Goal: Task Accomplishment & Management: Manage account settings

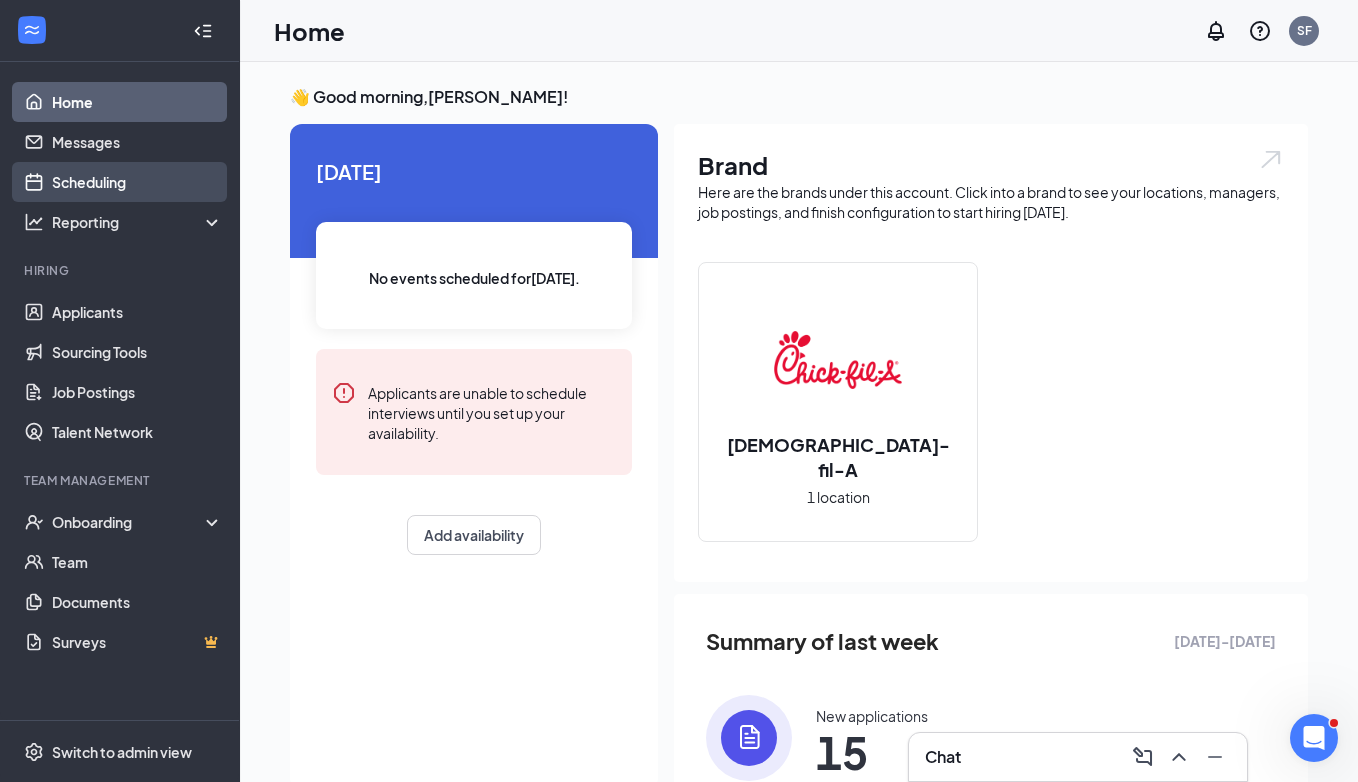
click at [93, 184] on link "Scheduling" at bounding box center [137, 182] width 171 height 40
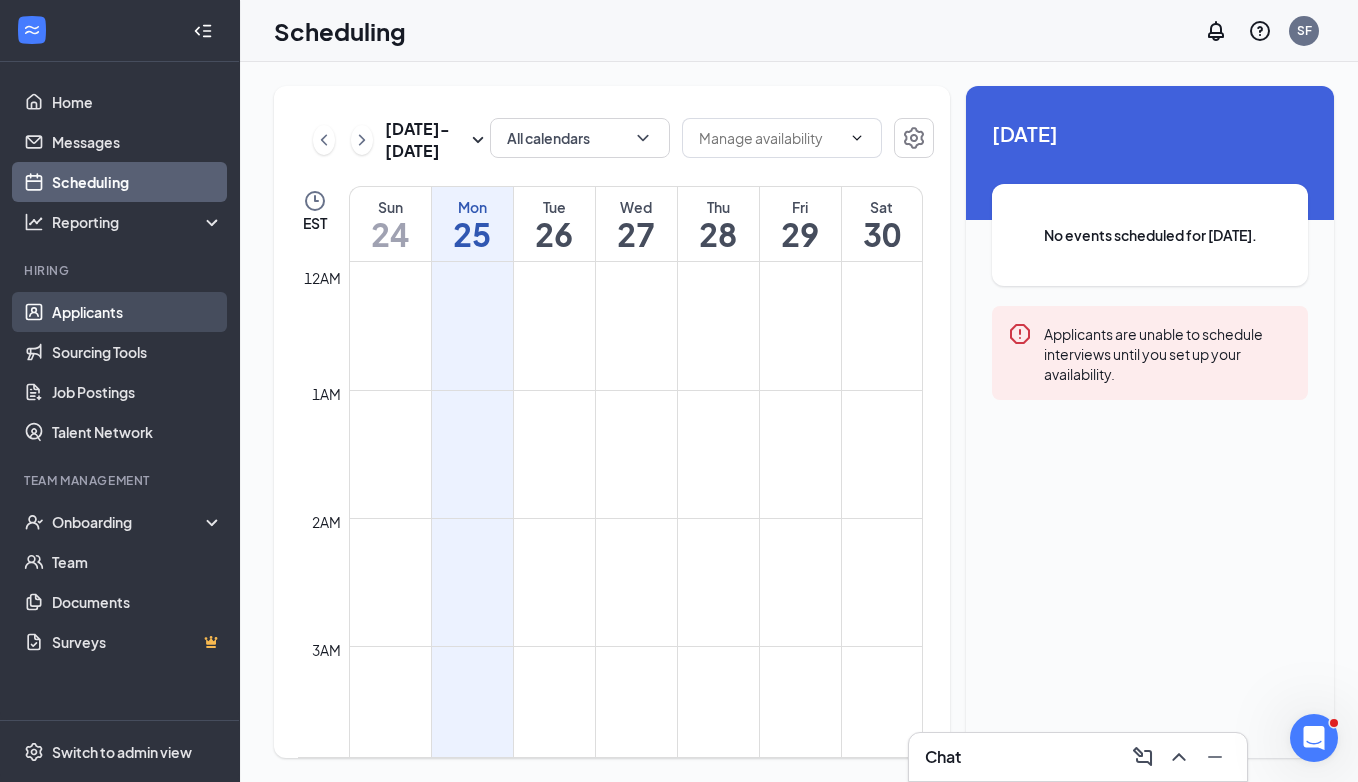
click at [130, 330] on link "Applicants" at bounding box center [137, 312] width 171 height 40
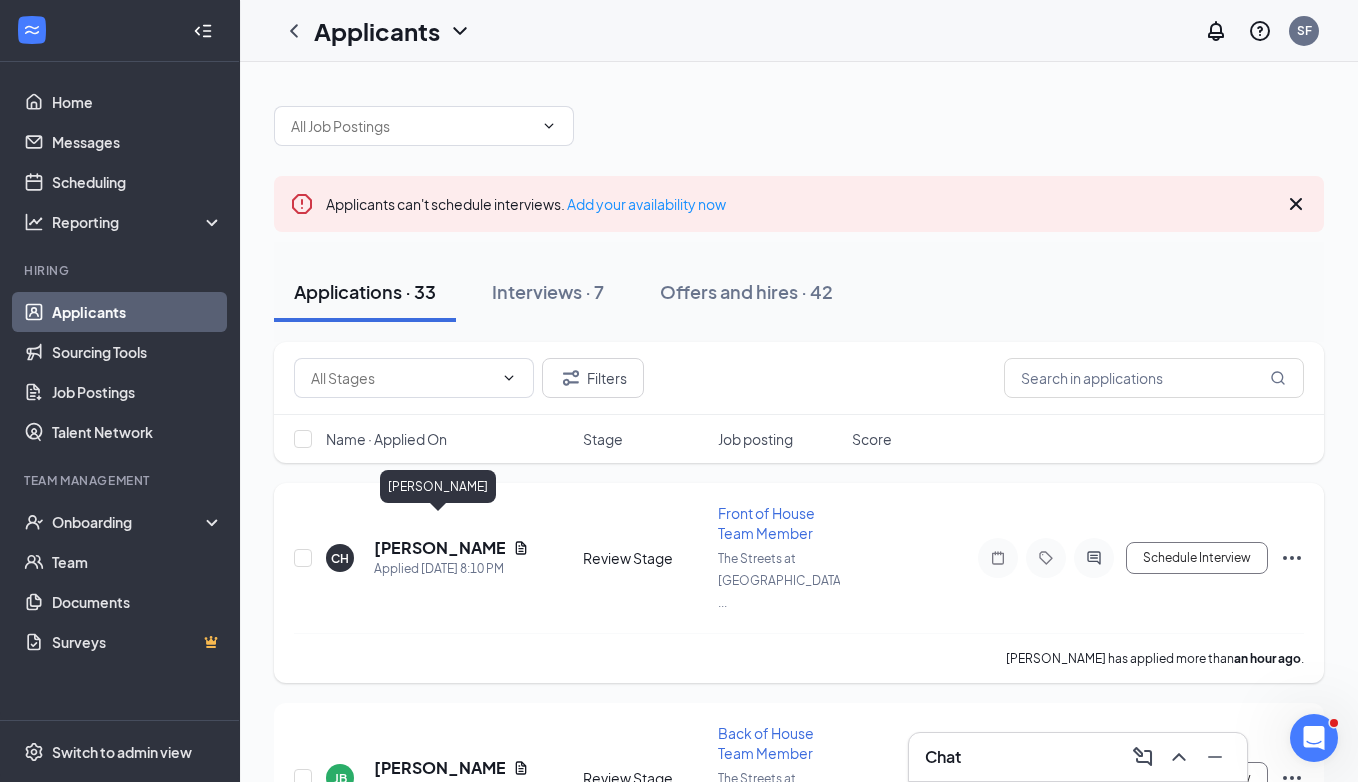
click at [401, 537] on h5 "[PERSON_NAME]" at bounding box center [439, 548] width 131 height 22
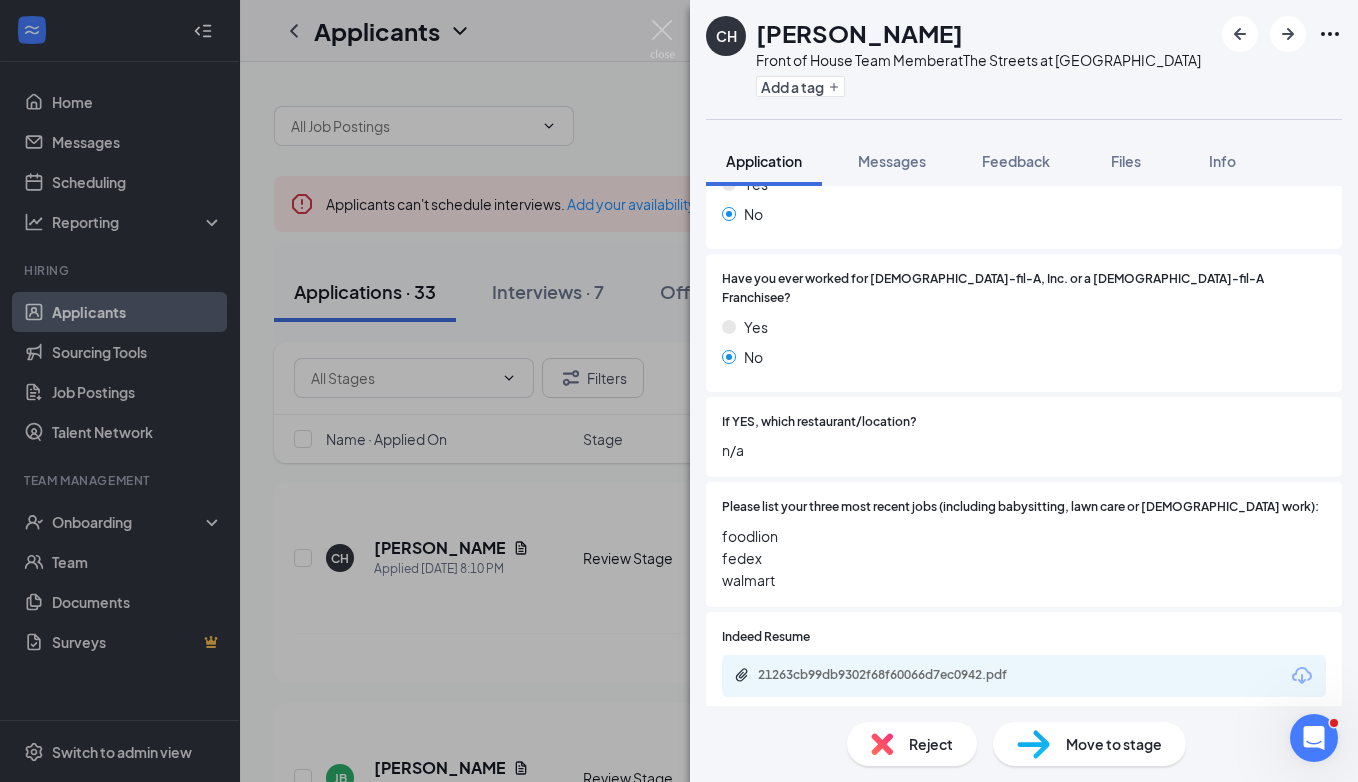
scroll to position [654, 0]
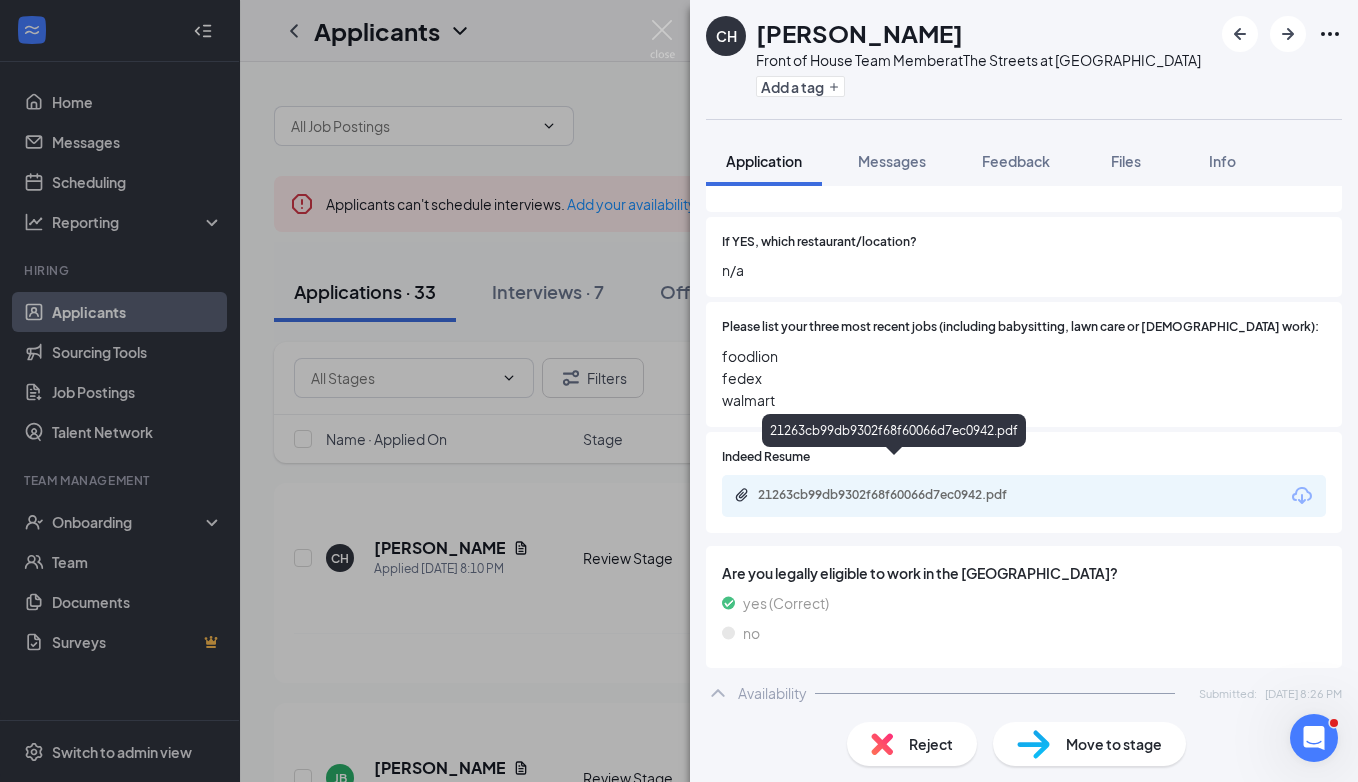
click at [972, 487] on div "21263cb99db9302f68f60066d7ec0942.pdf" at bounding box center [898, 495] width 280 height 16
click at [599, 603] on div "CH [PERSON_NAME] Front of House Team Member at The Streets at Southpoint Add a …" at bounding box center [679, 391] width 1358 height 782
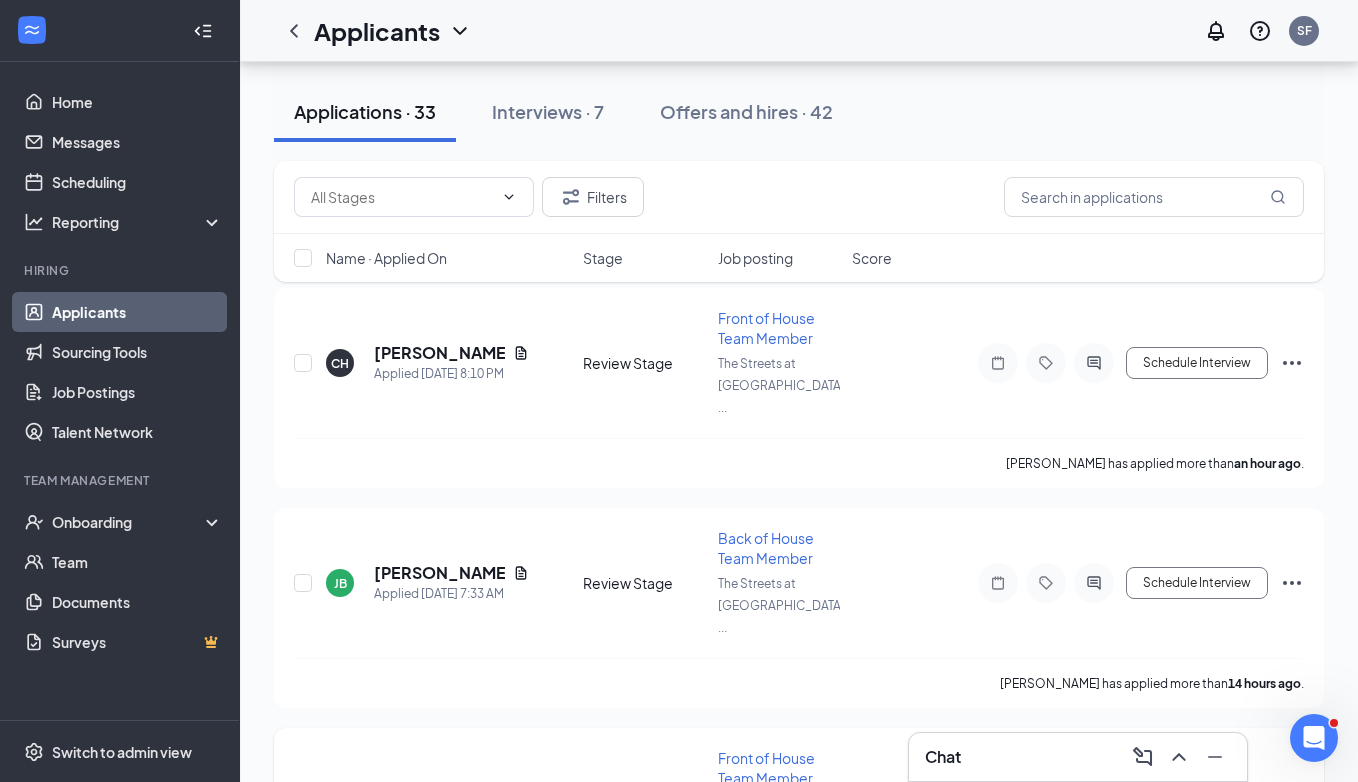
scroll to position [185, 0]
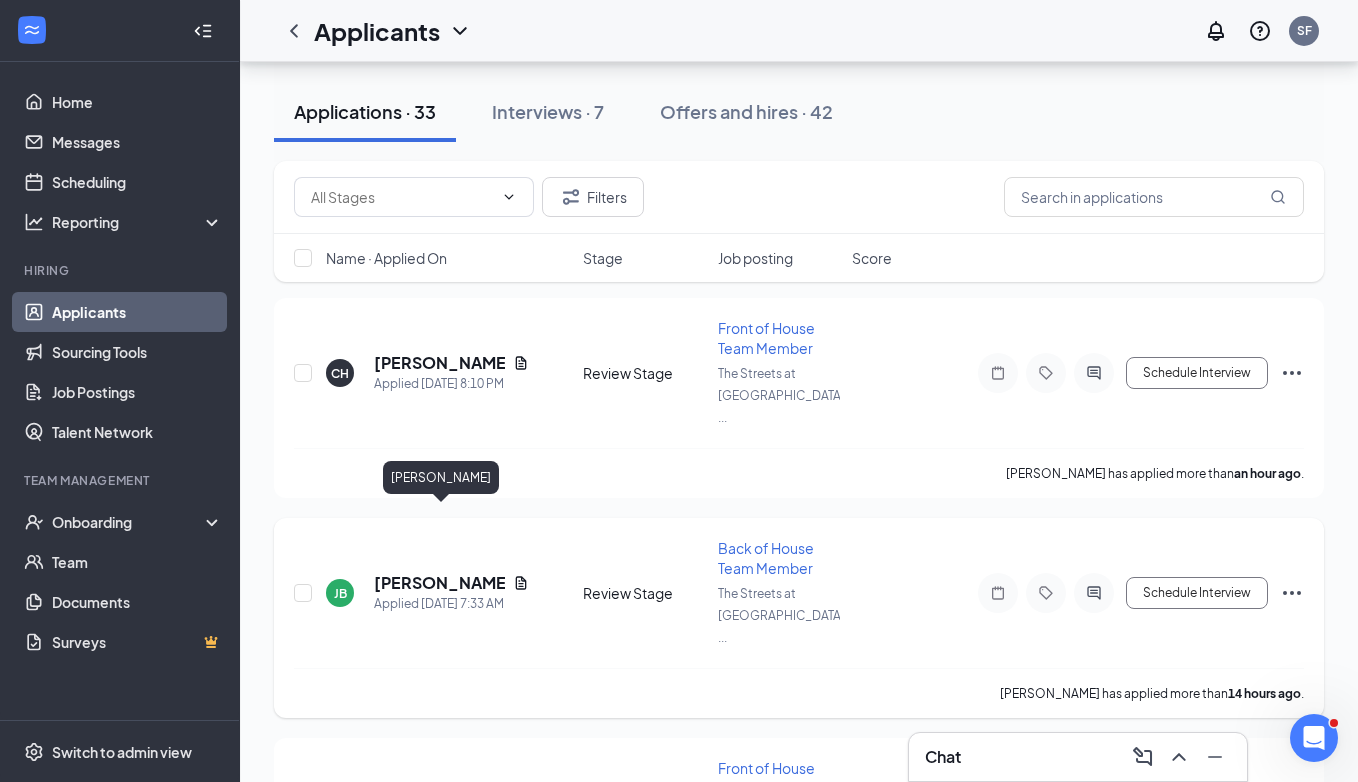
click at [414, 572] on h5 "[PERSON_NAME]" at bounding box center [439, 583] width 131 height 22
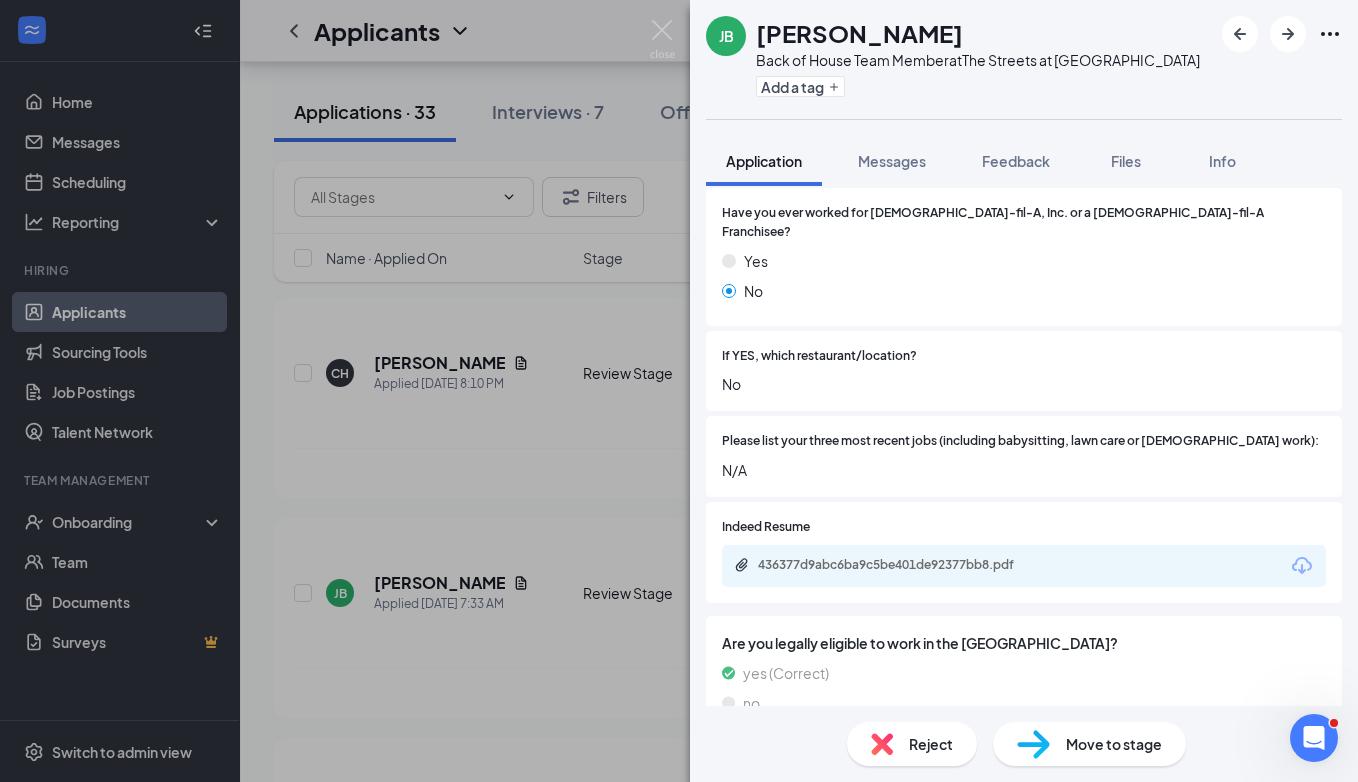
scroll to position [546, 0]
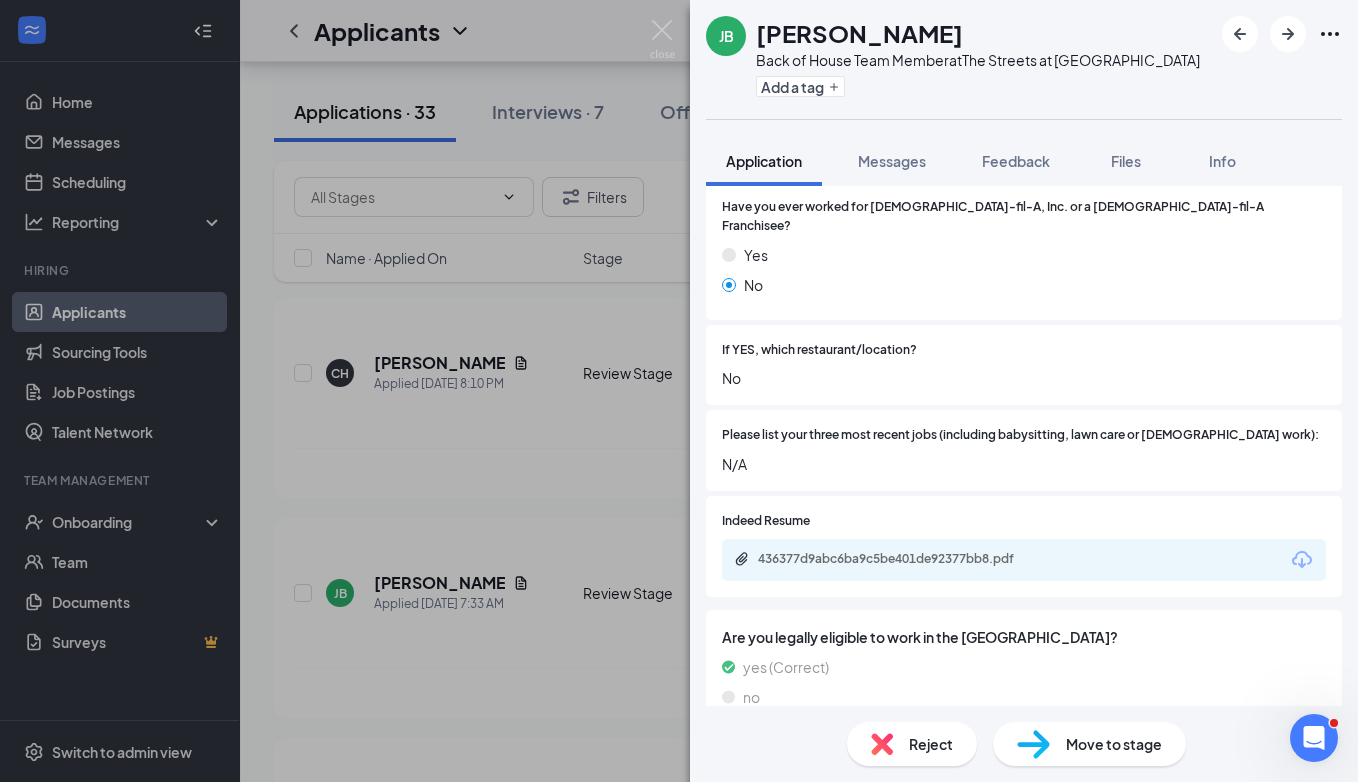
click at [887, 553] on div "436377d9abc6ba9c5be401de92377bb8.pdf" at bounding box center [1024, 560] width 604 height 42
click at [888, 551] on div "436377d9abc6ba9c5be401de92377bb8.pdf" at bounding box center [898, 559] width 280 height 16
click at [561, 488] on div "JB [PERSON_NAME] Back of House Team Member at The Streets at Southpoint Add a t…" at bounding box center [679, 391] width 1358 height 782
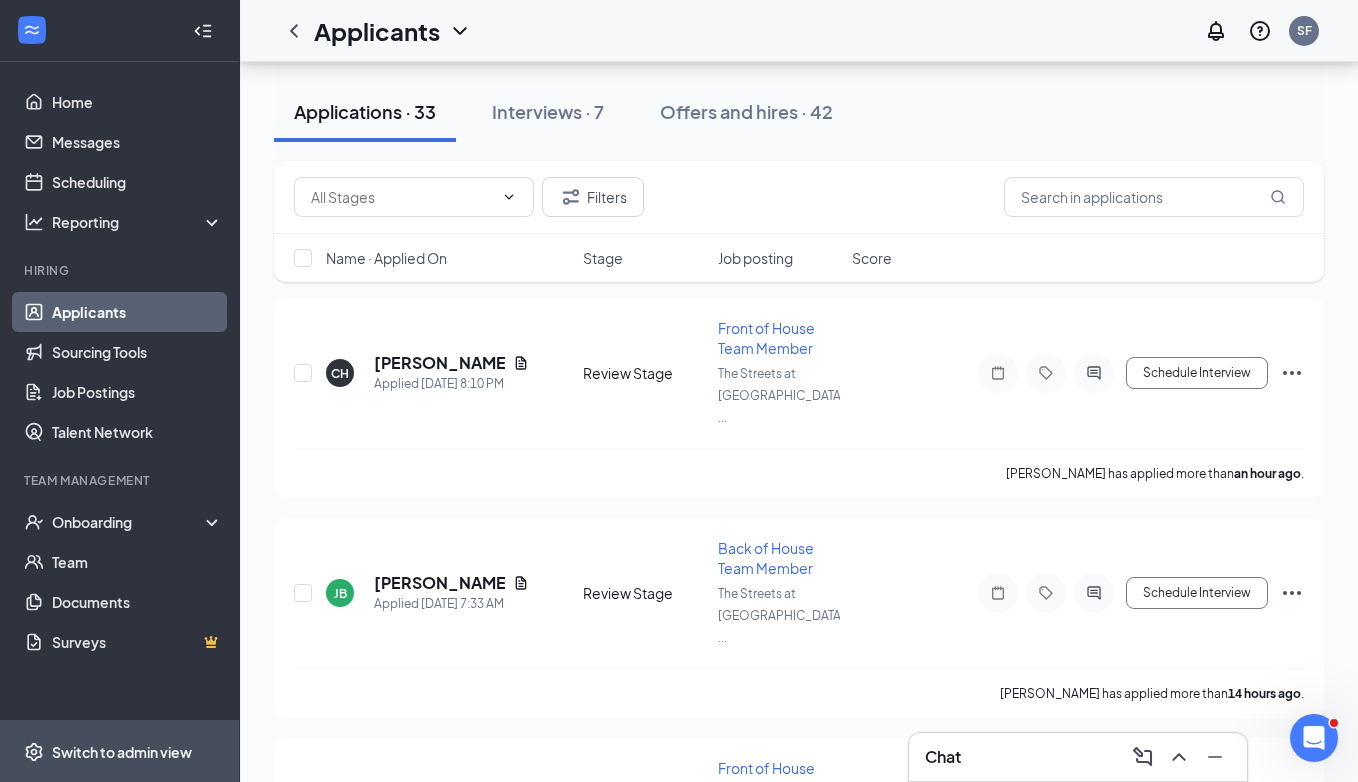
click at [132, 738] on span "Switch to admin view" at bounding box center [137, 751] width 171 height 61
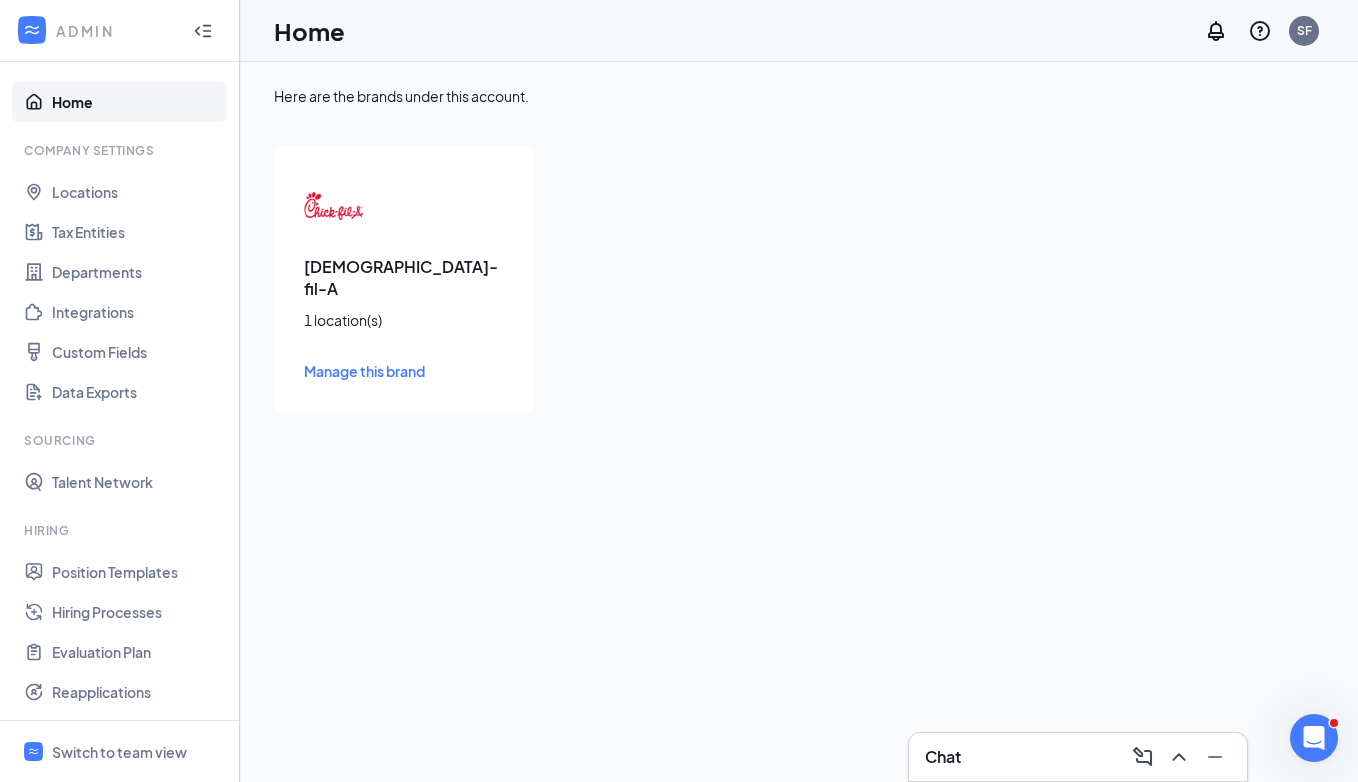
scroll to position [17, 0]
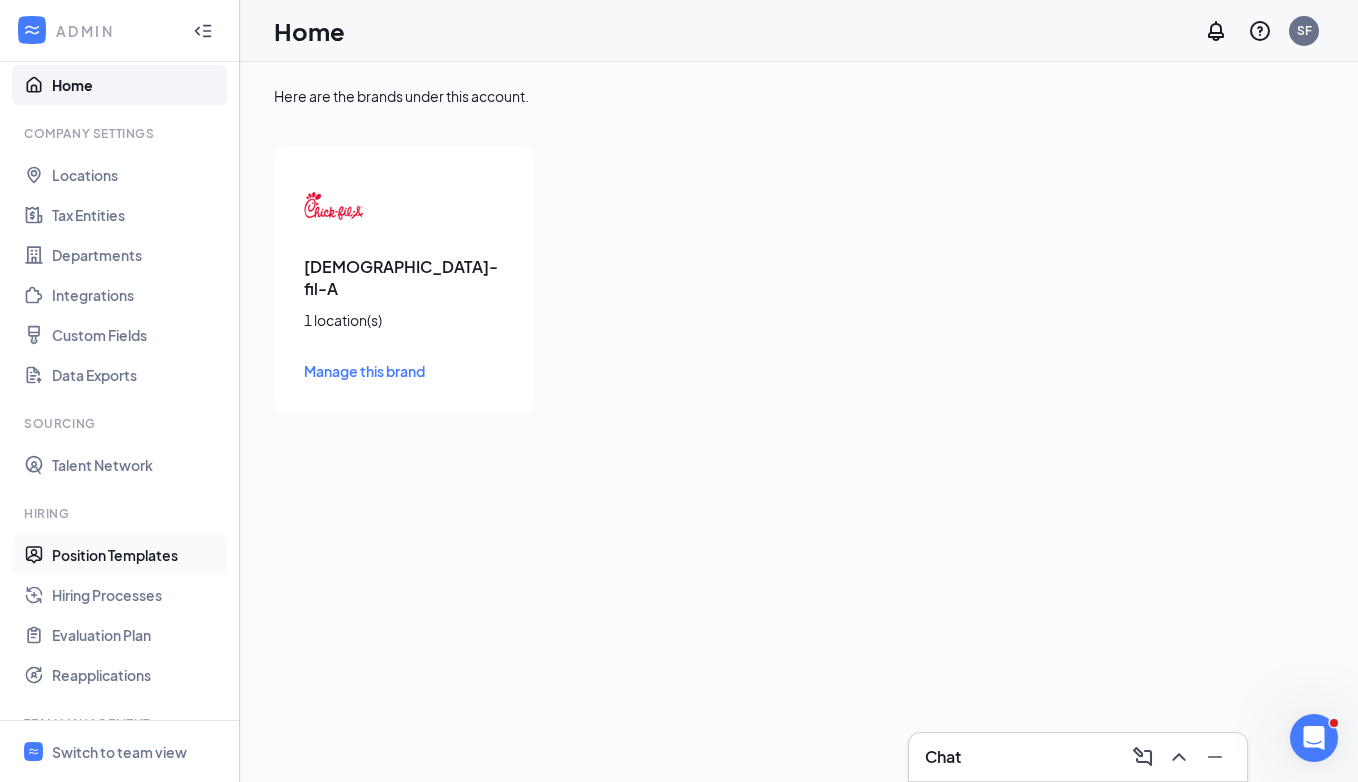
click at [143, 556] on link "Position Templates" at bounding box center [137, 555] width 171 height 40
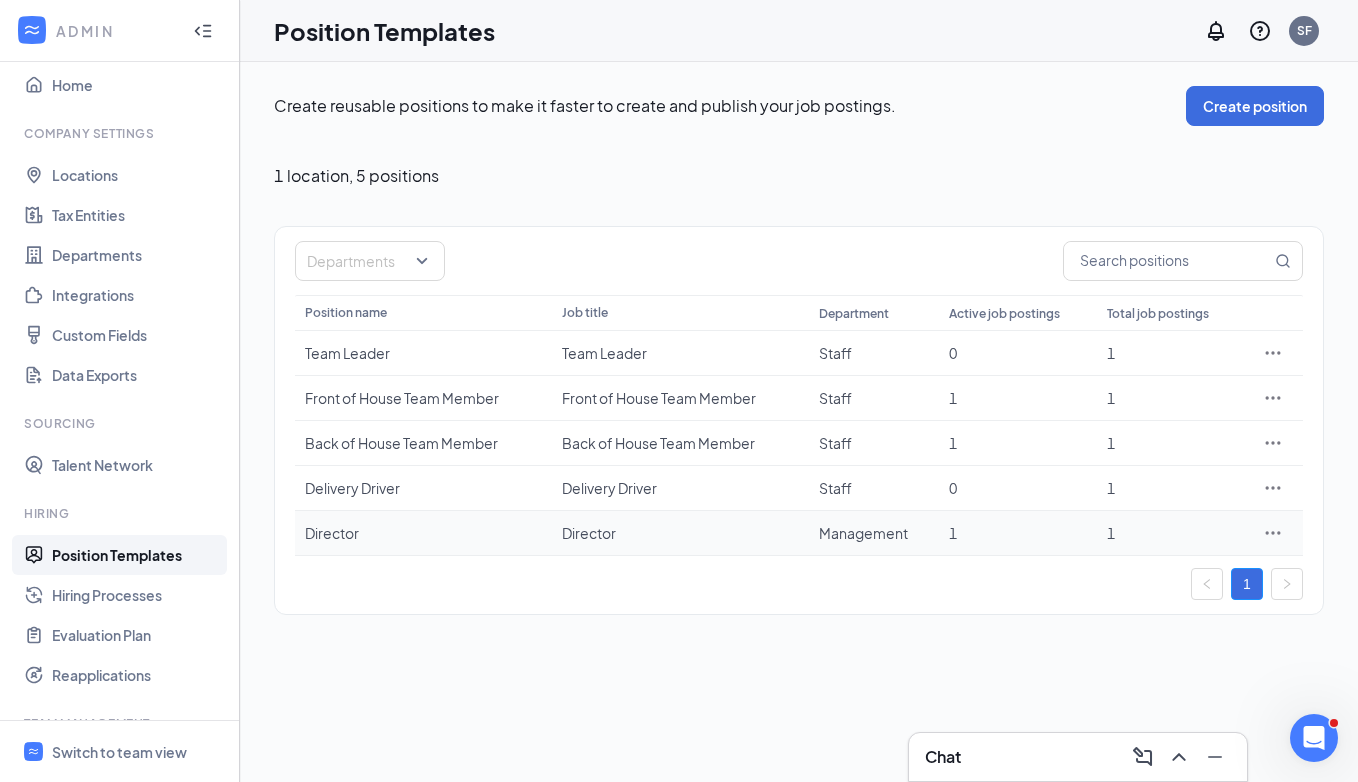
click at [344, 536] on div "Director" at bounding box center [423, 533] width 237 height 20
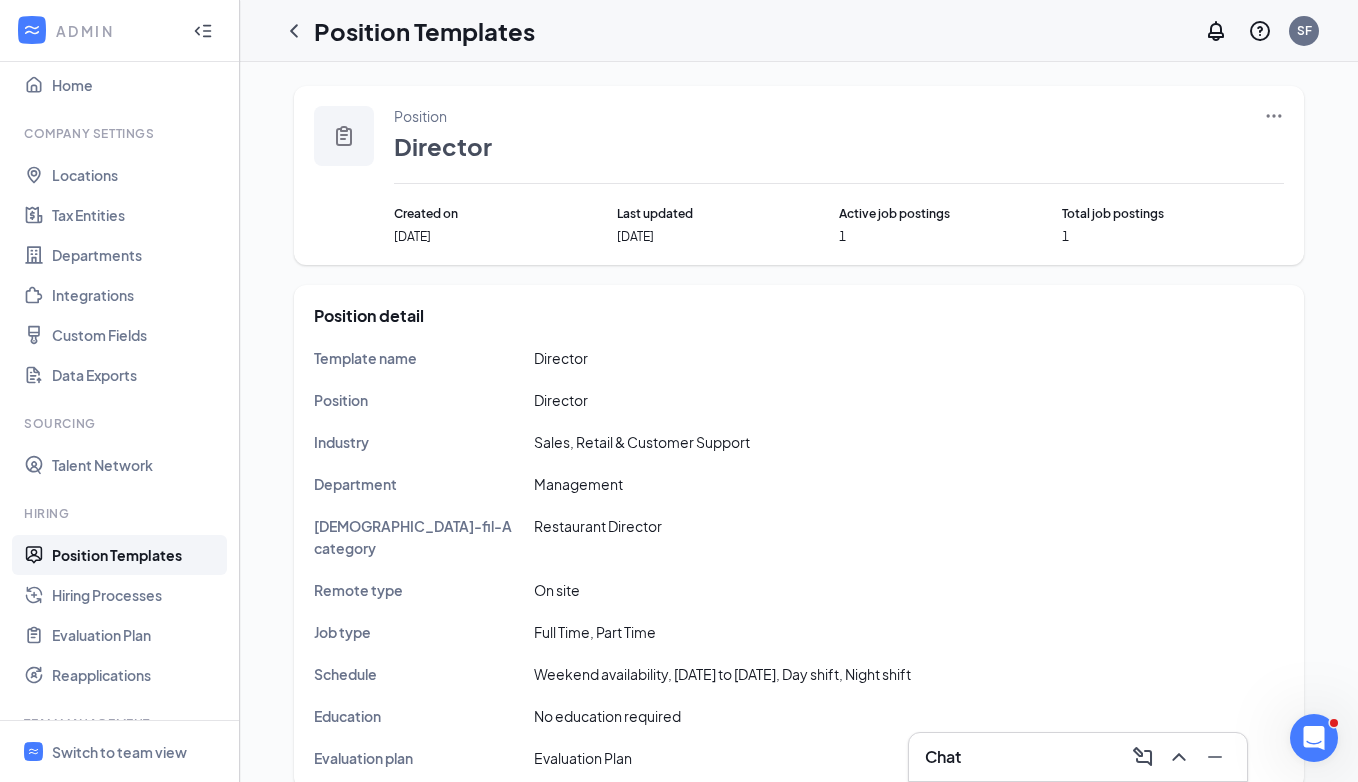
click at [1275, 106] on icon "Ellipses" at bounding box center [1274, 116] width 20 height 20
click at [1119, 153] on span "Edit" at bounding box center [1109, 157] width 26 height 18
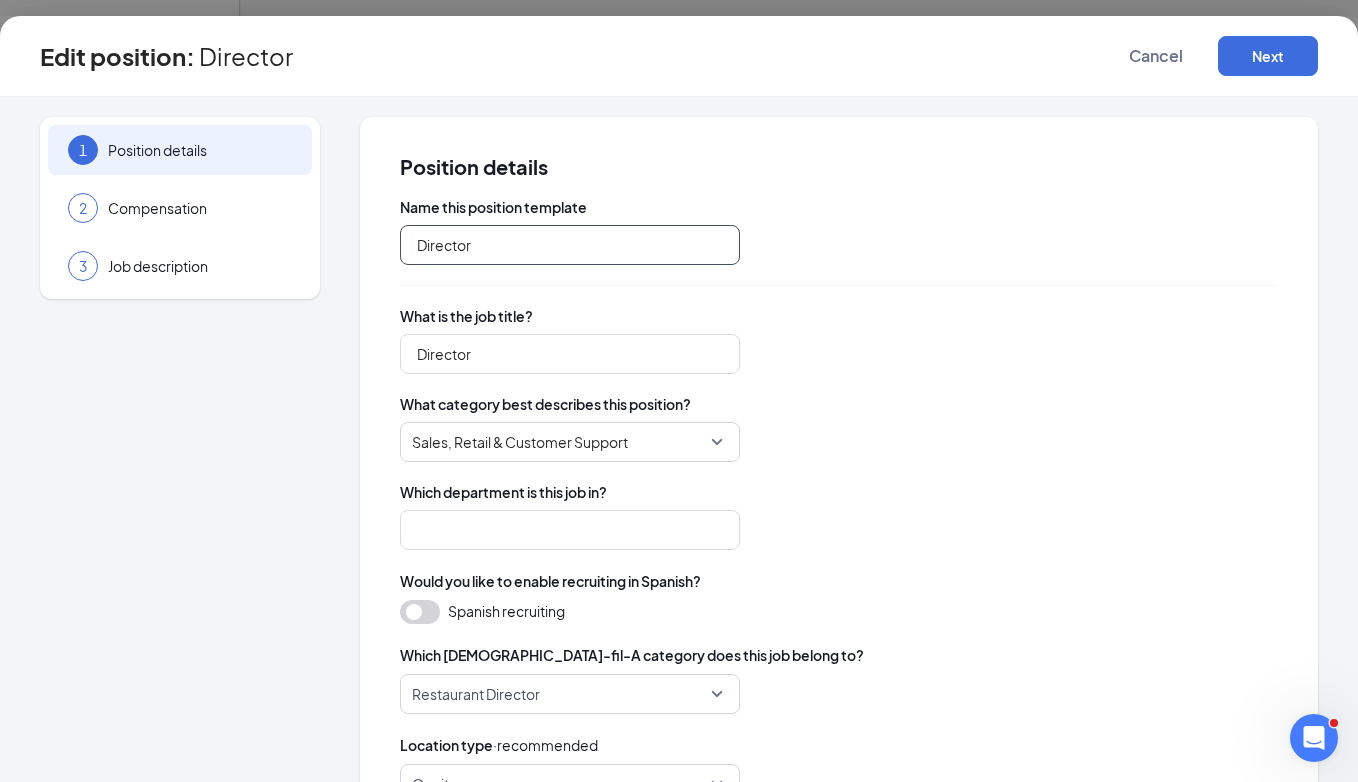
type input "Management"
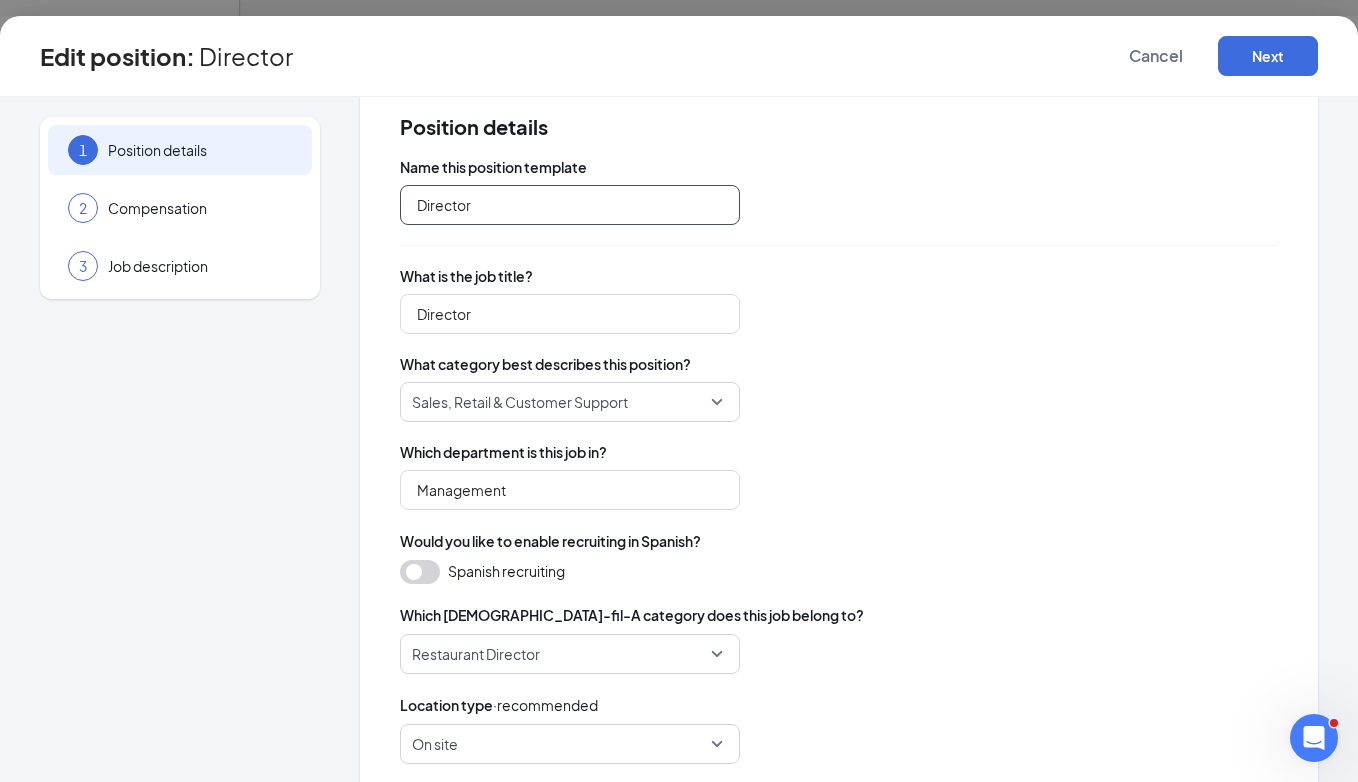
click at [416, 204] on input "Director" at bounding box center [570, 205] width 340 height 40
type input "Director"
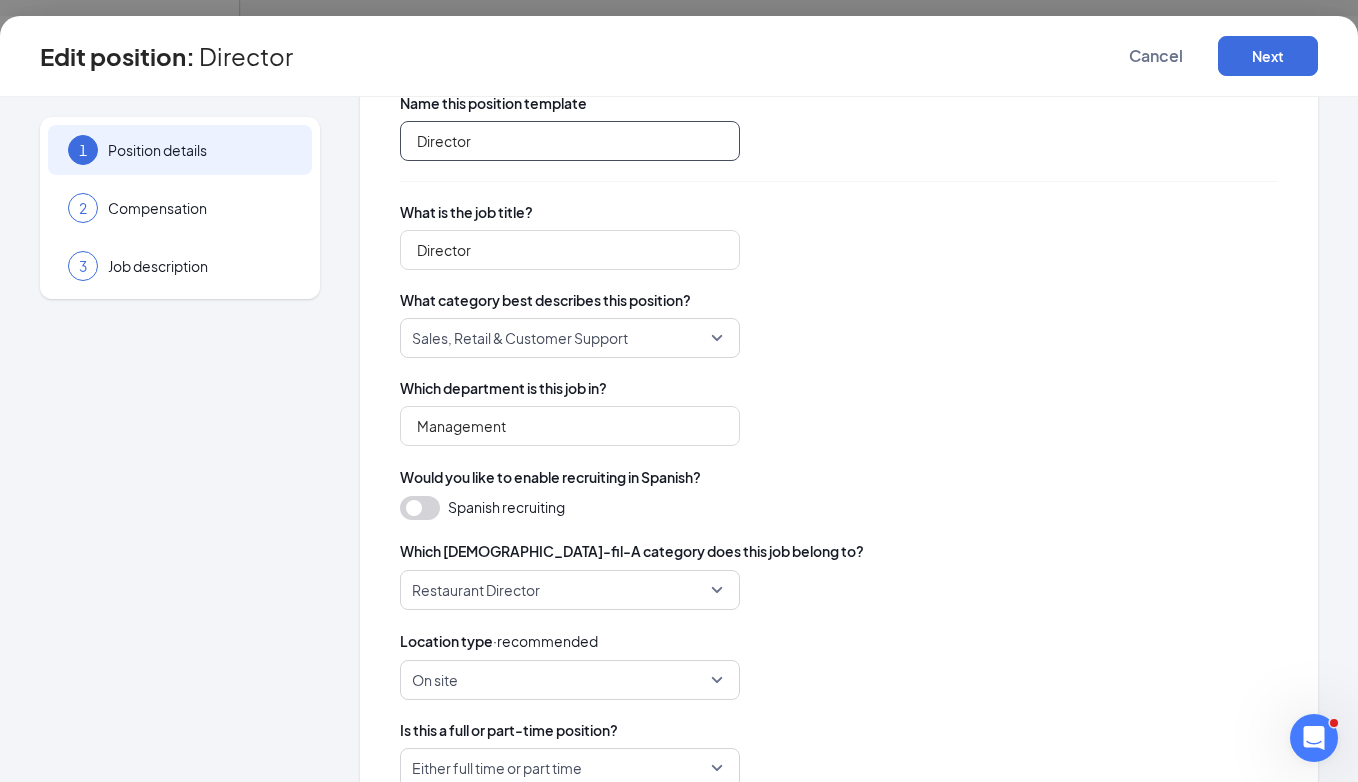
scroll to position [126, 0]
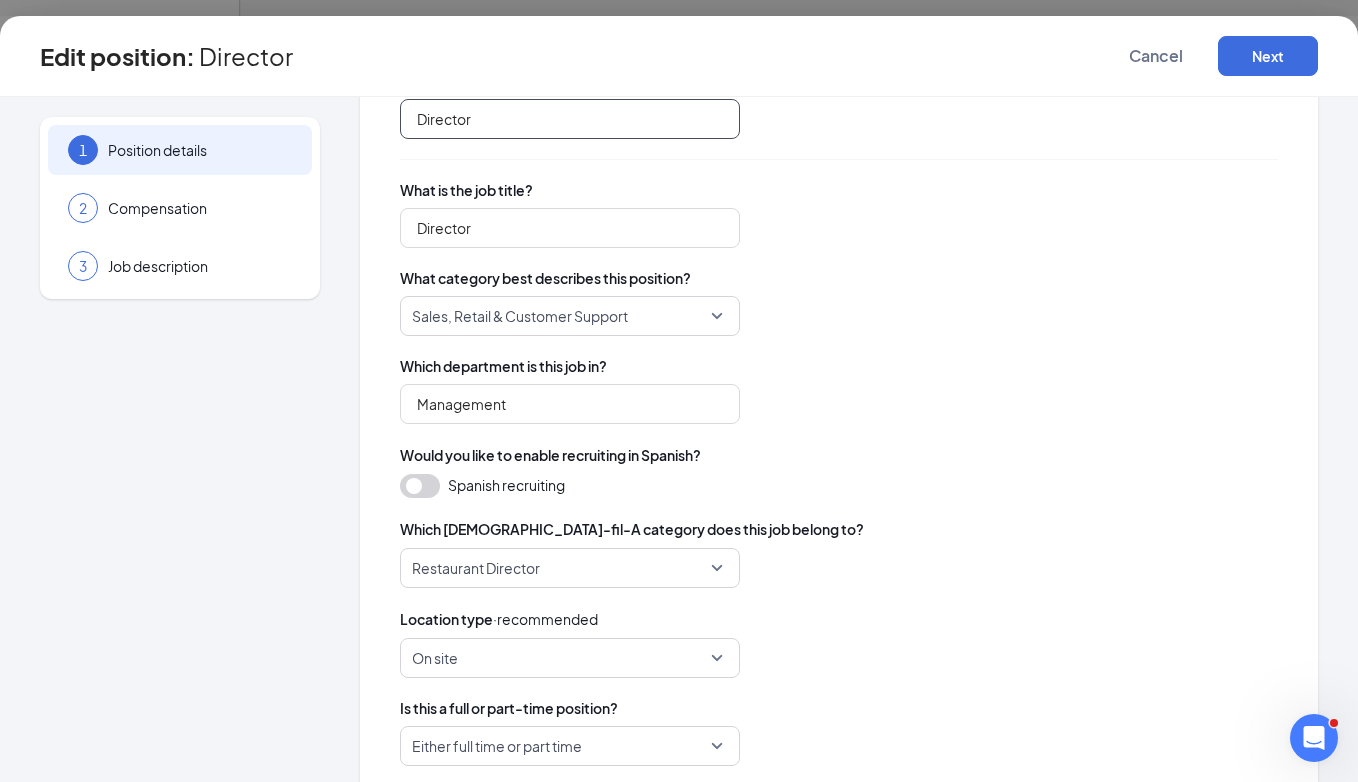
click at [692, 305] on span "Sales, Retail & Customer Support" at bounding box center [561, 316] width 298 height 38
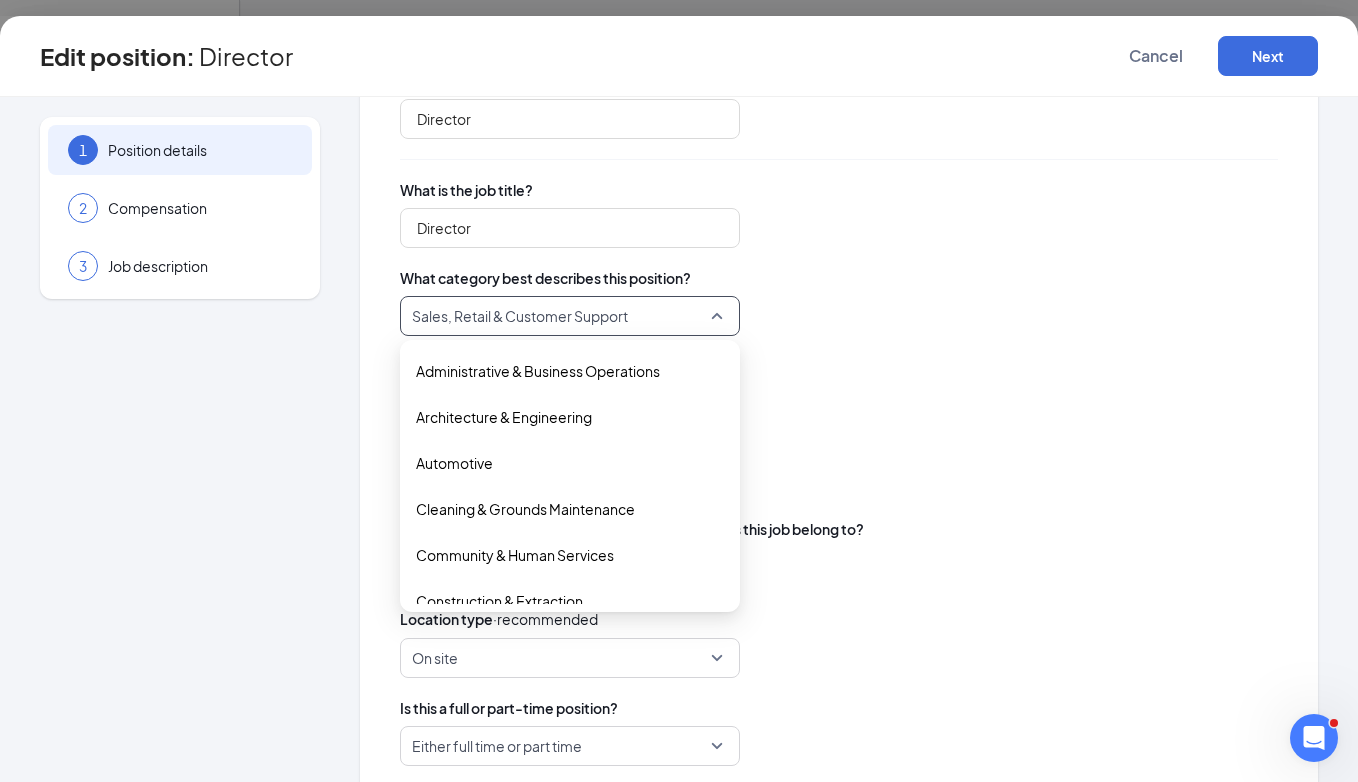
scroll to position [666, 0]
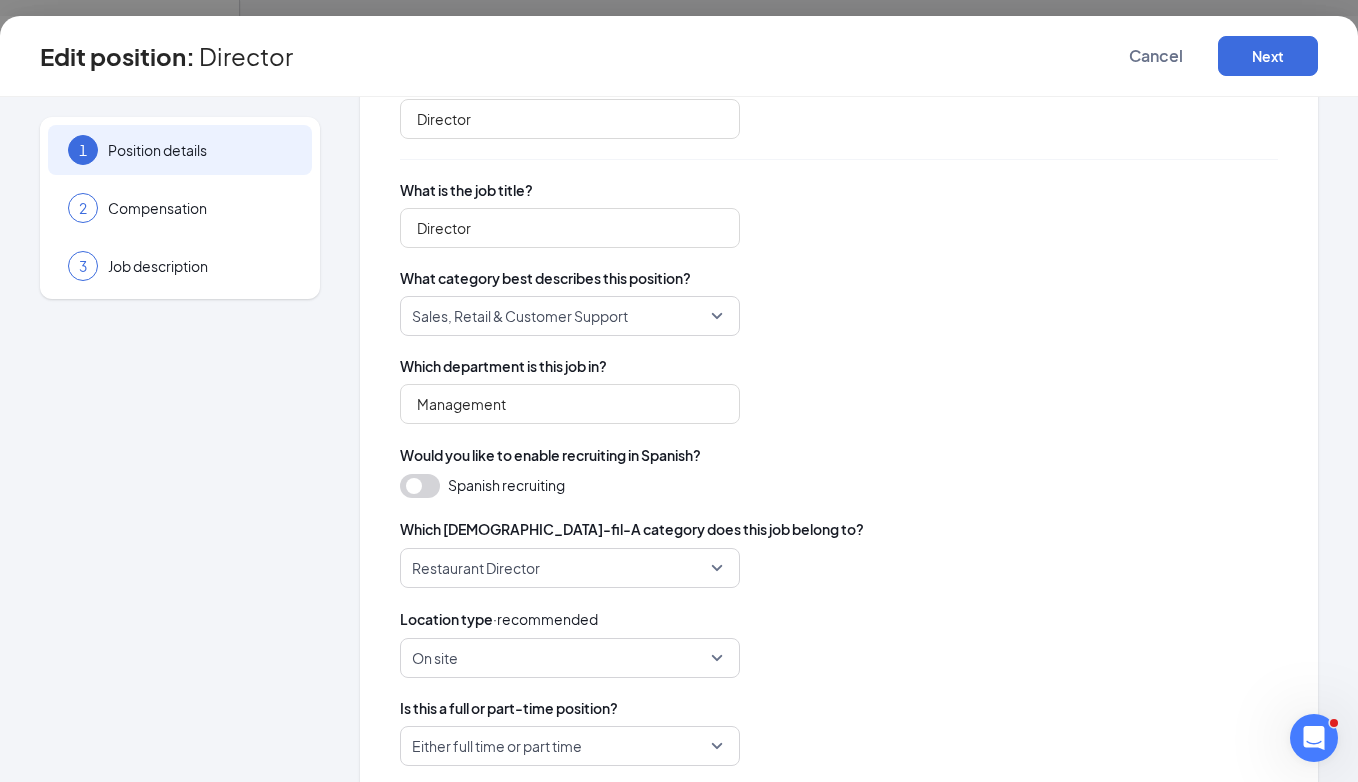
click at [841, 301] on div "Sales, Retail & Customer Support Repair, Maintenance & Installation Sales, Reta…" at bounding box center [839, 316] width 878 height 40
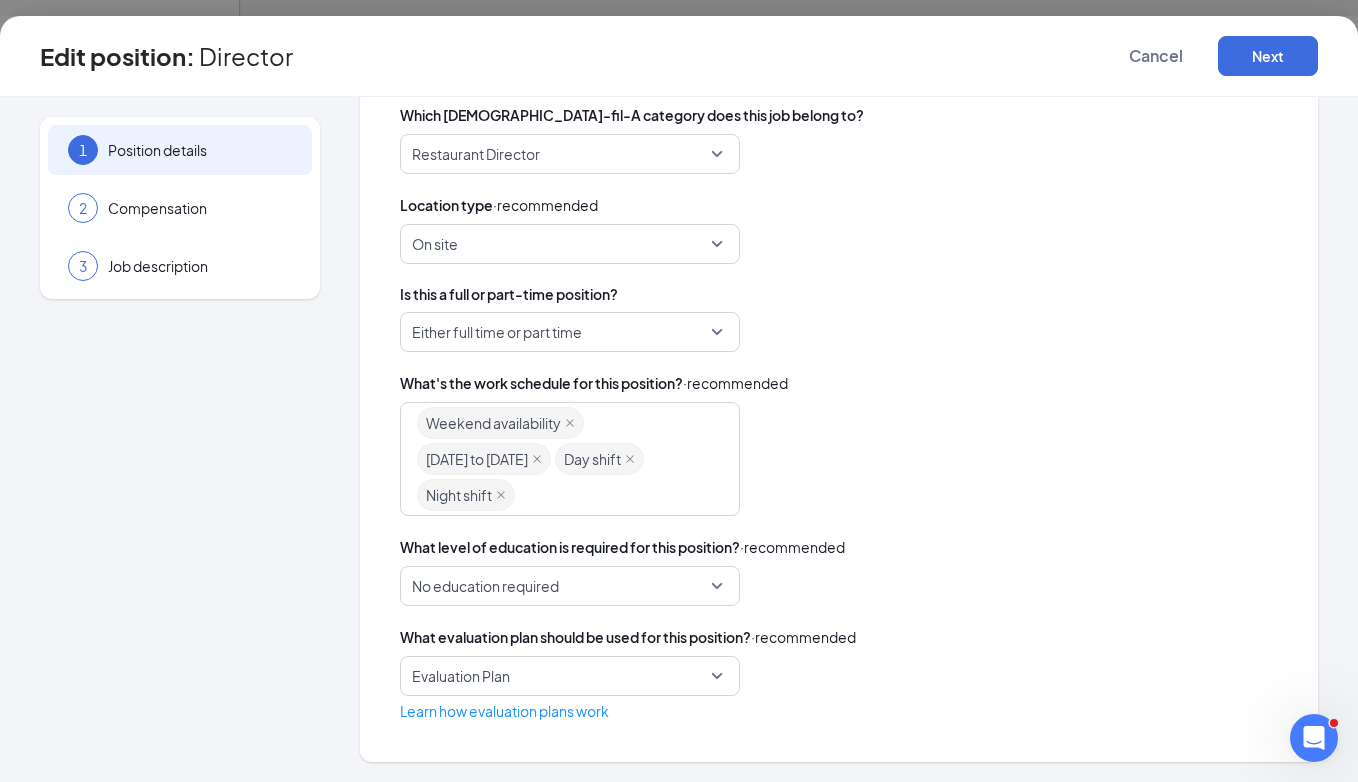
scroll to position [540, 0]
click at [701, 331] on span "Either full time or part time" at bounding box center [561, 332] width 298 height 38
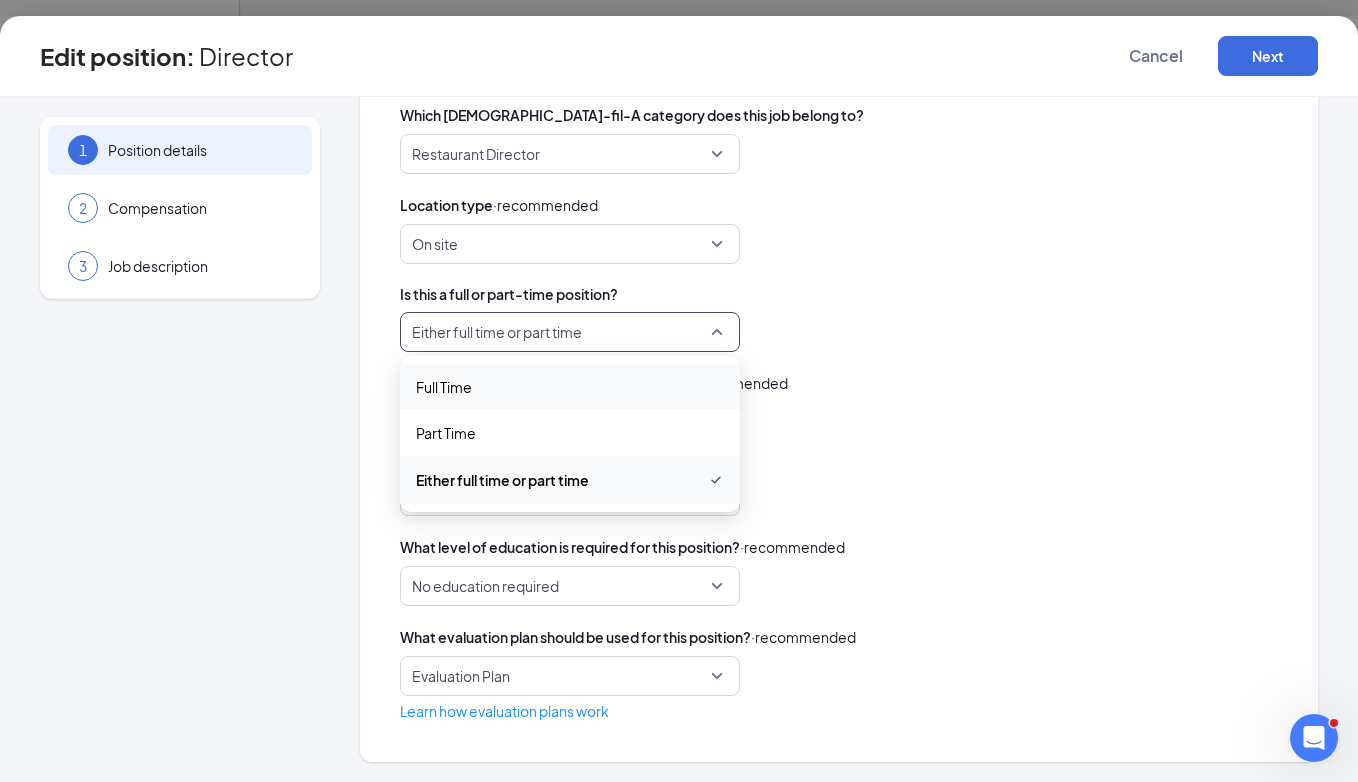
click at [508, 391] on span "Full Time" at bounding box center [570, 387] width 308 height 22
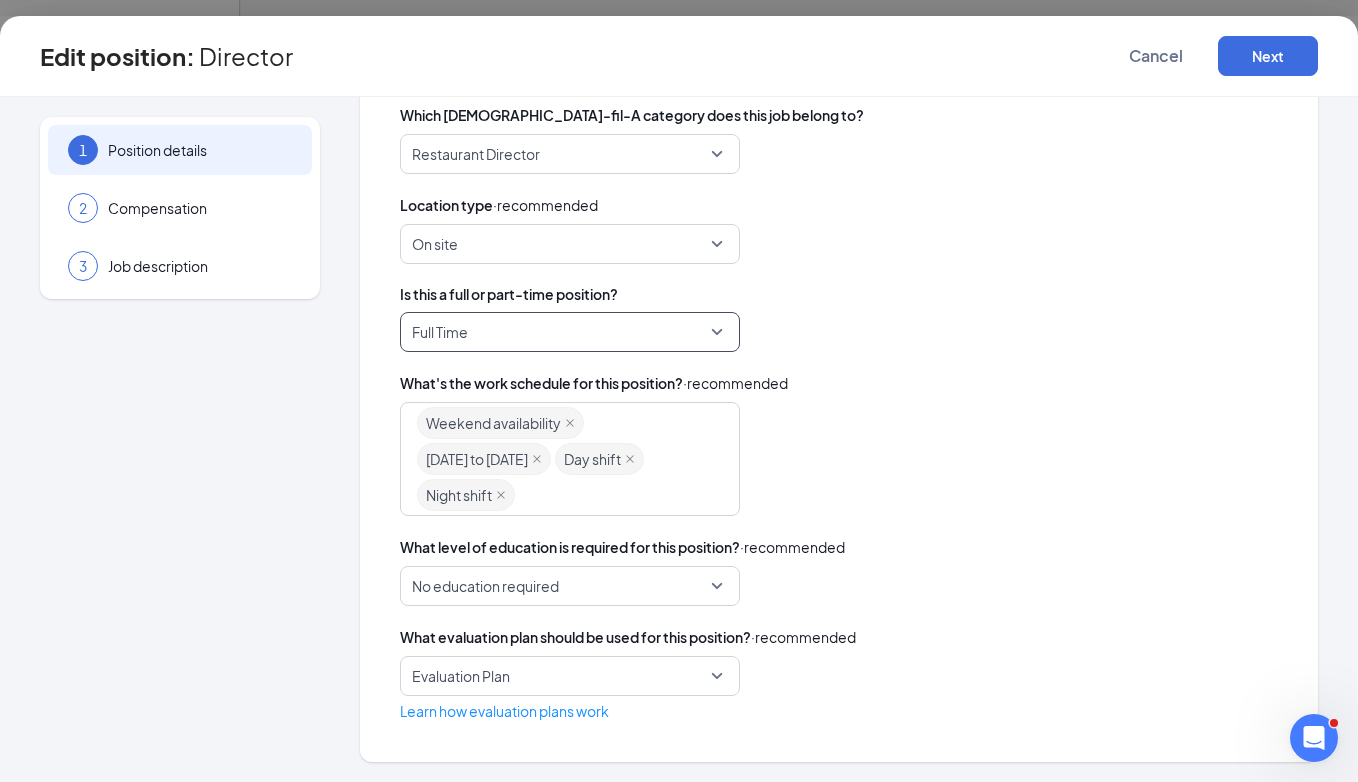
scroll to position [227, 0]
click at [700, 679] on span "Evaluation Plan" at bounding box center [561, 676] width 298 height 38
click at [779, 651] on div "What evaluation plan should be used for this position? · recommended Evaluation…" at bounding box center [839, 674] width 878 height 96
click at [1252, 55] on button "Next" at bounding box center [1268, 56] width 100 height 40
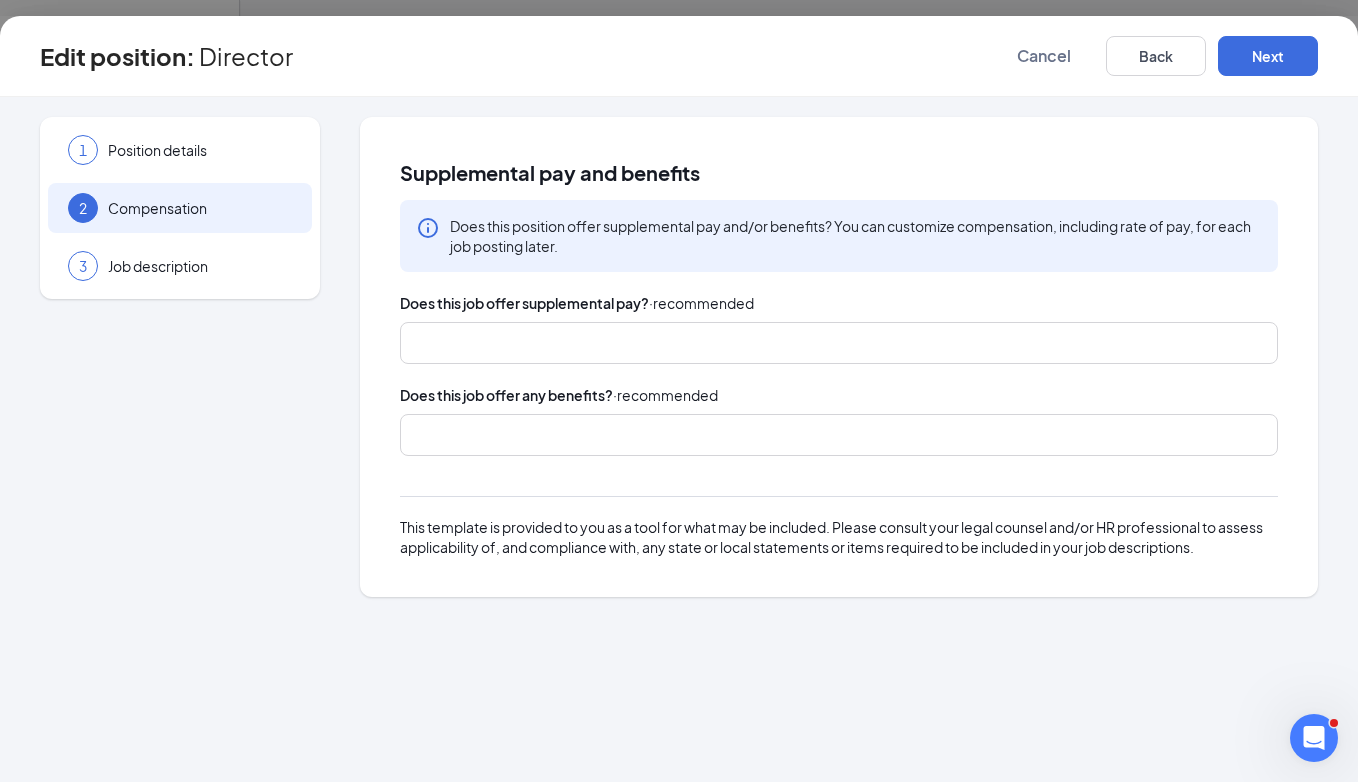
scroll to position [0, 0]
click at [1253, 69] on button "Next" at bounding box center [1268, 56] width 100 height 40
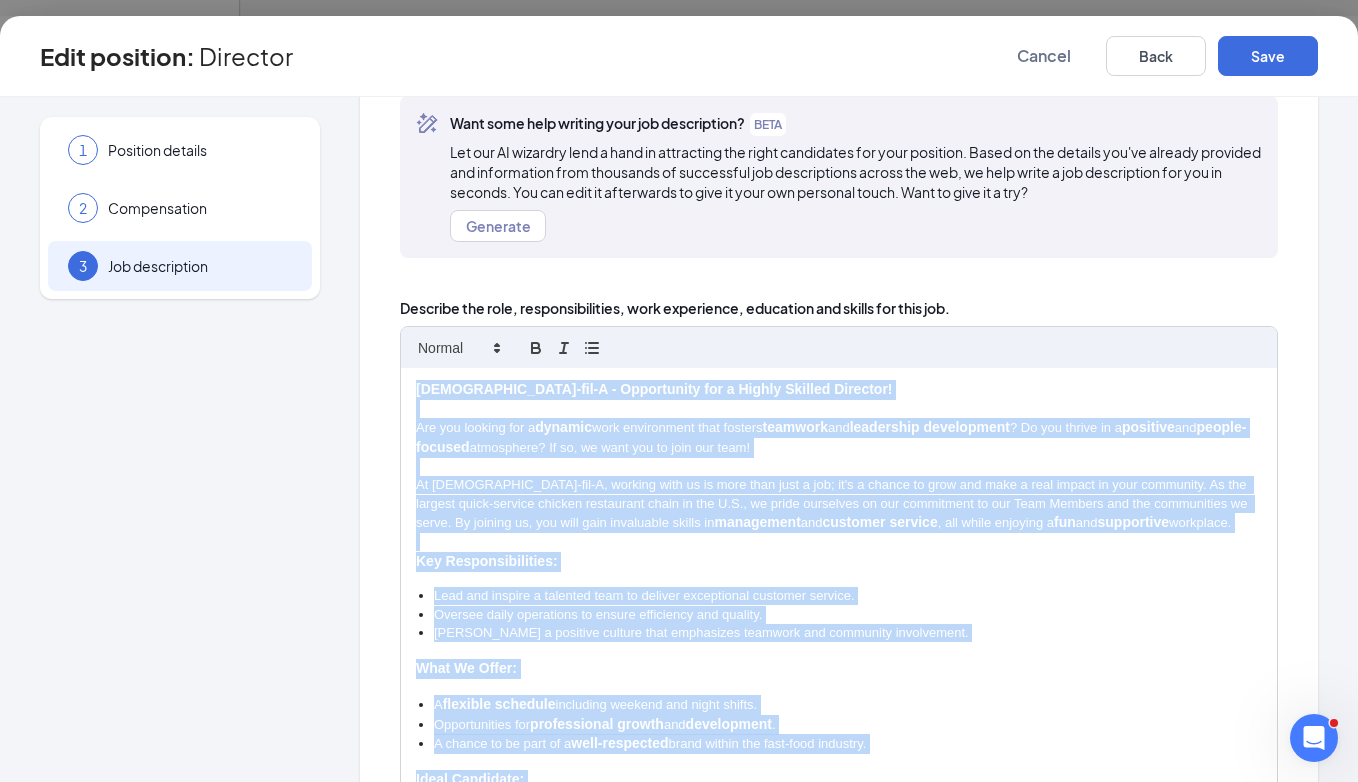
scroll to position [30, 0]
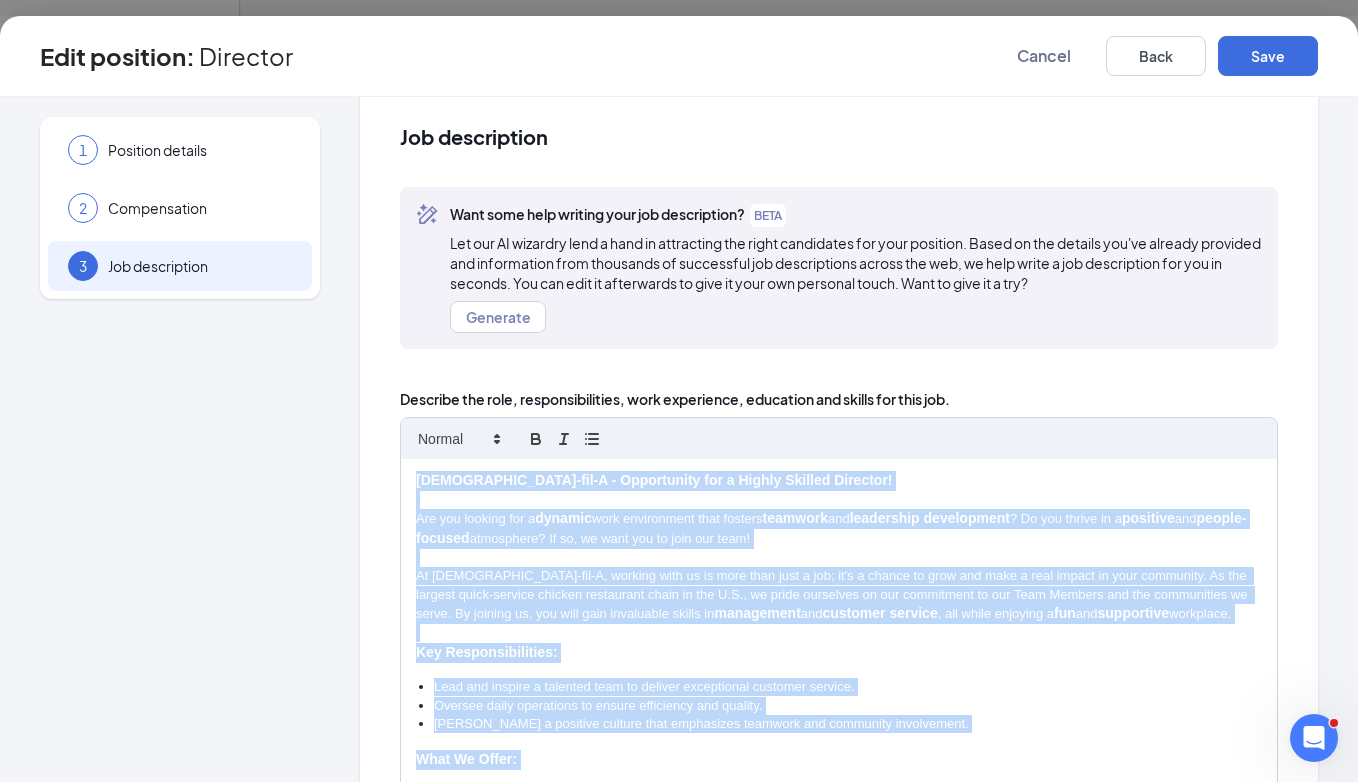
drag, startPoint x: 690, startPoint y: 464, endPoint x: 409, endPoint y: 480, distance: 281.4
click at [409, 481] on div "[DEMOGRAPHIC_DATA]-fil-A - Opportunity for a Highly Skilled Director! Are you l…" at bounding box center [839, 688] width 876 height 458
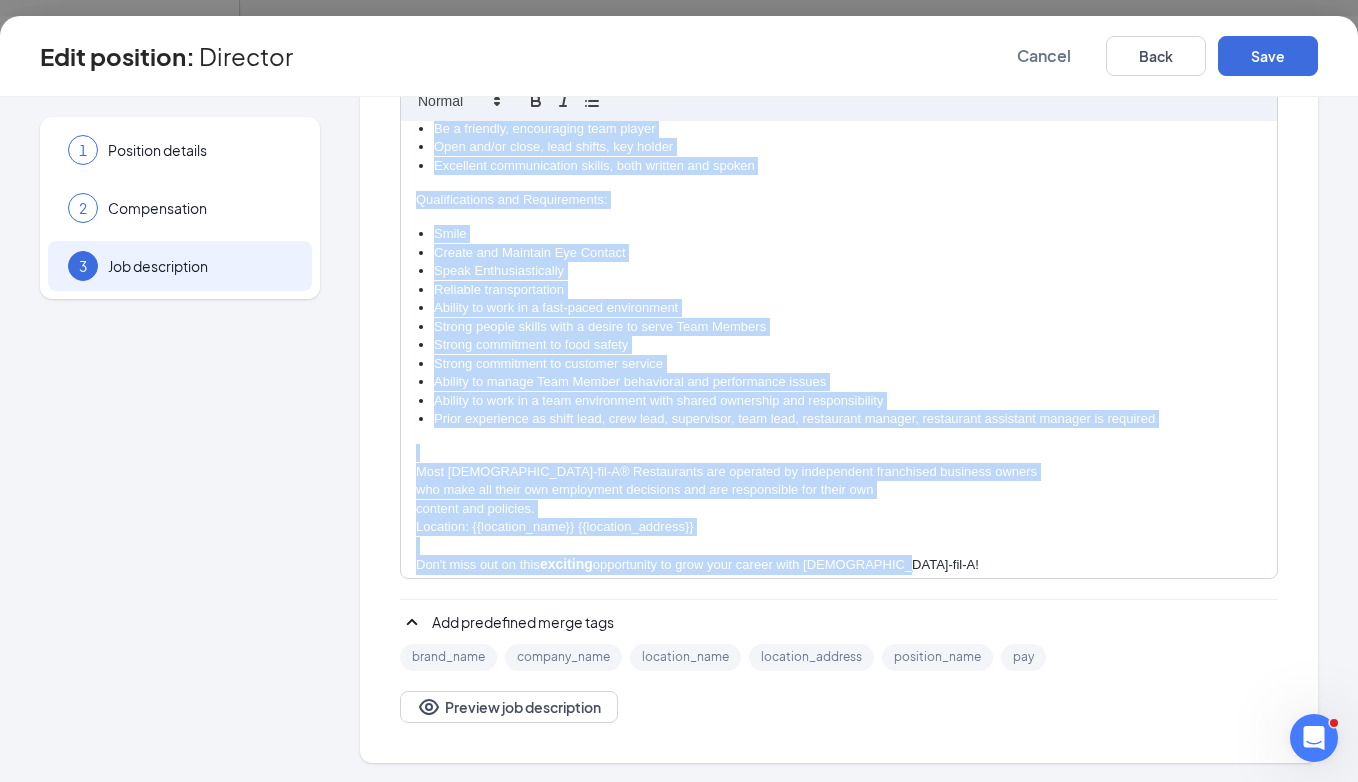
scroll to position [1142, 0]
drag, startPoint x: 414, startPoint y: 320, endPoint x: 900, endPoint y: 854, distance: 721.8
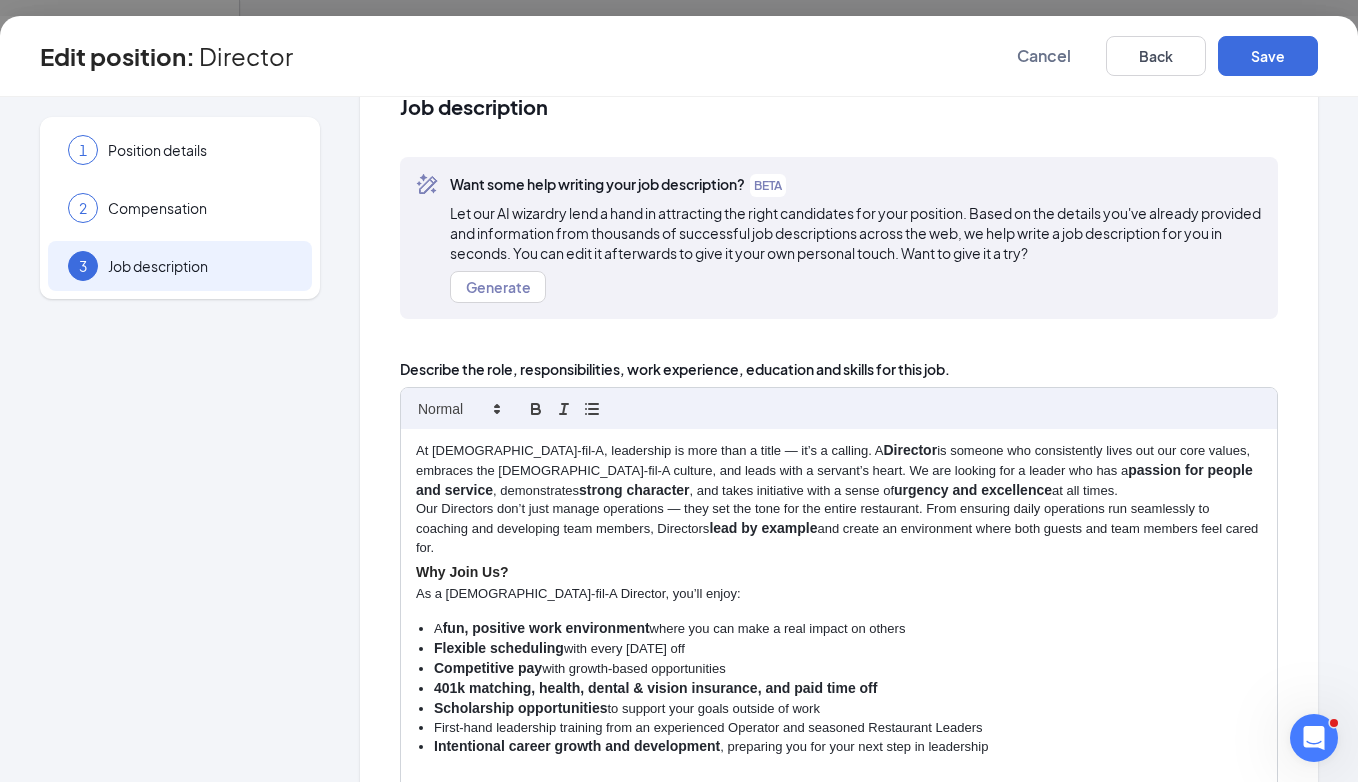
scroll to position [0, 0]
click at [415, 488] on div "At [DEMOGRAPHIC_DATA]-fil-A, leadership is more than a title — it’s a calling. …" at bounding box center [839, 658] width 876 height 458
click at [643, 536] on p "Our Directors don’t just manage operations — they set the tone for the entire r…" at bounding box center [839, 528] width 846 height 57
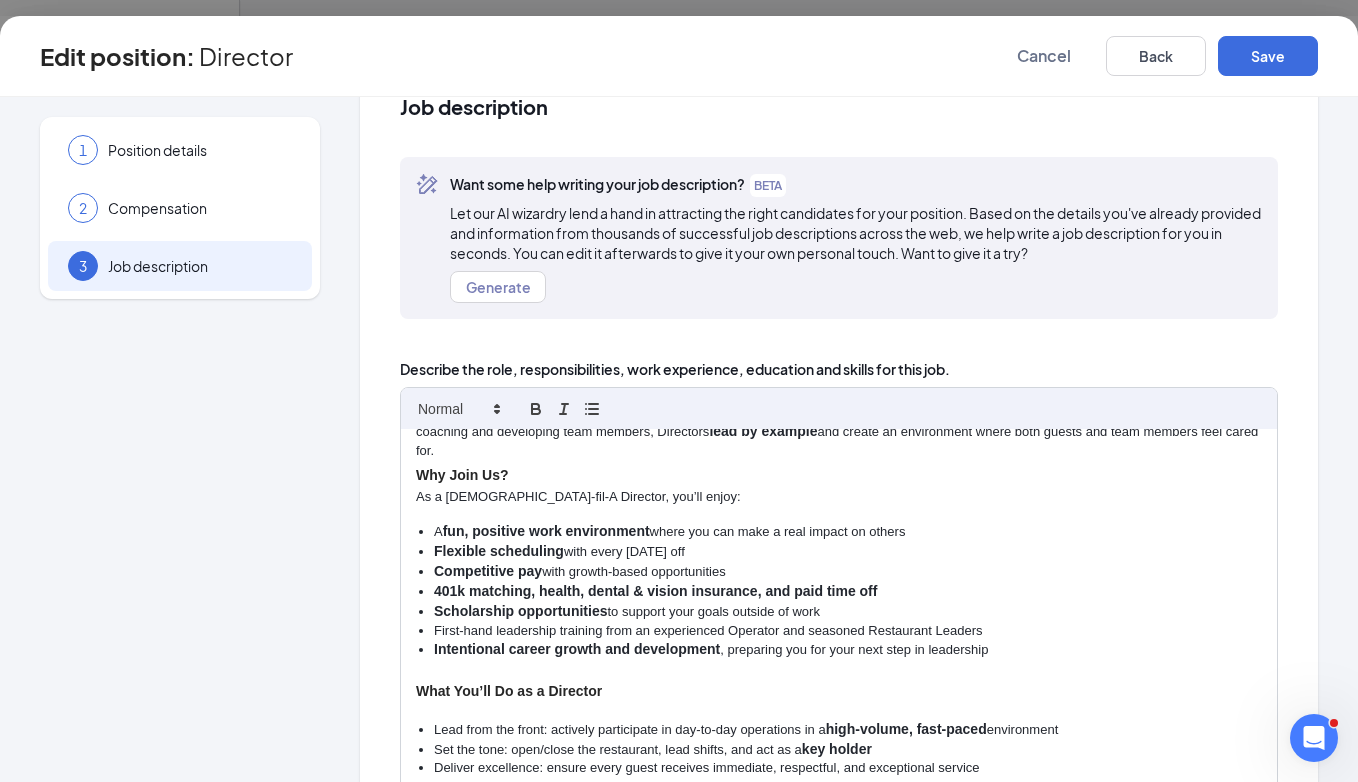
scroll to position [108, 0]
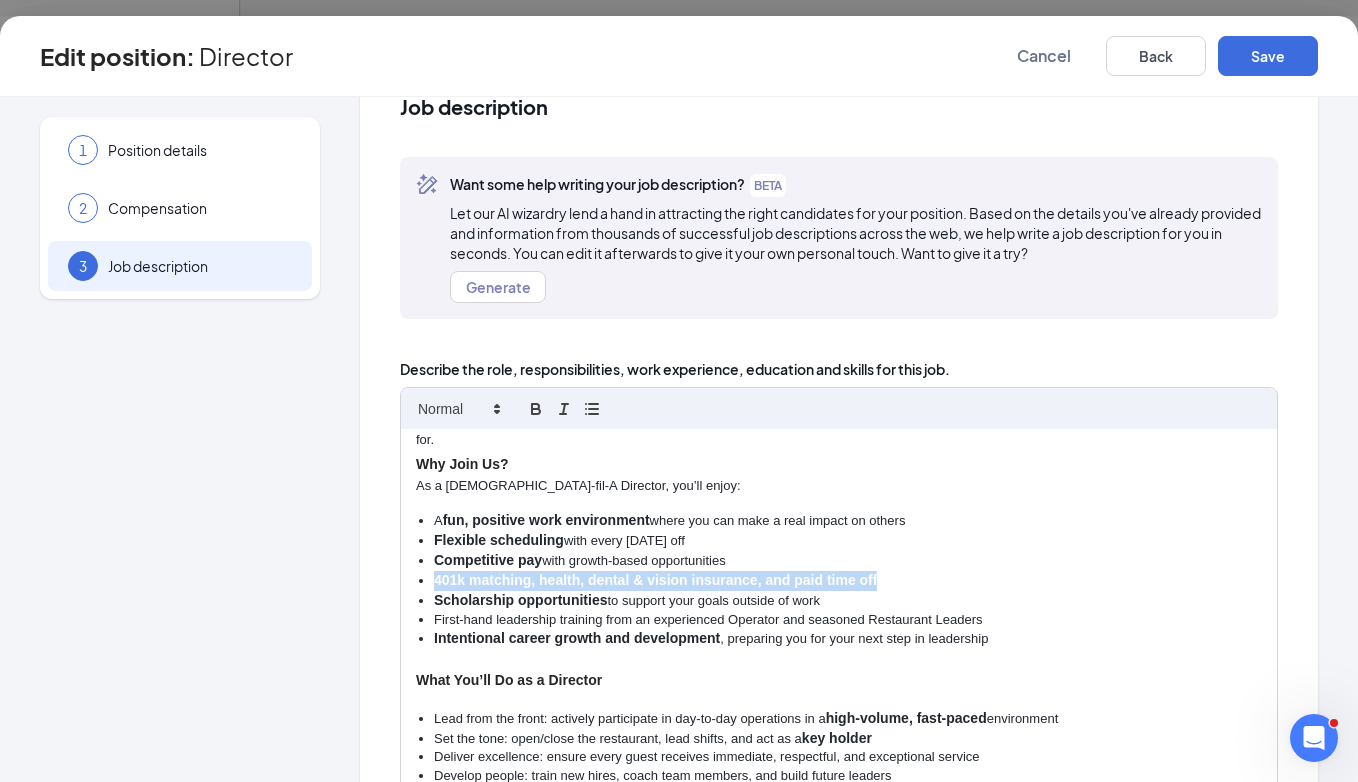
drag, startPoint x: 878, startPoint y: 569, endPoint x: 419, endPoint y: 576, distance: 458.9
click at [434, 576] on li "401k matching, health, dental & vision insurance, and paid time off" at bounding box center [848, 581] width 828 height 20
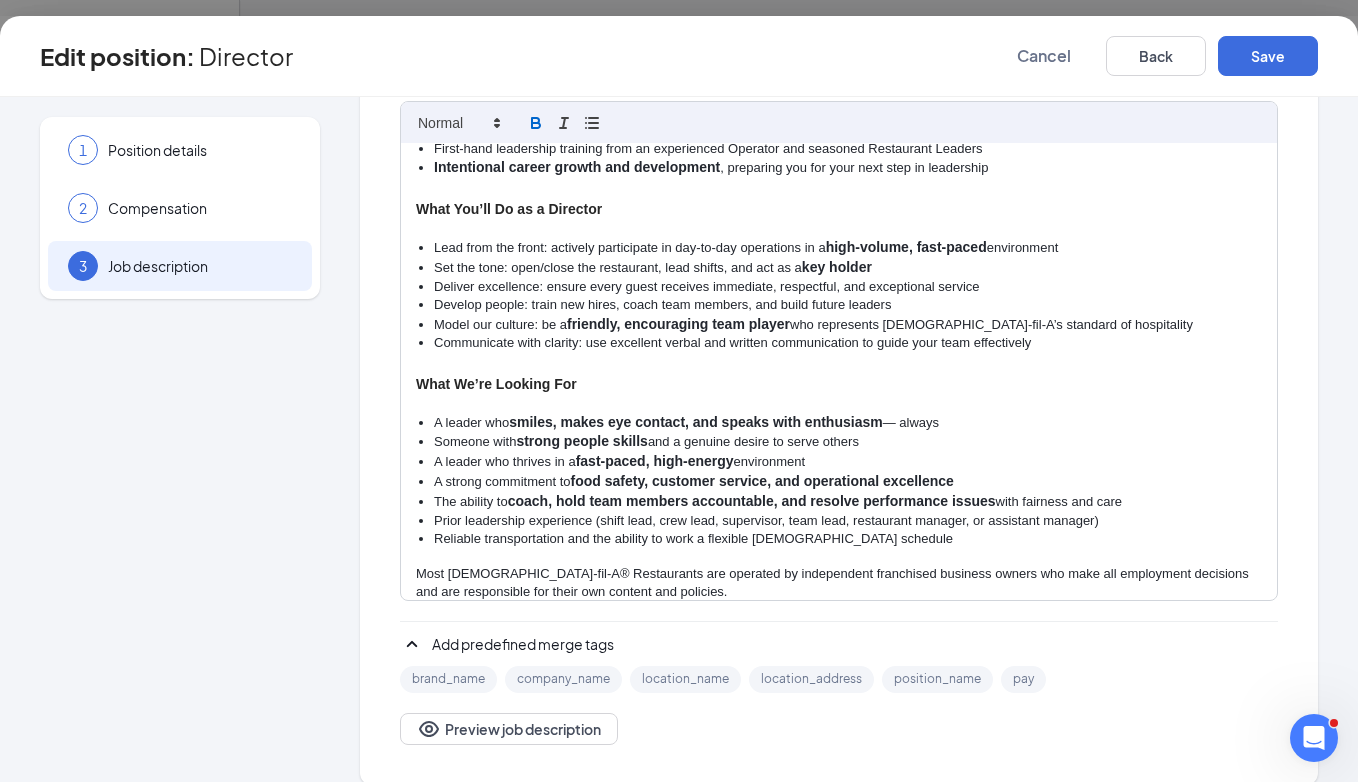
scroll to position [347, 0]
click at [995, 4] on div at bounding box center [679, 391] width 1358 height 782
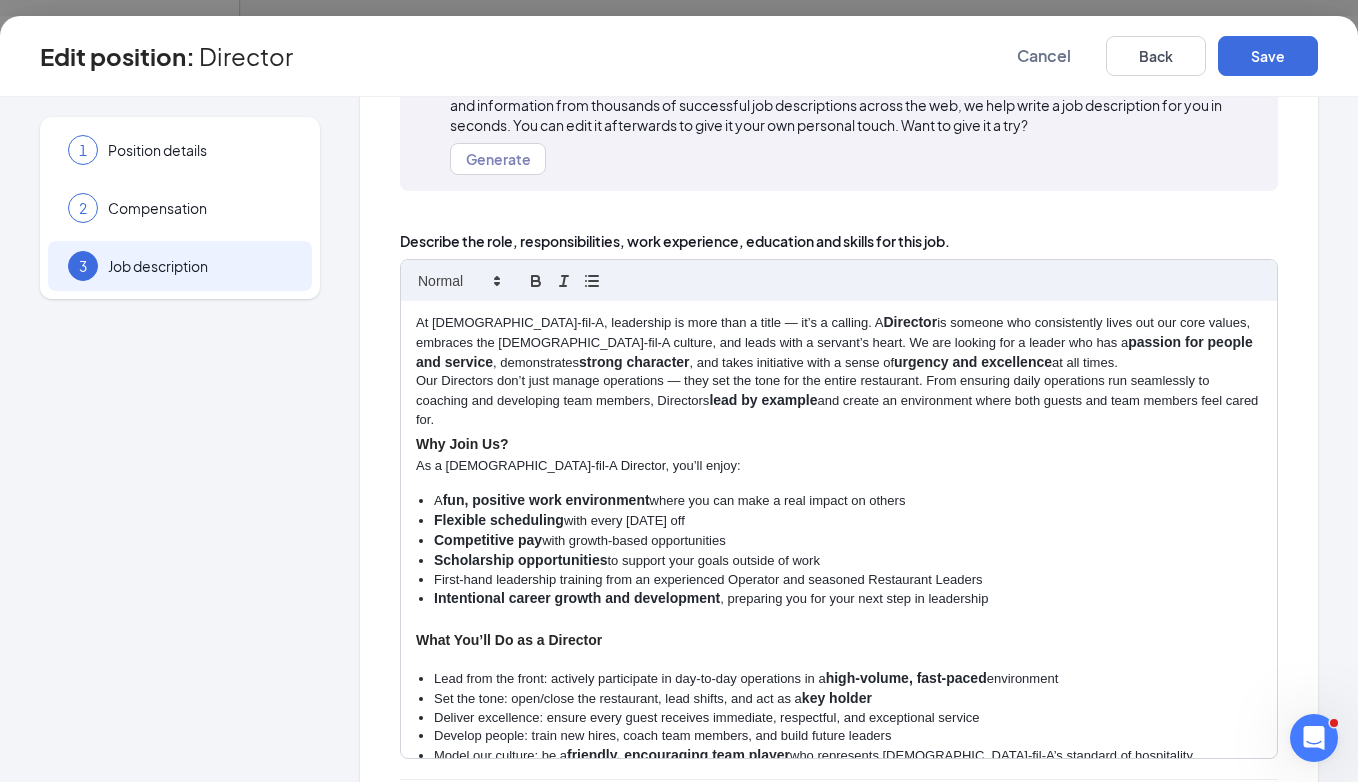
scroll to position [0, 0]
click at [1265, 58] on button "Save" at bounding box center [1268, 56] width 100 height 40
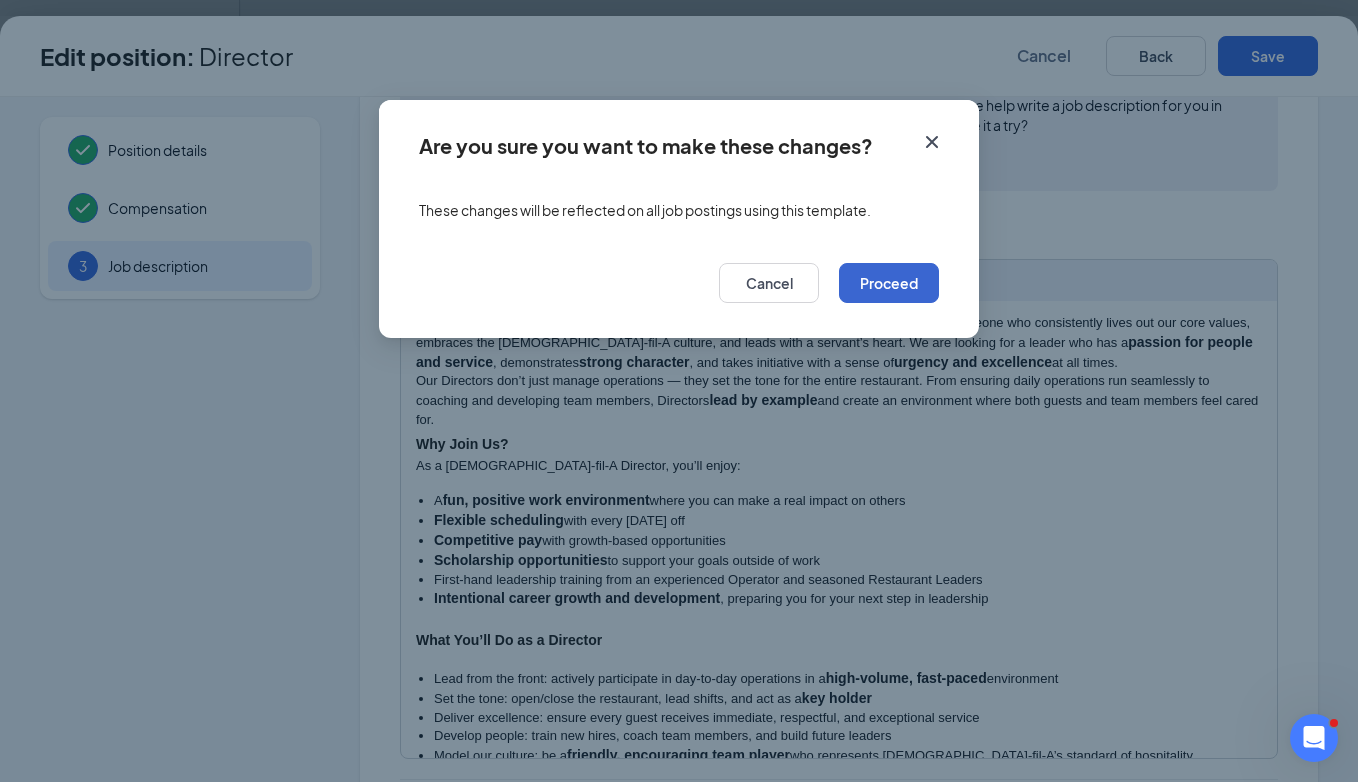
click at [916, 278] on button "Proceed" at bounding box center [889, 283] width 100 height 40
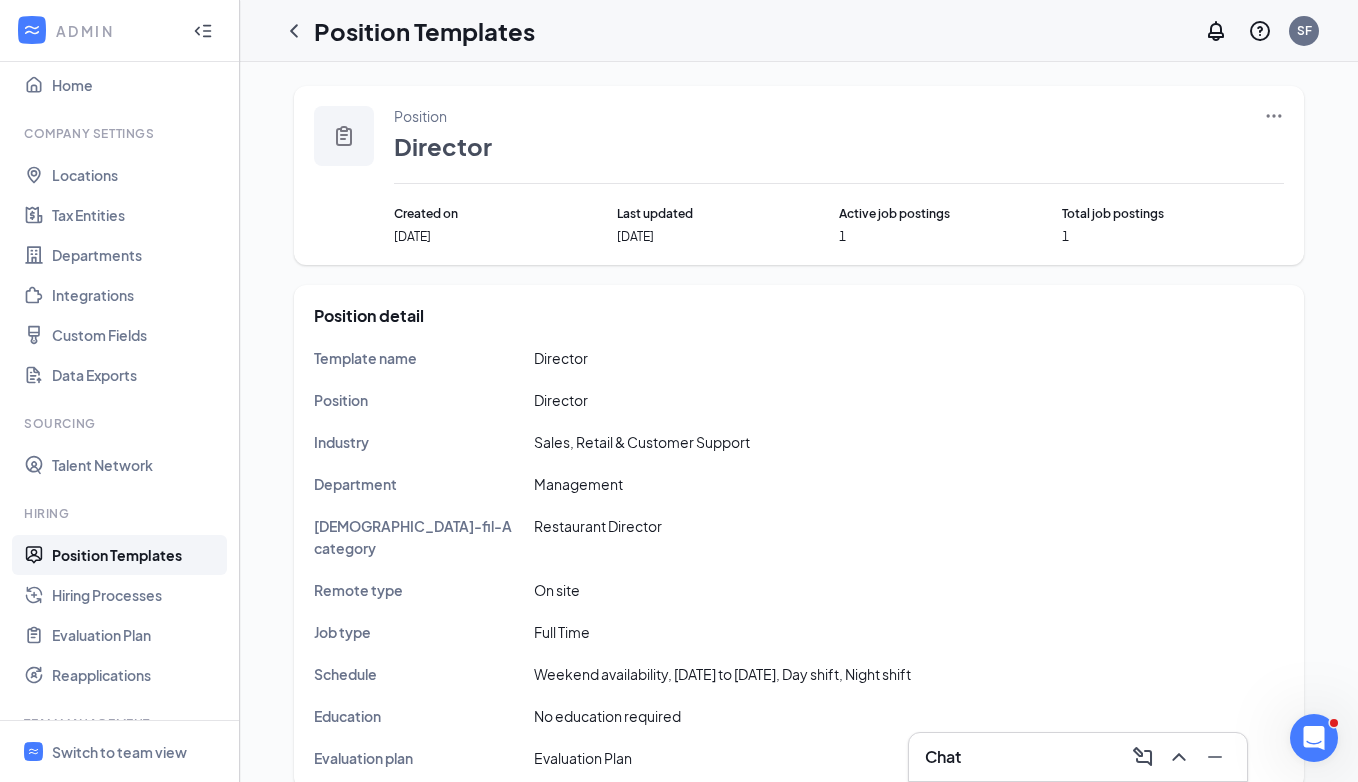
click at [1269, 123] on icon "Ellipses" at bounding box center [1274, 116] width 20 height 20
click at [1152, 157] on span "Edit" at bounding box center [1182, 157] width 172 height 22
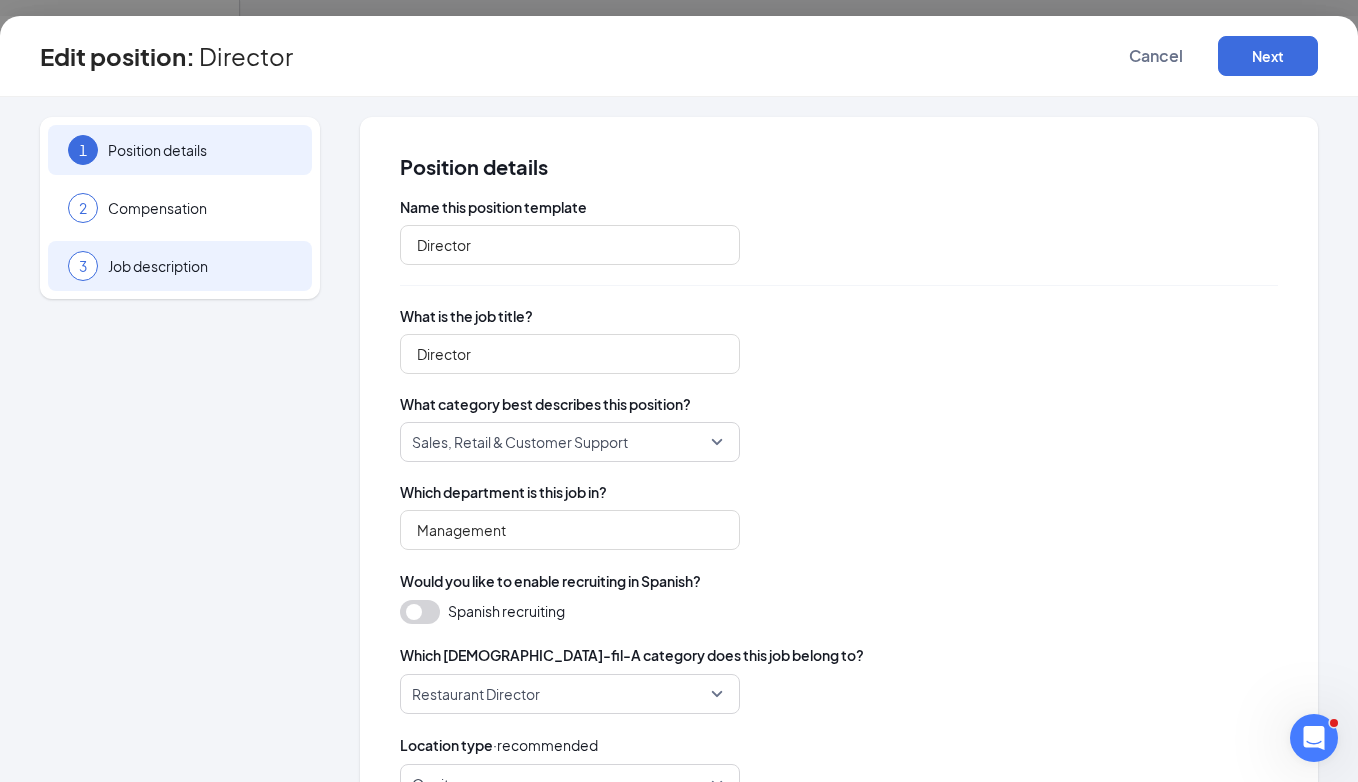
click at [195, 269] on span "Job description" at bounding box center [200, 266] width 184 height 20
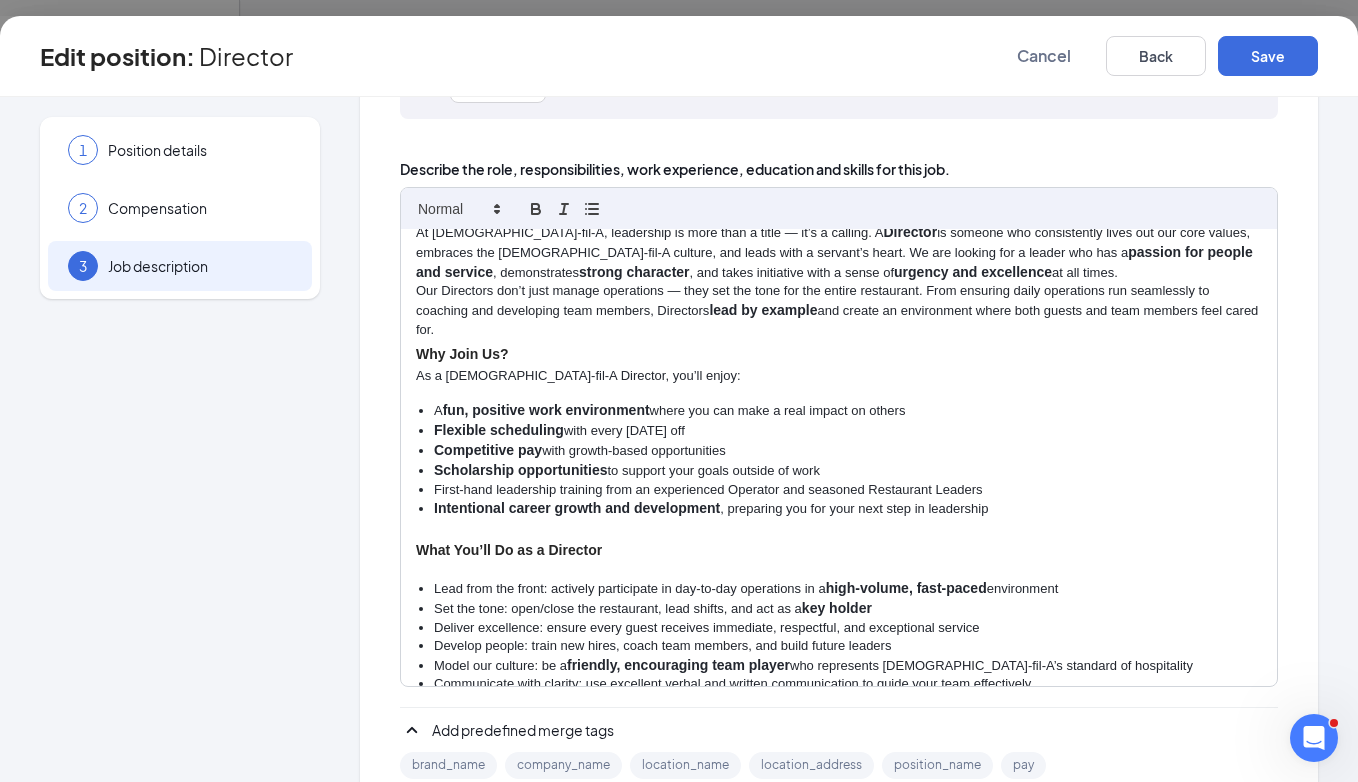
scroll to position [23, 0]
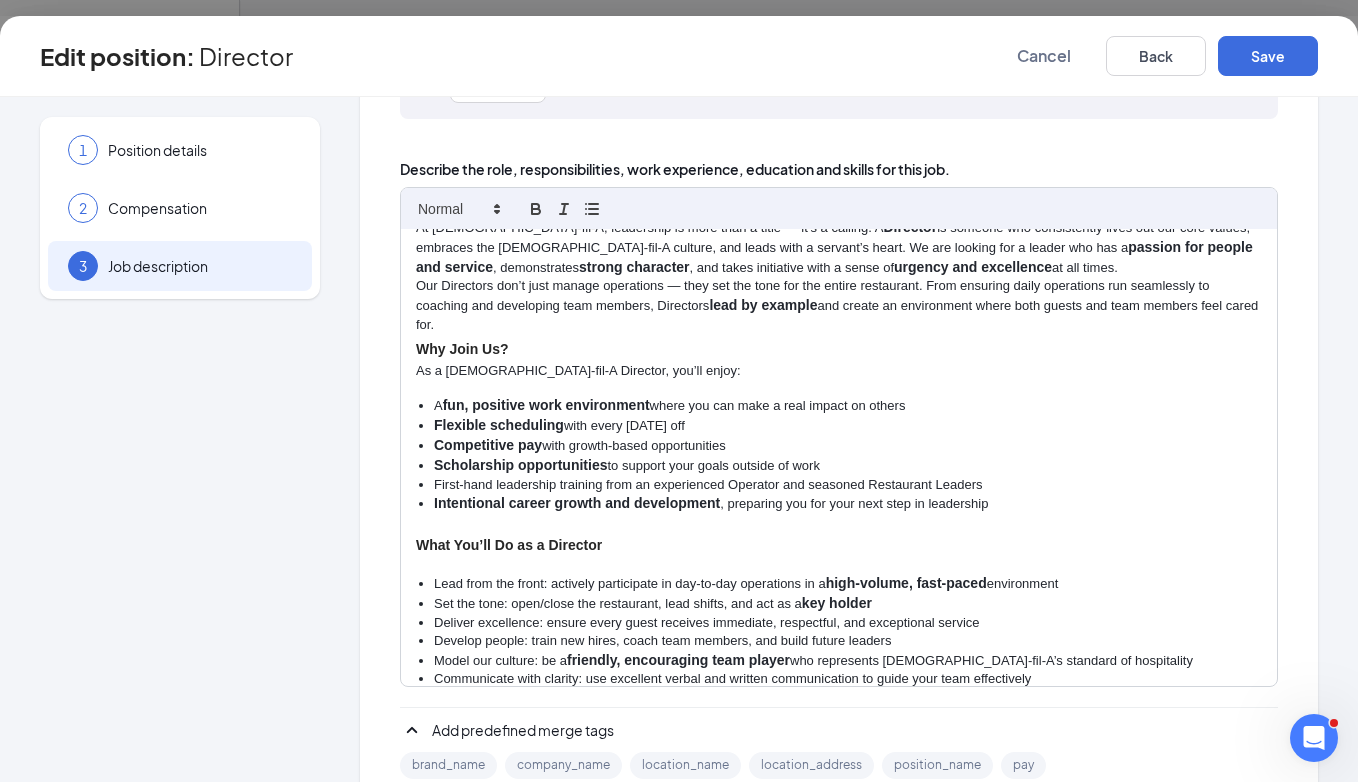
click at [730, 437] on li "Competitive pay with growth-based opportunities" at bounding box center [848, 446] width 828 height 20
click at [1281, 54] on button "Save" at bounding box center [1268, 56] width 100 height 40
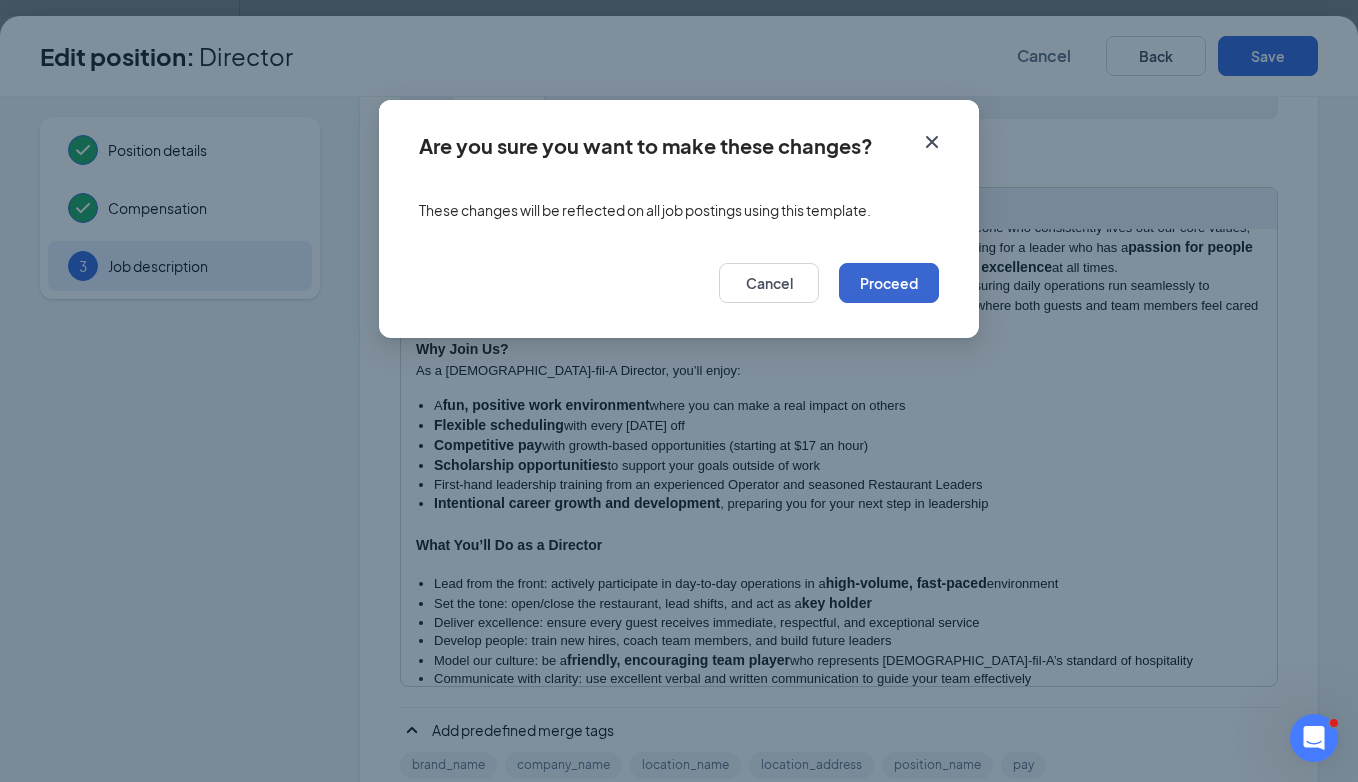
click at [877, 282] on button "Proceed" at bounding box center [889, 283] width 100 height 40
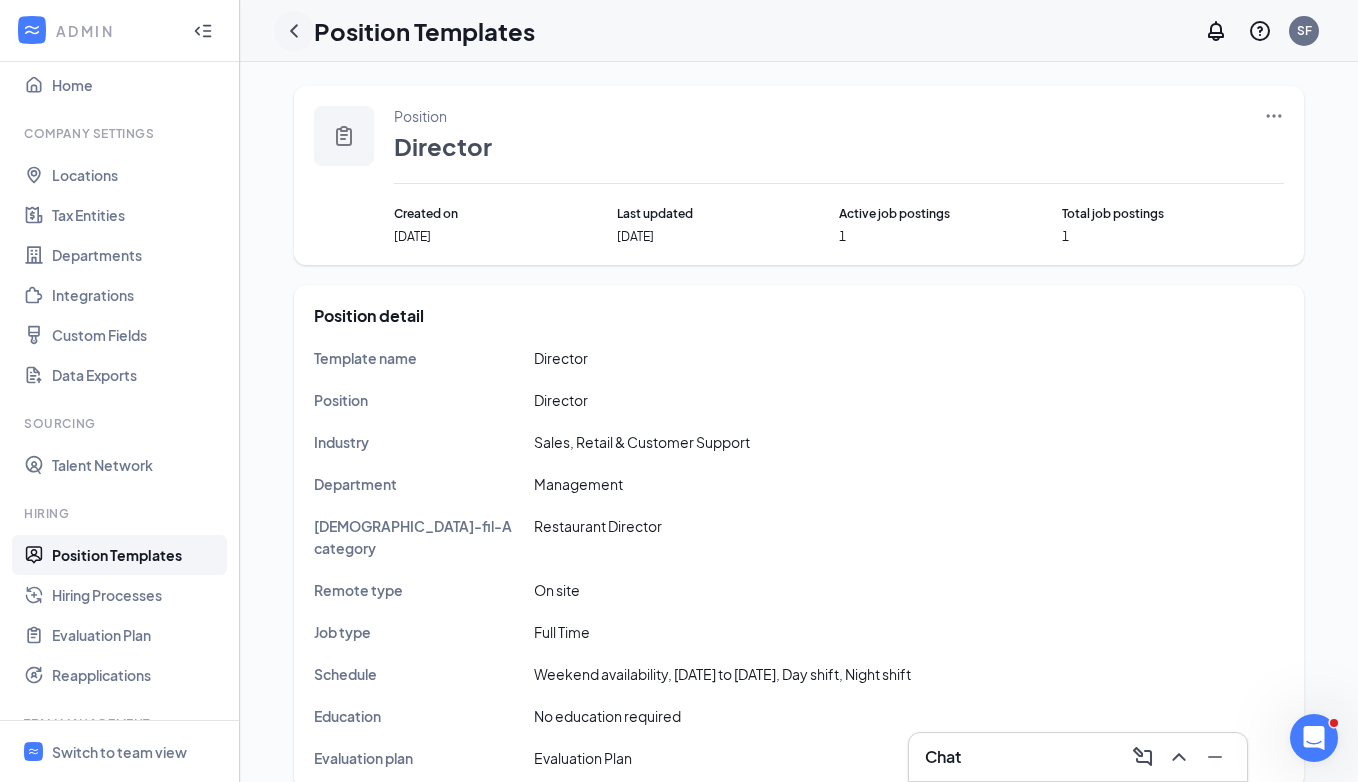
click at [309, 31] on div at bounding box center [294, 31] width 40 height 40
click at [308, 31] on div at bounding box center [294, 31] width 40 height 40
click at [299, 31] on icon "ChevronLeft" at bounding box center [294, 31] width 24 height 24
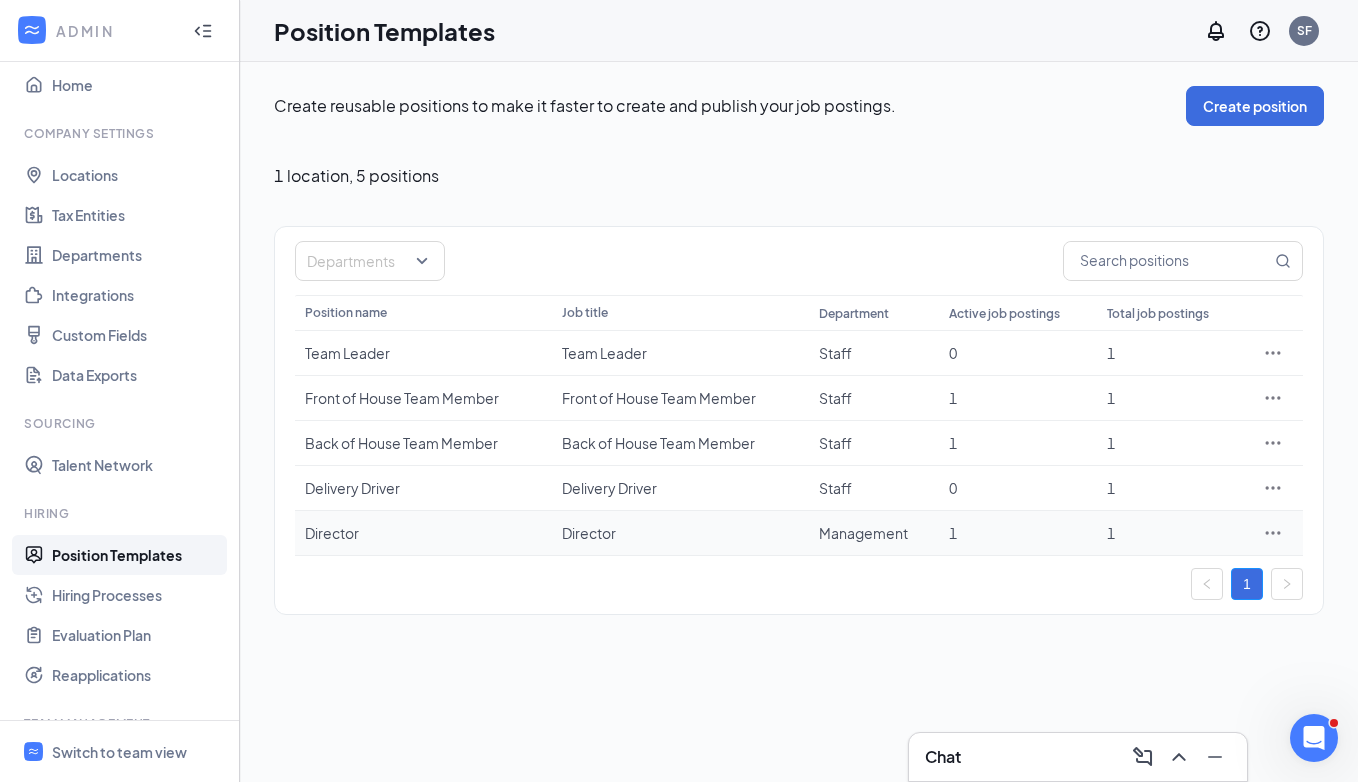
click at [1276, 531] on icon "Ellipses" at bounding box center [1273, 533] width 20 height 20
click at [1176, 663] on span "View job postings" at bounding box center [1152, 666] width 114 height 18
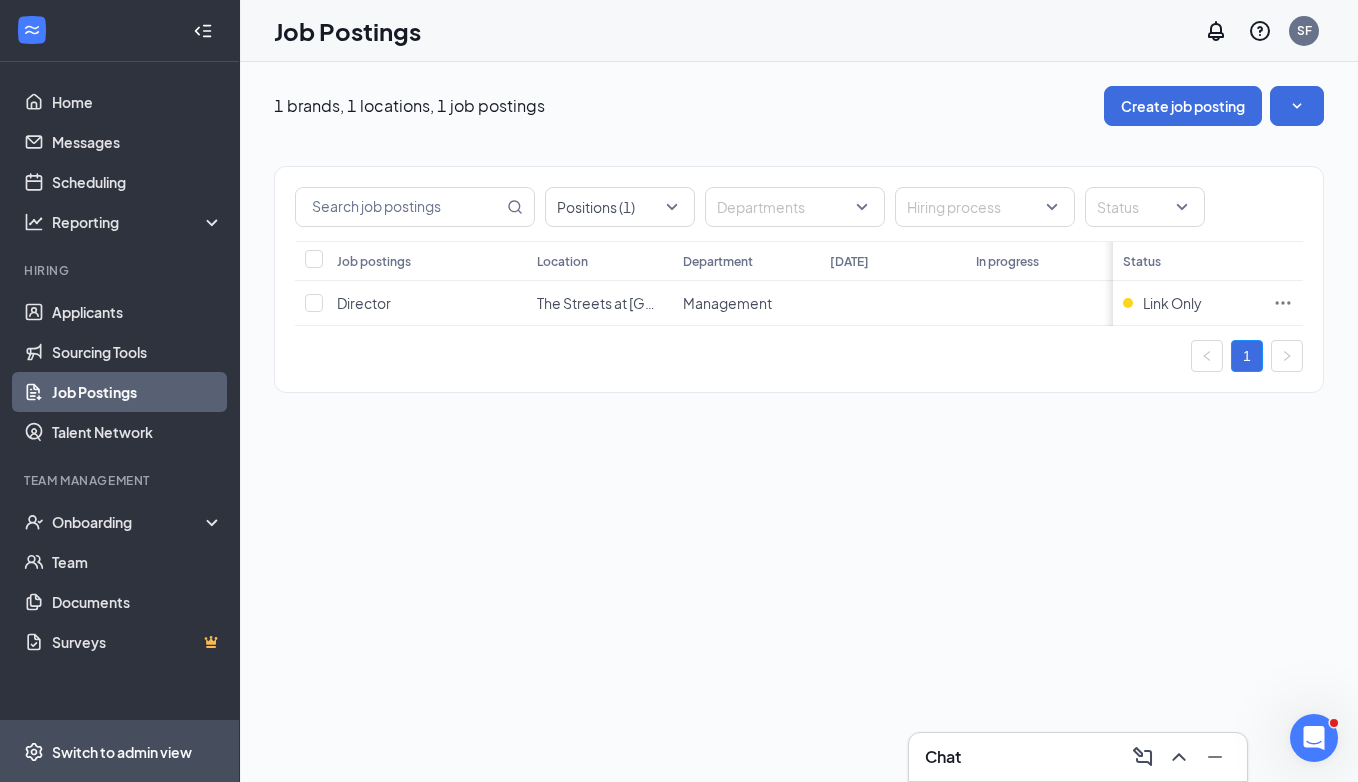
click at [96, 734] on span "Switch to admin view" at bounding box center [137, 751] width 171 height 61
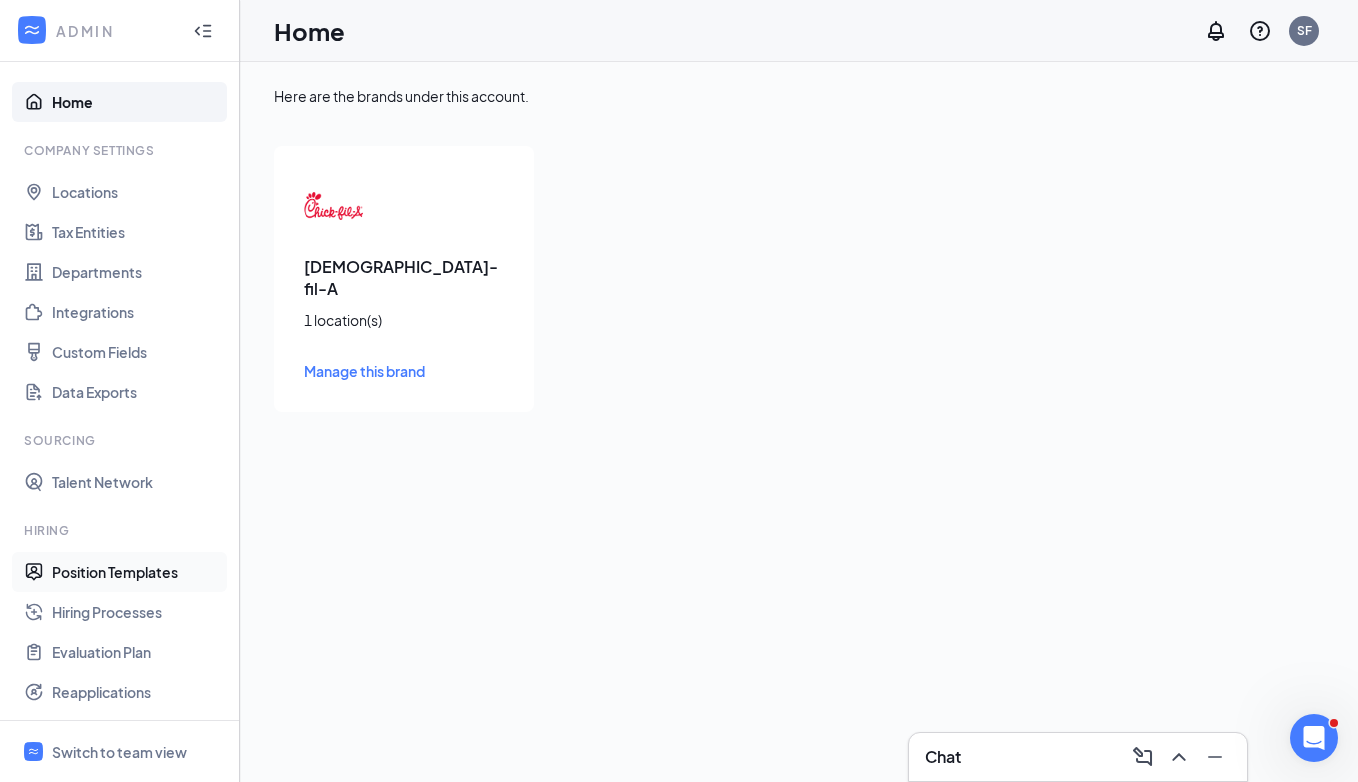
click at [130, 577] on link "Position Templates" at bounding box center [137, 572] width 171 height 40
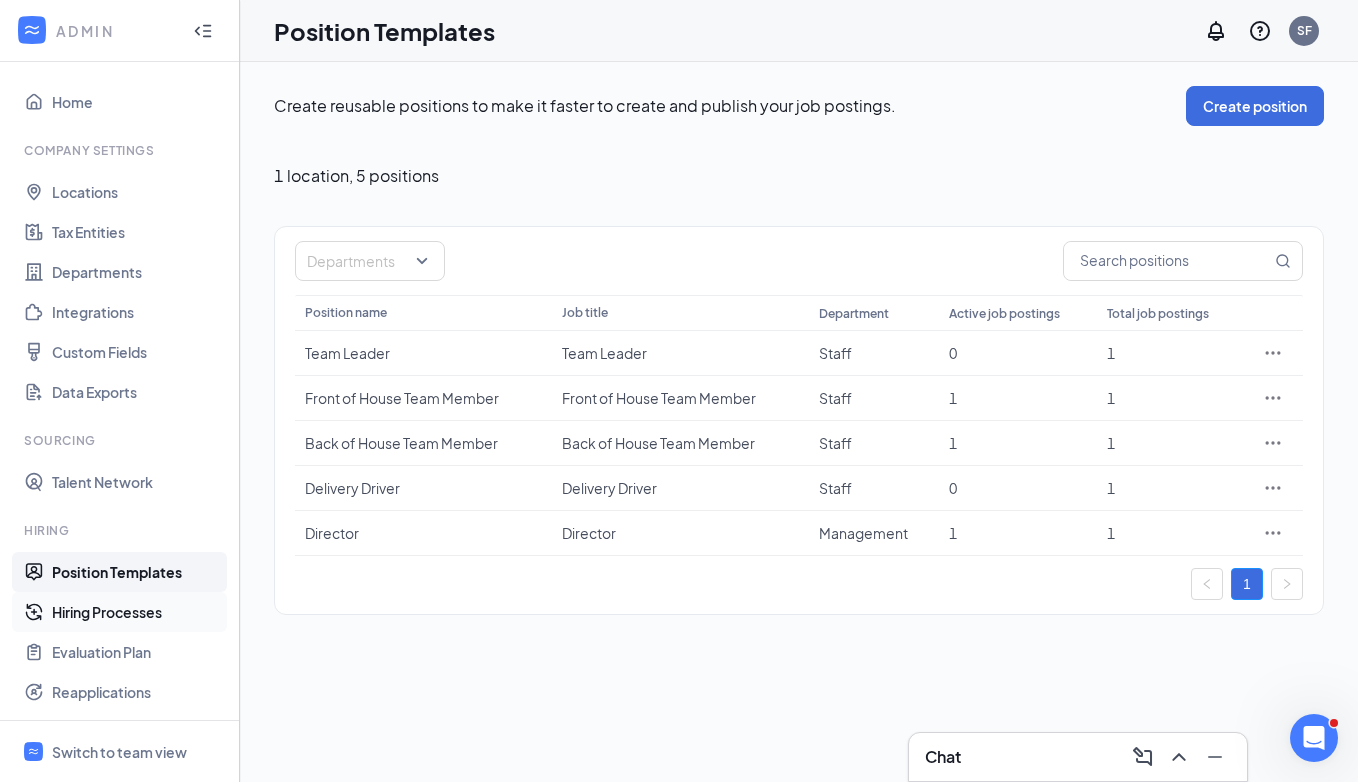
click at [123, 610] on link "Hiring Processes" at bounding box center [137, 612] width 171 height 40
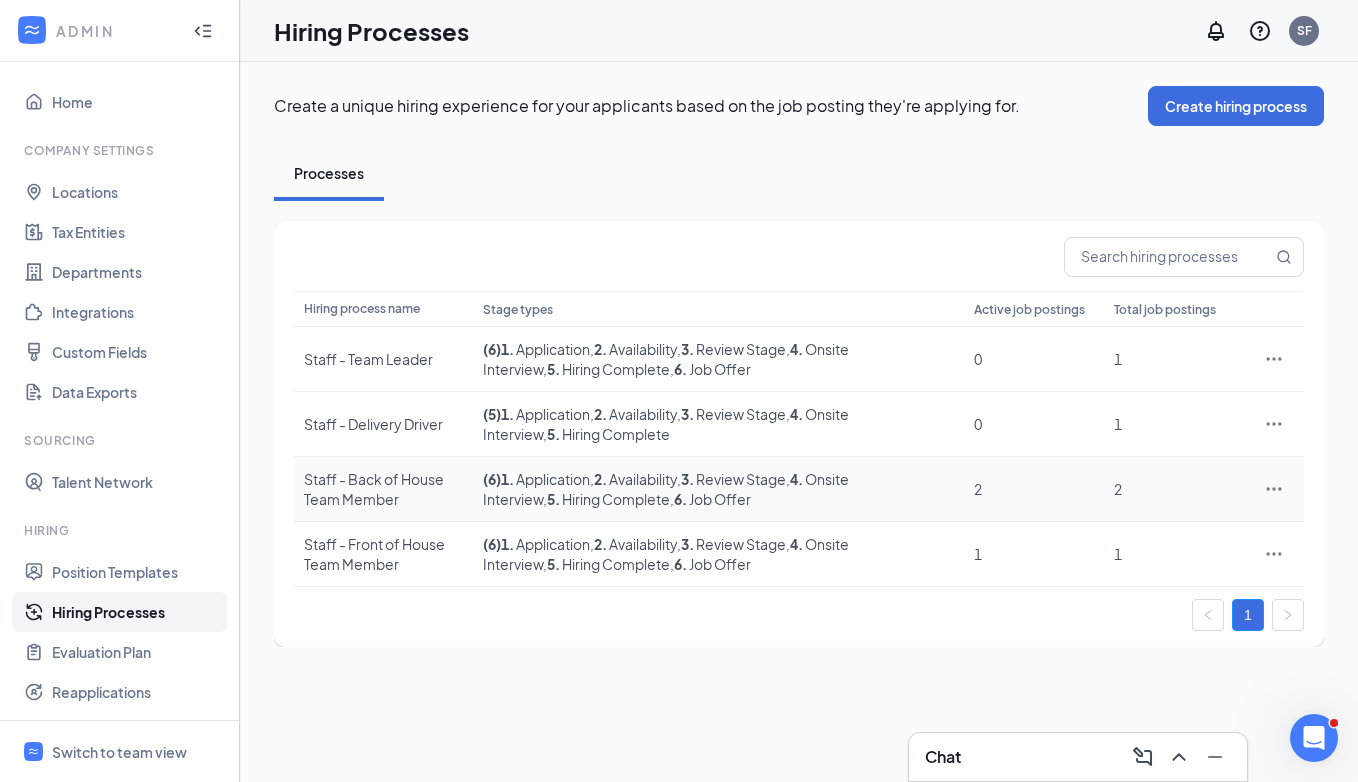
click at [1275, 492] on icon "Ellipses" at bounding box center [1274, 489] width 20 height 20
click at [1164, 521] on span "Edit" at bounding box center [1182, 530] width 172 height 22
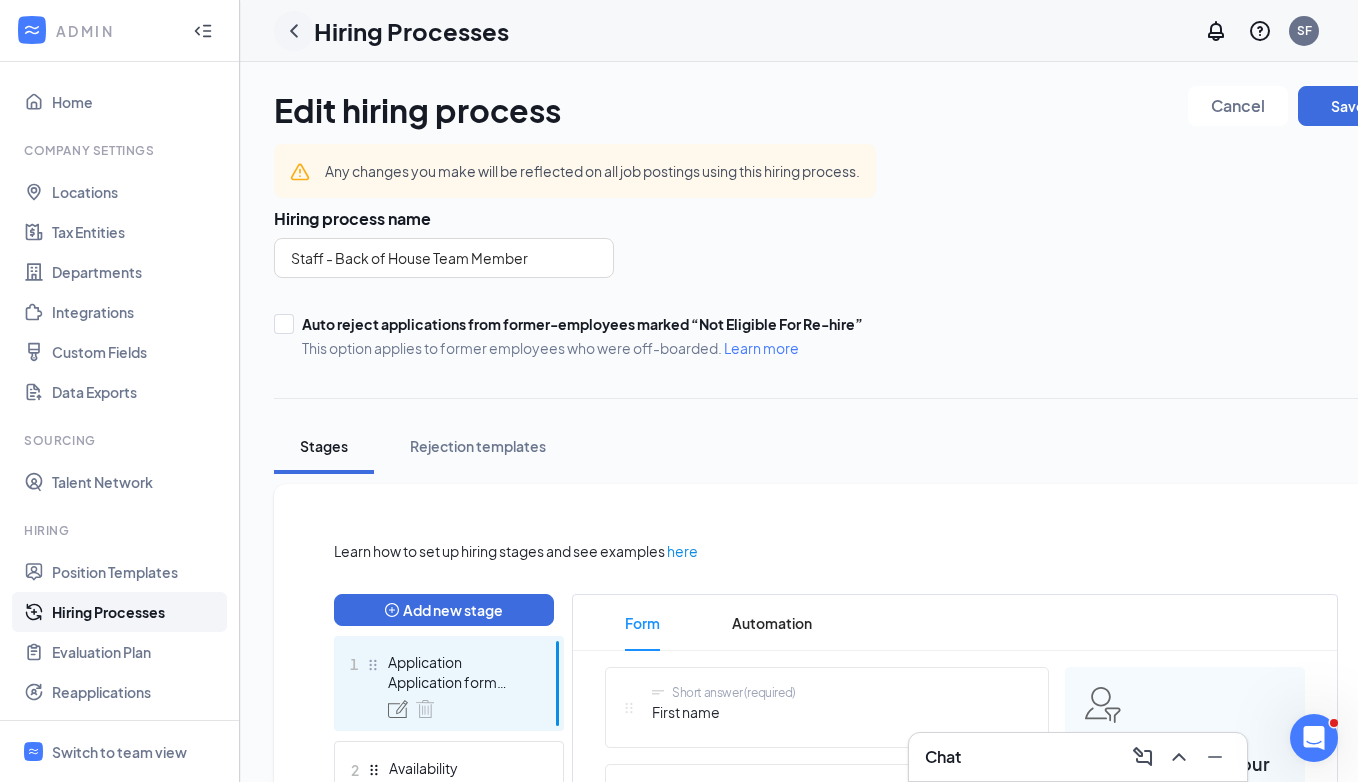
click at [301, 17] on div at bounding box center [294, 31] width 40 height 40
click at [294, 25] on icon "ChevronLeft" at bounding box center [294, 31] width 24 height 24
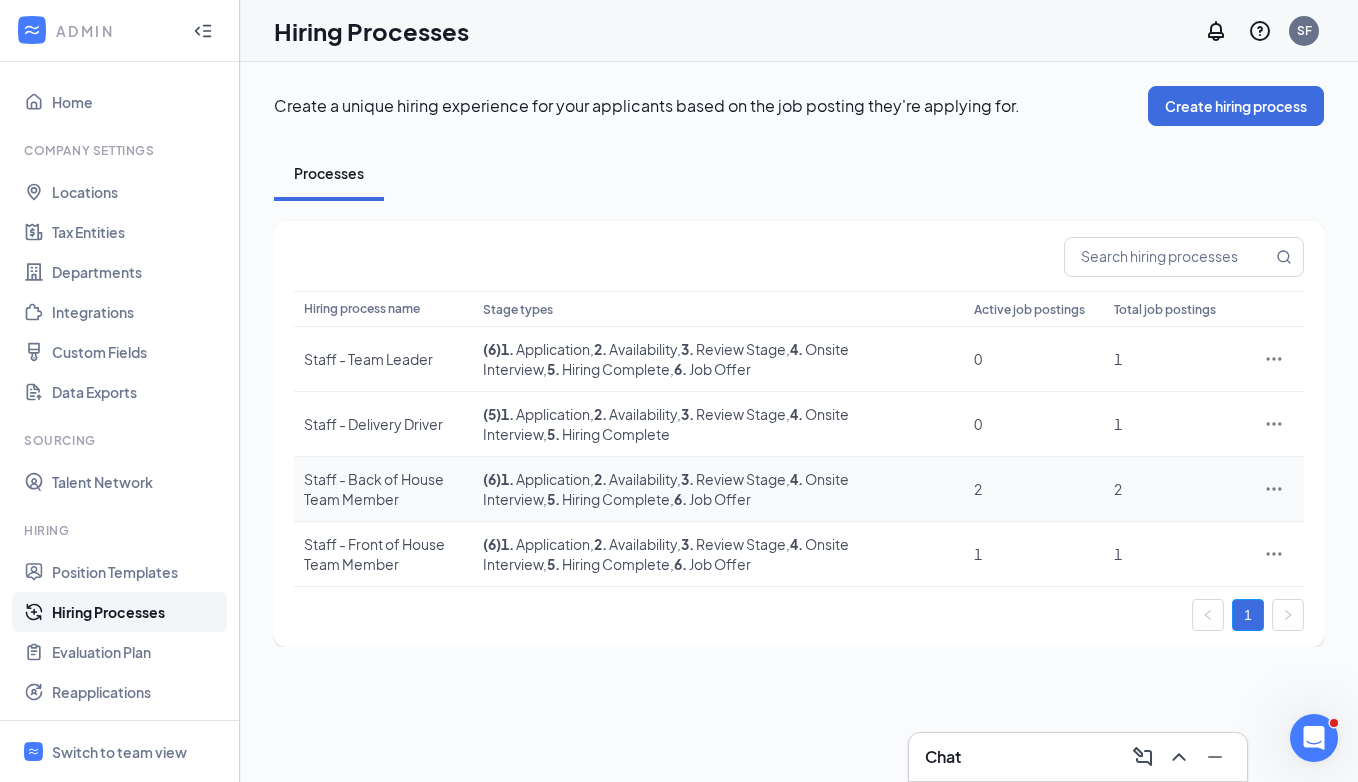
click at [1276, 495] on icon "Ellipses" at bounding box center [1274, 489] width 20 height 20
click at [1225, 115] on button "Create hiring process" at bounding box center [1236, 106] width 176 height 40
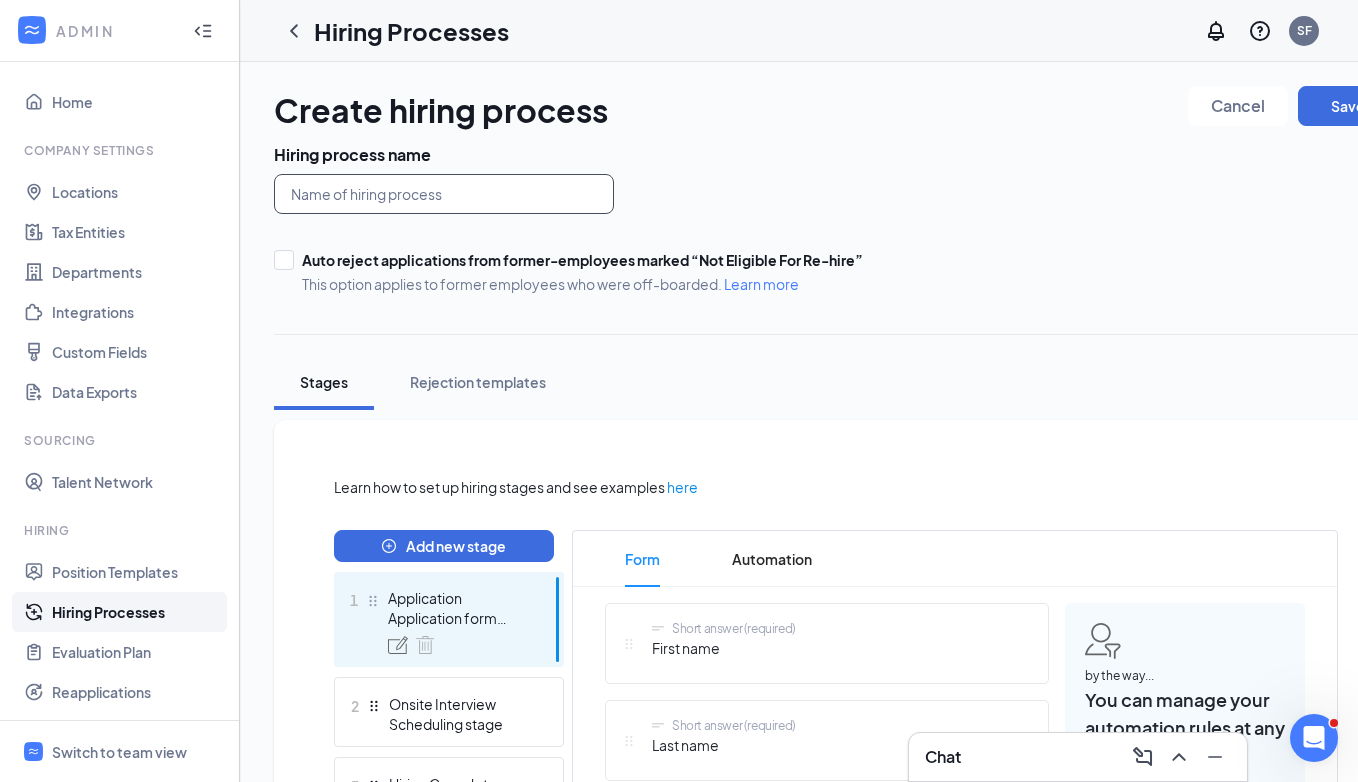
click at [475, 195] on input "text" at bounding box center [444, 194] width 340 height 40
type input "D"
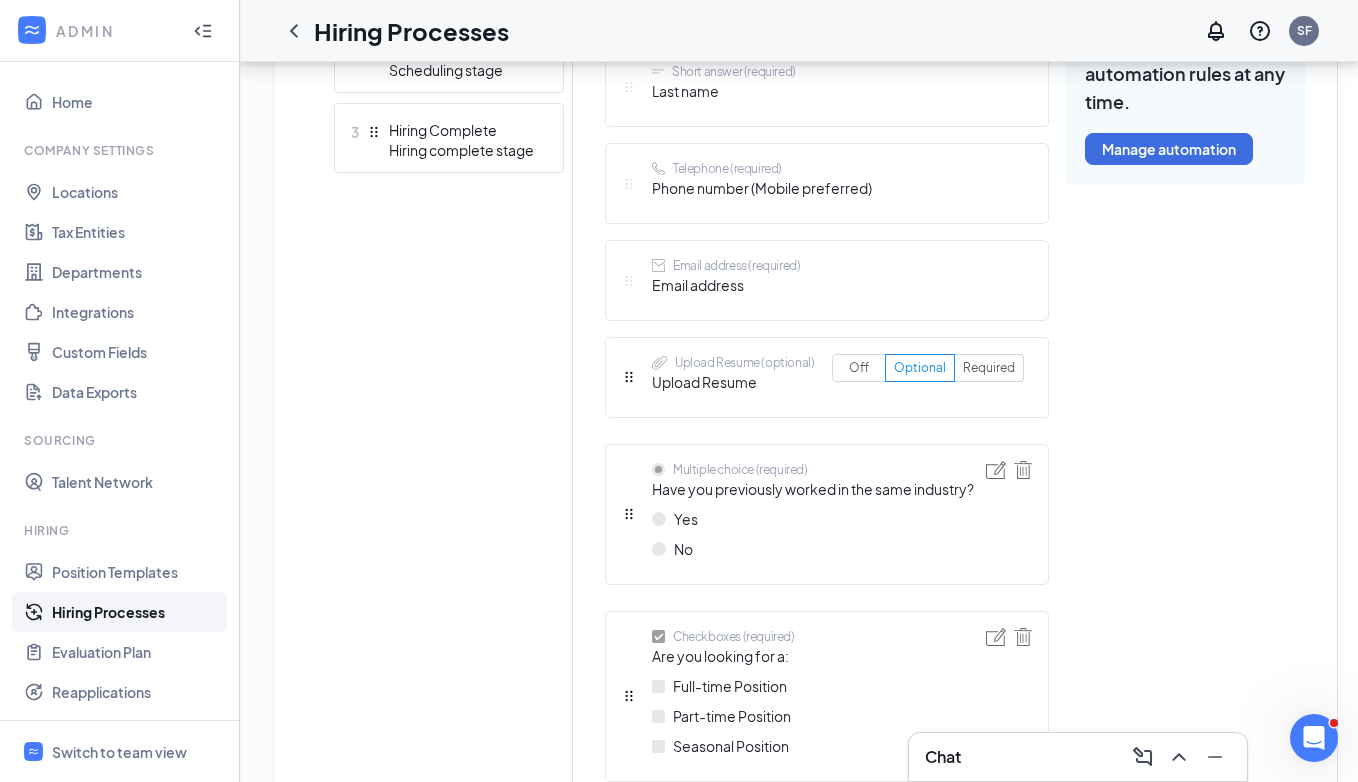
scroll to position [698, 0]
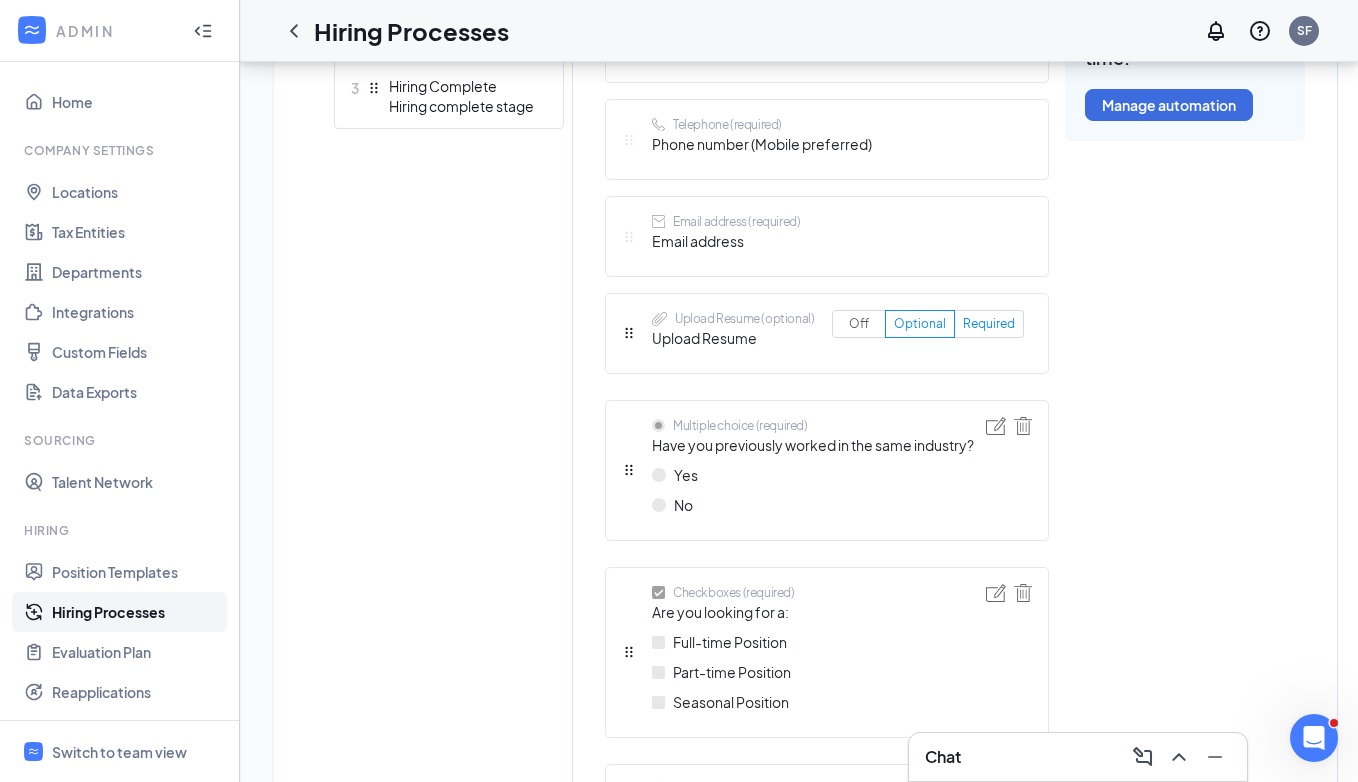
type input "Front of House Director"
click at [989, 327] on span "Required" at bounding box center [989, 323] width 52 height 15
click at [963, 328] on input "Required" at bounding box center [963, 328] width 0 height 0
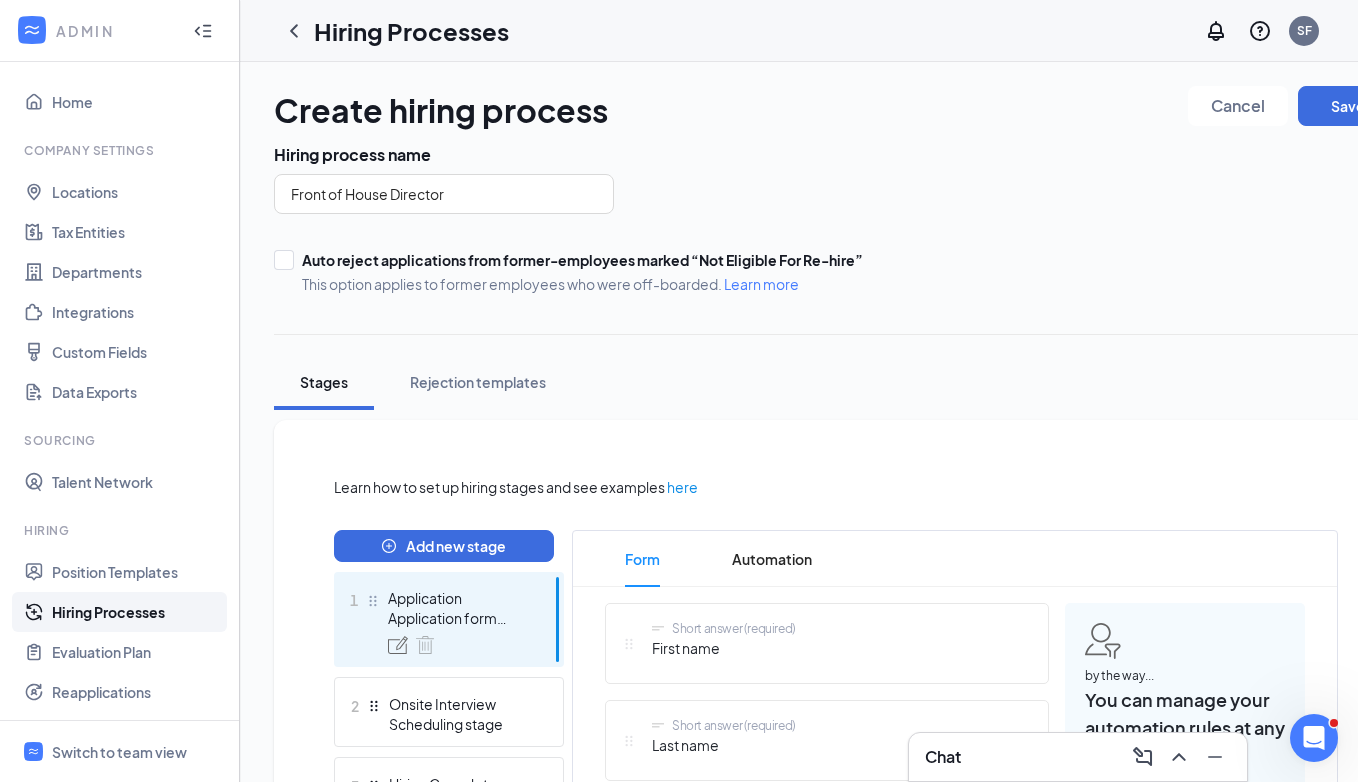
scroll to position [0, 0]
click at [1244, 126] on link "Cancel" at bounding box center [1238, 110] width 100 height 48
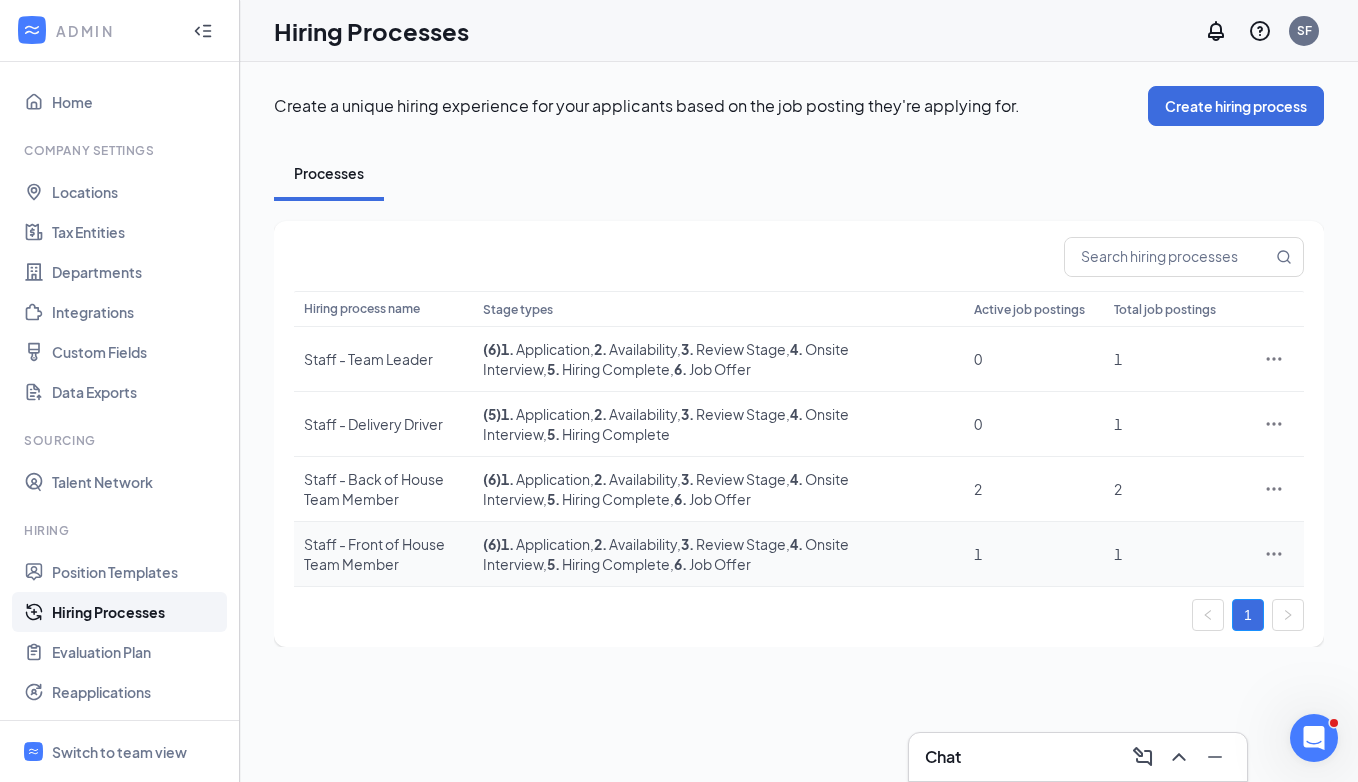
click at [1267, 554] on icon "Ellipses" at bounding box center [1274, 553] width 15 height 3
click at [1170, 632] on span "Duplicate" at bounding box center [1182, 641] width 172 height 22
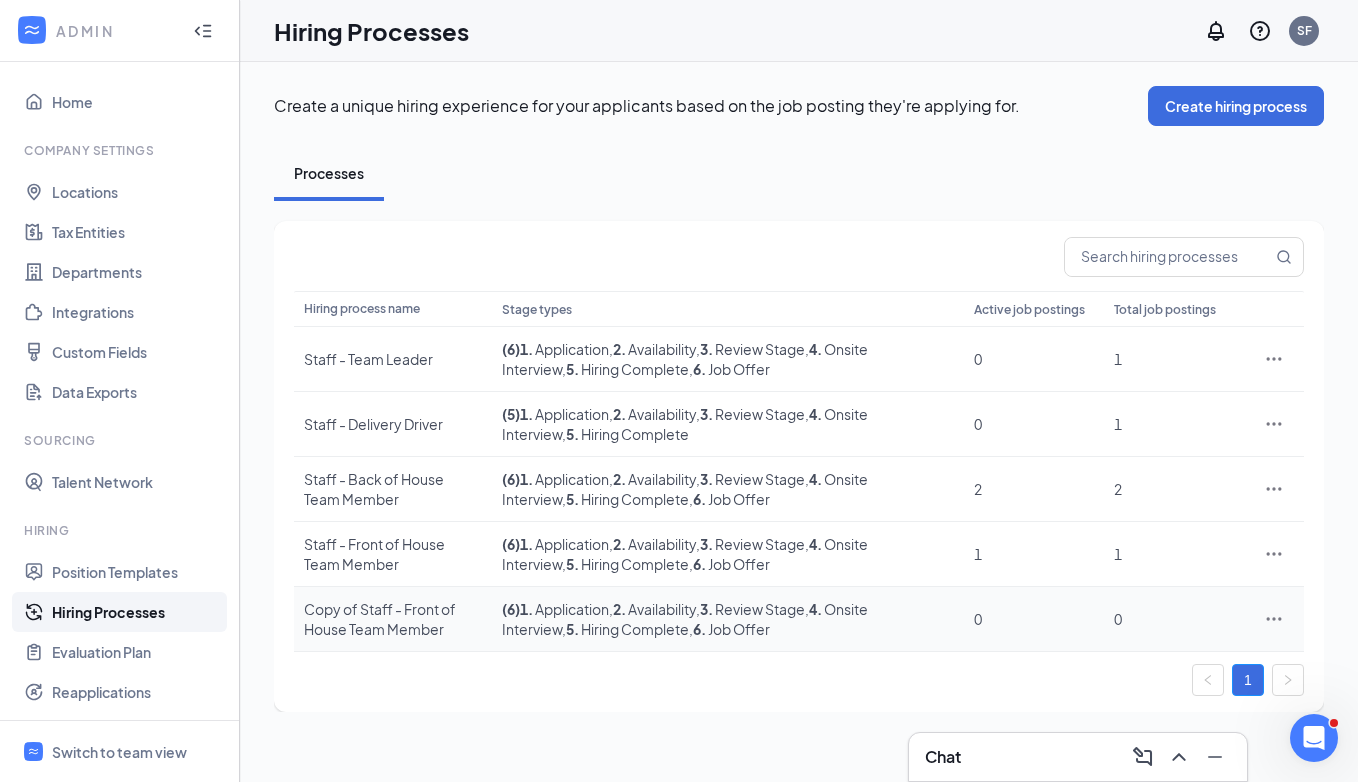
click at [1265, 619] on icon "Ellipses" at bounding box center [1274, 619] width 20 height 20
click at [1132, 431] on span "Edit" at bounding box center [1182, 440] width 172 height 22
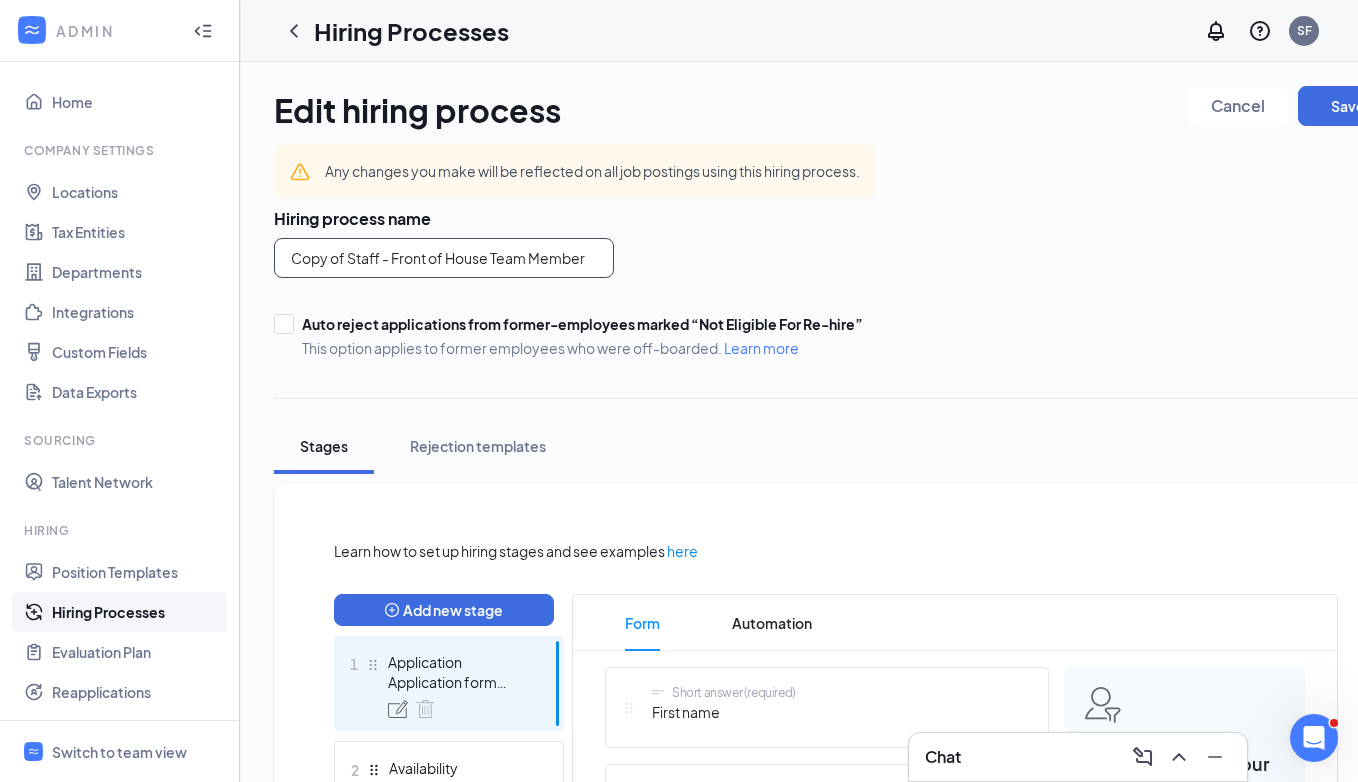
drag, startPoint x: 352, startPoint y: 256, endPoint x: 247, endPoint y: 250, distance: 105.1
drag, startPoint x: 533, startPoint y: 258, endPoint x: 442, endPoint y: 259, distance: 91.0
click at [442, 259] on input "Staff - Front of House Team Member" at bounding box center [444, 258] width 340 height 40
type input "Staff - Front of House Director"
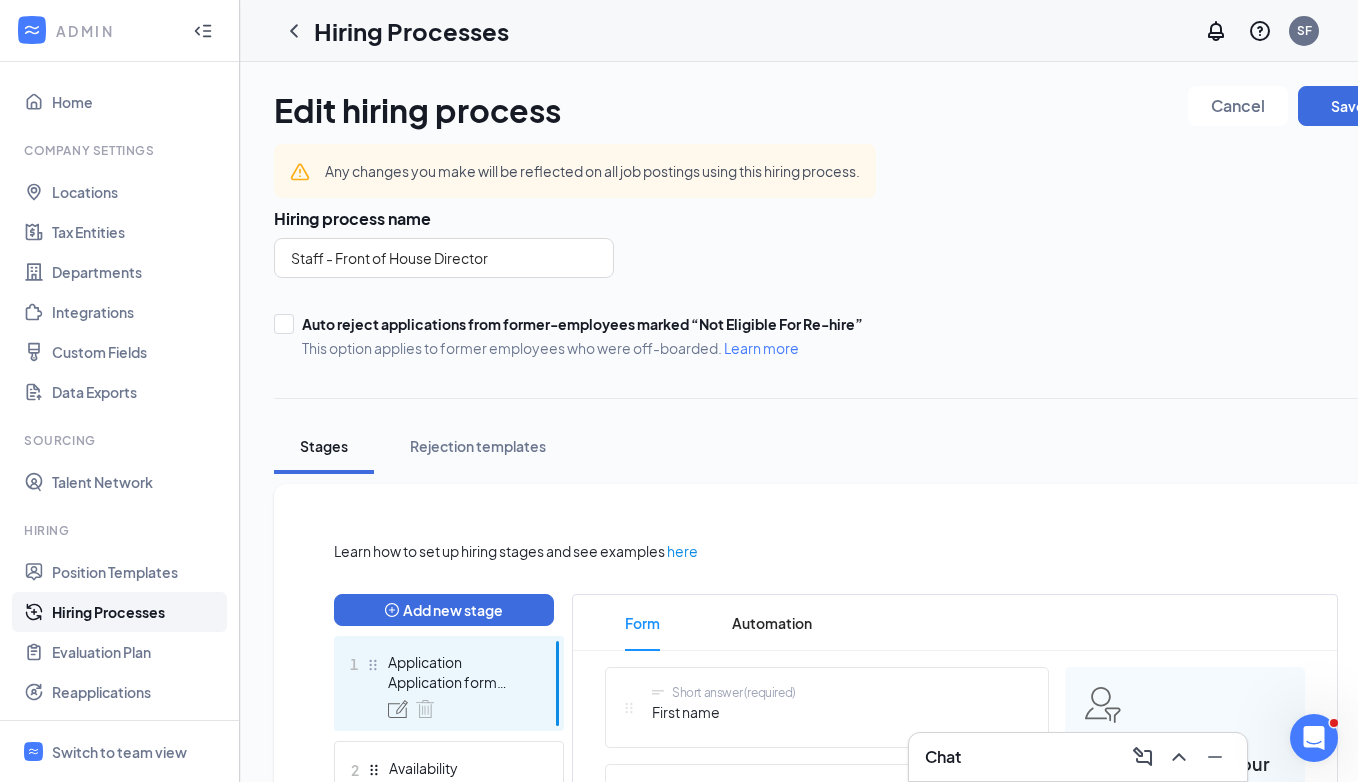
click at [792, 237] on div "Hiring process name Staff - Front of House Director Auto reject applications fr…" at bounding box center [836, 283] width 1124 height 150
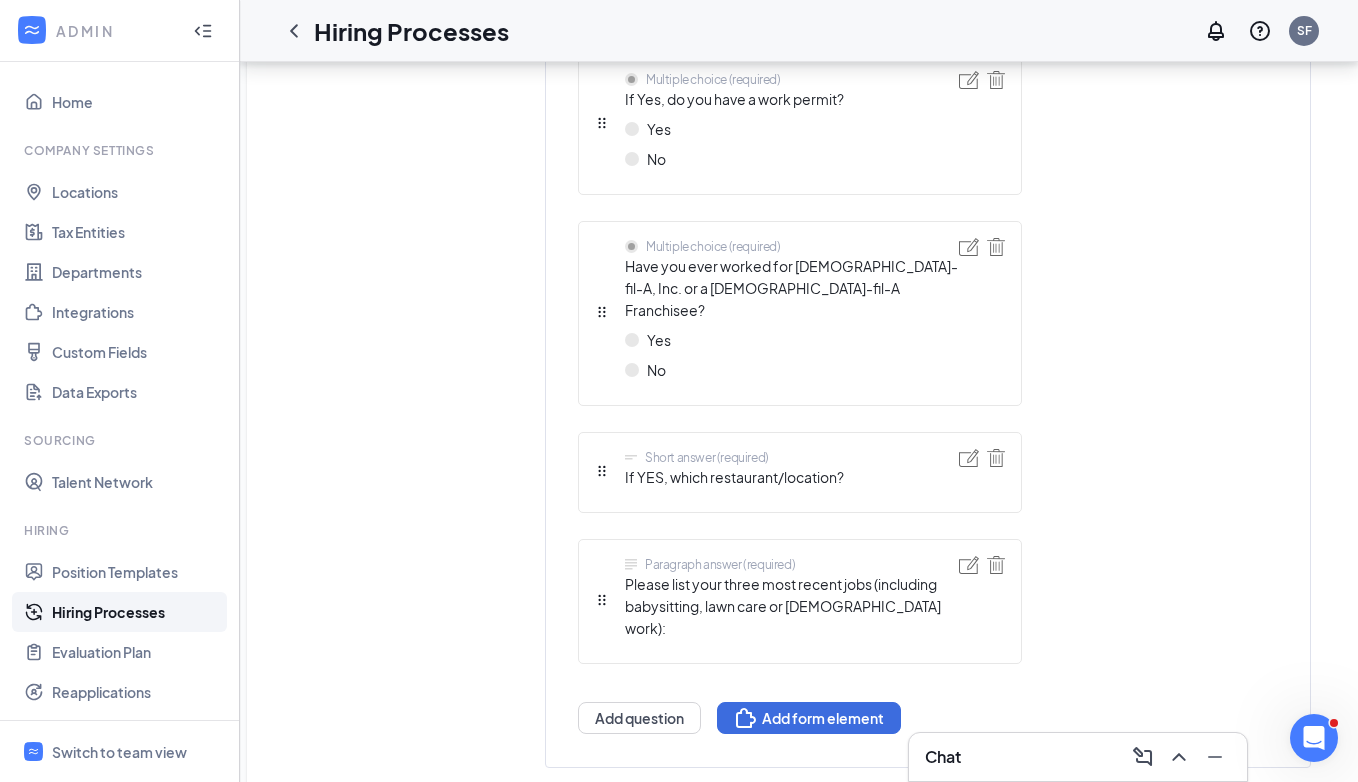
scroll to position [1425, 0]
click at [972, 557] on img at bounding box center [969, 566] width 20 height 18
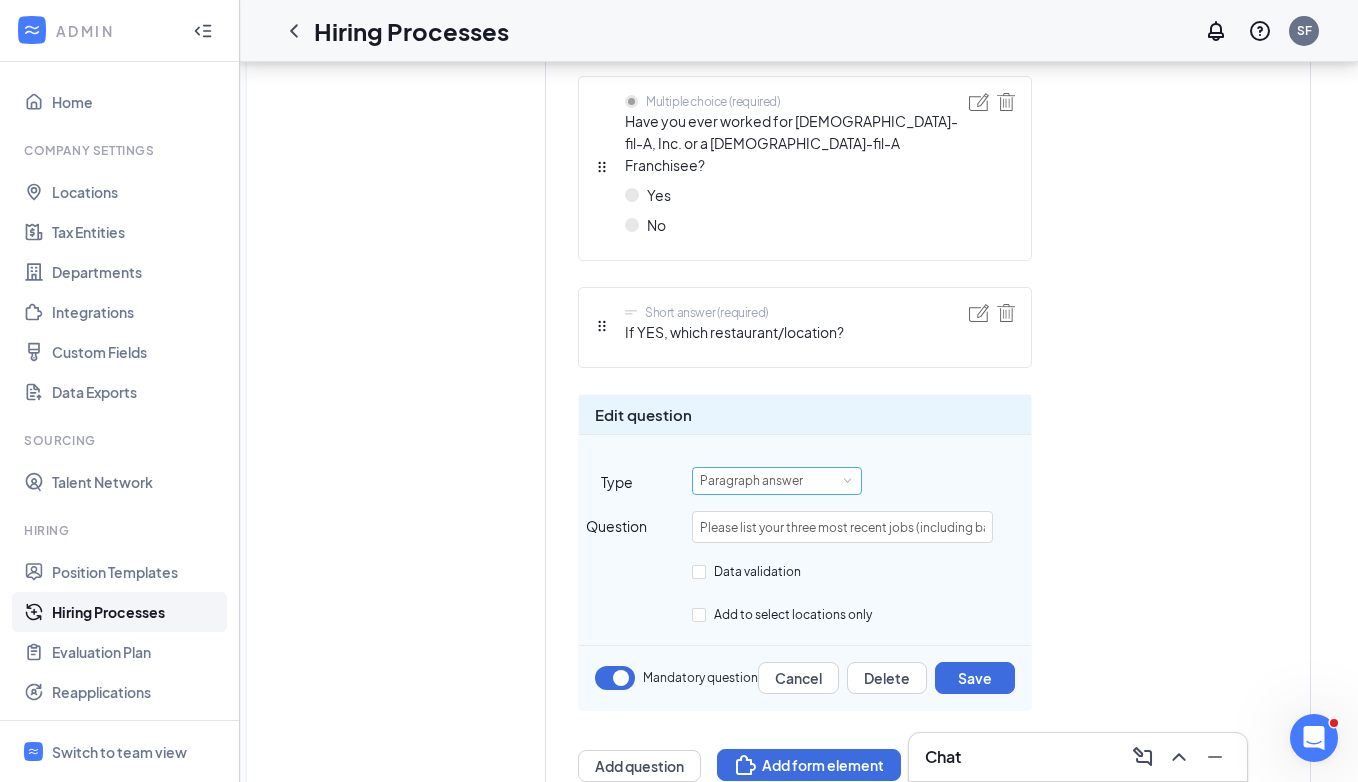
scroll to position [1573, 0]
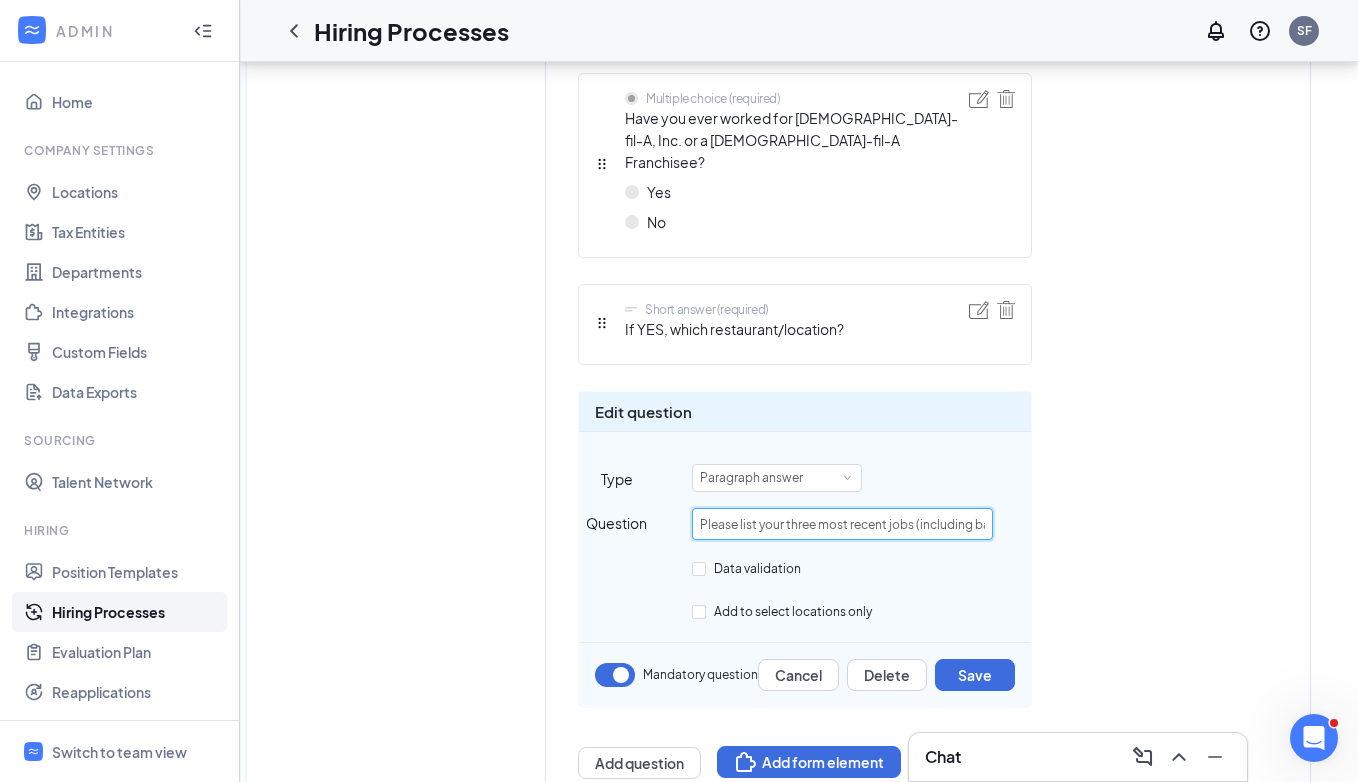
click at [901, 508] on input "Please list your three most recent jobs (including babysitting, lawn care or [D…" at bounding box center [842, 524] width 301 height 32
drag, startPoint x: 917, startPoint y: 481, endPoint x: 1130, endPoint y: 478, distance: 212.9
type input "Please list your three most recent jobs."
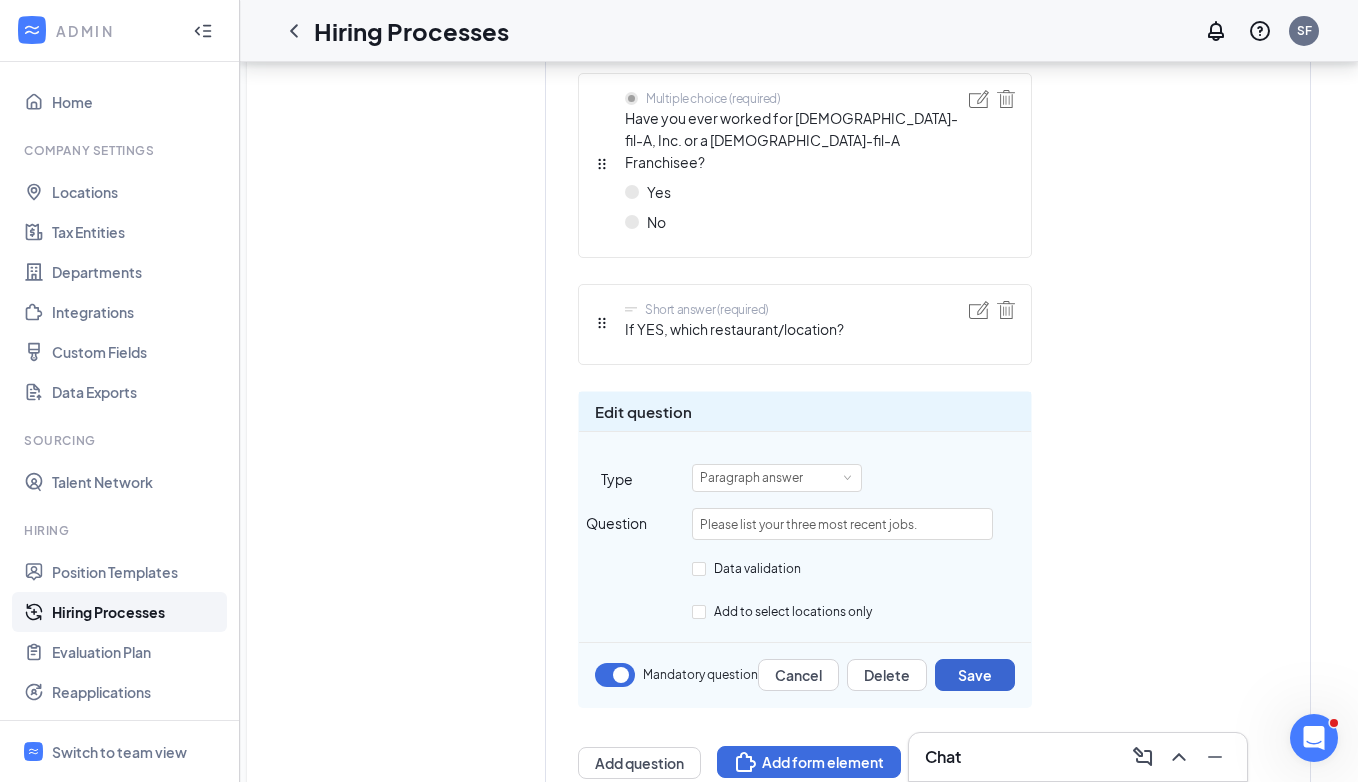
click at [973, 659] on button "Save" at bounding box center [975, 675] width 80 height 32
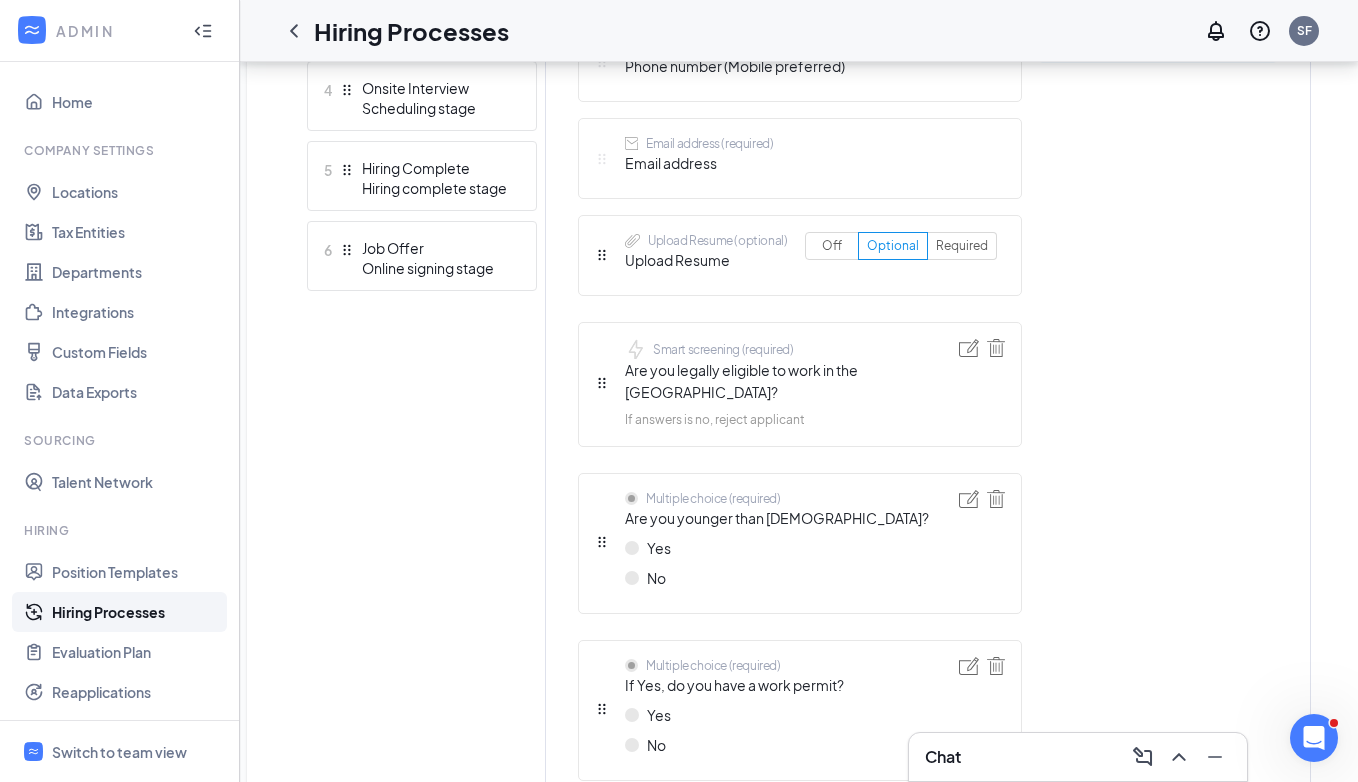
scroll to position [856, 0]
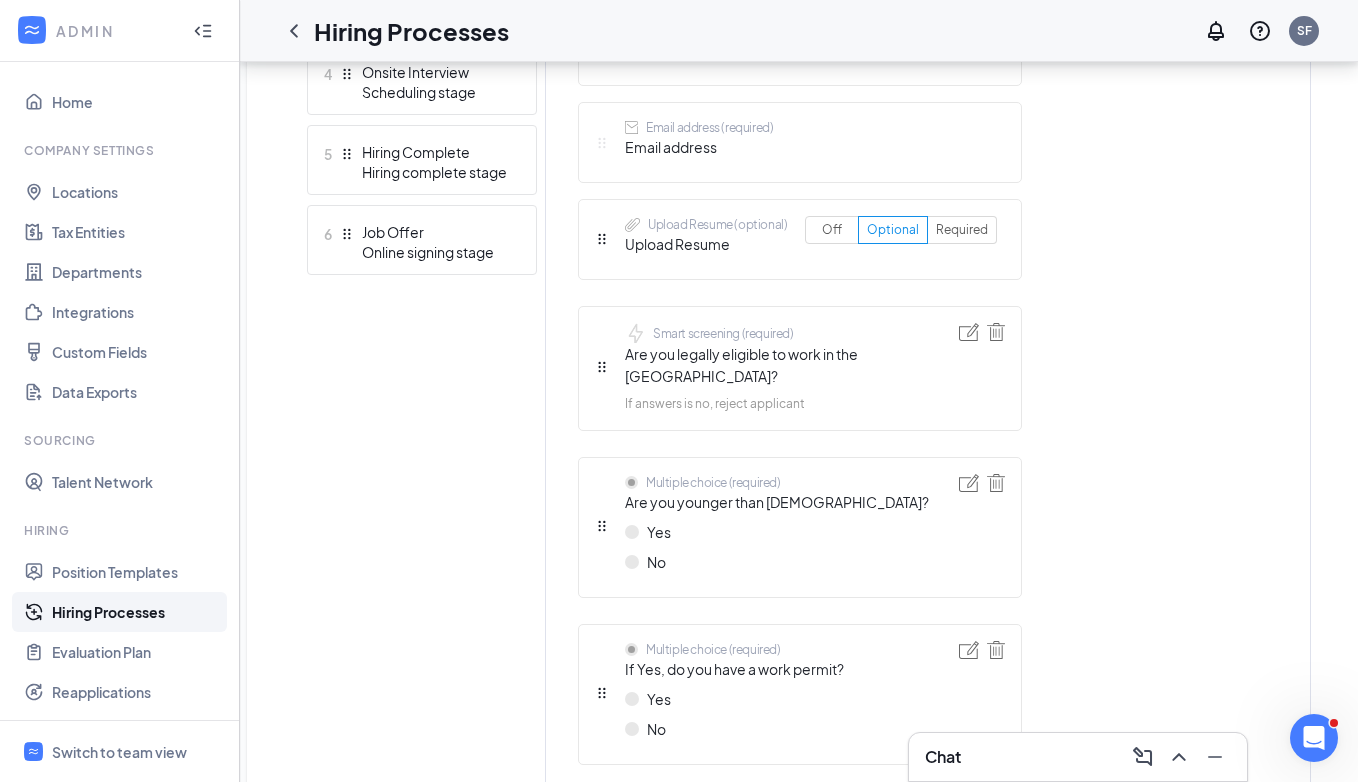
click at [849, 491] on span "Are you younger than [DEMOGRAPHIC_DATA]?" at bounding box center [777, 502] width 304 height 22
click at [961, 474] on img at bounding box center [969, 483] width 20 height 18
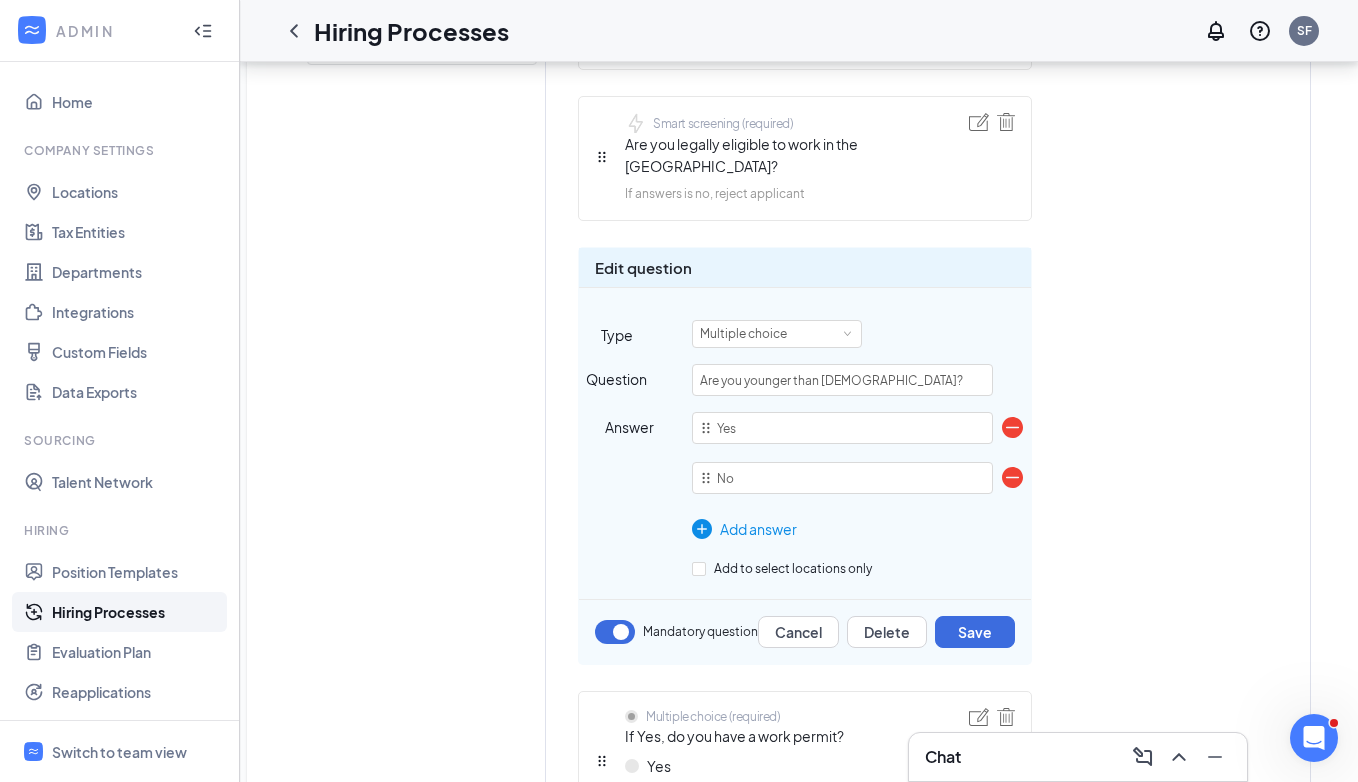
scroll to position [1067, 0]
click at [825, 295] on div "Edit question Type Multiple choice Question Are you younger than [DEMOGRAPHIC_D…" at bounding box center [805, 455] width 454 height 418
click at [825, 320] on div "Multiple choice" at bounding box center [777, 333] width 154 height 26
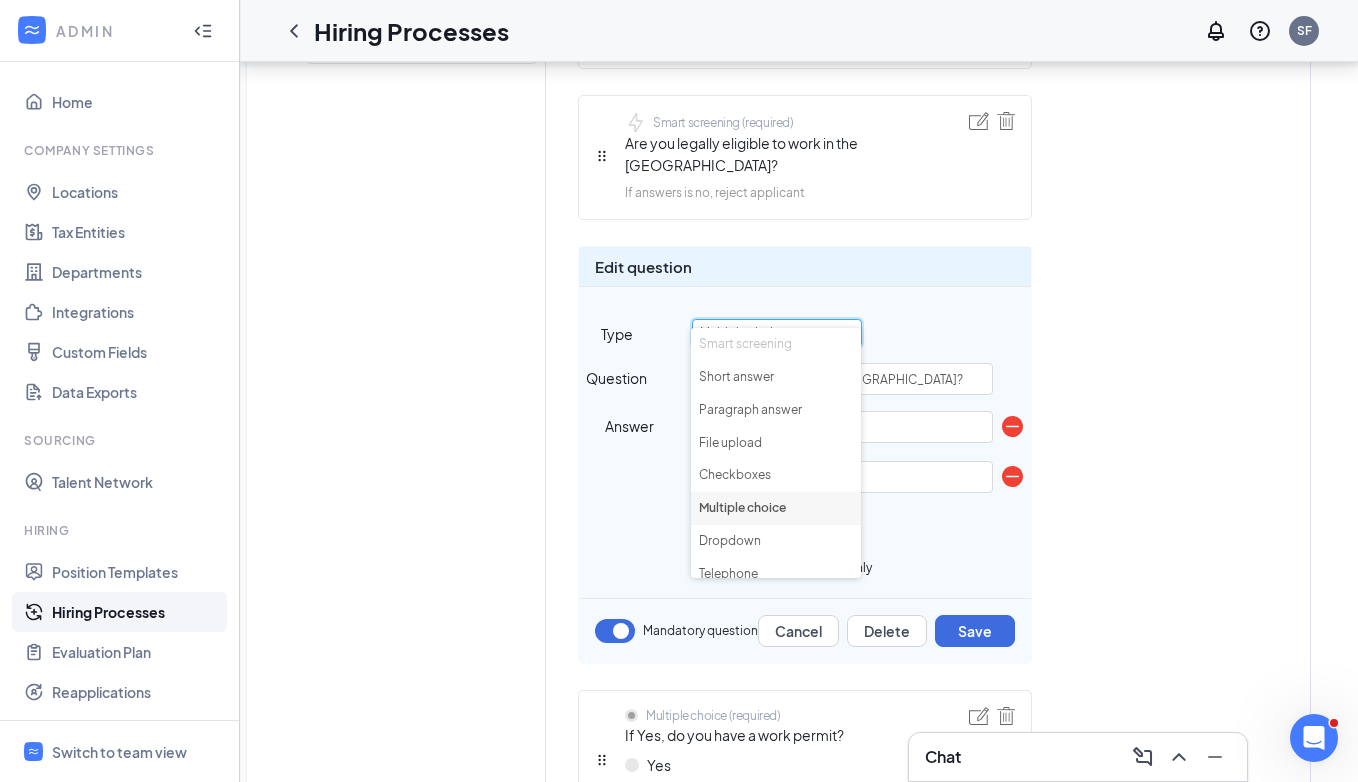
click at [791, 343] on li "Smart screening" at bounding box center [776, 344] width 170 height 33
click at [757, 338] on li "Smart screening" at bounding box center [776, 344] width 170 height 33
click at [1142, 360] on div "Short answer (required) First name Short answer (required) Last name Telephone …" at bounding box center [928, 463] width 700 height 1726
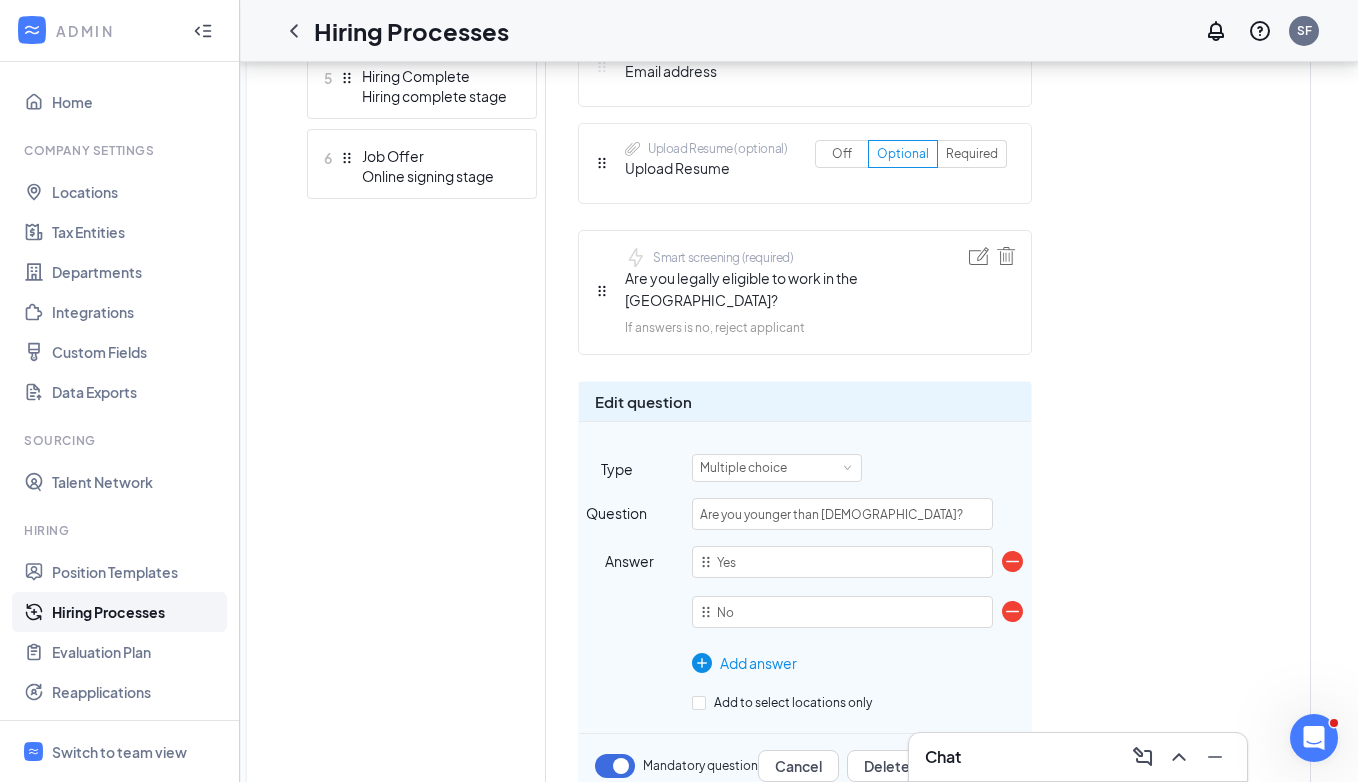
scroll to position [921, 0]
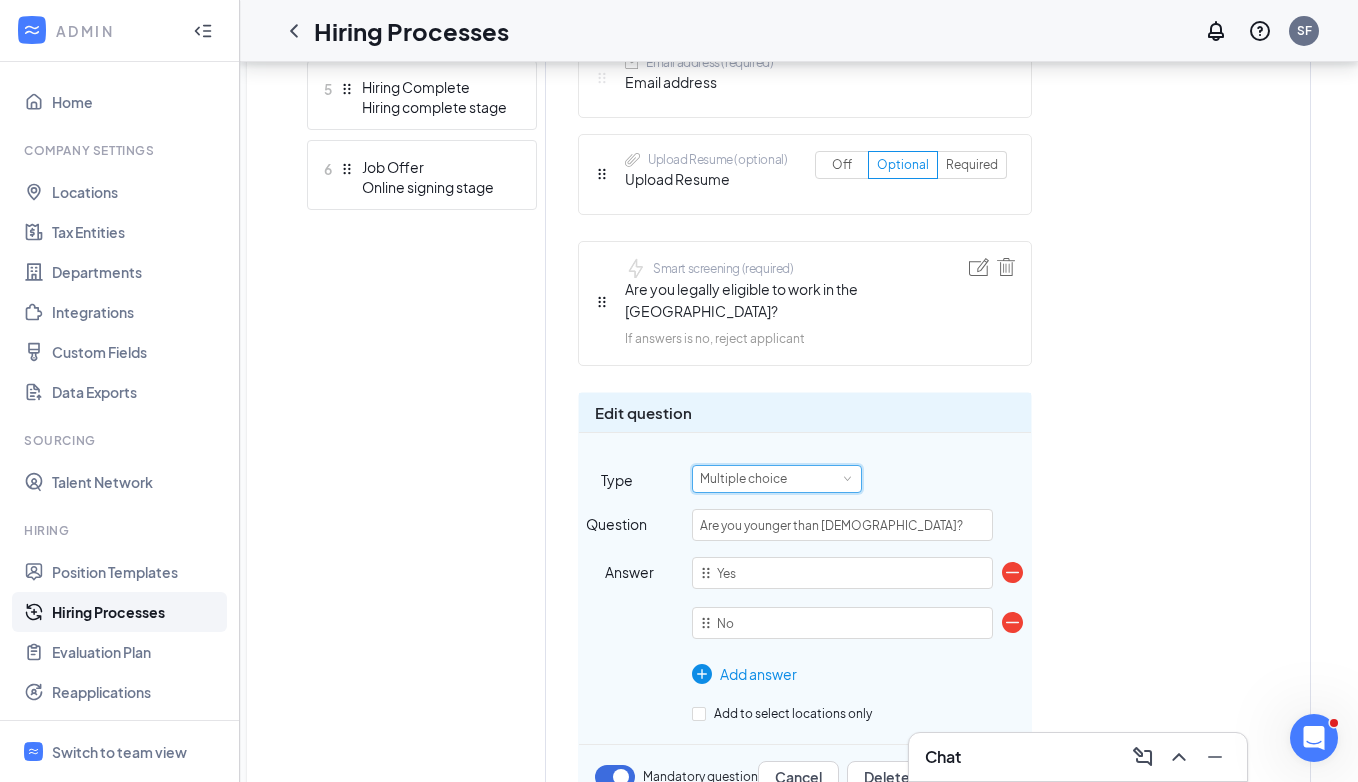
click at [830, 466] on div "Multiple choice" at bounding box center [777, 479] width 154 height 26
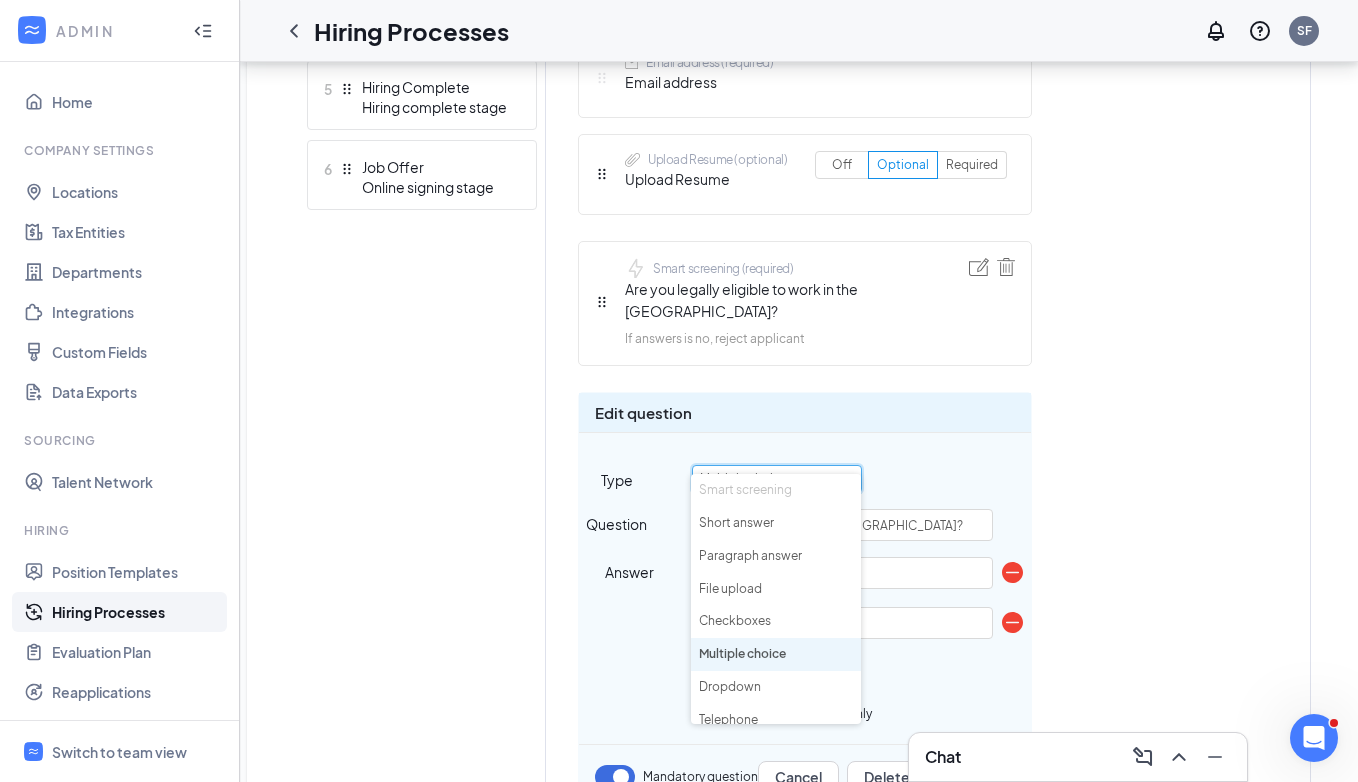
click at [911, 465] on div "Multiple choice" at bounding box center [861, 479] width 339 height 28
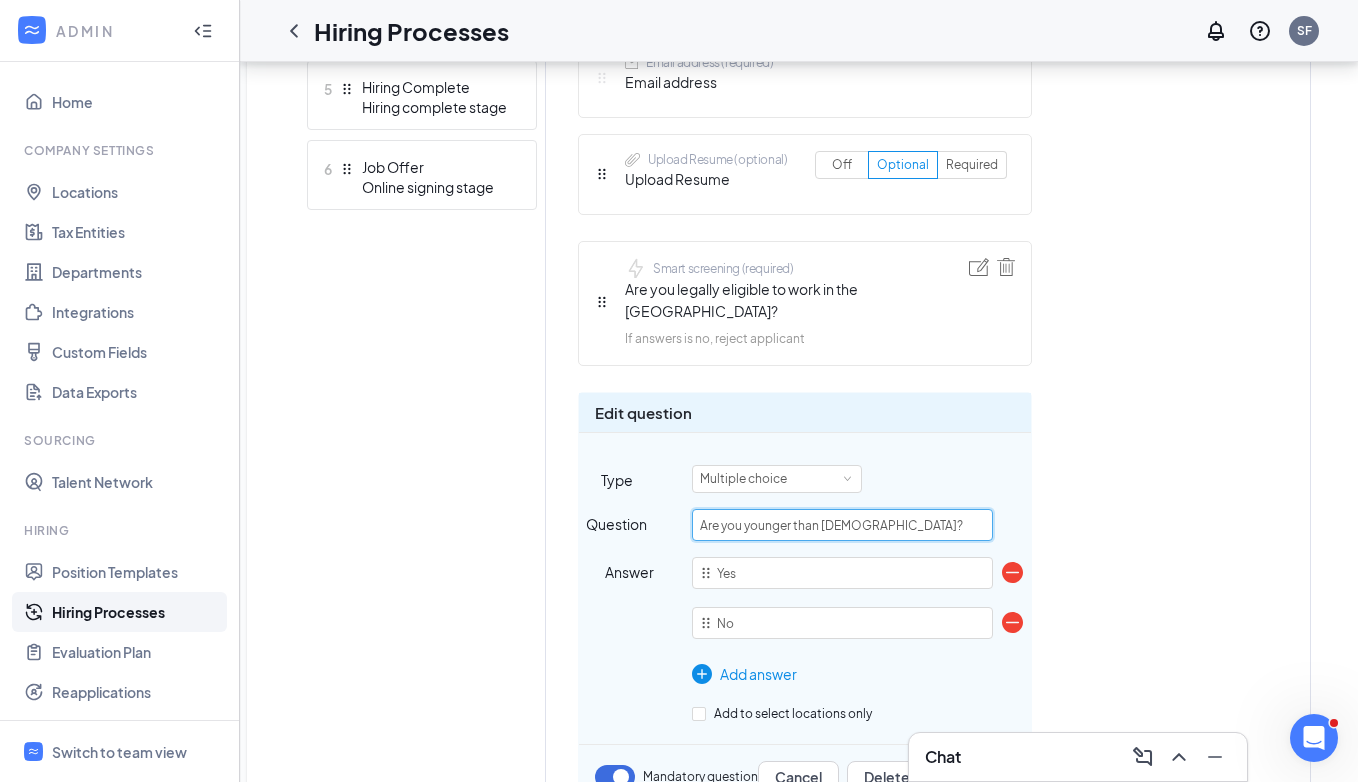
click at [913, 509] on input "Are you younger than [DEMOGRAPHIC_DATA]?" at bounding box center [842, 525] width 301 height 32
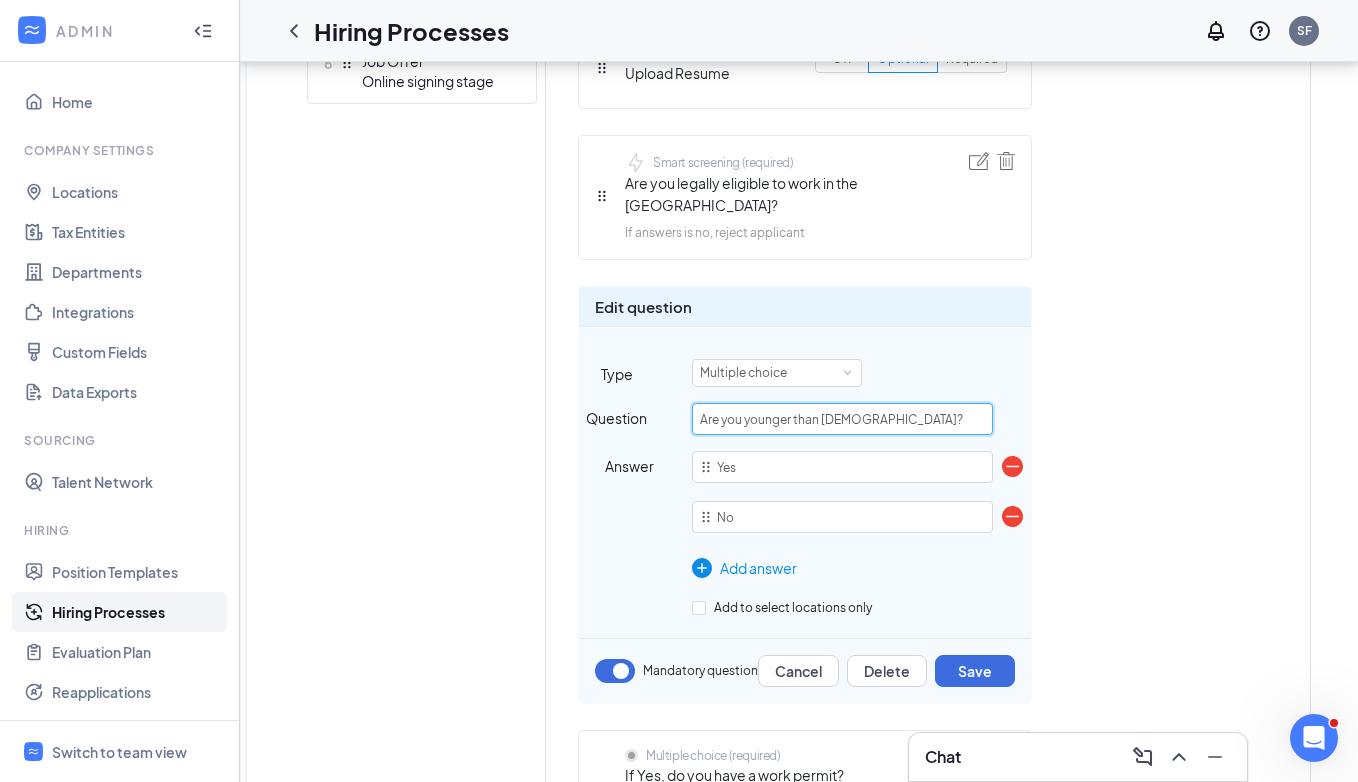
scroll to position [1029, 0]
click at [1009, 504] on img at bounding box center [1012, 514] width 21 height 21
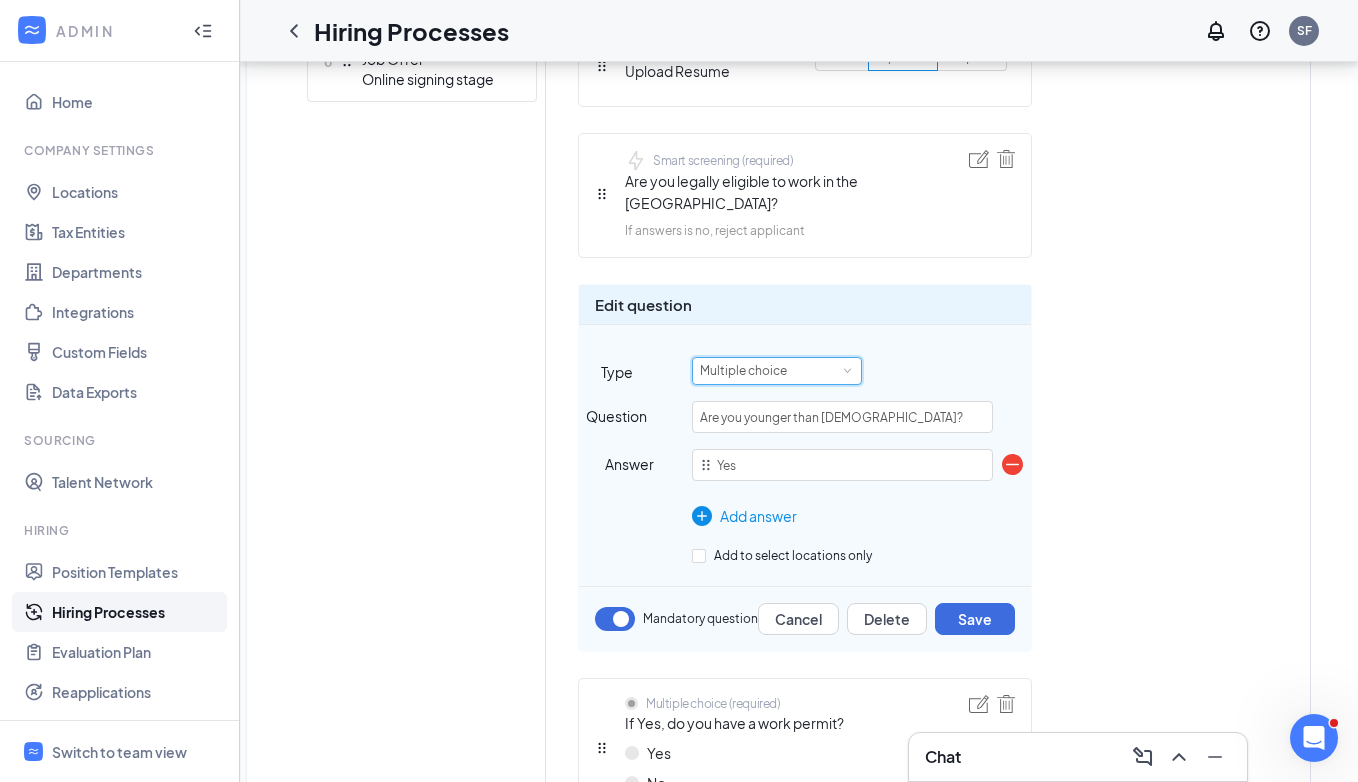
click at [826, 358] on div "Multiple choice" at bounding box center [777, 371] width 154 height 26
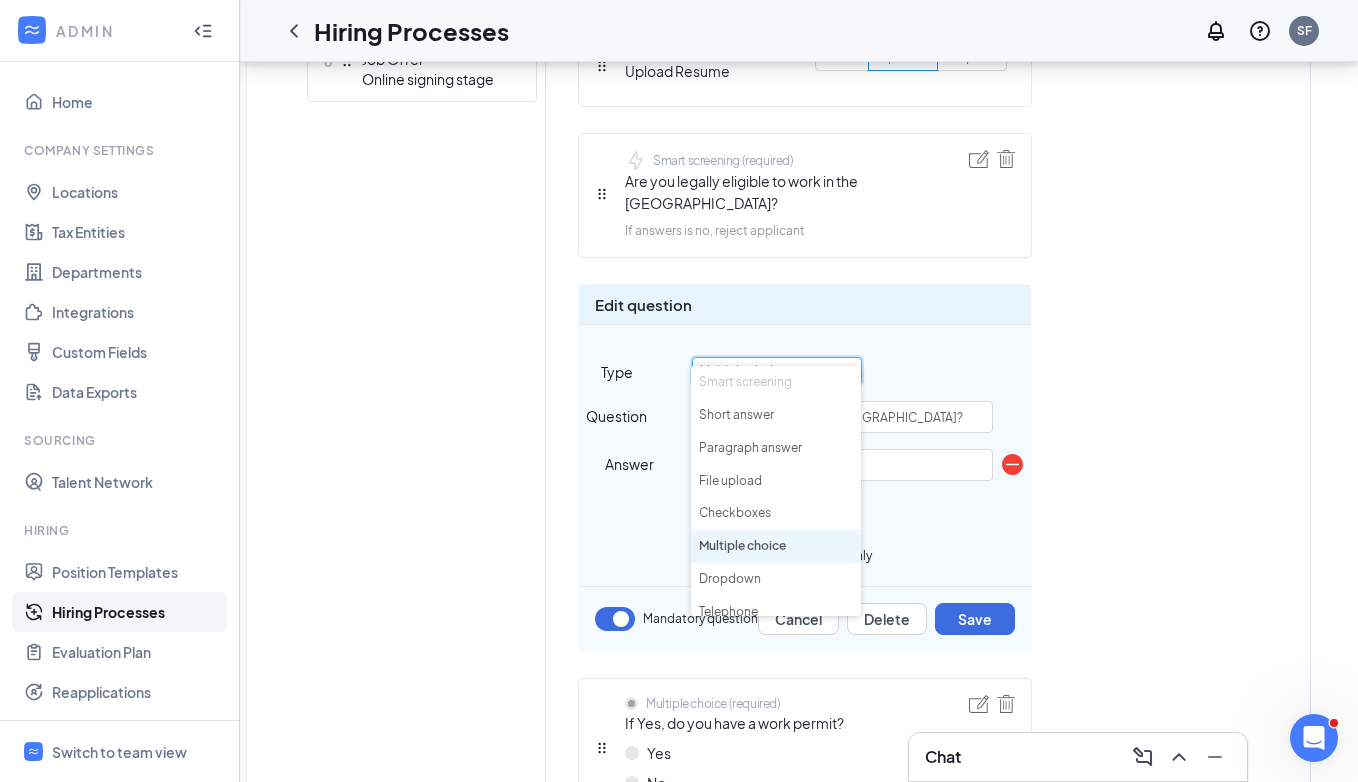
click at [771, 393] on li "Smart screening" at bounding box center [776, 382] width 170 height 33
click at [1027, 370] on div "Edit question Type Multiple choice Question Are you younger than [DEMOGRAPHIC_D…" at bounding box center [805, 468] width 454 height 368
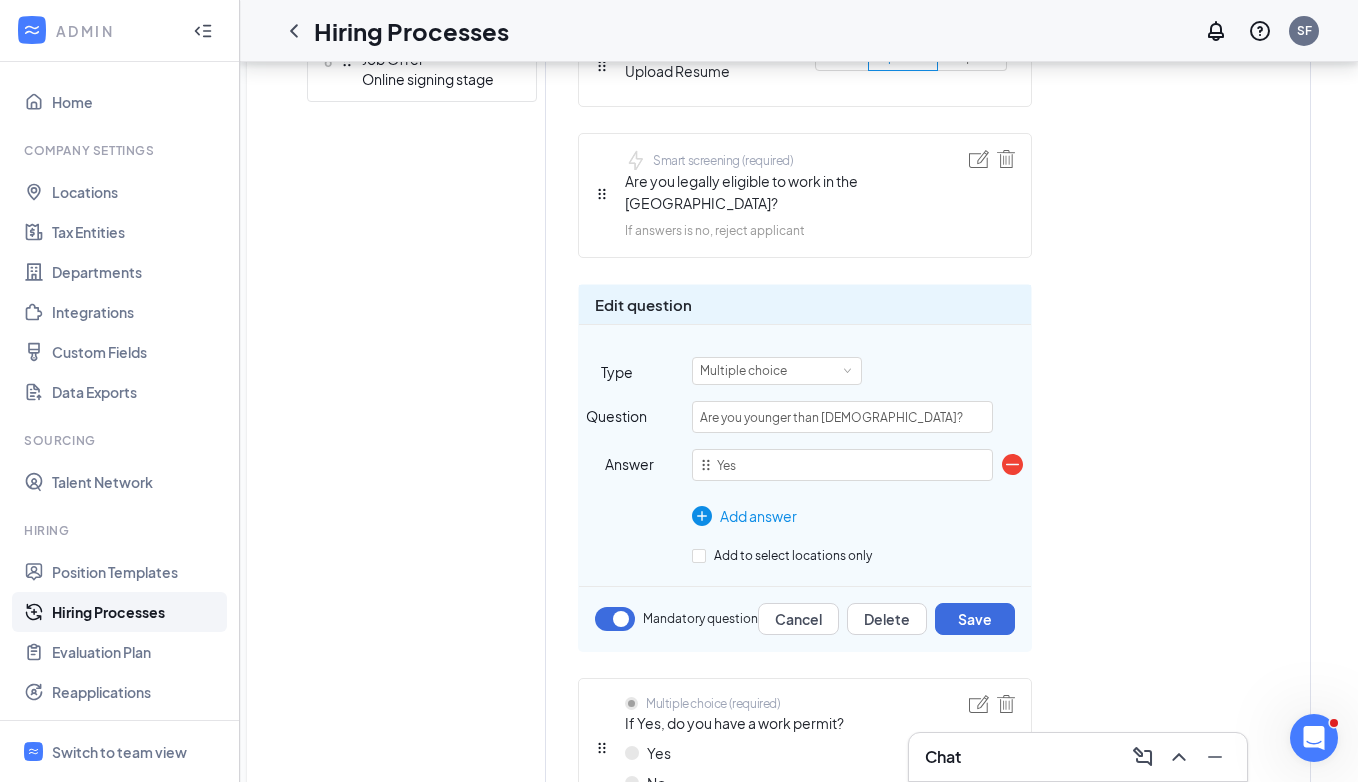
click at [1019, 454] on img at bounding box center [1012, 464] width 21 height 21
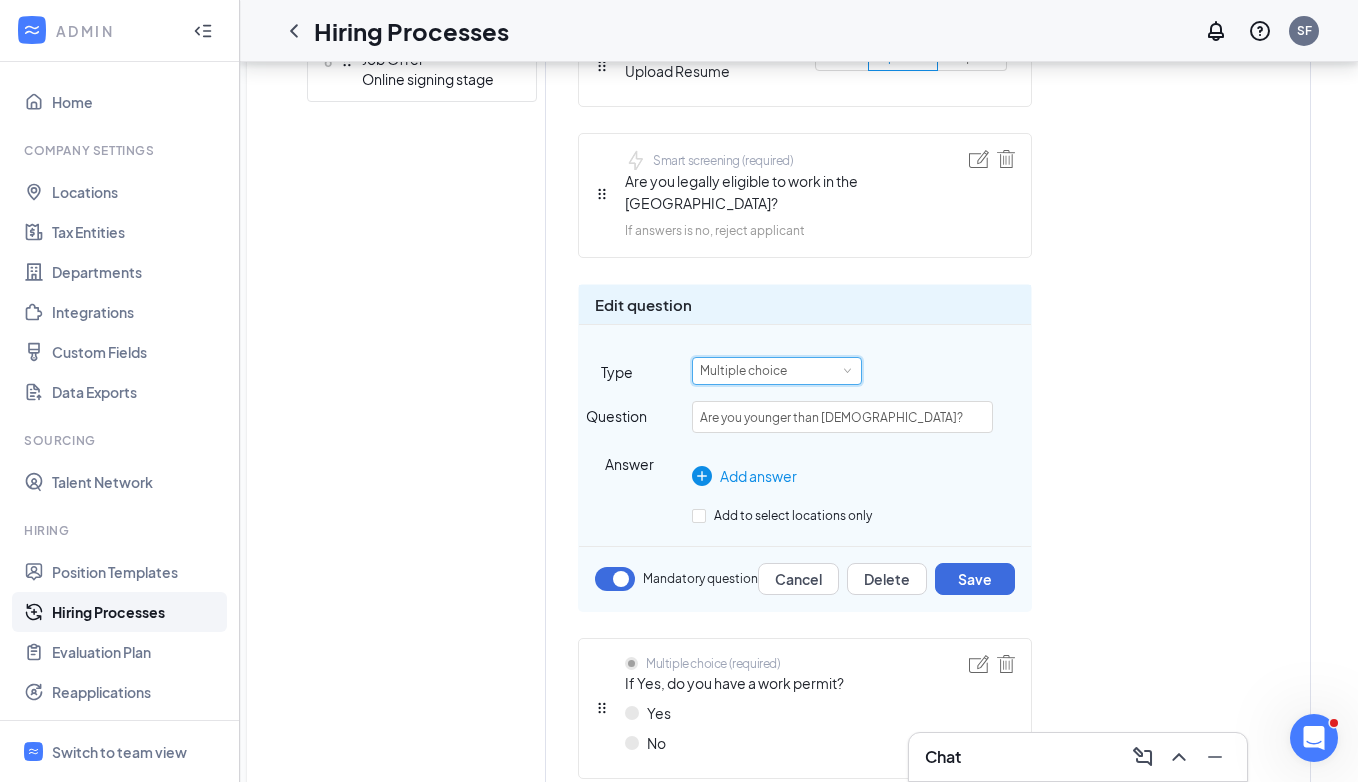
click at [803, 357] on div "Multiple choice" at bounding box center [777, 371] width 170 height 28
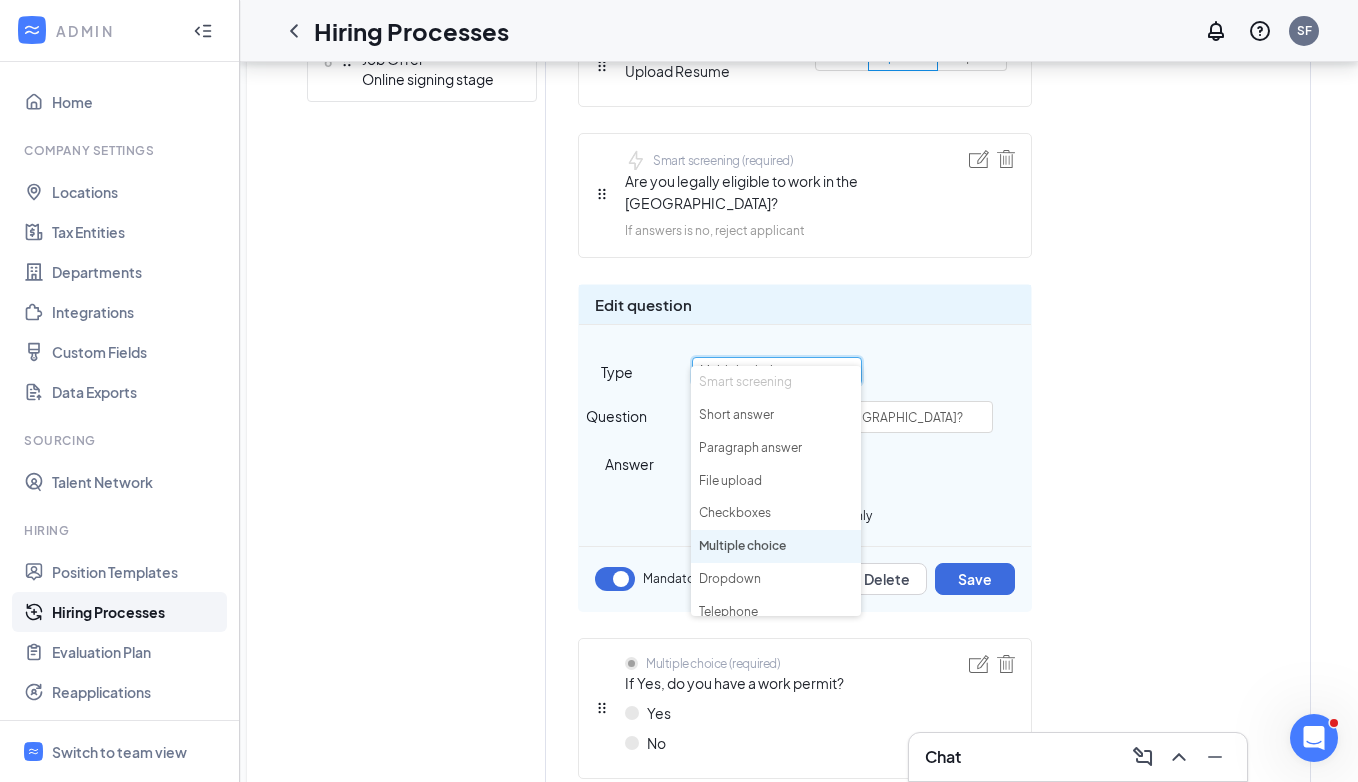
click at [912, 357] on div "Multiple choice" at bounding box center [861, 371] width 339 height 28
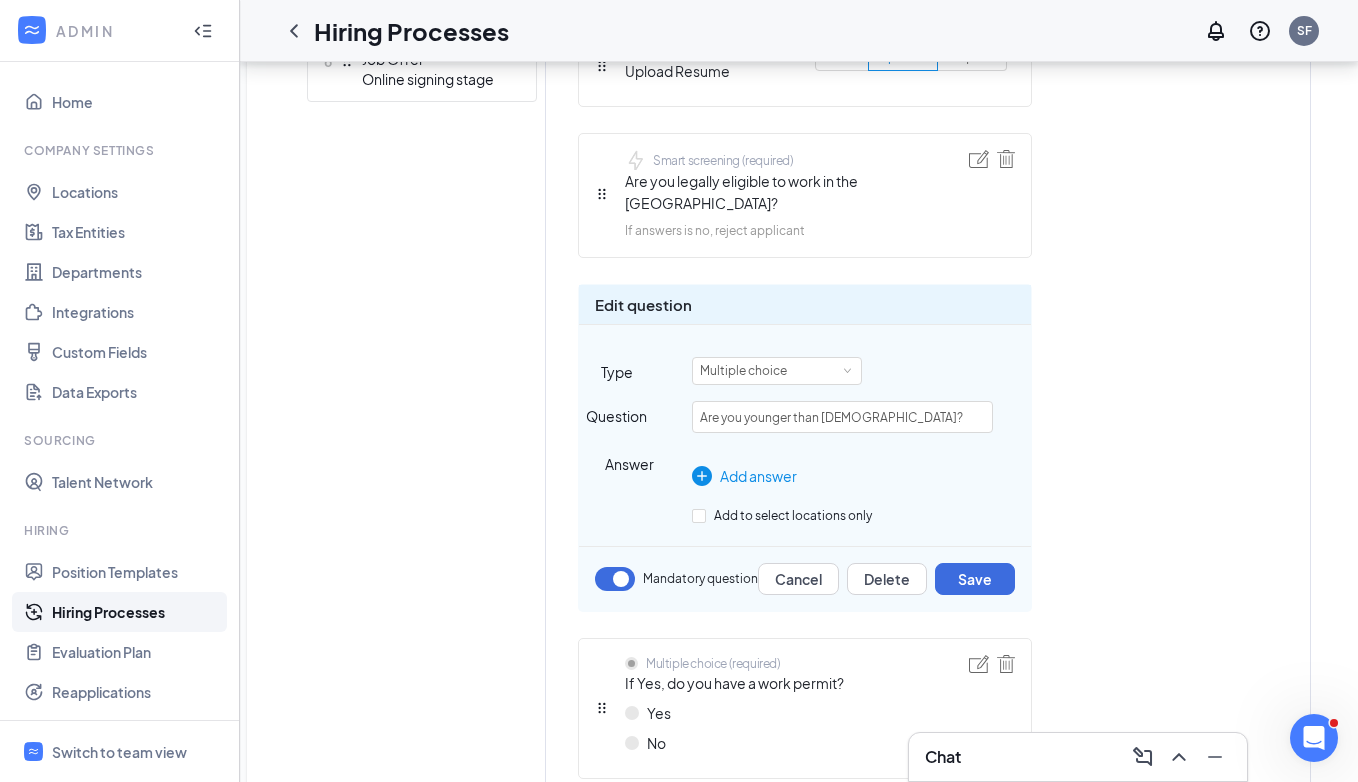
click at [625, 567] on button "button" at bounding box center [615, 579] width 40 height 24
click at [781, 358] on div "Multiple choice" at bounding box center [750, 371] width 101 height 26
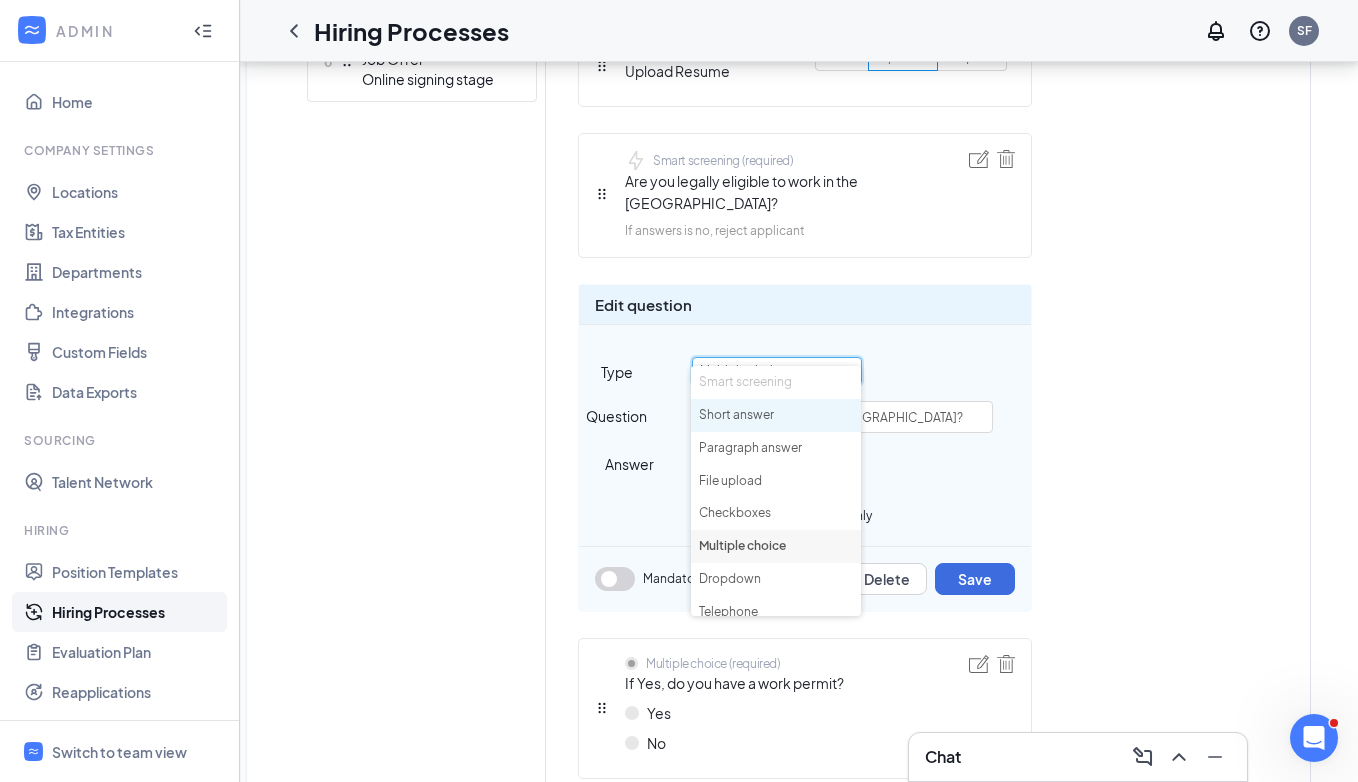
click at [747, 408] on li "Short answer" at bounding box center [776, 415] width 170 height 33
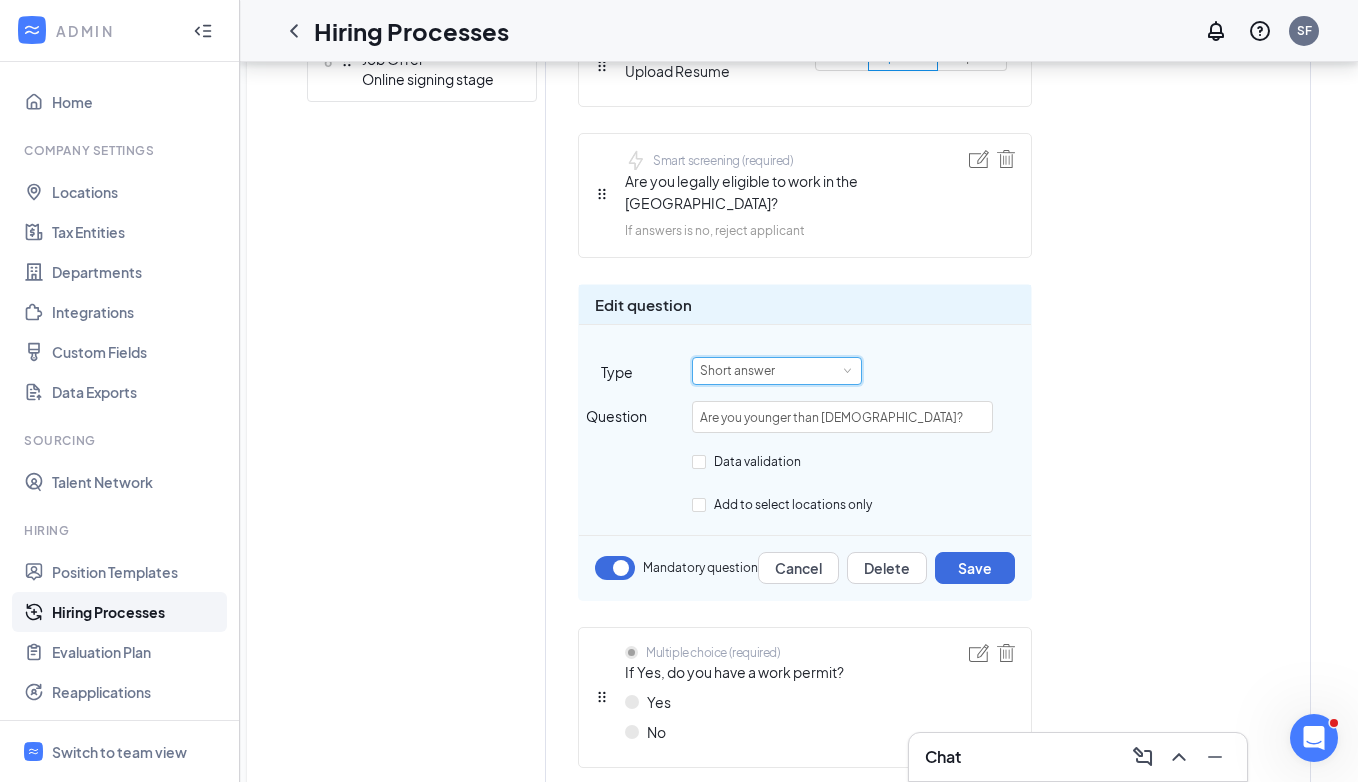
click at [791, 358] on div "Short answer" at bounding box center [777, 371] width 154 height 26
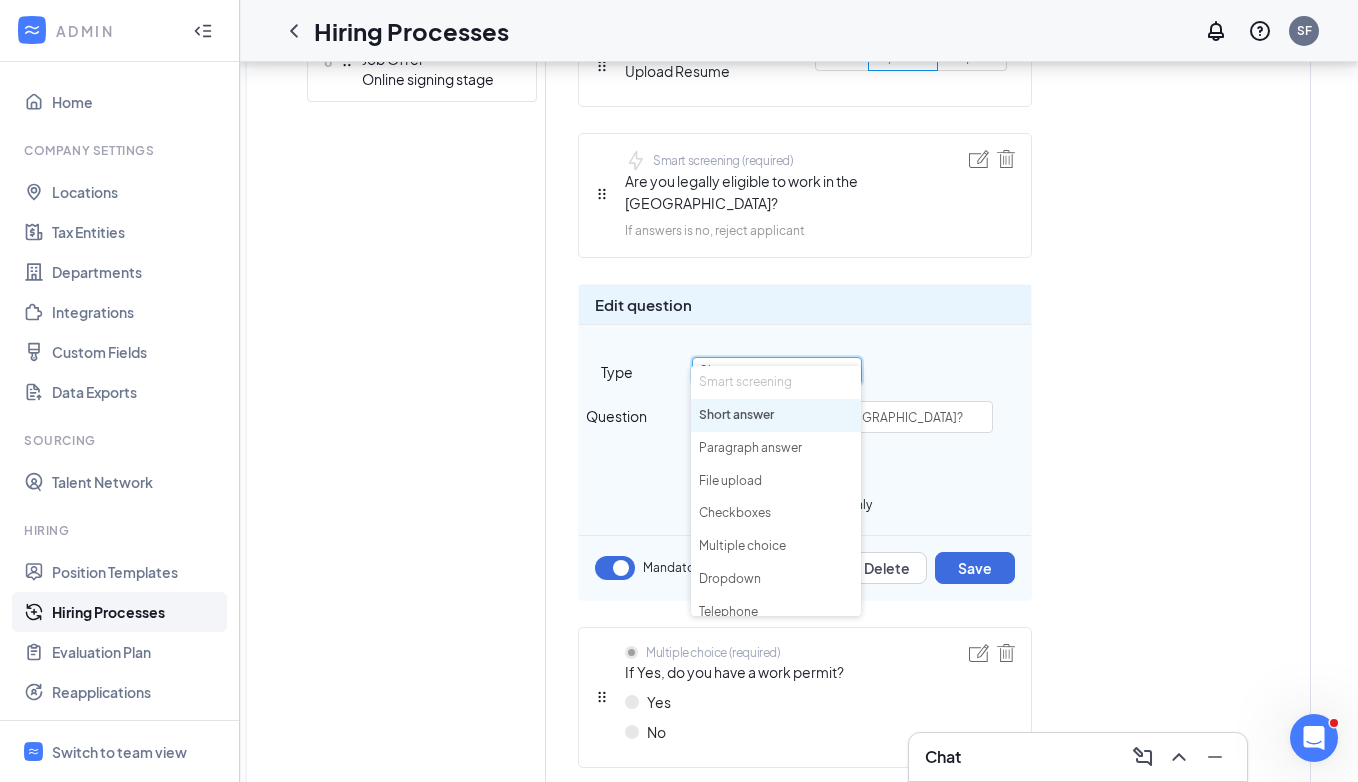
click at [762, 375] on li "Smart screening" at bounding box center [776, 382] width 170 height 33
click at [626, 493] on div "Edit question Type Short answer Question Are you younger than [DEMOGRAPHIC_DATA…" at bounding box center [805, 442] width 454 height 317
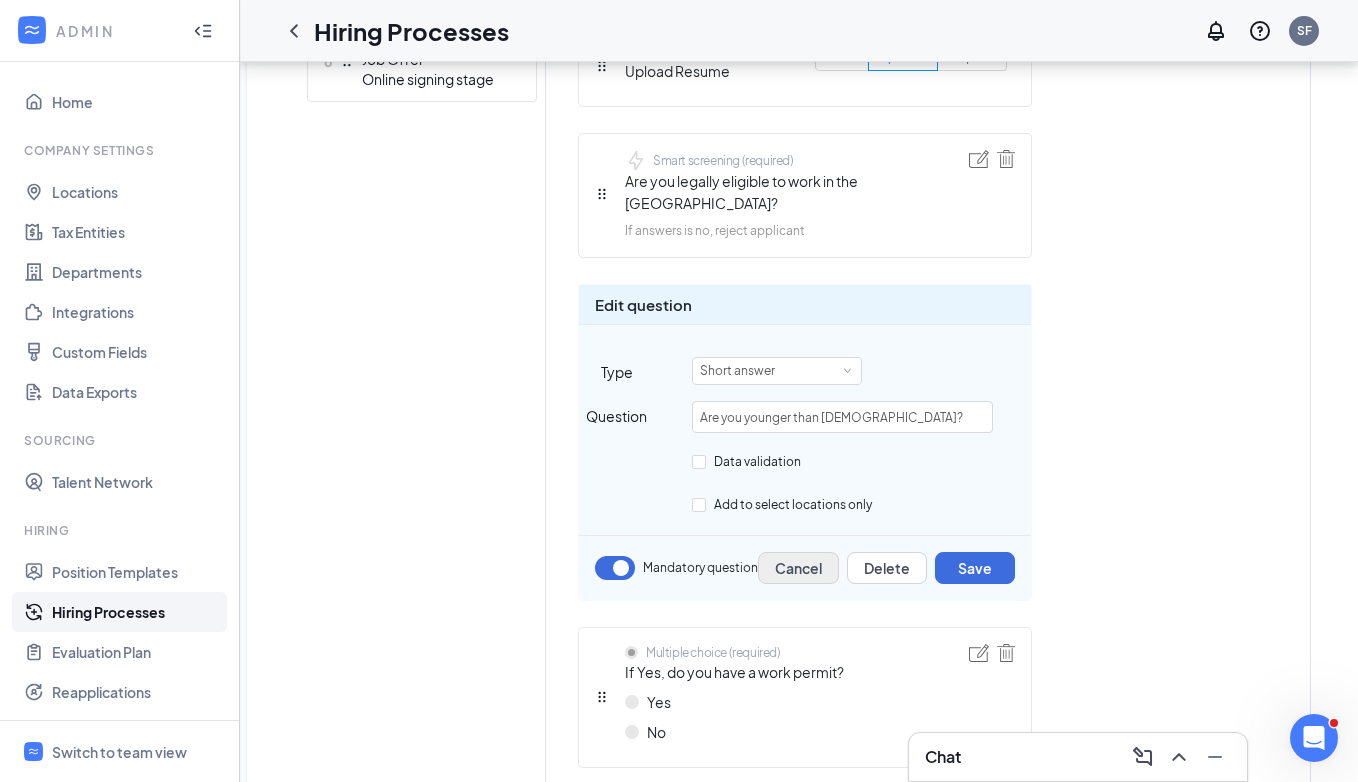
click at [806, 552] on button "Cancel" at bounding box center [798, 568] width 81 height 32
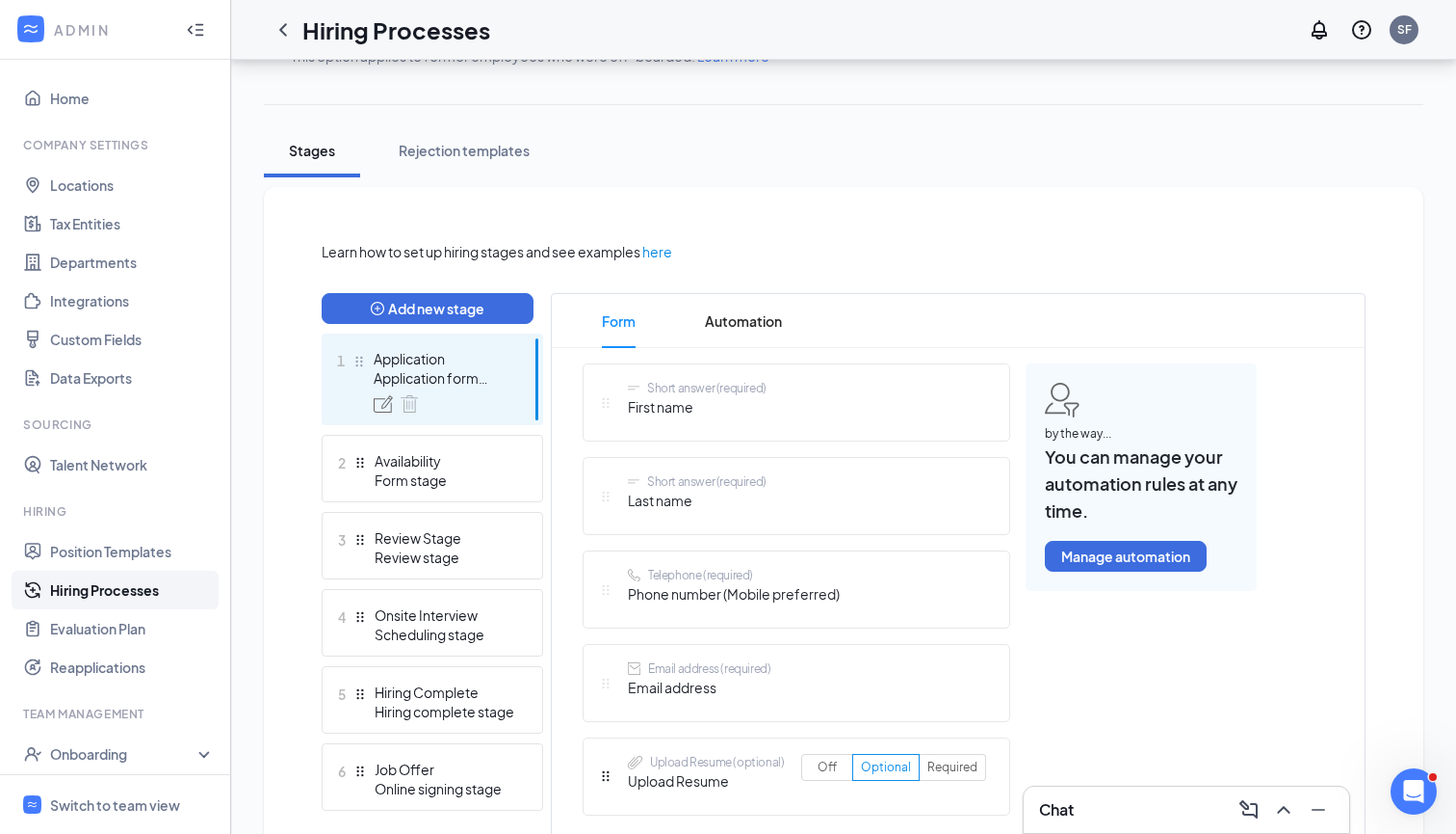
scroll to position [302, 0]
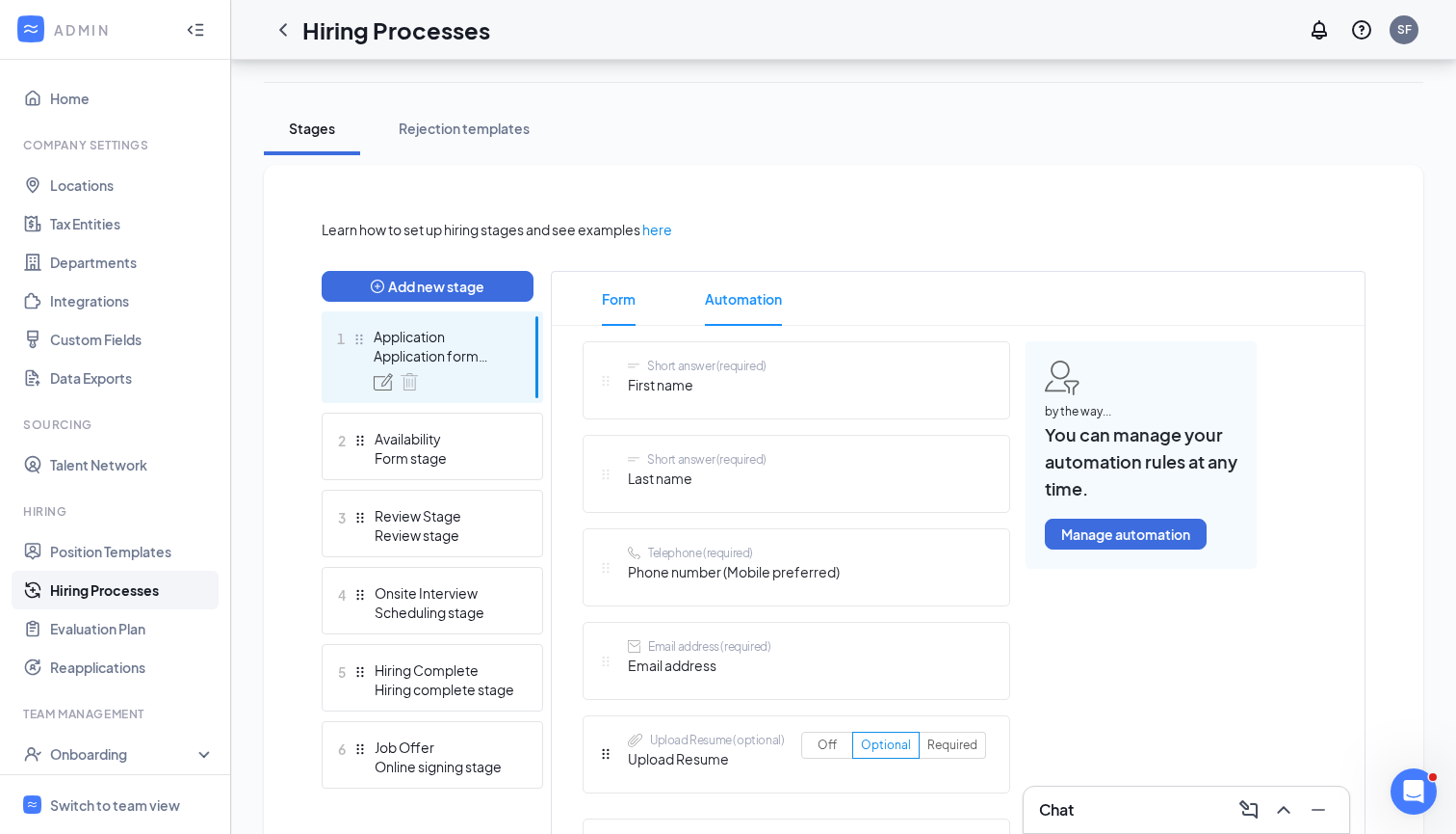
click at [776, 295] on span "Automation" at bounding box center [744, 299] width 77 height 54
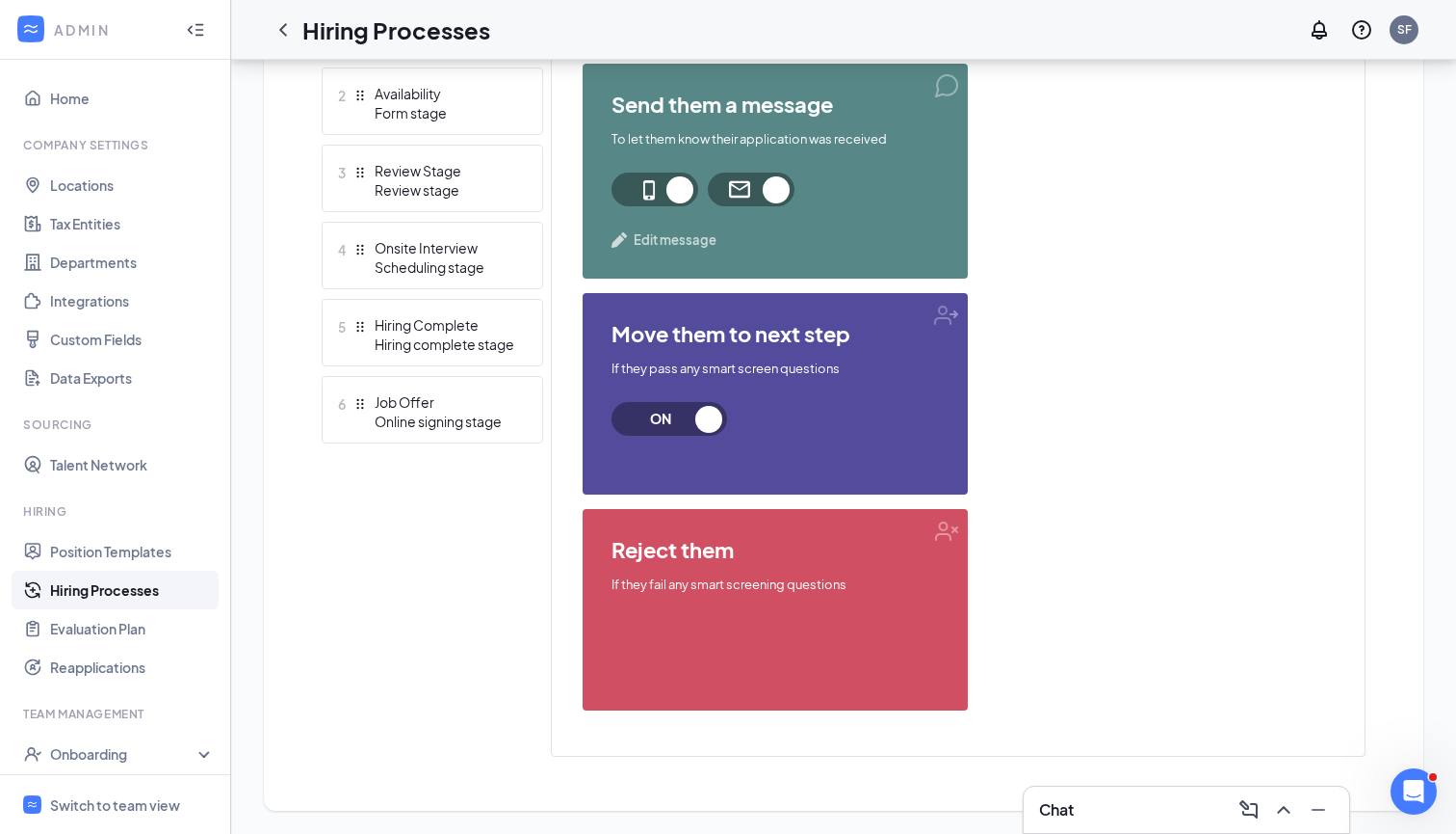
scroll to position [647, 0]
click at [871, 550] on span "reject them" at bounding box center [776, 550] width 328 height 23
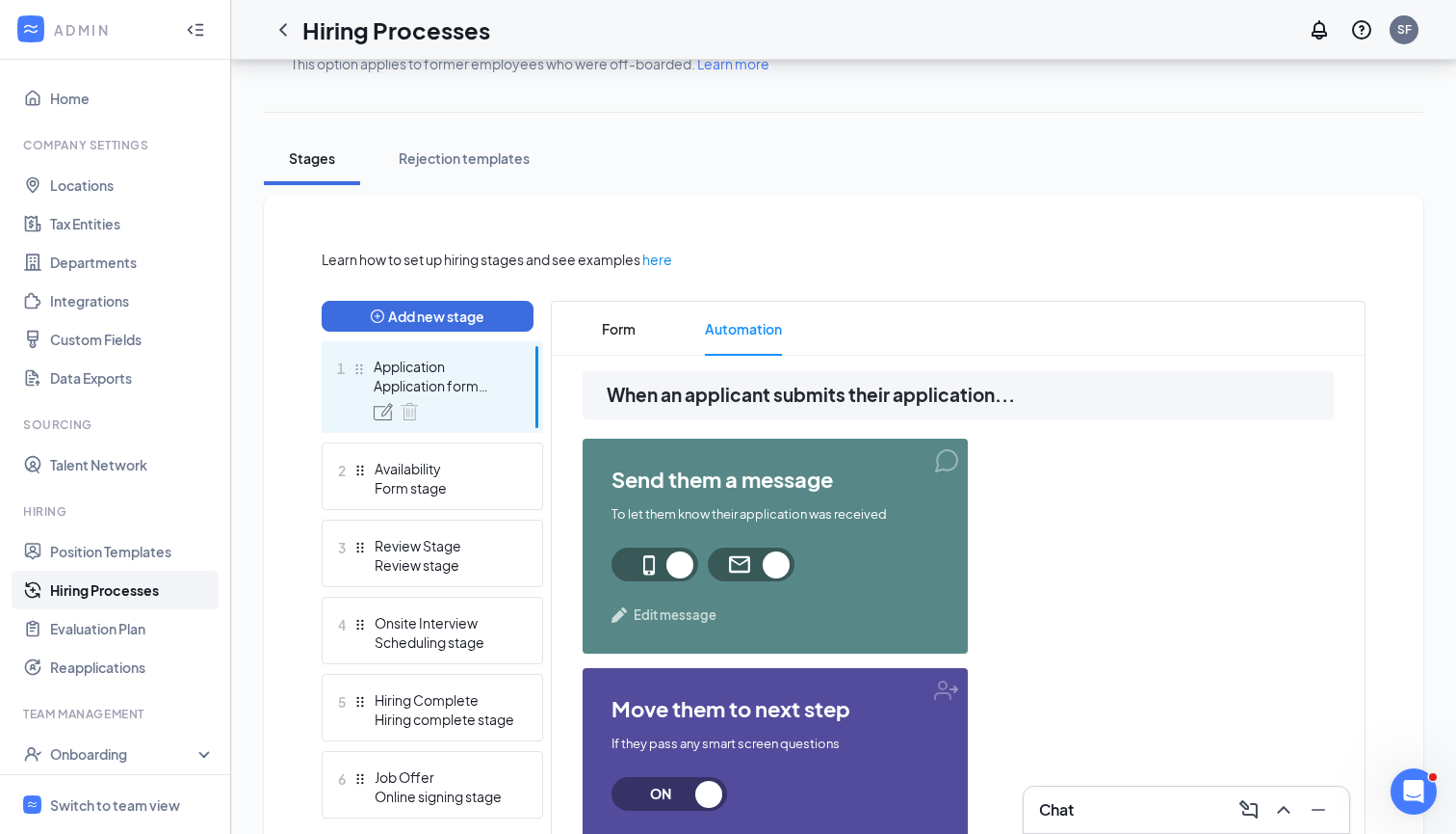
scroll to position [40, 0]
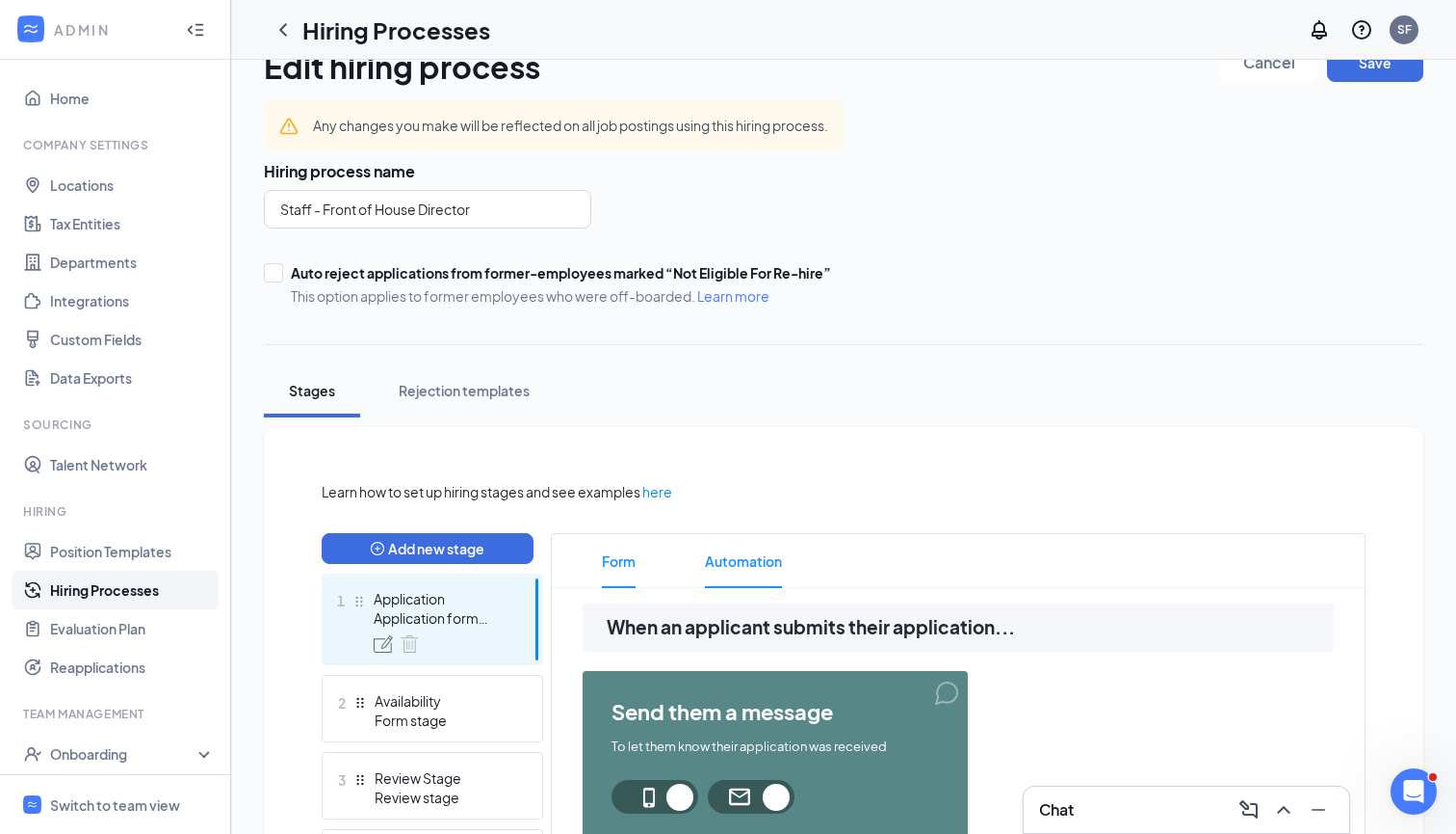
click at [624, 565] on span "Form" at bounding box center [619, 561] width 34 height 54
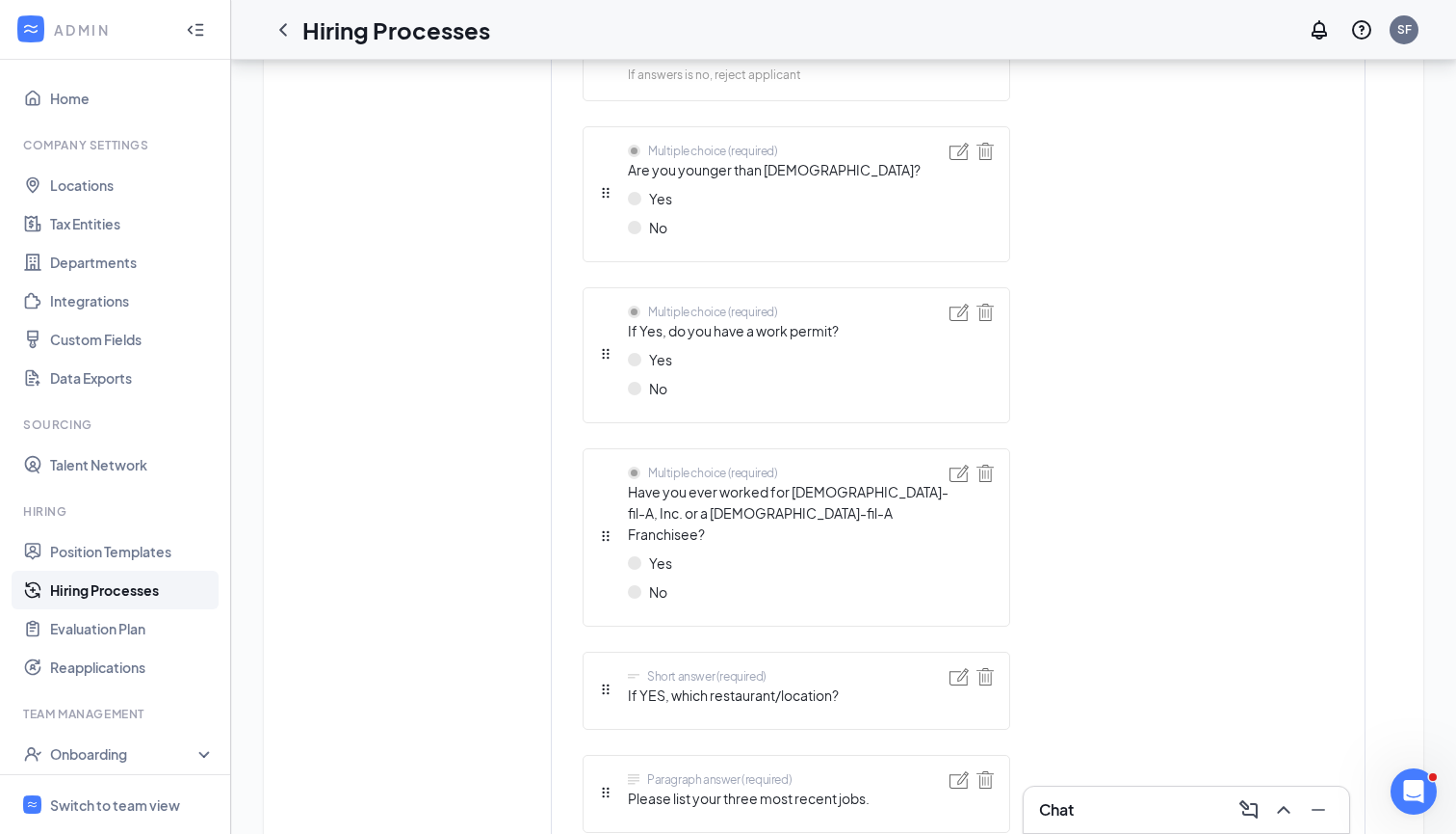
scroll to position [1002, 0]
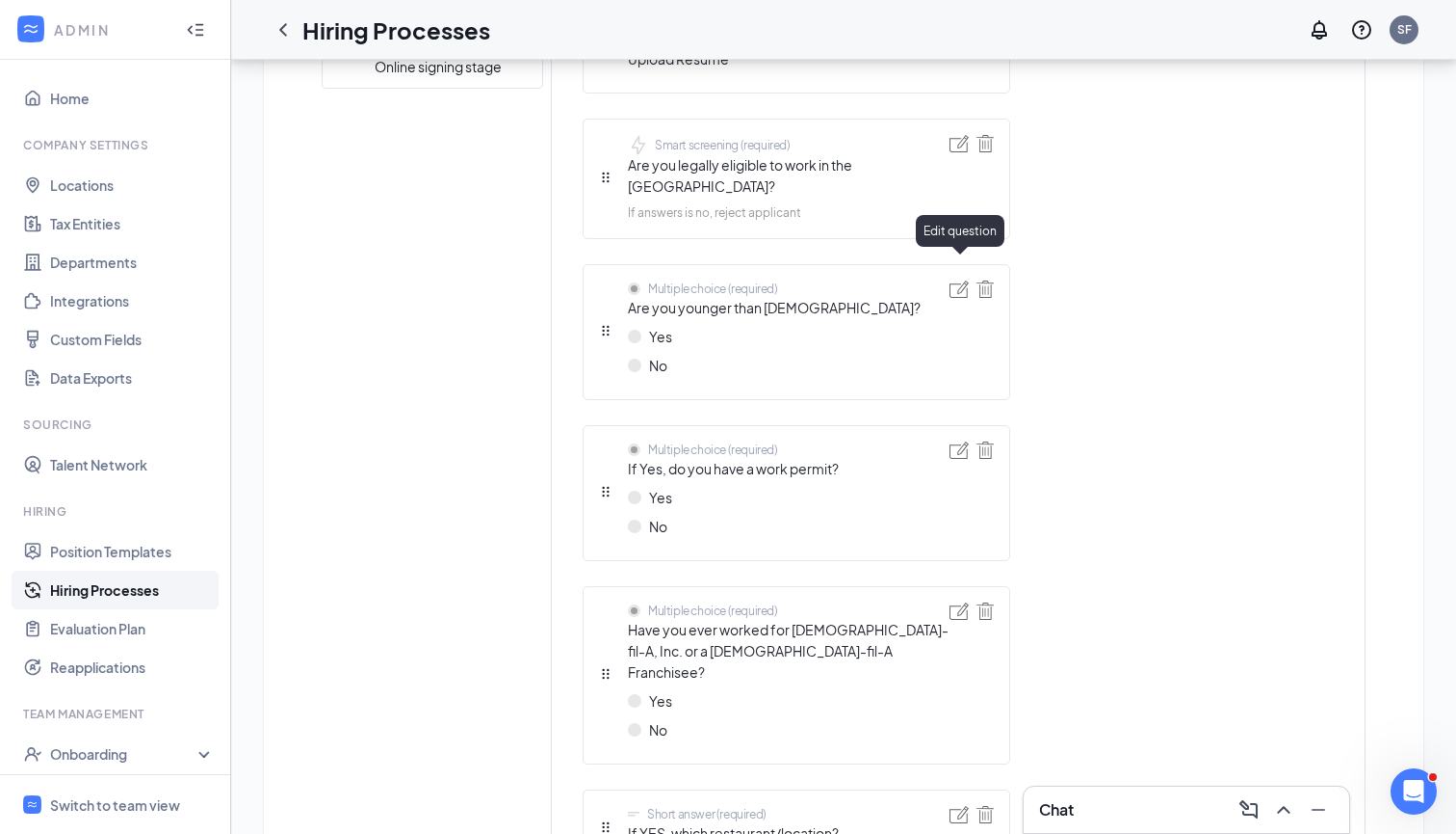
click at [965, 281] on img at bounding box center [960, 289] width 19 height 17
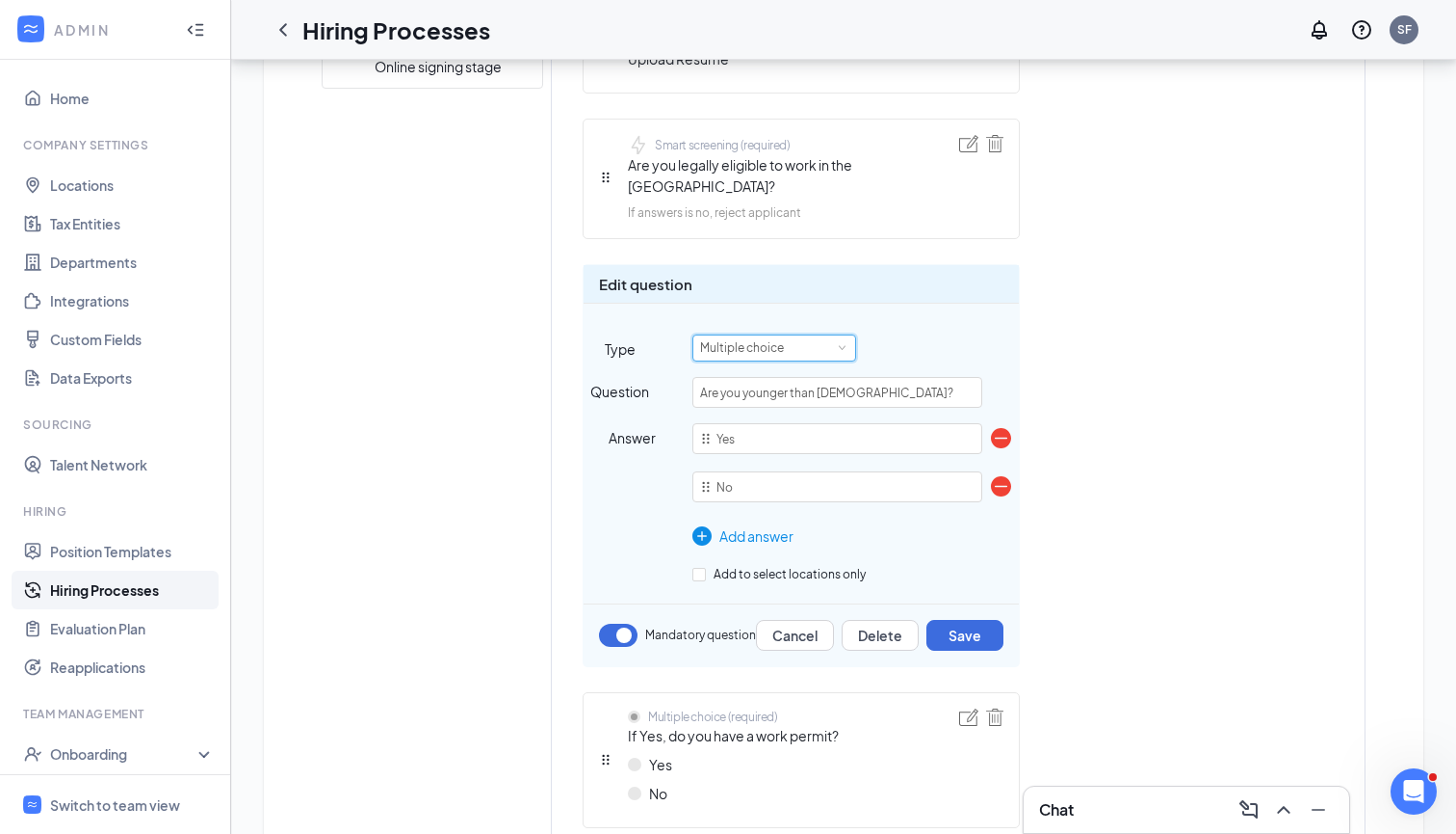
click at [846, 336] on div "Multiple choice" at bounding box center [775, 348] width 148 height 25
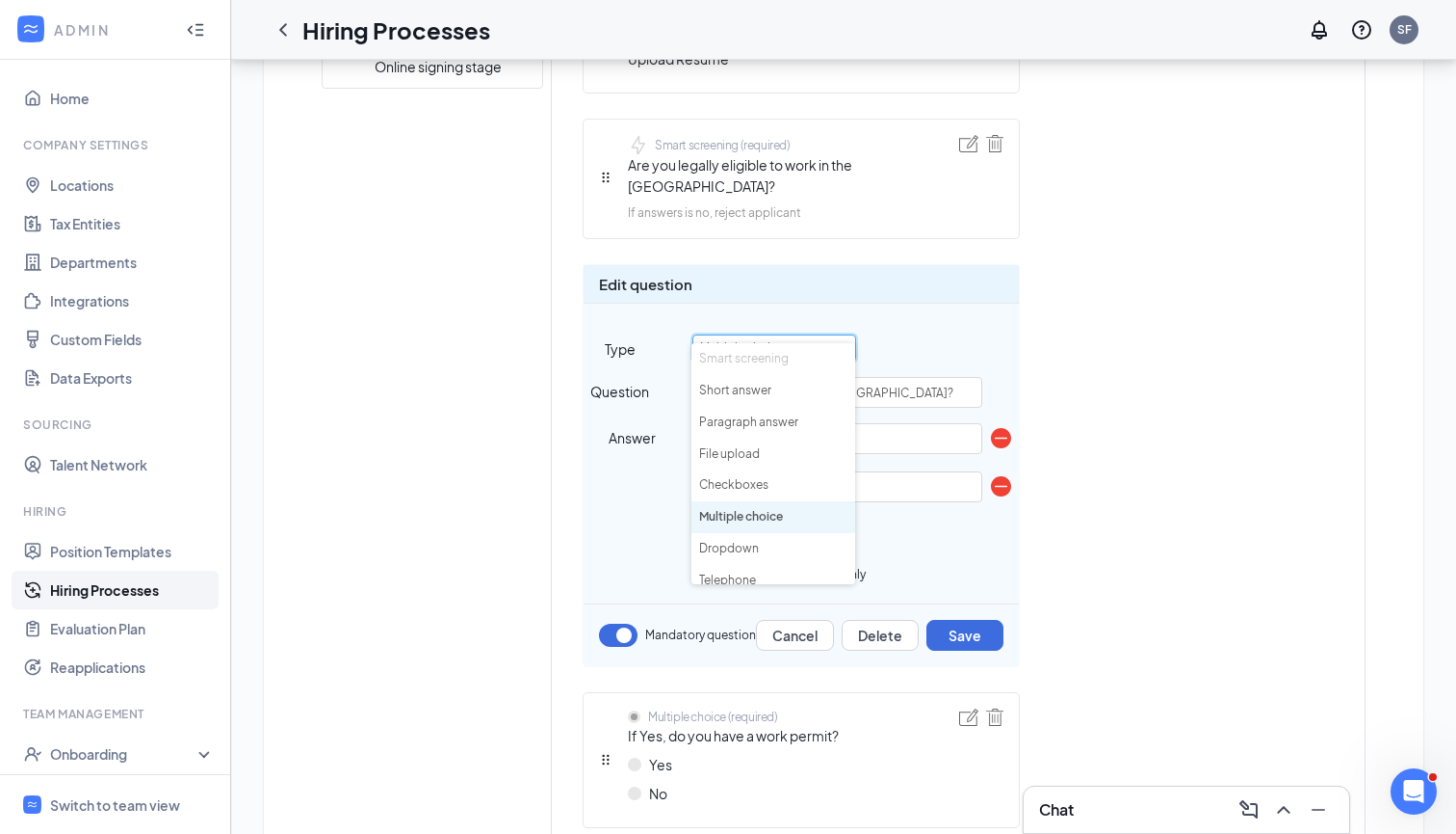
click at [808, 363] on li "Smart screening" at bounding box center [774, 359] width 164 height 32
click at [775, 362] on li "Smart screening" at bounding box center [774, 359] width 164 height 32
click at [993, 348] on div "Edit question Type Multiple choice Question Are you younger than [DEMOGRAPHIC_D…" at bounding box center [802, 466] width 437 height 403
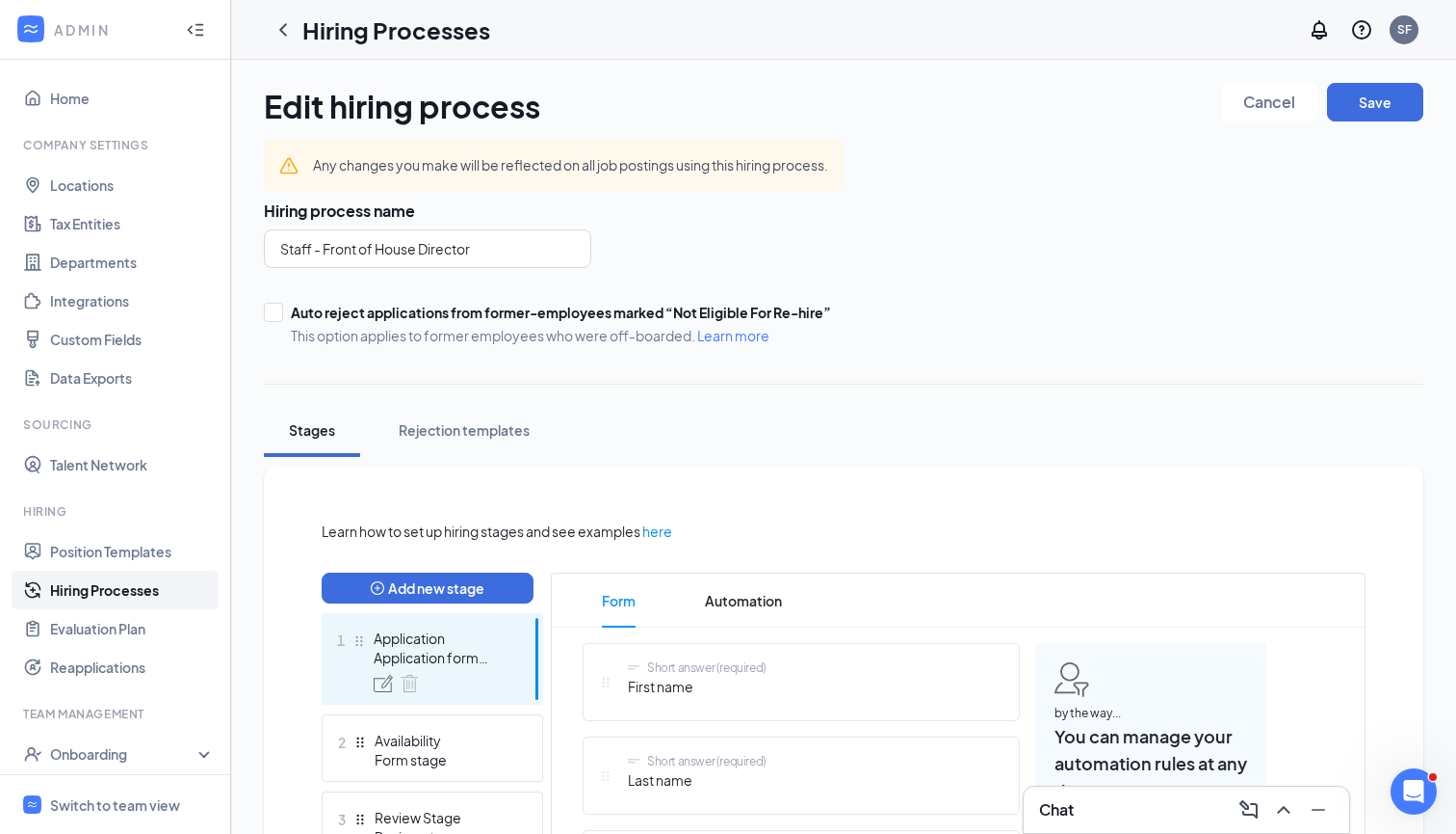
scroll to position [0, 0]
click at [1261, 116] on button "Cancel" at bounding box center [1270, 102] width 96 height 39
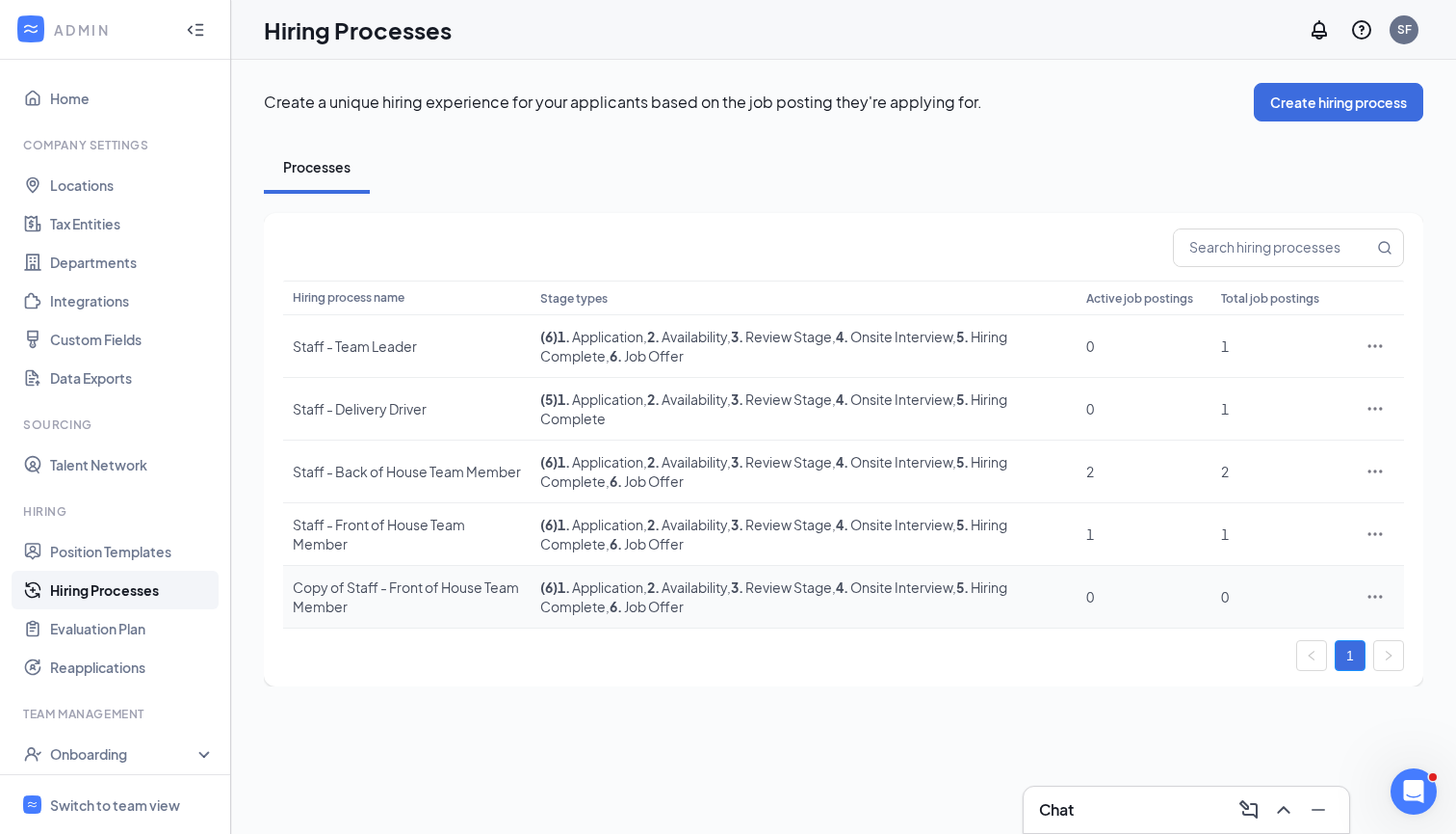
click at [1308, 590] on icon "Ellipses" at bounding box center [1376, 597] width 19 height 19
click at [1215, 753] on span "Delete" at bounding box center [1226, 769] width 43 height 17
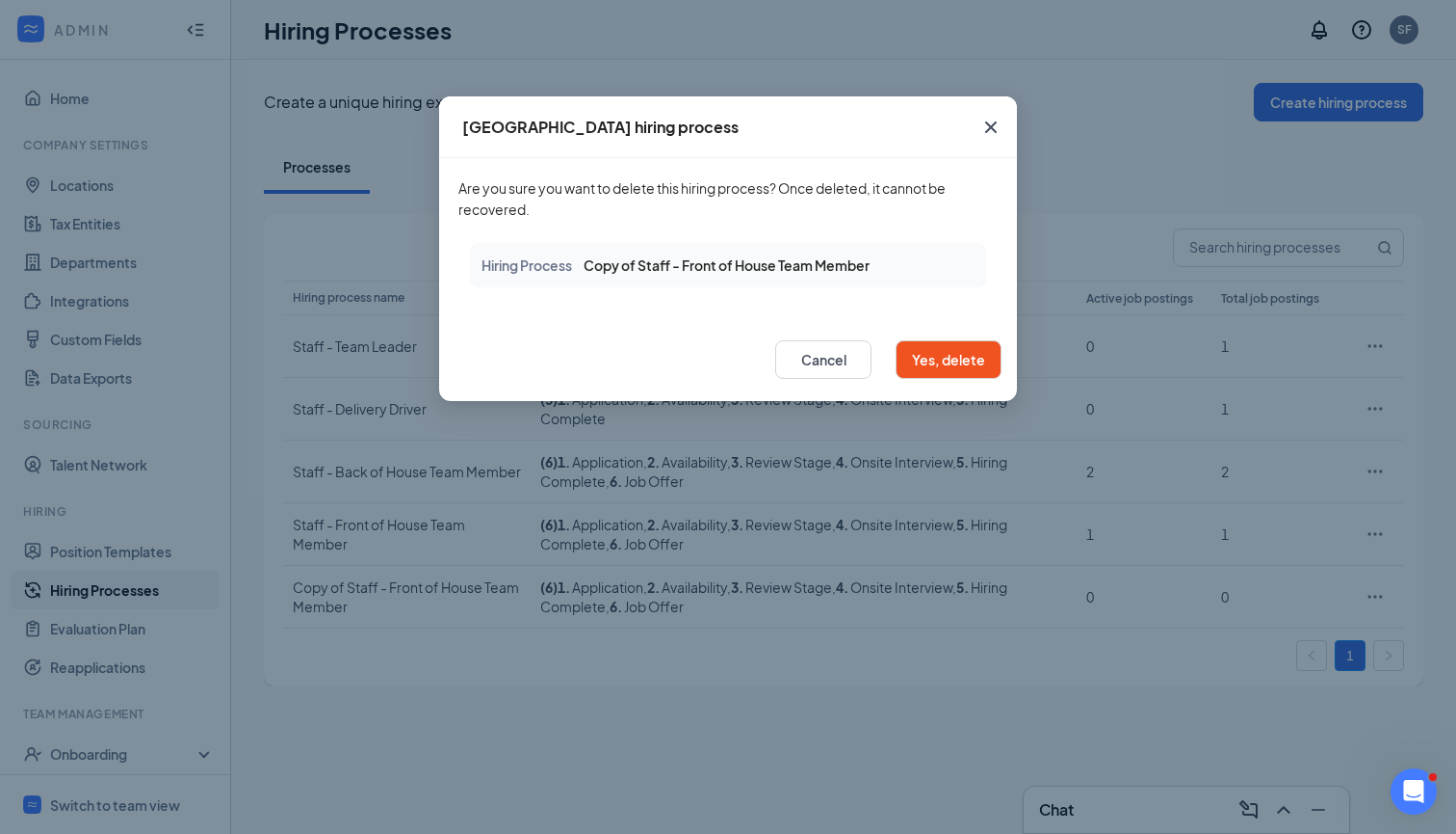
click at [959, 362] on button "Yes, delete" at bounding box center [949, 360] width 106 height 39
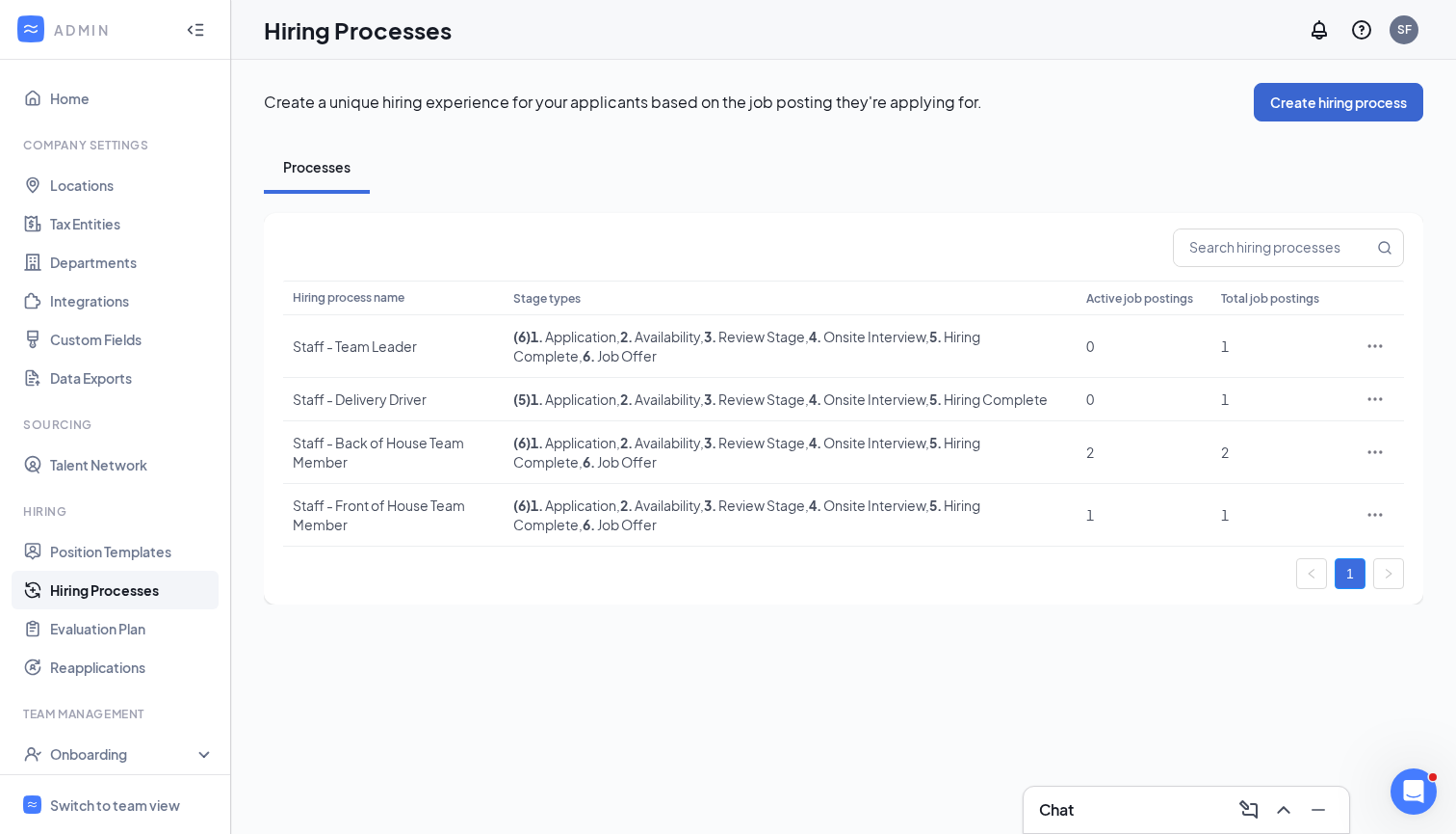
click at [1308, 87] on button "Create hiring process" at bounding box center [1339, 102] width 170 height 39
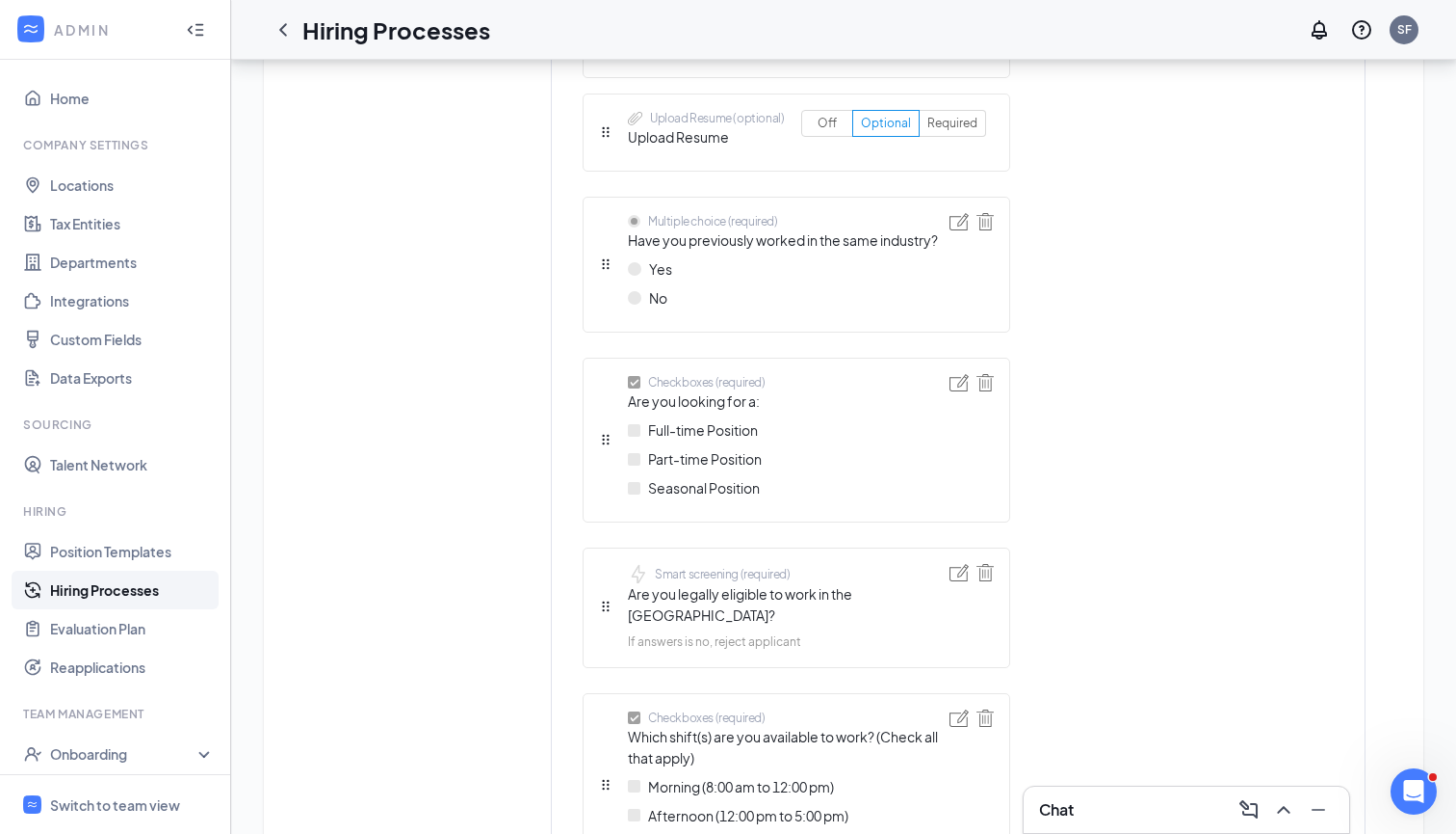
scroll to position [858, 0]
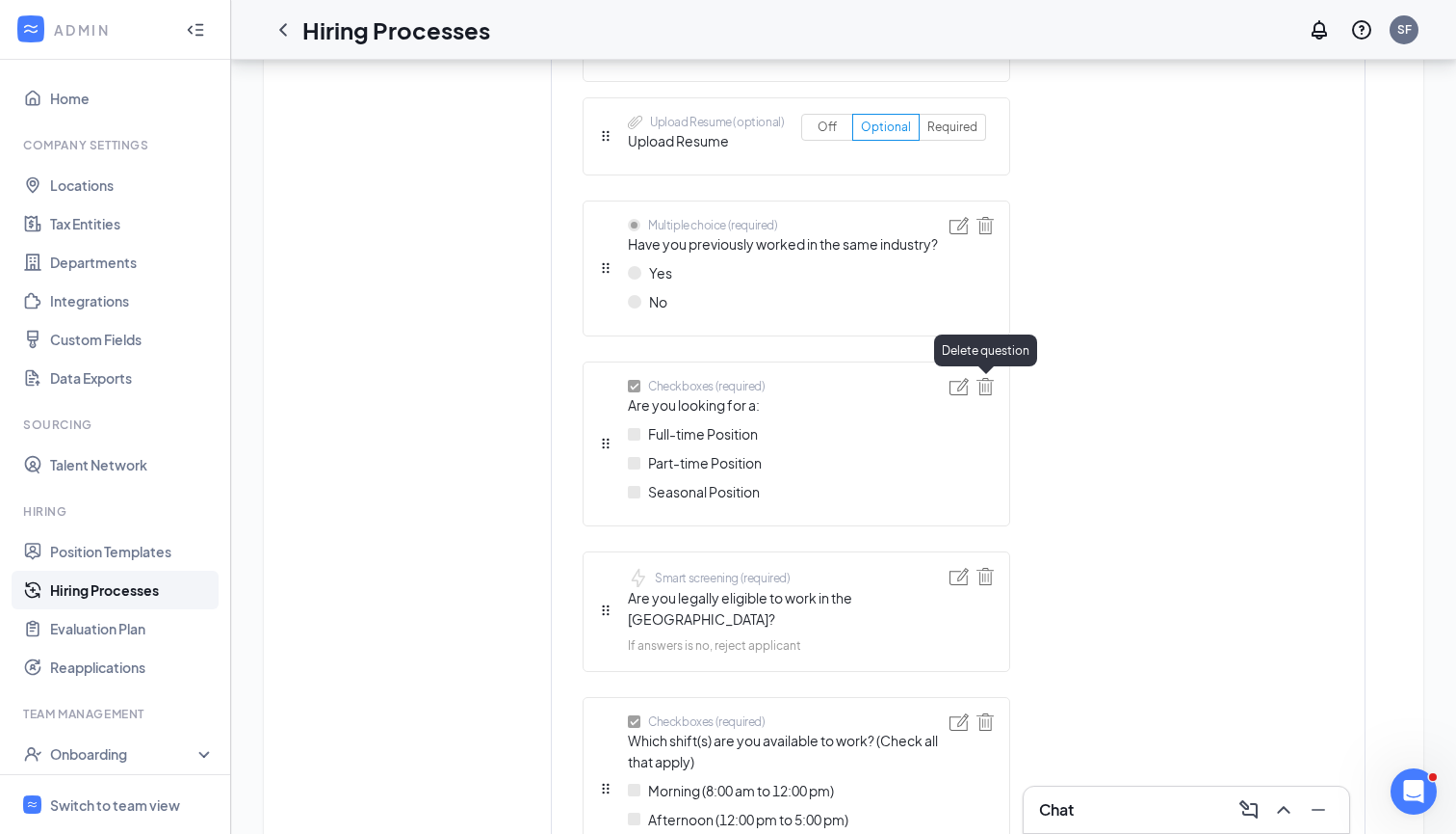
click at [991, 392] on img at bounding box center [986, 387] width 17 height 17
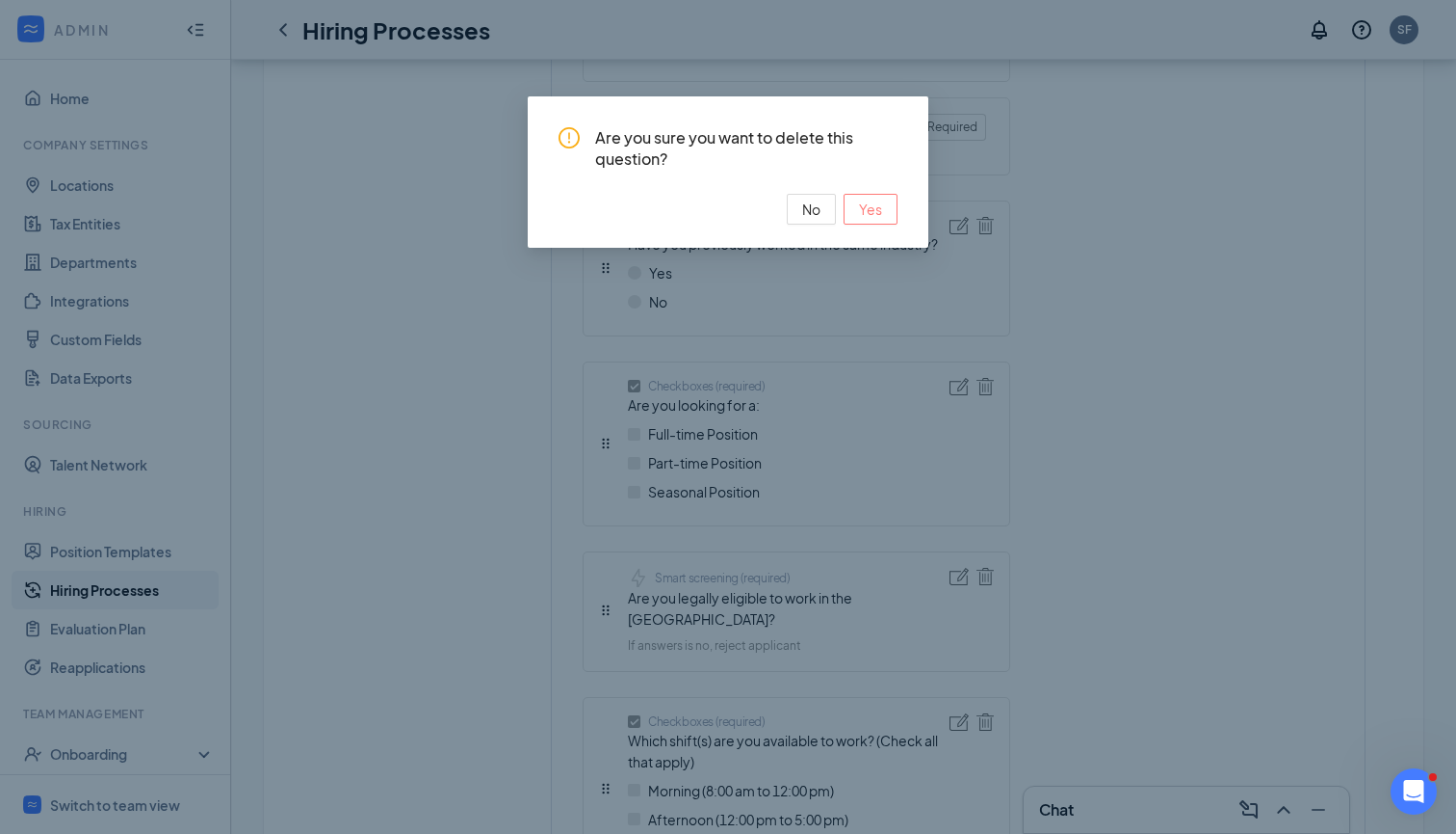
click at [861, 206] on span "Yes" at bounding box center [871, 209] width 23 height 21
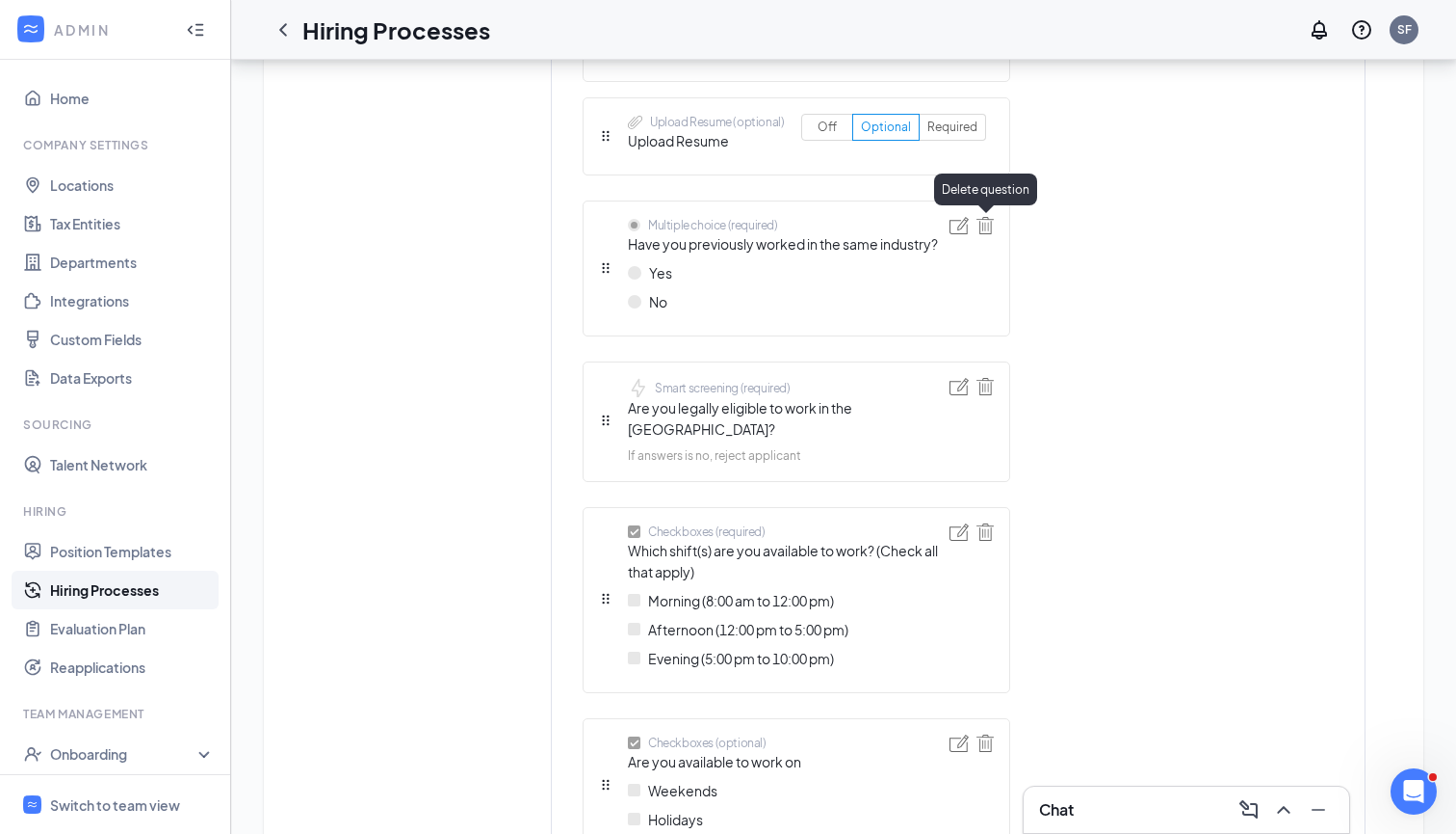
click at [993, 224] on img at bounding box center [986, 226] width 17 height 17
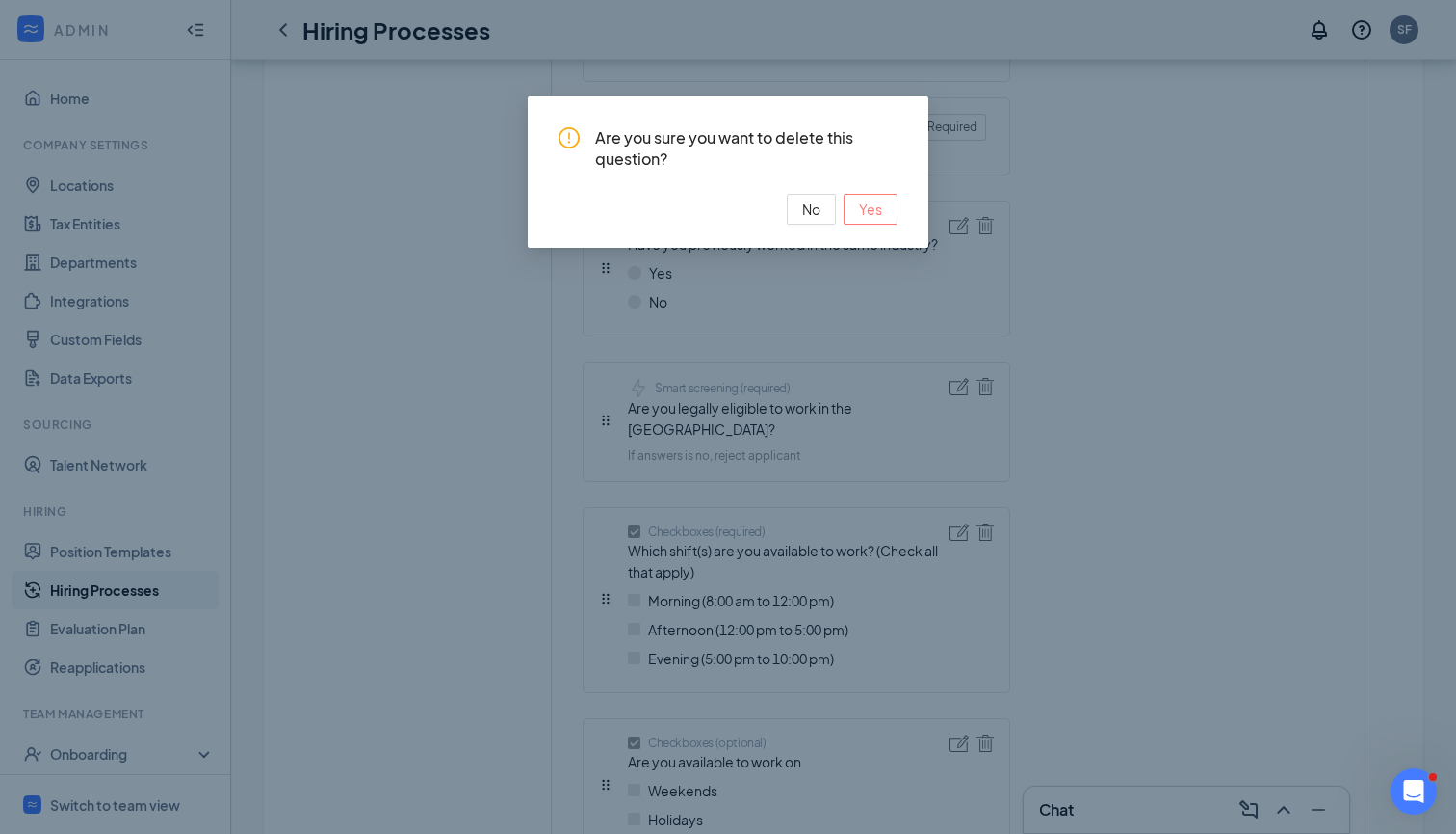
click at [877, 212] on span "Yes" at bounding box center [871, 209] width 23 height 21
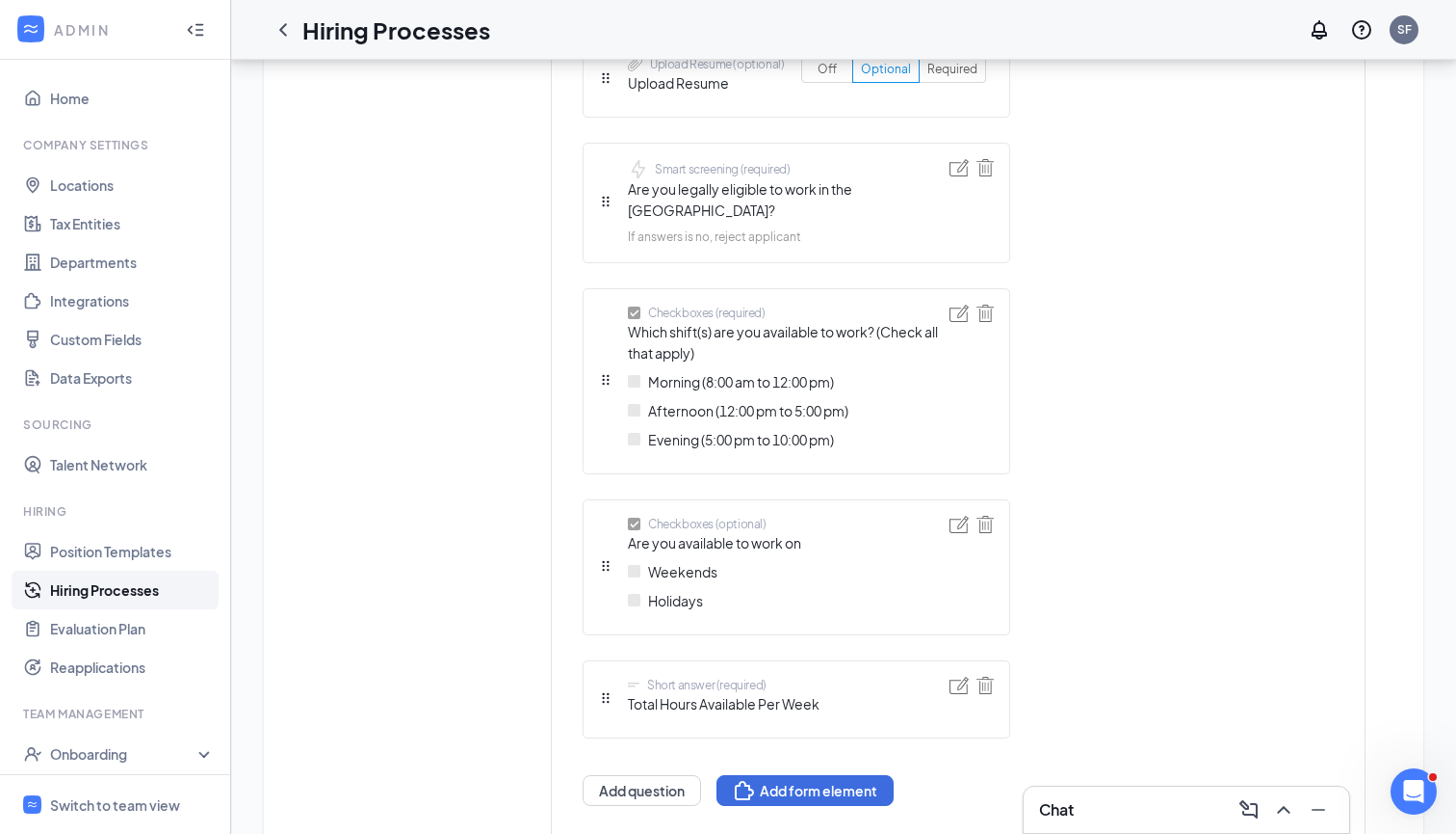
scroll to position [918, 0]
click at [621, 753] on button "Add question" at bounding box center [642, 789] width 119 height 31
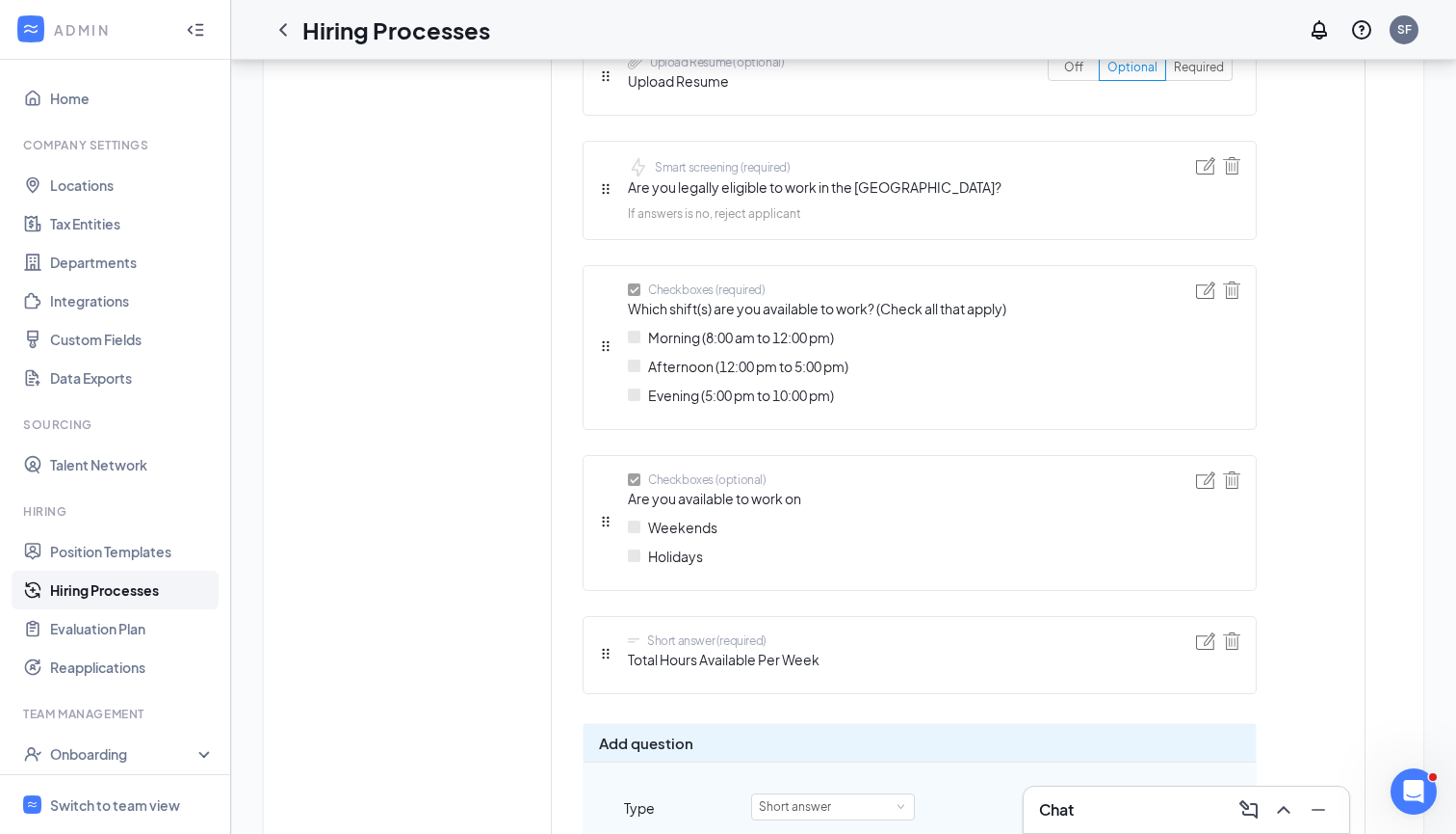
scroll to position [1219, 0]
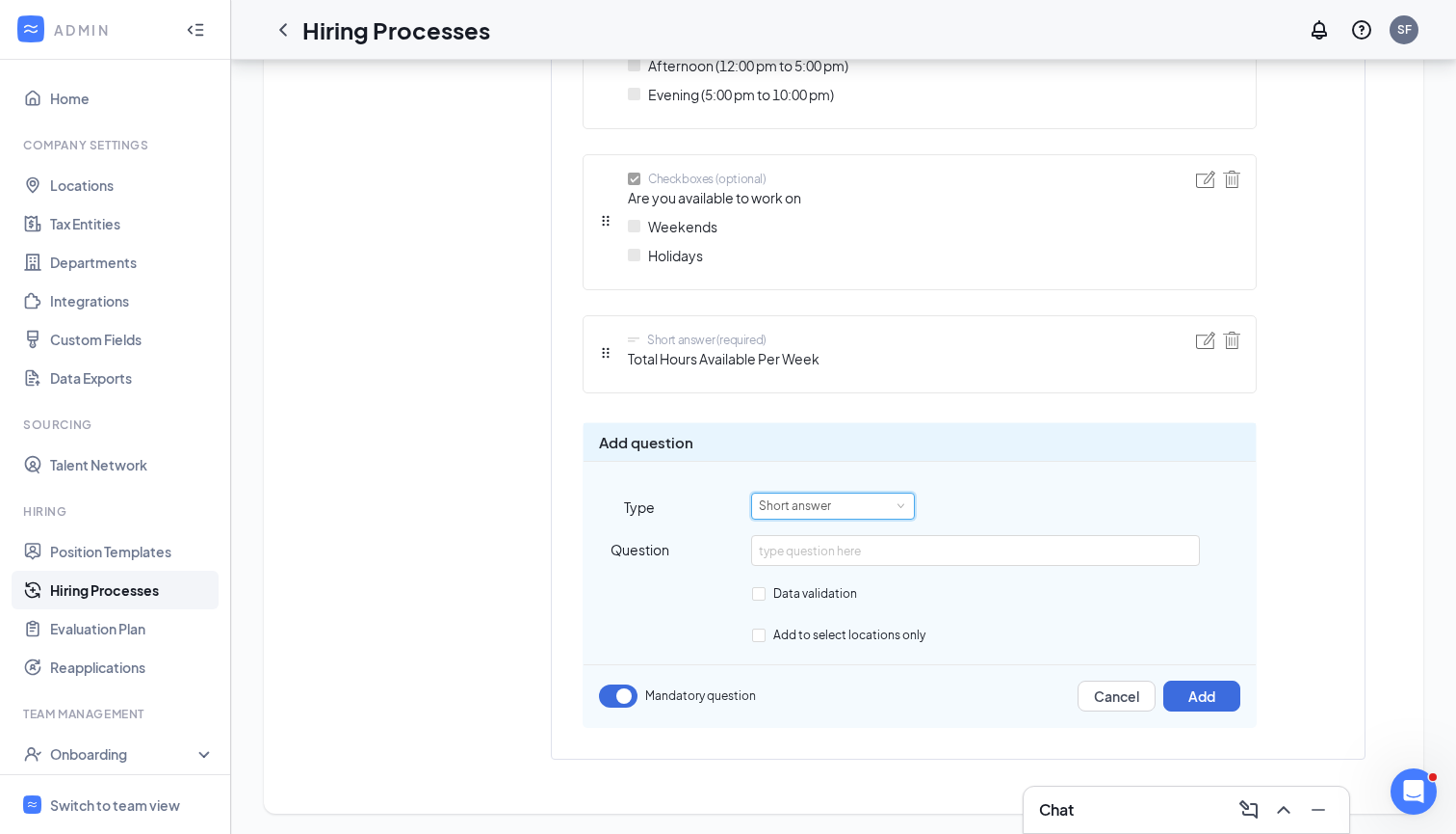
click at [832, 502] on div "Short answer" at bounding box center [802, 506] width 86 height 25
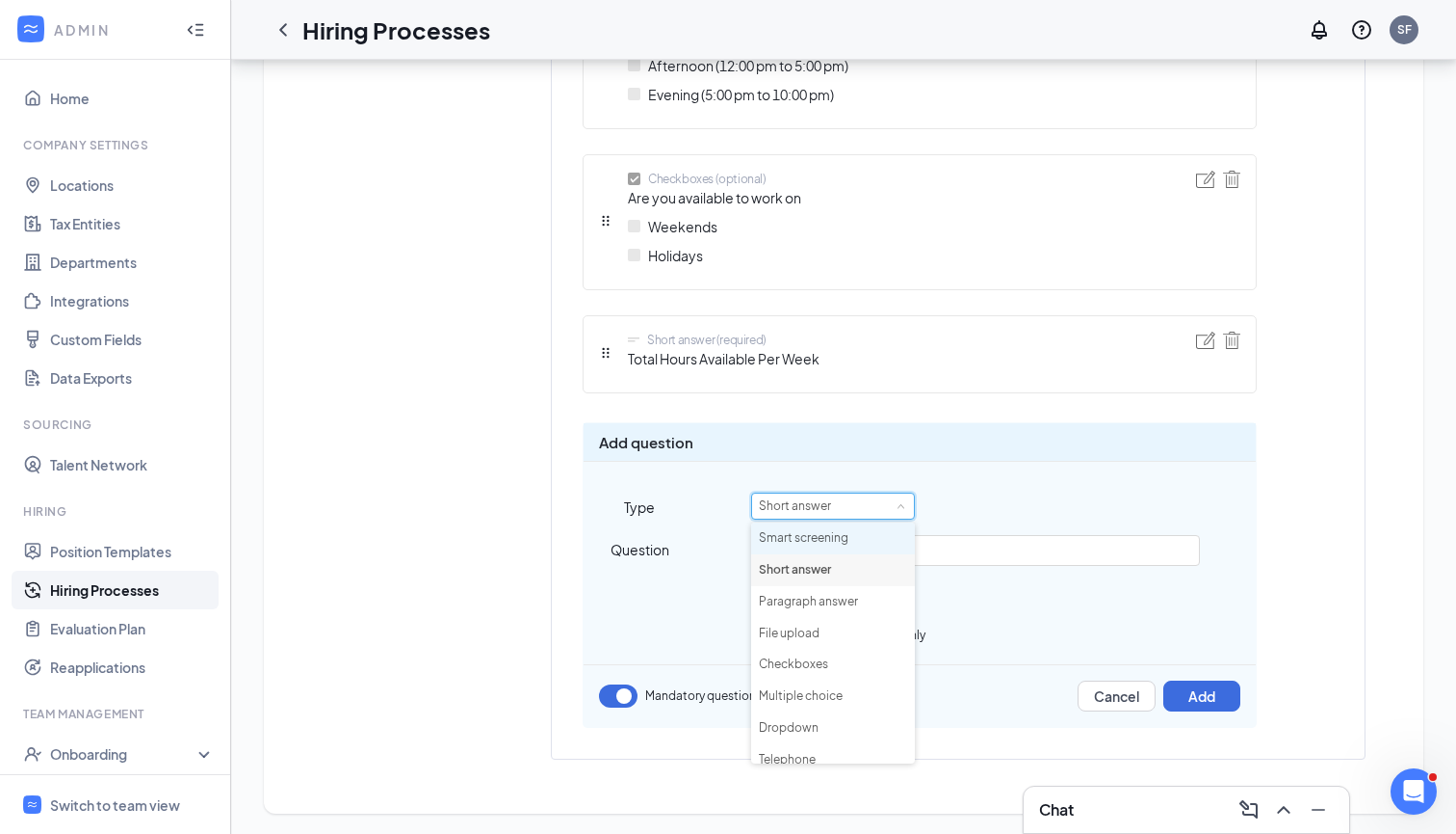
click at [816, 529] on li "Smart screening" at bounding box center [834, 538] width 164 height 32
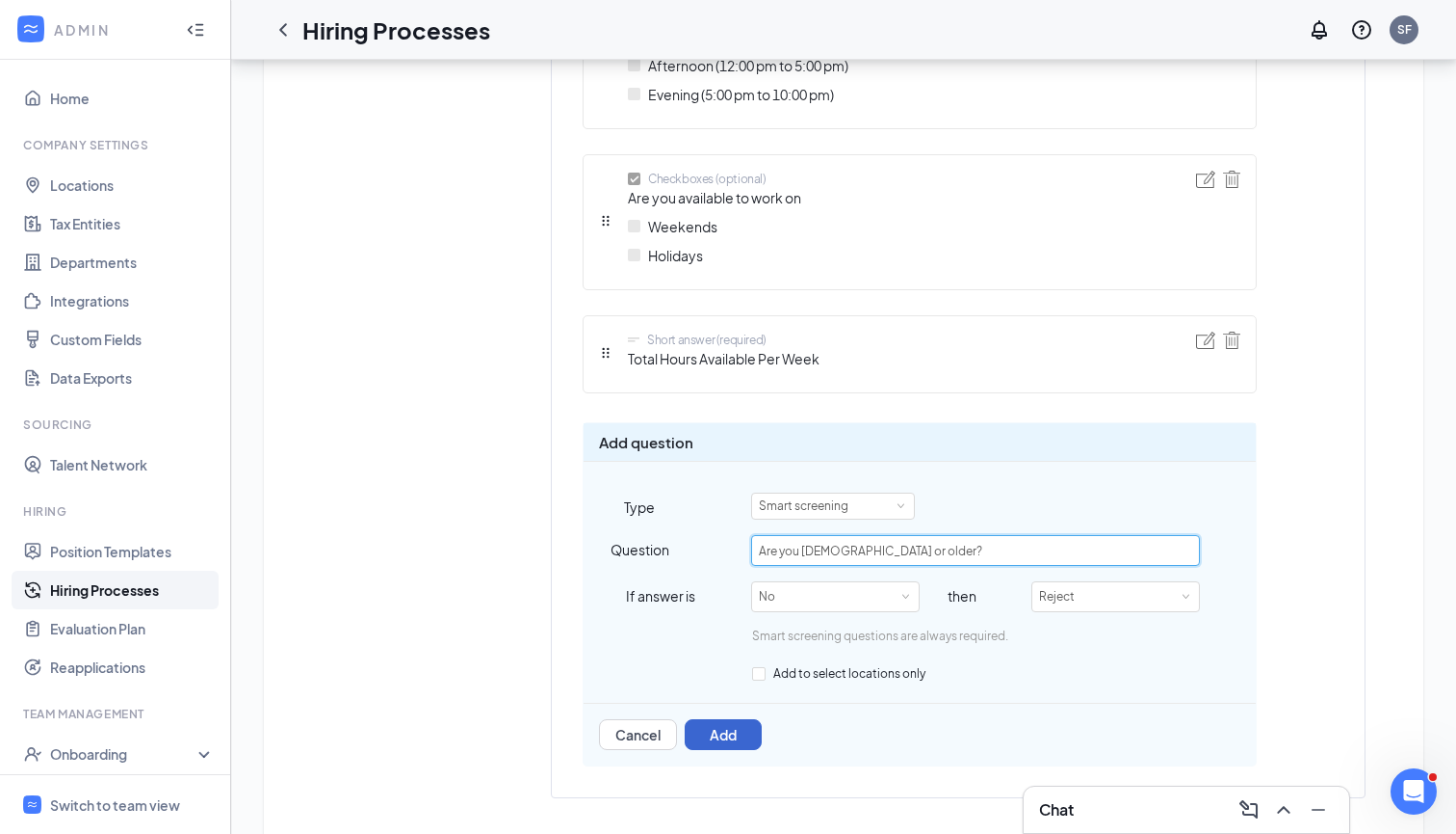
type input "Are you [DEMOGRAPHIC_DATA] or older?"
click at [735, 731] on button "Add" at bounding box center [724, 735] width 77 height 31
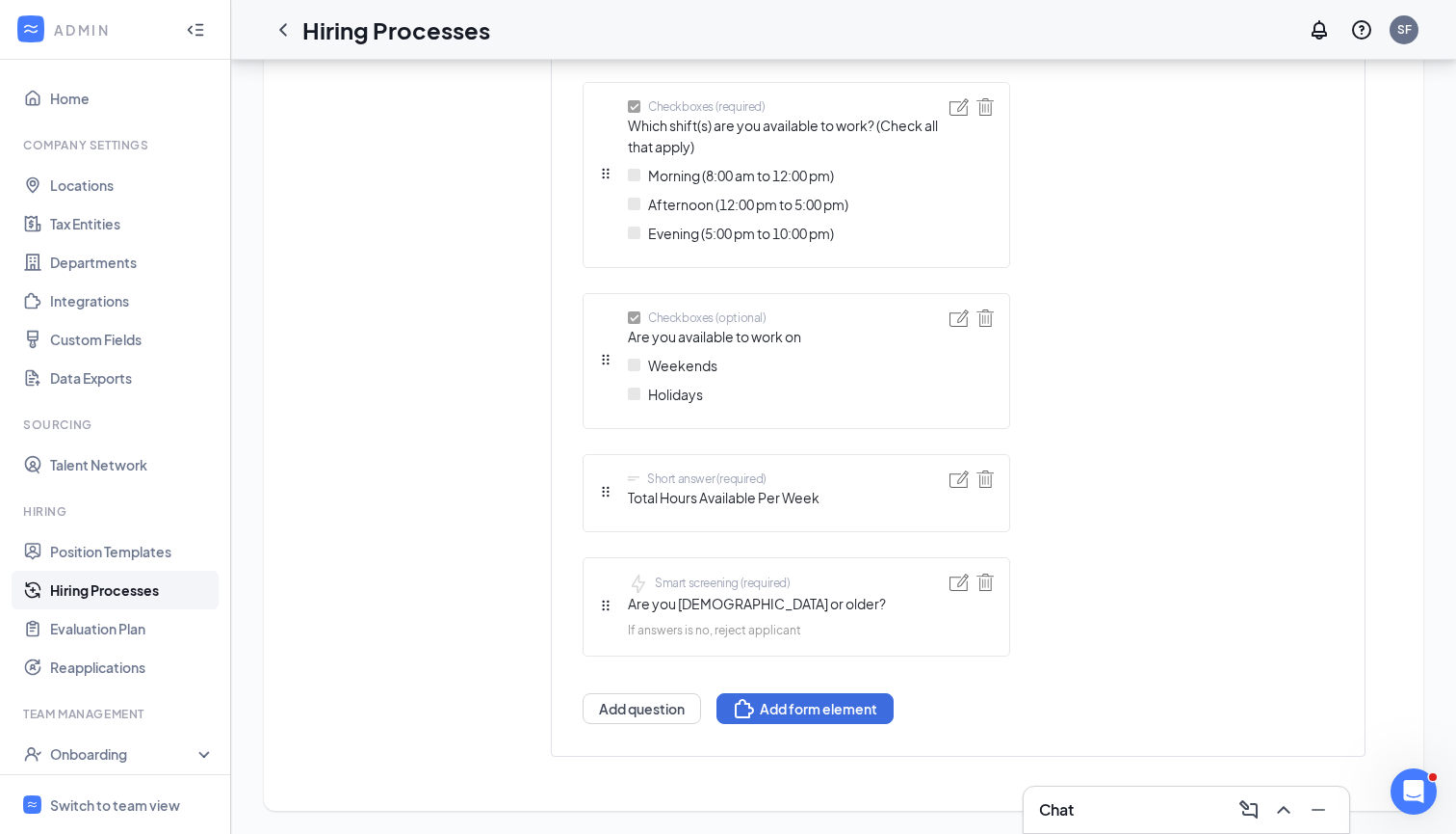
scroll to position [1099, 0]
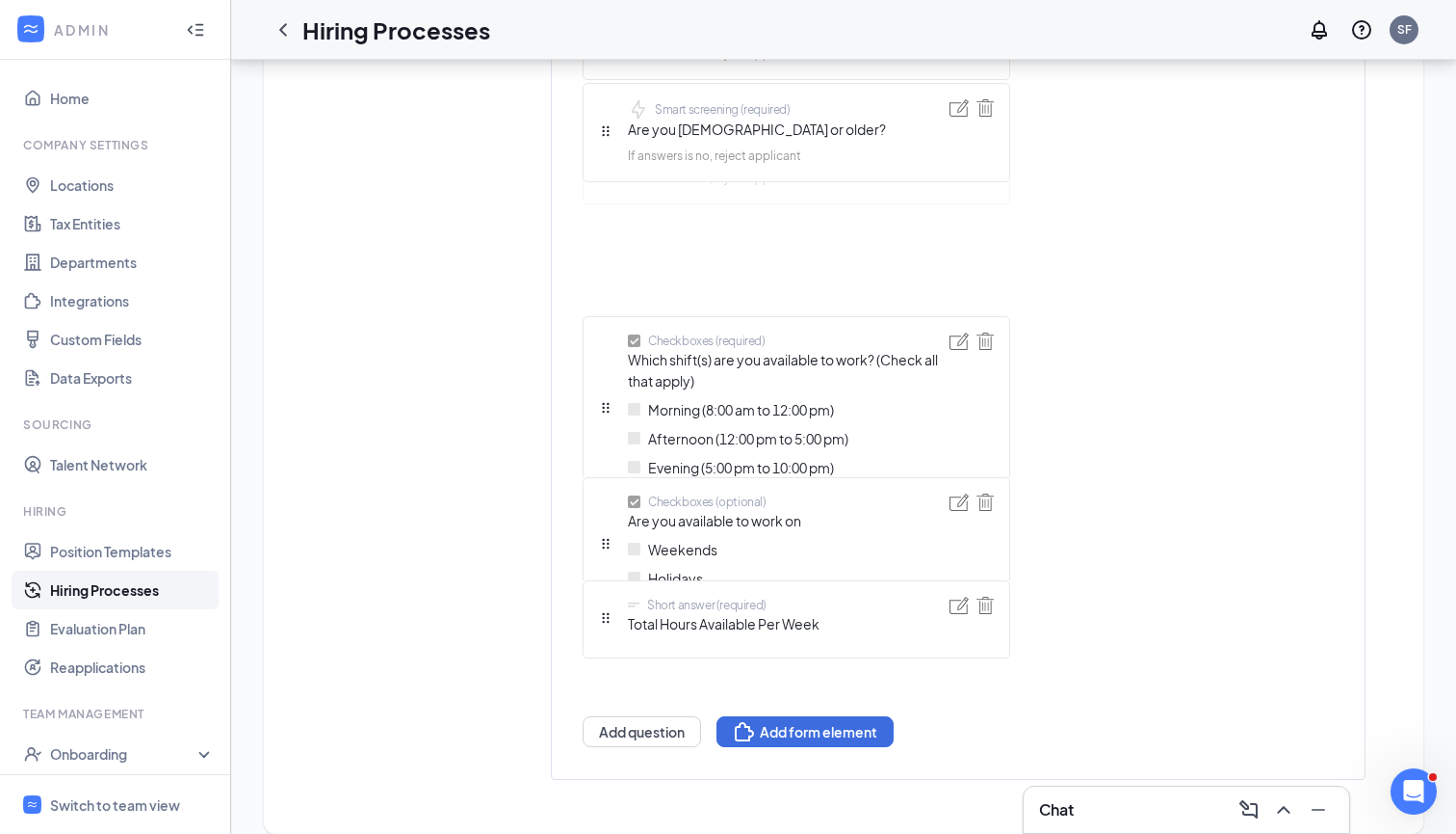
drag, startPoint x: 604, startPoint y: 605, endPoint x: 570, endPoint y: 193, distance: 413.4
click at [583, 193] on div "Short answer (required) First name Short answer (required) Last name Telephone …" at bounding box center [797, 115] width 428 height 1266
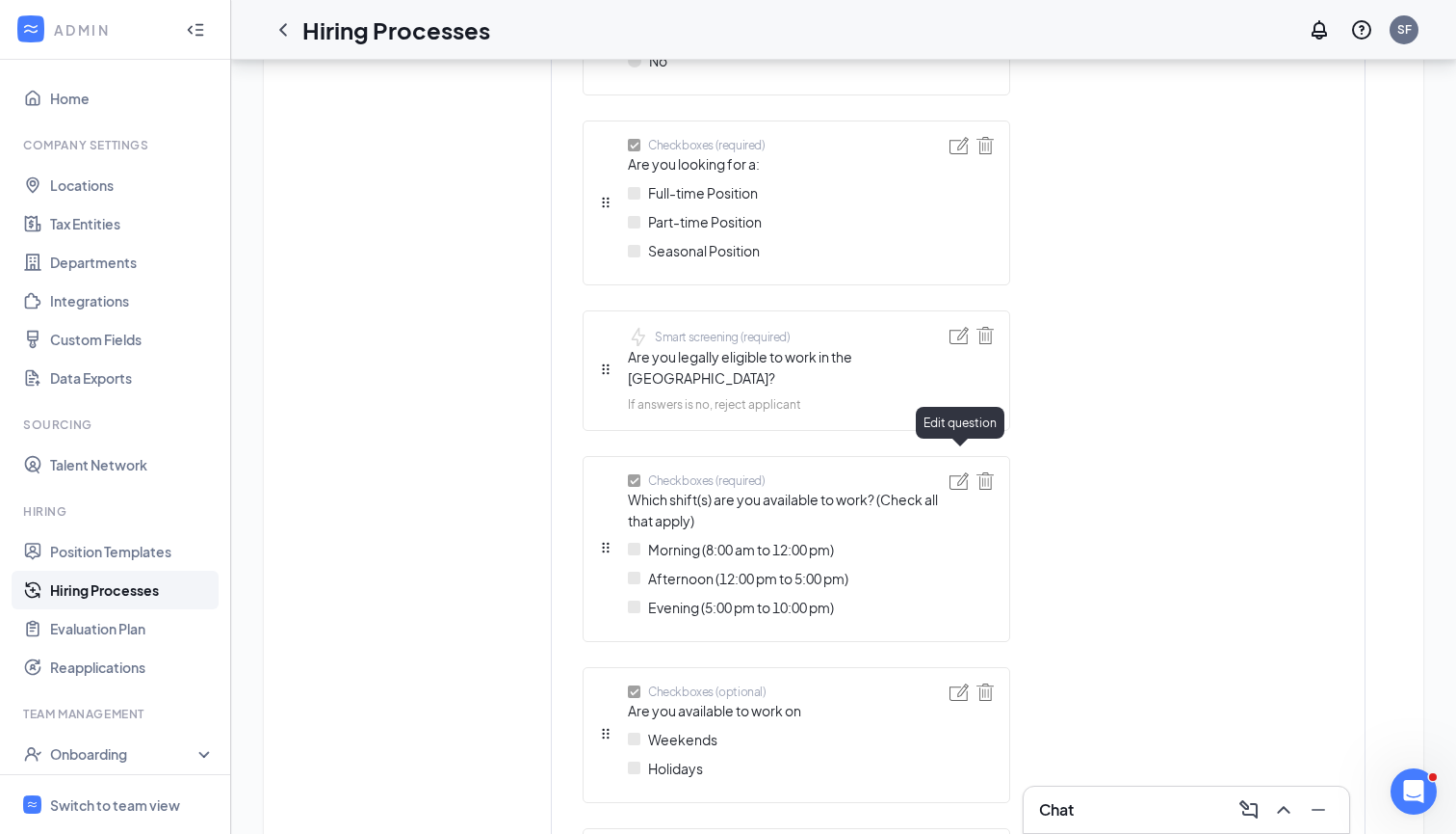
click at [962, 472] on img at bounding box center [960, 481] width 19 height 17
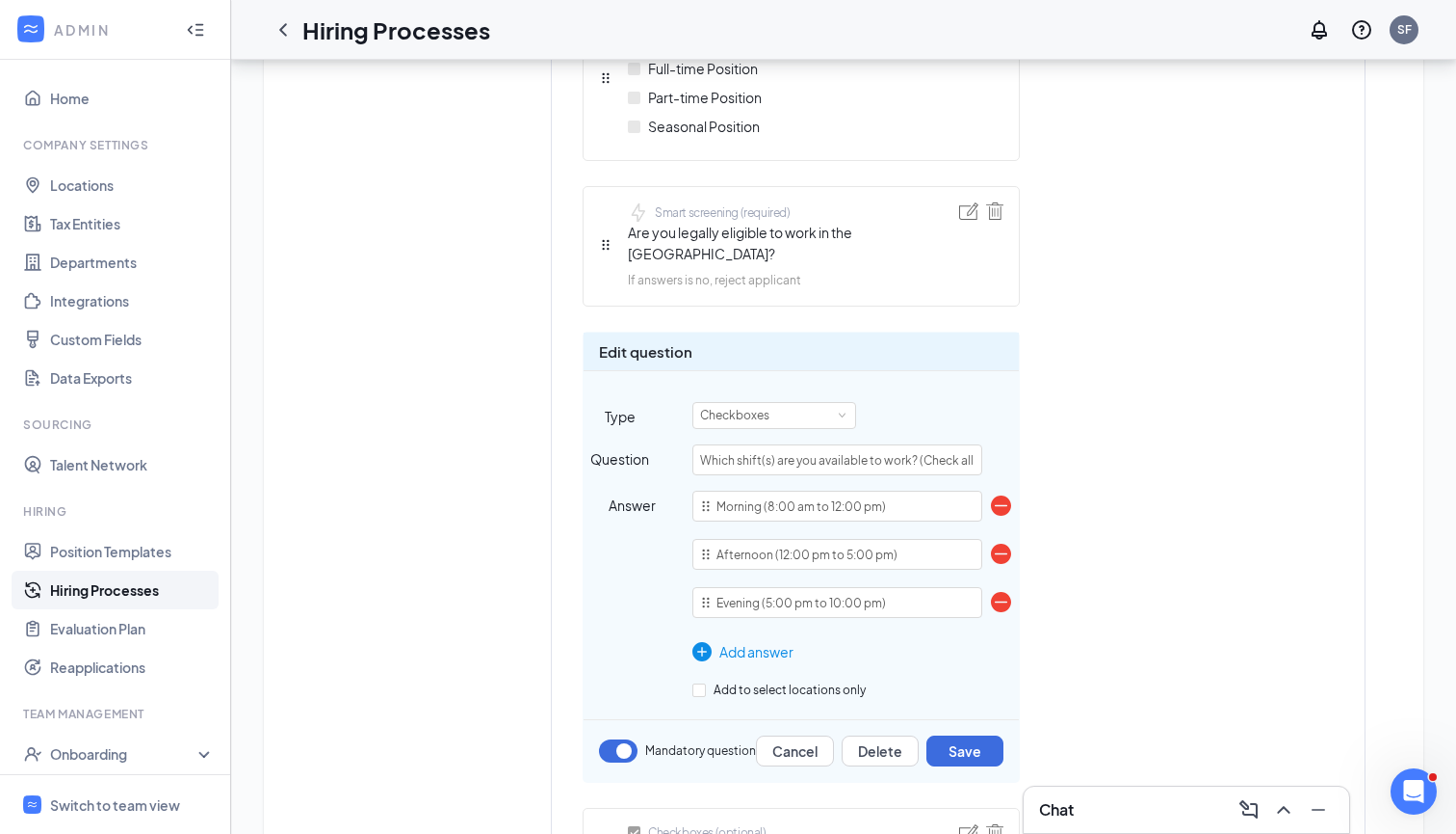
scroll to position [1243, 0]
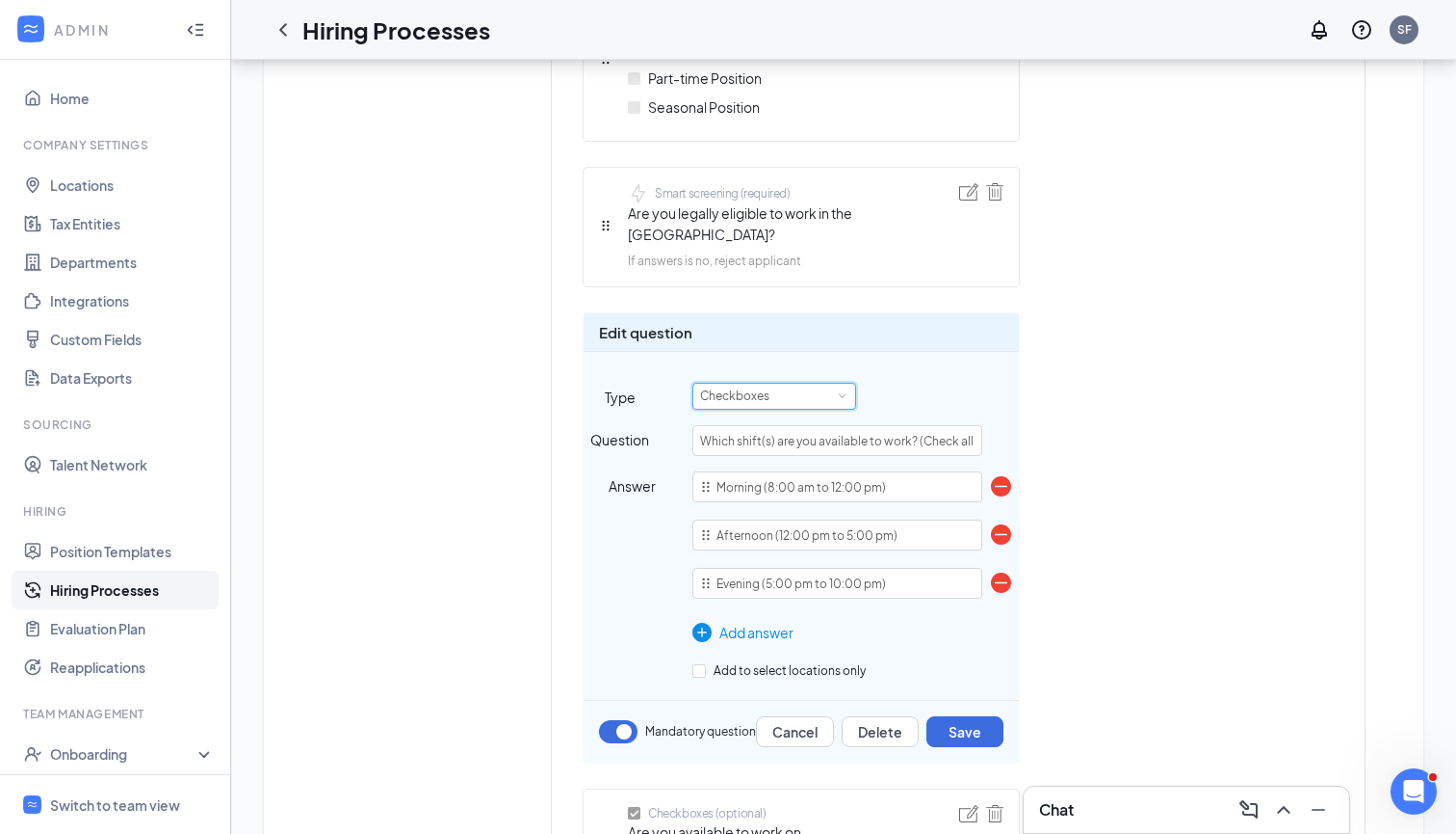
click at [830, 383] on div "Checkboxes" at bounding box center [775, 396] width 164 height 27
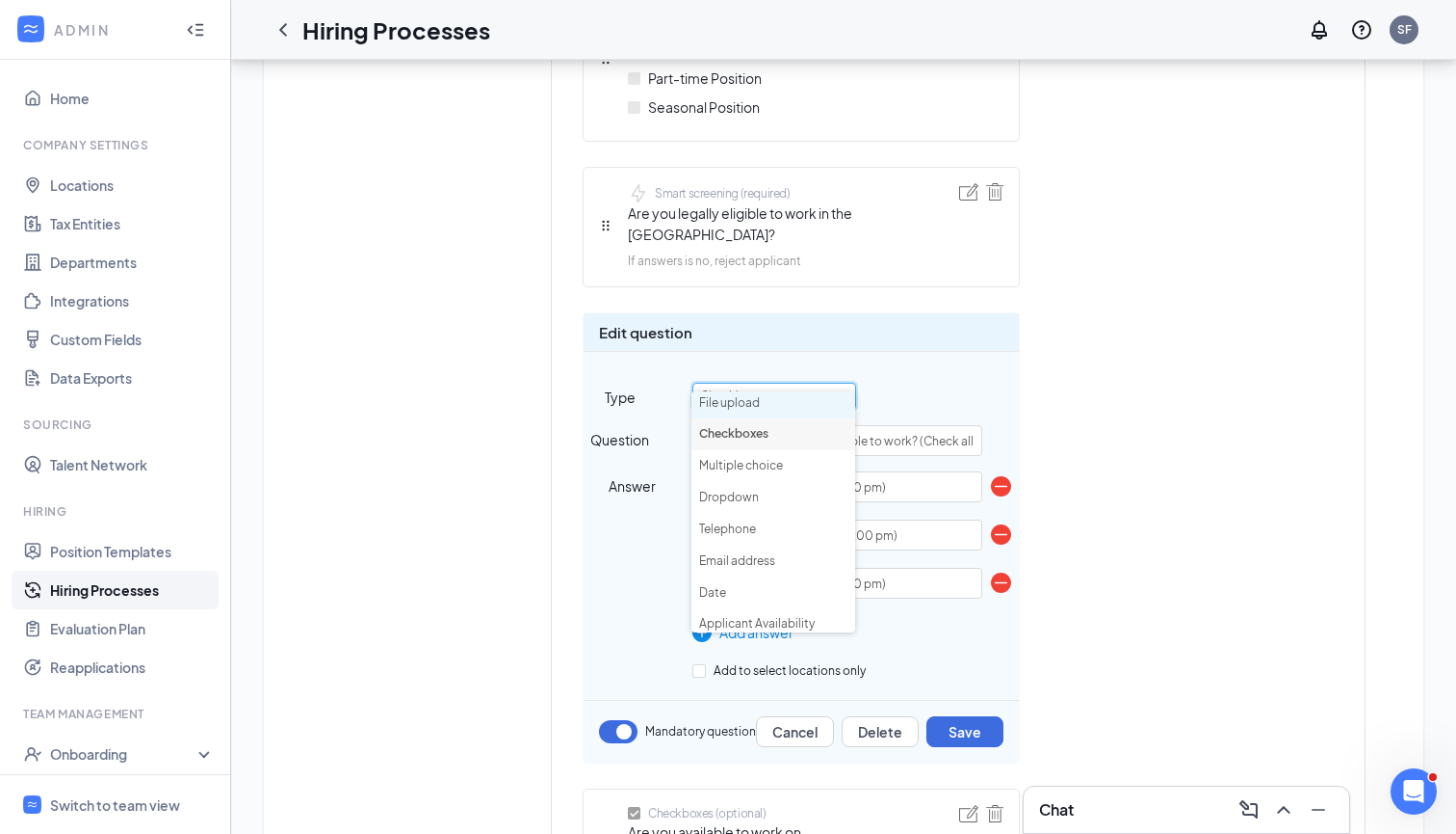
scroll to position [98, 0]
click at [1096, 405] on div "Short answer (required) First name Short answer (required) Last name Telephone …" at bounding box center [920, 217] width 675 height 1757
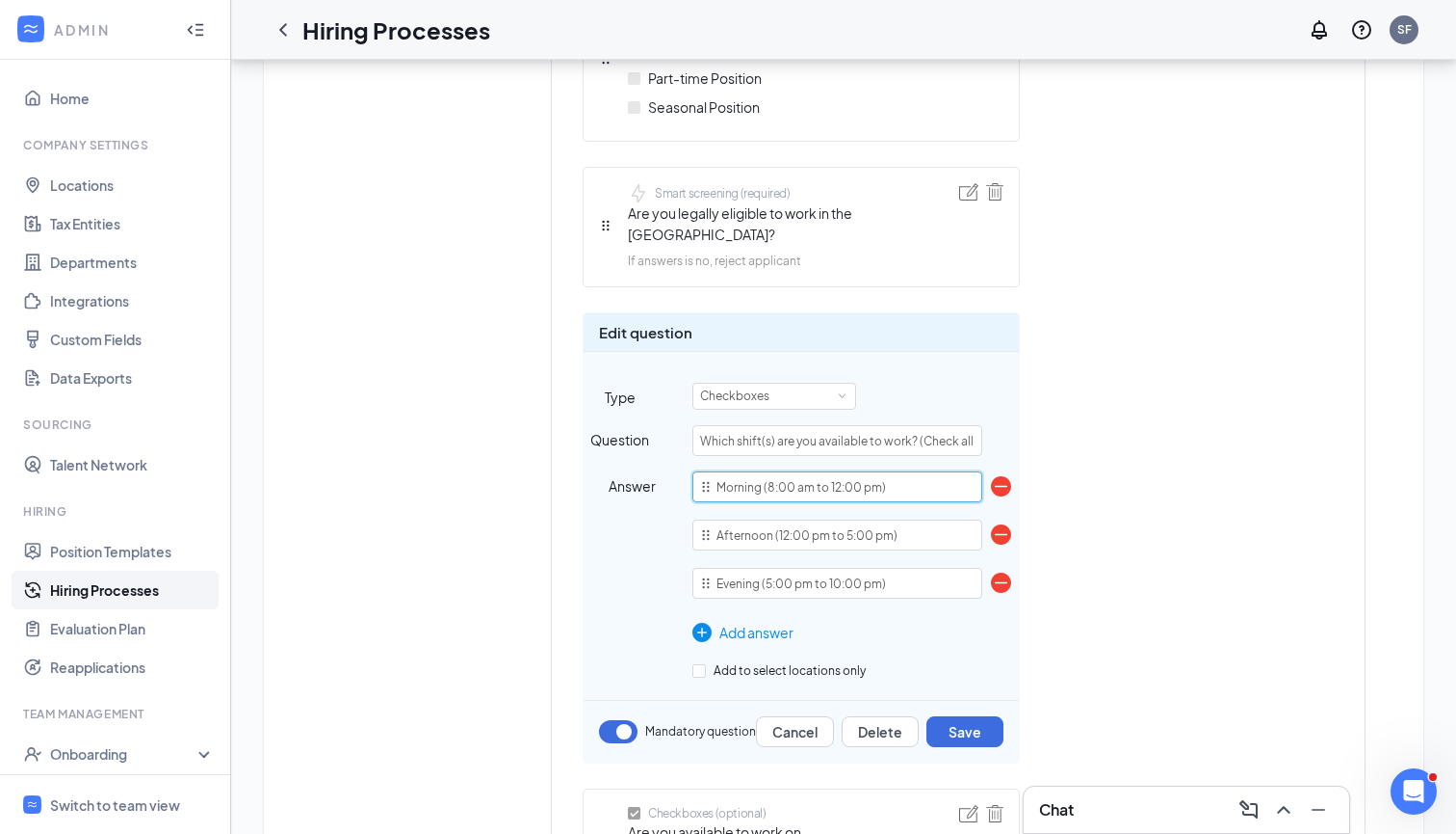
click at [772, 471] on input "Morning (8:00 am to 12:00 pm)" at bounding box center [837, 487] width 290 height 31
click at [835, 471] on input "Morning (9:00 am to 12:00 pm)" at bounding box center [837, 487] width 290 height 31
type input "Morning (9:00 am to 2:00 pm)"
click at [1053, 401] on div "Short answer (required) First name Short answer (required) Last name Telephone …" at bounding box center [920, 217] width 675 height 1757
click at [780, 520] on input "Afternoon (12:00 pm to 5:00 pm)" at bounding box center [837, 535] width 290 height 31
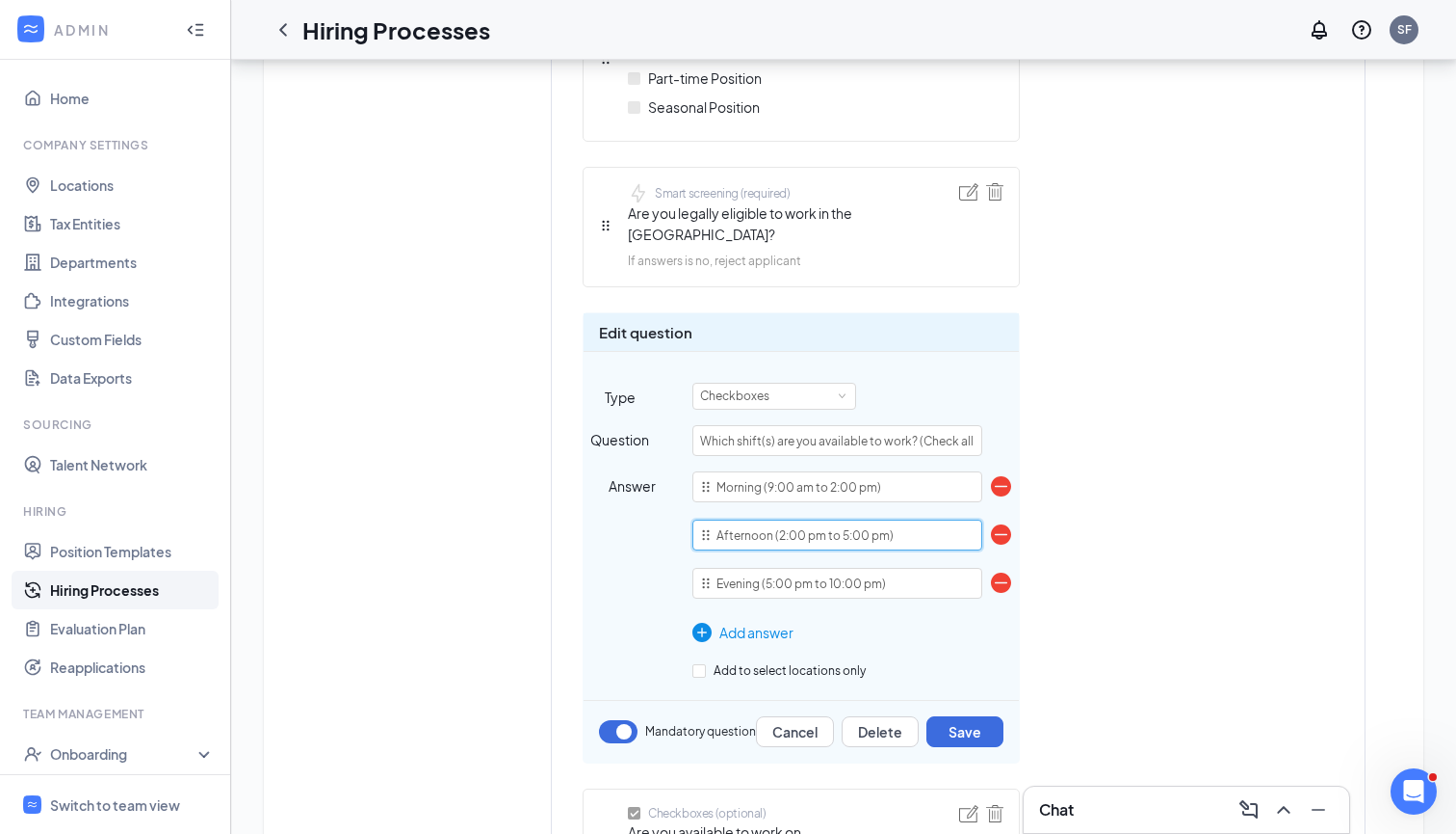
click at [846, 520] on input "Afternoon (2:00 pm to 5:00 pm)" at bounding box center [837, 535] width 290 height 31
type input "Afternoon (2:00 pm to 5:00 pm)"
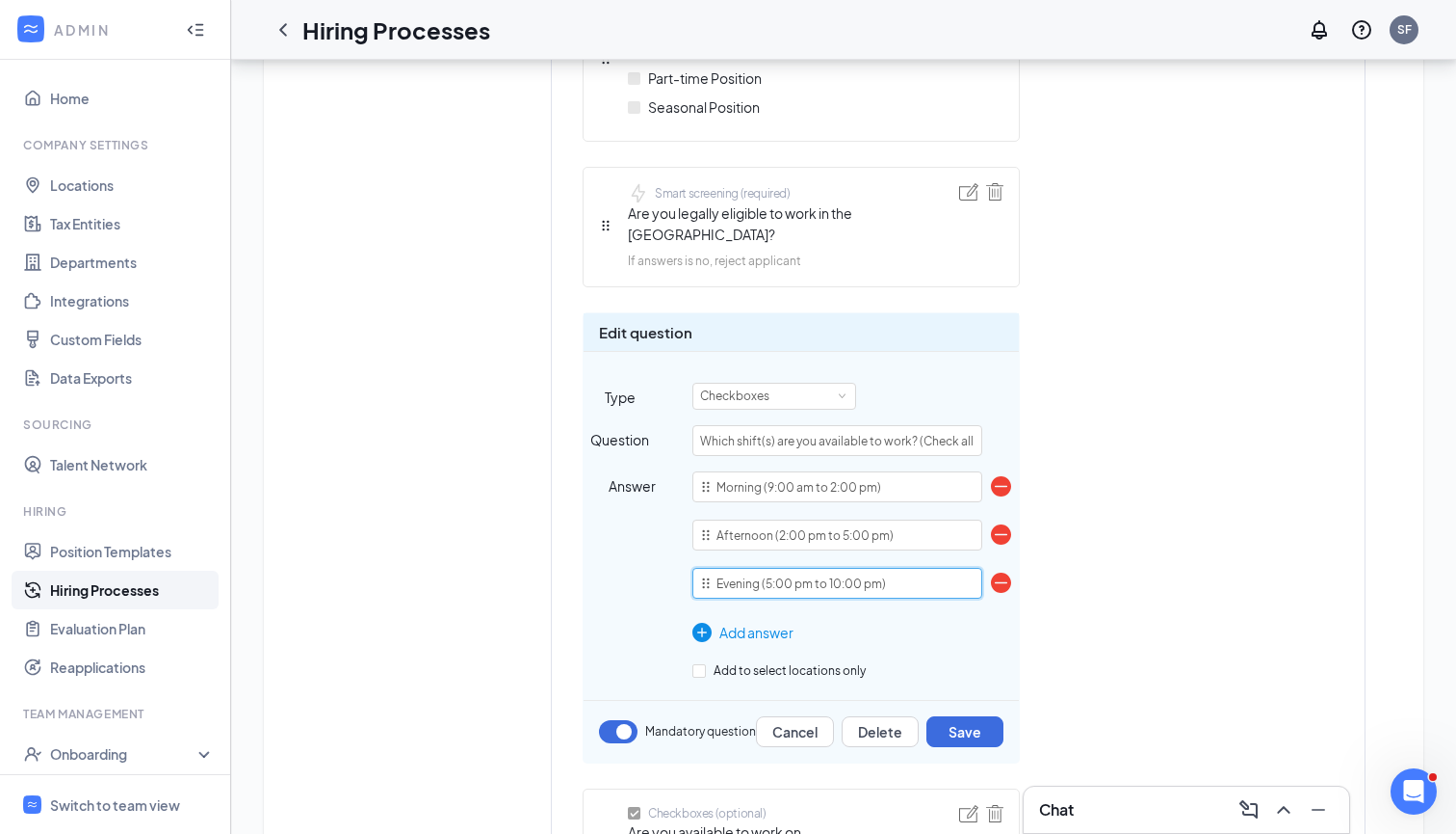
click at [769, 568] on input "Evening (5:00 pm to 10:00 pm)" at bounding box center [837, 583] width 290 height 31
click at [1041, 561] on div "Short answer (required) First name Short answer (required) Last name Telephone …" at bounding box center [920, 217] width 675 height 1757
click at [769, 568] on input "Evening (2:00 pm to 10:00 pm)" at bounding box center [837, 583] width 290 height 31
type input "Evening (4:00 pm to 10:00 pm)"
click at [1052, 539] on div "Short answer (required) First name Short answer (required) Last name Telephone …" at bounding box center [920, 217] width 675 height 1757
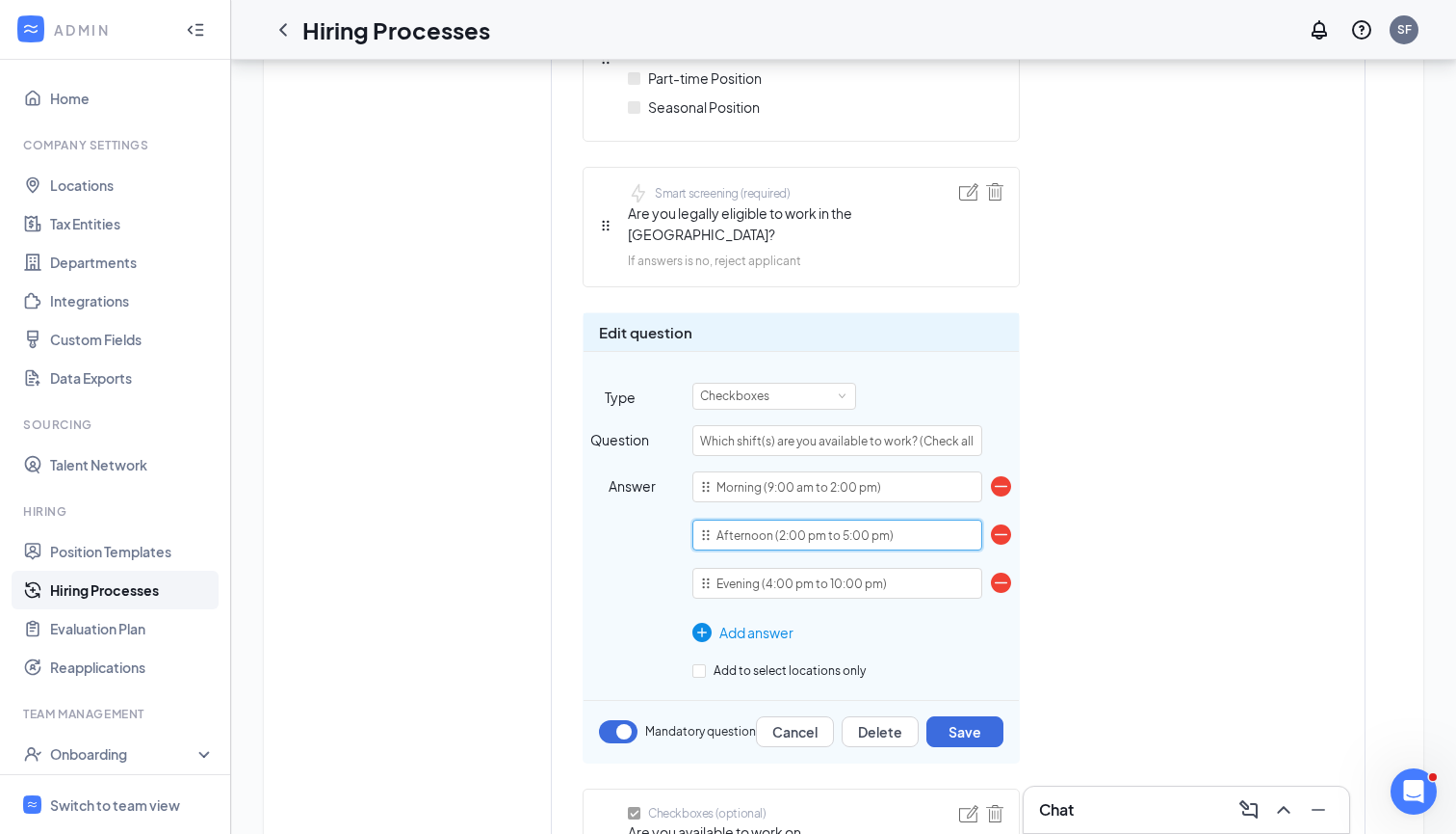
click at [846, 520] on input "Afternoon (2:00 pm to 5:00 pm)" at bounding box center [837, 535] width 290 height 31
click at [781, 520] on input "Afternoon (2:00 pm to 4:00 pm)" at bounding box center [837, 535] width 290 height 31
type input "Afternoon (12:00 pm to 4:00 pm)"
click at [830, 471] on input "Morning (9:00 am to 2:00 pm)" at bounding box center [837, 487] width 290 height 31
click at [1101, 525] on div "Short answer (required) First name Short answer (required) Last name Telephone …" at bounding box center [920, 217] width 675 height 1757
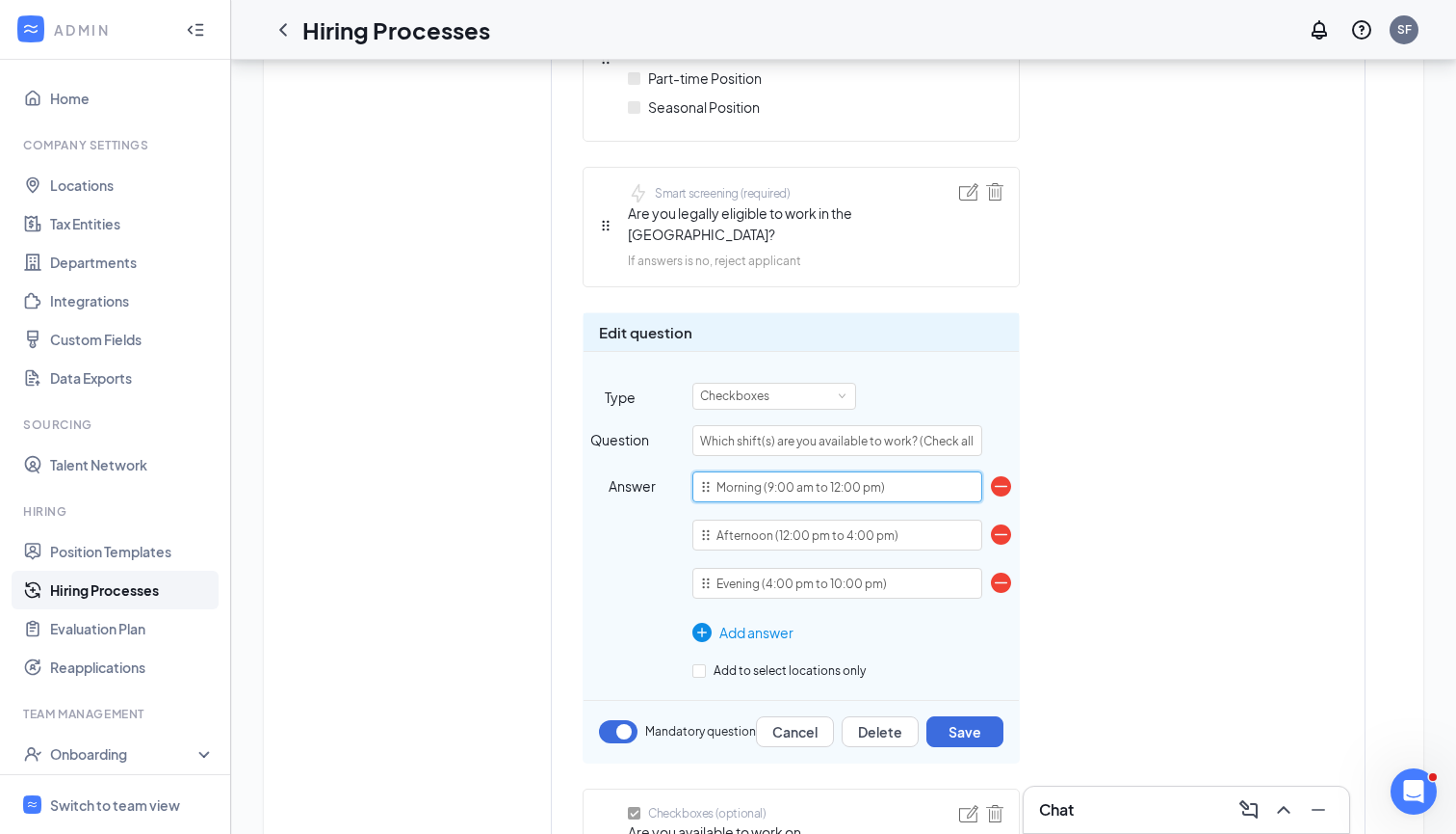
click at [750, 473] on input "Morning (9:00 am to 12:00 pm)" at bounding box center [837, 487] width 290 height 31
click at [762, 471] on input "Morning (9:00 am to 12:00 pm)" at bounding box center [837, 487] width 290 height 31
click at [818, 471] on input "Day (9:00 am to 12:00 pm)" at bounding box center [837, 487] width 290 height 31
type input "Day (9:00 am to 2:00 pm)"
click at [773, 520] on input "Afternoon (12:00 pm to 4:00 pm)" at bounding box center [837, 535] width 290 height 31
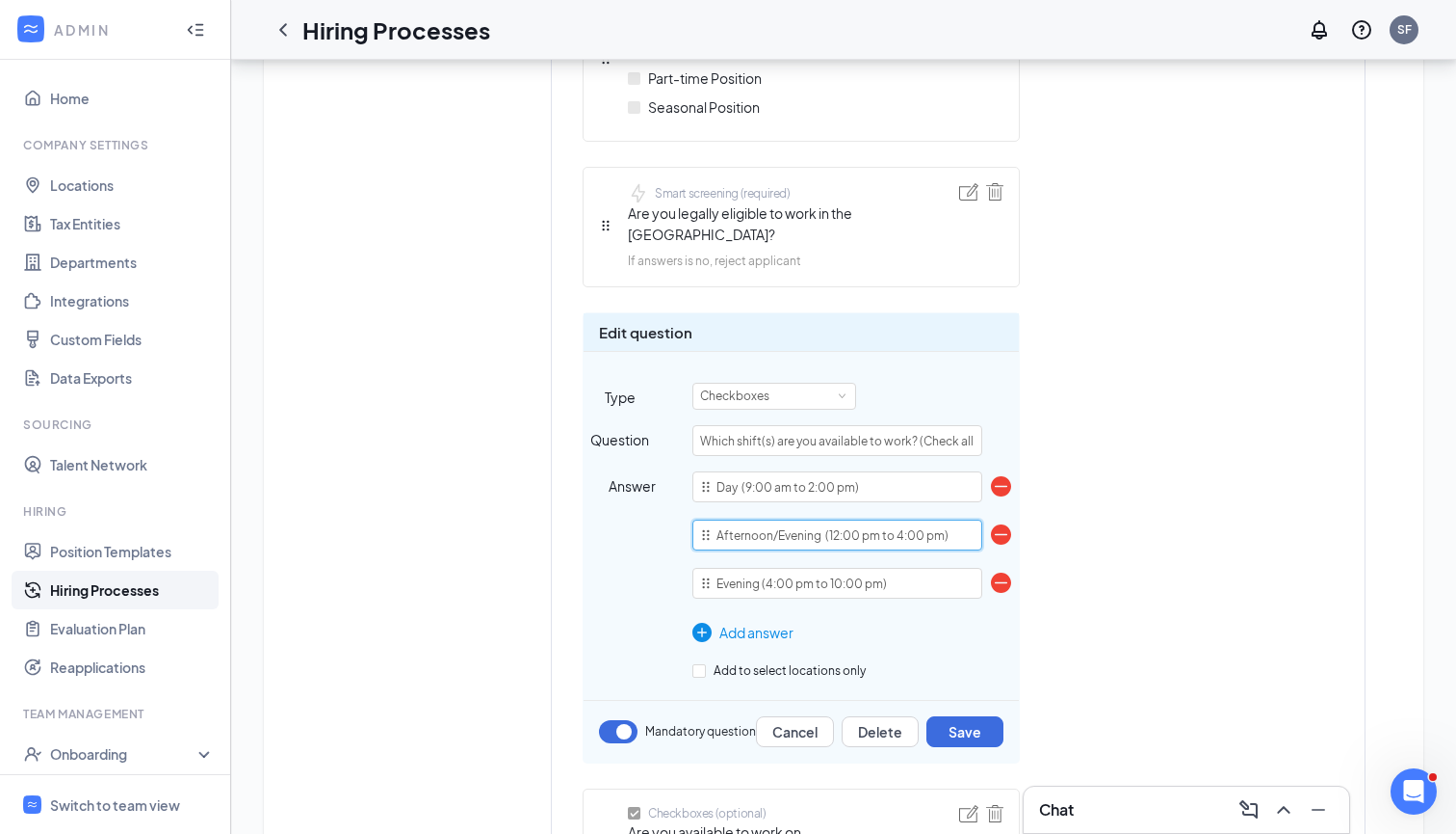
click at [830, 520] on input "Afternoon/Evening (12:00 pm to 4:00 pm)" at bounding box center [837, 535] width 290 height 31
click at [897, 520] on input "Afternoon/Evening (2:00 pm to 4:00 pm)" at bounding box center [837, 535] width 290 height 31
type input "Afternoon/Evening (2:00 pm to 10:00 pm)"
click at [1006, 573] on img at bounding box center [1001, 582] width 20 height 20
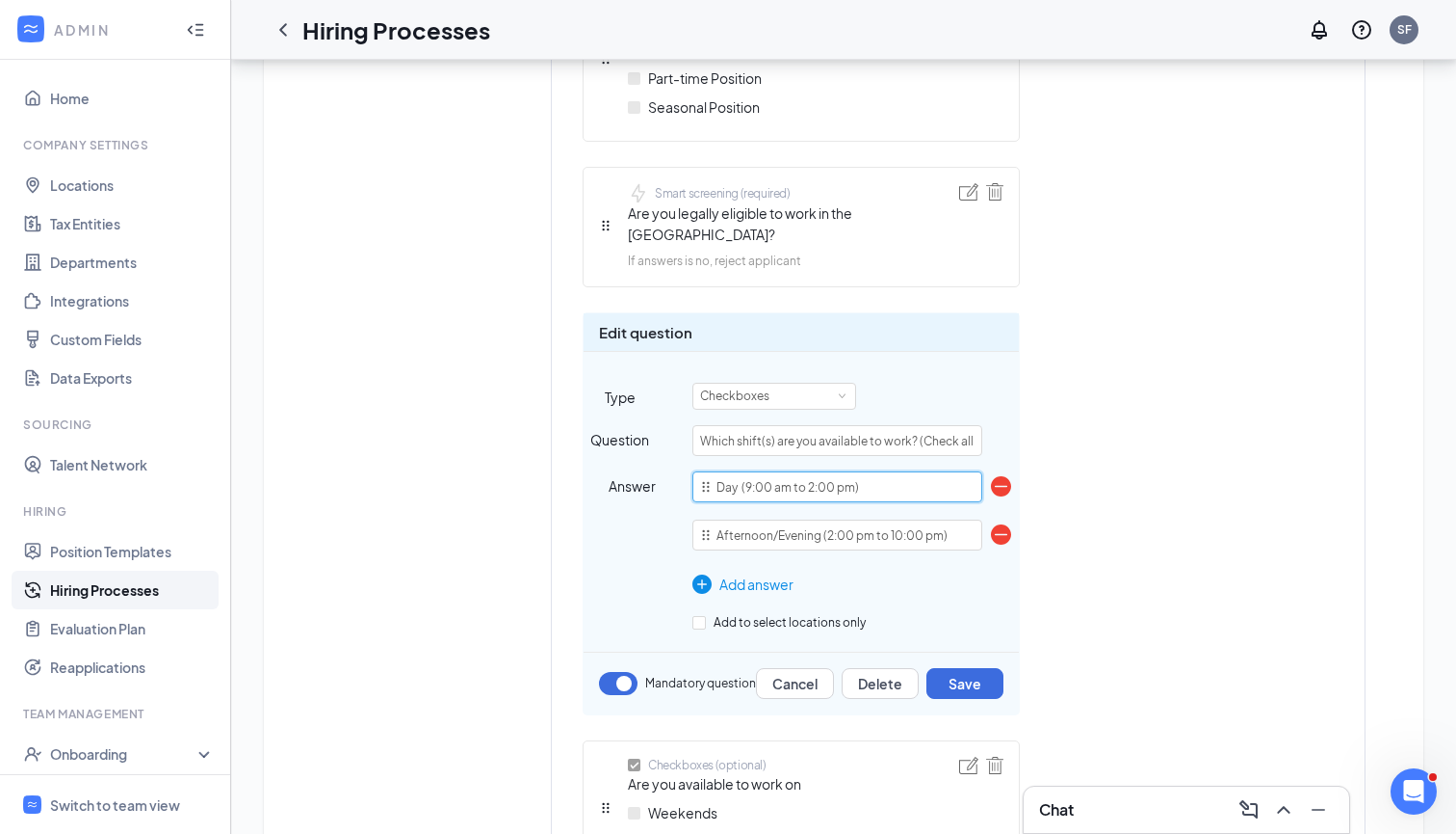
click at [717, 471] on input "Day (9:00 am to 2:00 pm)" at bounding box center [837, 487] width 290 height 31
type input "Morning/Day (9:00 am to 2:00 pm)"
click at [1077, 498] on div "Short answer (required) First name Short answer (required) Last name Telephone …" at bounding box center [920, 193] width 675 height 1708
click at [951, 426] on input "Which shift(s) are you available to work? (Check all that apply)" at bounding box center [837, 441] width 290 height 31
click at [948, 425] on input "Which shift(s) are you available to work? (Check all that apply)" at bounding box center [837, 441] width 290 height 31
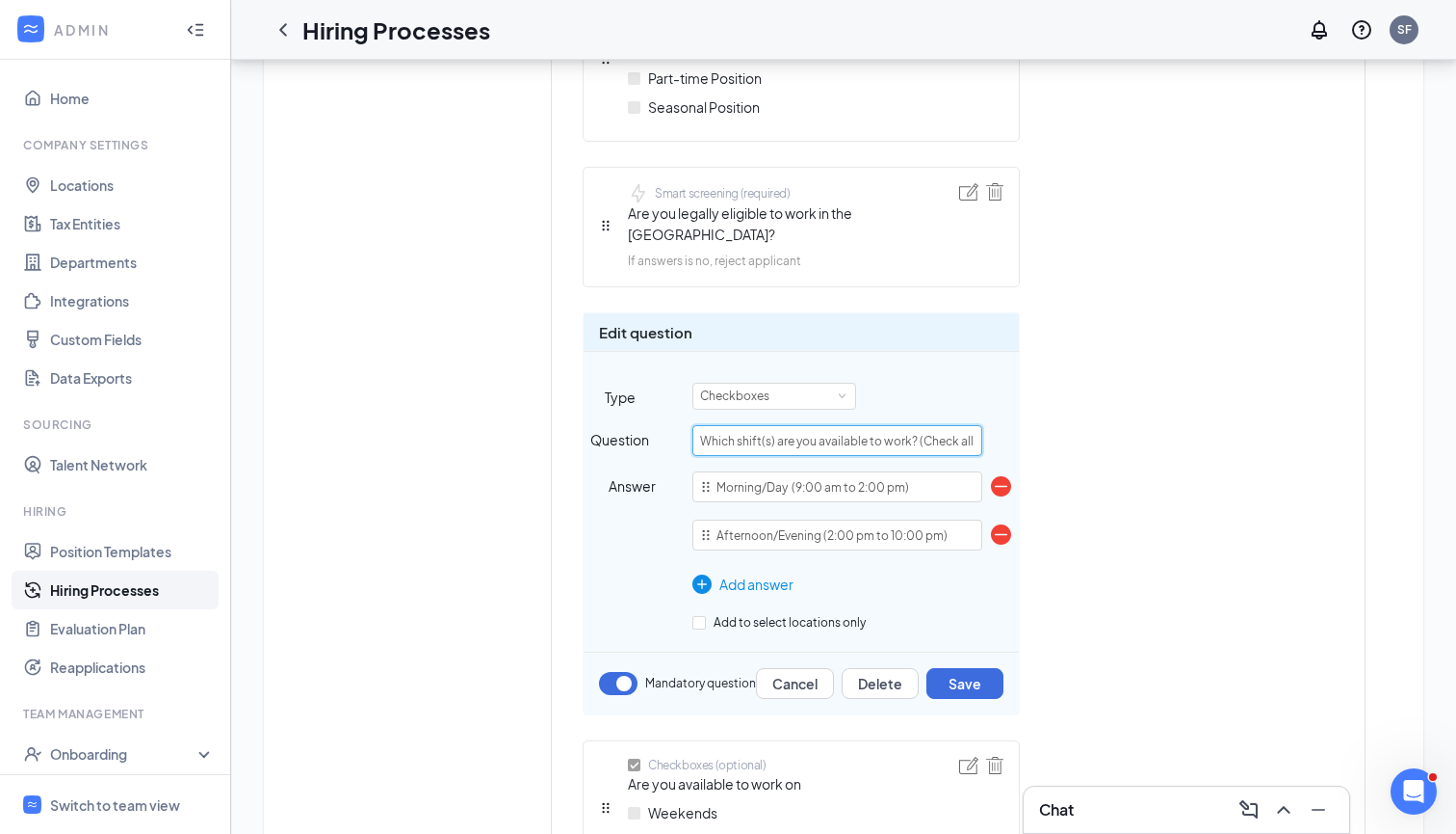
click at [948, 425] on input "Which shift(s) are you available to work? (Check all that apply)" at bounding box center [837, 441] width 290 height 31
click at [965, 425] on input "Which shift(s) are you available to work? (Check all that apply)" at bounding box center [837, 441] width 290 height 31
paste input "Note: Our busiest days are Fridays and Saturdays, so availability on these days…"
type input "Which shift(s) are you available to work? (Check all that apply) Note: Our busi…"
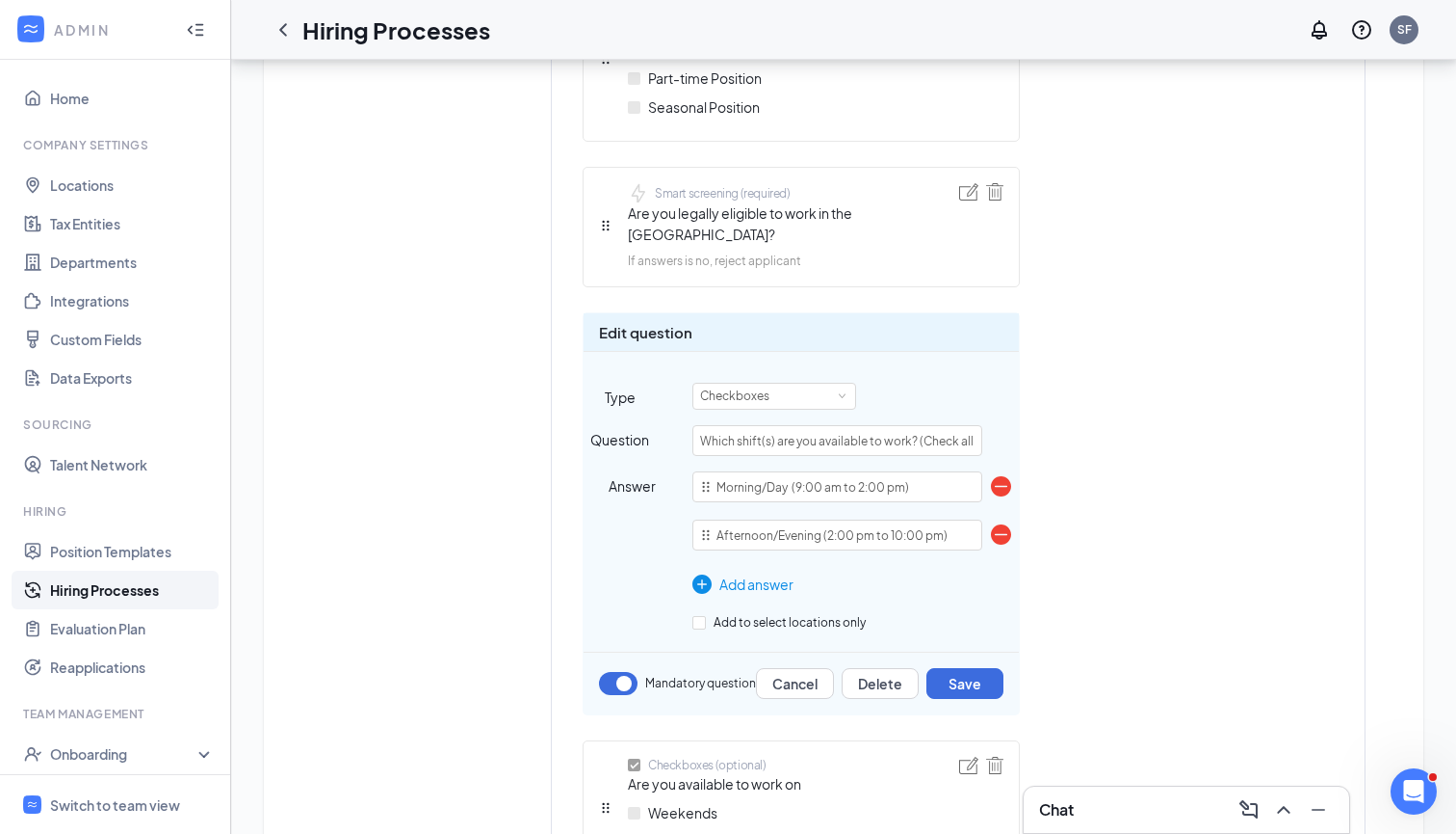
click at [1078, 415] on div "Short answer (required) First name Short answer (required) Last name Telephone …" at bounding box center [920, 193] width 675 height 1708
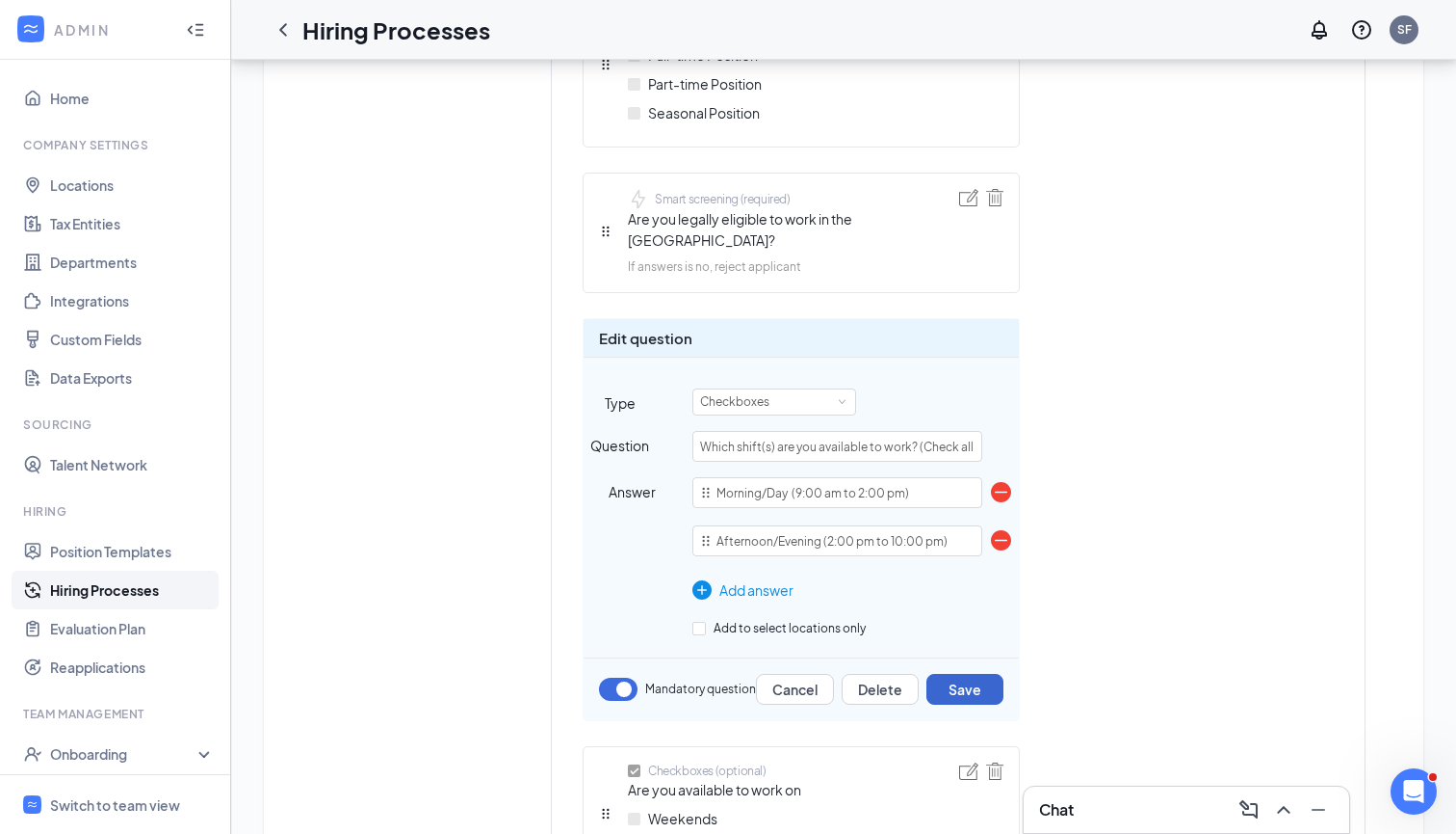
click at [965, 674] on button "Save" at bounding box center [966, 689] width 77 height 31
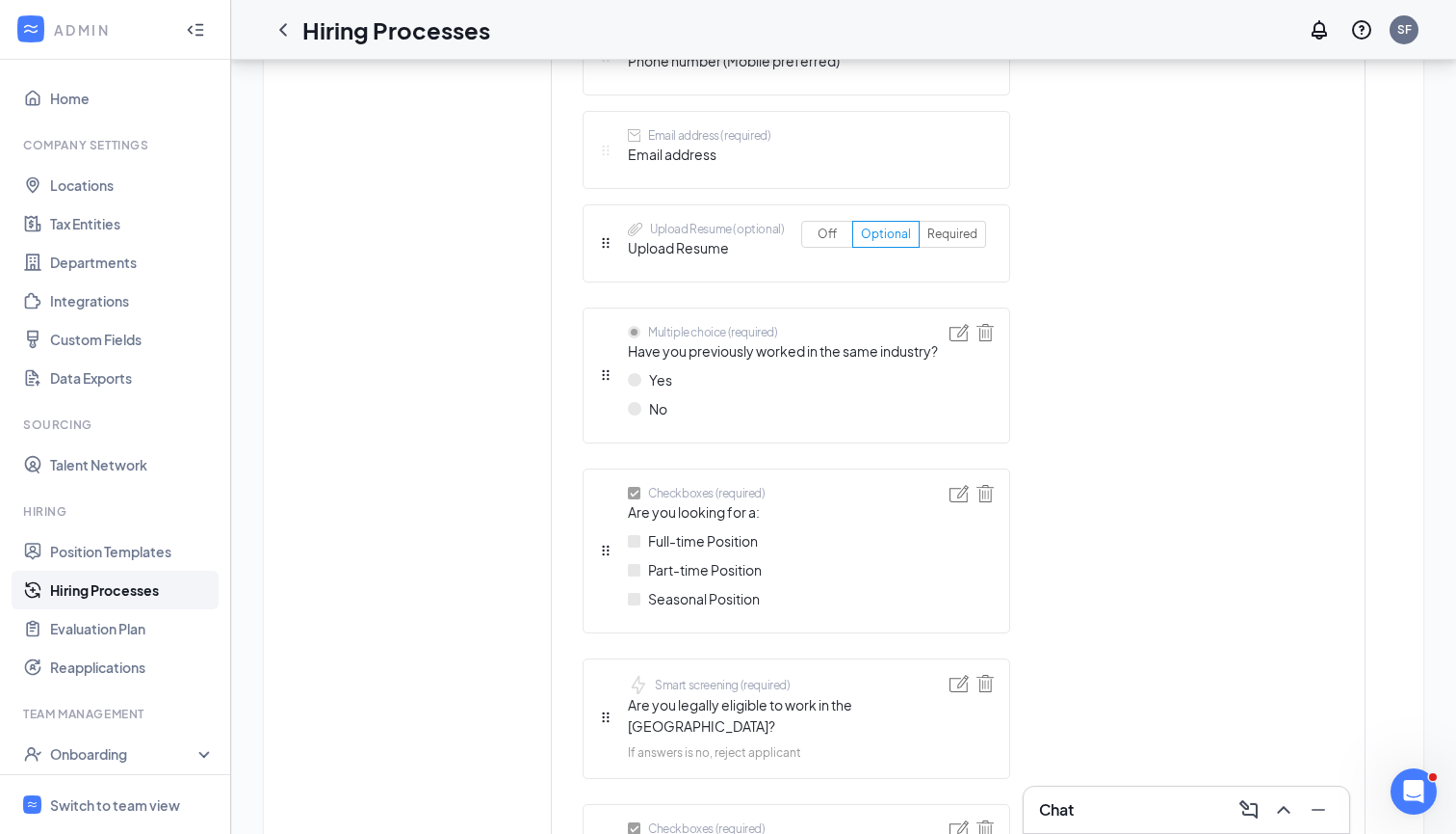
scroll to position [753, 0]
click at [966, 495] on img at bounding box center [960, 492] width 19 height 17
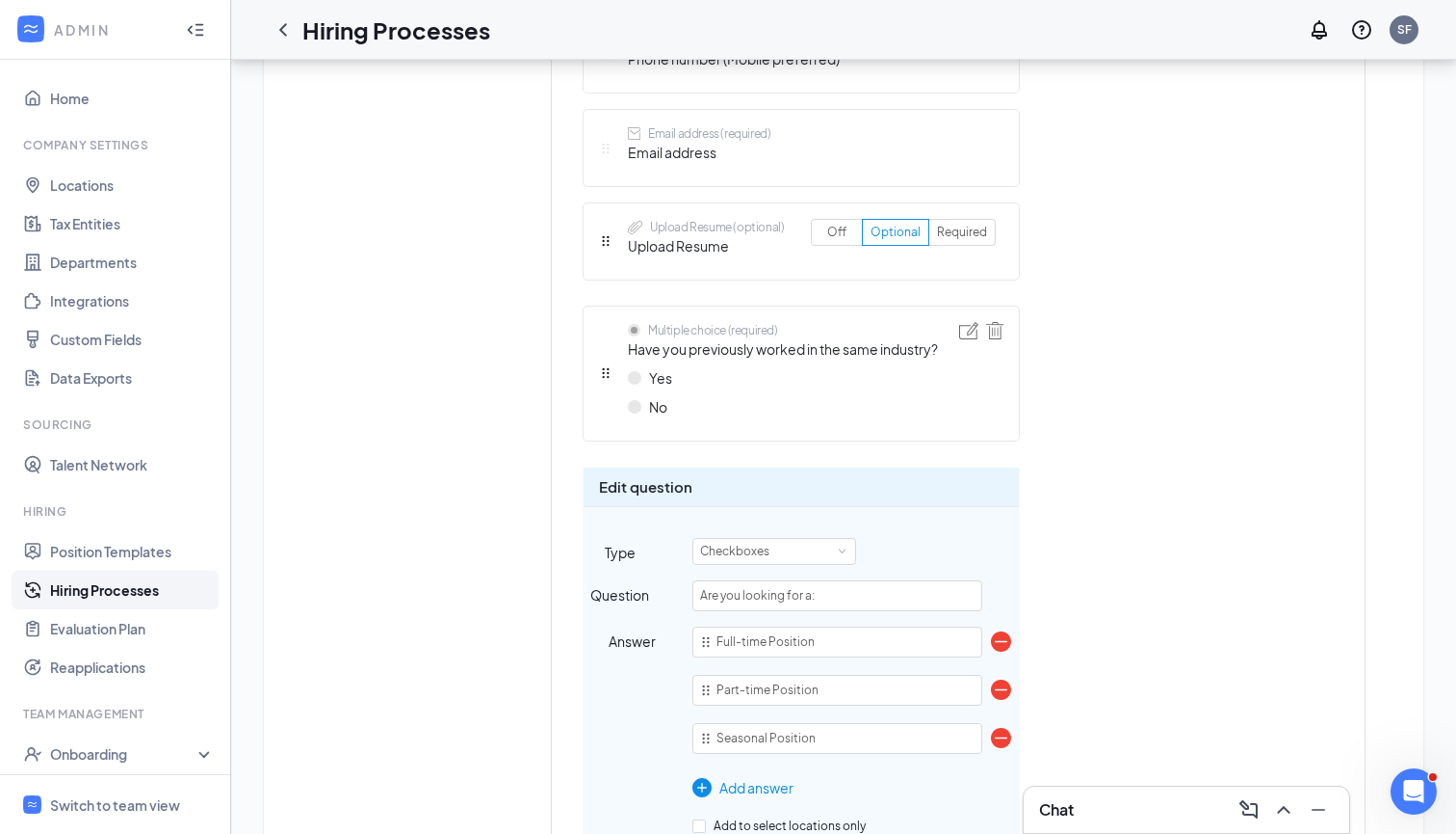
click at [996, 740] on img at bounding box center [1001, 738] width 20 height 20
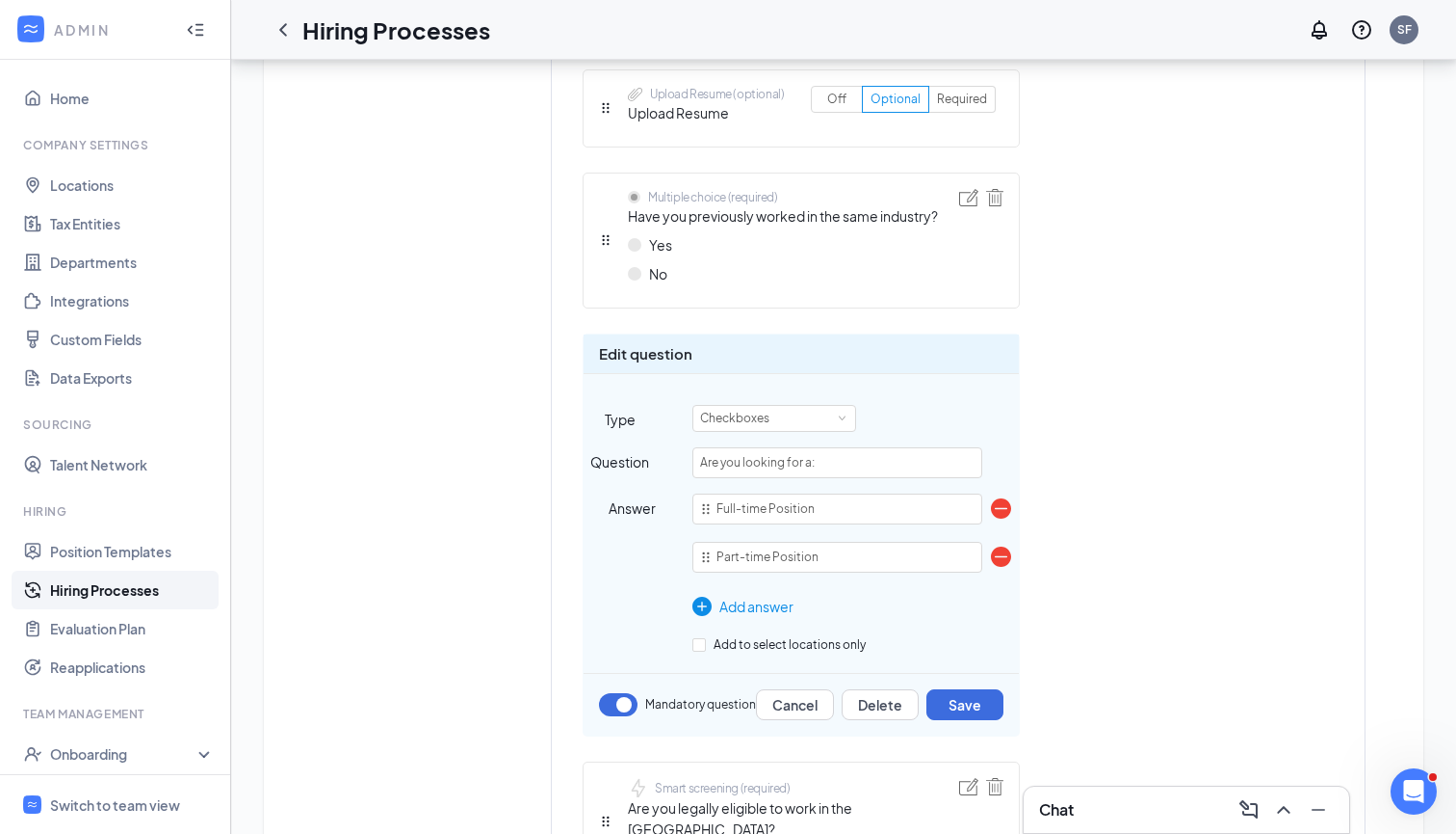
scroll to position [892, 0]
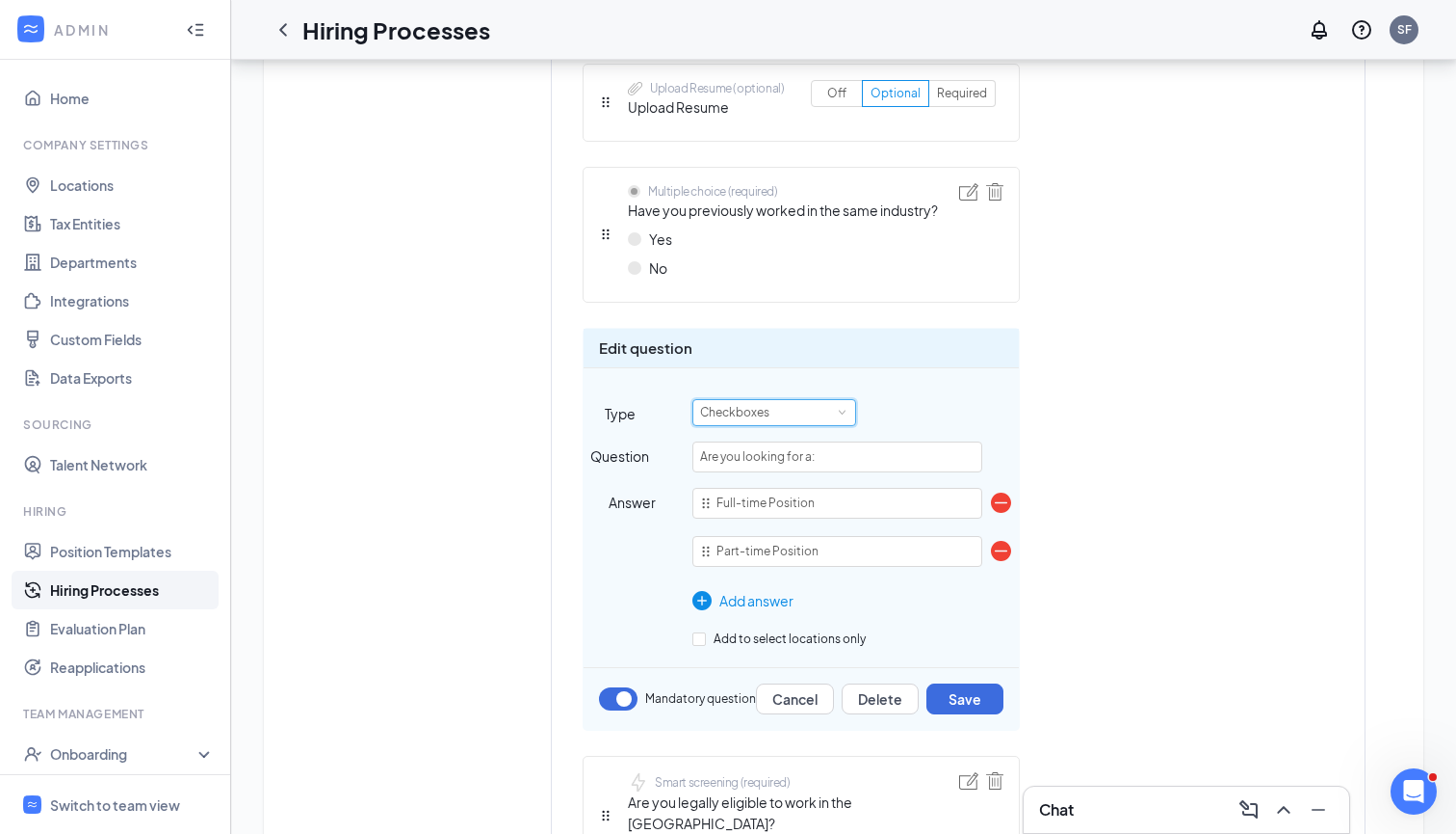
click at [828, 416] on div "Checkboxes" at bounding box center [775, 413] width 148 height 25
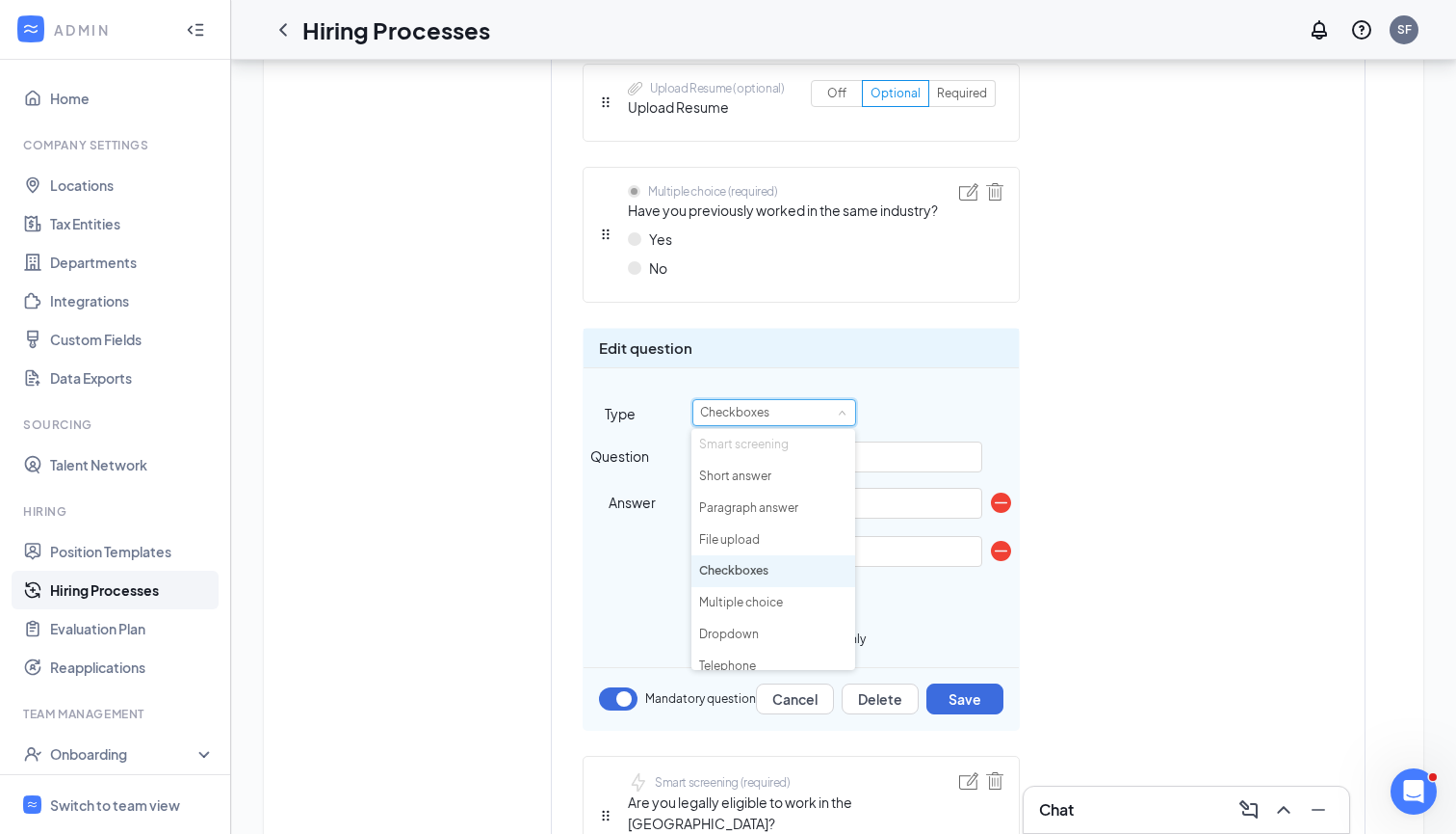
click at [887, 404] on div "Checkboxes" at bounding box center [856, 413] width 327 height 27
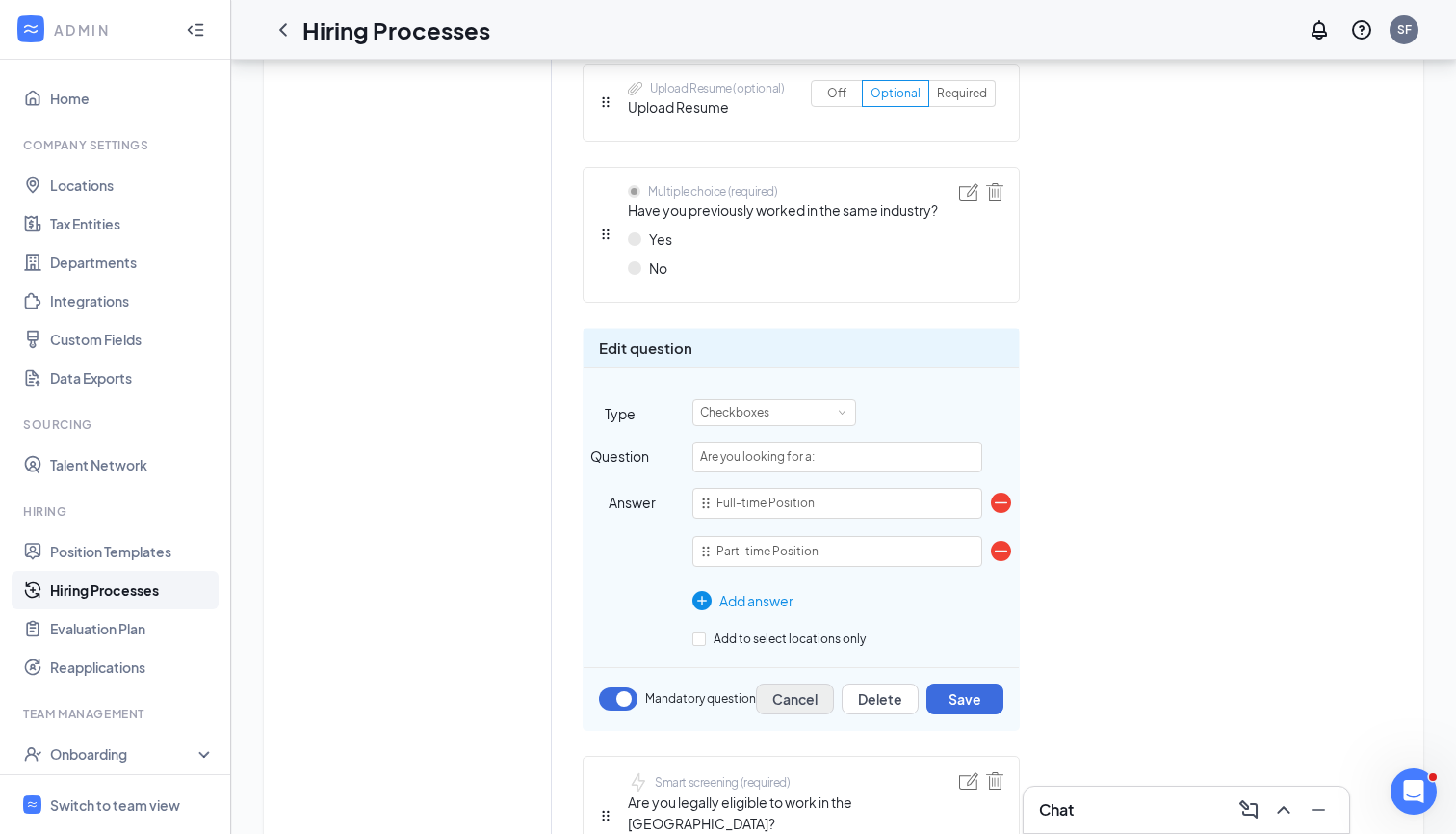
click at [782, 690] on button "Cancel" at bounding box center [795, 699] width 78 height 31
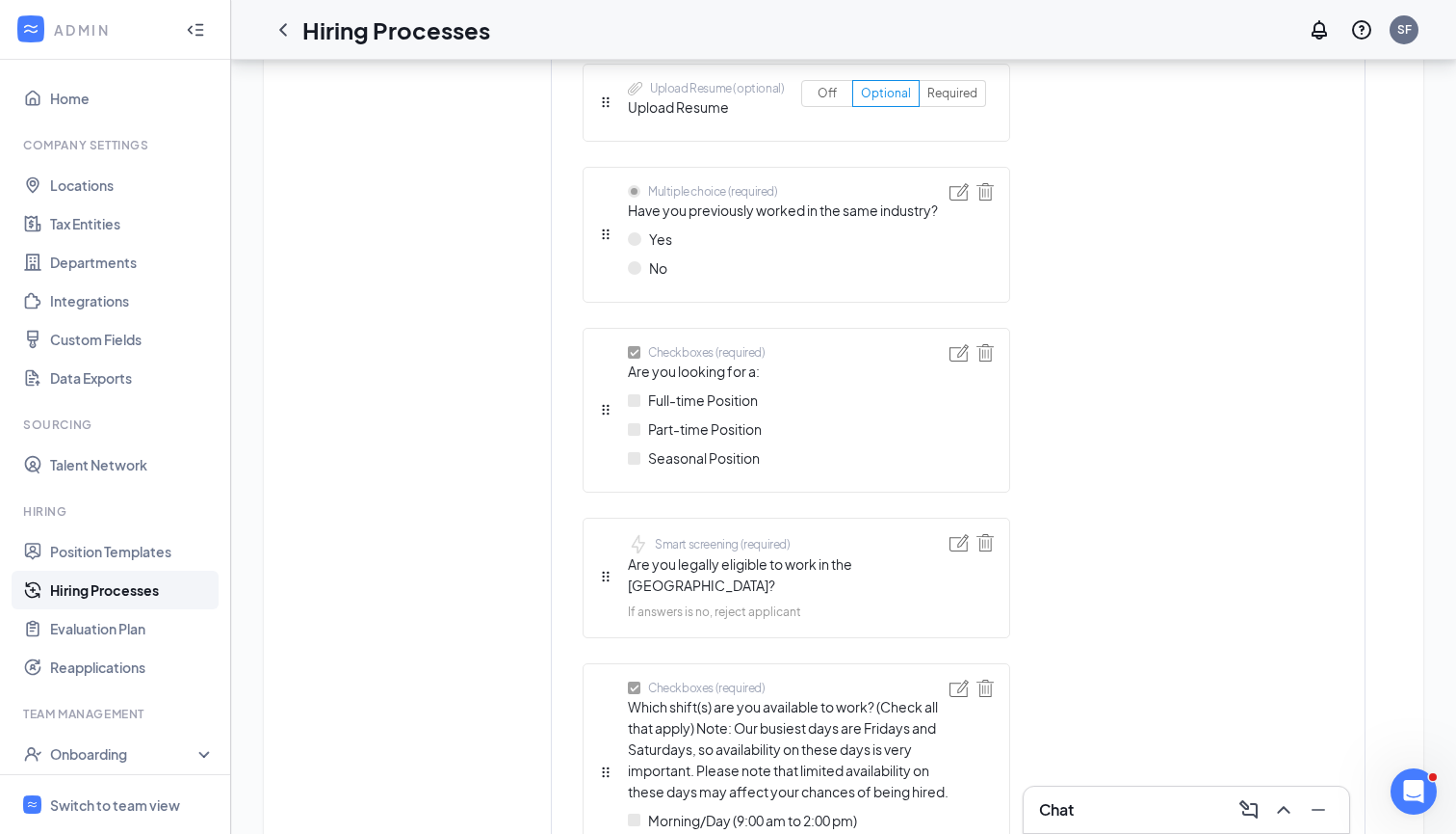
click at [988, 357] on img at bounding box center [986, 353] width 17 height 17
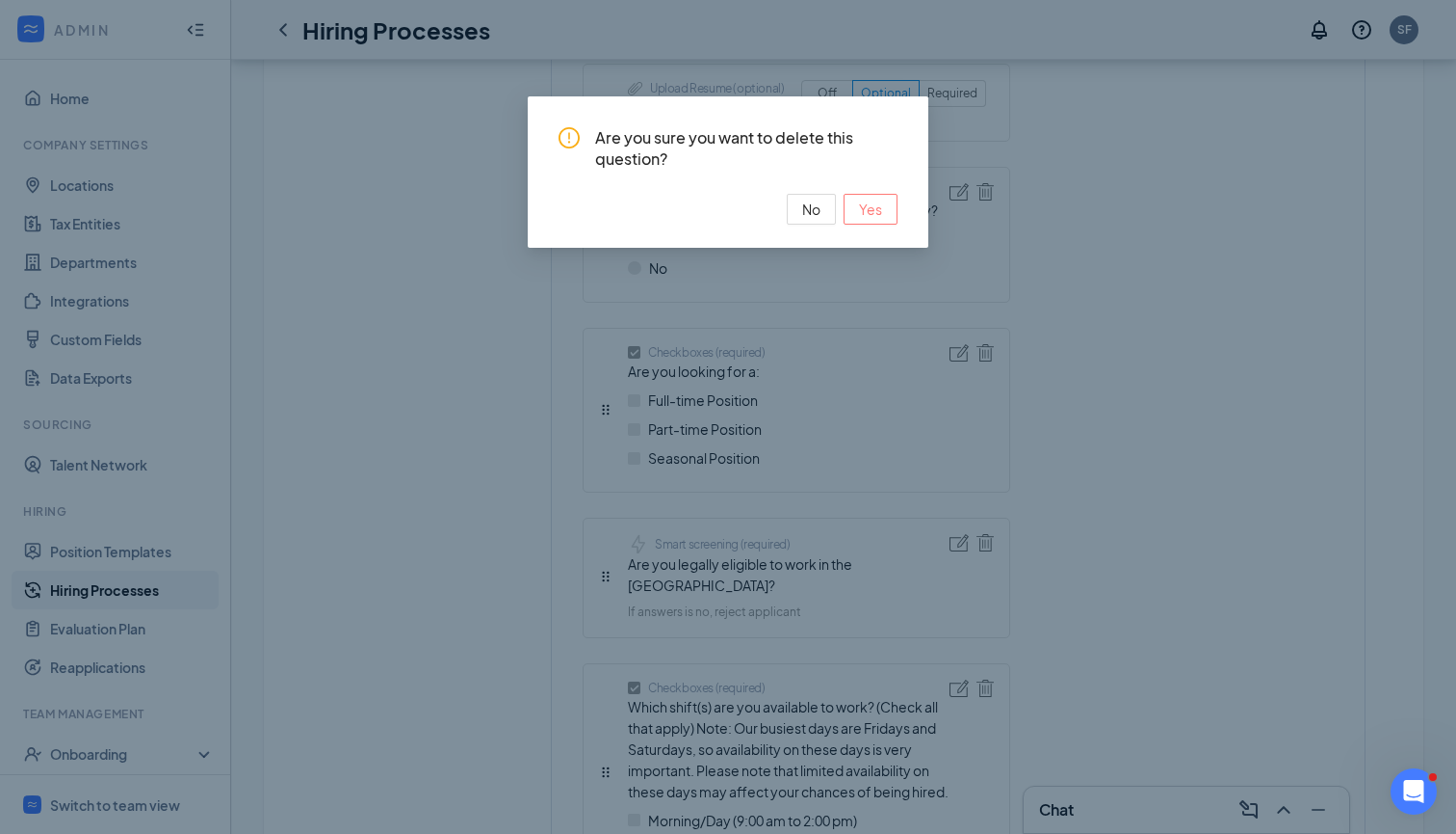
click at [866, 200] on span "Yes" at bounding box center [871, 209] width 23 height 21
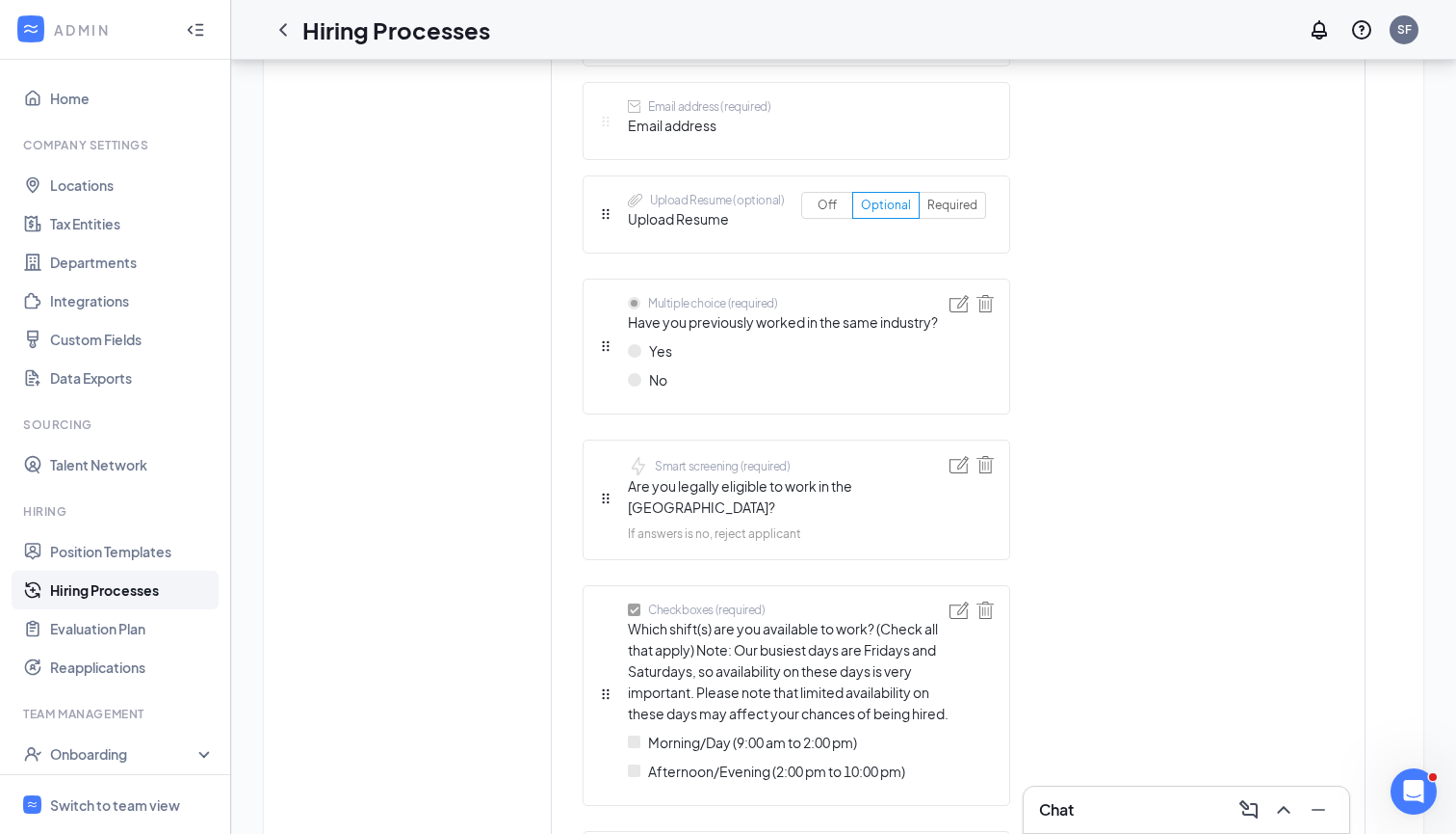
scroll to position [800, 0]
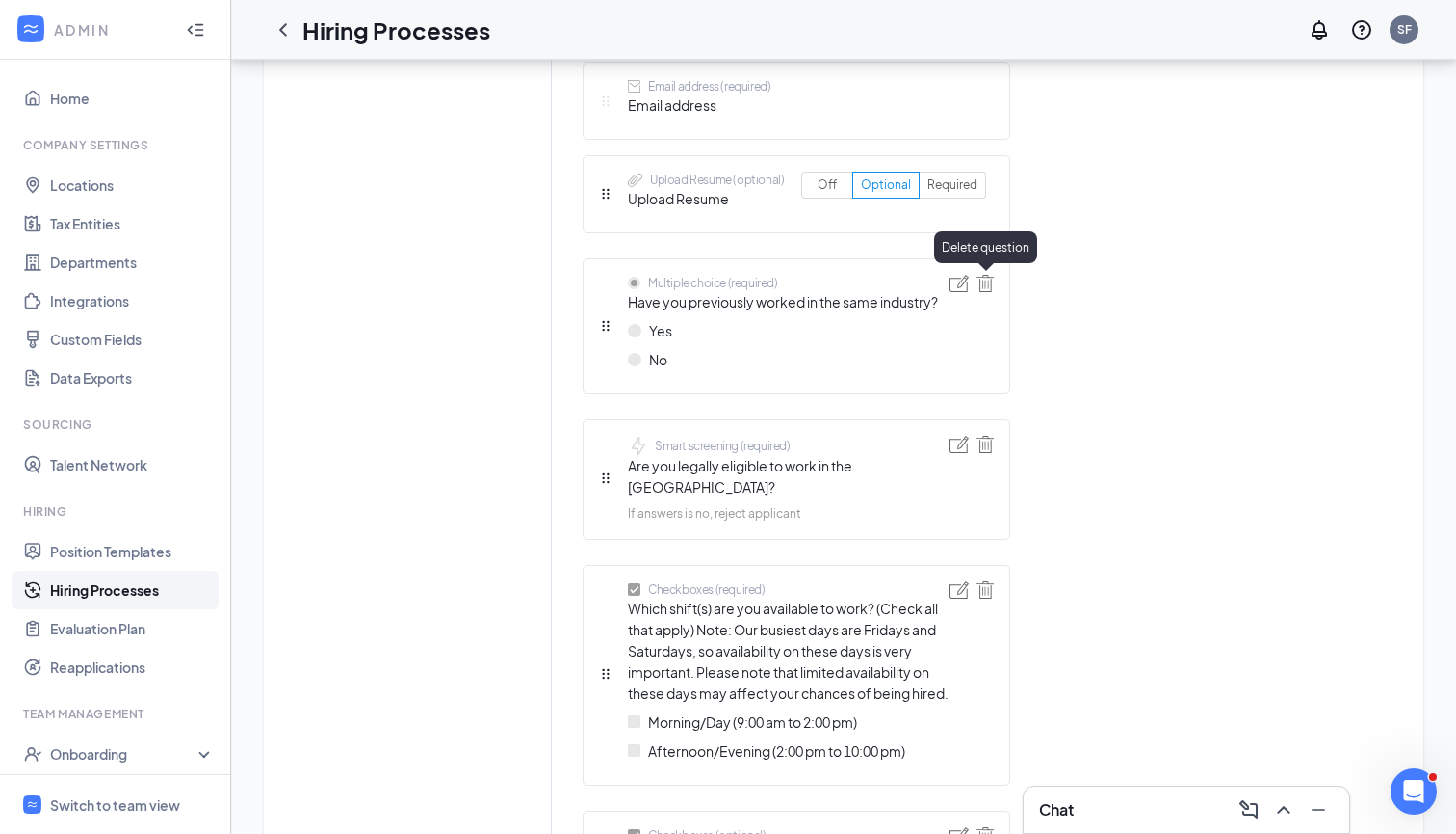
click at [983, 284] on img at bounding box center [986, 283] width 17 height 17
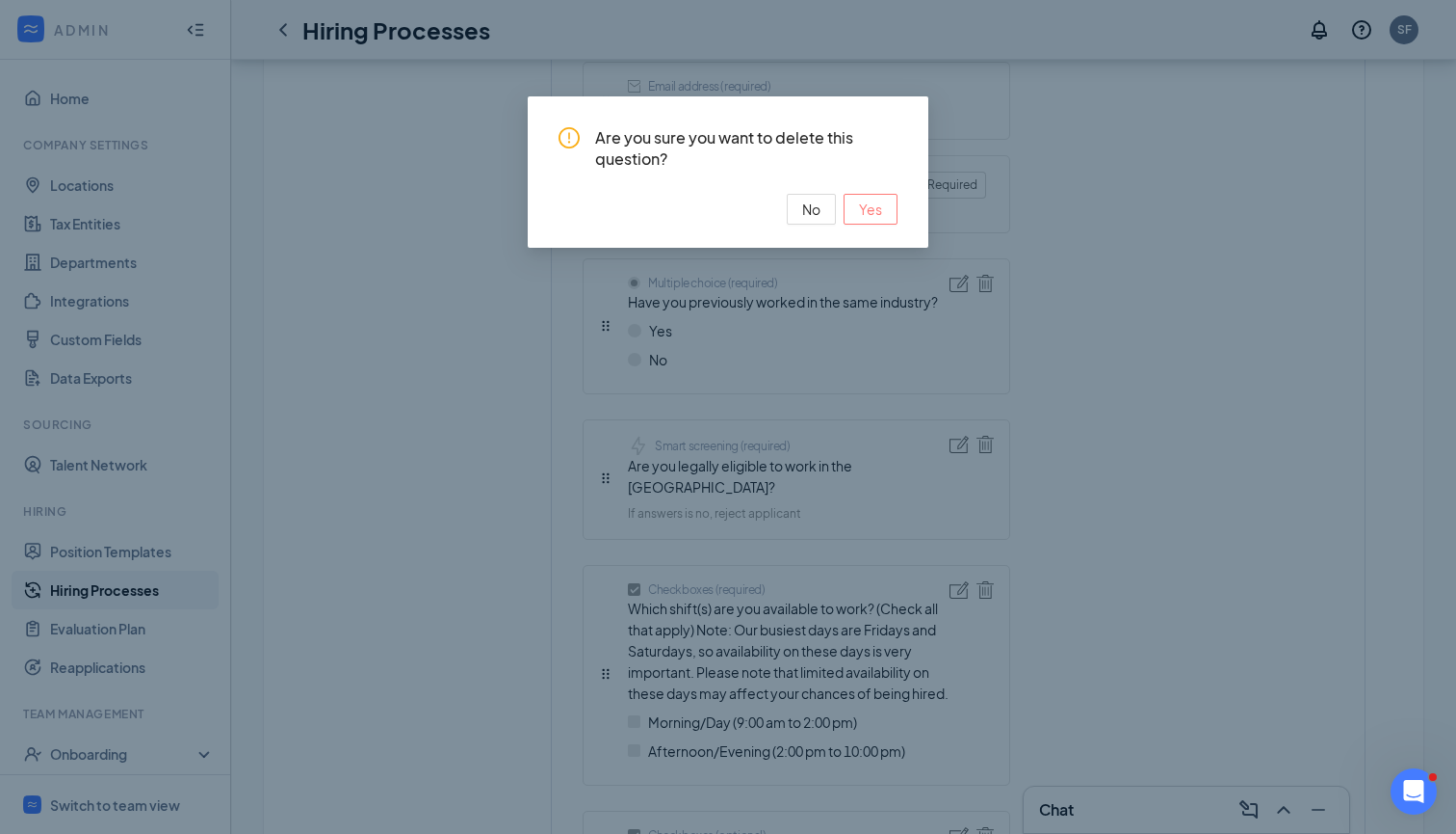
click at [864, 207] on span "Yes" at bounding box center [871, 209] width 23 height 21
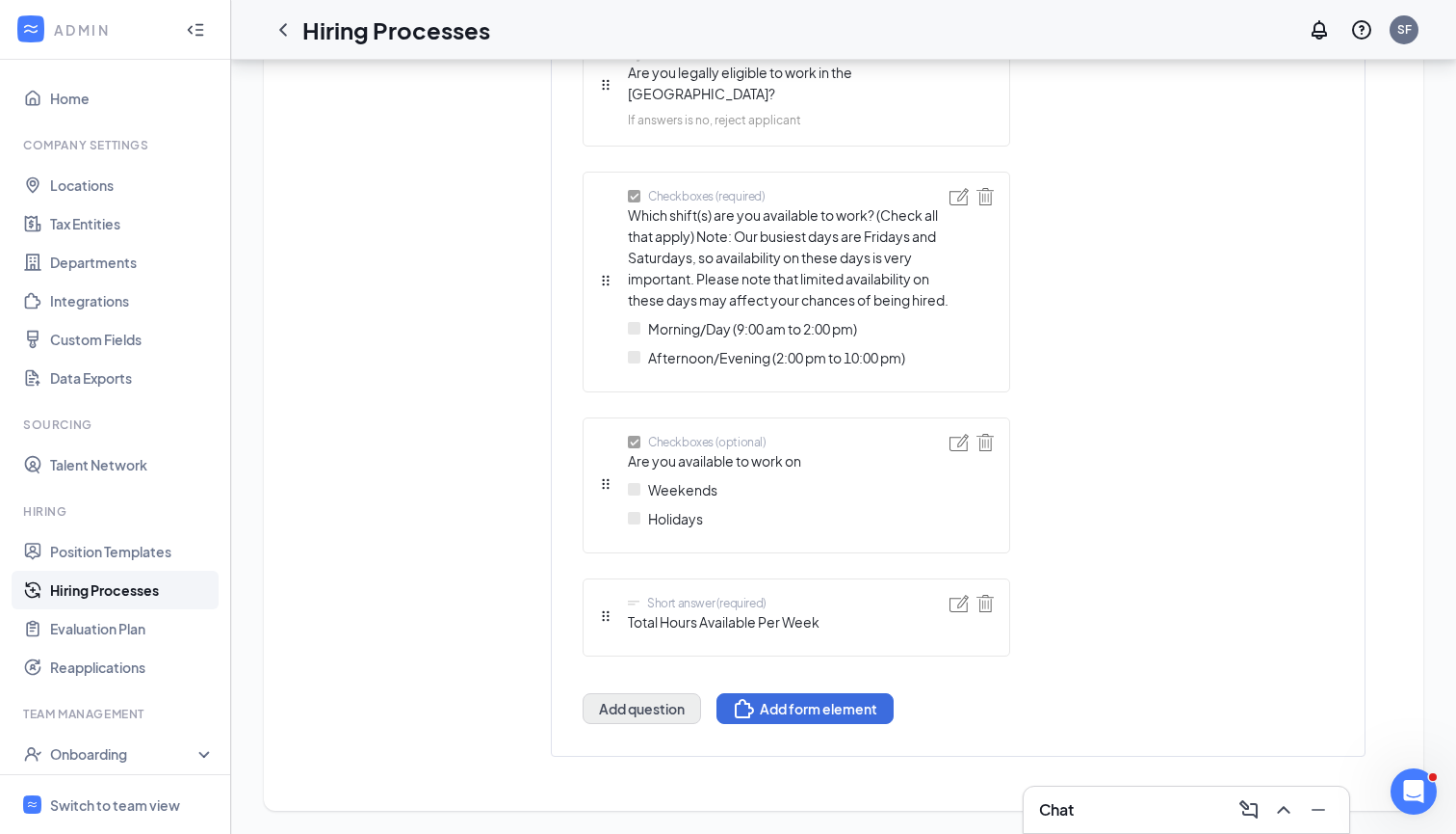
scroll to position [1032, 0]
click at [626, 698] on button "Add question" at bounding box center [642, 710] width 119 height 31
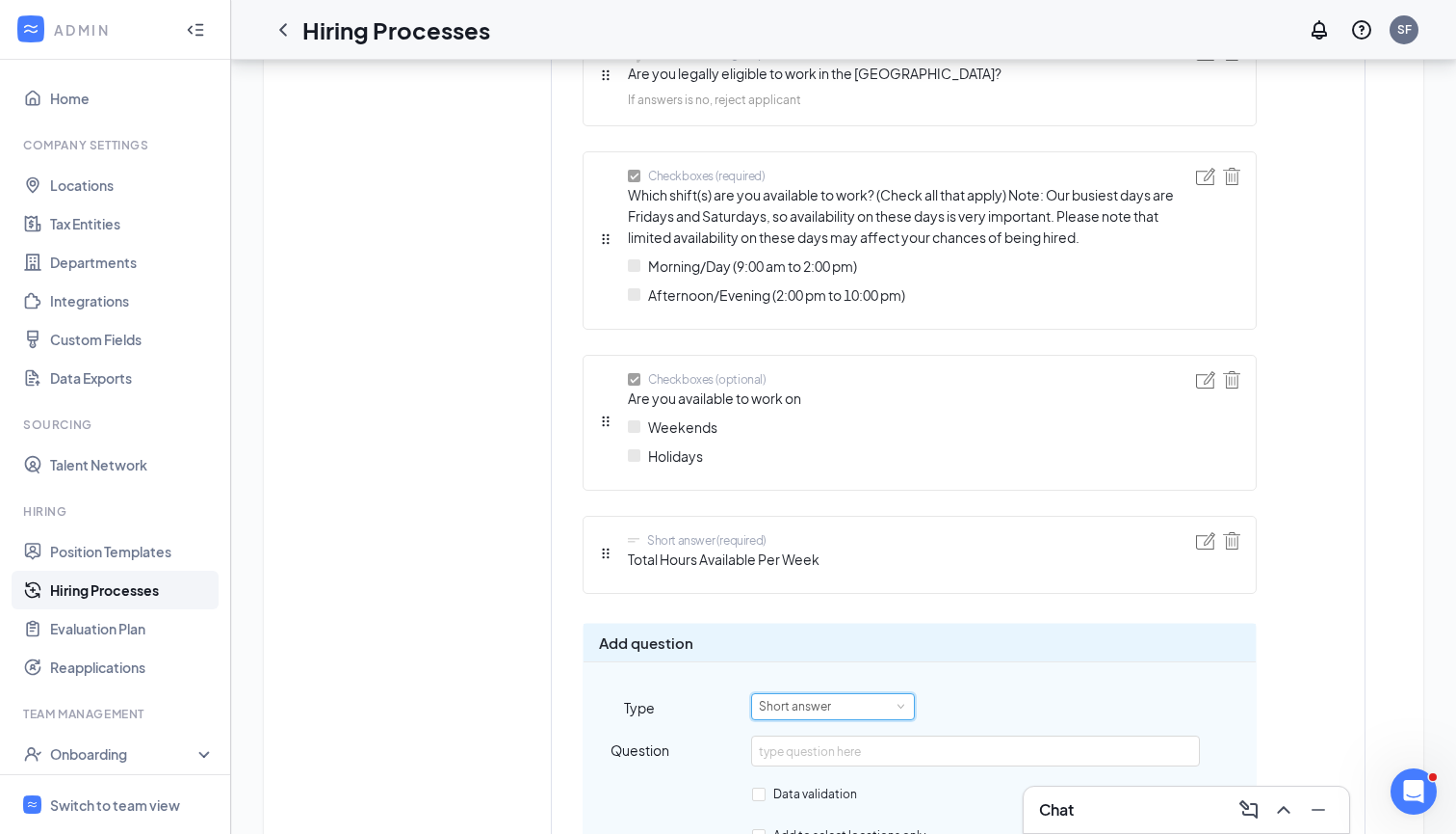
click at [828, 700] on div "Short answer" at bounding box center [802, 707] width 86 height 25
click at [809, 741] on li "Smart screening" at bounding box center [834, 739] width 164 height 32
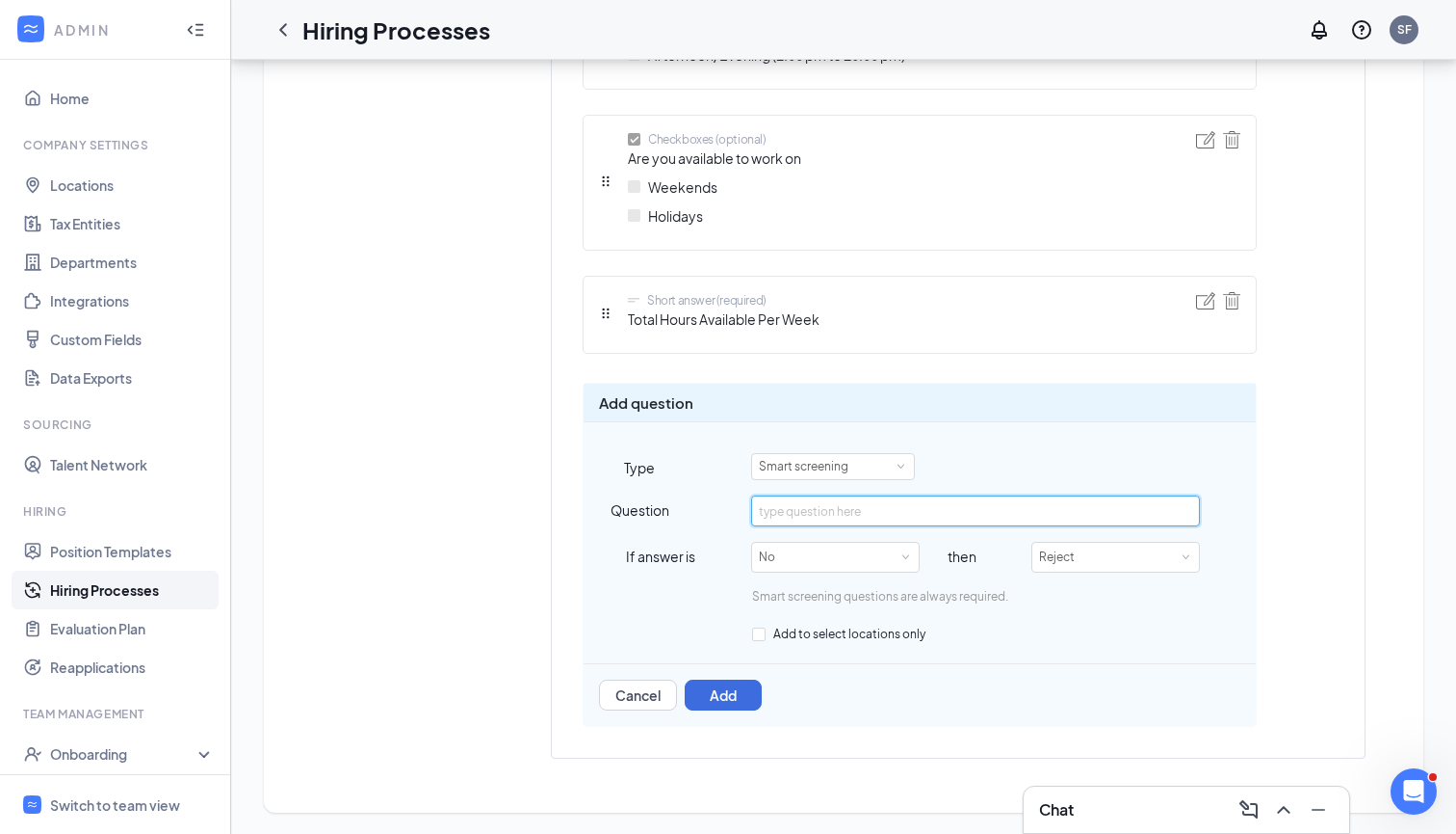
scroll to position [1271, 0]
type input "Are you [DEMOGRAPHIC_DATA] or older?"
click at [742, 685] on button "Add" at bounding box center [724, 696] width 77 height 31
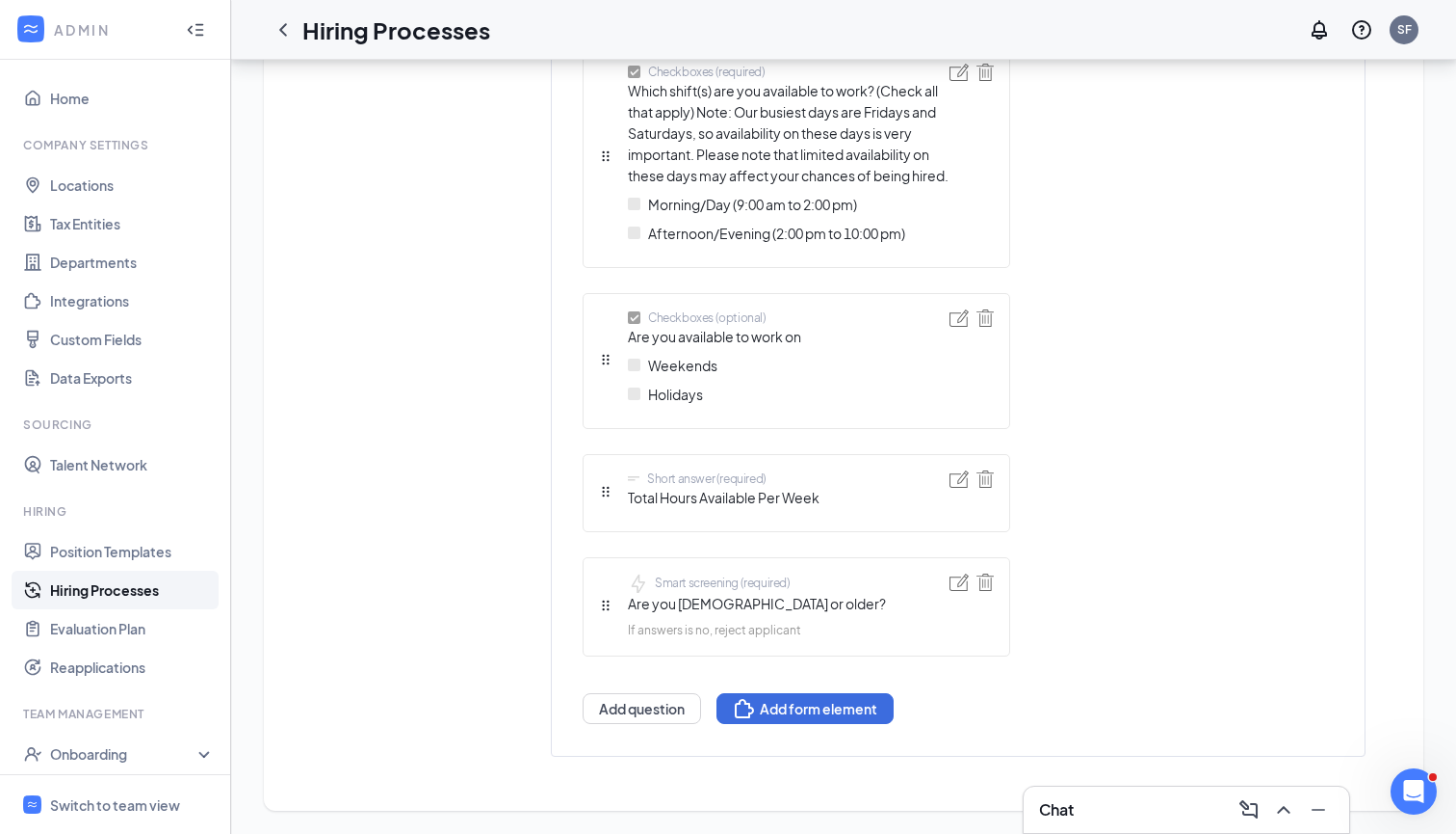
scroll to position [1155, 0]
drag, startPoint x: 596, startPoint y: 606, endPoint x: 584, endPoint y: 523, distance: 83.9
click at [584, 523] on ul "Upload Resume (optional) Upload Resume Off Optional Required Smart screening (r…" at bounding box center [797, 237] width 428 height 874
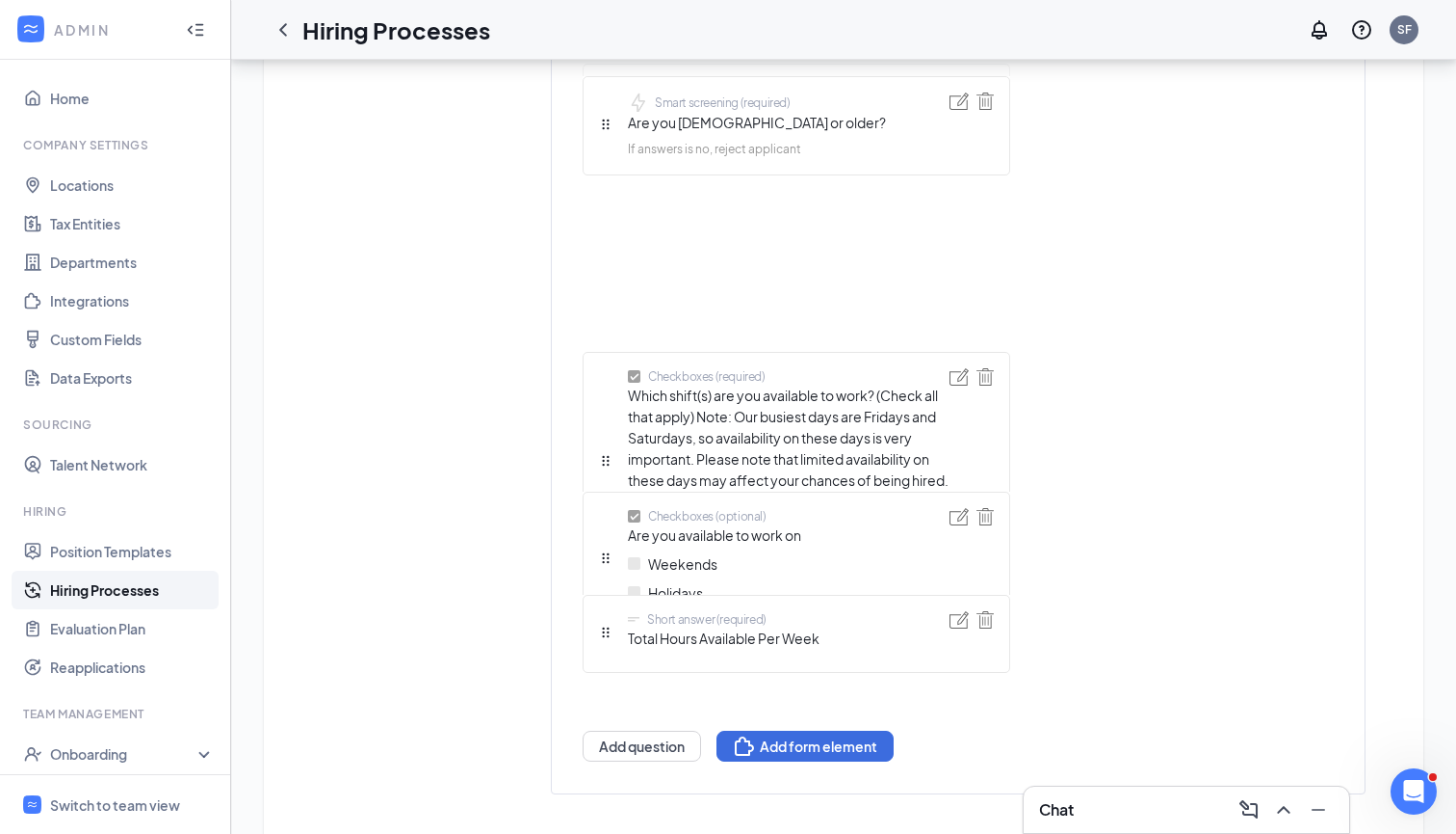
drag, startPoint x: 601, startPoint y: 606, endPoint x: 569, endPoint y: 156, distance: 451.1
click at [583, 156] on div "Short answer (required) First name Short answer (required) Last name Telephone …" at bounding box center [797, 112] width 428 height 1301
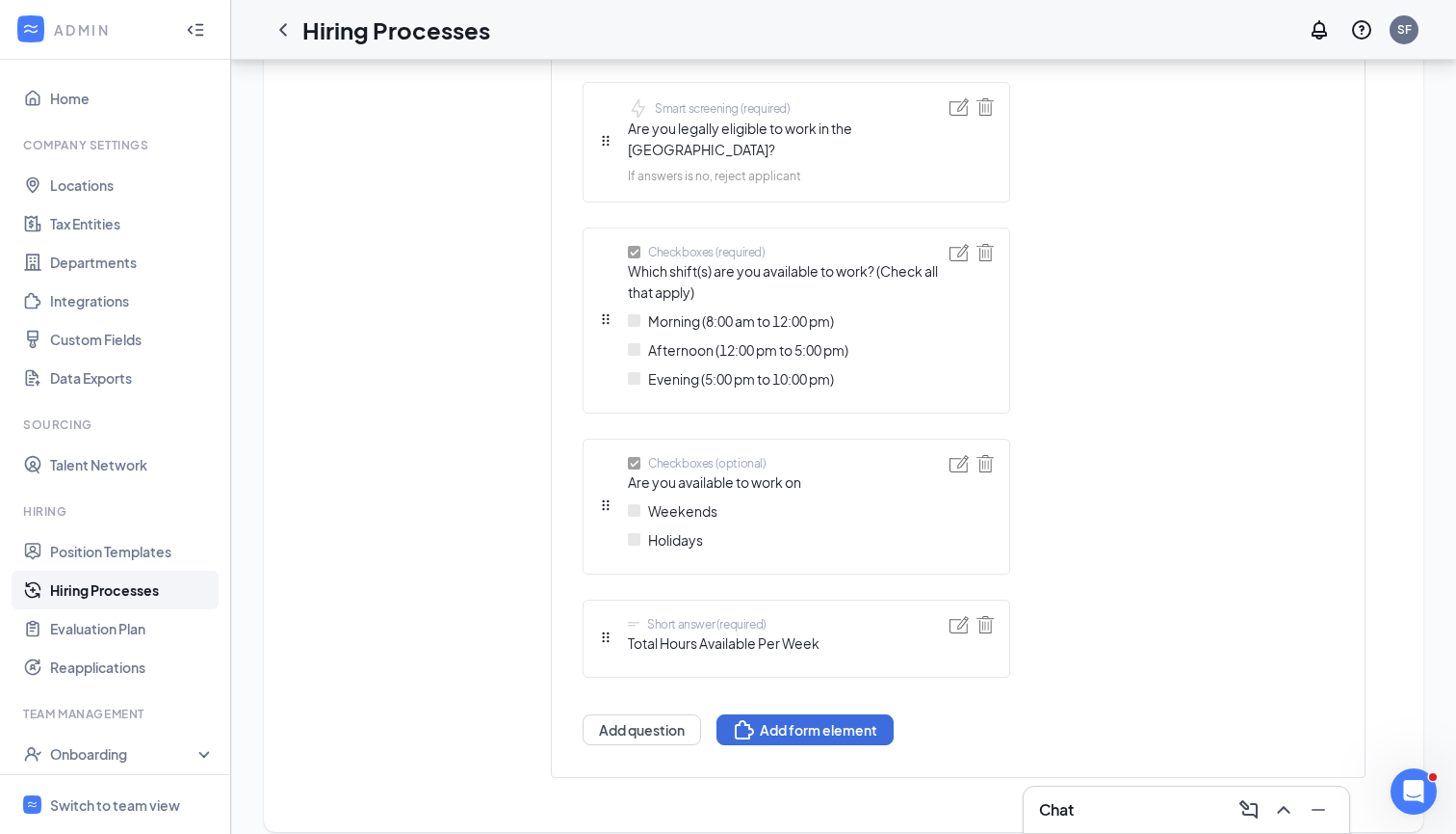
scroll to position [1327, 0]
click at [954, 456] on img at bounding box center [960, 465] width 19 height 17
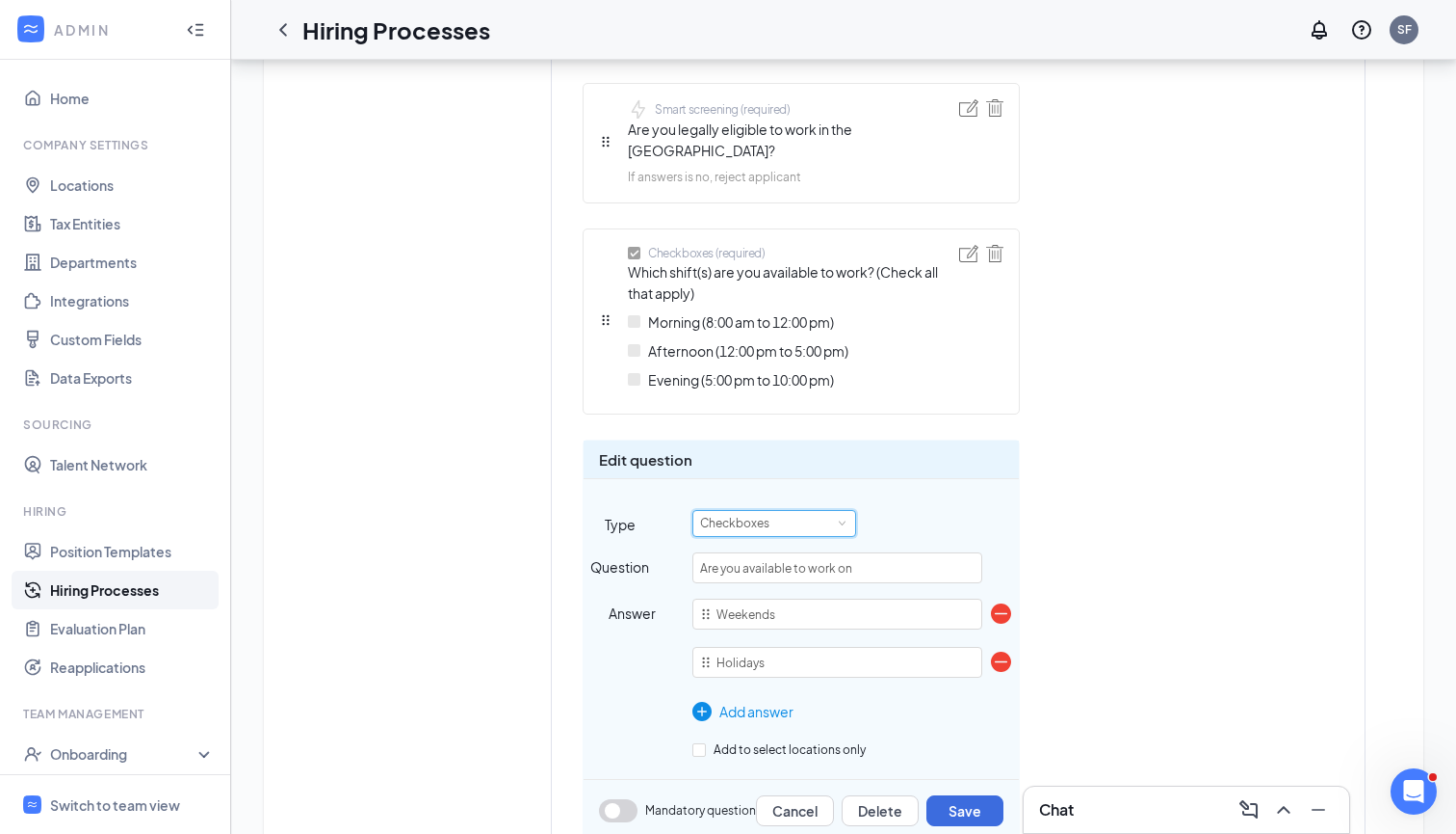
click at [802, 511] on div "Checkboxes" at bounding box center [775, 524] width 148 height 25
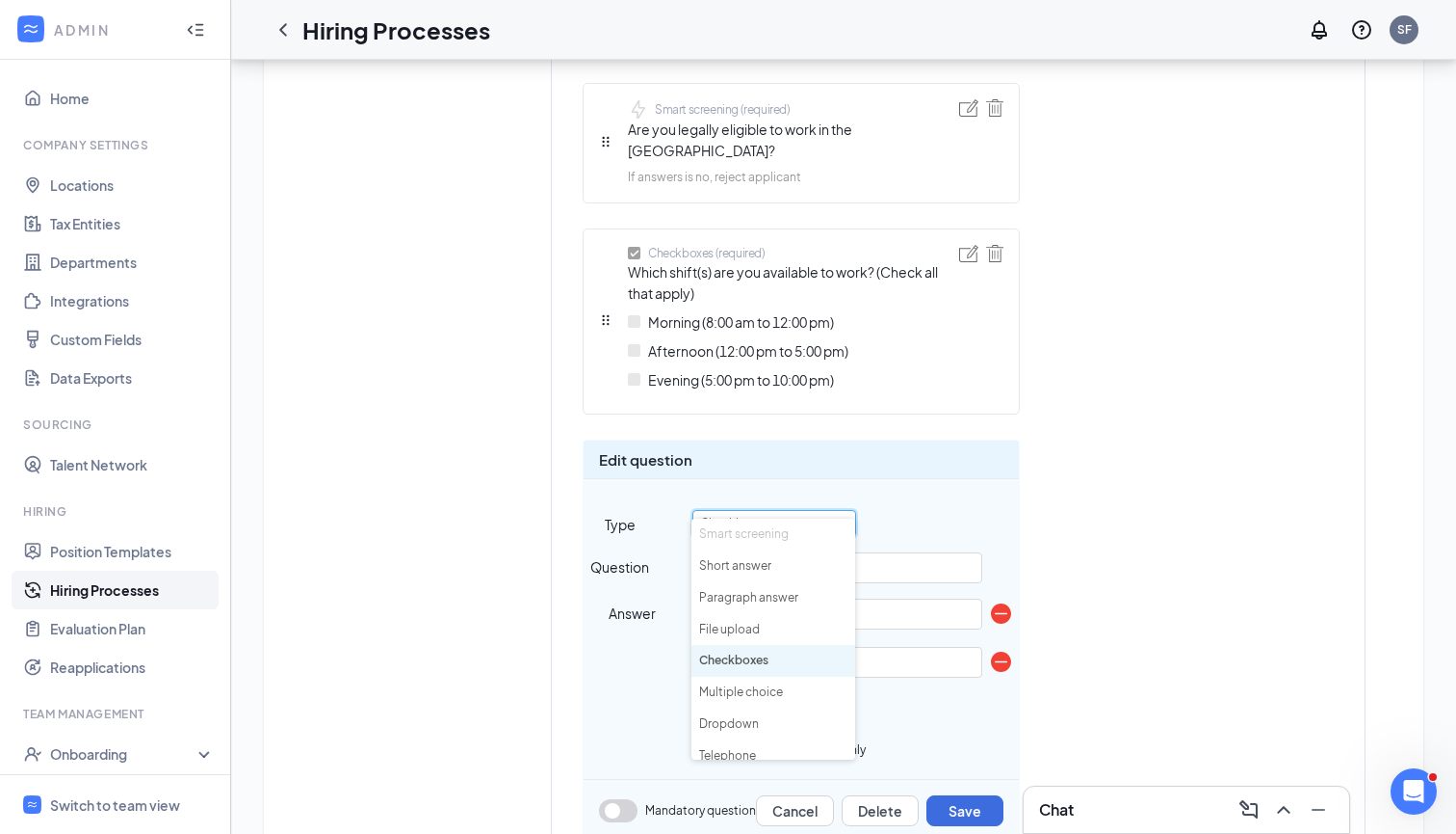
click at [1040, 511] on div "Short answer (required) First name Short answer (required) Last name Telephone …" at bounding box center [920, 134] width 675 height 1759
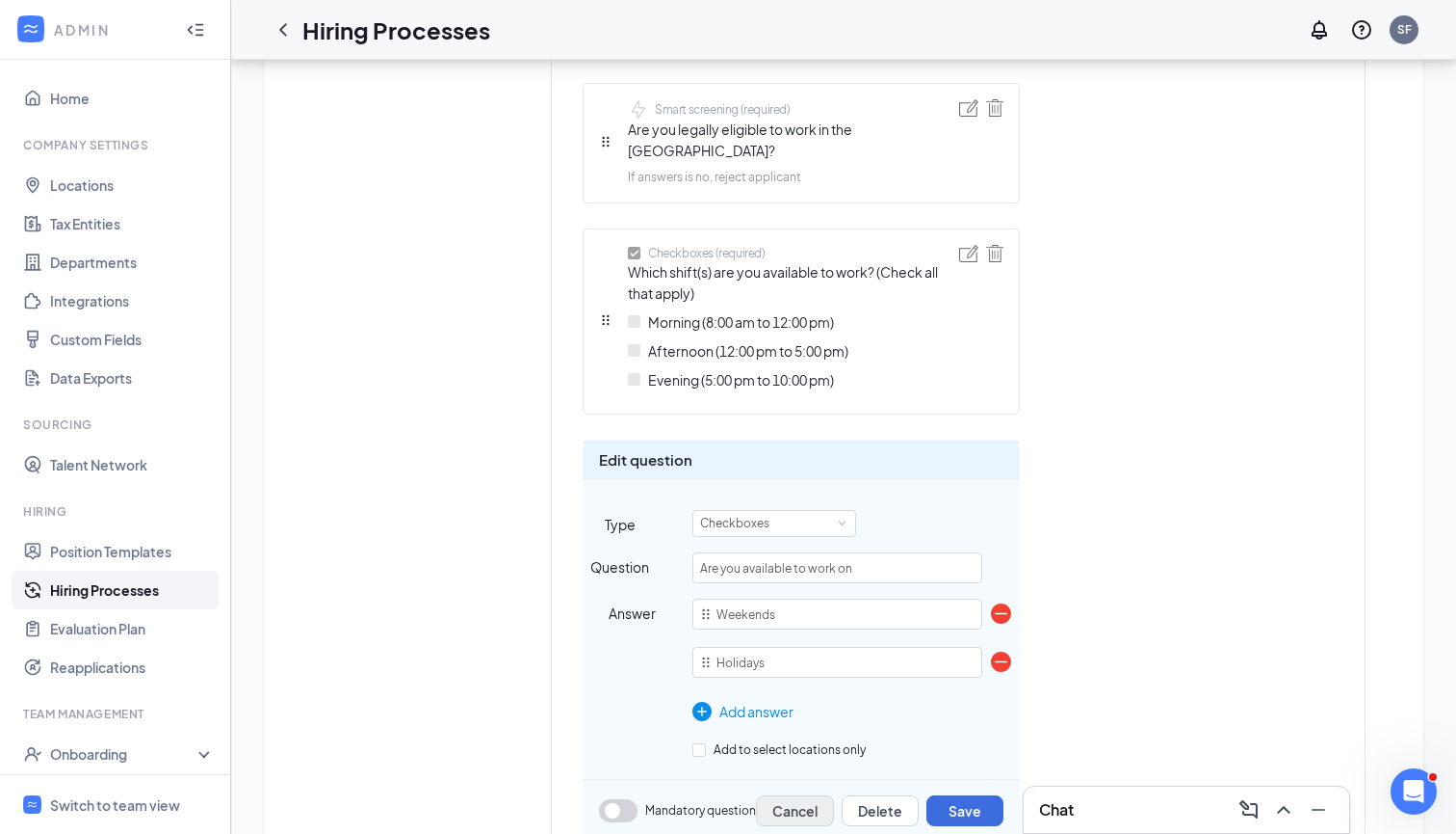
click at [794, 753] on button "Cancel" at bounding box center [795, 811] width 78 height 31
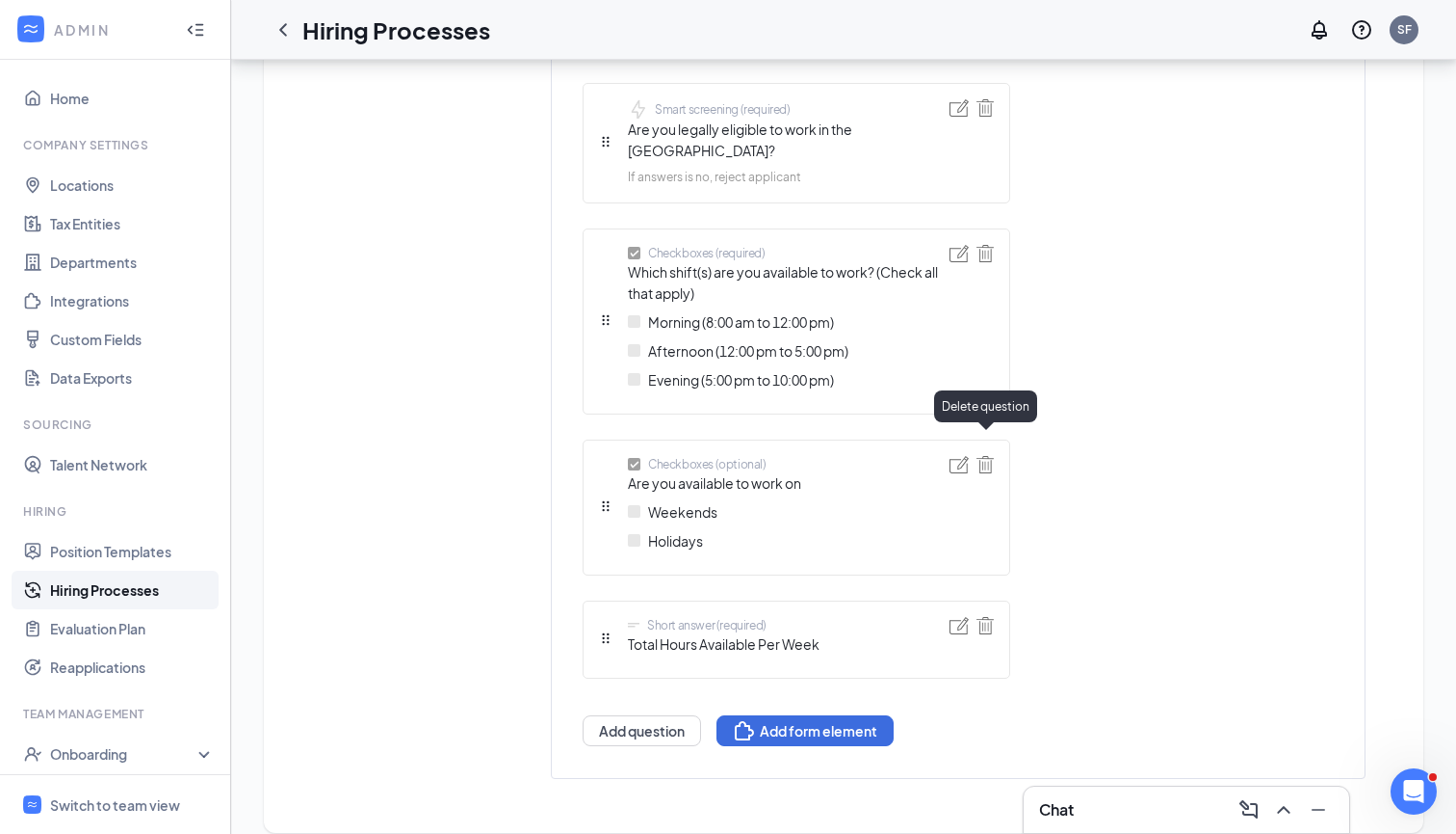
click at [989, 456] on img at bounding box center [986, 465] width 17 height 17
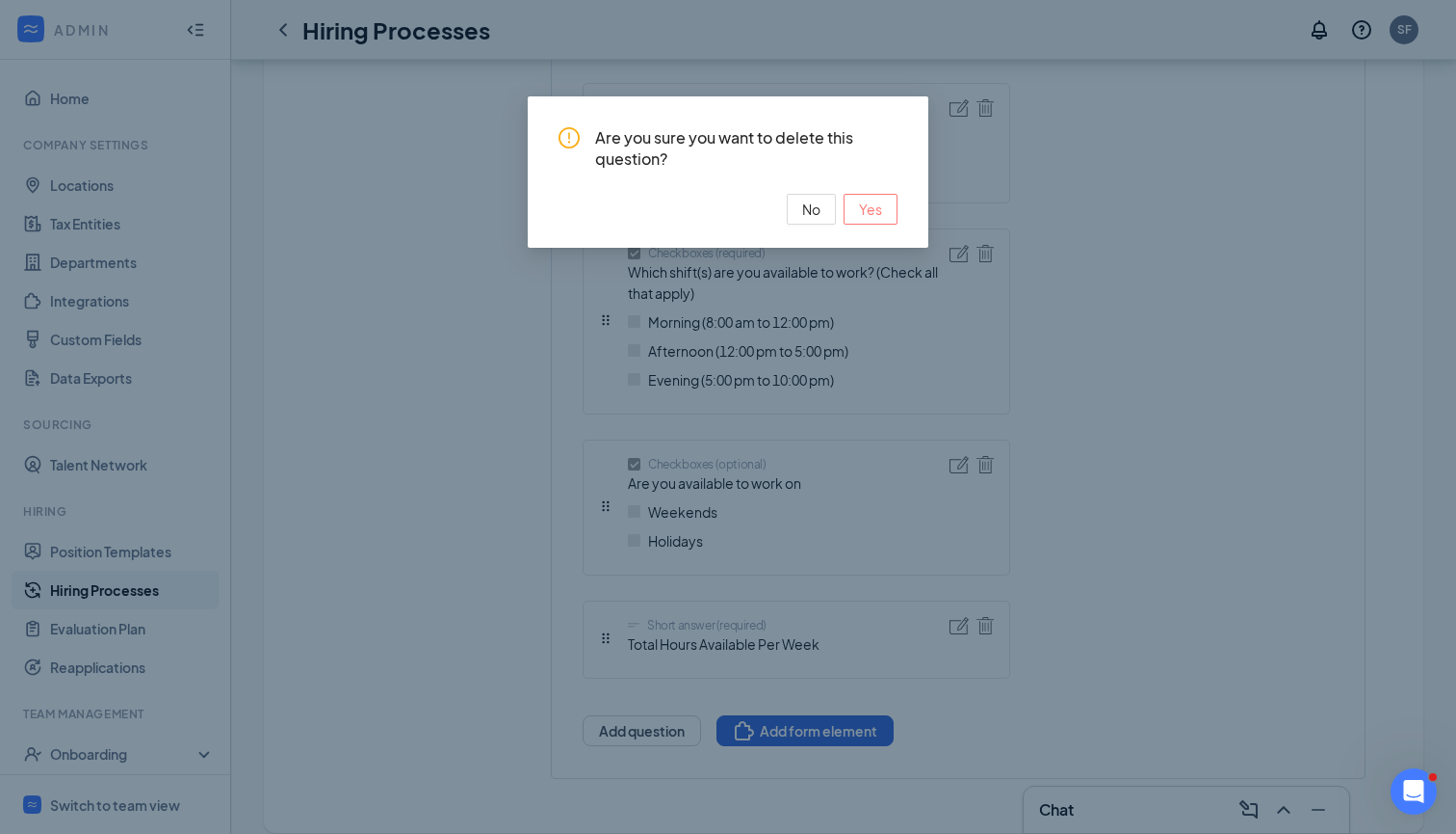
click at [864, 204] on span "Yes" at bounding box center [871, 209] width 23 height 21
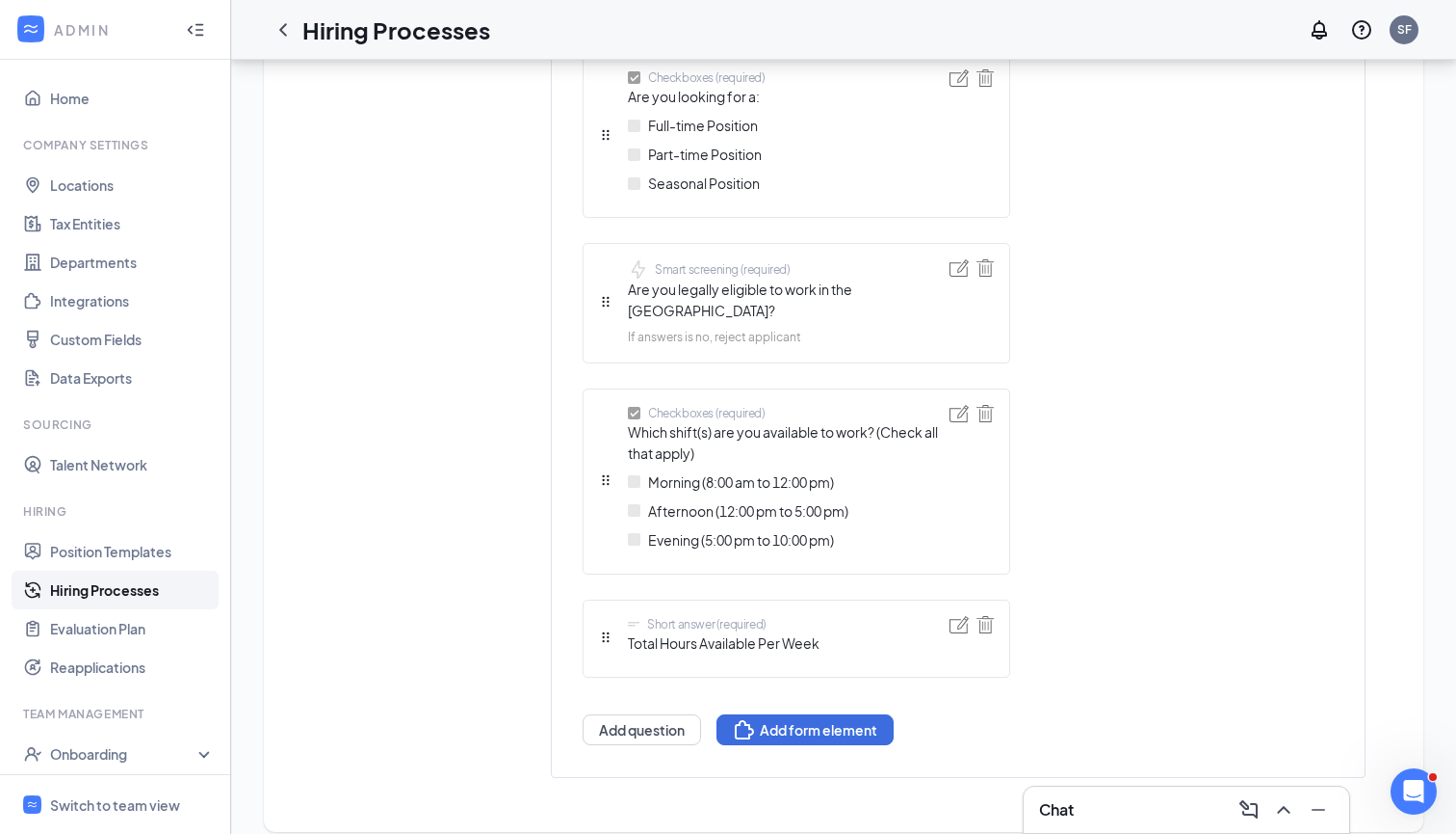
scroll to position [1166, 0]
click at [959, 406] on img at bounding box center [960, 415] width 19 height 17
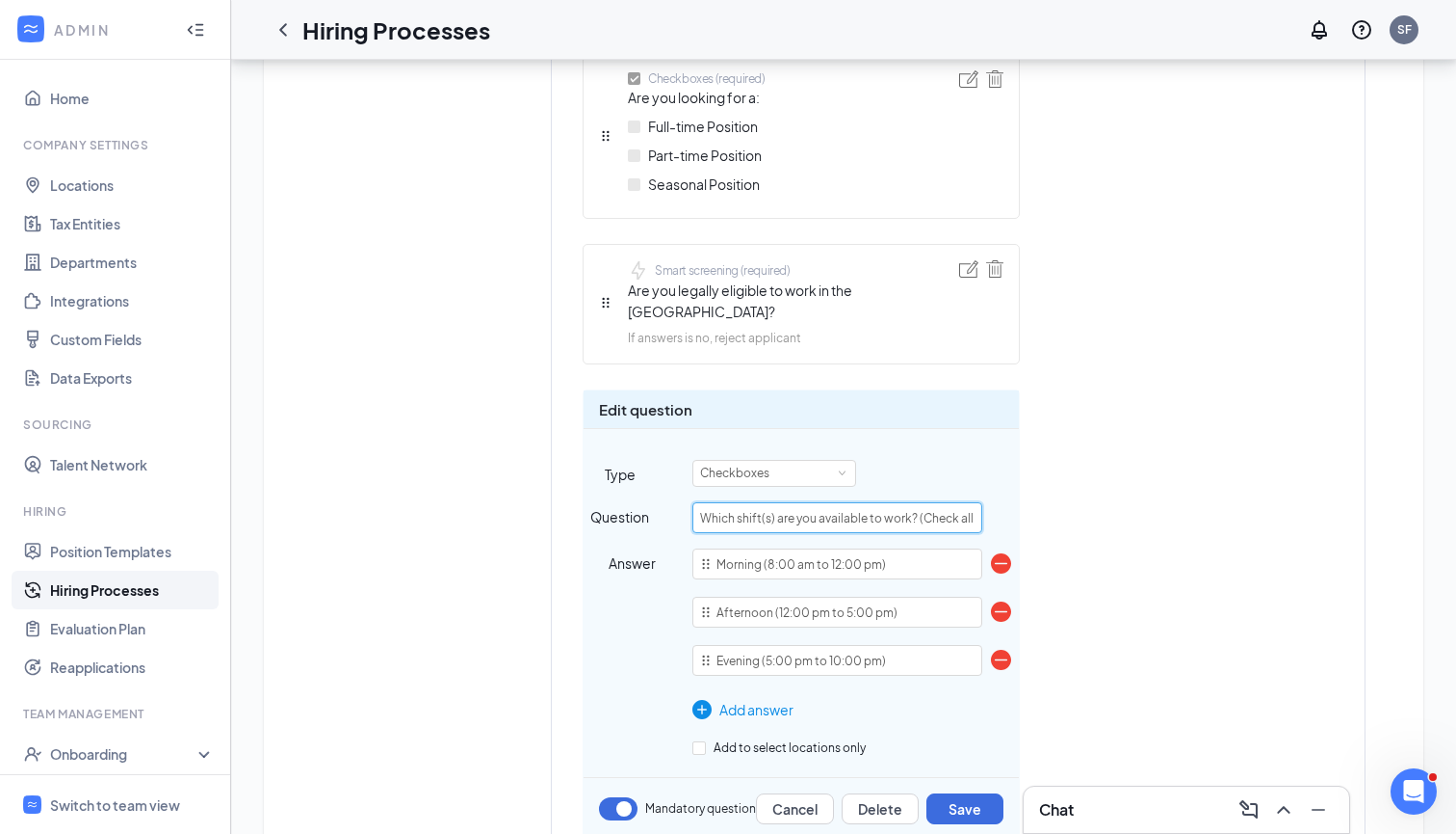
click at [895, 502] on input "Which shift(s) are you available to work? (Check all that apply)" at bounding box center [837, 518] width 290 height 31
click at [1086, 483] on div "Short answer (required) First name Short answer (required) Last name Telephone …" at bounding box center [920, 213] width 675 height 1596
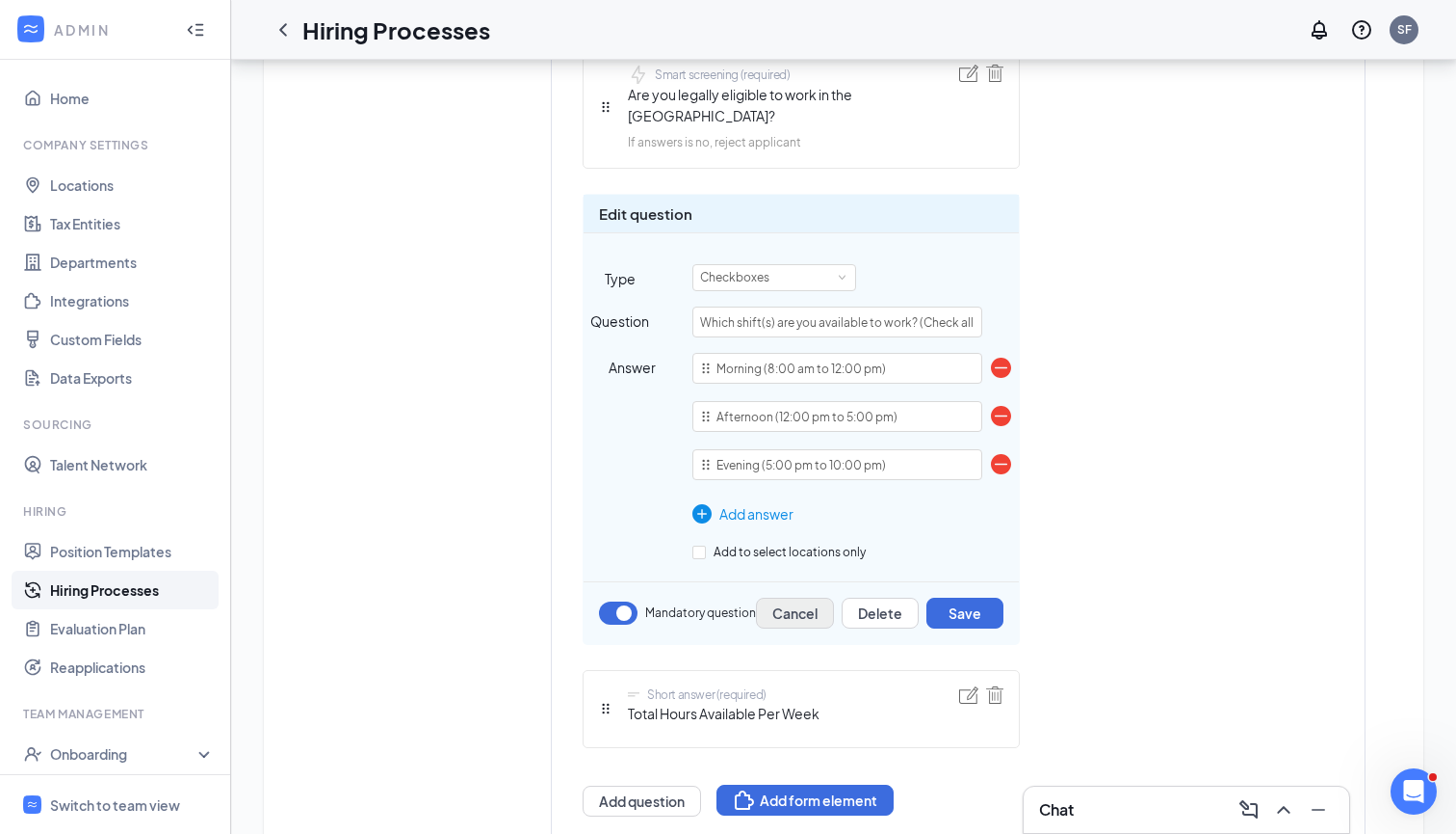
click at [800, 598] on button "Cancel" at bounding box center [795, 613] width 78 height 31
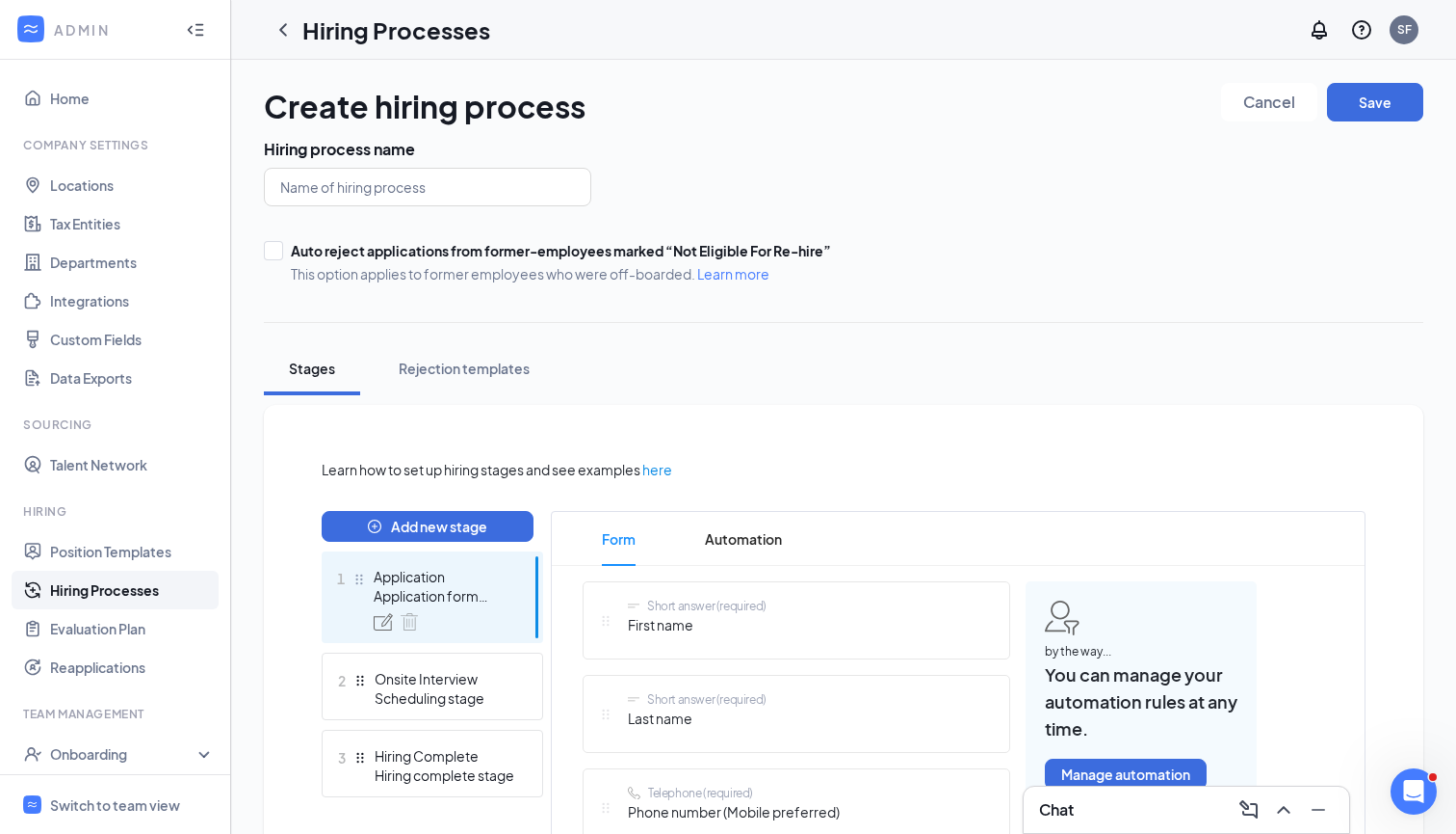
scroll to position [0, 0]
click at [268, 24] on div at bounding box center [283, 30] width 39 height 39
click at [289, 24] on icon "ChevronLeft" at bounding box center [283, 30] width 23 height 23
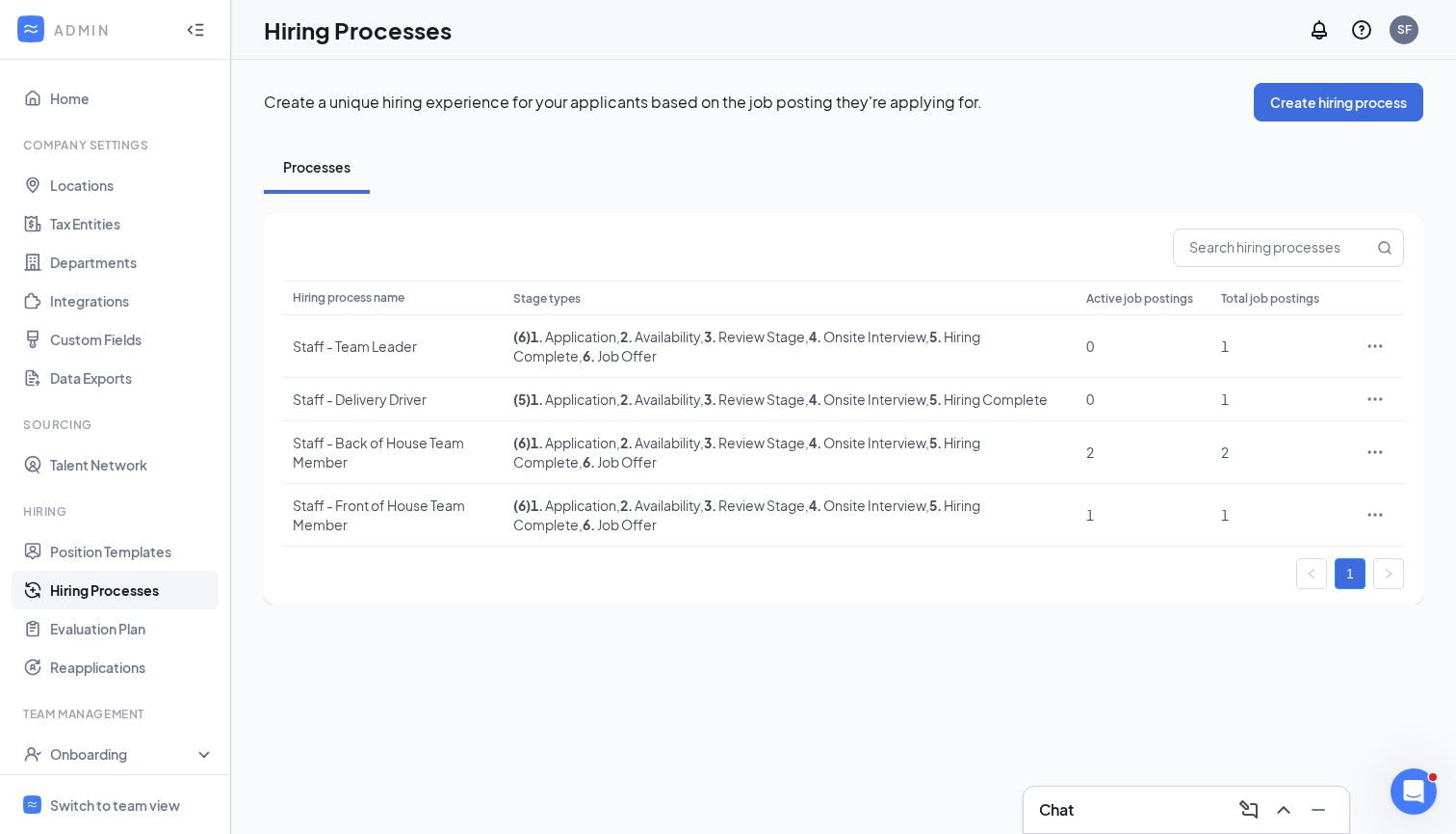
click at [1308, 128] on div "Create a unique hiring experience for your applicants based on the job posting …" at bounding box center [844, 343] width 1160 height 522
click at [1308, 111] on button "Create hiring process" at bounding box center [1339, 102] width 170 height 39
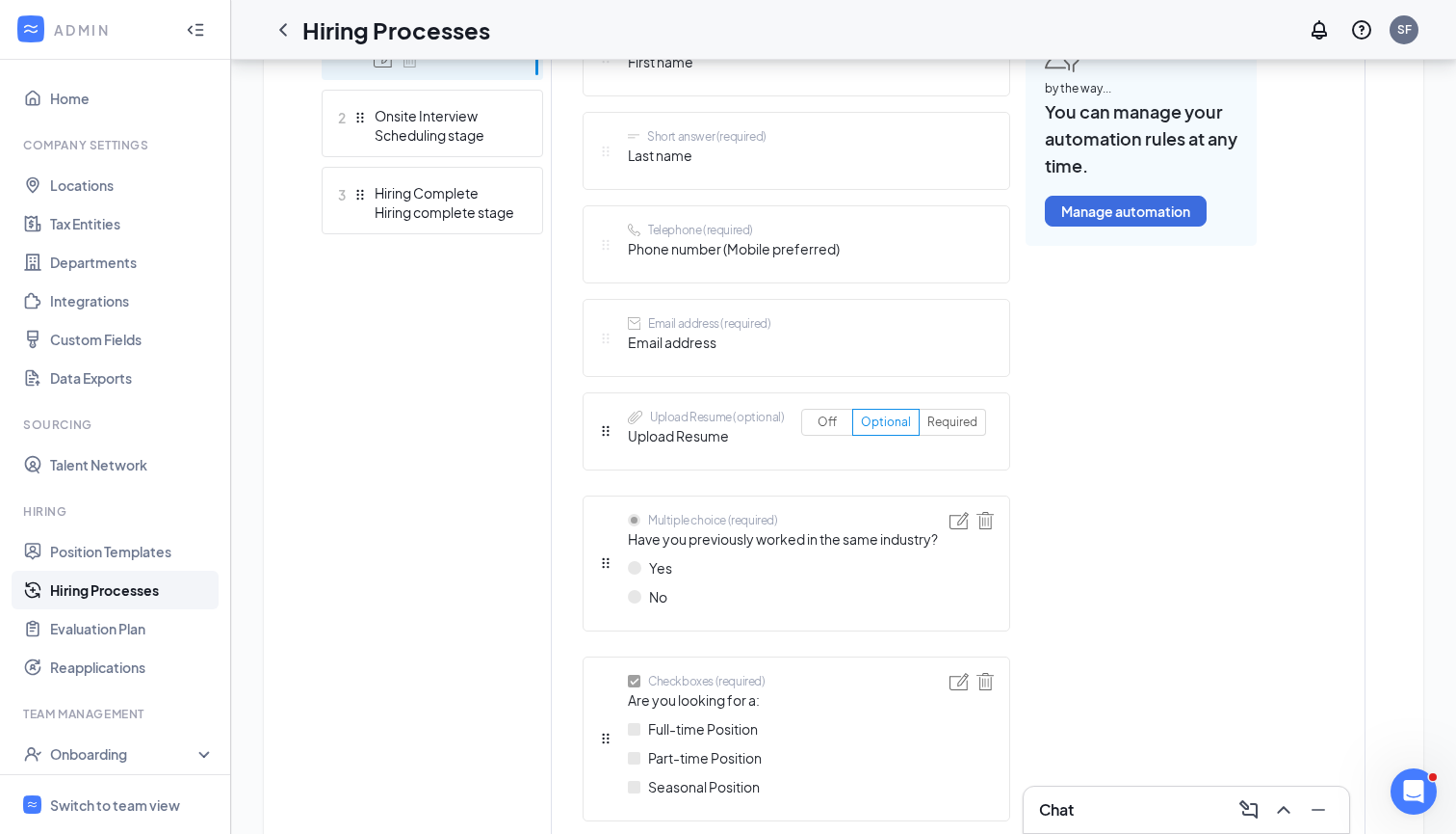
scroll to position [620, 0]
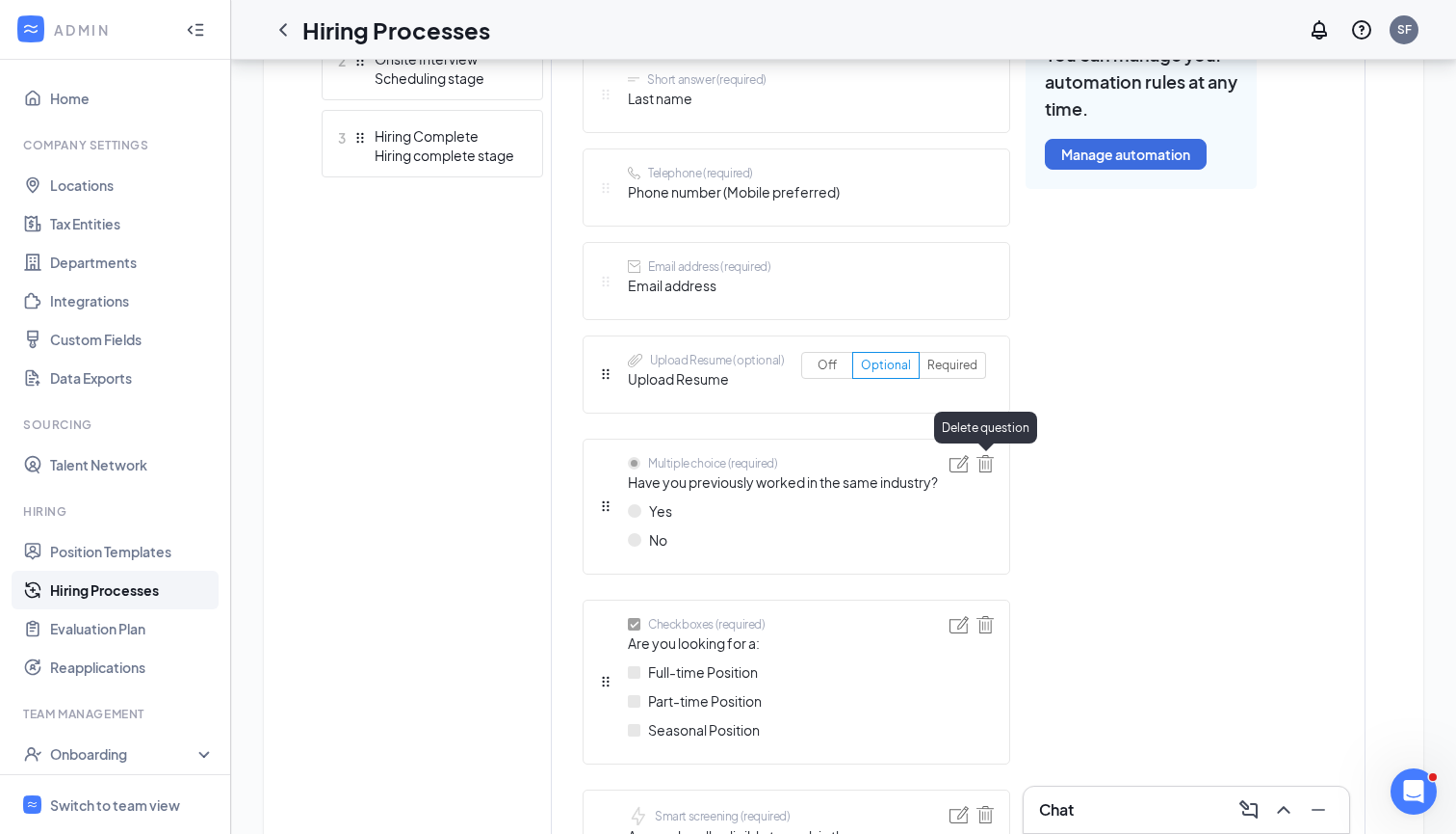
click at [987, 463] on img at bounding box center [986, 464] width 17 height 17
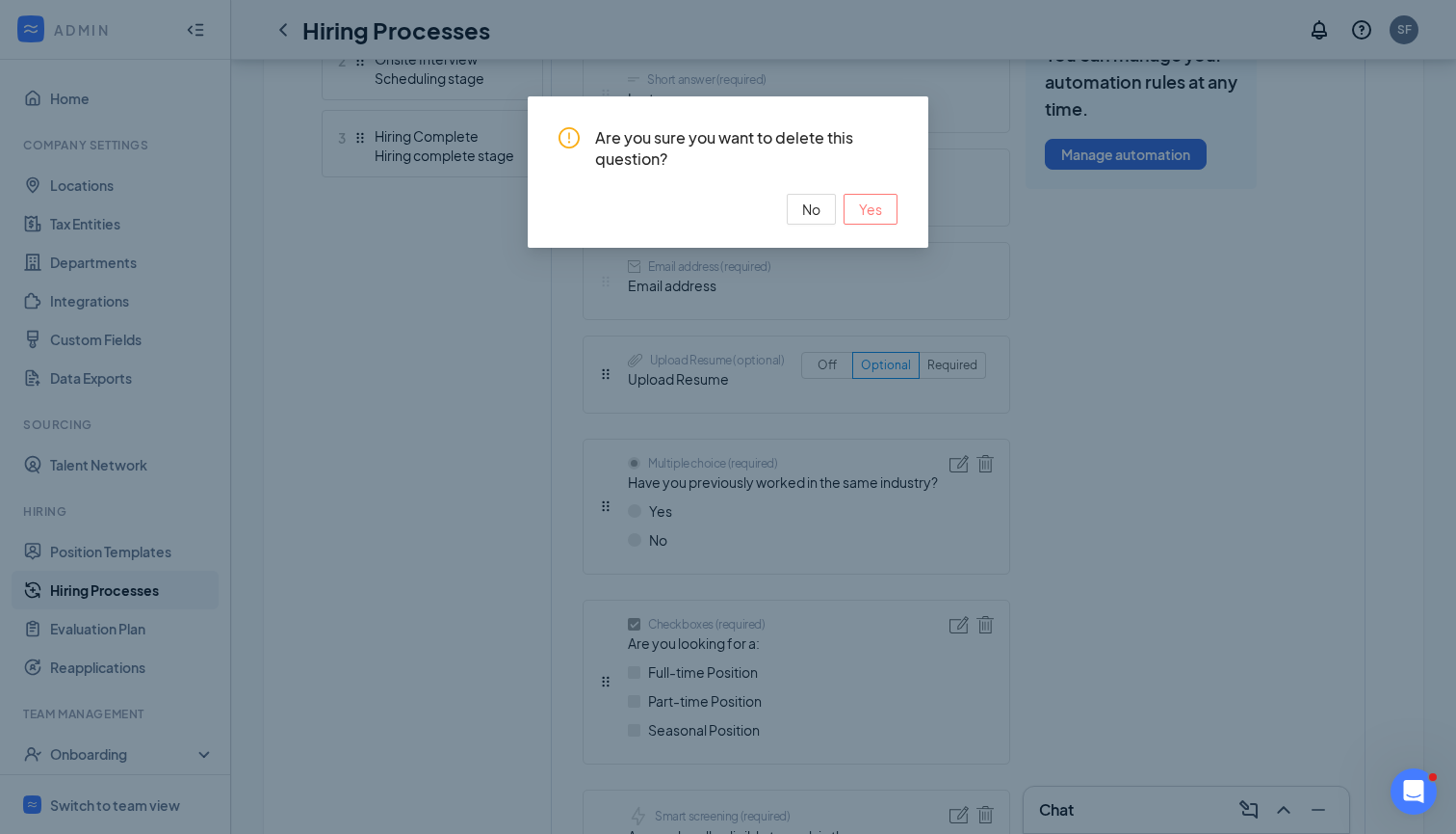
click at [866, 201] on span "Yes" at bounding box center [871, 209] width 23 height 21
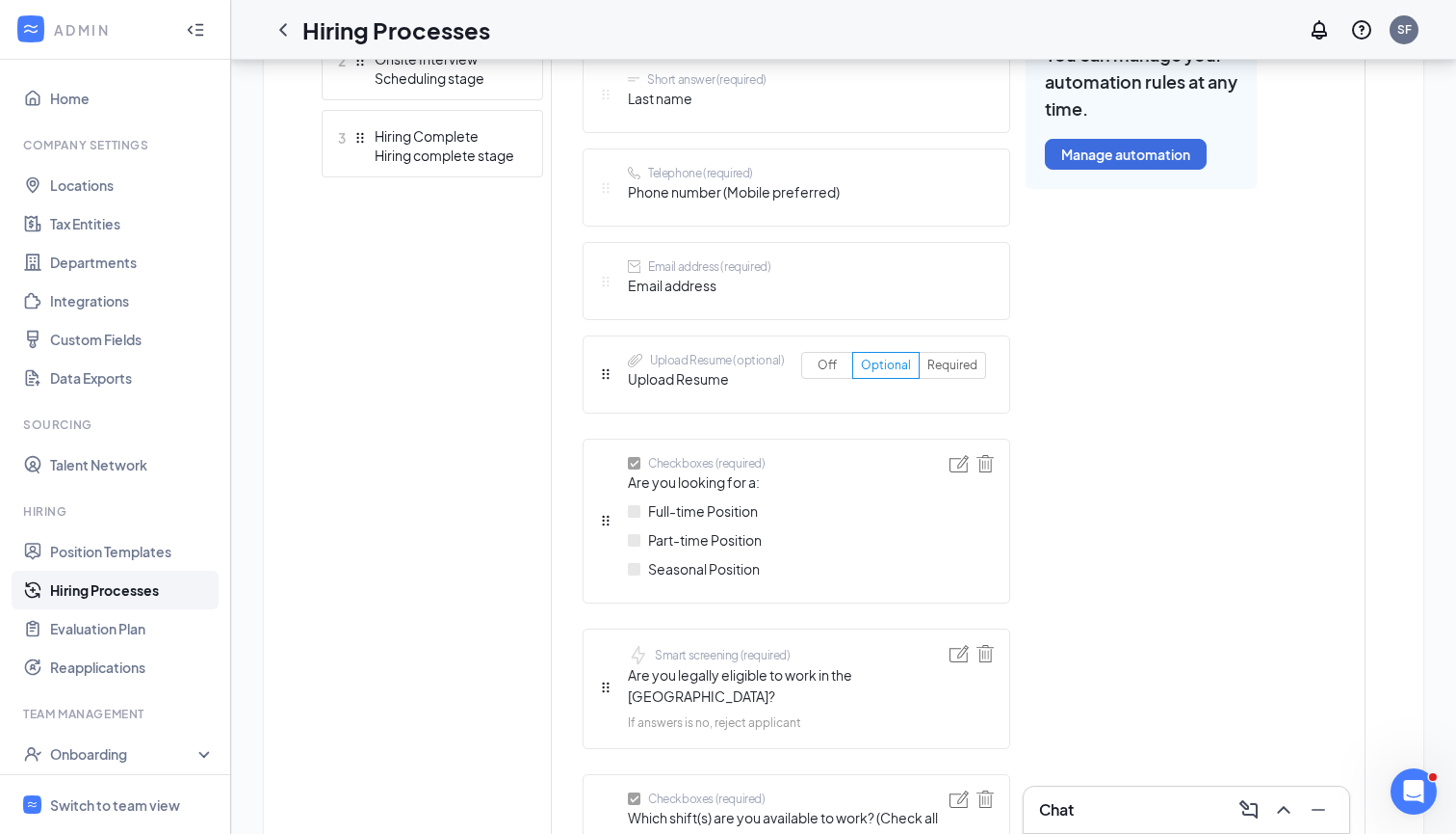
scroll to position [730, 0]
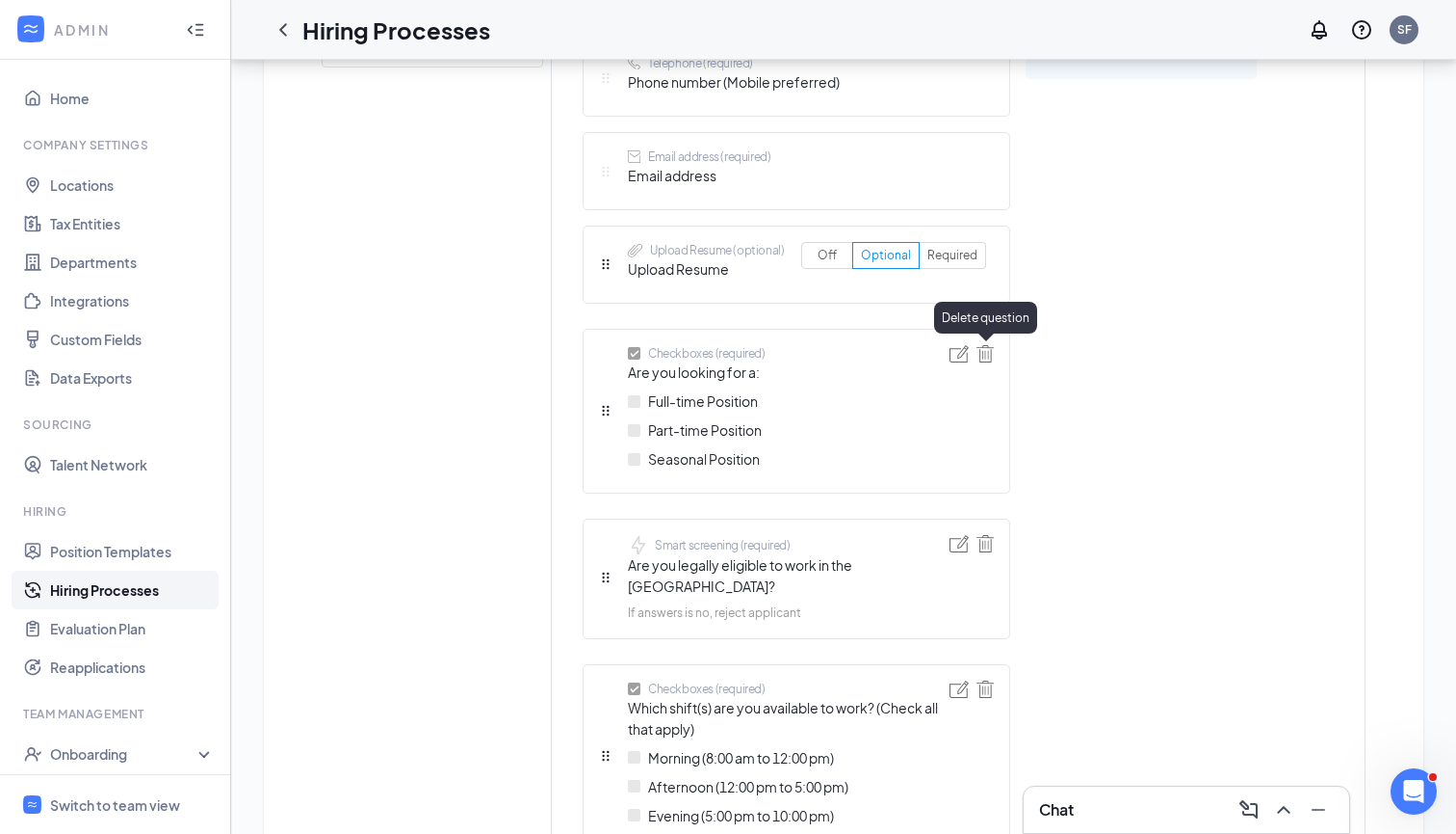
click at [986, 357] on img at bounding box center [986, 354] width 17 height 17
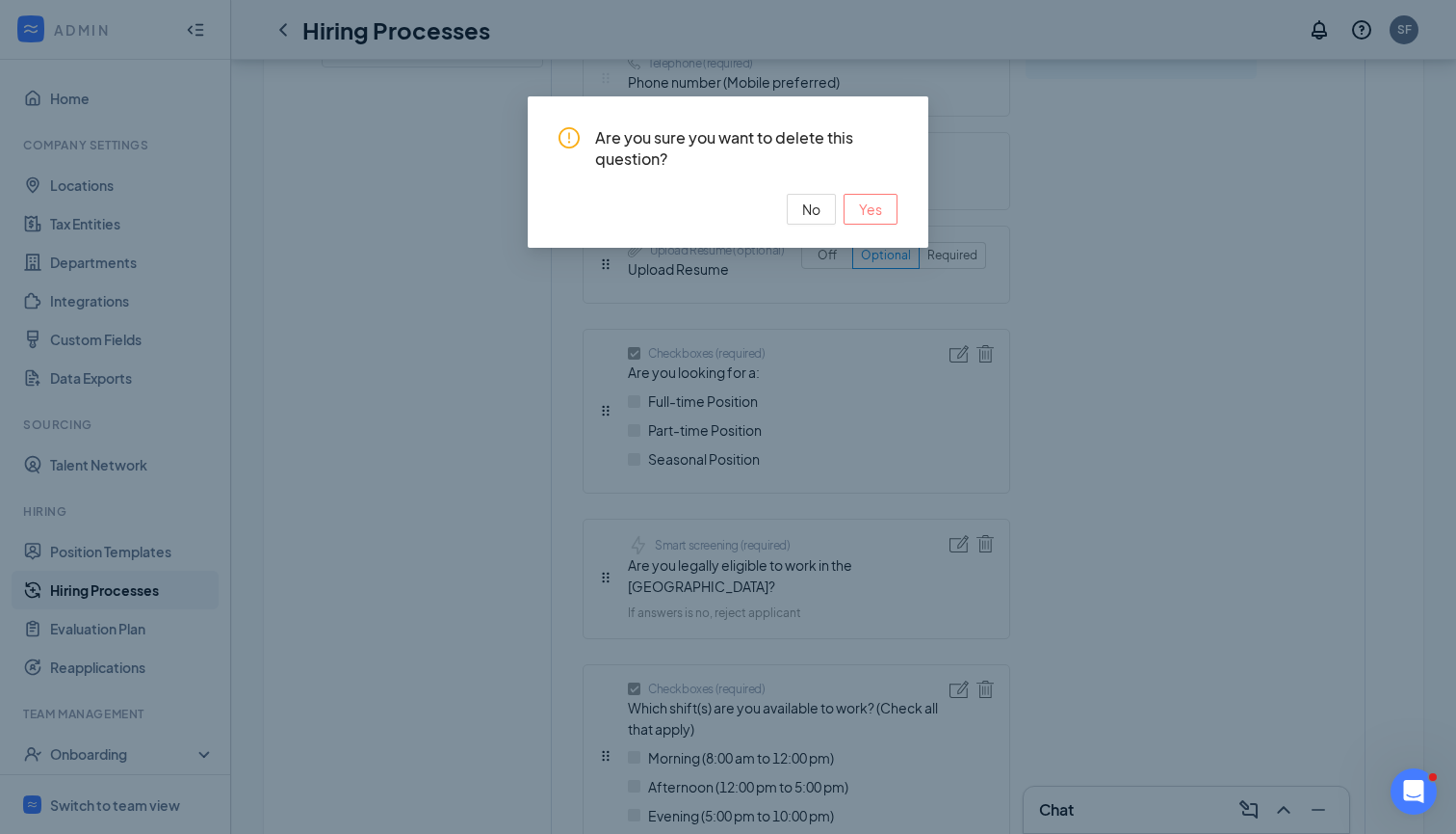
click at [871, 211] on span "Yes" at bounding box center [871, 209] width 23 height 21
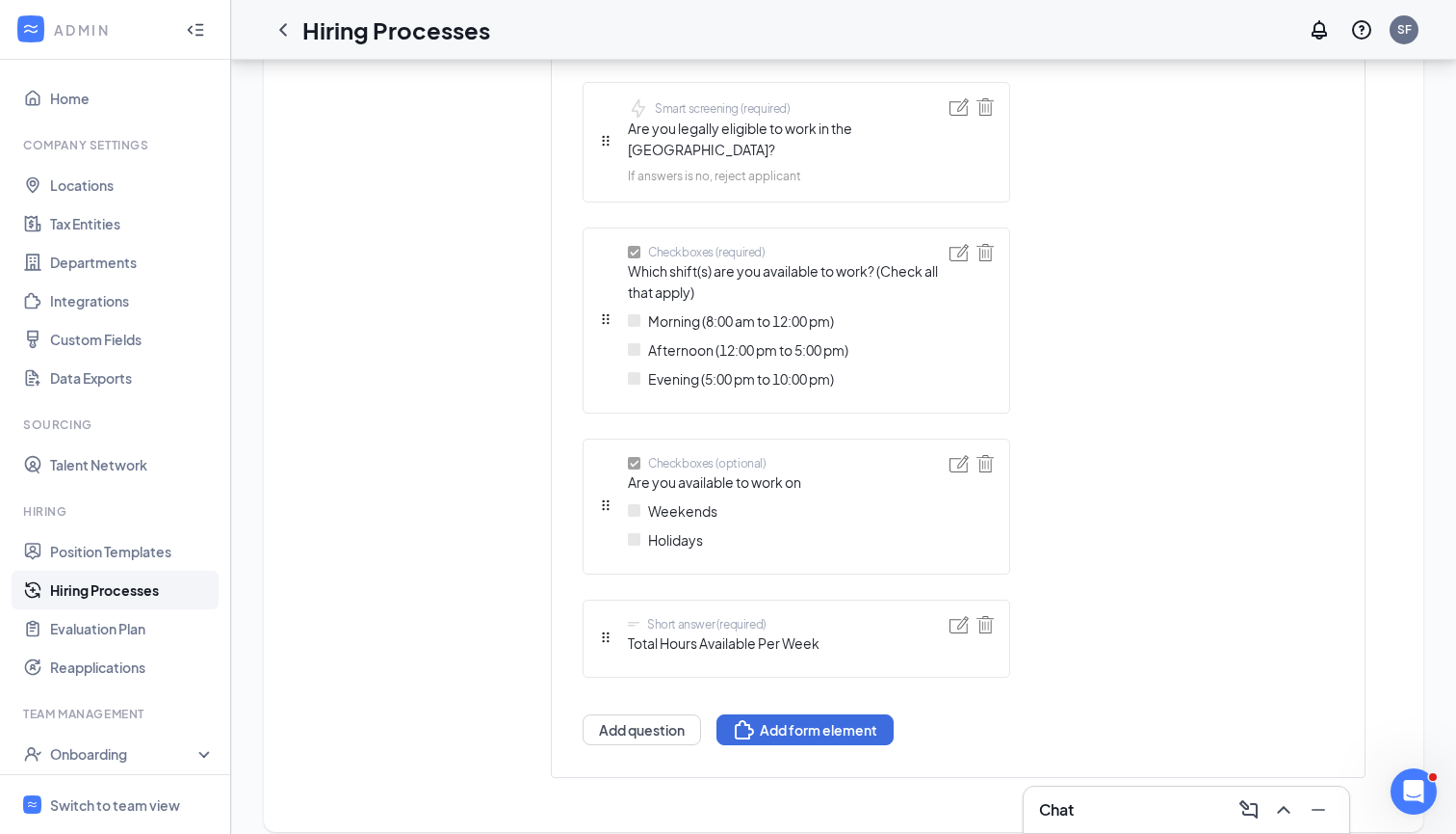
scroll to position [976, 0]
click at [989, 456] on img at bounding box center [986, 465] width 17 height 17
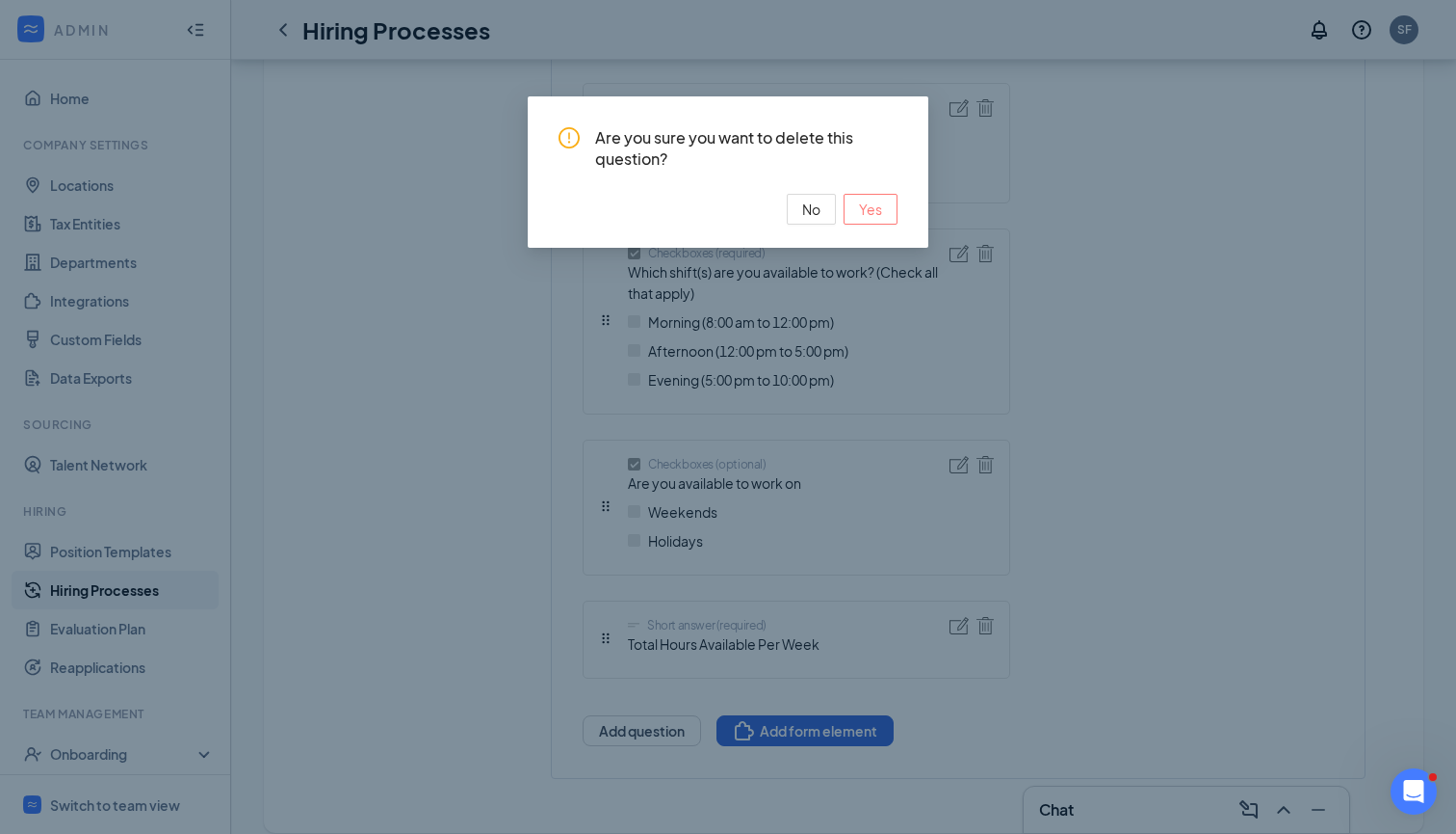
click at [885, 210] on button "Yes" at bounding box center [871, 209] width 54 height 31
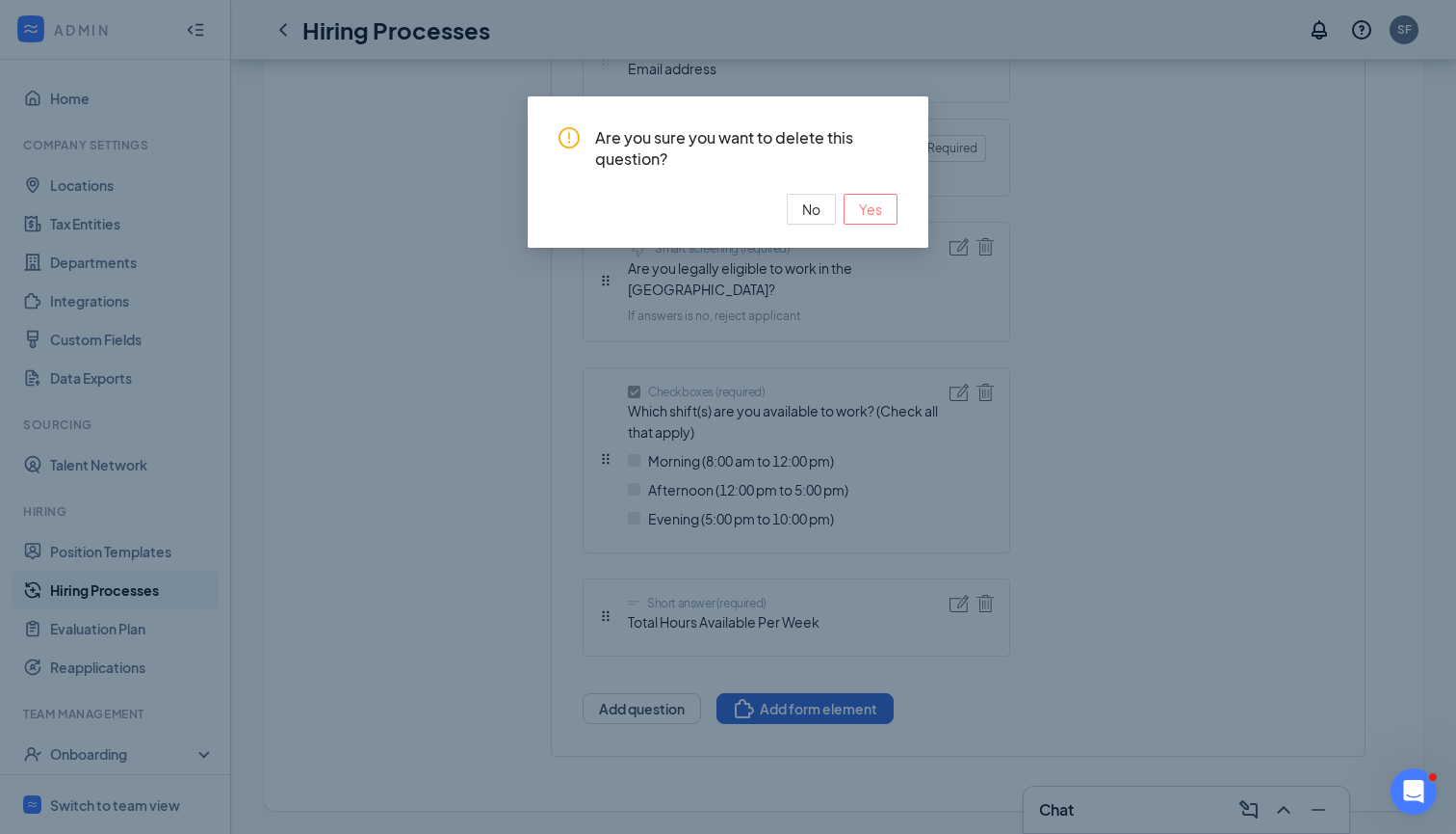
scroll to position [815, 0]
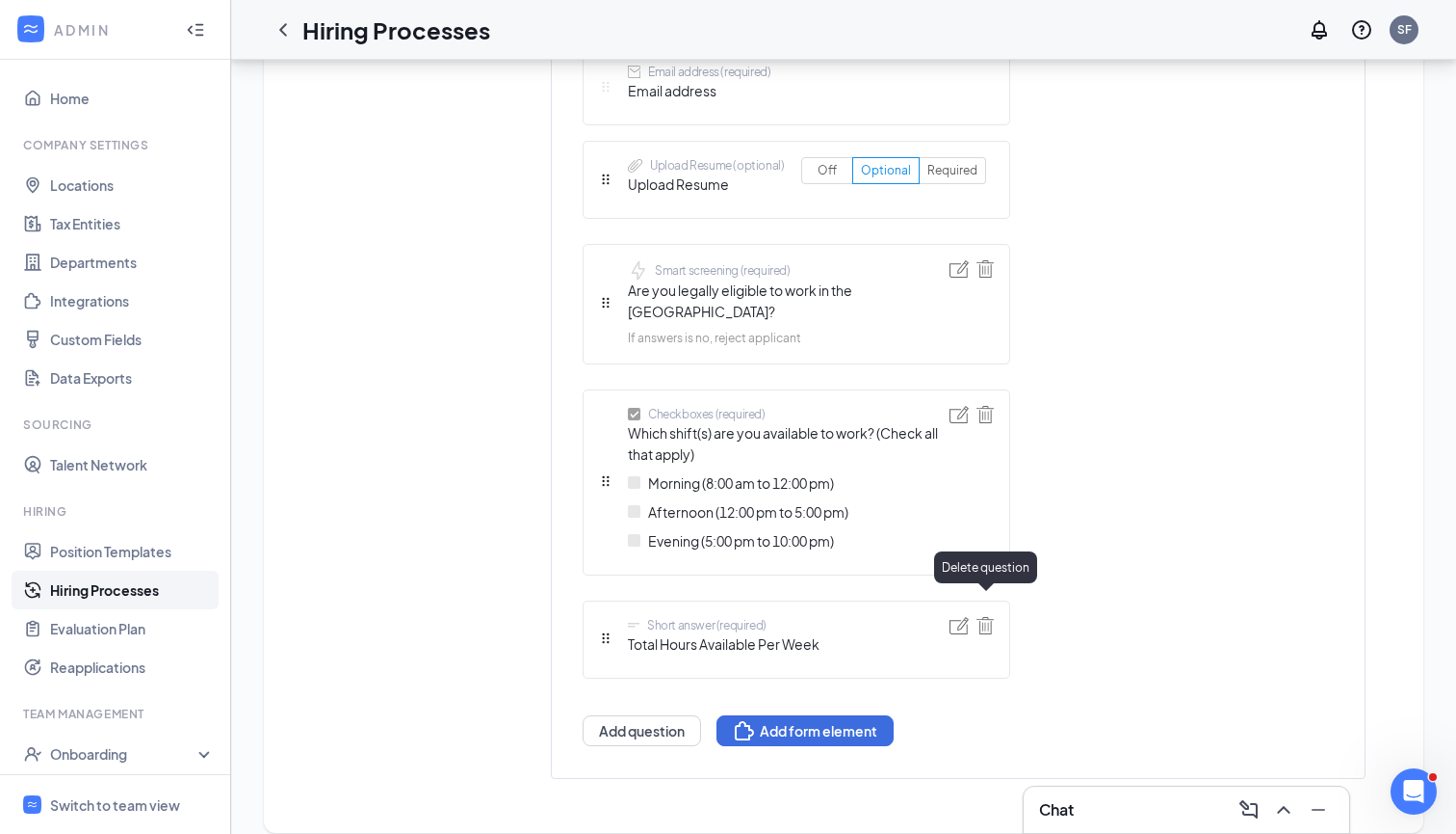
click at [993, 617] on img at bounding box center [986, 626] width 17 height 17
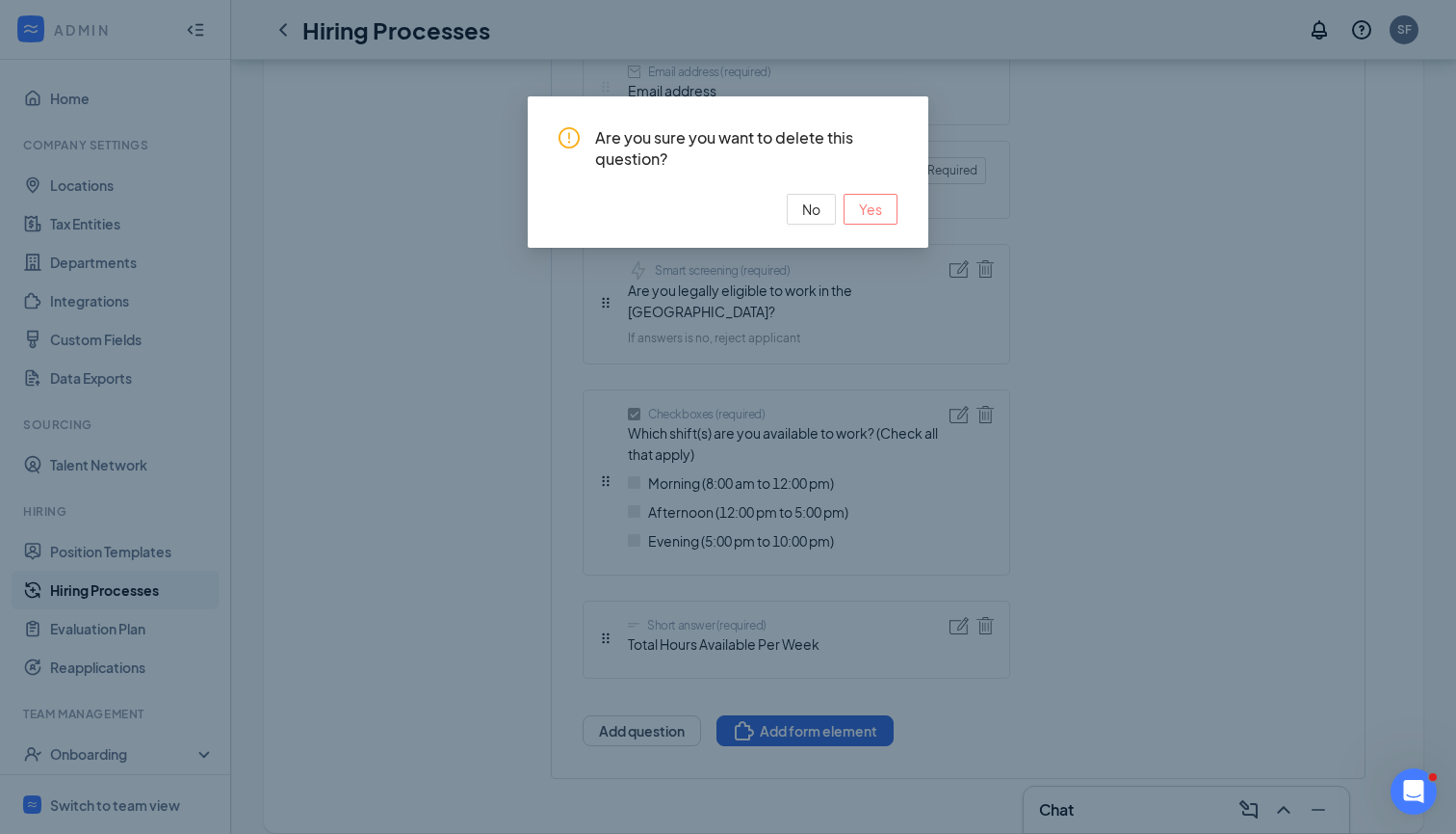
click at [885, 208] on button "Yes" at bounding box center [871, 209] width 54 height 31
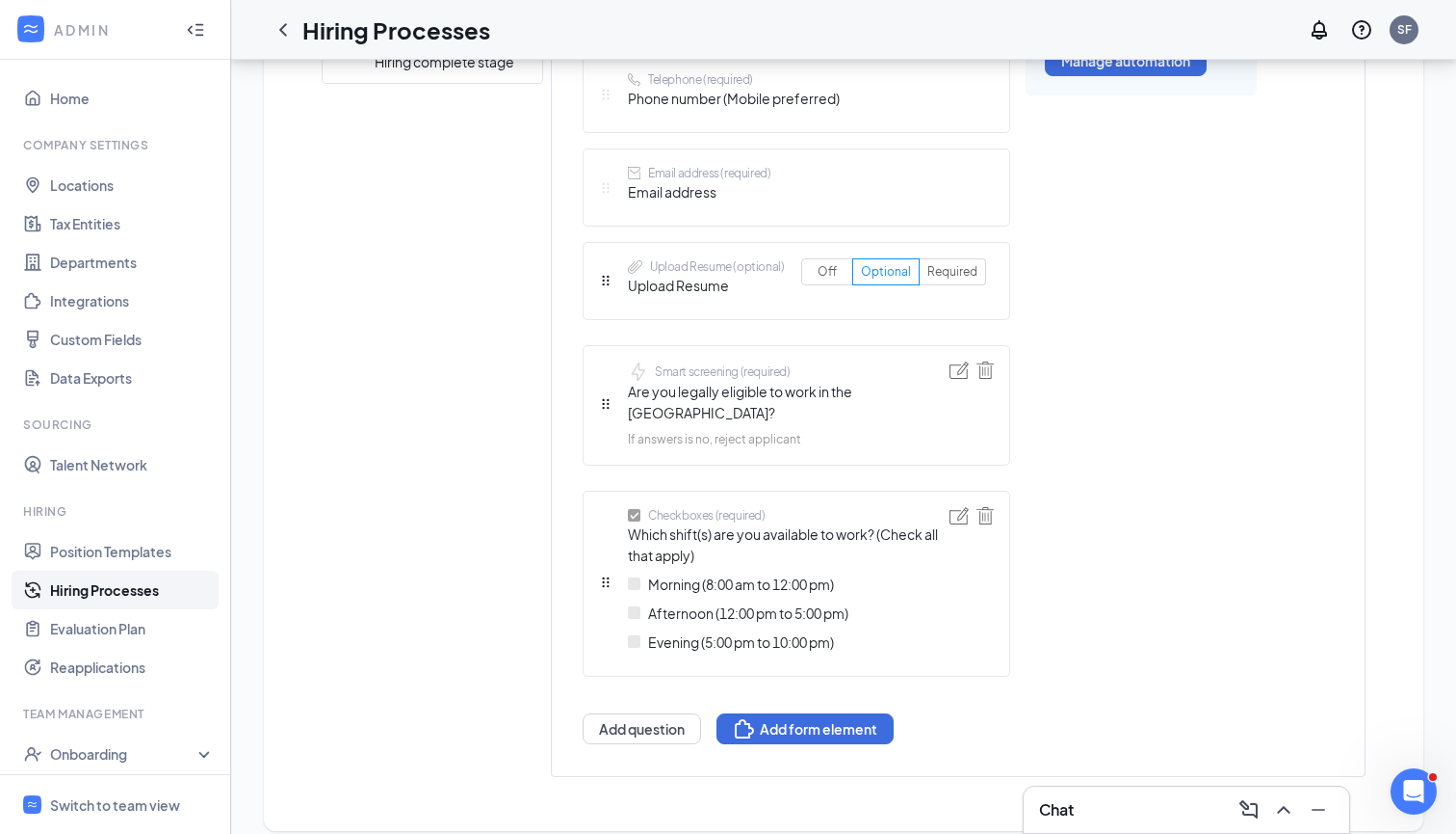
scroll to position [712, 0]
click at [962, 509] on img at bounding box center [960, 518] width 19 height 17
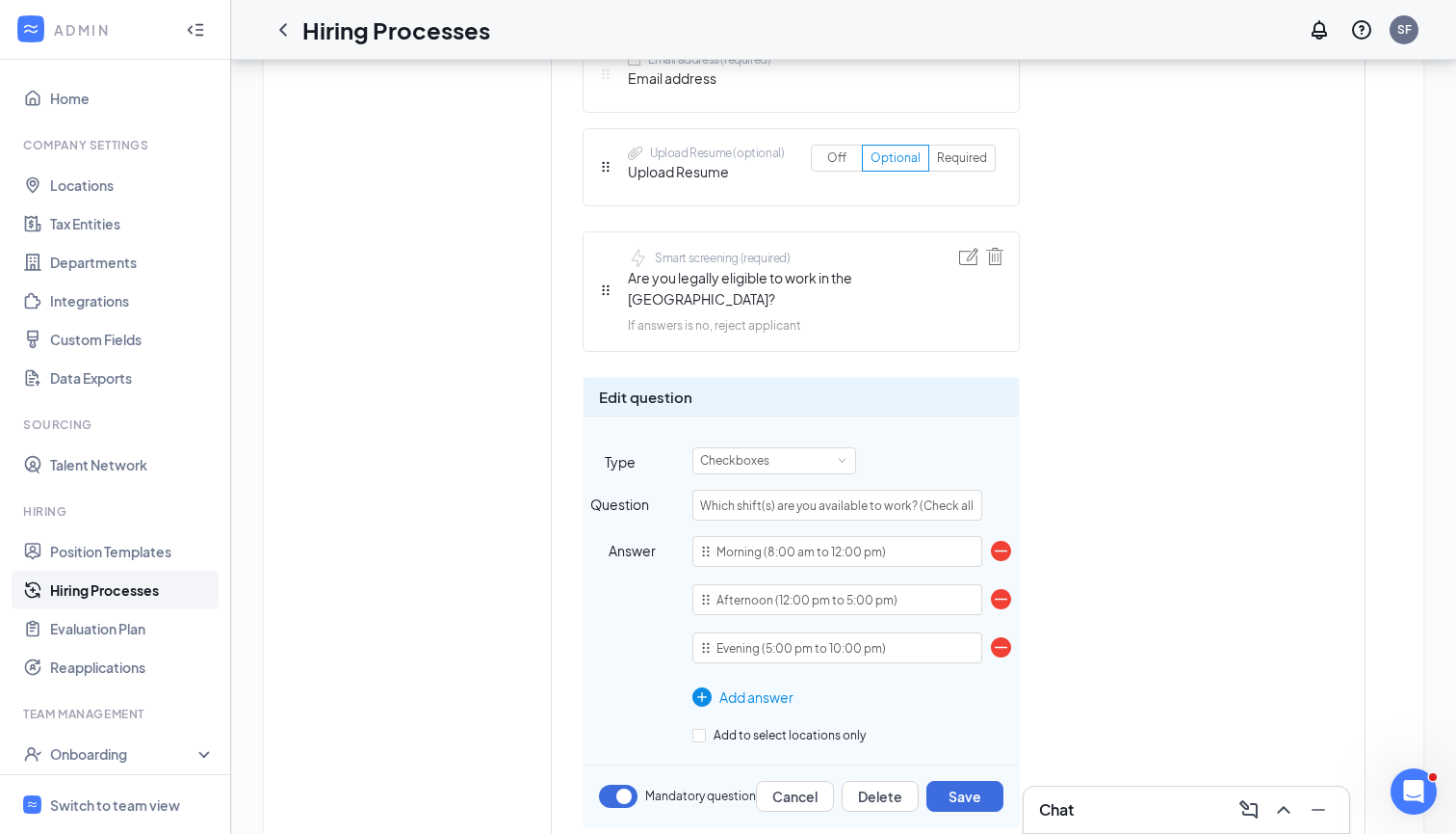
scroll to position [831, 0]
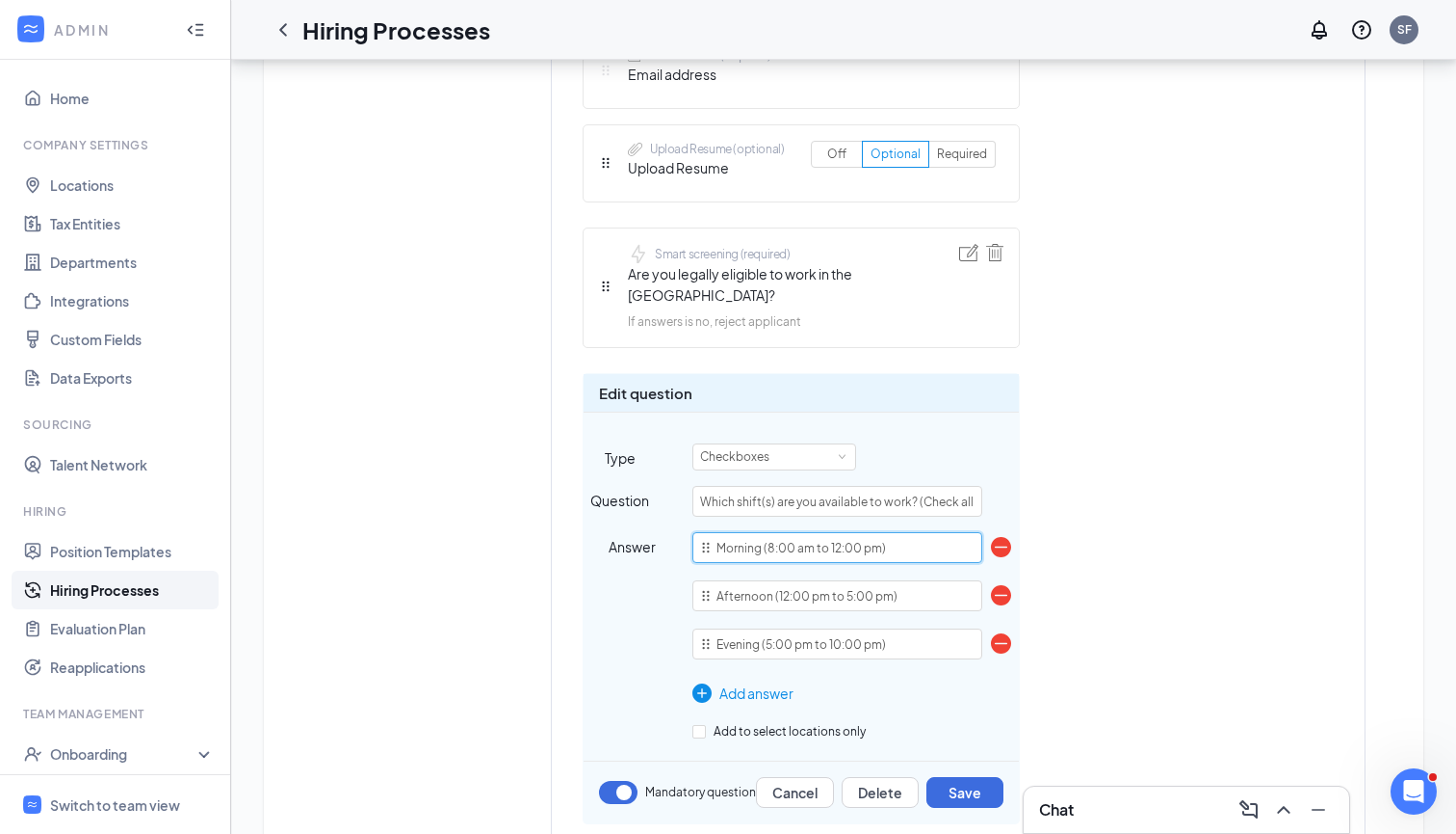
drag, startPoint x: 906, startPoint y: 520, endPoint x: 623, endPoint y: 518, distance: 283.0
click at [623, 532] on div "Answer Morning (8:00 am to 12:00 pm) Afternoon (12:00 pm to 5:00 pm) Evening (5…" at bounding box center [802, 618] width 436 height 172
type input "Day/Afternoon (9:00 am to 2:00 pm)"
drag, startPoint x: 941, startPoint y: 572, endPoint x: 554, endPoint y: 572, distance: 387.0
click at [554, 572] on div "Short answer (required) First name Short answer (required) Last name Telephone …" at bounding box center [959, 329] width 813 height 1158
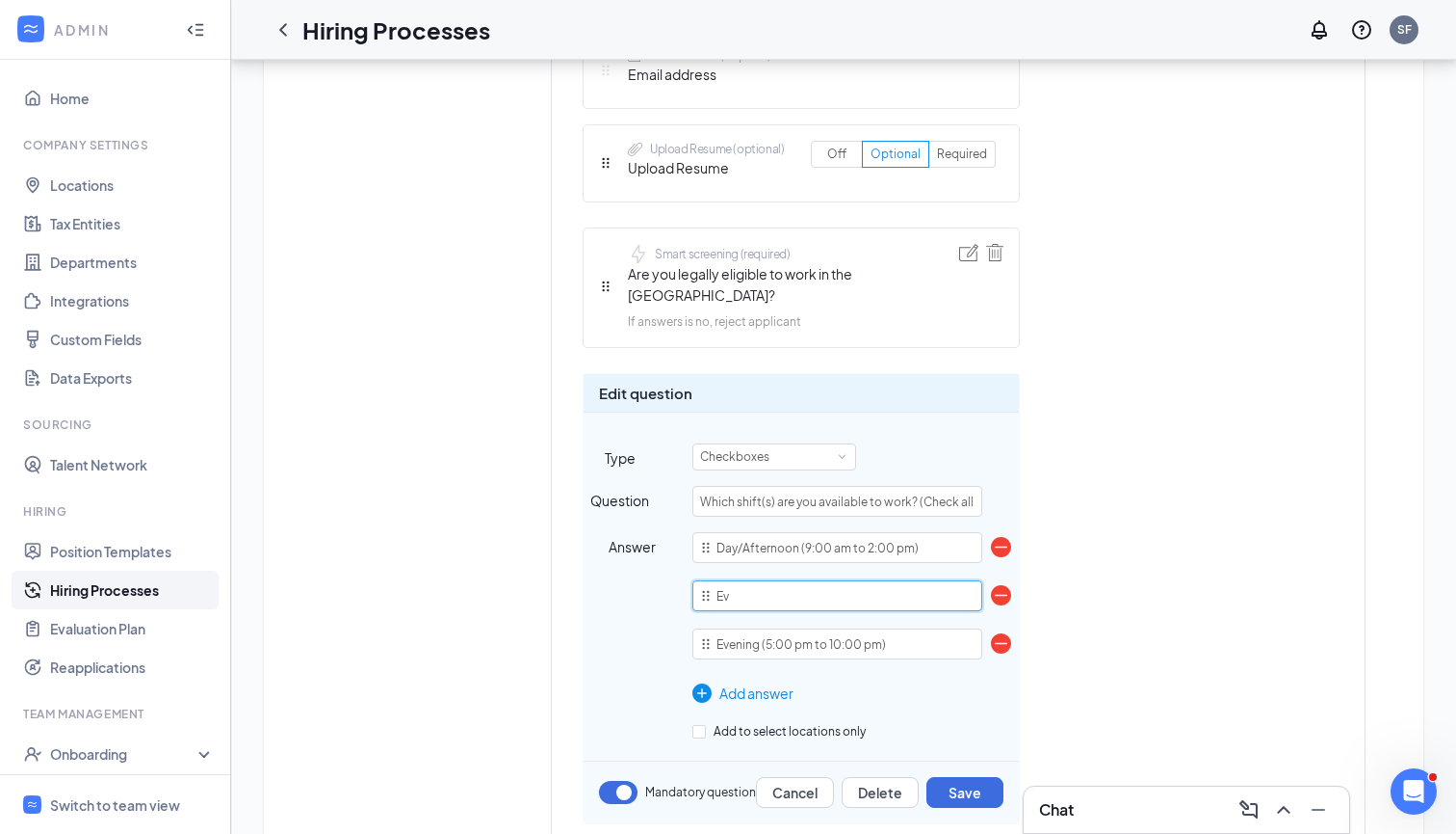
type input "E"
type input "Afternoon/Evening (2:00pm to 10:00 pm)"
click at [1000, 633] on img at bounding box center [1001, 643] width 20 height 20
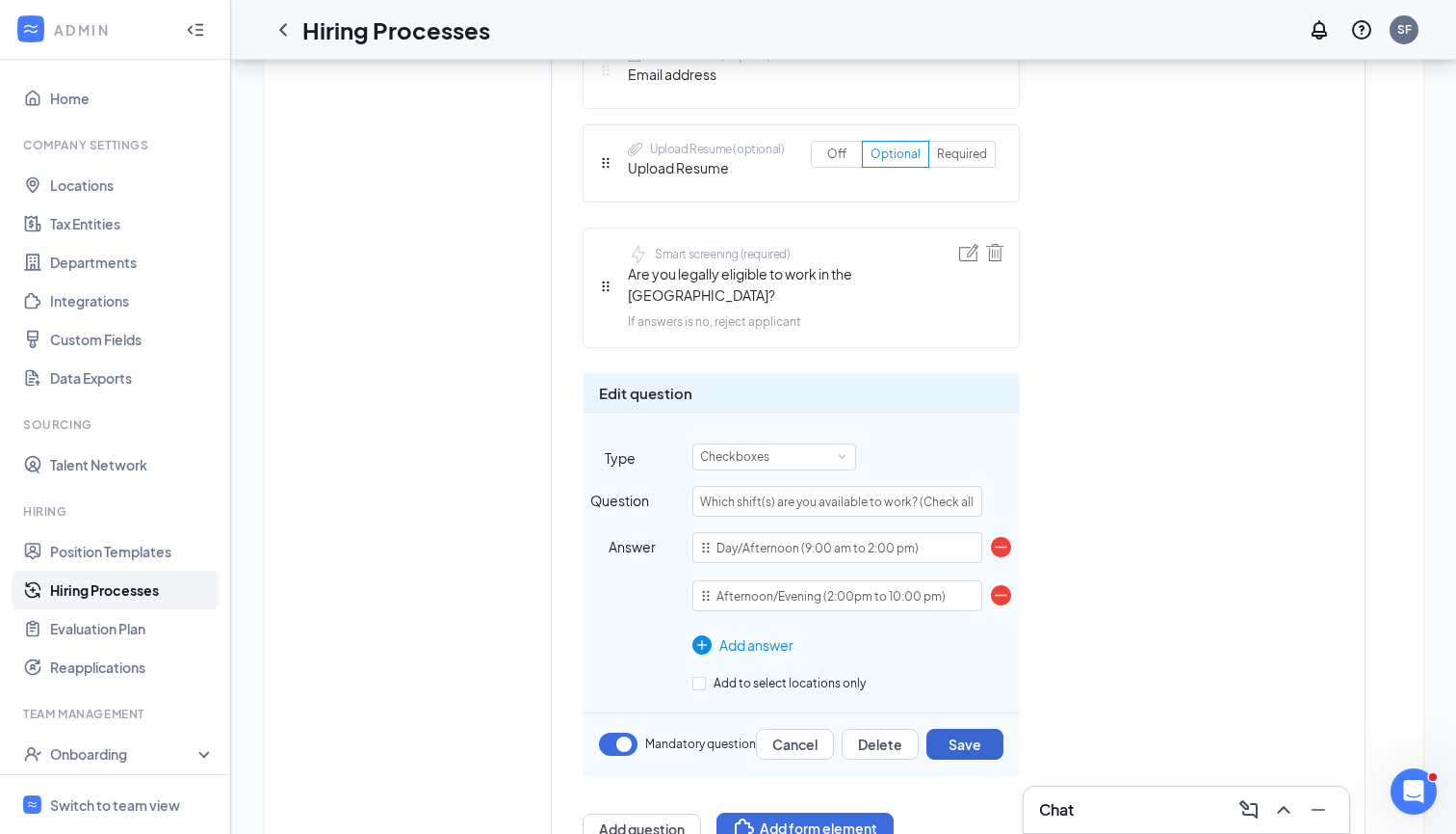
click at [988, 729] on button "Save" at bounding box center [966, 744] width 77 height 31
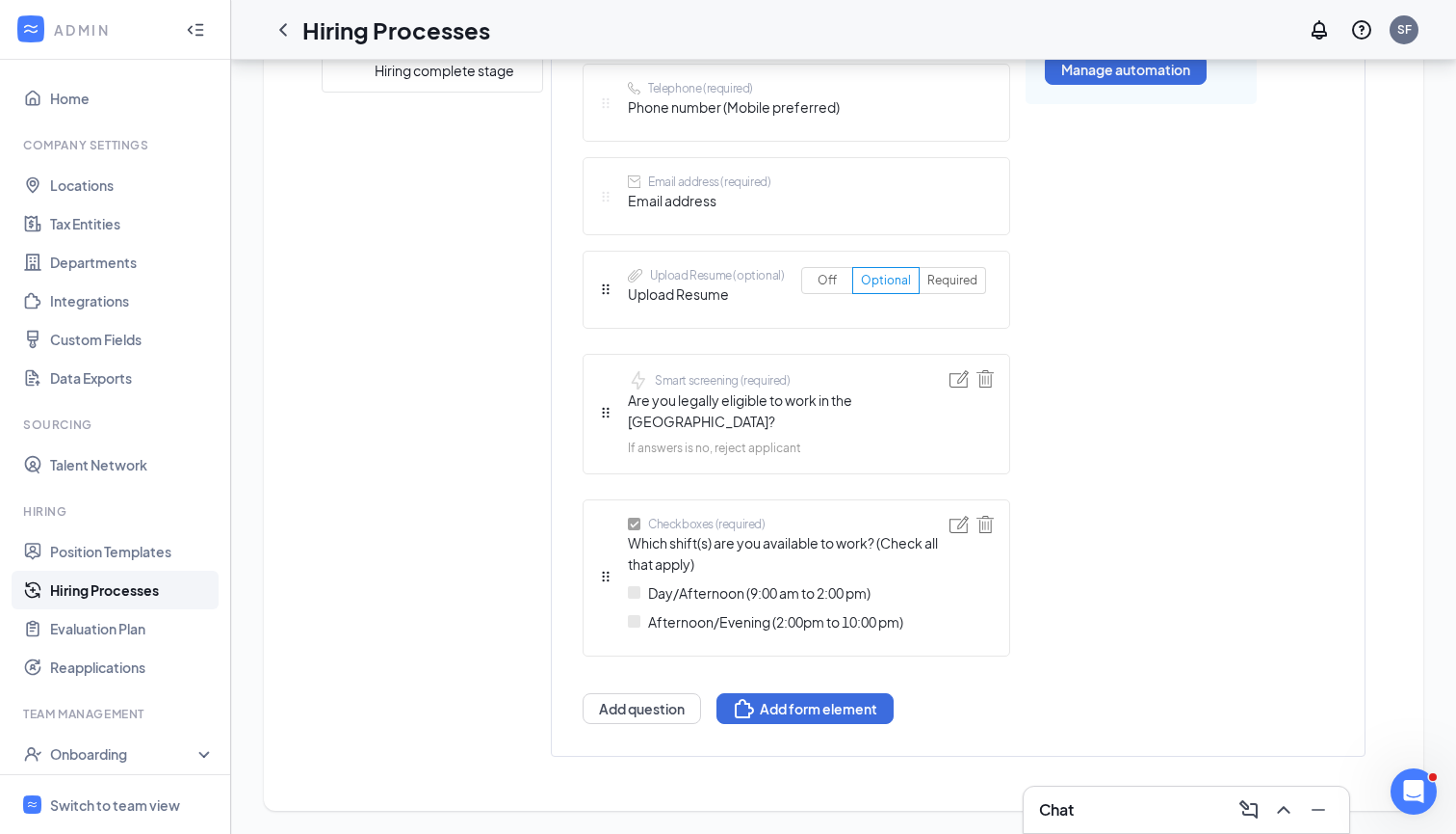
scroll to position [683, 0]
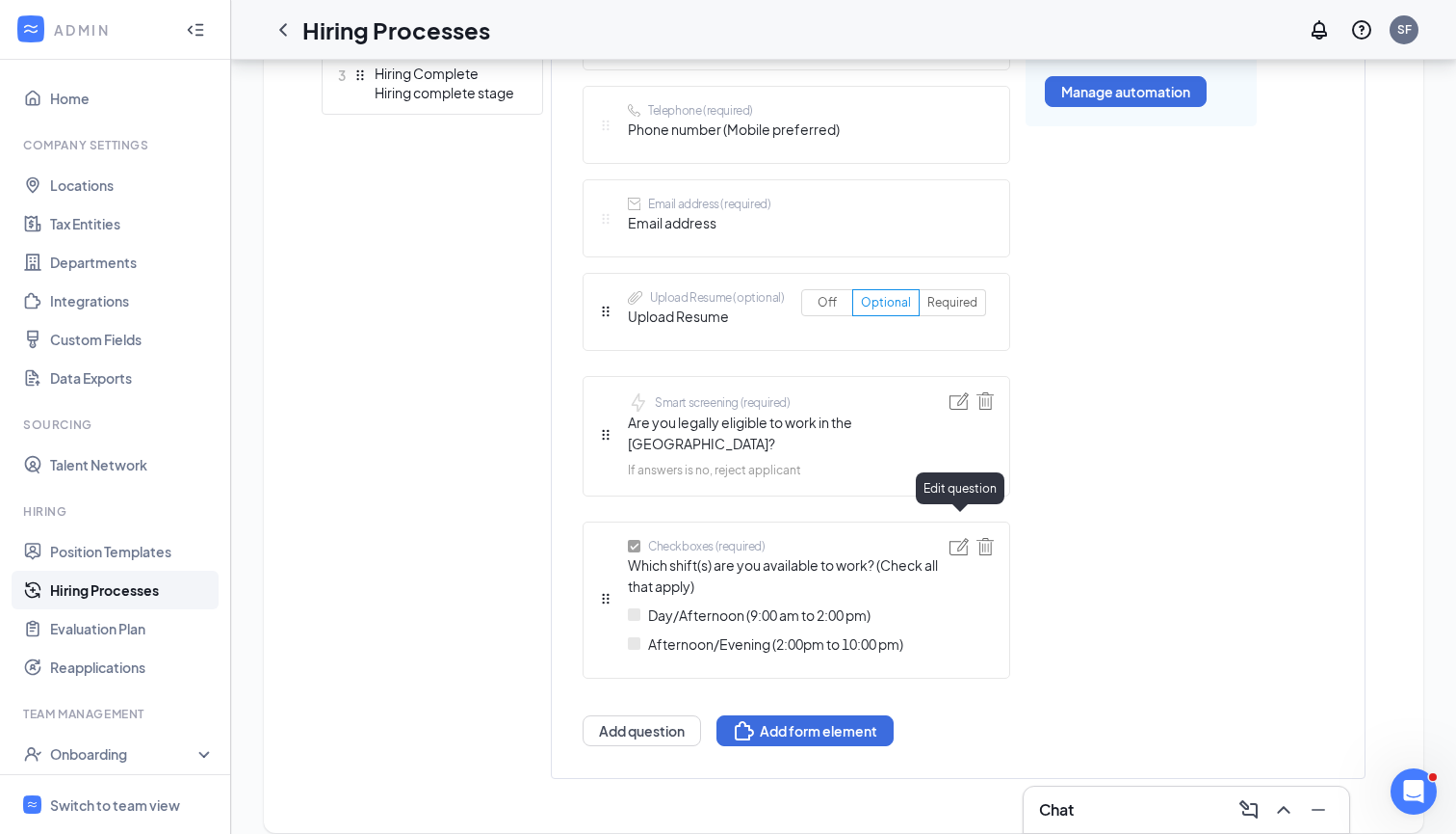
click at [949, 538] on div "Checkboxes (required)" at bounding box center [789, 546] width 322 height 16
click at [958, 538] on img at bounding box center [960, 547] width 19 height 17
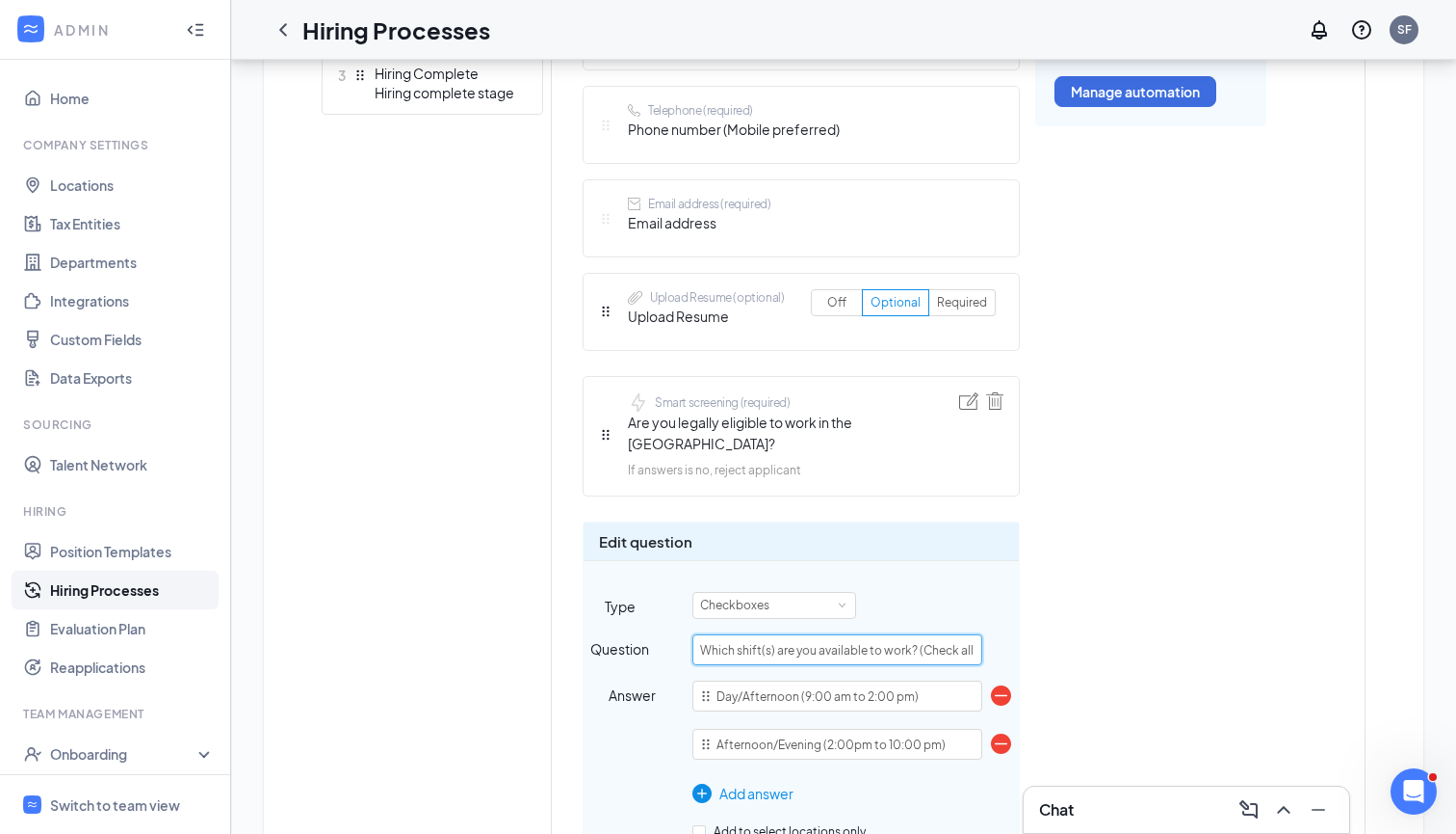
click at [852, 634] on input "Which shift(s) are you available to work? (Check all that apply)" at bounding box center [837, 650] width 290 height 31
click at [986, 634] on div "Question Which shift(s) are you available to work? (Check all that apply)" at bounding box center [802, 650] width 436 height 31
click at [976, 634] on input "Which shift(s) are you available to work? (Check all that apply)" at bounding box center [837, 650] width 290 height 31
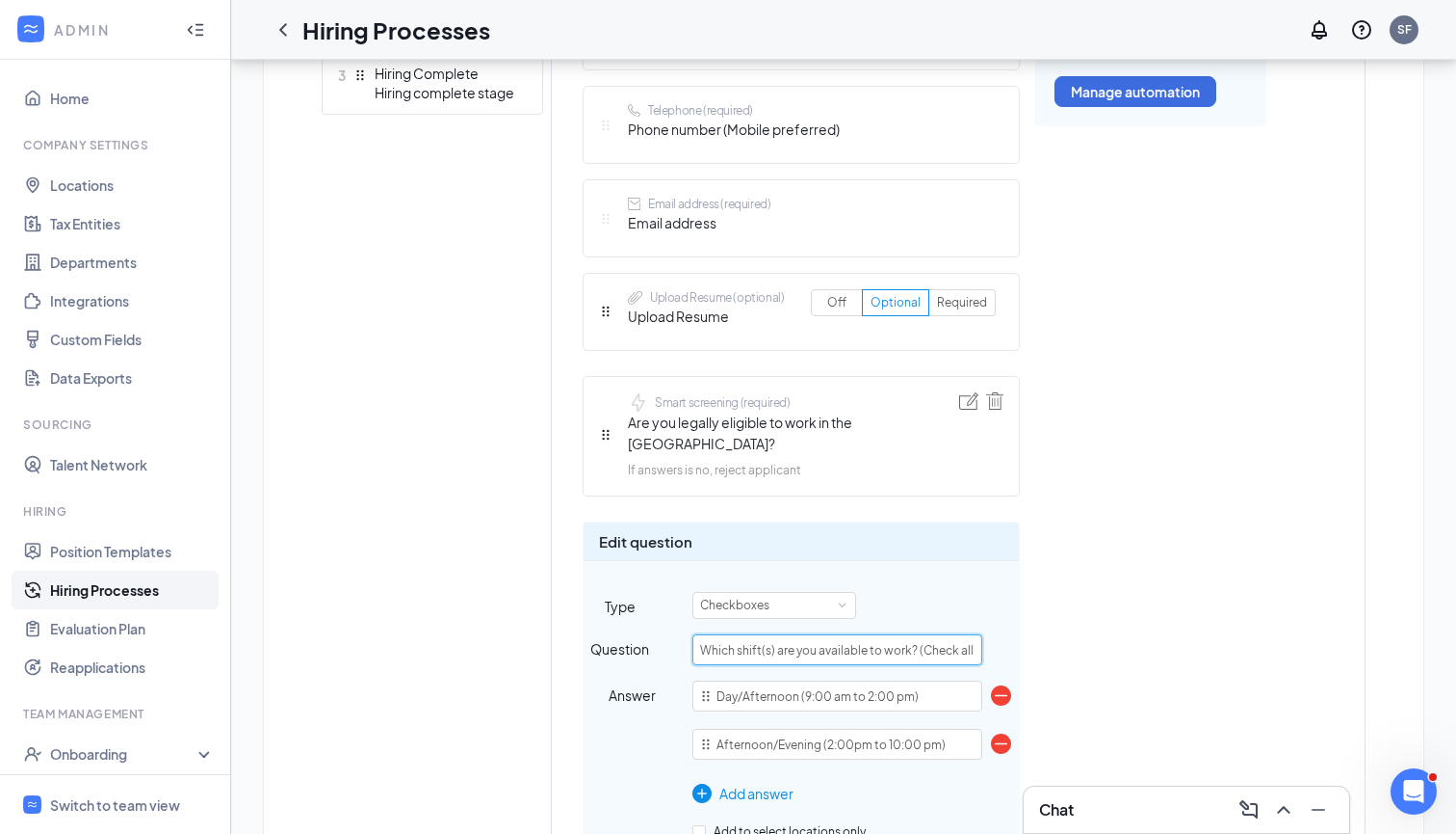
paste input "Note: Our busiest days are Fridays and Saturdays, so availability on these days…"
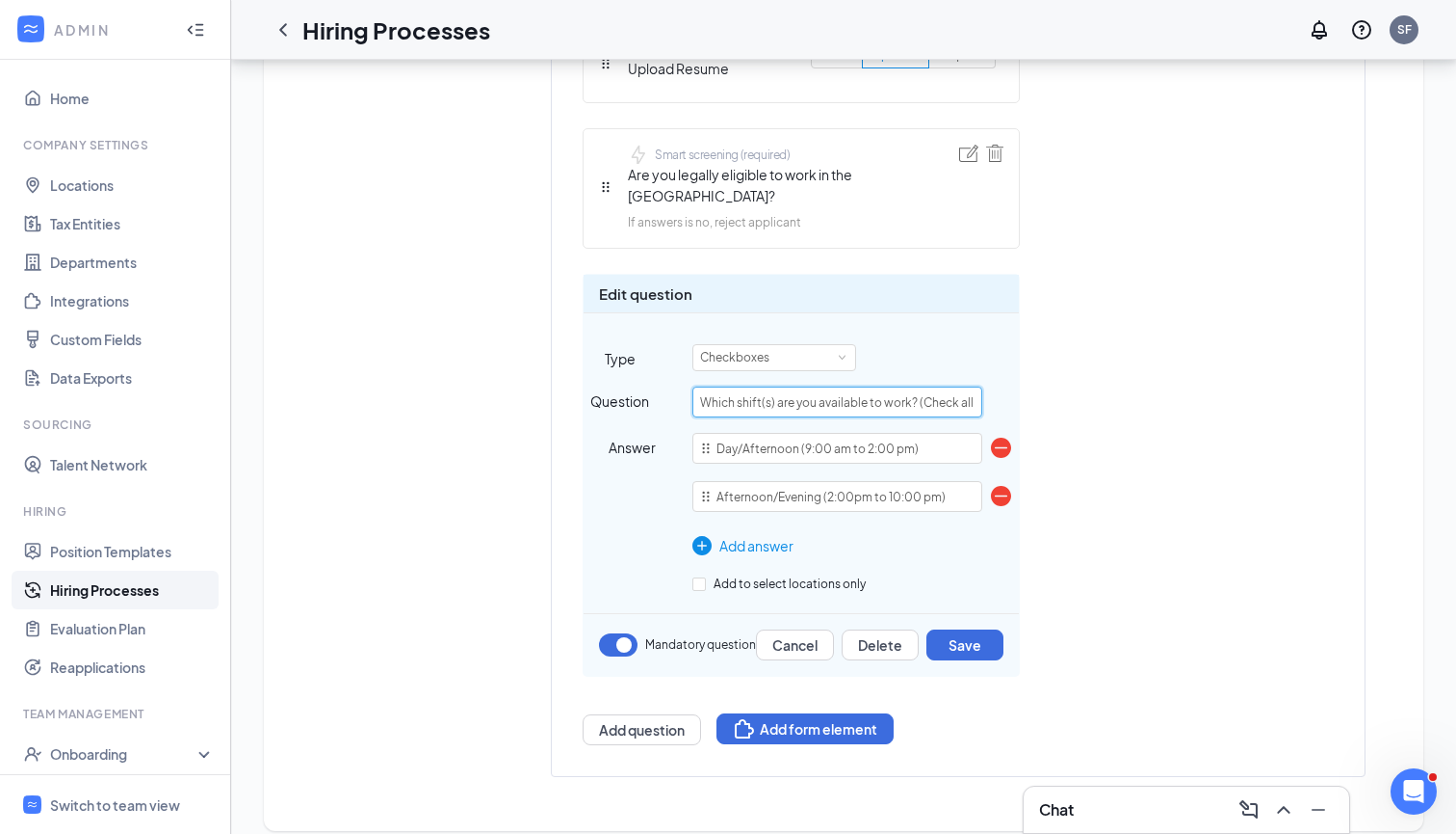
scroll to position [928, 0]
type input "Which shift(s) are you available to work? (Check all that apply) Note: Our busi…"
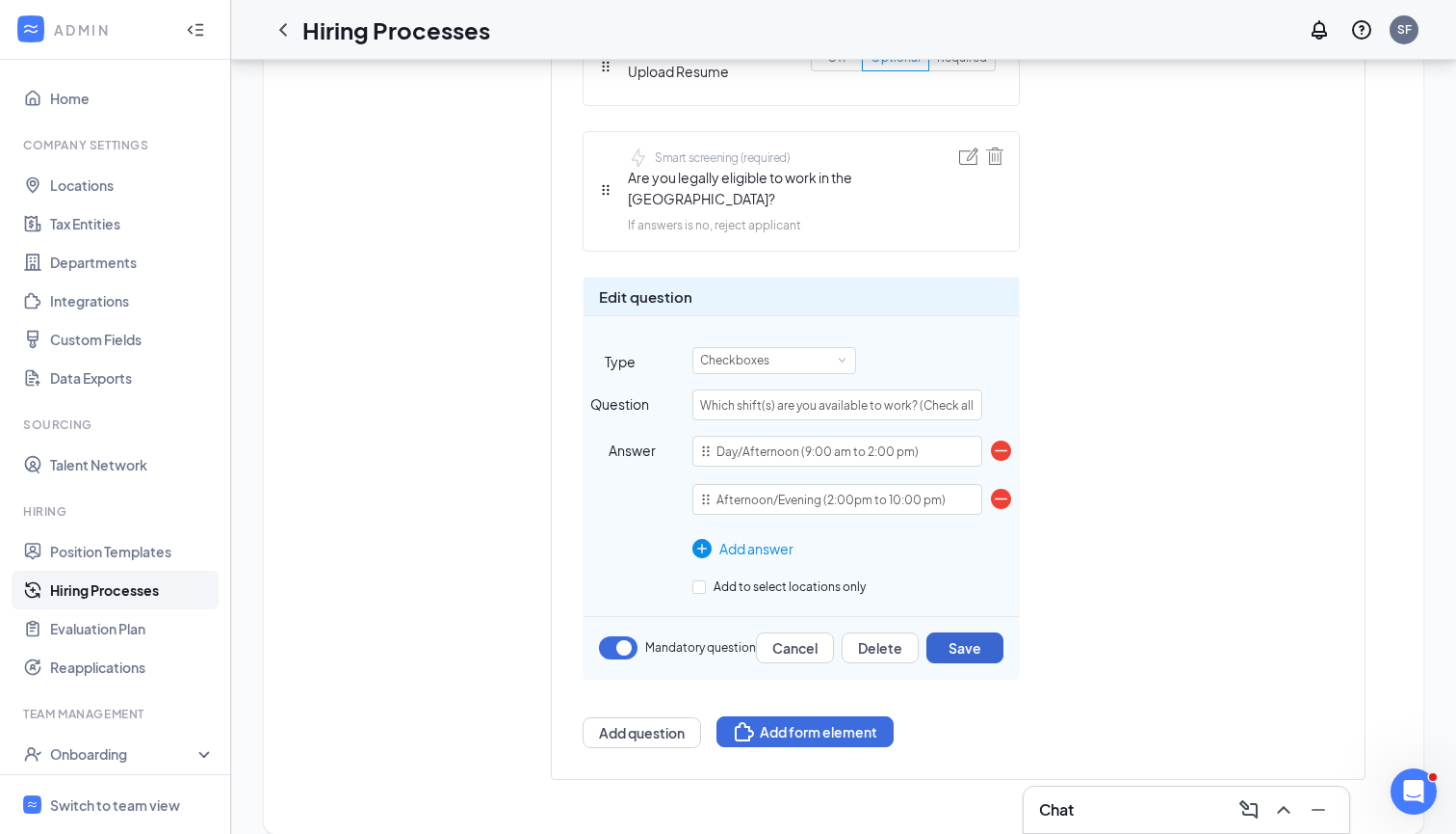
click at [982, 632] on button "Save" at bounding box center [966, 648] width 77 height 31
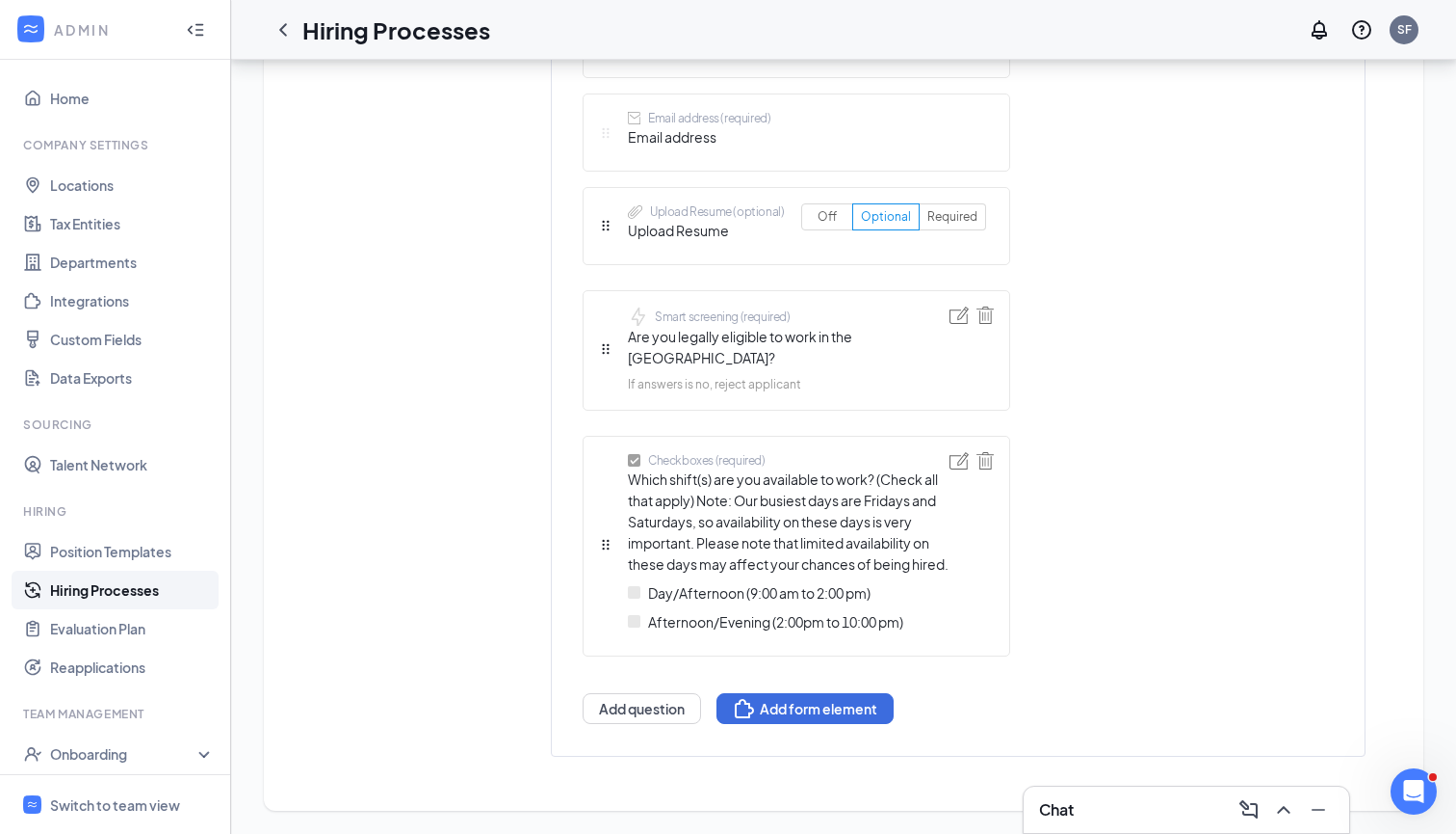
scroll to position [767, 0]
click at [948, 453] on div "Checkboxes (required)" at bounding box center [789, 461] width 322 height 16
click at [951, 453] on img at bounding box center [960, 462] width 19 height 17
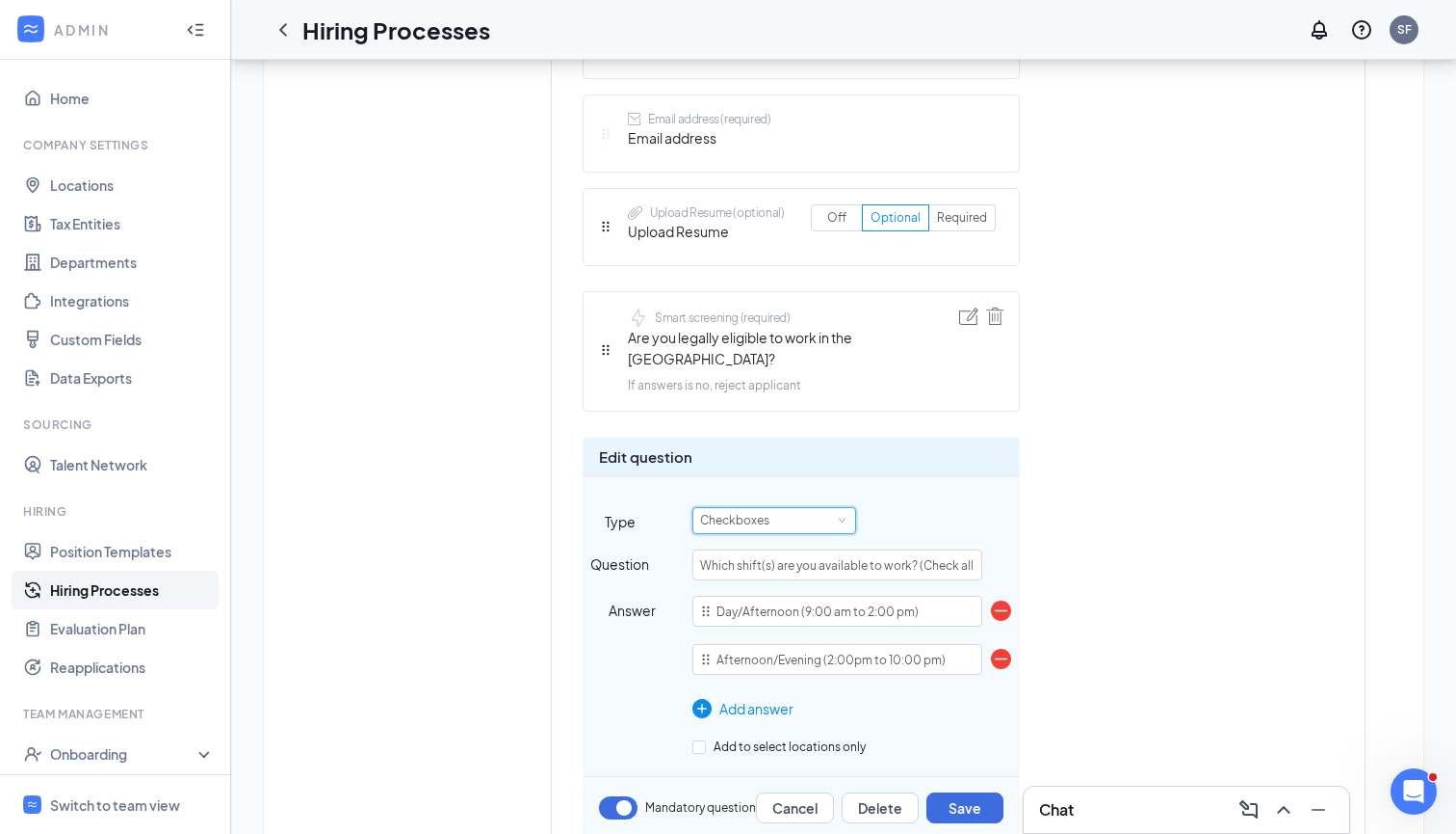
click at [813, 508] on div "Checkboxes" at bounding box center [775, 521] width 148 height 25
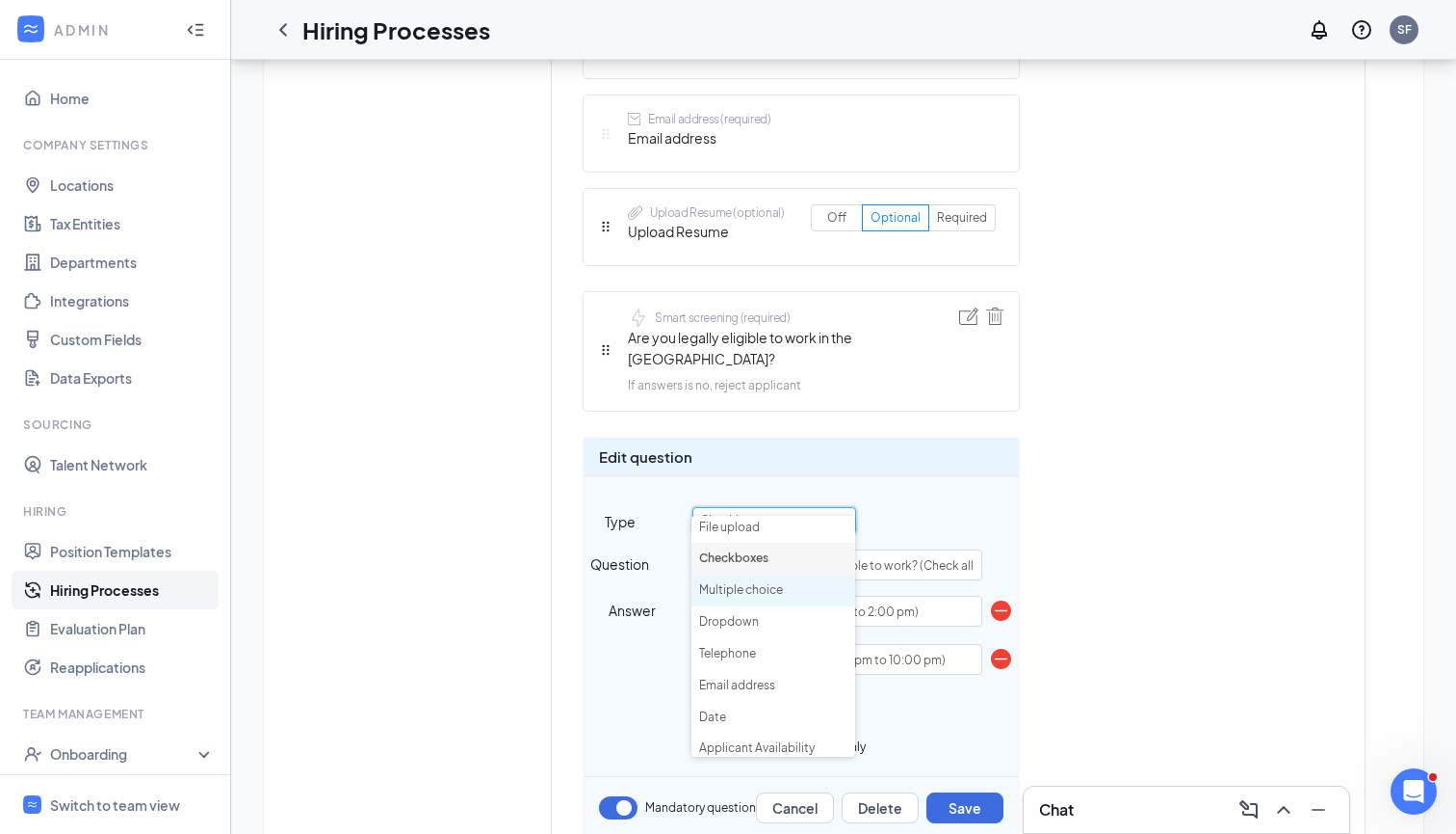
scroll to position [98, 0]
click at [750, 711] on li "Date" at bounding box center [774, 718] width 164 height 32
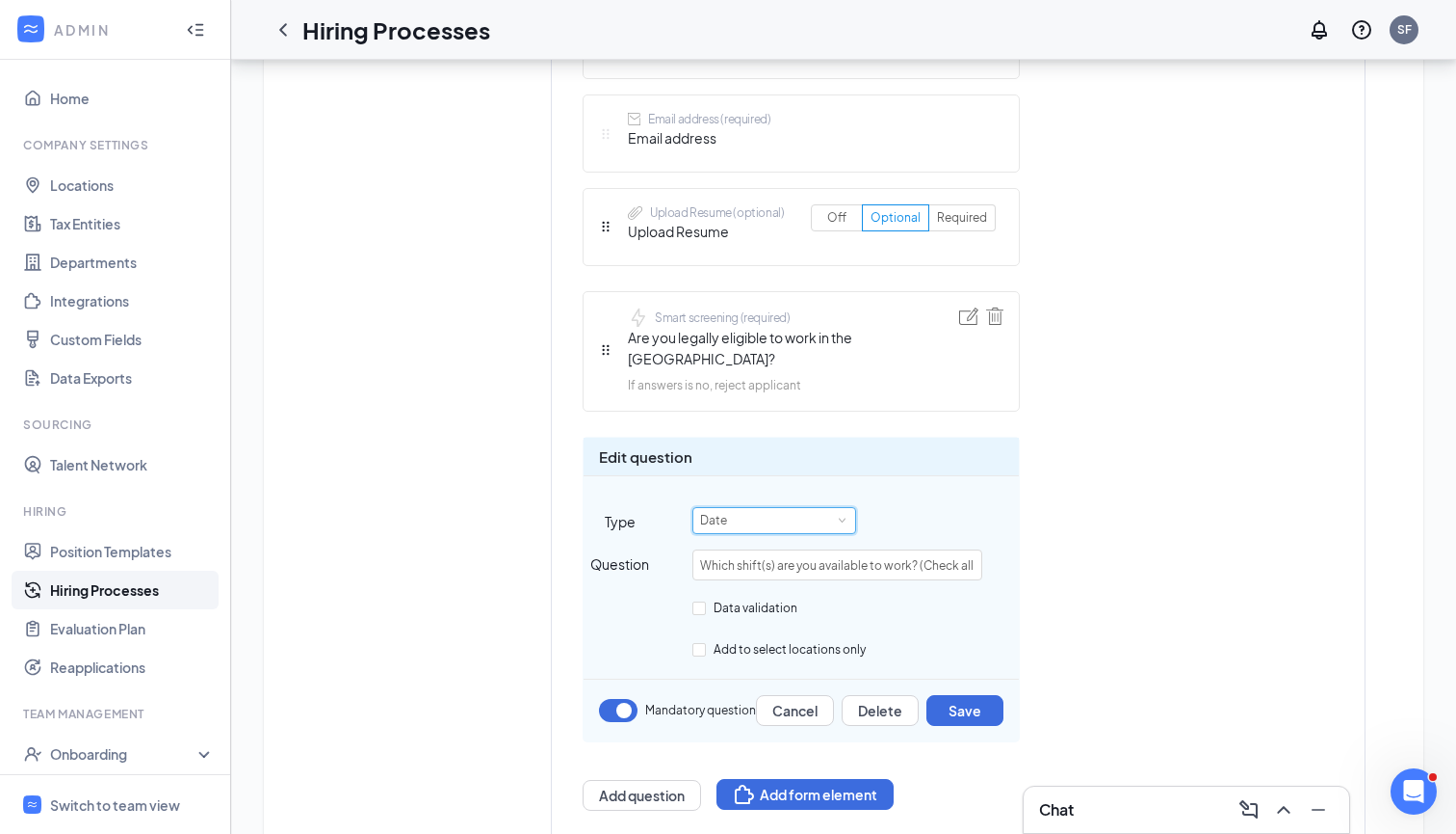
click at [790, 508] on div "Date" at bounding box center [775, 521] width 148 height 25
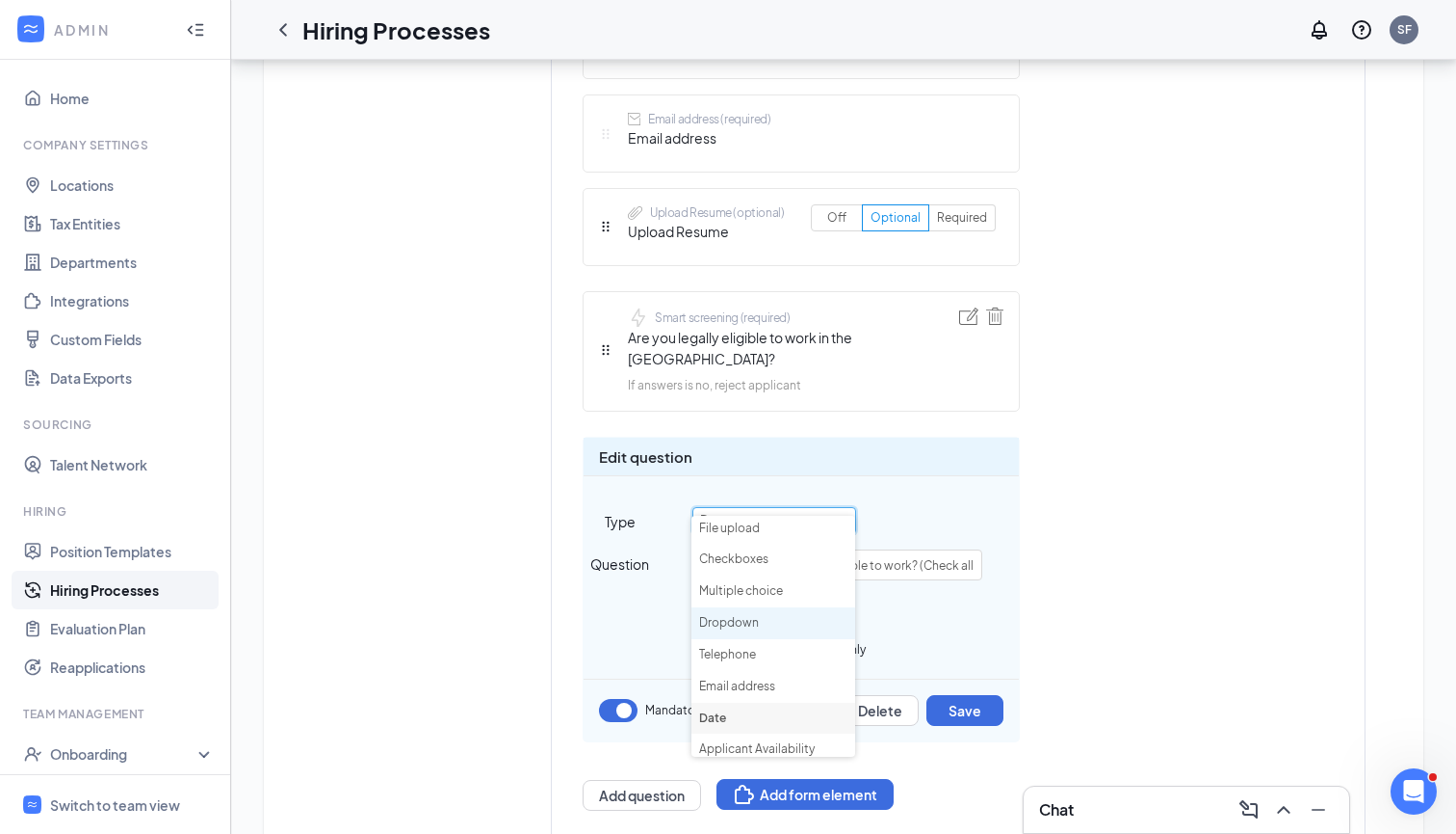
click at [767, 626] on li "Dropdown" at bounding box center [774, 623] width 164 height 32
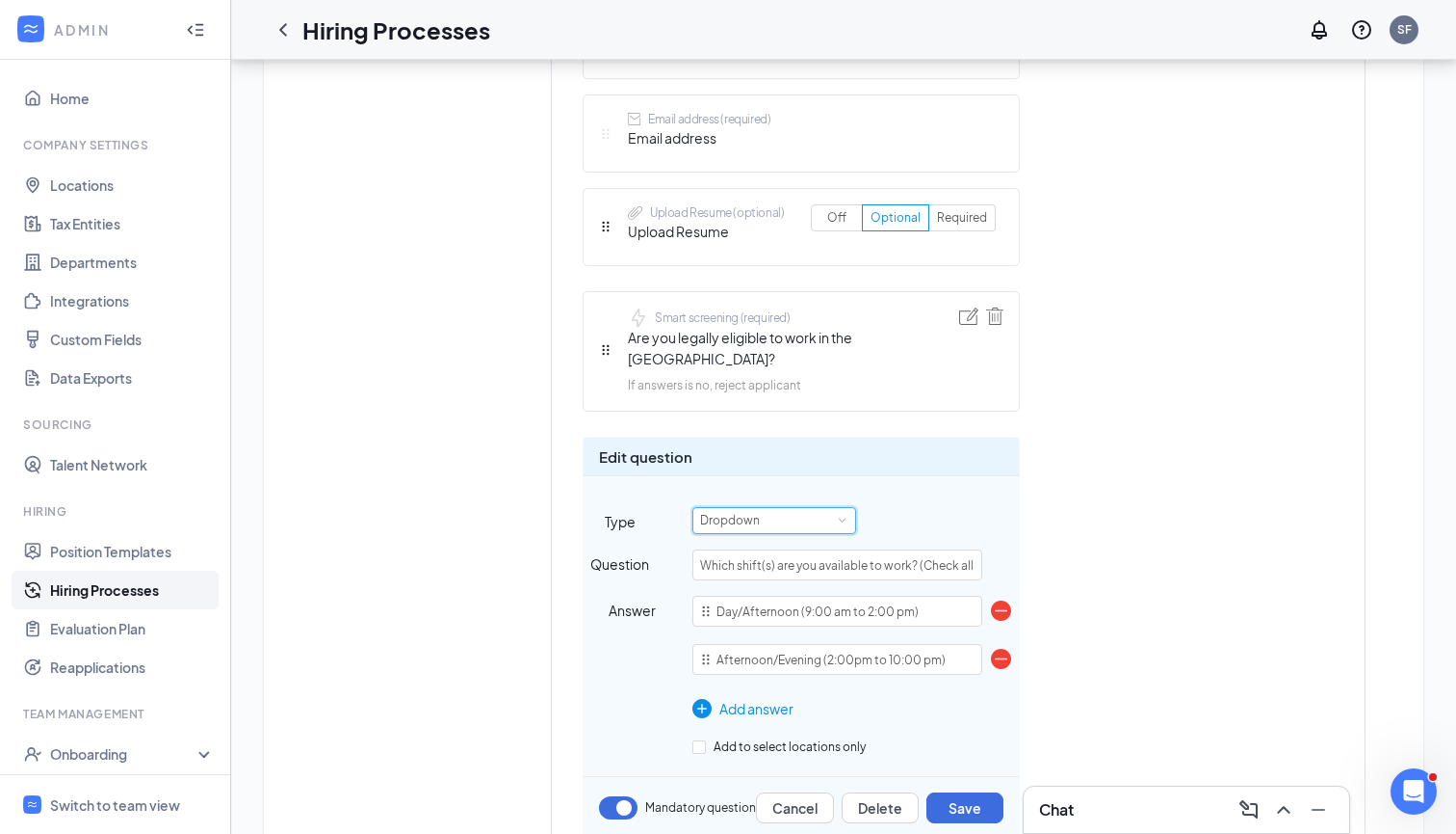
click at [815, 508] on div "Dropdown" at bounding box center [775, 521] width 148 height 25
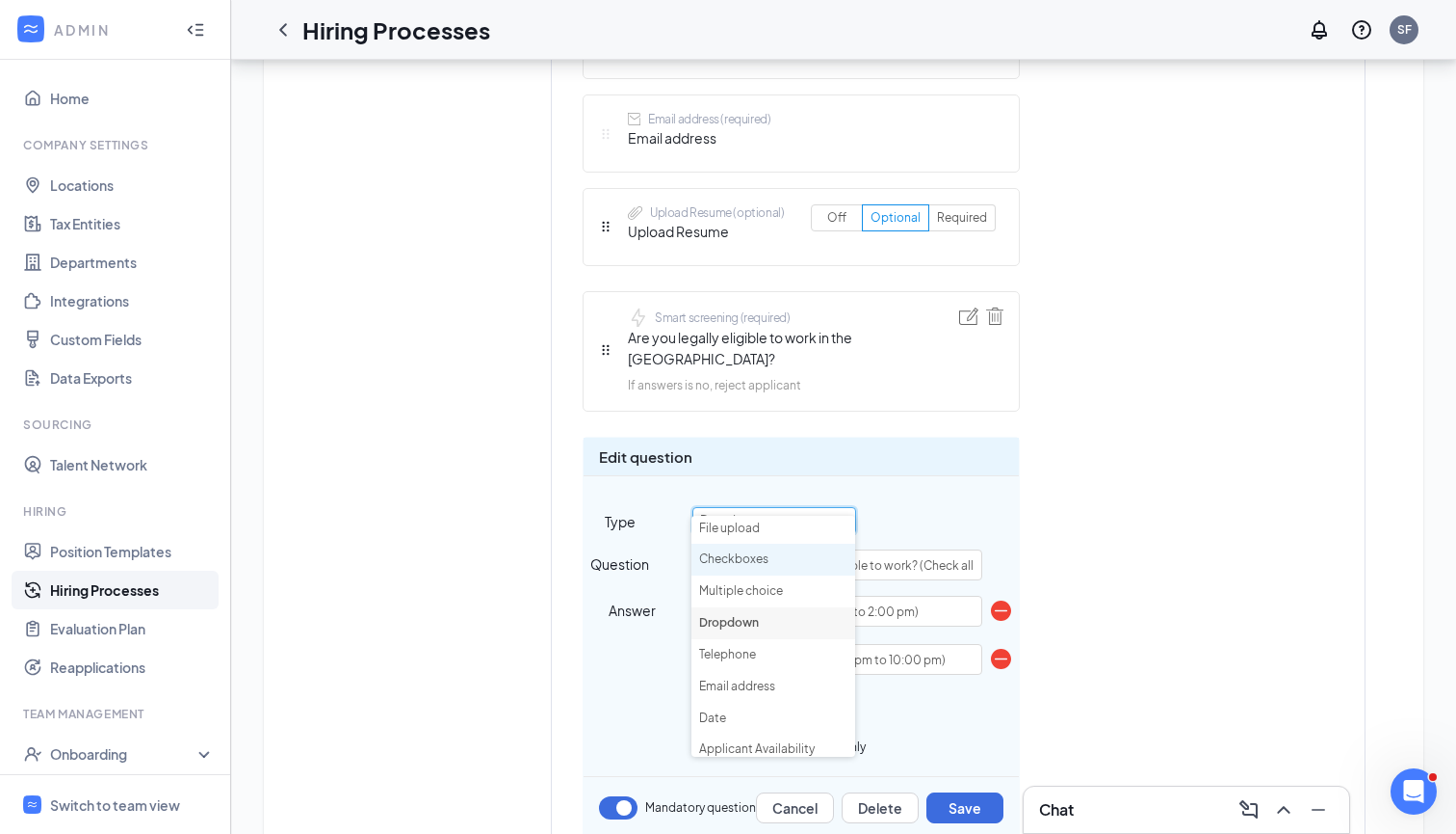
click at [796, 552] on li "Checkboxes" at bounding box center [774, 559] width 164 height 32
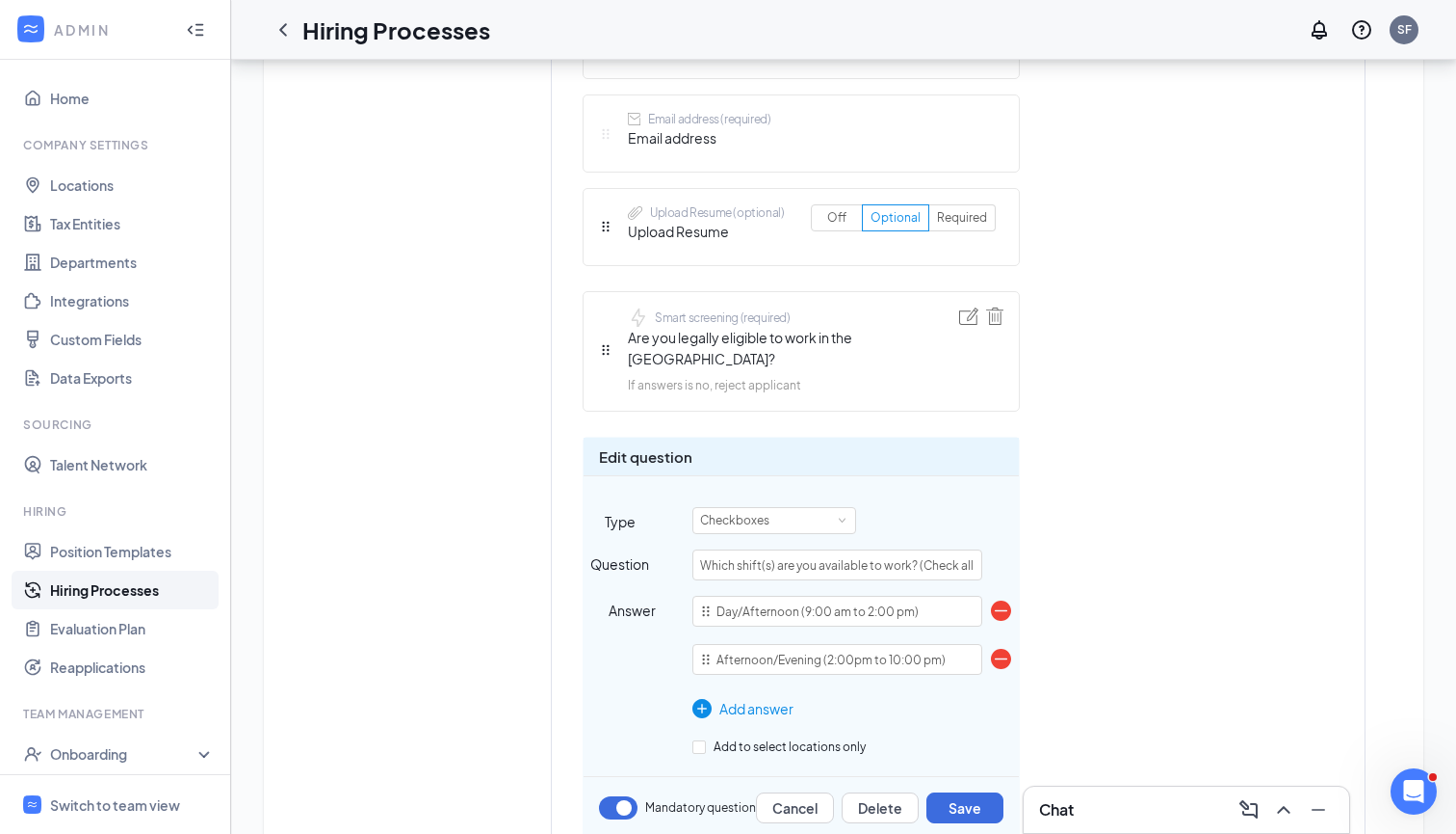
click at [798, 518] on div "Edit question Type Checkboxes Question Which shift(s) are you available to work…" at bounding box center [802, 638] width 437 height 403
click at [806, 508] on div "Checkboxes" at bounding box center [775, 521] width 148 height 25
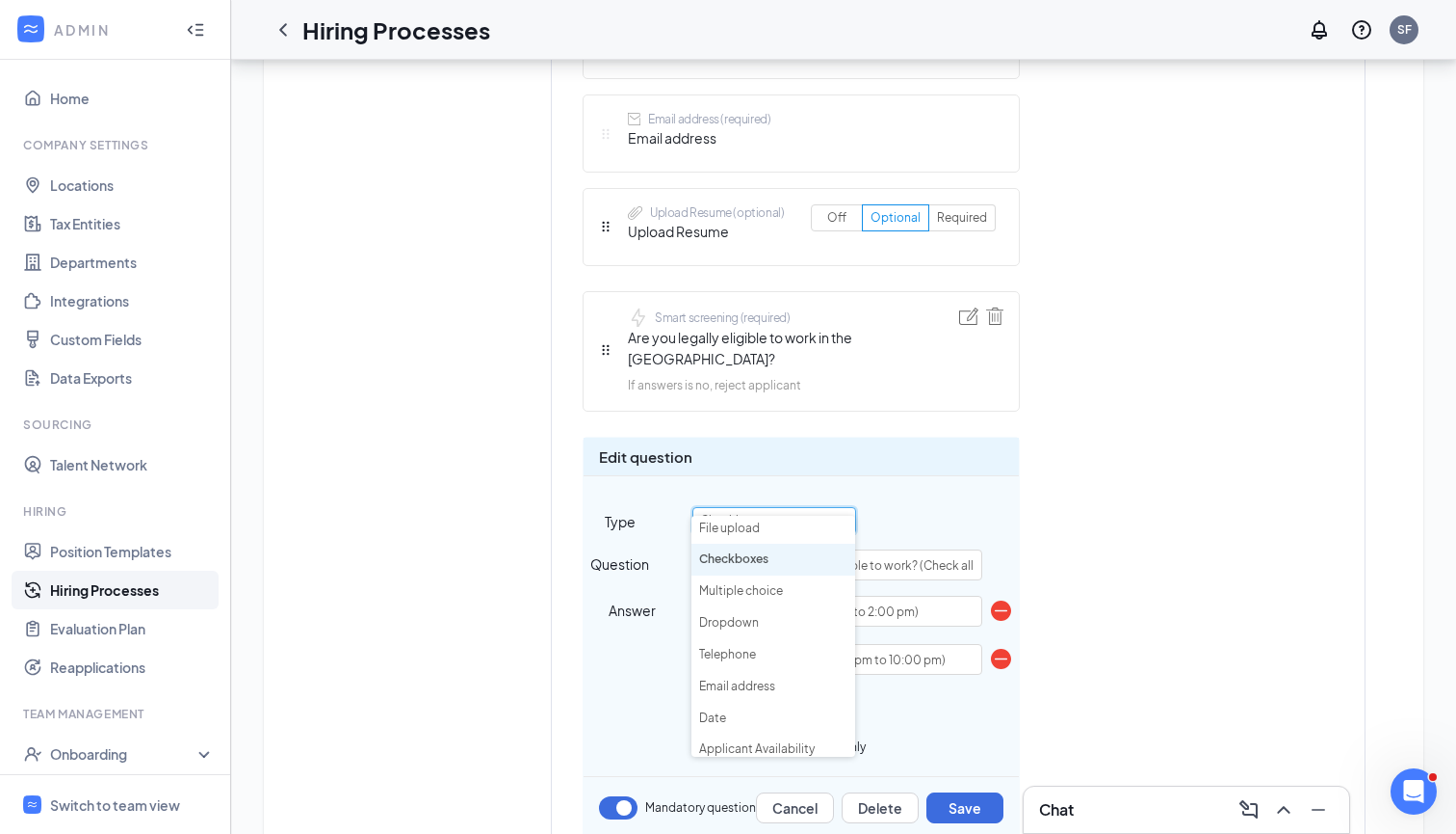
click at [999, 515] on div "Edit question Type Checkboxes Question Which shift(s) are you available to work…" at bounding box center [802, 638] width 437 height 403
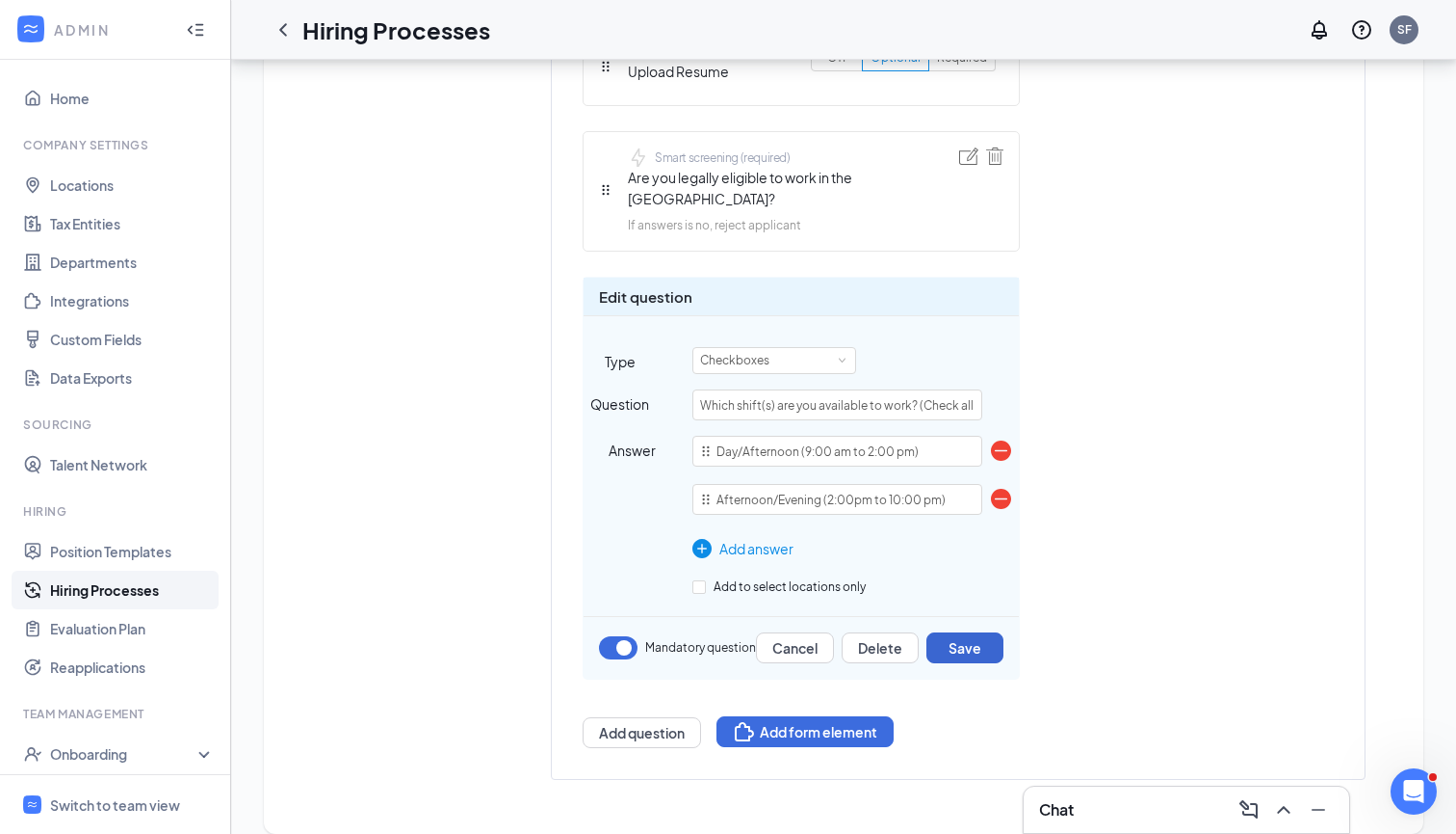
click at [994, 634] on button "Save" at bounding box center [966, 648] width 77 height 31
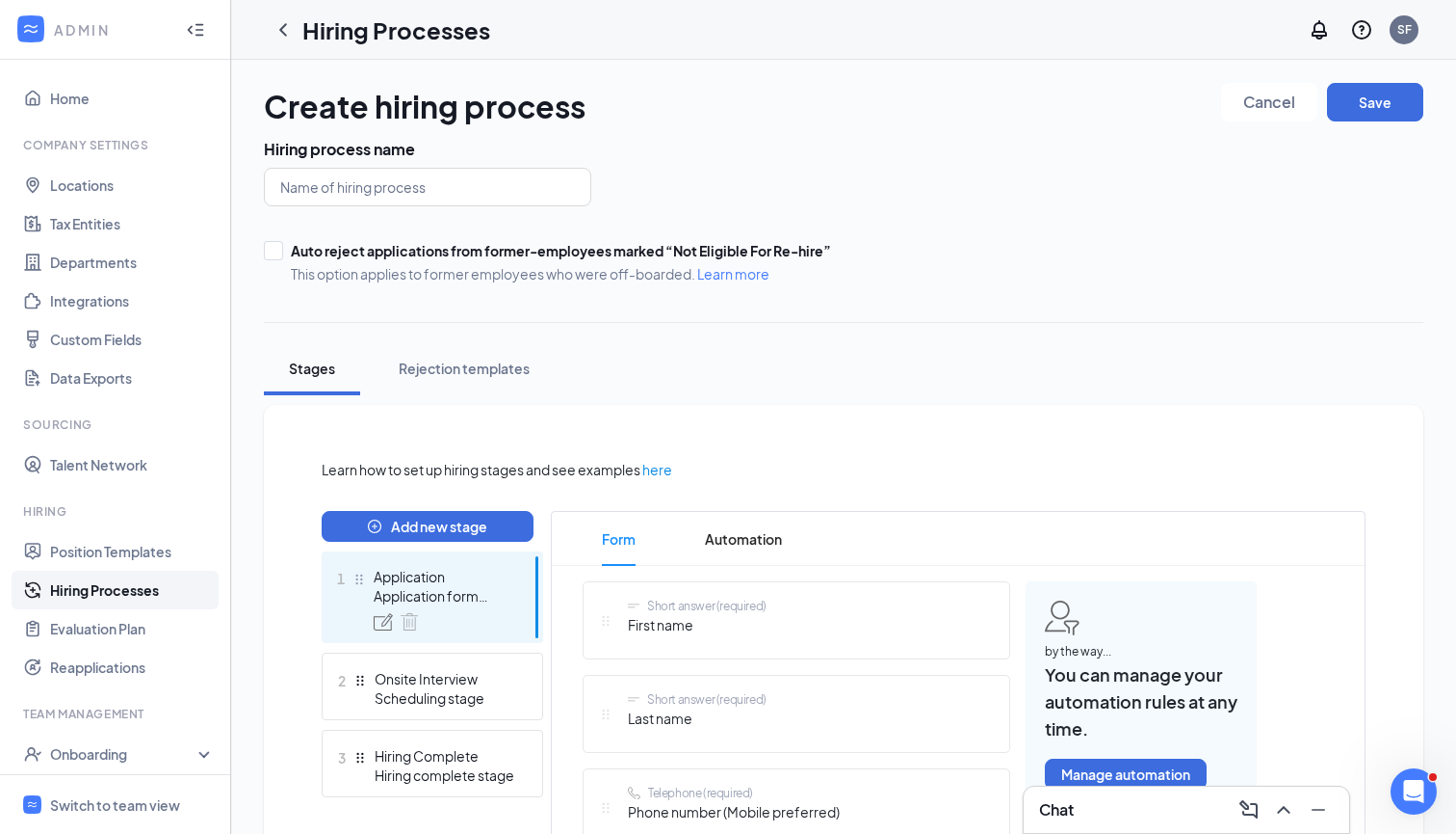
scroll to position [0, 0]
click at [1308, 99] on button "Save" at bounding box center [1376, 102] width 96 height 39
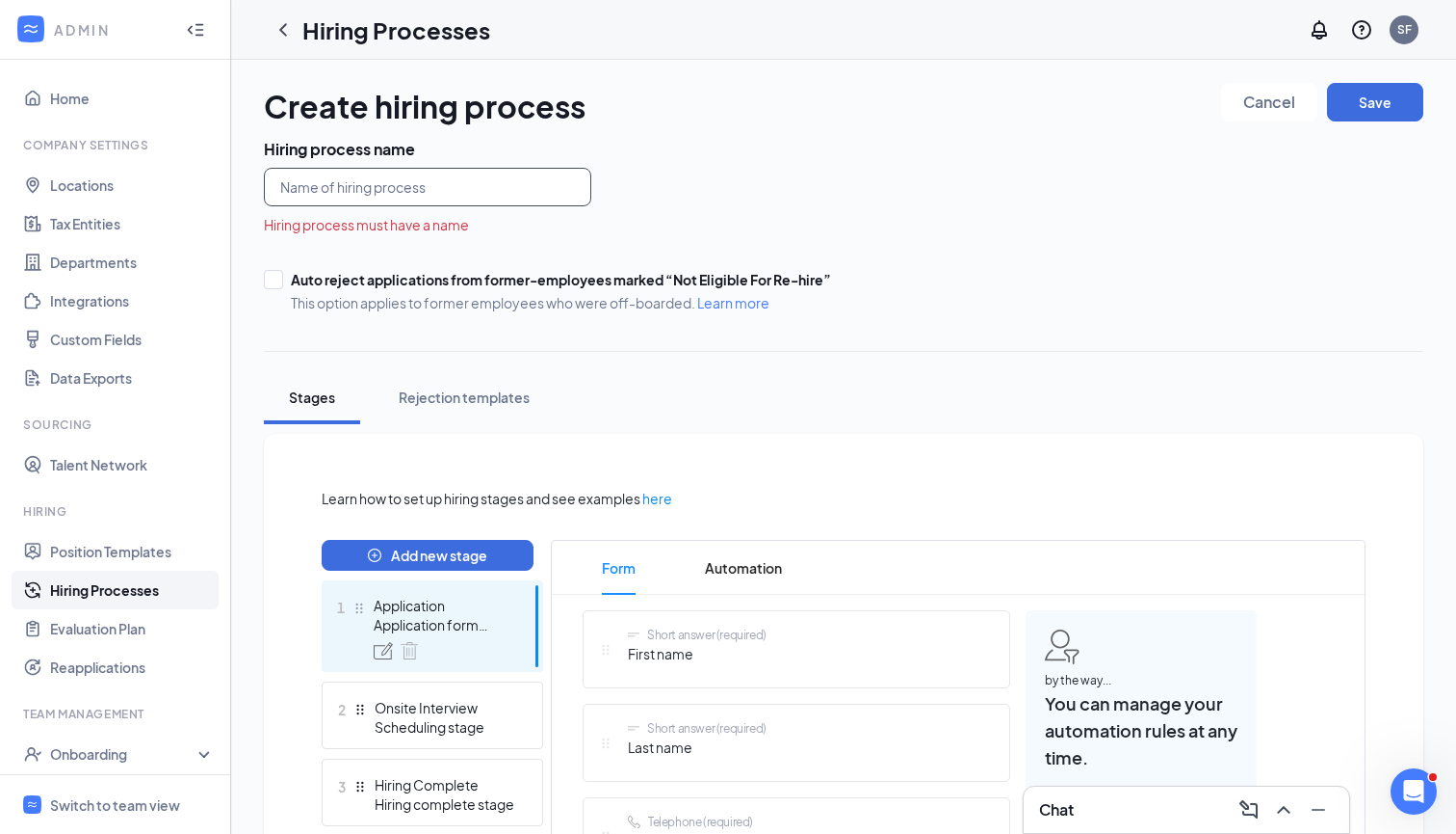
click at [553, 202] on input "text" at bounding box center [428, 187] width 328 height 39
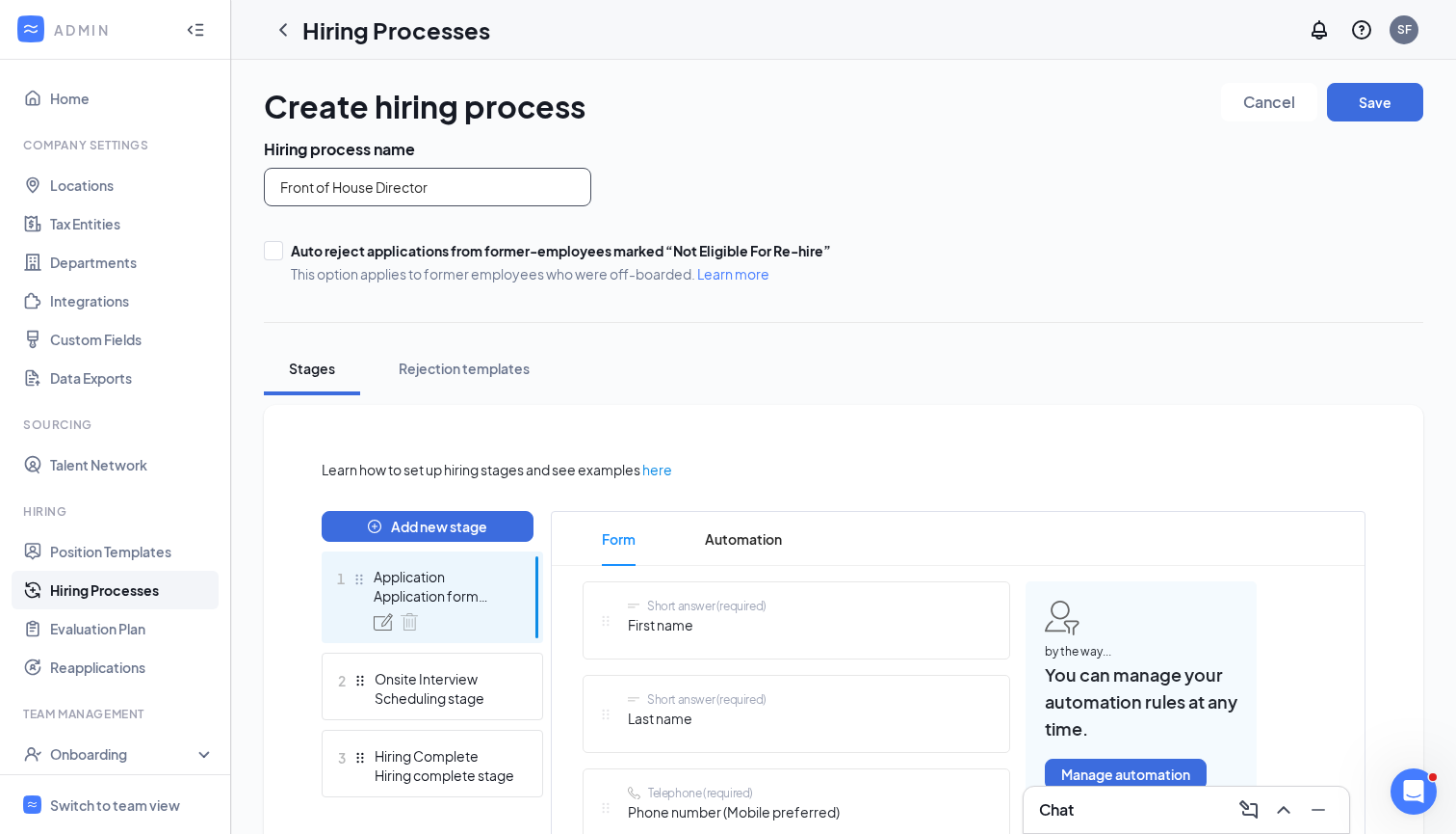
type input "Front of House Director"
click at [782, 196] on div "Front of House Director" at bounding box center [647, 187] width 766 height 39
click at [1308, 109] on button "Save" at bounding box center [1376, 102] width 96 height 39
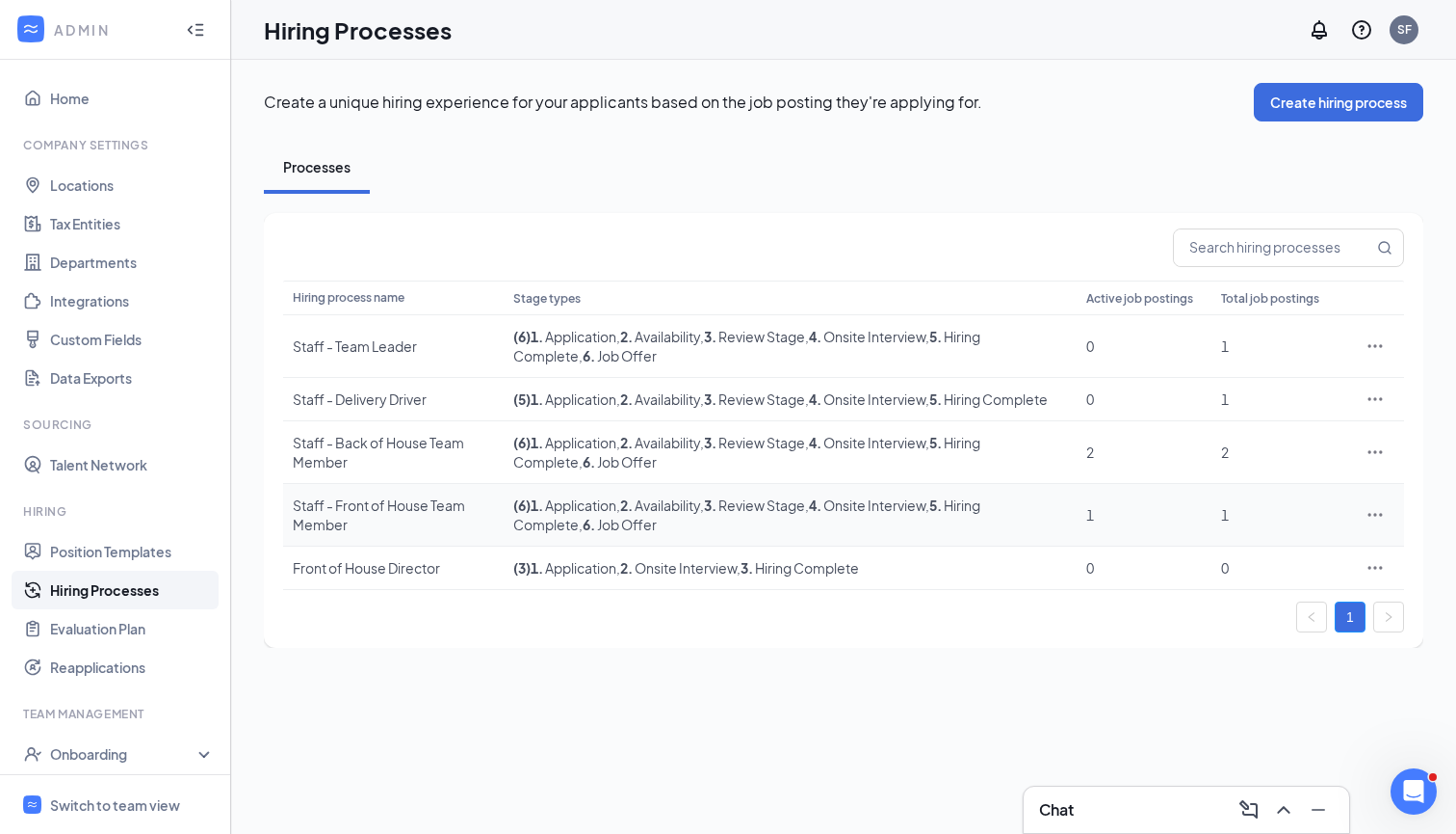
click at [1308, 525] on div at bounding box center [1376, 515] width 39 height 19
click at [1308, 525] on icon "Ellipses" at bounding box center [1376, 515] width 19 height 19
click at [1239, 592] on li "Edit" at bounding box center [1287, 574] width 197 height 44
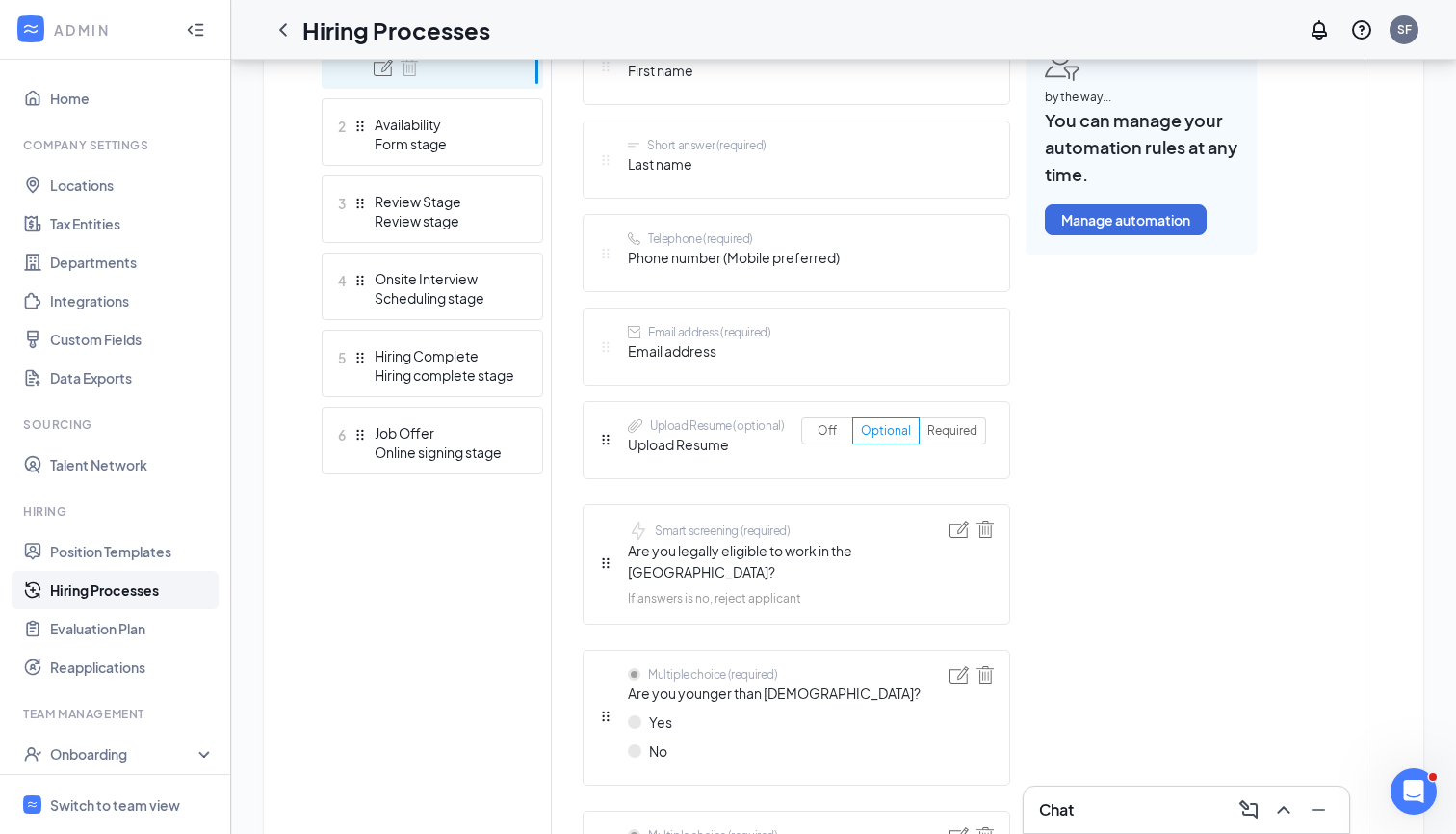
scroll to position [364, 0]
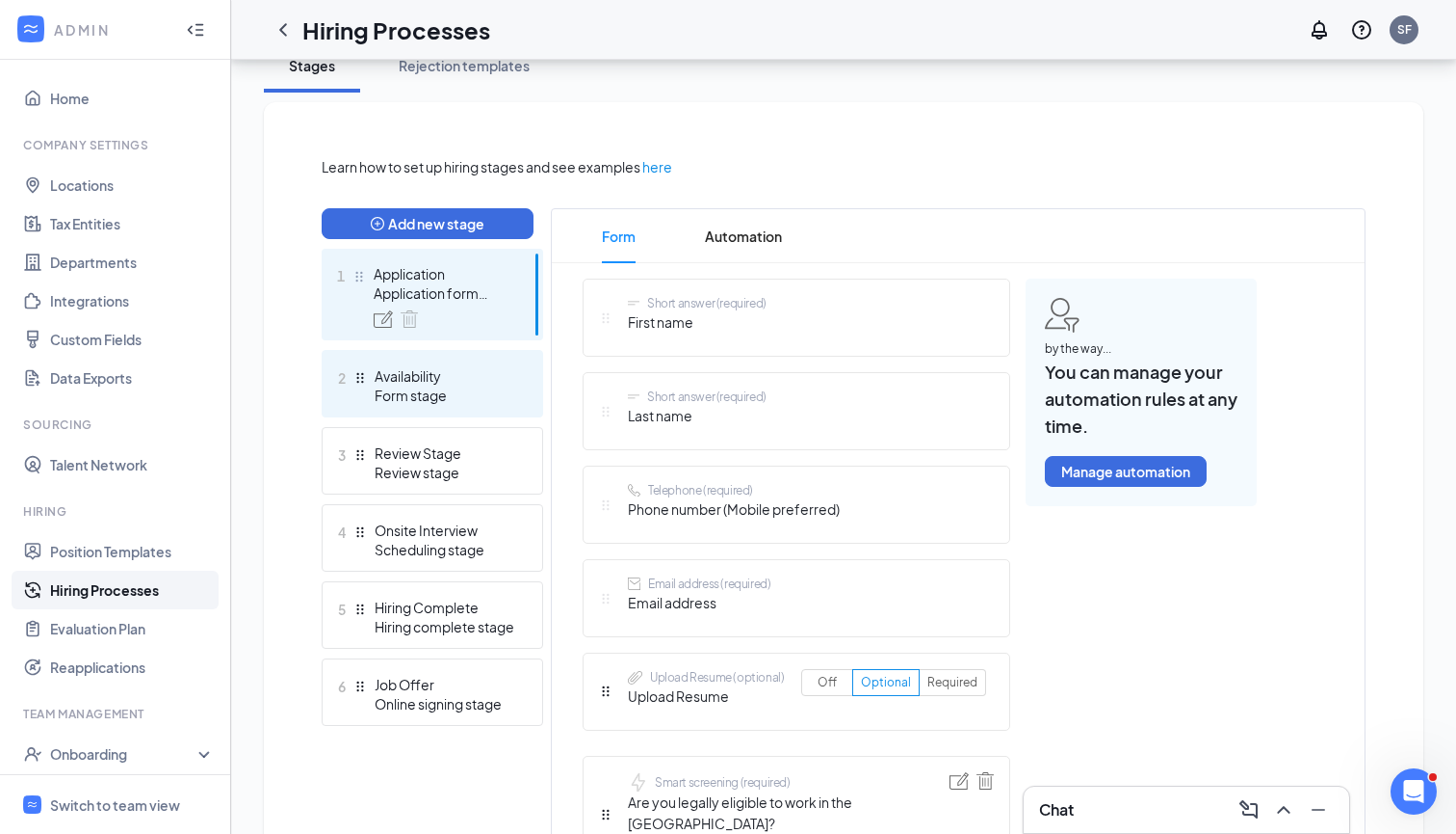
click at [397, 391] on div "Form stage" at bounding box center [445, 395] width 141 height 19
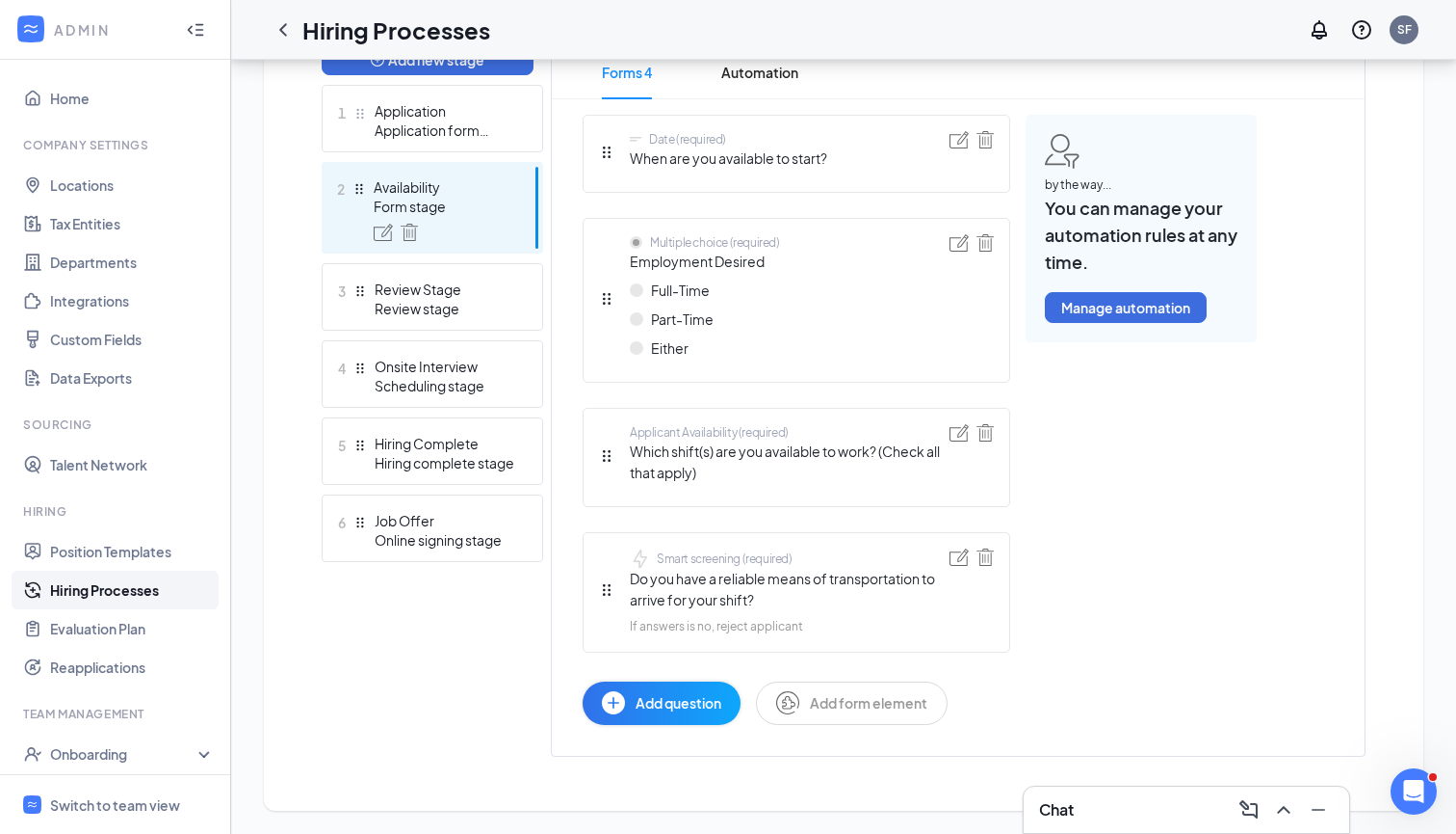
scroll to position [527, 0]
click at [958, 441] on img at bounding box center [960, 434] width 19 height 17
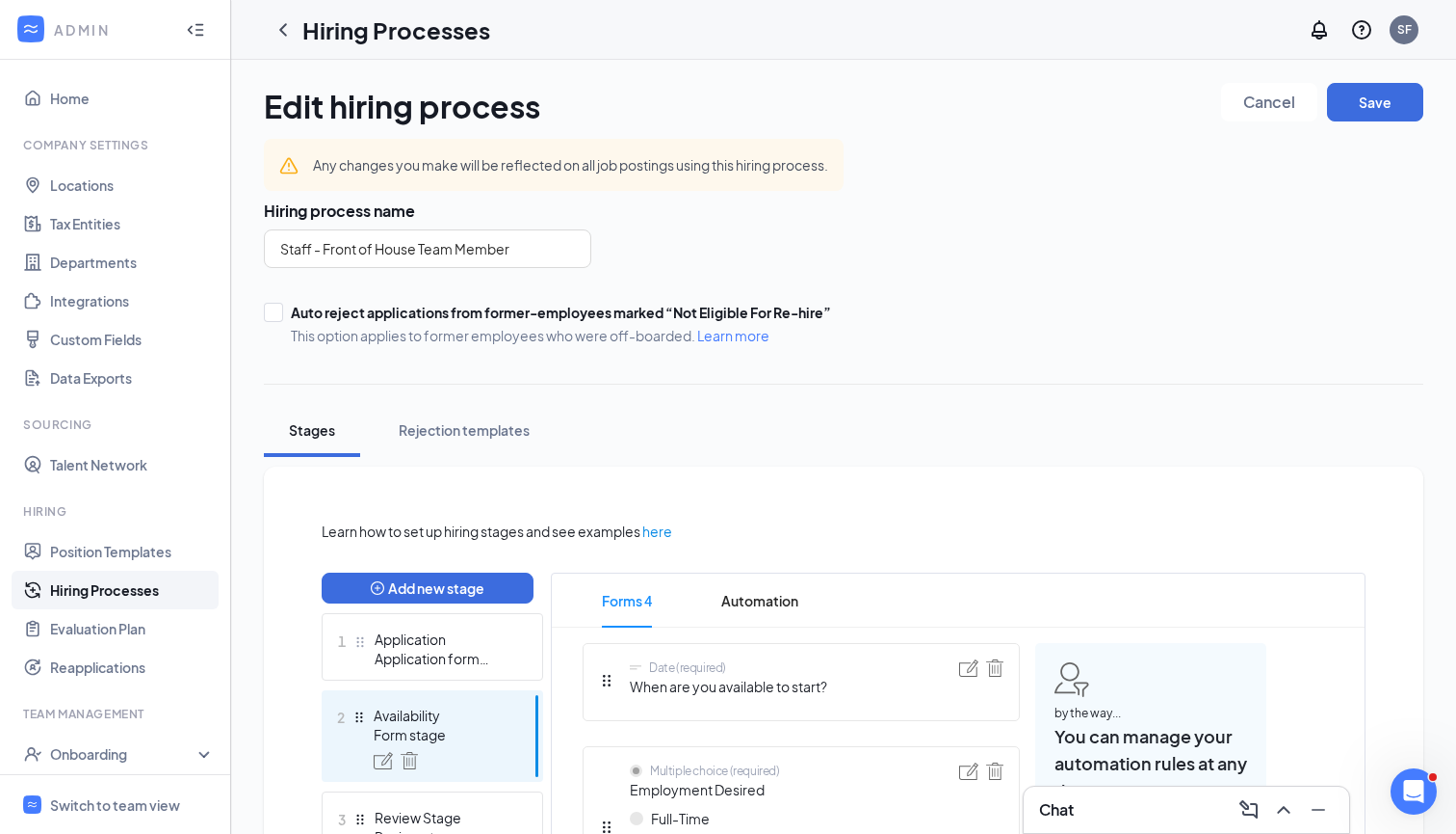
scroll to position [0, 0]
click at [280, 26] on icon "ChevronLeft" at bounding box center [283, 30] width 23 height 23
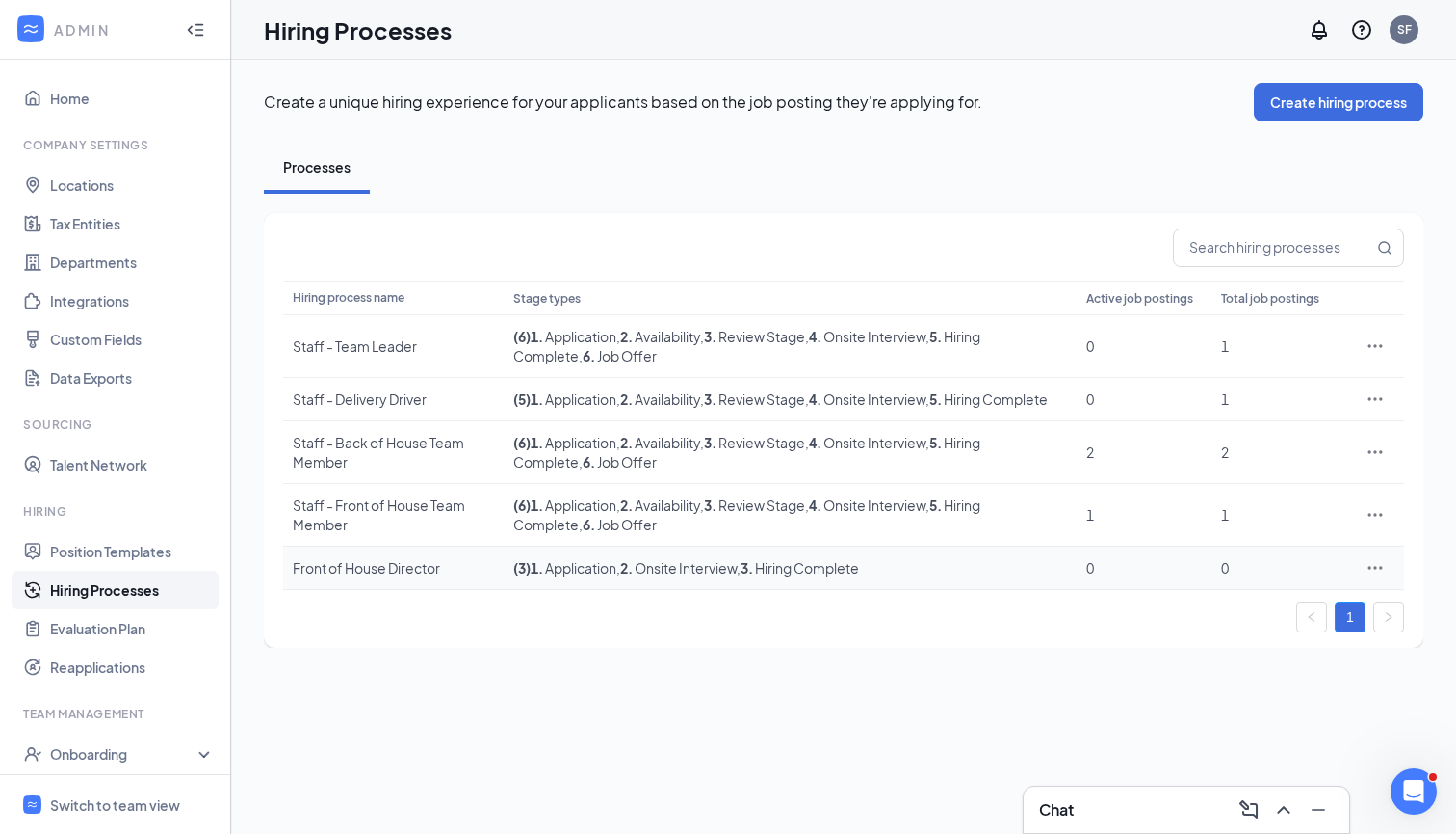
click at [1308, 578] on icon "Ellipses" at bounding box center [1376, 568] width 19 height 19
click at [1211, 620] on span "Edit" at bounding box center [1217, 627] width 25 height 17
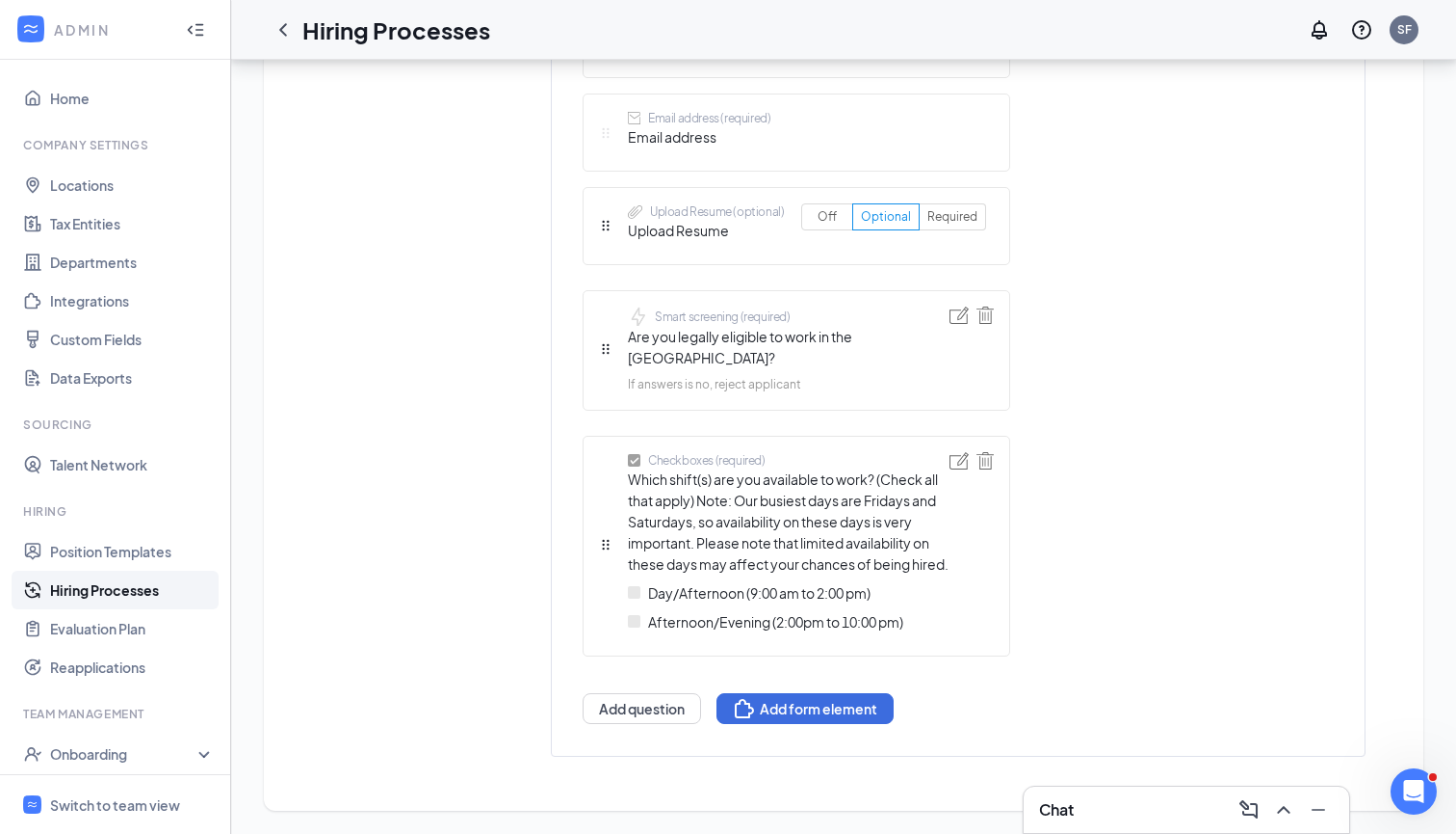
scroll to position [829, 0]
click at [955, 453] on img at bounding box center [960, 462] width 19 height 17
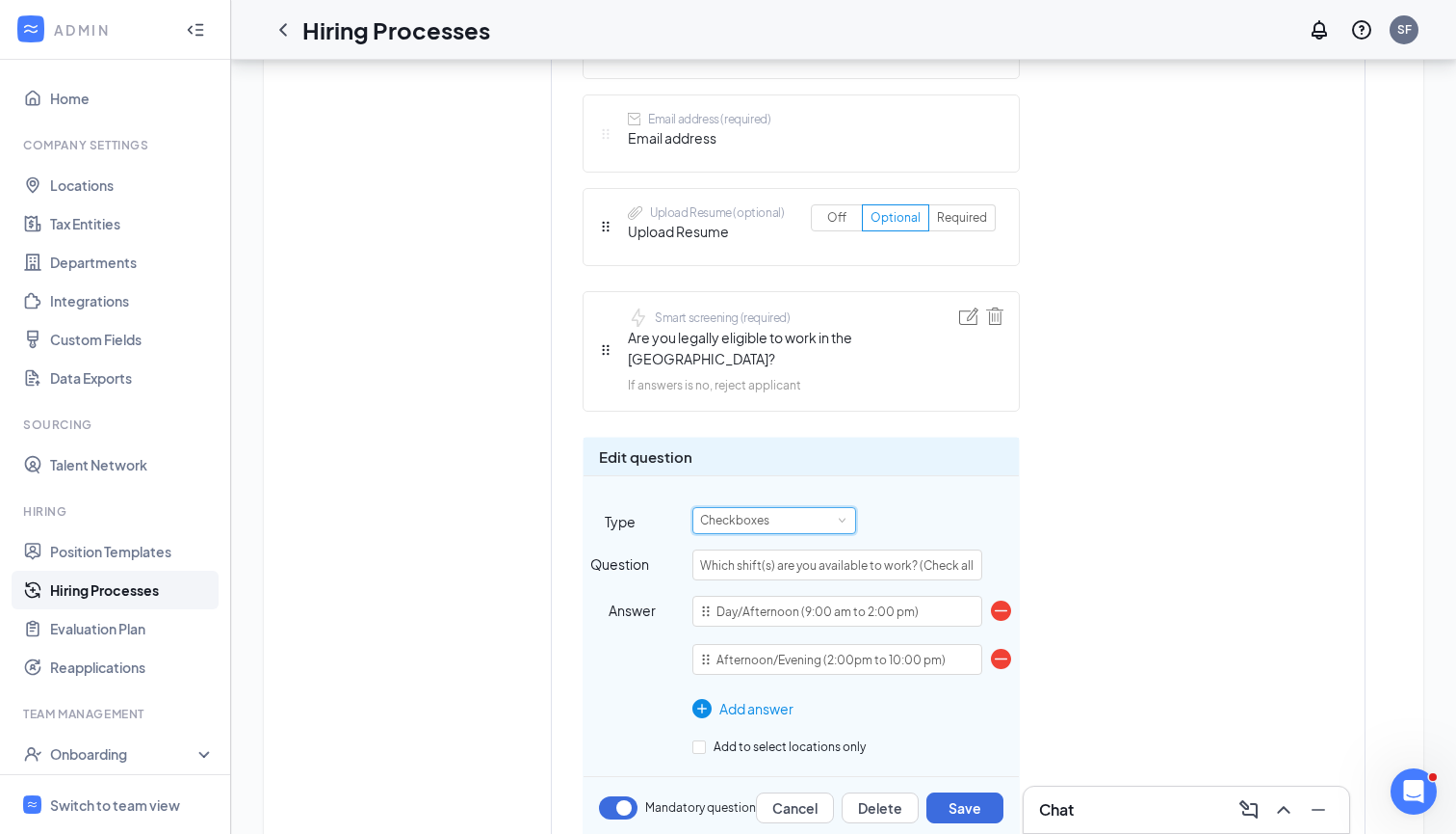
click at [850, 507] on div "Checkboxes" at bounding box center [775, 521] width 164 height 27
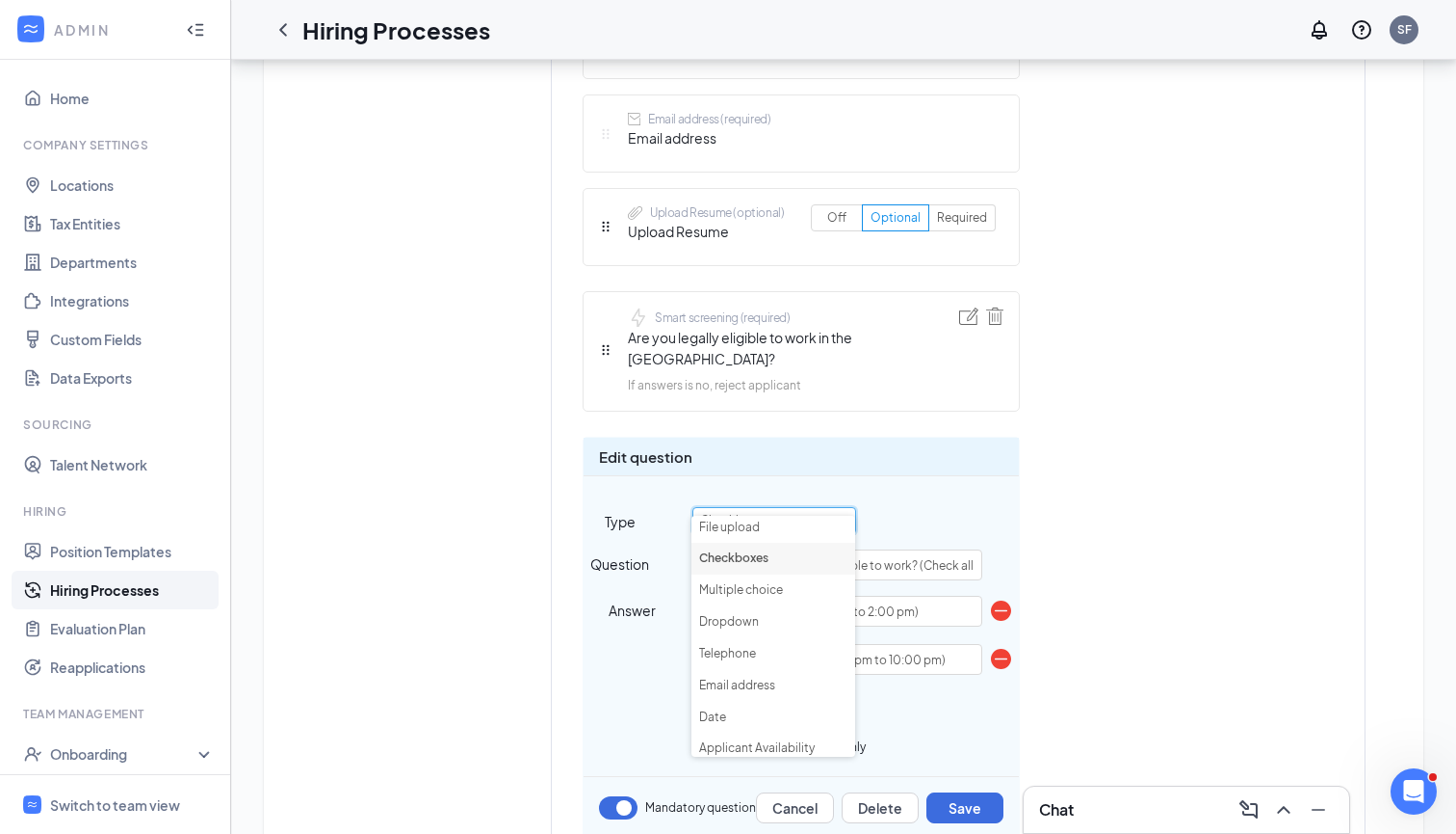
scroll to position [98, 0]
click at [794, 734] on li "Applicant Availability" at bounding box center [774, 749] width 164 height 32
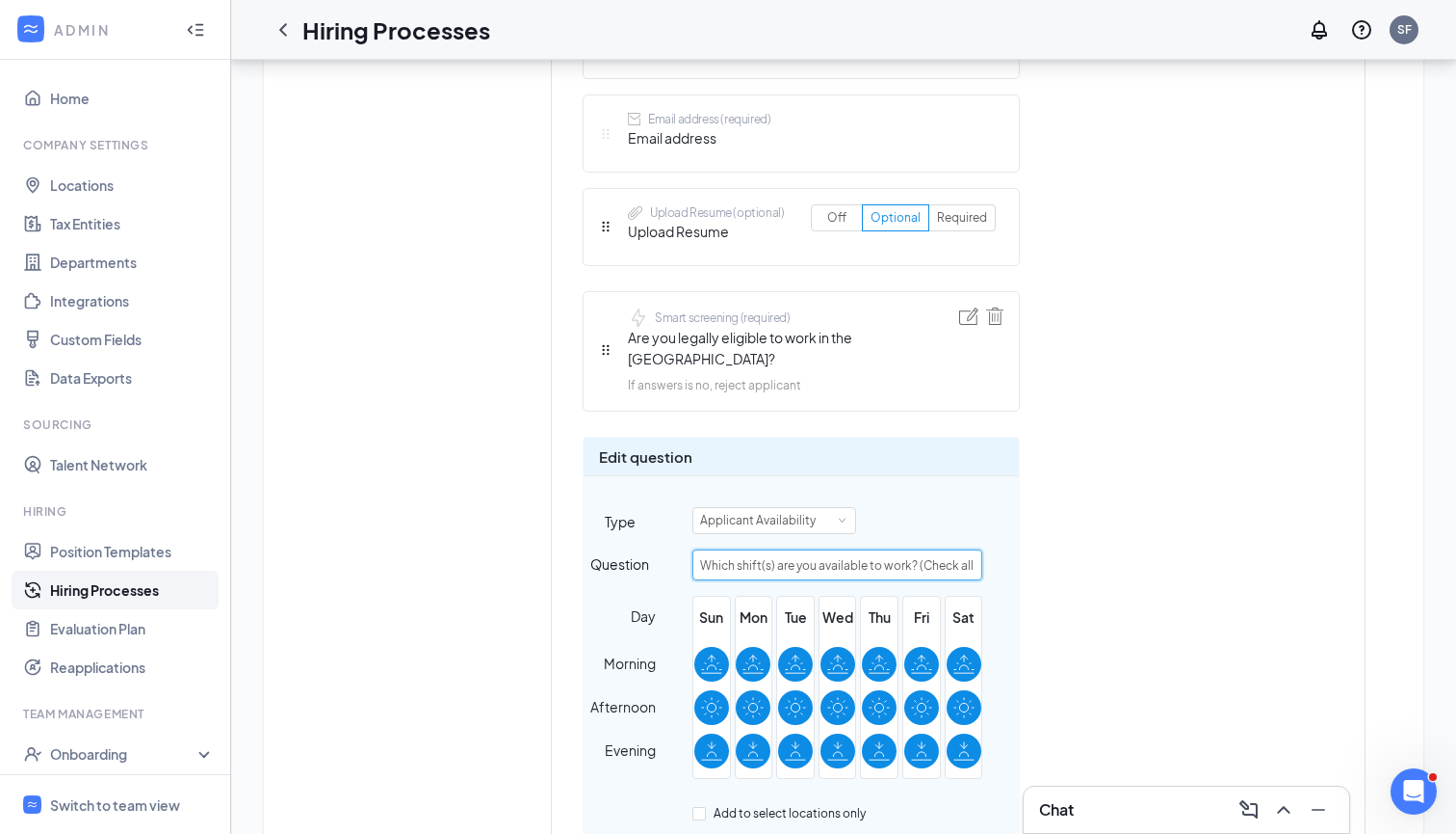
scroll to position [930, 0]
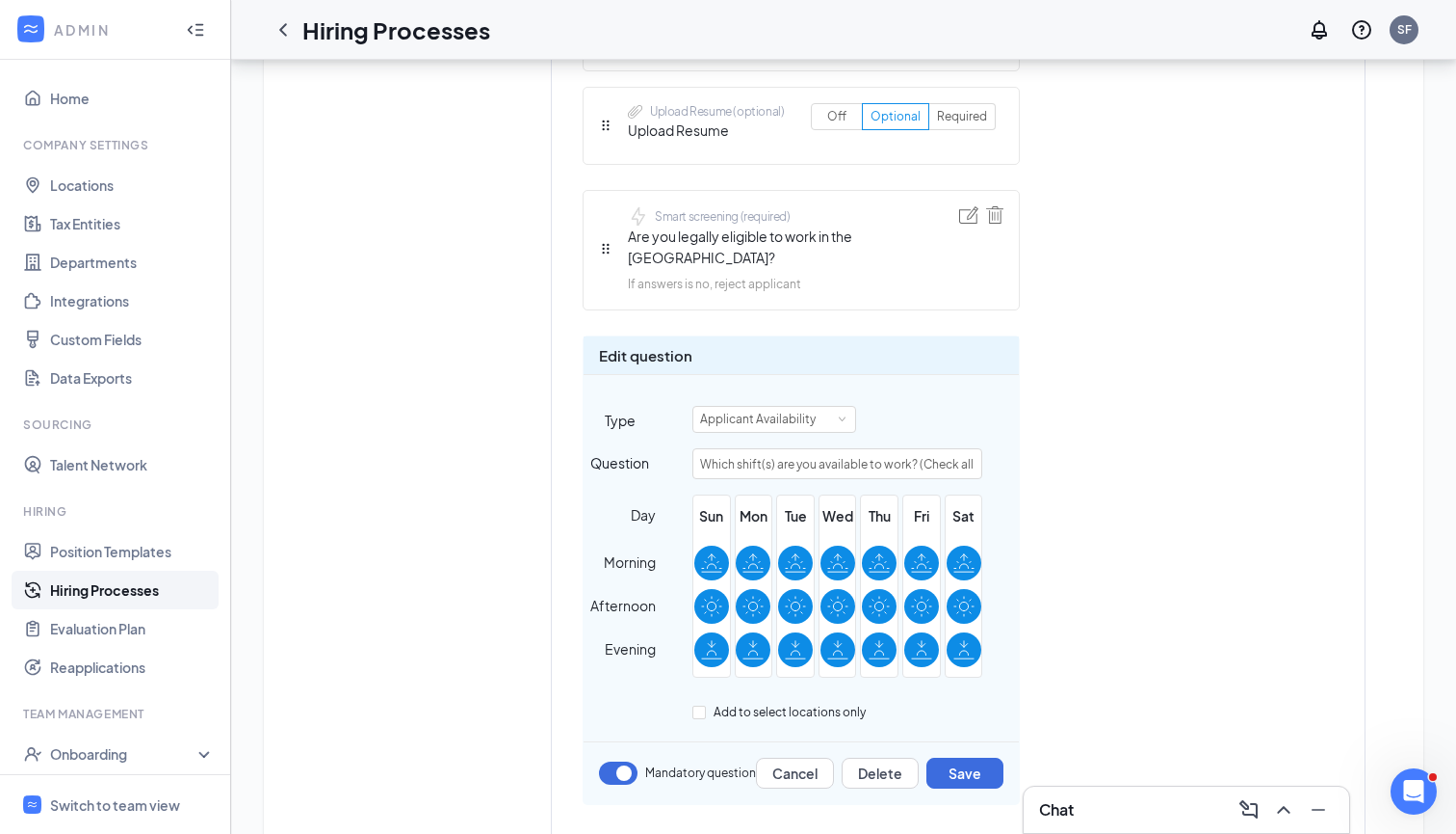
click at [706, 552] on icon at bounding box center [712, 563] width 21 height 21
click at [0, 0] on input "checkbox" at bounding box center [0, 0] width 0 height 0
click at [706, 552] on icon at bounding box center [712, 563] width 23 height 21
click at [0, 0] on input "checkbox" at bounding box center [0, 0] width 0 height 0
click at [707, 552] on icon at bounding box center [712, 563] width 21 height 21
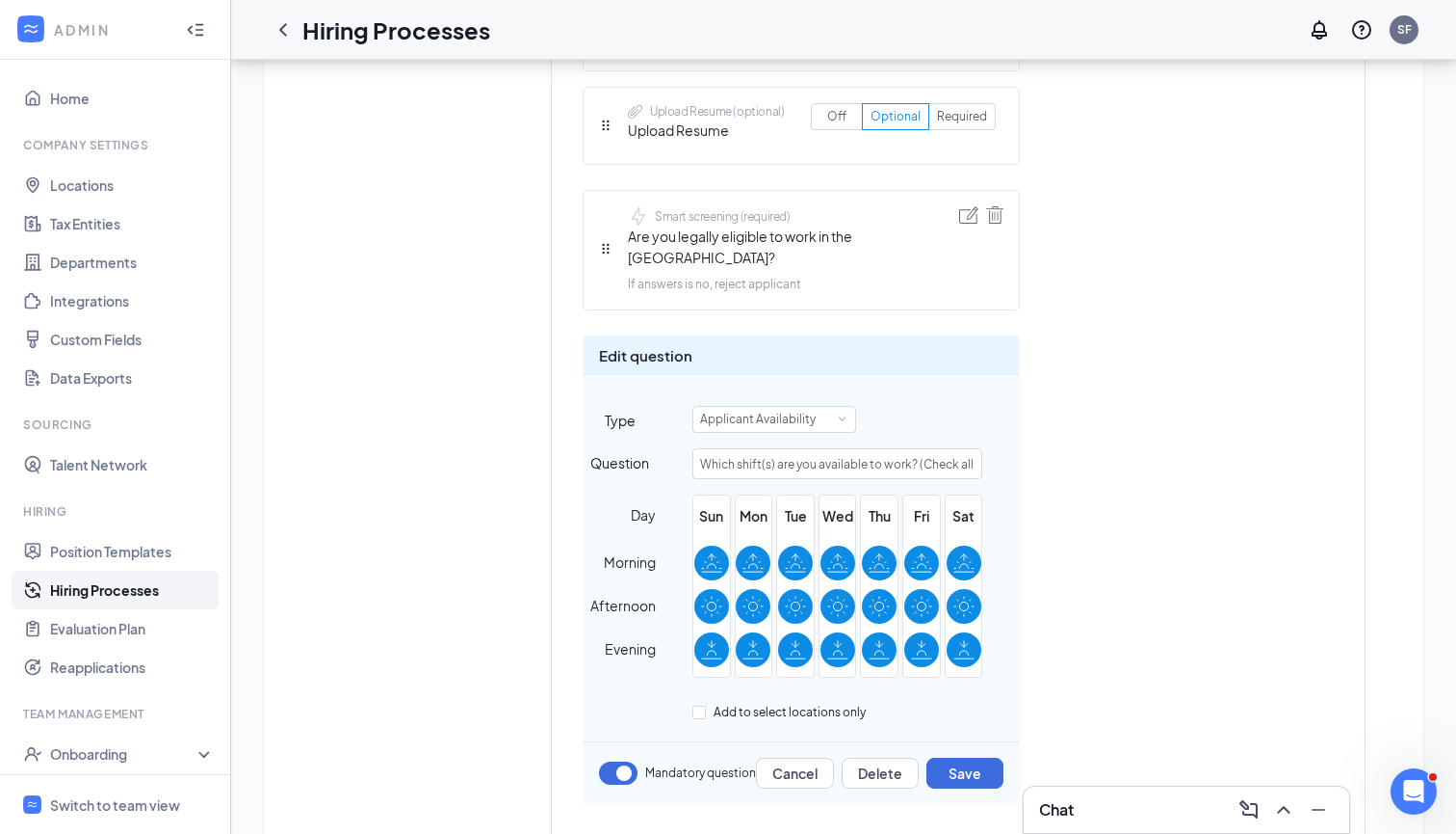
click at [0, 0] on input "checkbox" at bounding box center [0, 0] width 0 height 0
click at [707, 552] on icon at bounding box center [712, 563] width 23 height 21
click at [0, 0] on input "checkbox" at bounding box center [0, 0] width 0 height 0
click at [781, 448] on input "Which shift(s) are you available to work? (Check all that apply)" at bounding box center [837, 464] width 290 height 31
click at [958, 448] on input "Which shift(s) are you available to work? (Check all that apply)" at bounding box center [837, 464] width 290 height 31
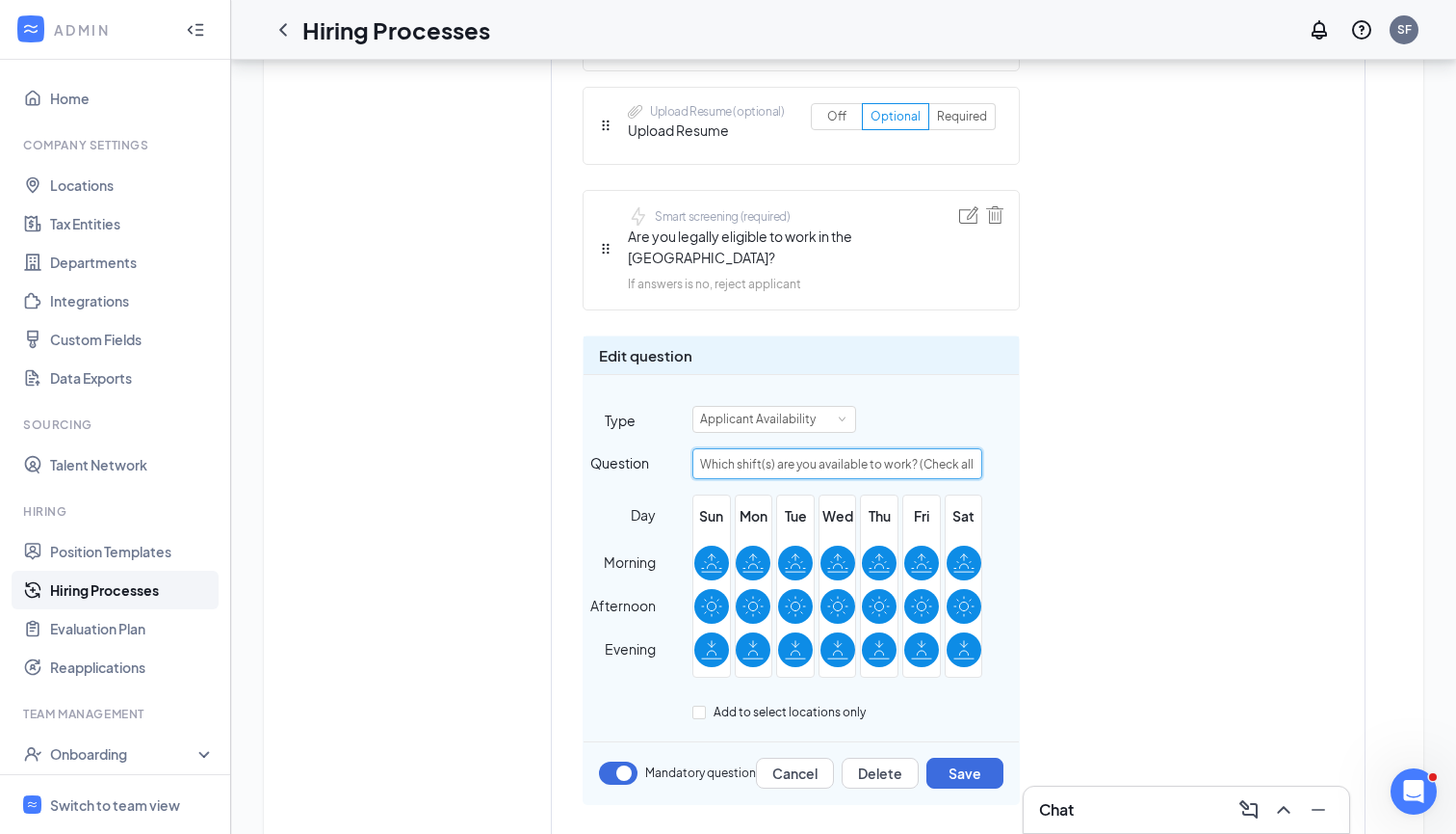
paste input "Note: Our busiest days are Fridays and Saturdays, so availability on these days…"
type input "Which shift(s) are you available to work? (Check all that apply) Note: Our busi…"
click at [1072, 392] on div "Short answer (required) First name Short answer (required) Last name Telephone …" at bounding box center [920, 293] width 675 height 1161
click at [961, 753] on div "Edit question Type Applicant Availability Question Which shift(s) are you avail…" at bounding box center [802, 570] width 437 height 470
click at [982, 753] on button "Save" at bounding box center [966, 773] width 77 height 31
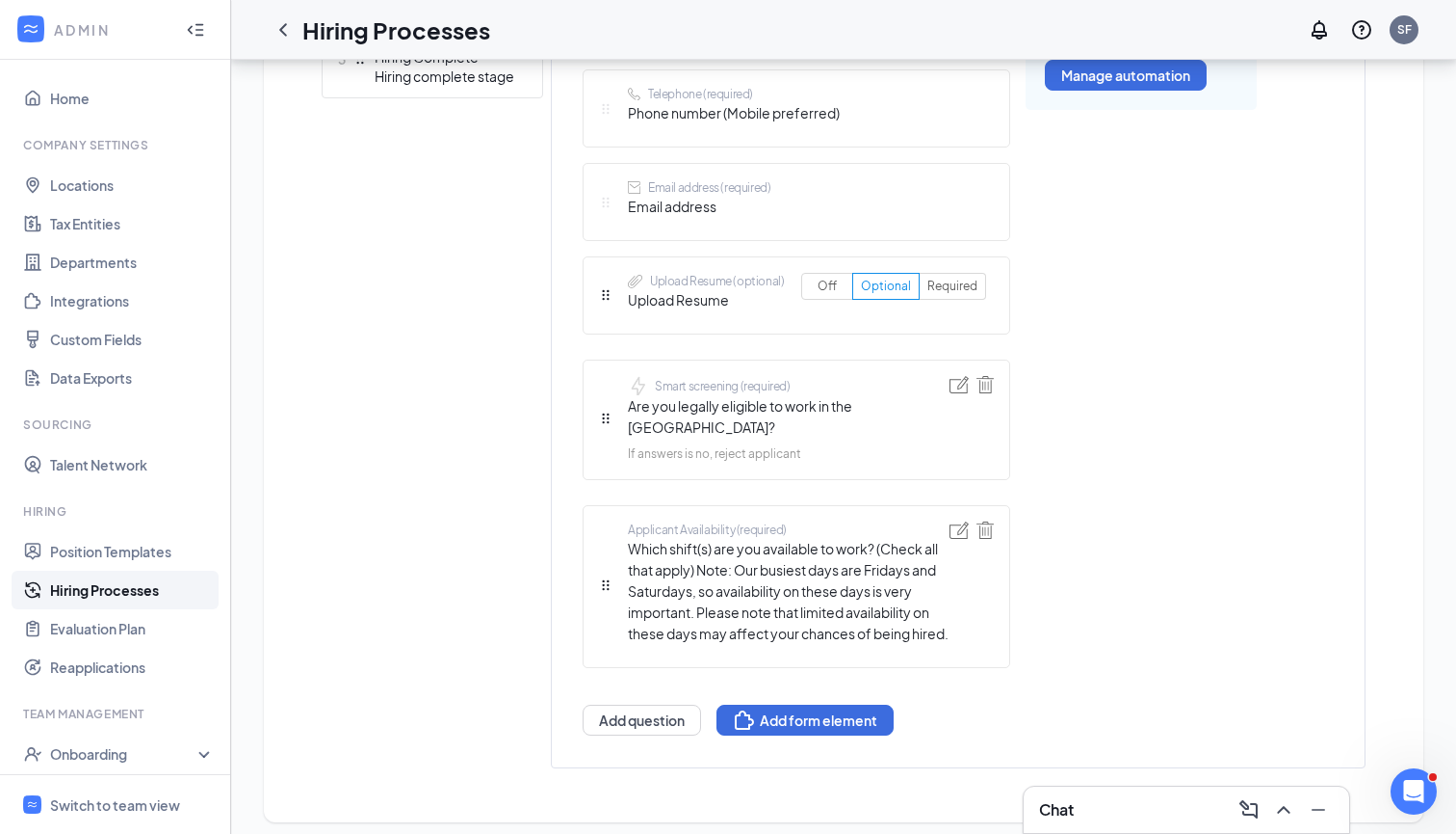
scroll to position [770, 0]
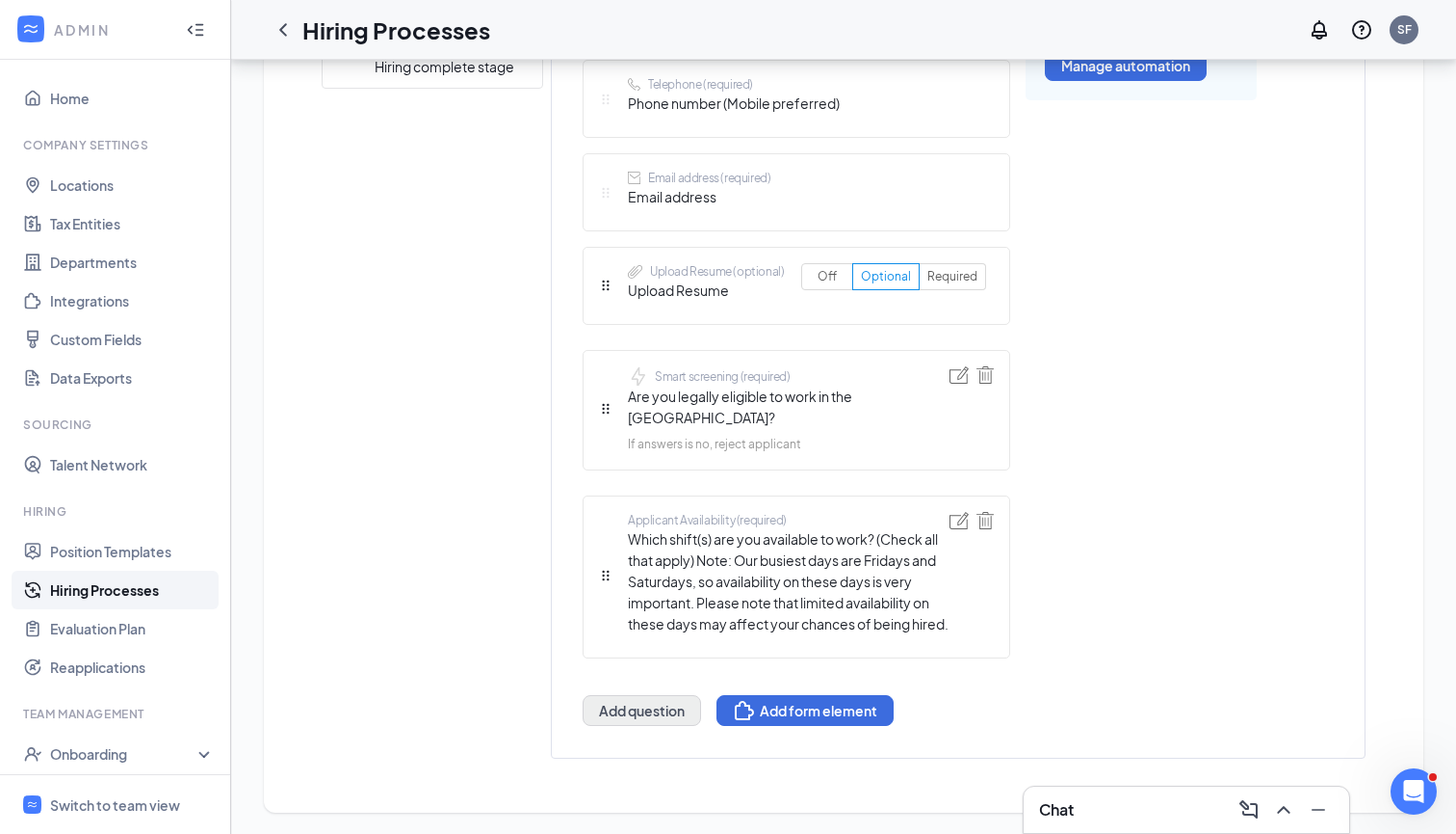
click at [639, 713] on button "Add question" at bounding box center [642, 711] width 119 height 31
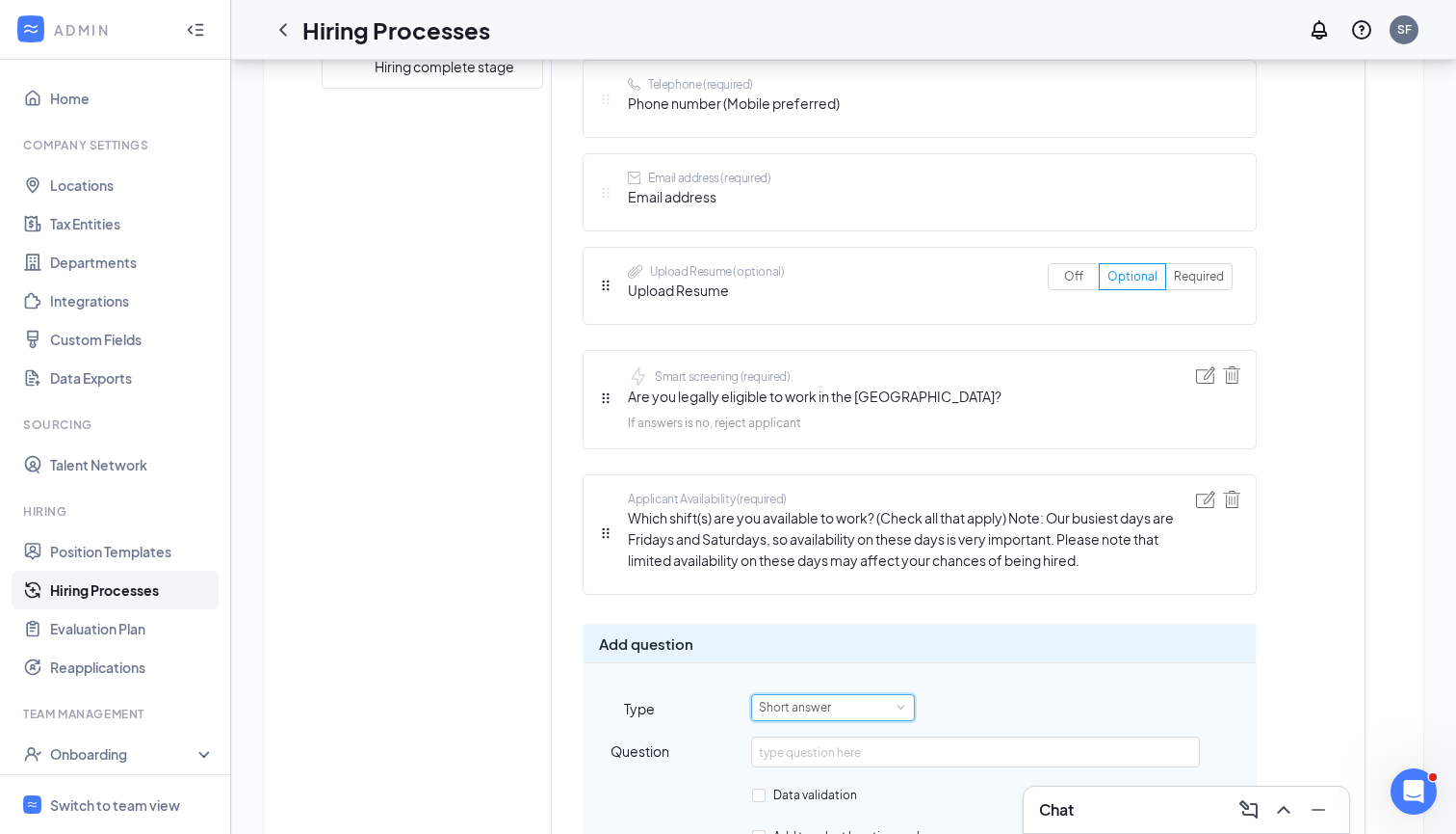
click at [863, 705] on div "Short answer" at bounding box center [834, 708] width 148 height 25
click at [823, 740] on li "Smart screening" at bounding box center [834, 740] width 164 height 32
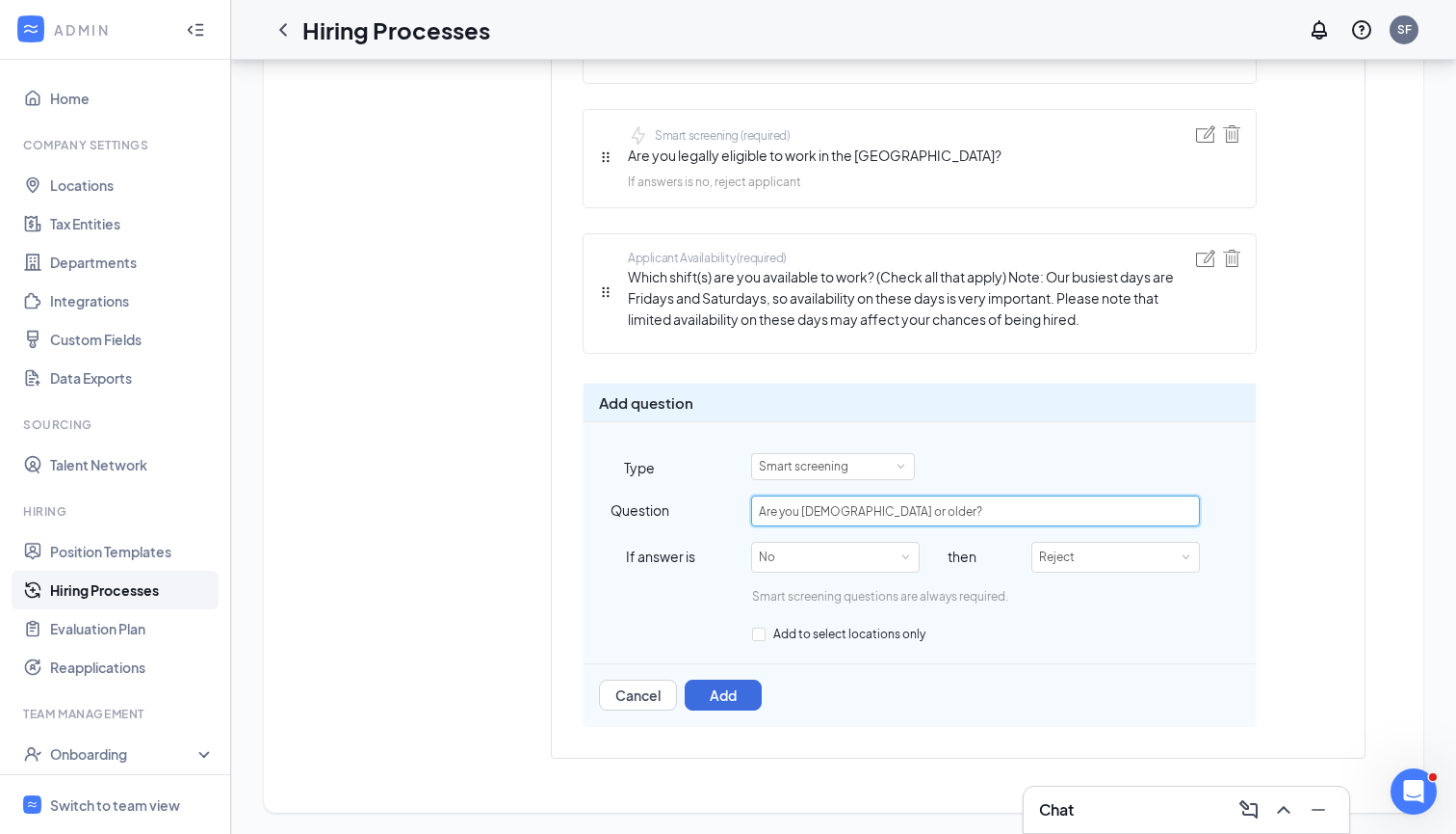
scroll to position [1010, 0]
type input "Are you [DEMOGRAPHIC_DATA] or older?"
click at [745, 697] on button "Add" at bounding box center [724, 696] width 77 height 31
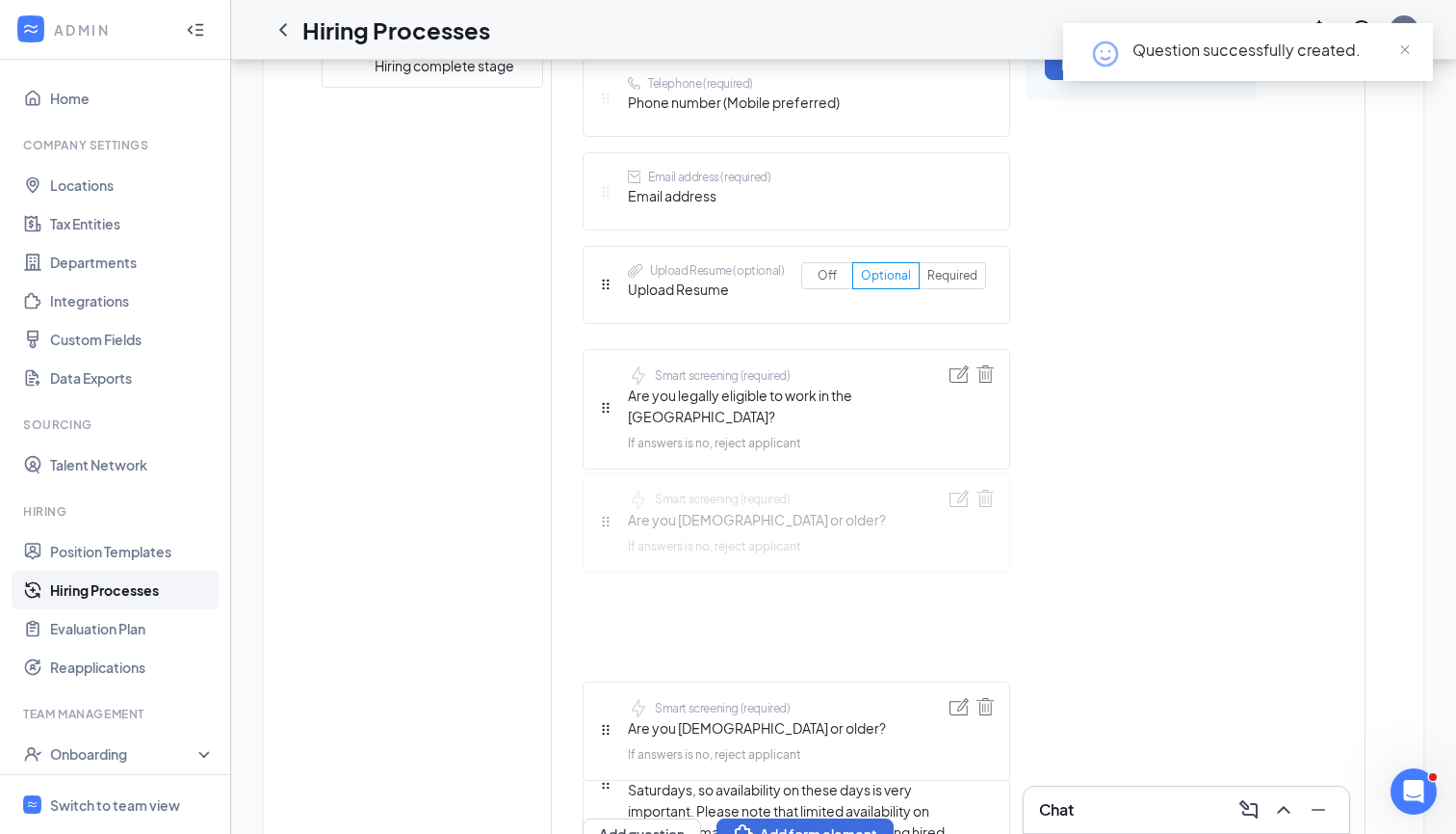
drag, startPoint x: 601, startPoint y: 726, endPoint x: 602, endPoint y: 495, distance: 231.0
click at [602, 495] on div "Short answer (required) First name Short answer (required) Last name Telephone …" at bounding box center [797, 361] width 428 height 979
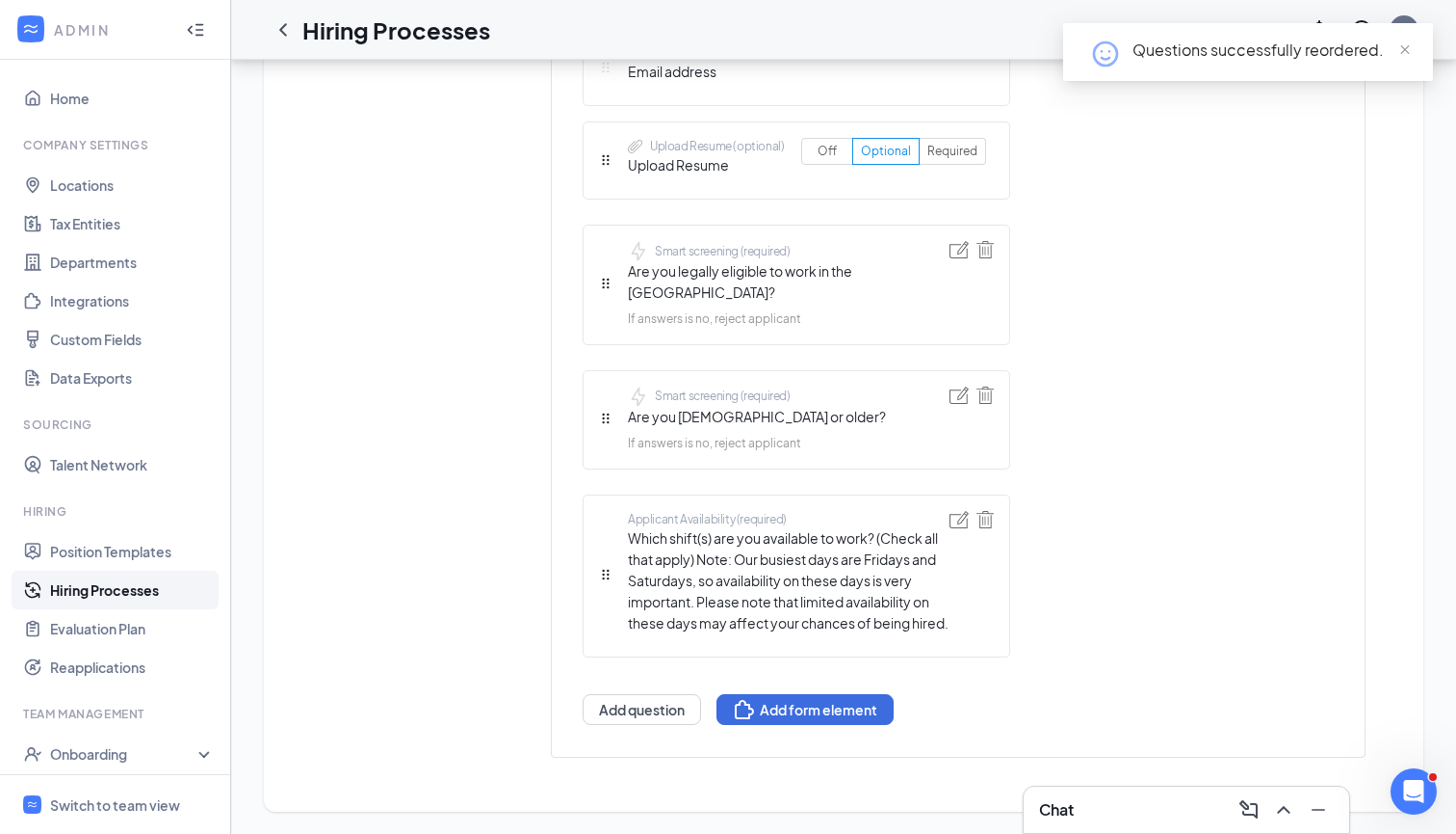
scroll to position [895, 0]
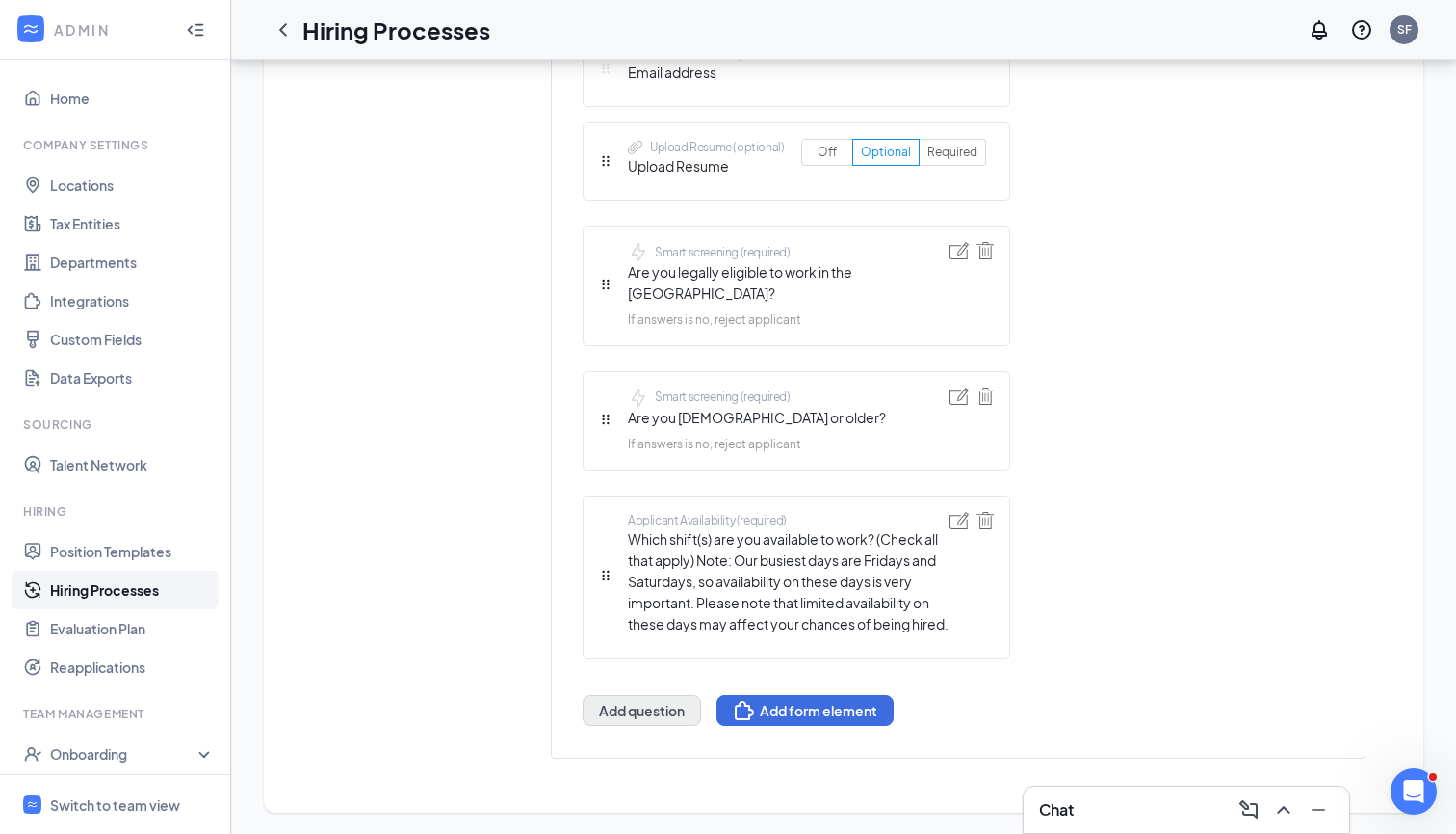
click at [649, 705] on button "Add question" at bounding box center [642, 711] width 119 height 31
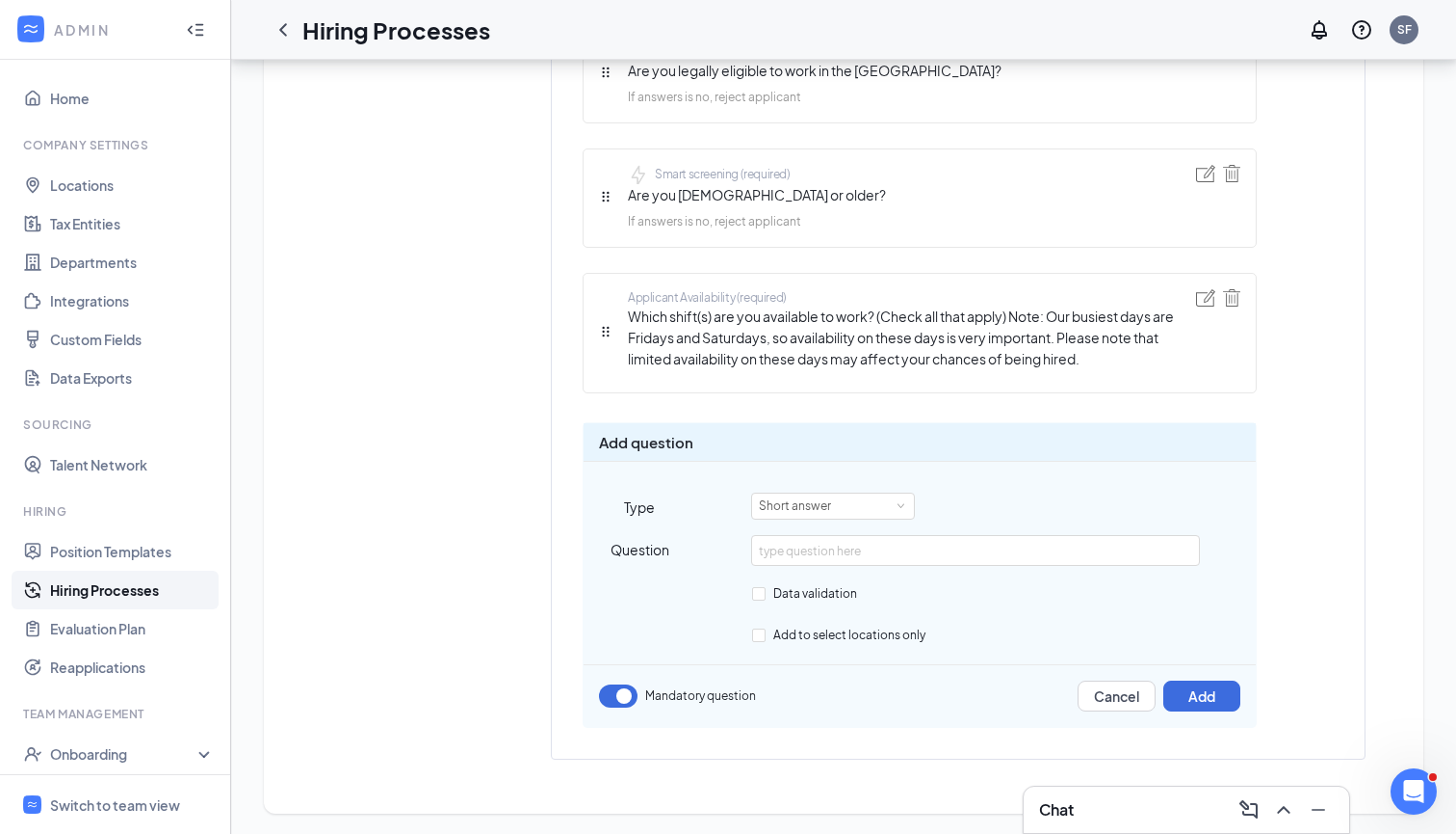
scroll to position [1095, 0]
click at [874, 498] on div "Short answer" at bounding box center [834, 507] width 148 height 25
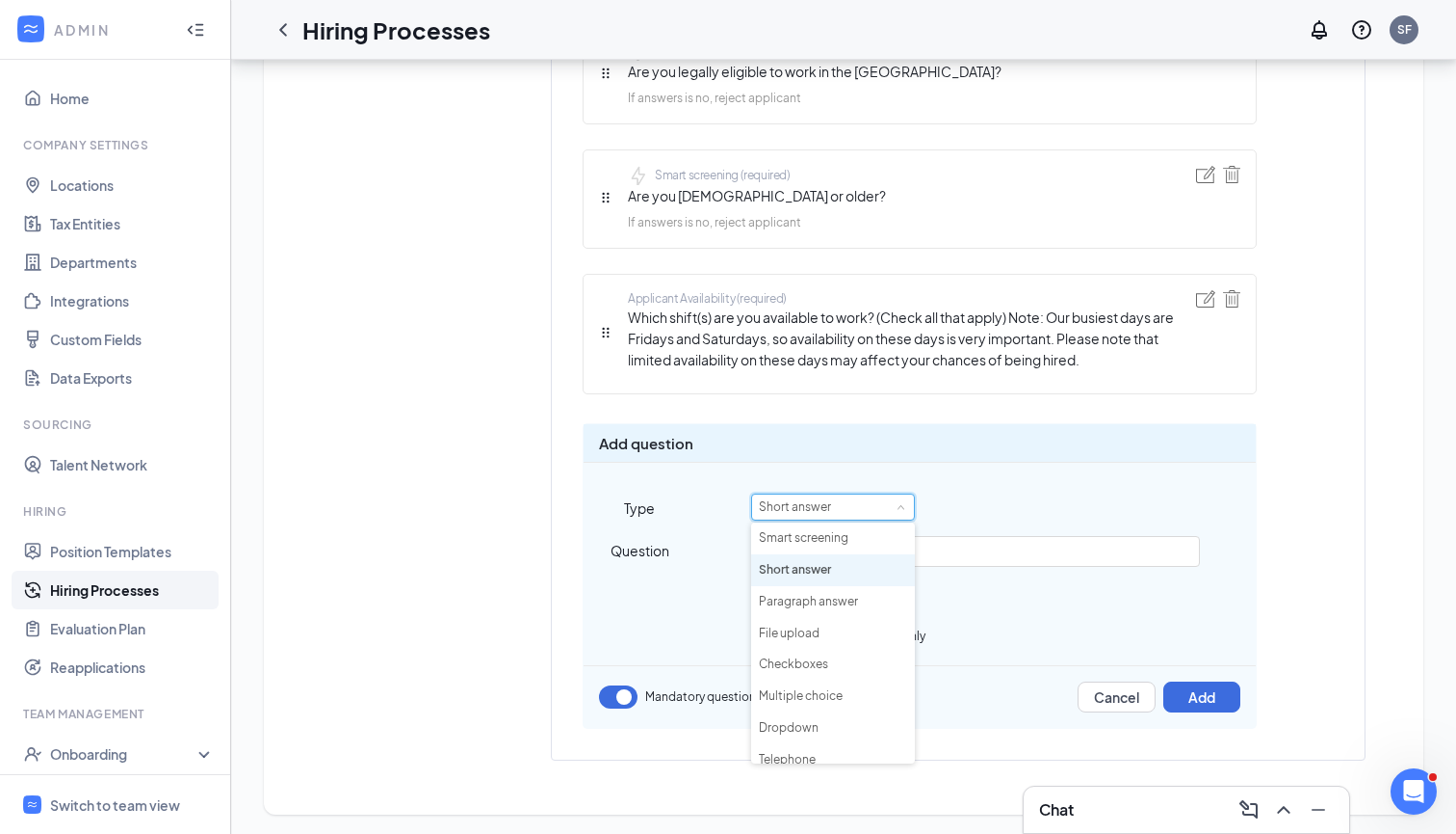
click at [874, 498] on div "Short answer" at bounding box center [834, 507] width 148 height 25
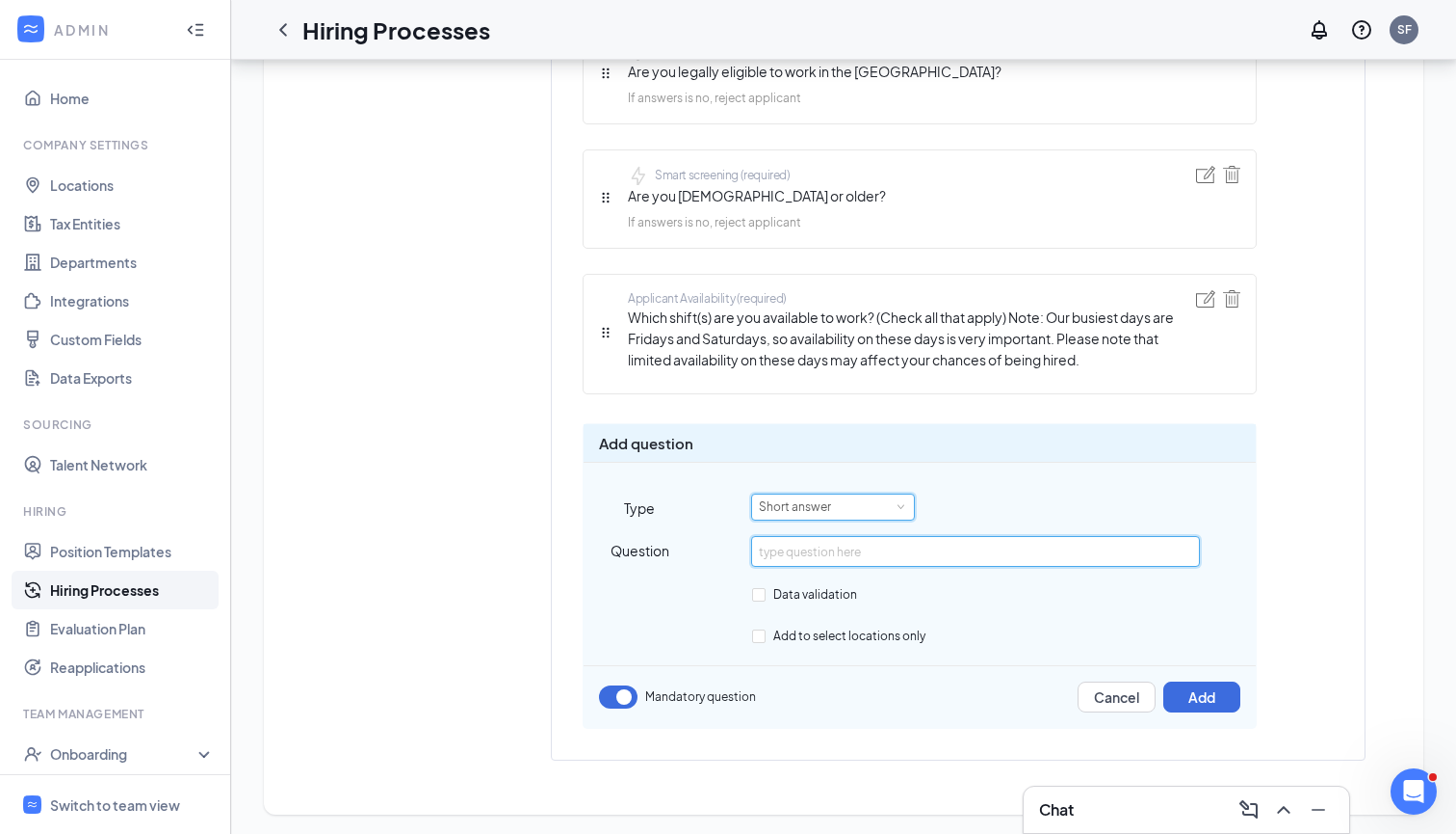
click at [906, 550] on input "text" at bounding box center [975, 552] width 448 height 31
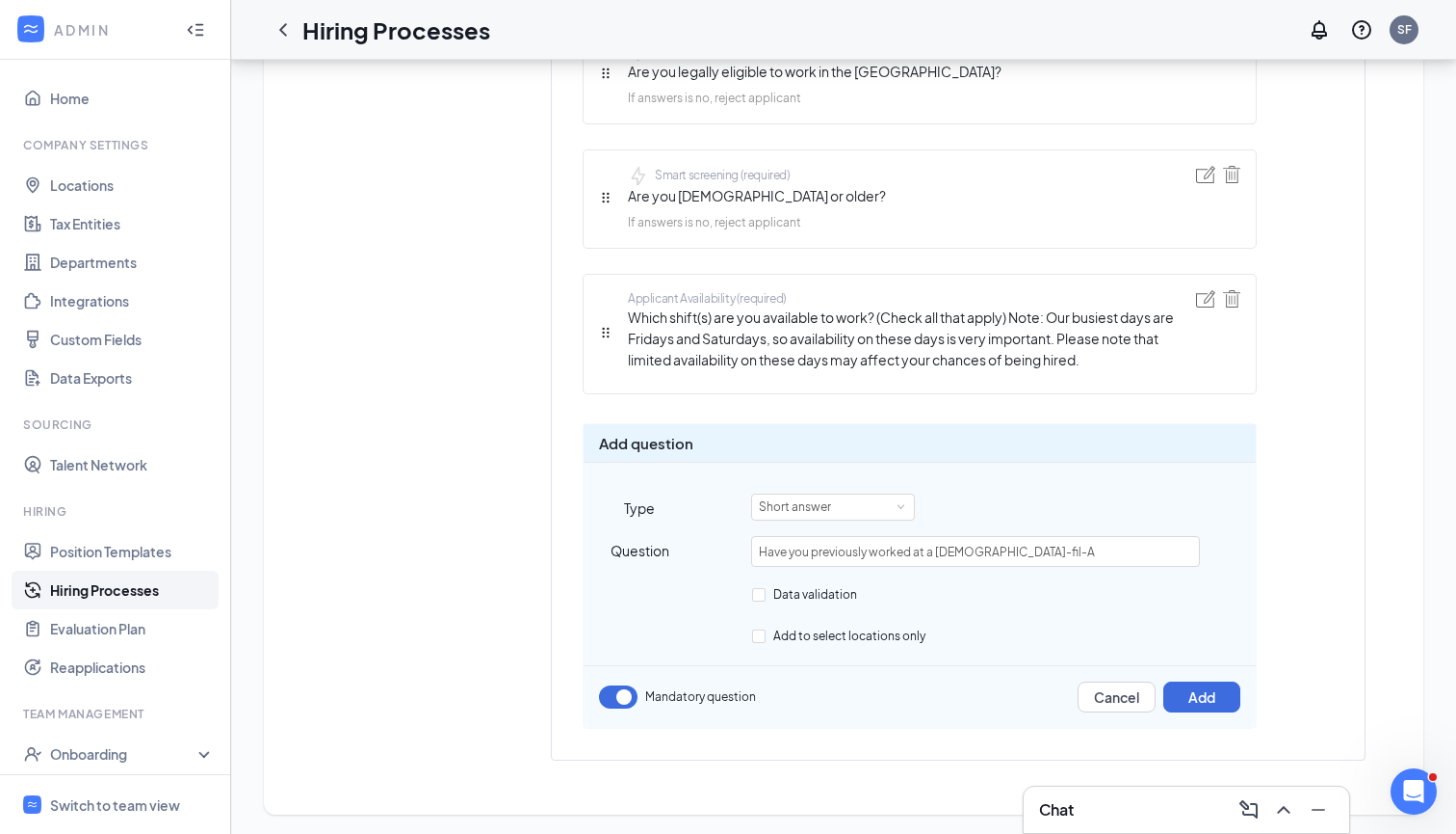
click at [1086, 18] on div "Hiring Processes SF" at bounding box center [844, 30] width 1226 height 60
click at [1054, 551] on input "Have you previously worked at a [DEMOGRAPHIC_DATA]-fil-A" at bounding box center [975, 552] width 448 height 31
click at [1088, 544] on input "Have you previously worked at a [DEMOGRAPHIC_DATA]-fil-A restaurant before? If …" at bounding box center [975, 552] width 448 height 31
type input "Have you previously worked at a [DEMOGRAPHIC_DATA]-fil-A restaurant before? If …"
click at [1229, 609] on div "Add question Type Short answer Question Have you previously worked at a [DEMOGR…" at bounding box center [920, 576] width 675 height 306
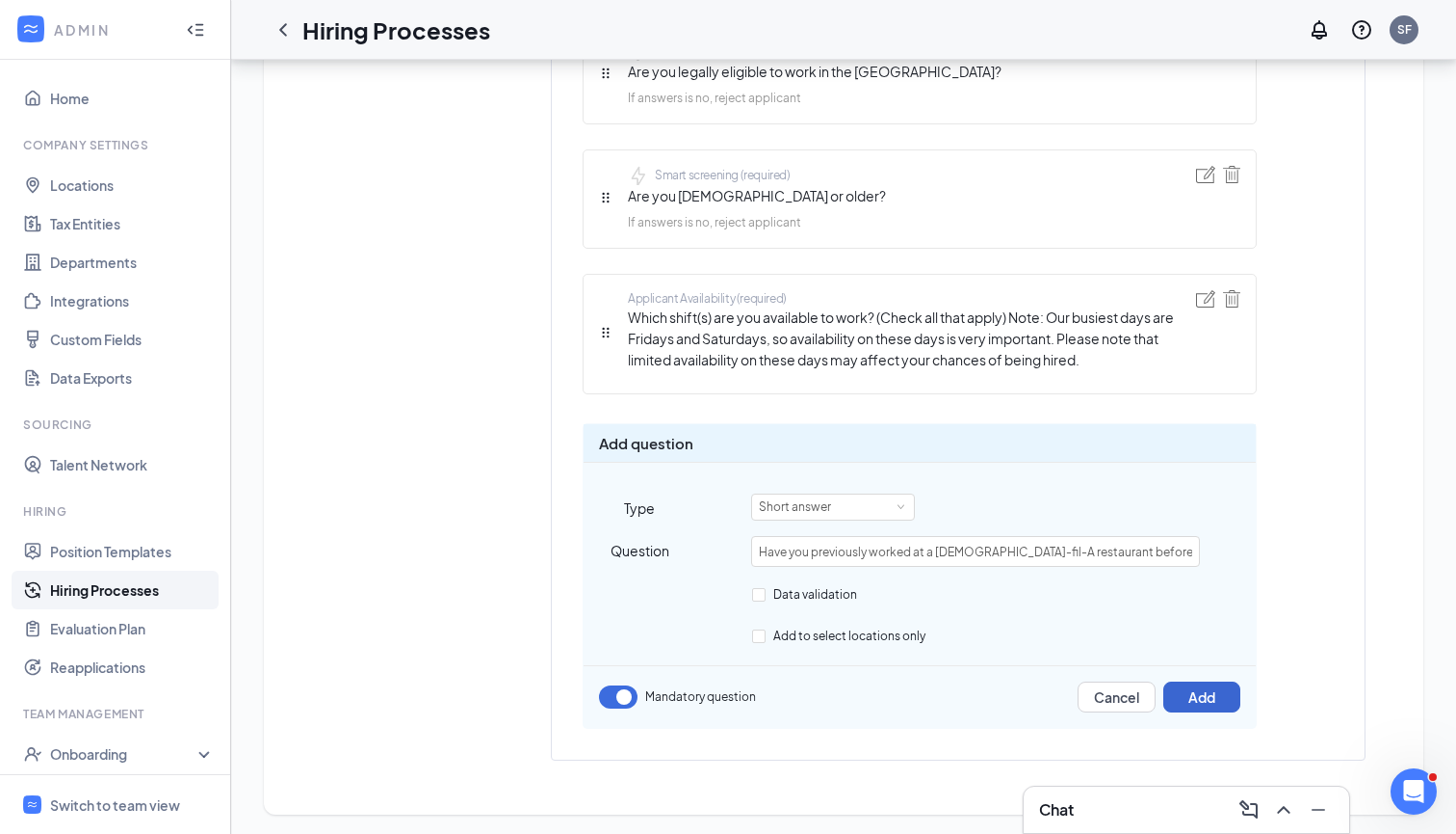
click at [1202, 697] on button "Add" at bounding box center [1203, 697] width 77 height 31
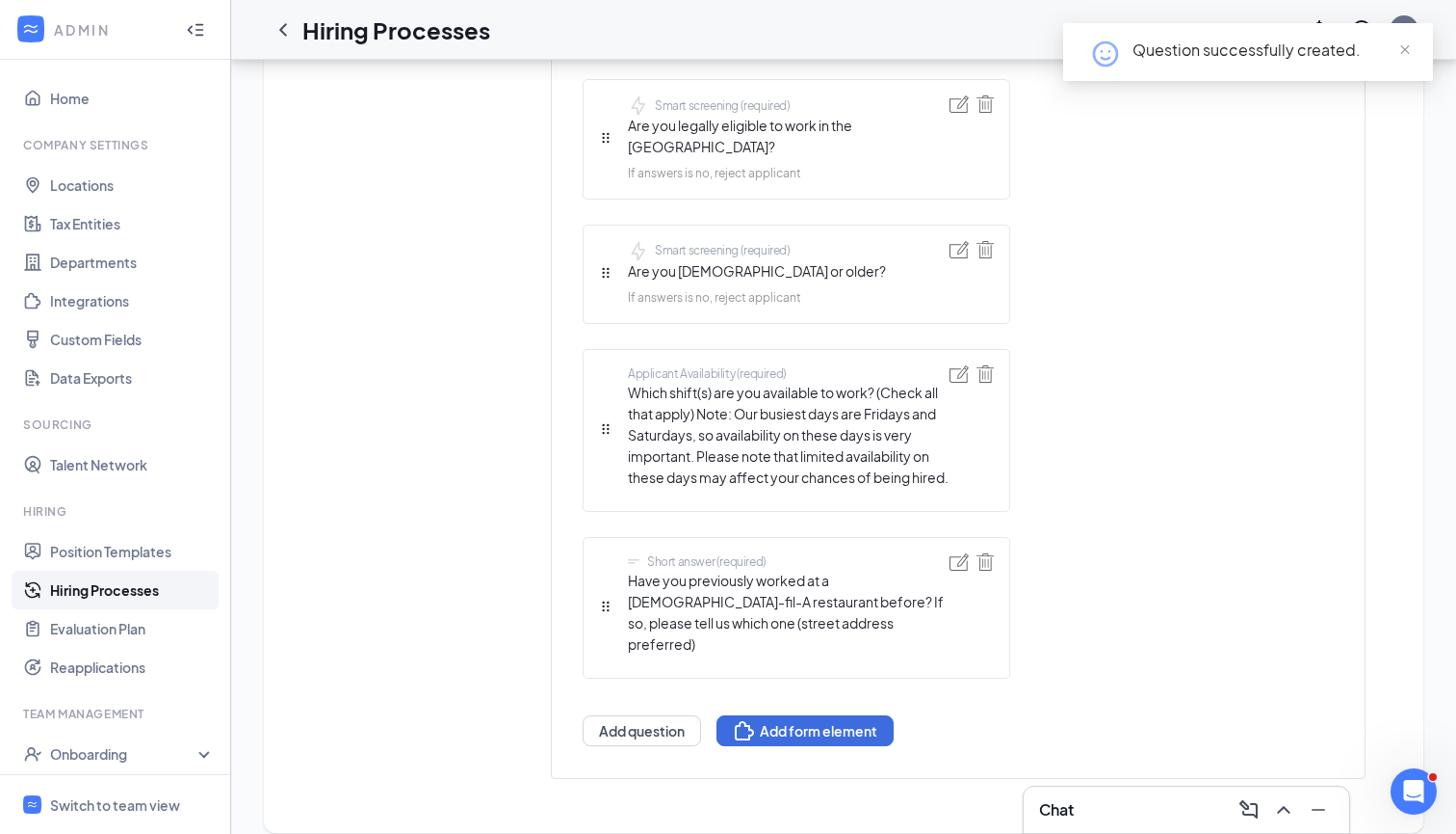
scroll to position [1040, 0]
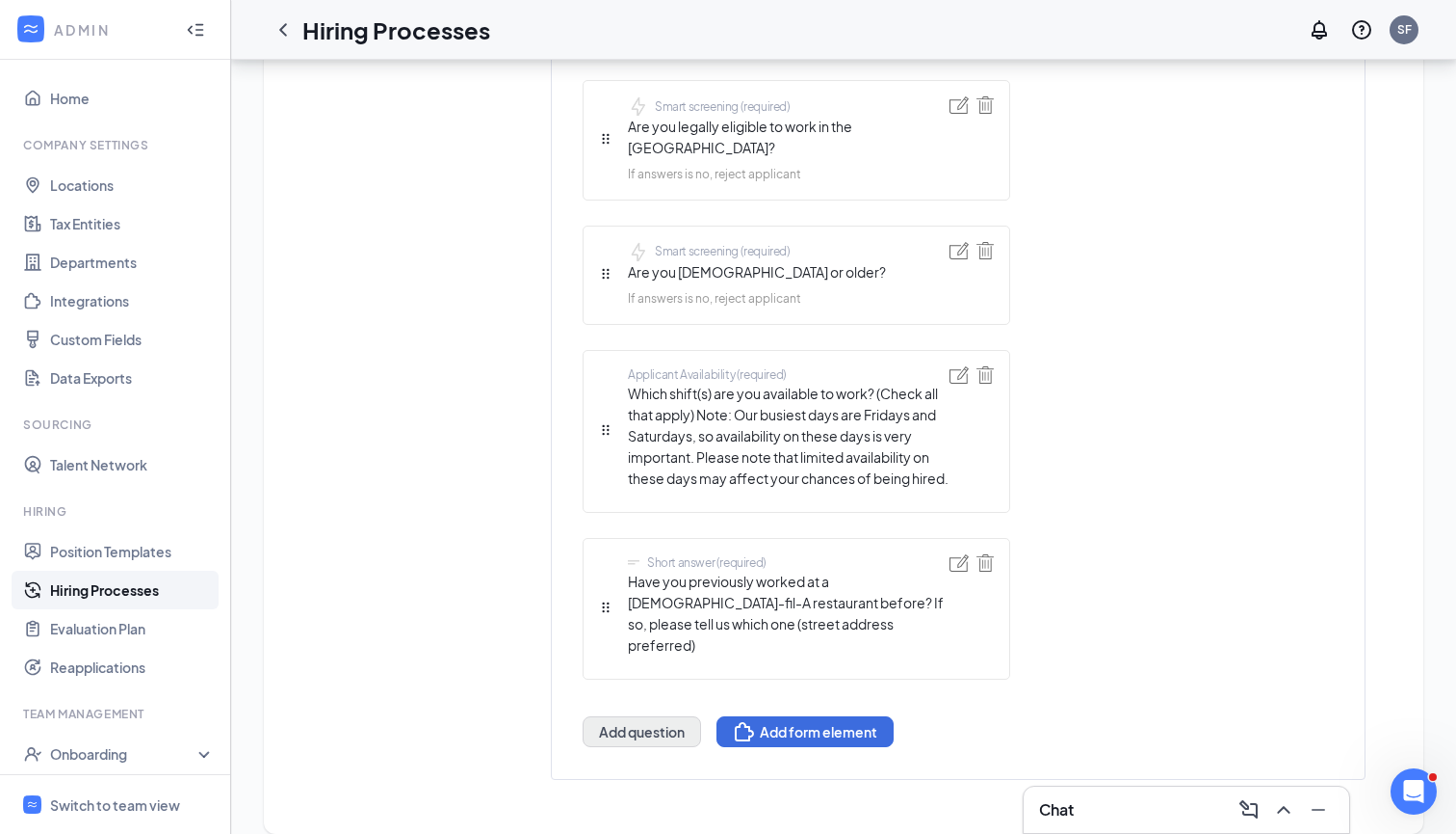
click at [653, 716] on button "Add question" at bounding box center [642, 732] width 119 height 31
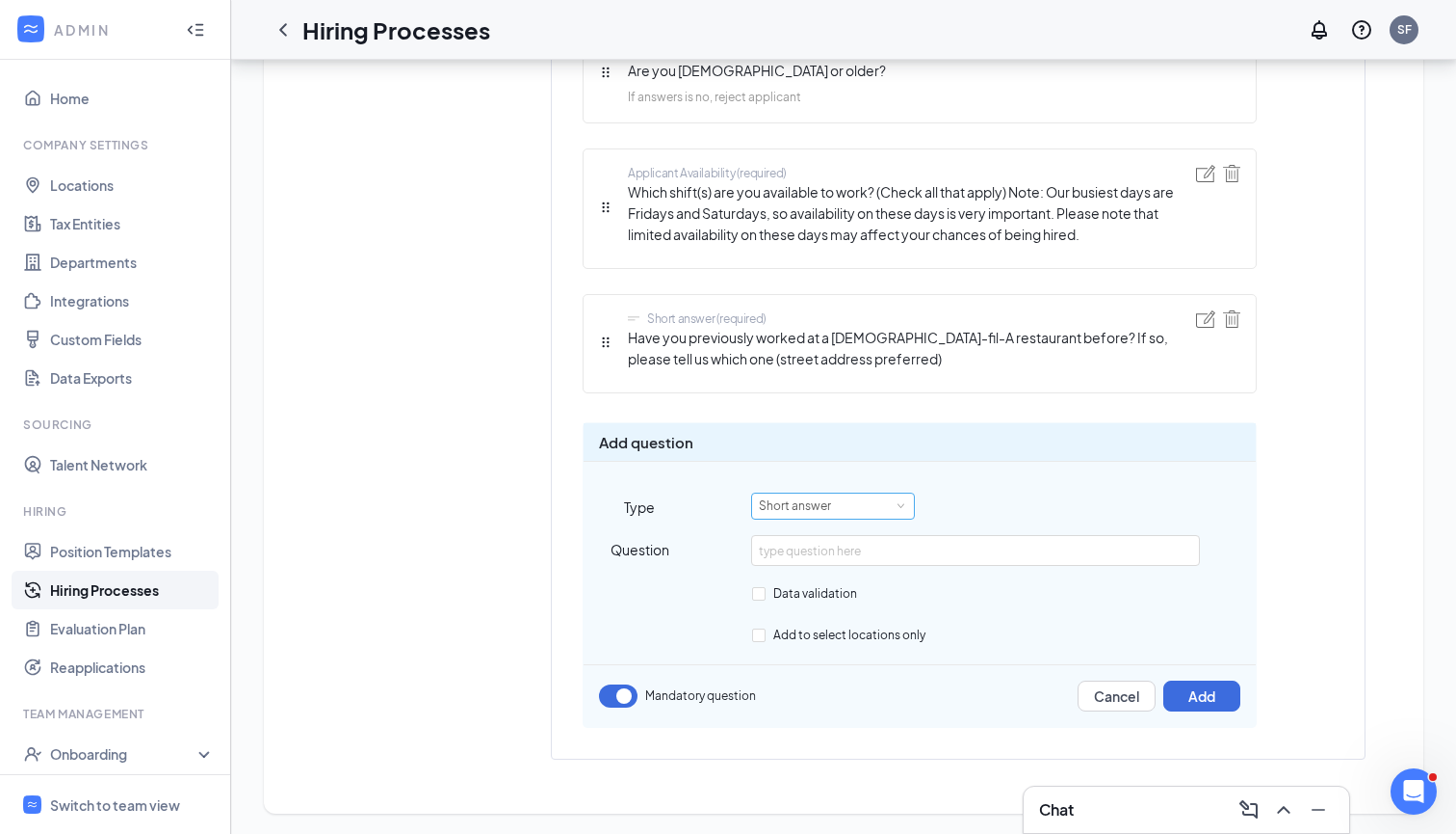
scroll to position [1220, 0]
click at [846, 495] on div "Short answer" at bounding box center [834, 507] width 148 height 25
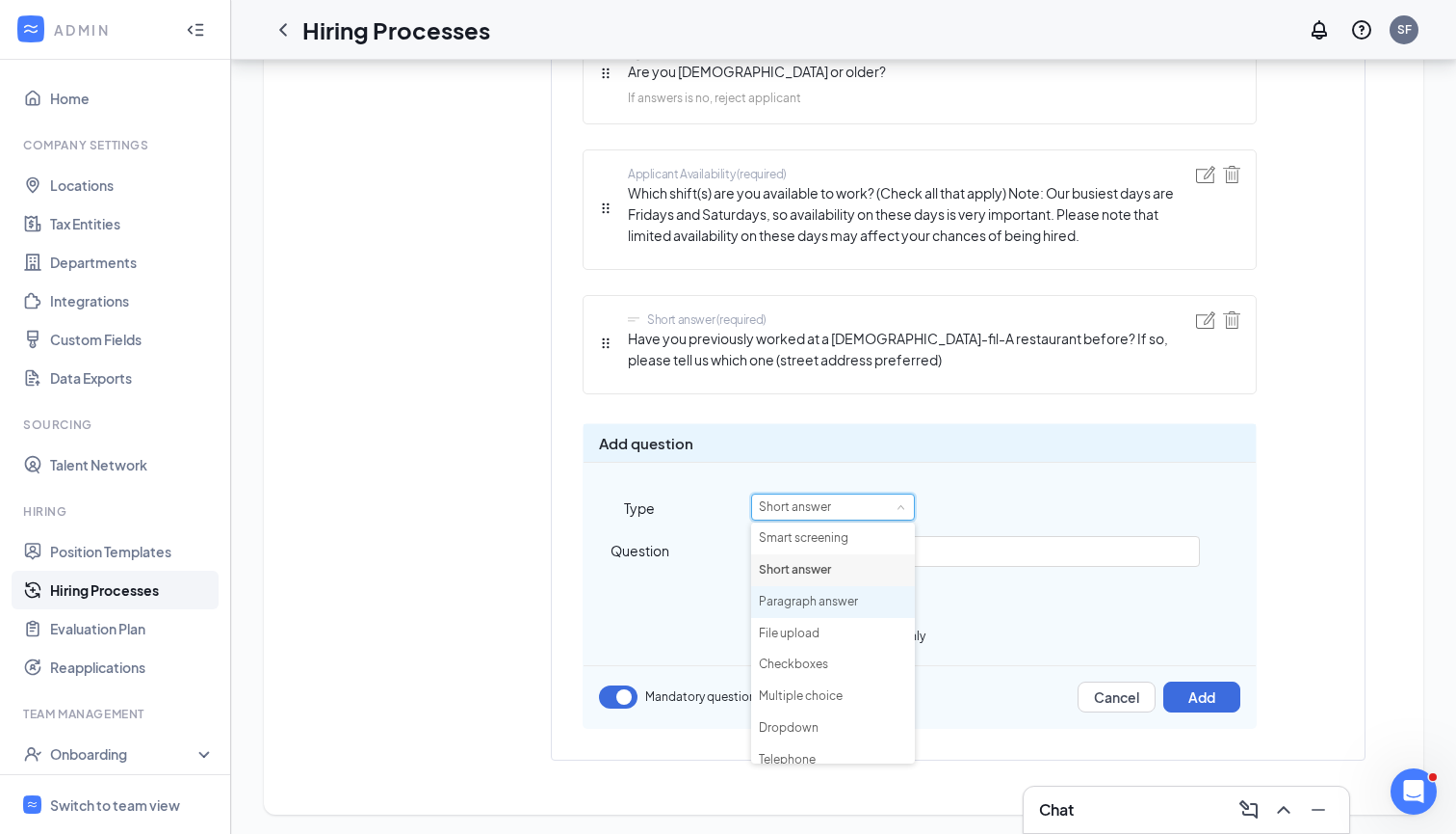
click at [827, 600] on li "Paragraph answer" at bounding box center [834, 602] width 164 height 32
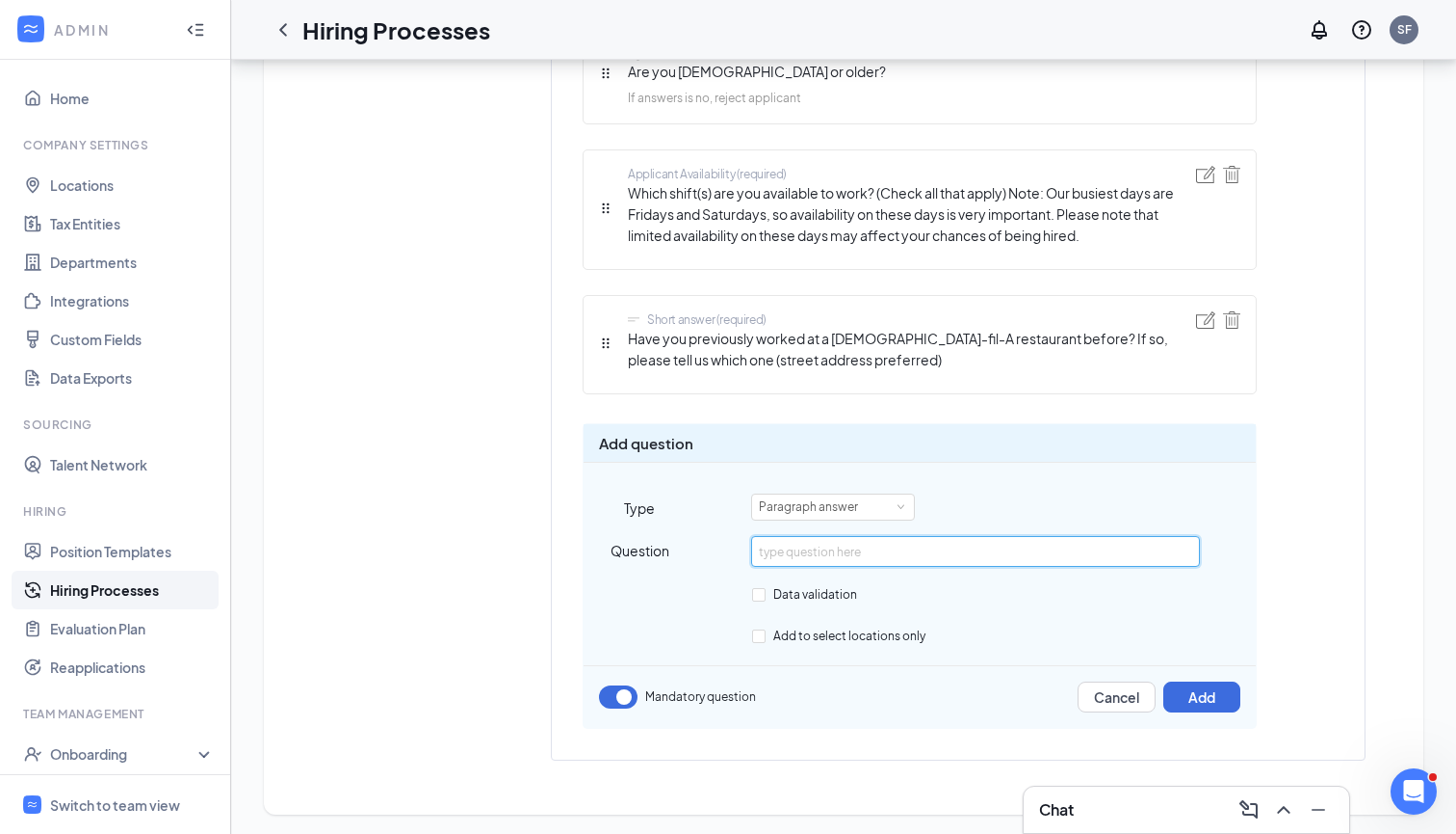
paste input "Describe in detail how you would build and maintain a front-of-house culture wh…"
click at [815, 552] on input "Describe in detail how you would build and maintain a front-of-house culture wh…" at bounding box center [975, 552] width 448 height 31
type input "Describe how you would build and maintain a front-of-house culture where every …"
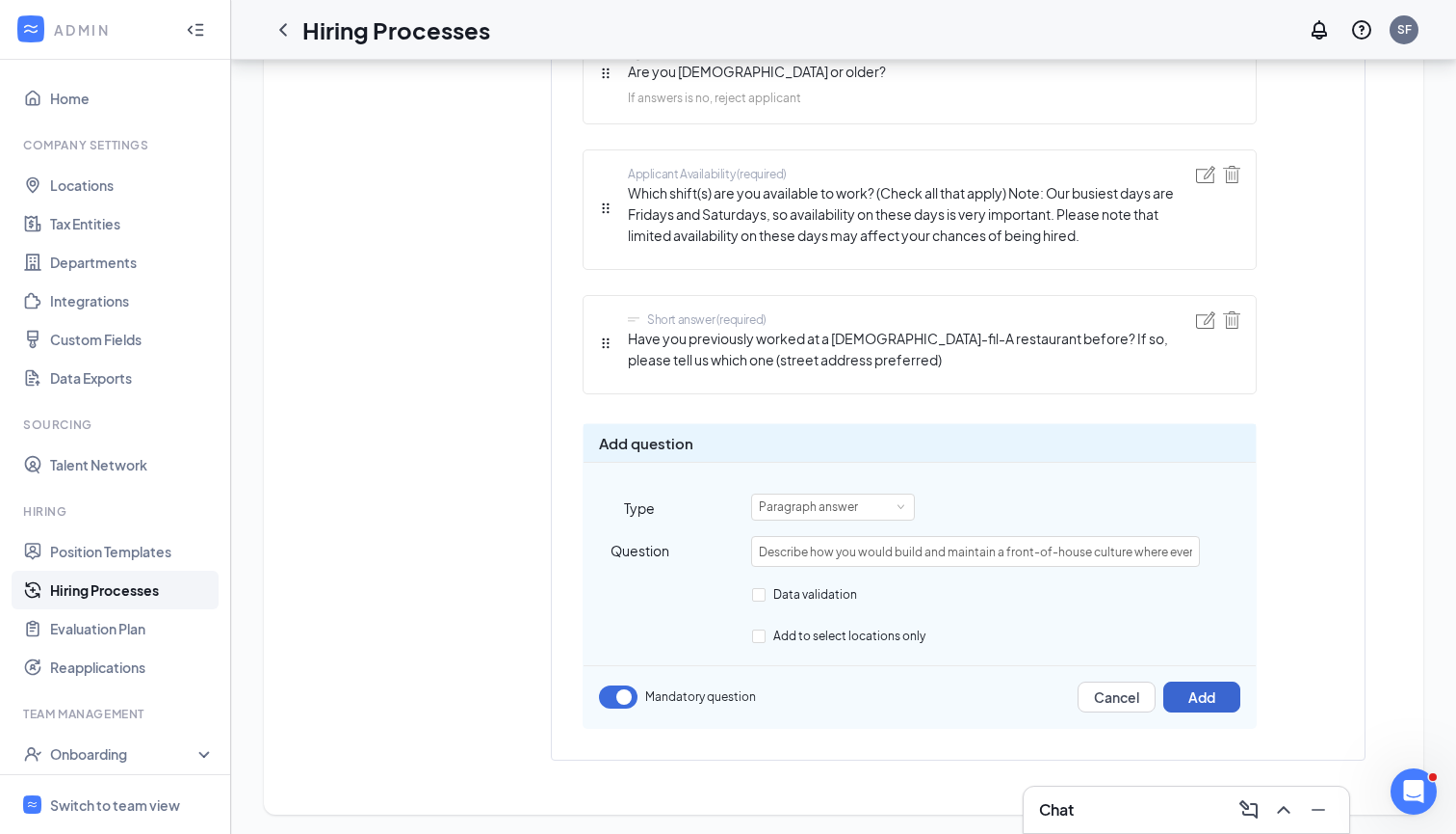
click at [1208, 695] on button "Add" at bounding box center [1203, 697] width 77 height 31
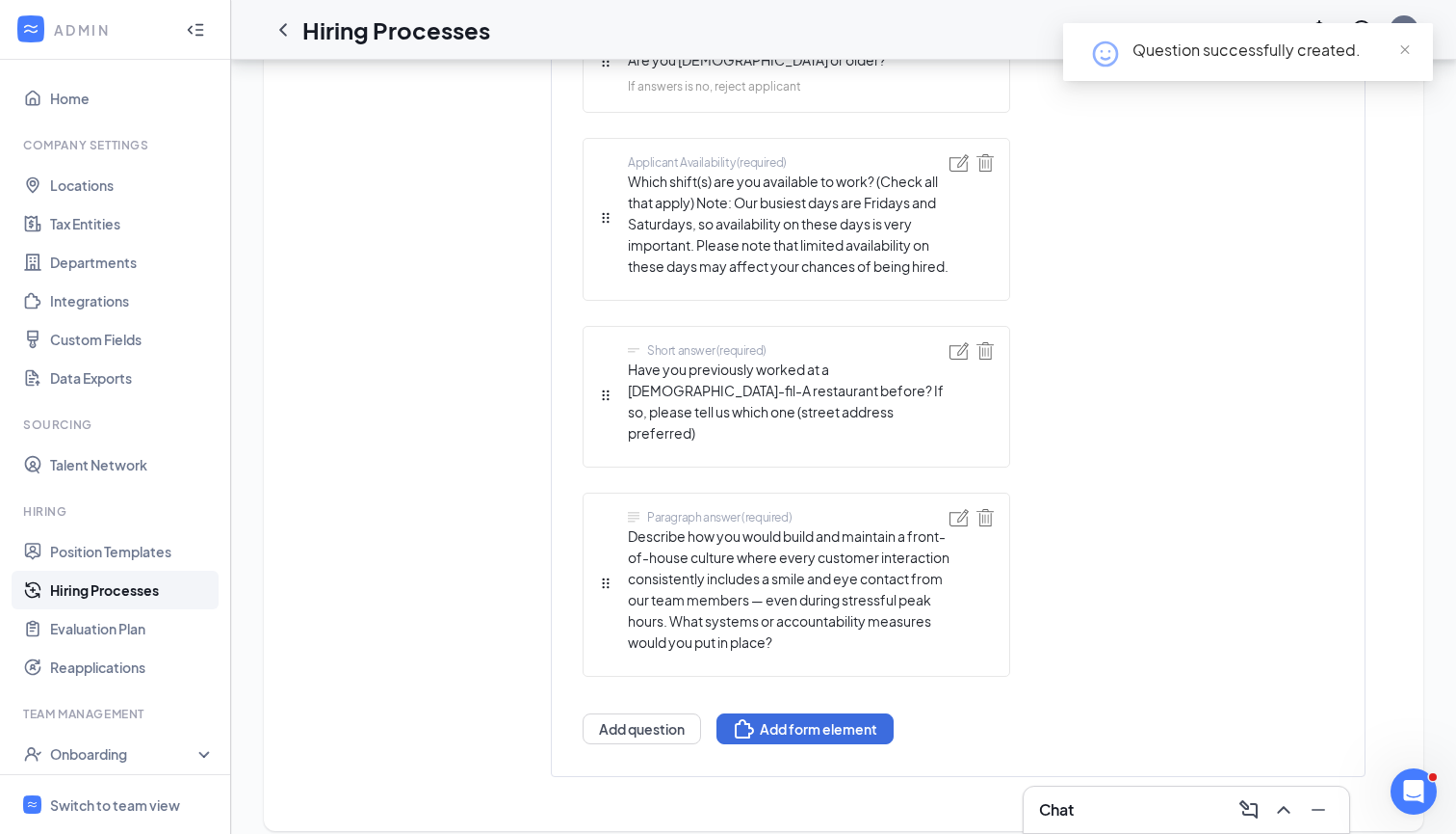
scroll to position [1250, 0]
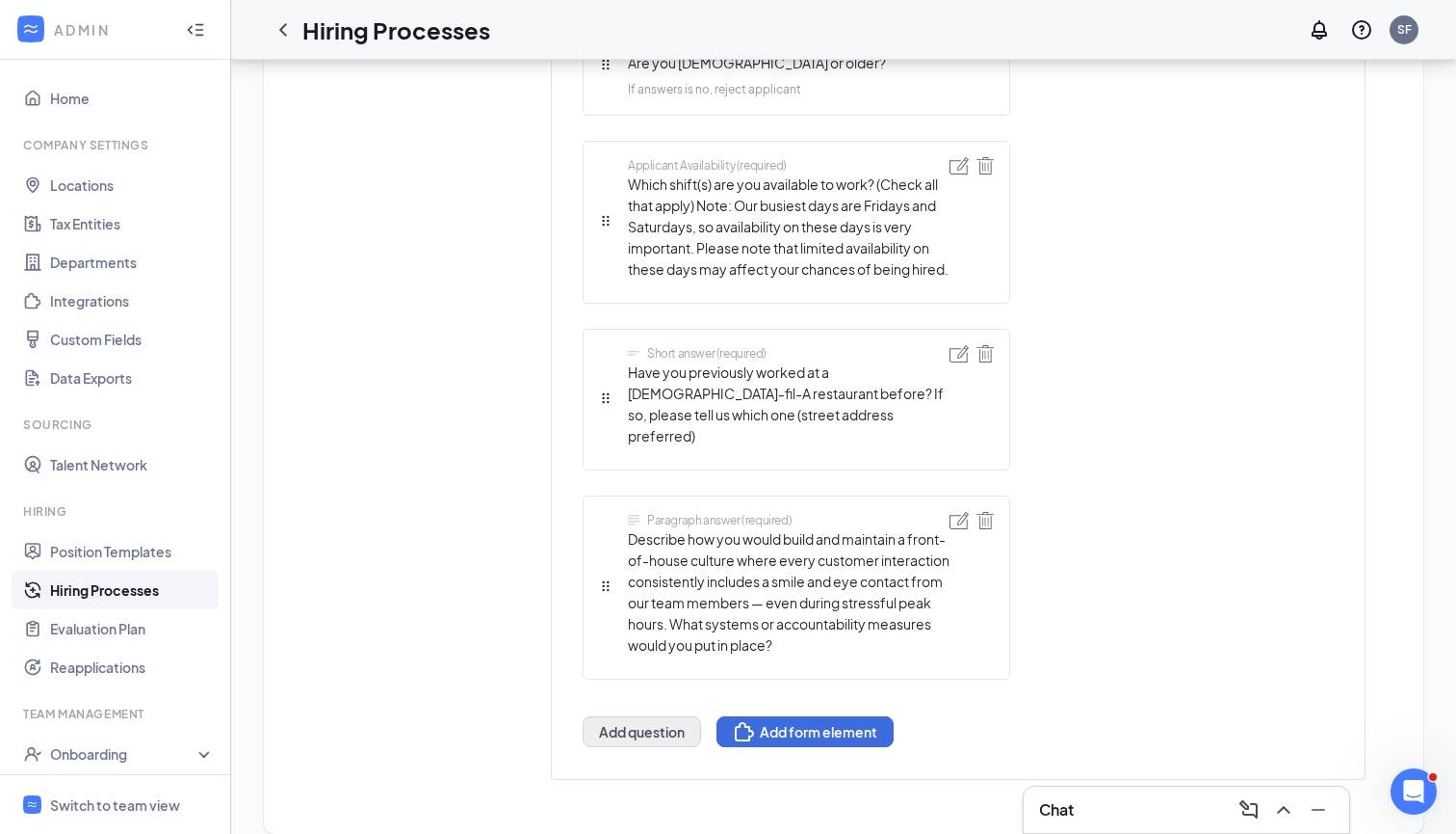
click at [627, 716] on button "Add question" at bounding box center [642, 732] width 119 height 31
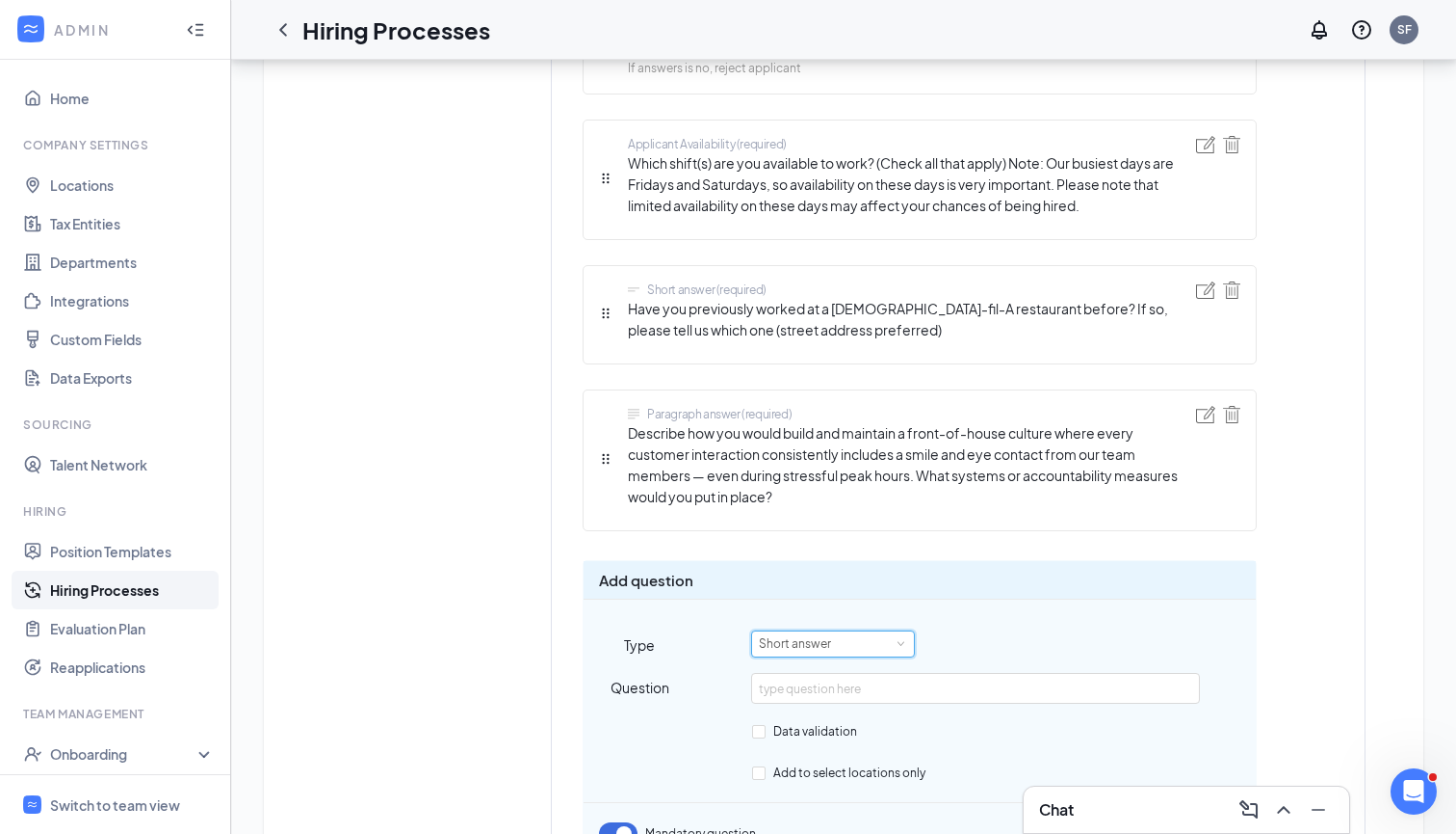
click at [840, 642] on div "Short answer" at bounding box center [802, 644] width 86 height 25
click at [822, 731] on li "Paragraph answer" at bounding box center [834, 739] width 164 height 32
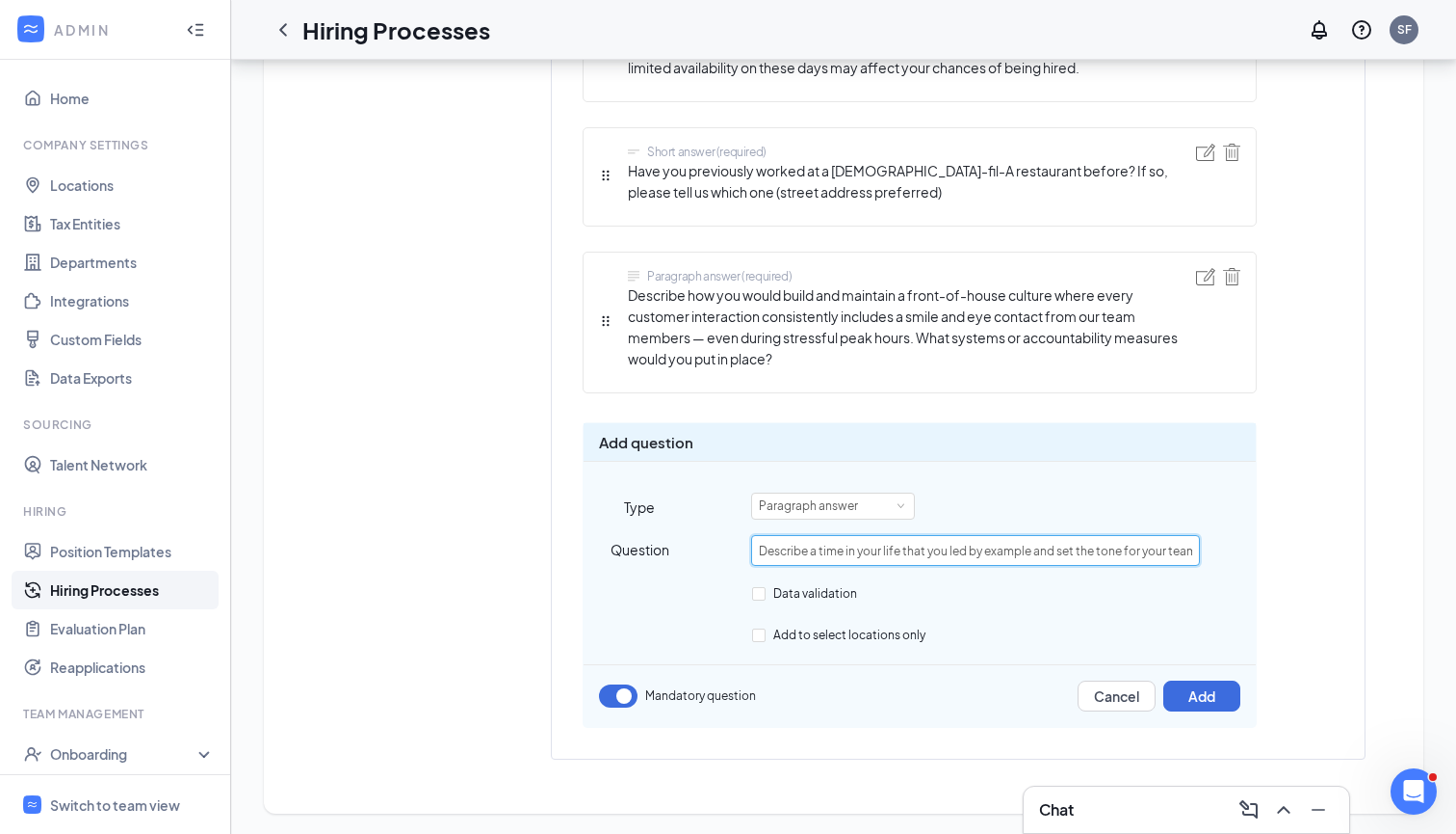
scroll to position [1386, 0]
type input "Describe a time in your life that you led by example and set the tone for your …"
click at [1195, 691] on button "Add" at bounding box center [1203, 697] width 77 height 31
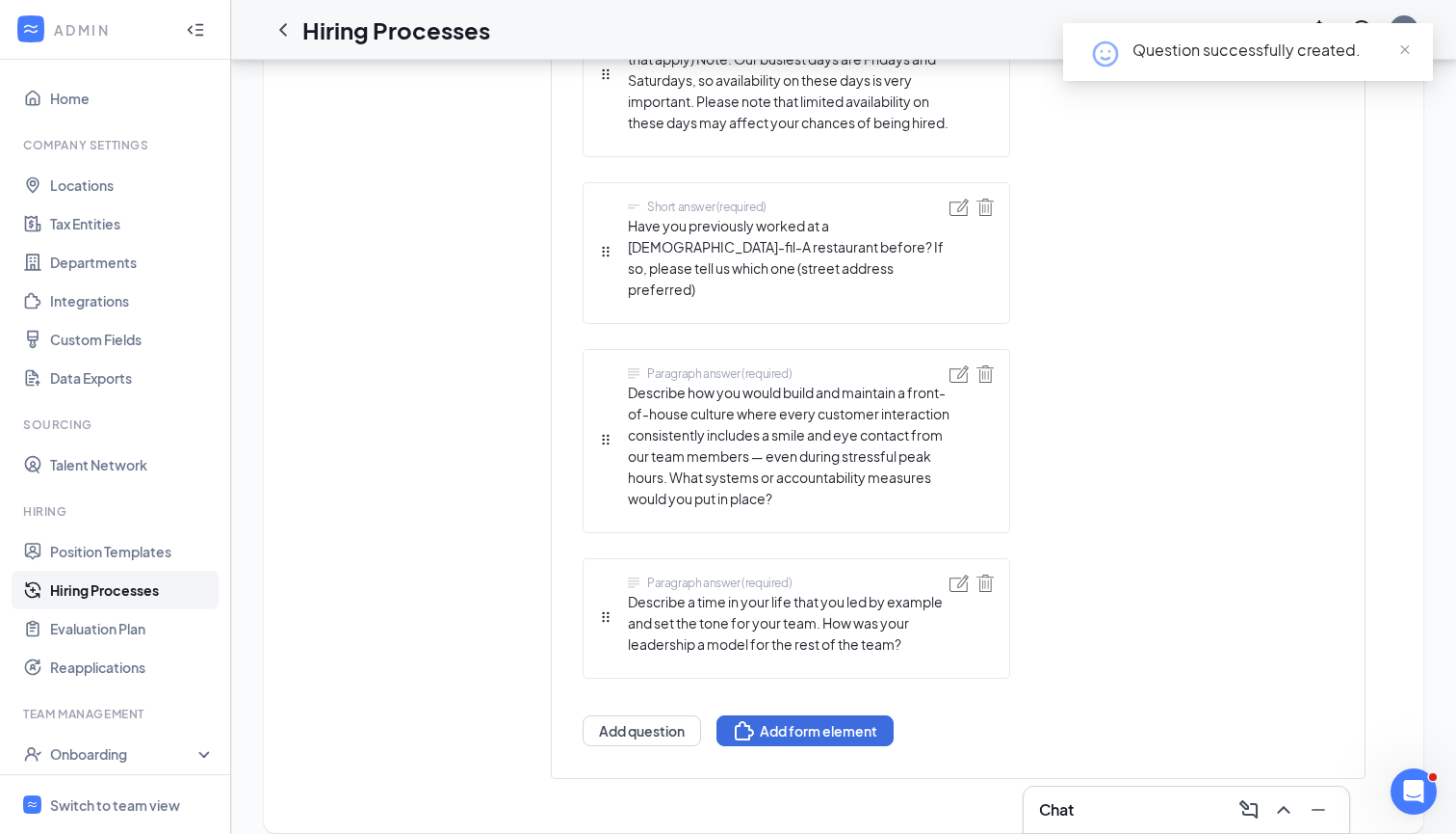
scroll to position [1395, 0]
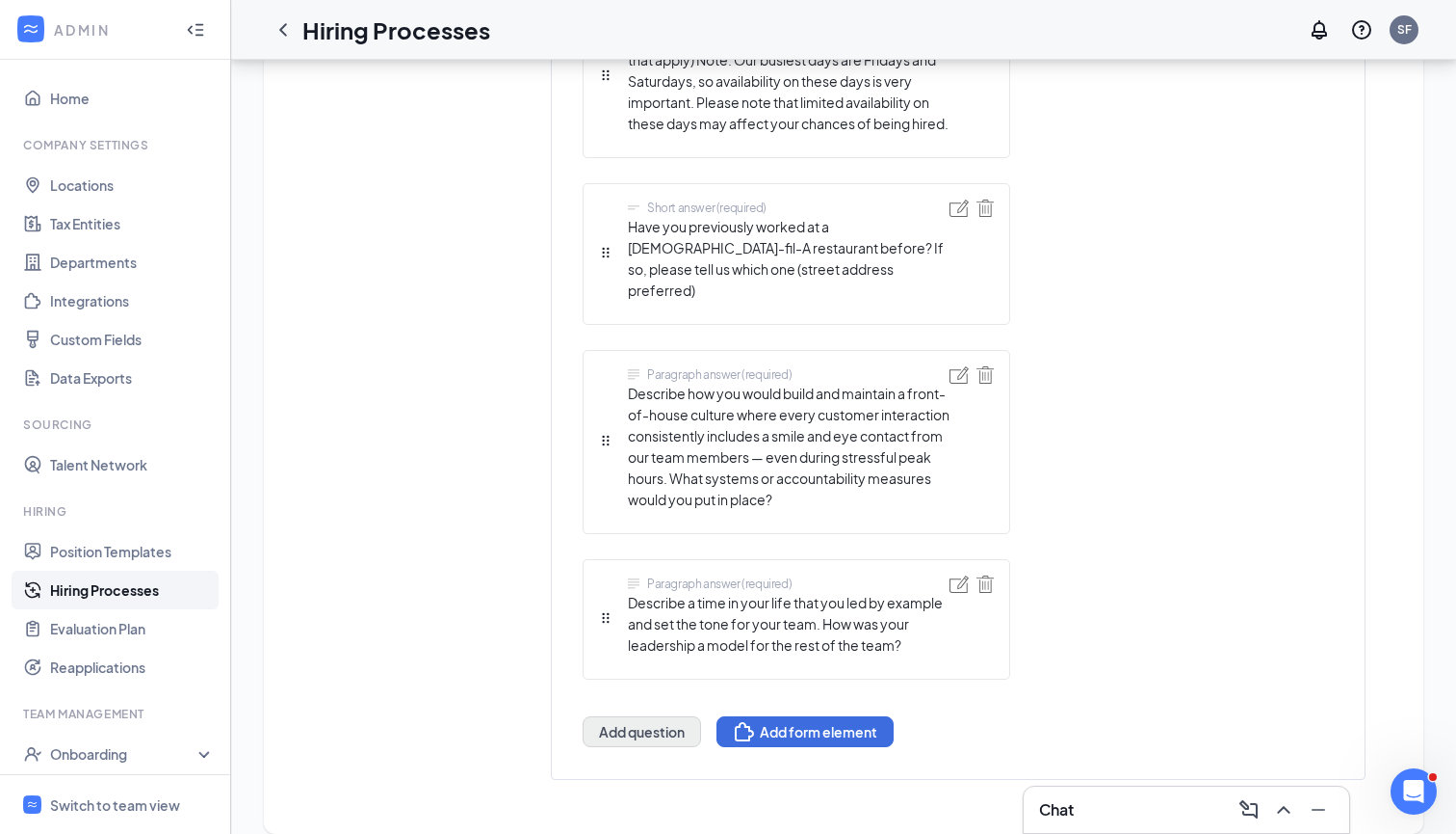
click at [654, 716] on button "Add question" at bounding box center [642, 732] width 119 height 31
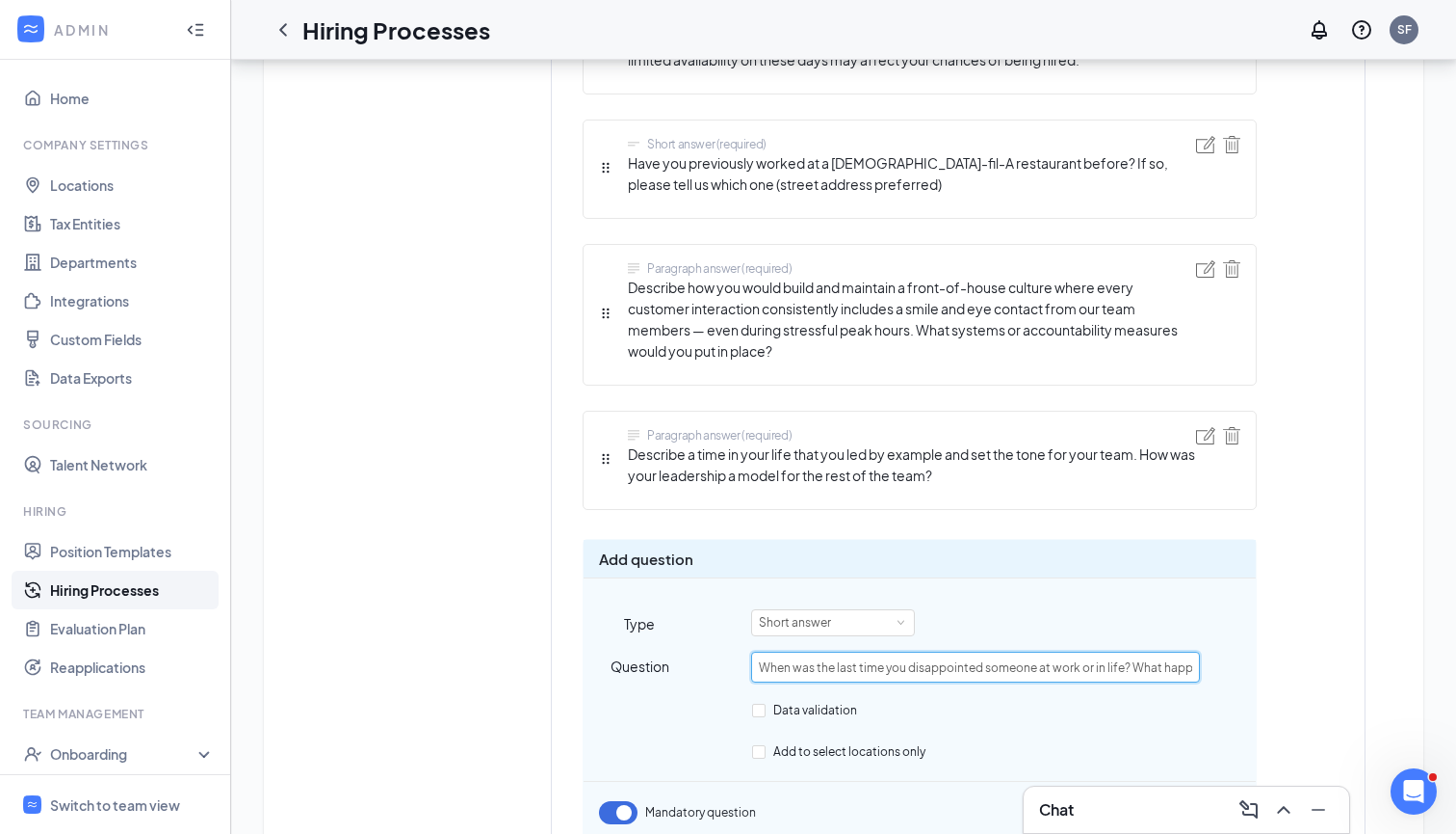
type input "When was the last time you disappointed someone at work or in life? What happen…"
click at [778, 605] on div "Add question Type Short answer Question When was the last time you disappointed…" at bounding box center [920, 691] width 675 height 306
click at [786, 618] on div "Short answer" at bounding box center [802, 623] width 86 height 25
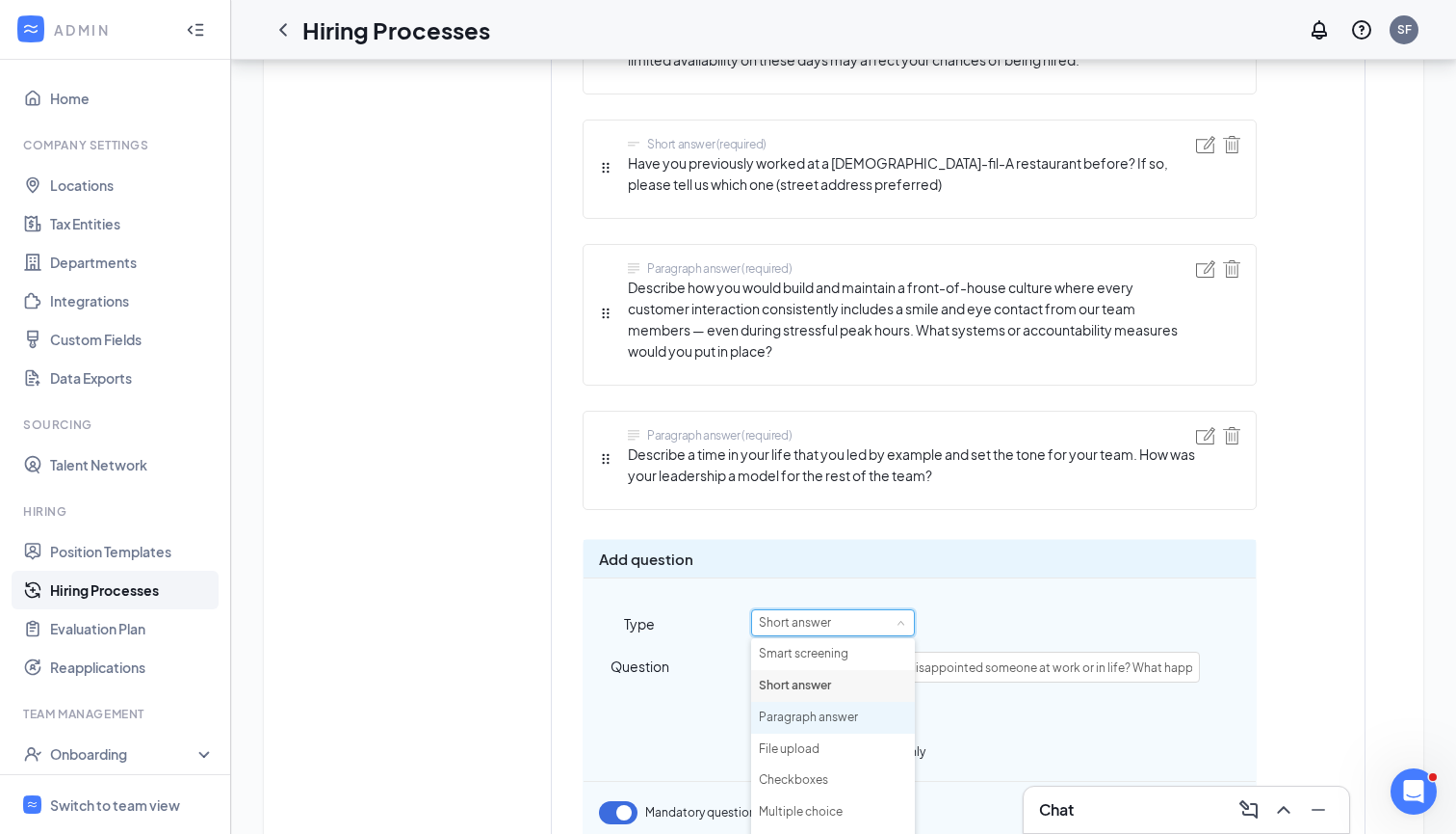
click at [806, 724] on li "Paragraph answer" at bounding box center [834, 717] width 164 height 32
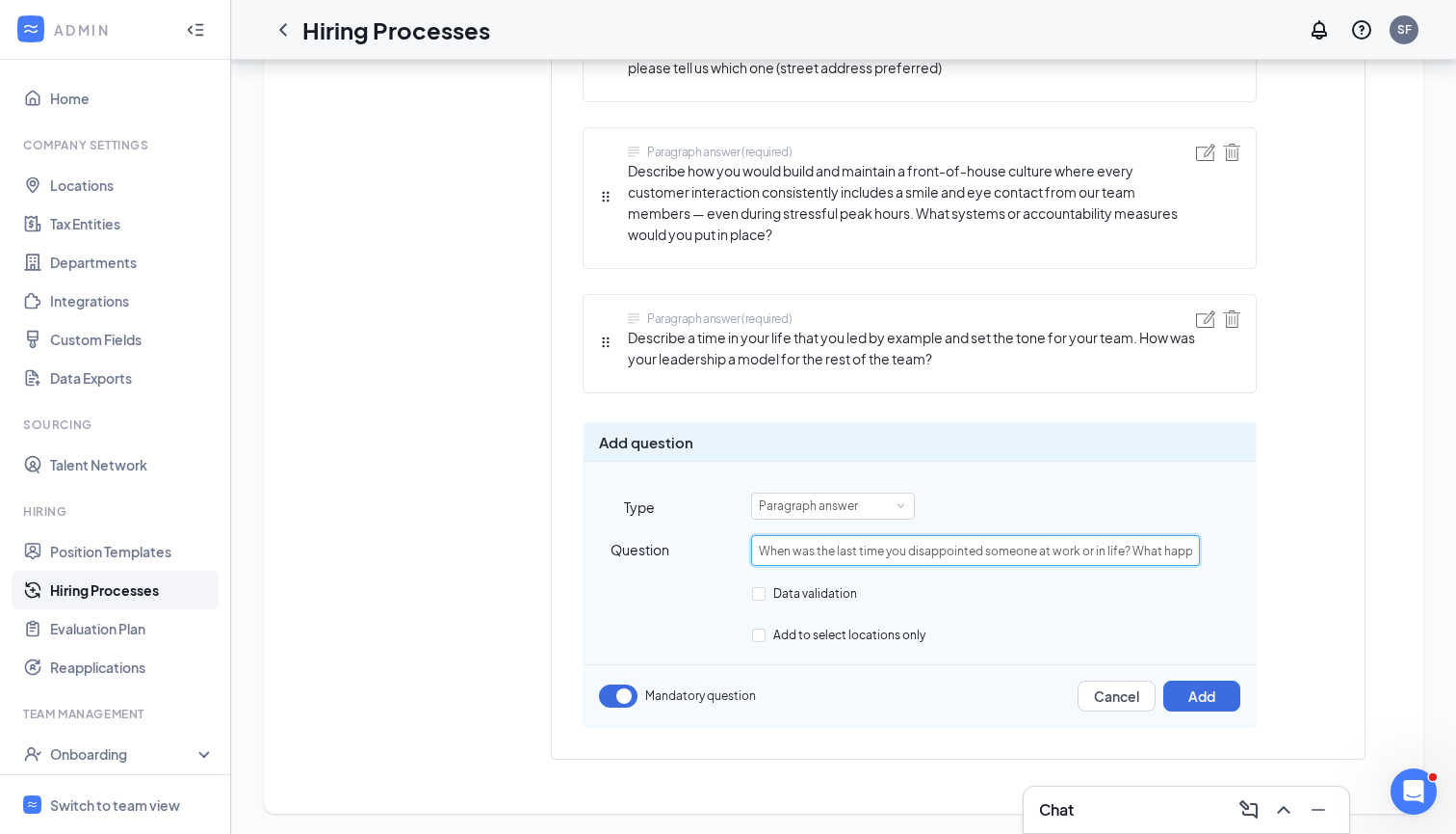
scroll to position [1510, 0]
click at [1206, 686] on button "Add" at bounding box center [1203, 697] width 77 height 31
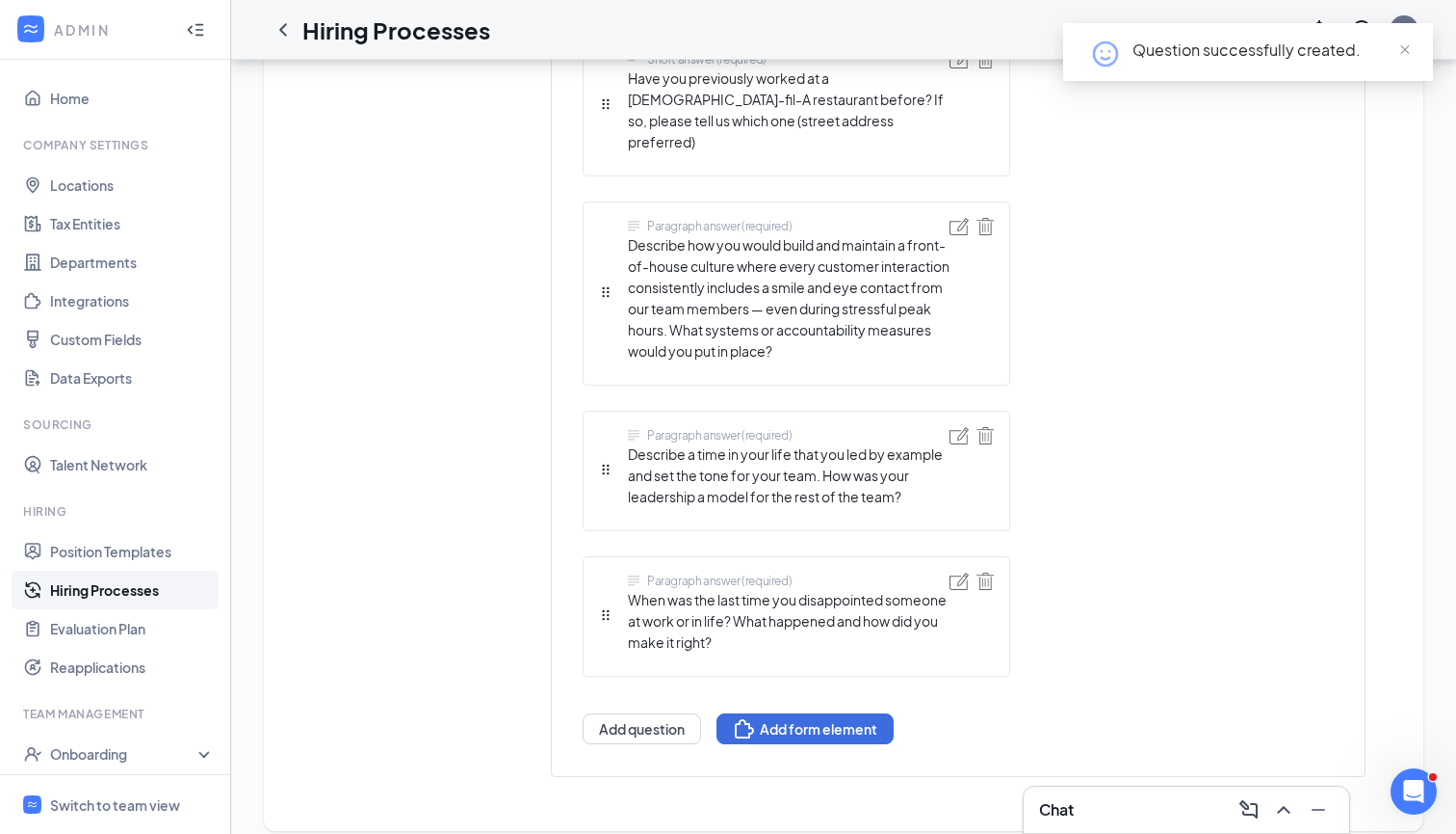
scroll to position [1541, 0]
click at [659, 716] on button "Add question" at bounding box center [642, 732] width 119 height 31
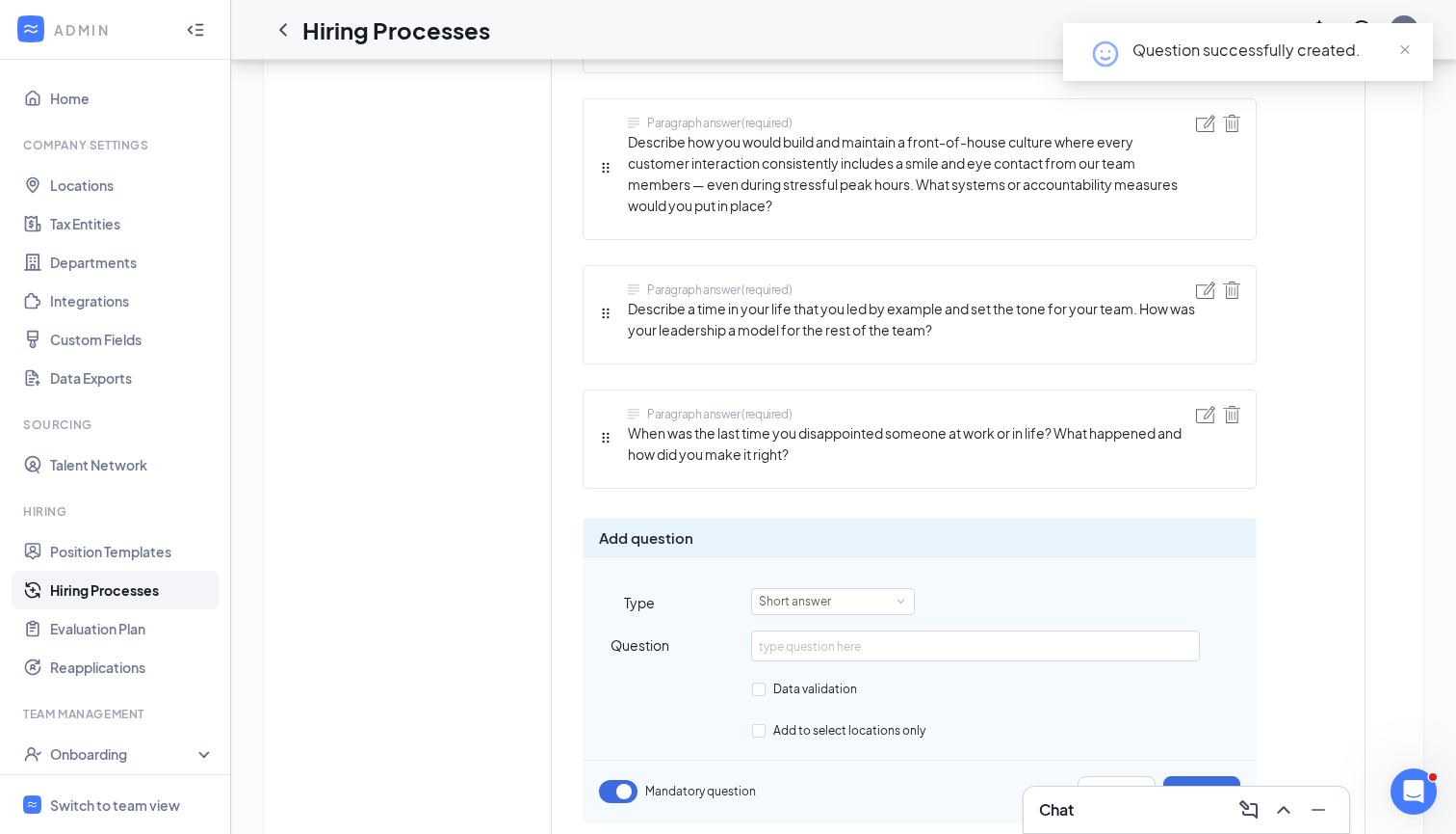
click at [812, 580] on div "Add question Type Short answer Question Data validation Add to select locations…" at bounding box center [920, 670] width 675 height 306
click at [807, 590] on div "Short answer" at bounding box center [802, 602] width 86 height 25
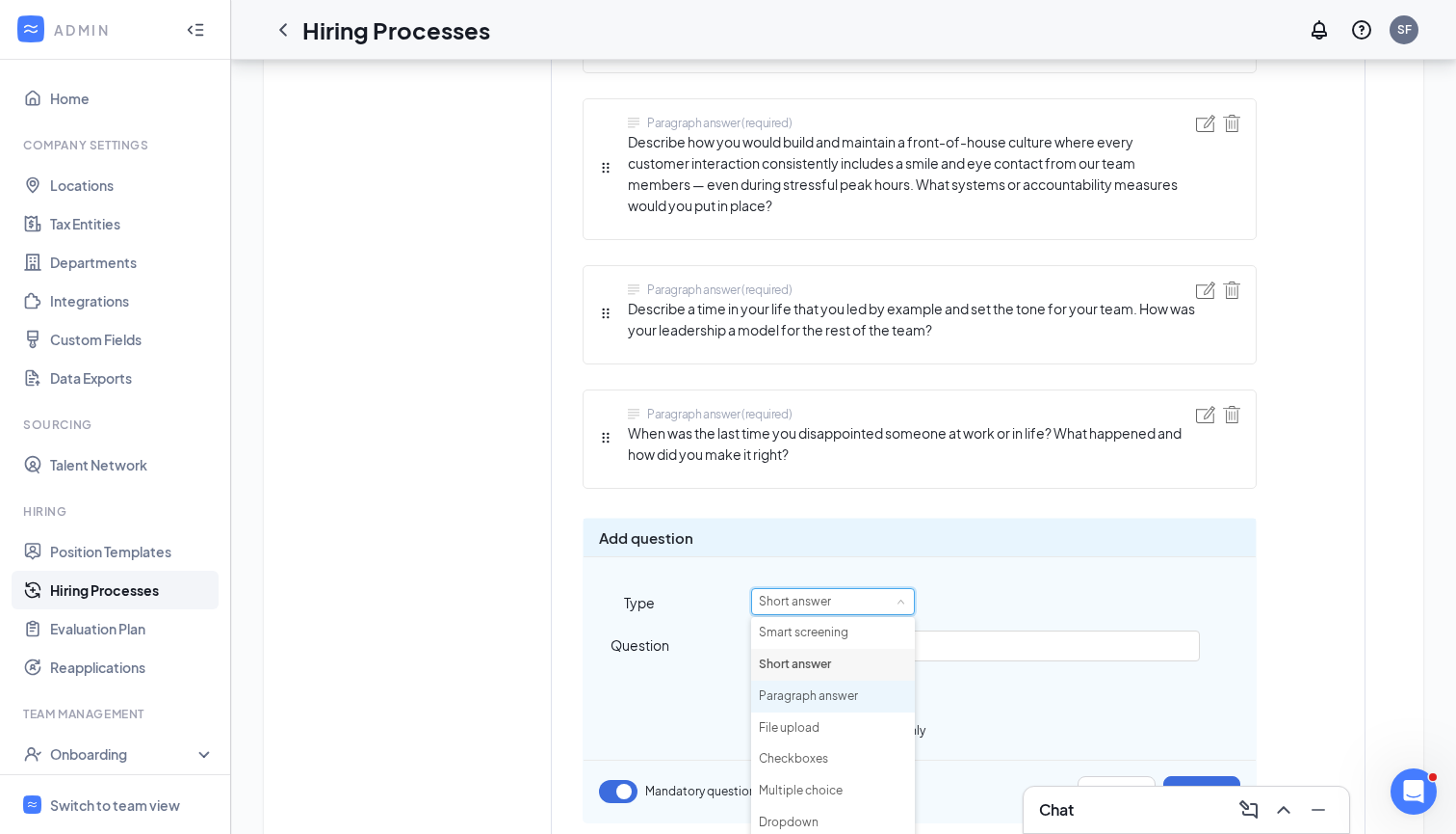
click at [808, 683] on li "Paragraph answer" at bounding box center [834, 696] width 164 height 32
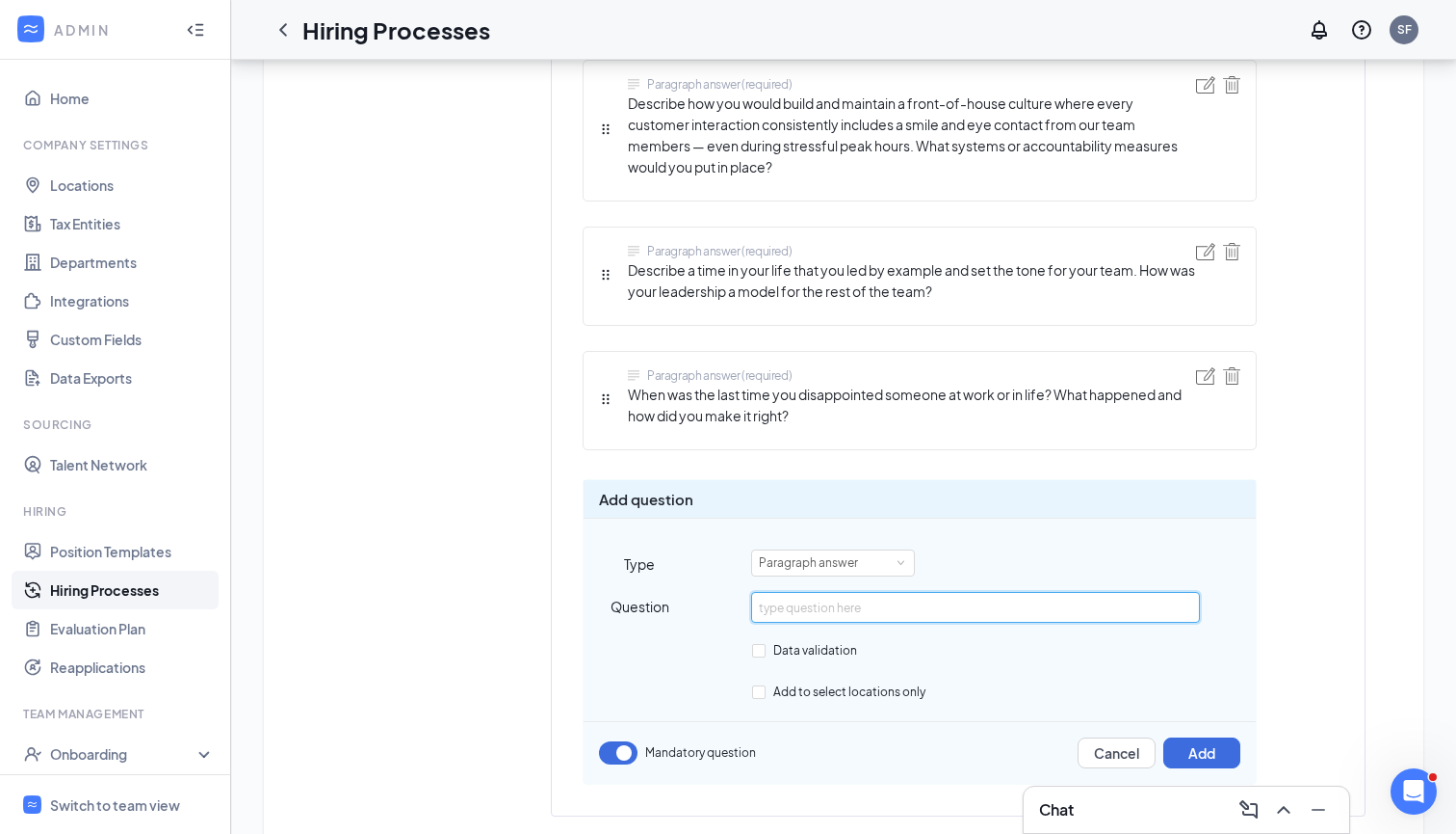
scroll to position [1584, 0]
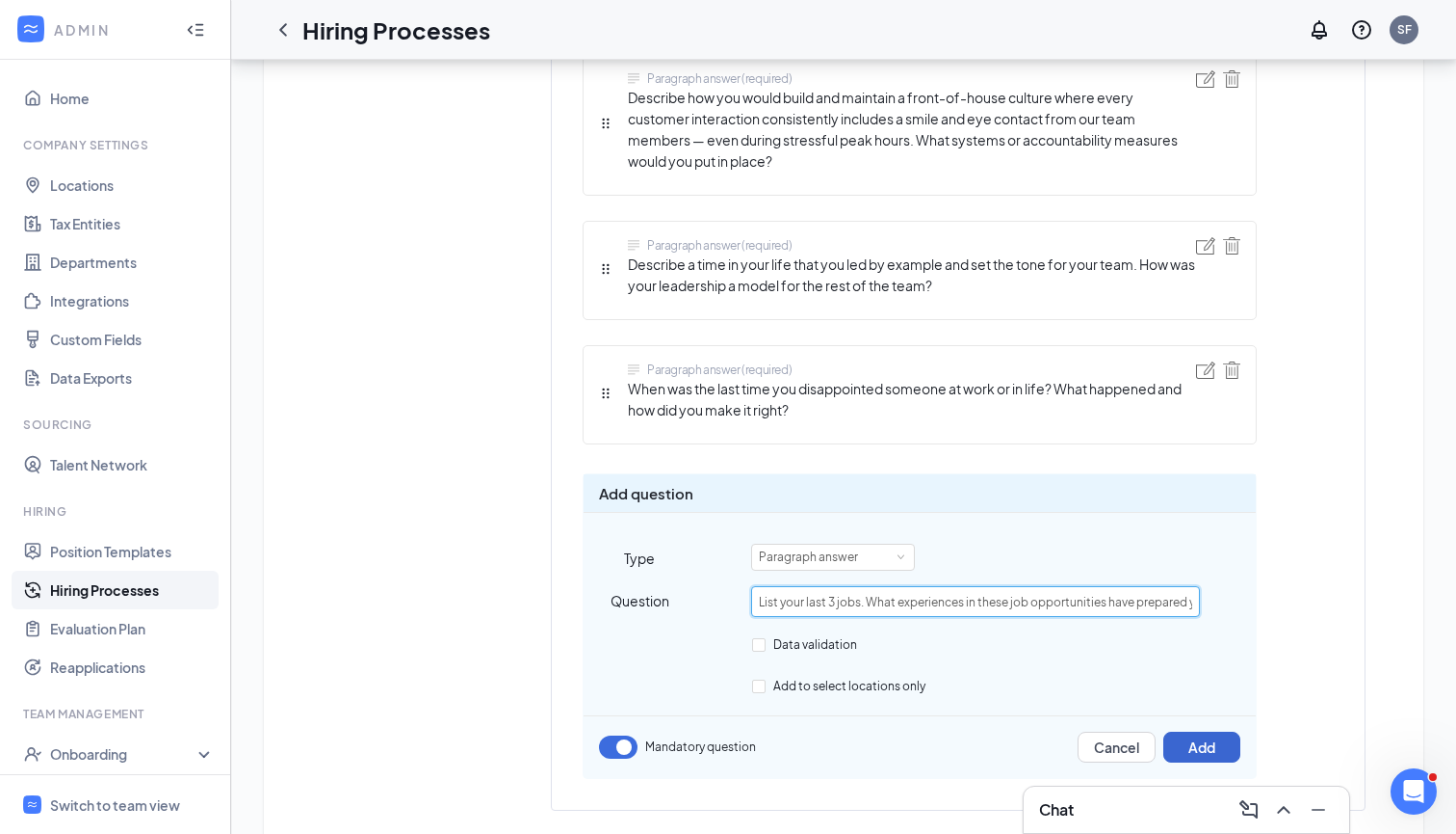
type input "List your last 3 jobs. What experiences in these job opportunities have prepare…"
click at [1217, 740] on button "Add" at bounding box center [1203, 747] width 77 height 31
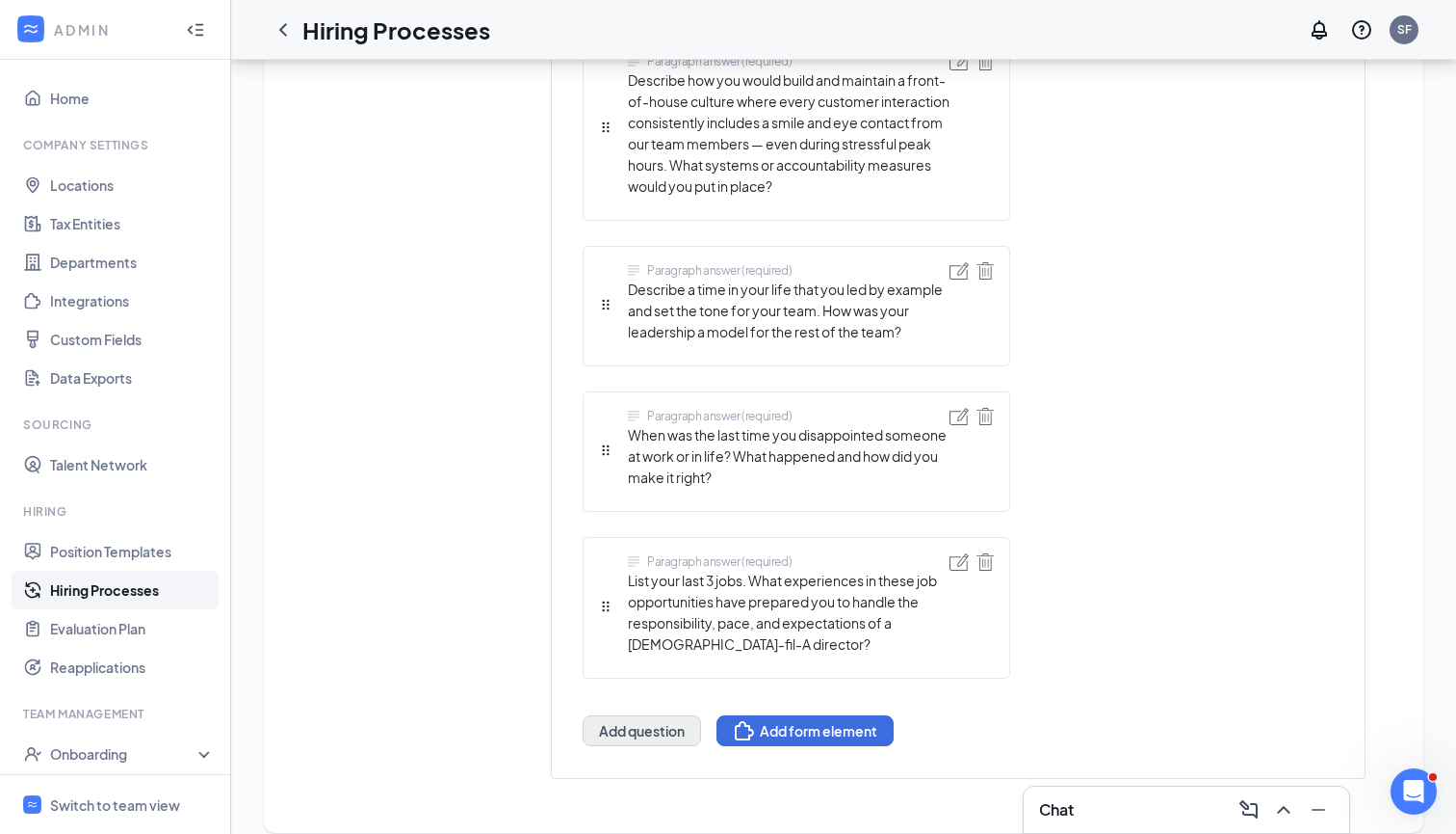
scroll to position [1707, 0]
click at [660, 716] on button "Add question" at bounding box center [642, 732] width 119 height 31
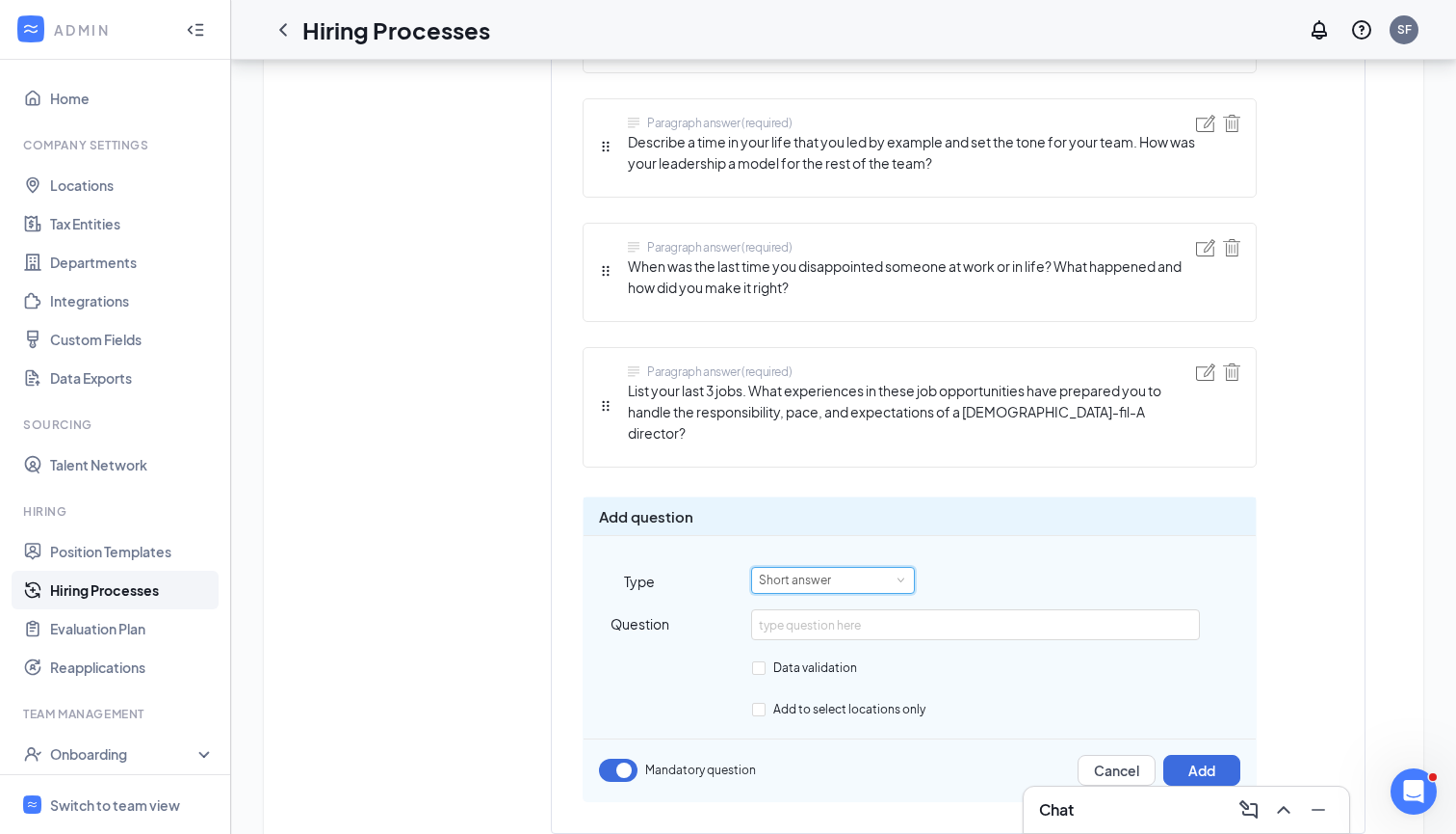
click at [853, 568] on div "Short answer" at bounding box center [834, 580] width 148 height 25
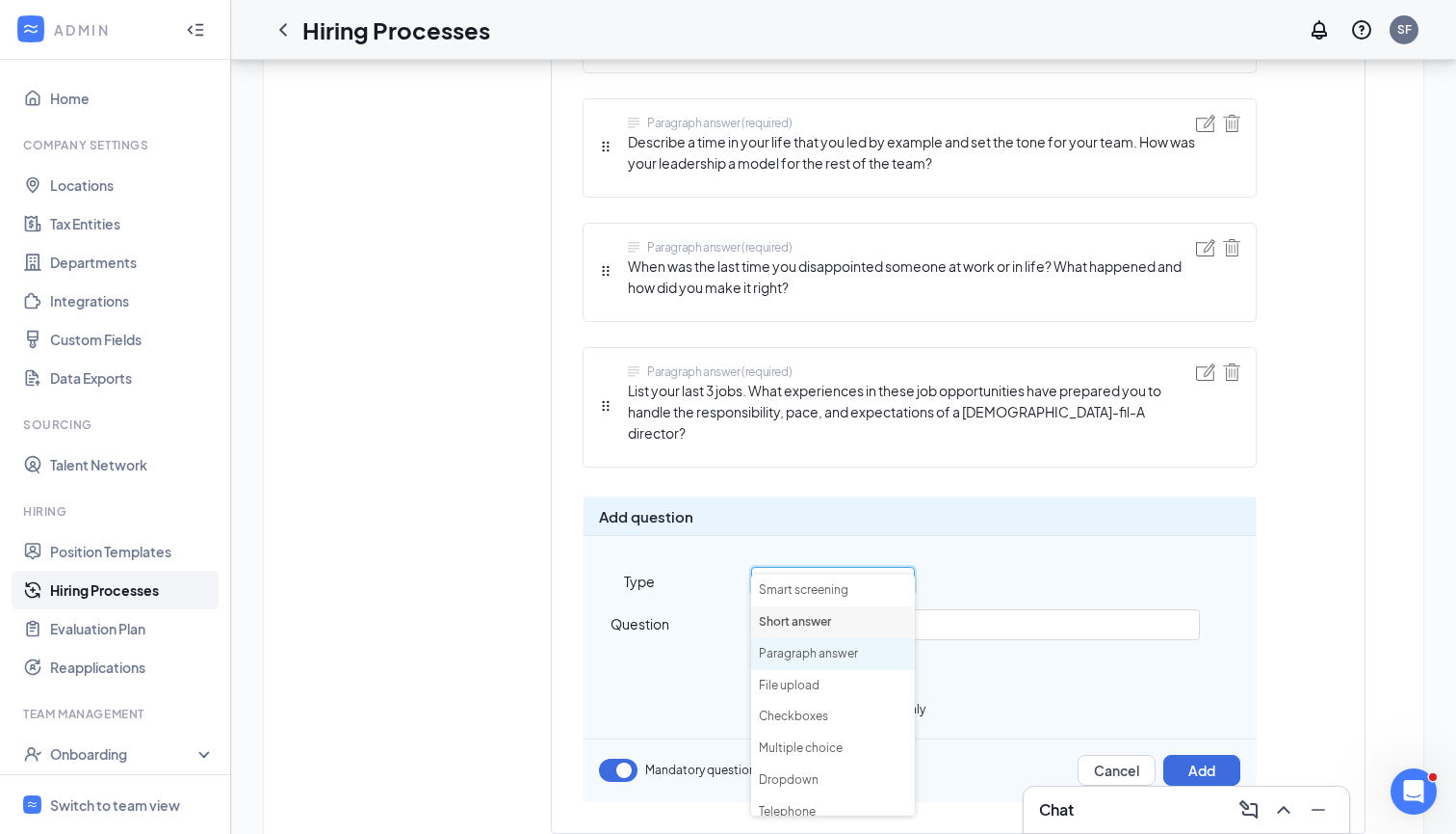
click at [843, 643] on li "Paragraph answer" at bounding box center [834, 654] width 164 height 32
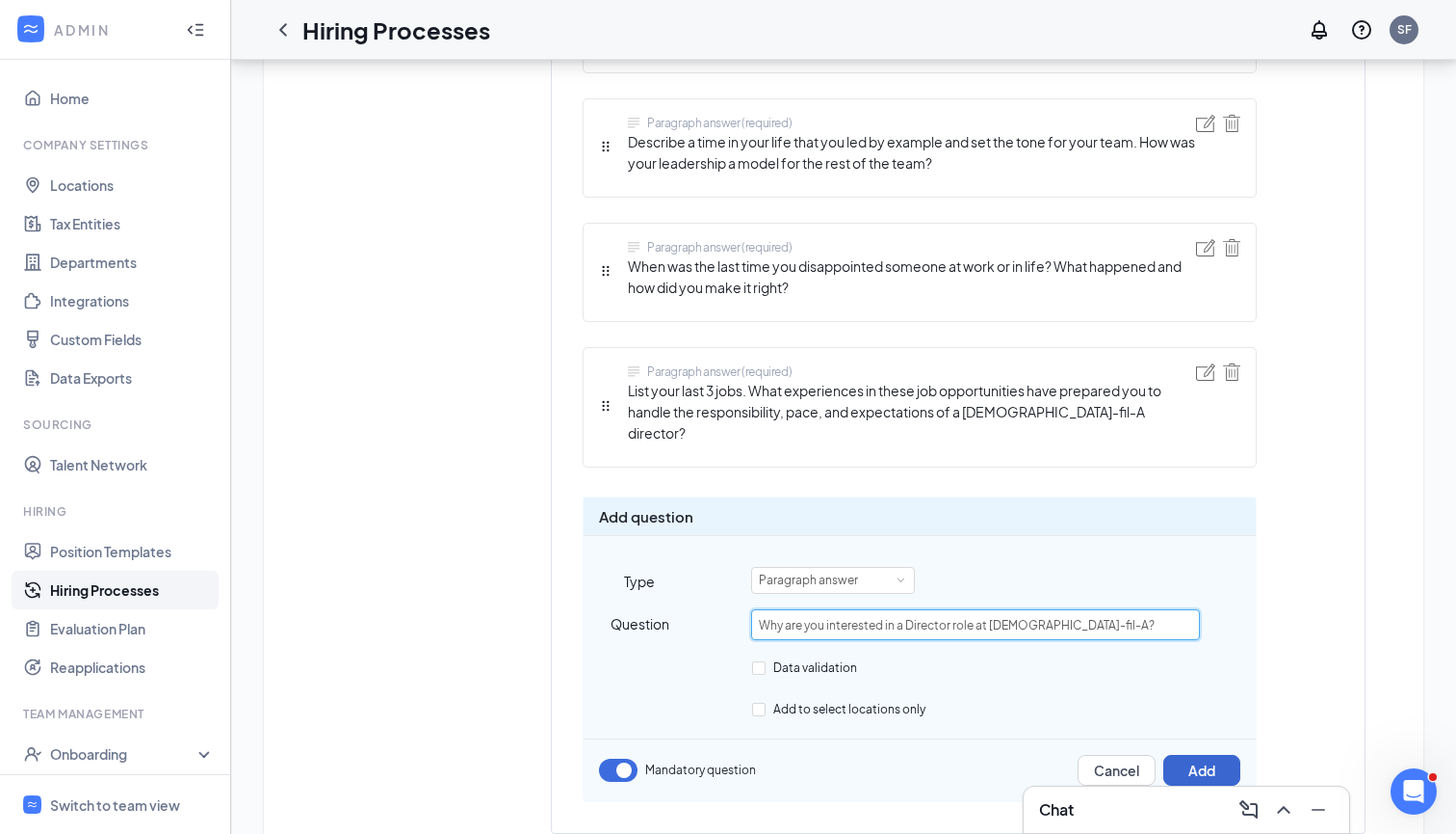
type input "Why are you interested in a Director role at Chick-fil-A?"
click at [1196, 755] on button "Add" at bounding box center [1203, 770] width 77 height 31
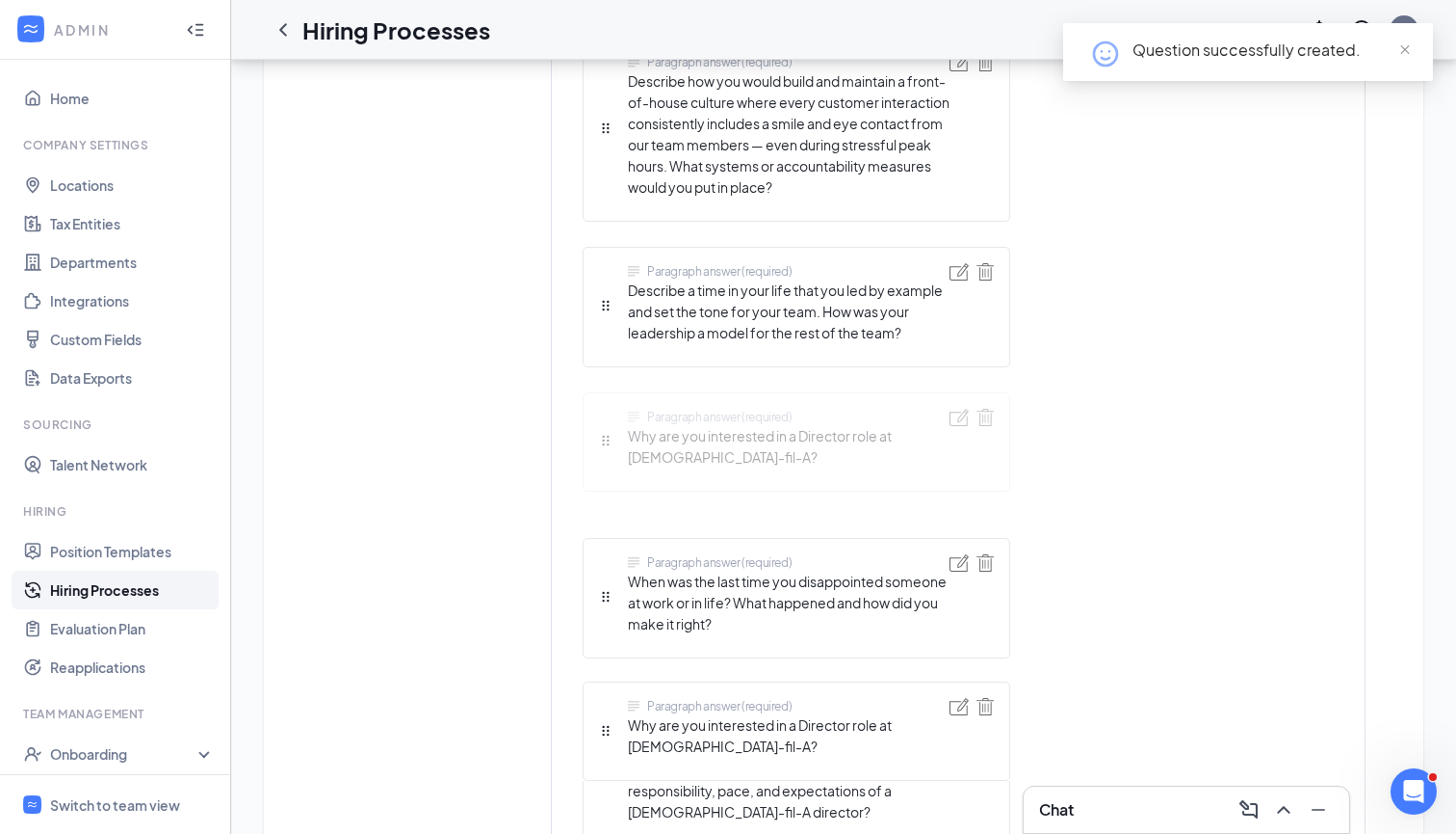
drag, startPoint x: 605, startPoint y: 726, endPoint x: 605, endPoint y: 401, distance: 325.0
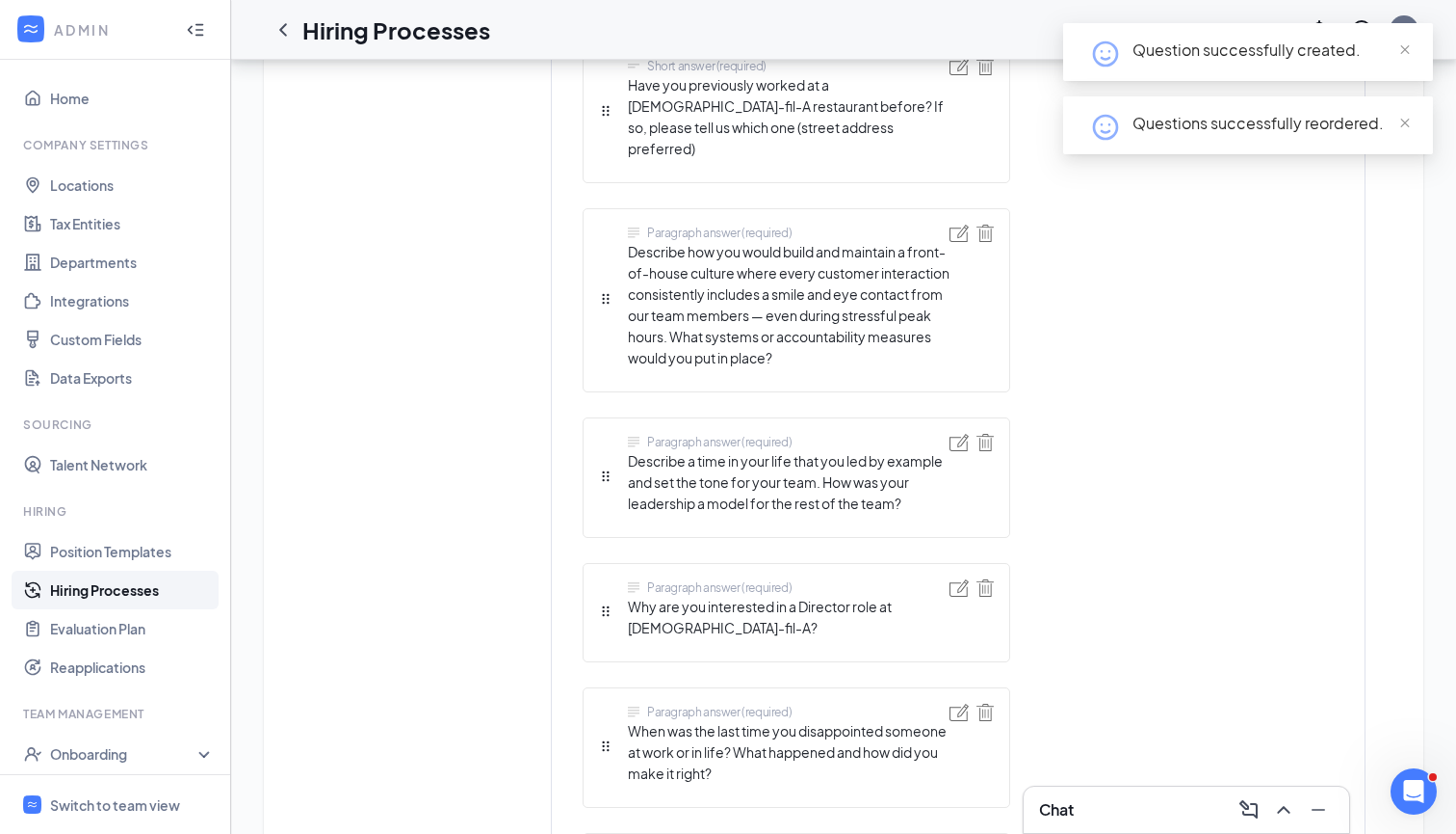
scroll to position [1529, 0]
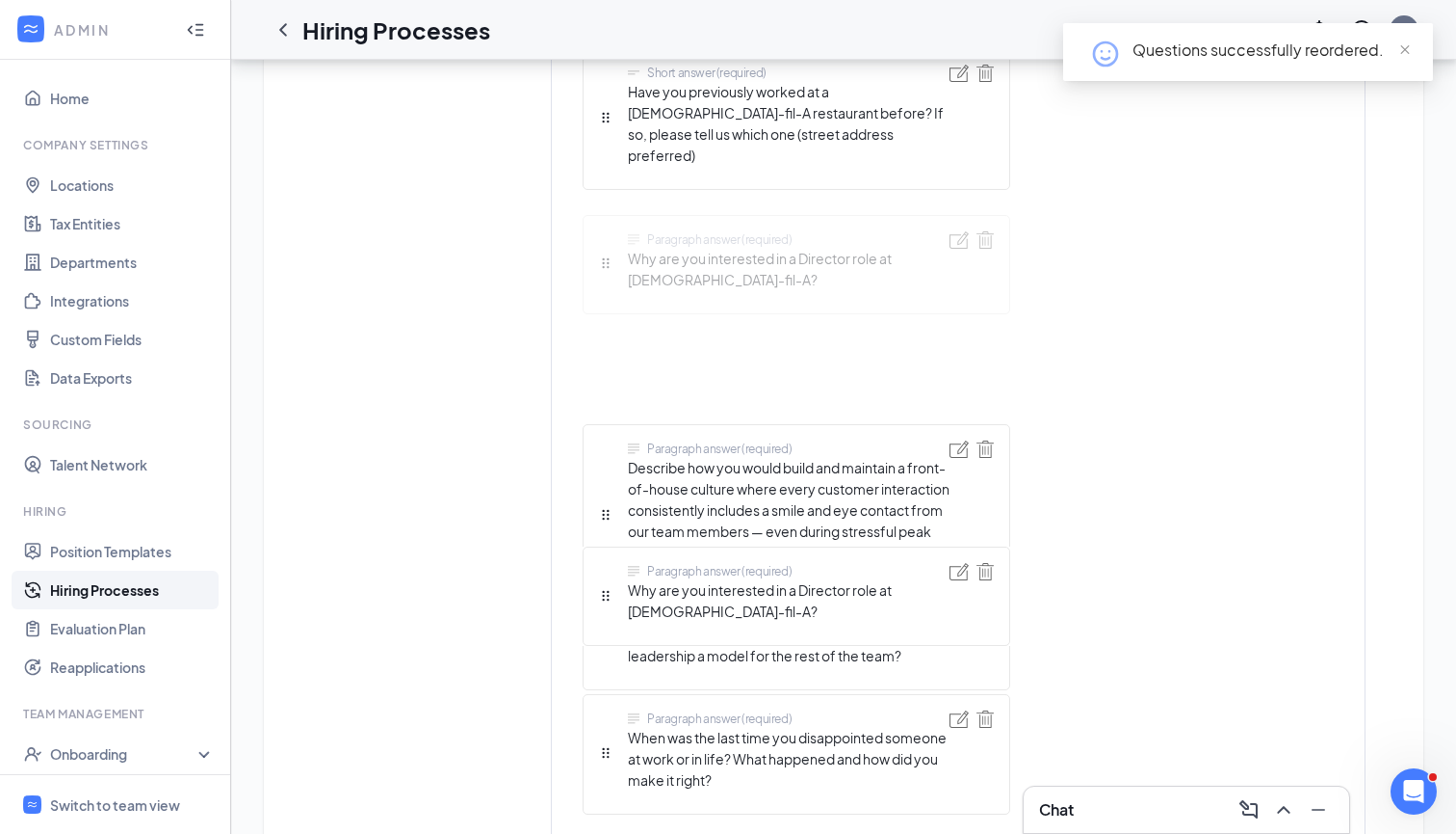
drag, startPoint x: 609, startPoint y: 591, endPoint x: 607, endPoint y: 216, distance: 375.0
click at [607, 216] on div "Short answer (required) First name Short answer (required) Last name Telephone …" at bounding box center [797, 81] width 428 height 1936
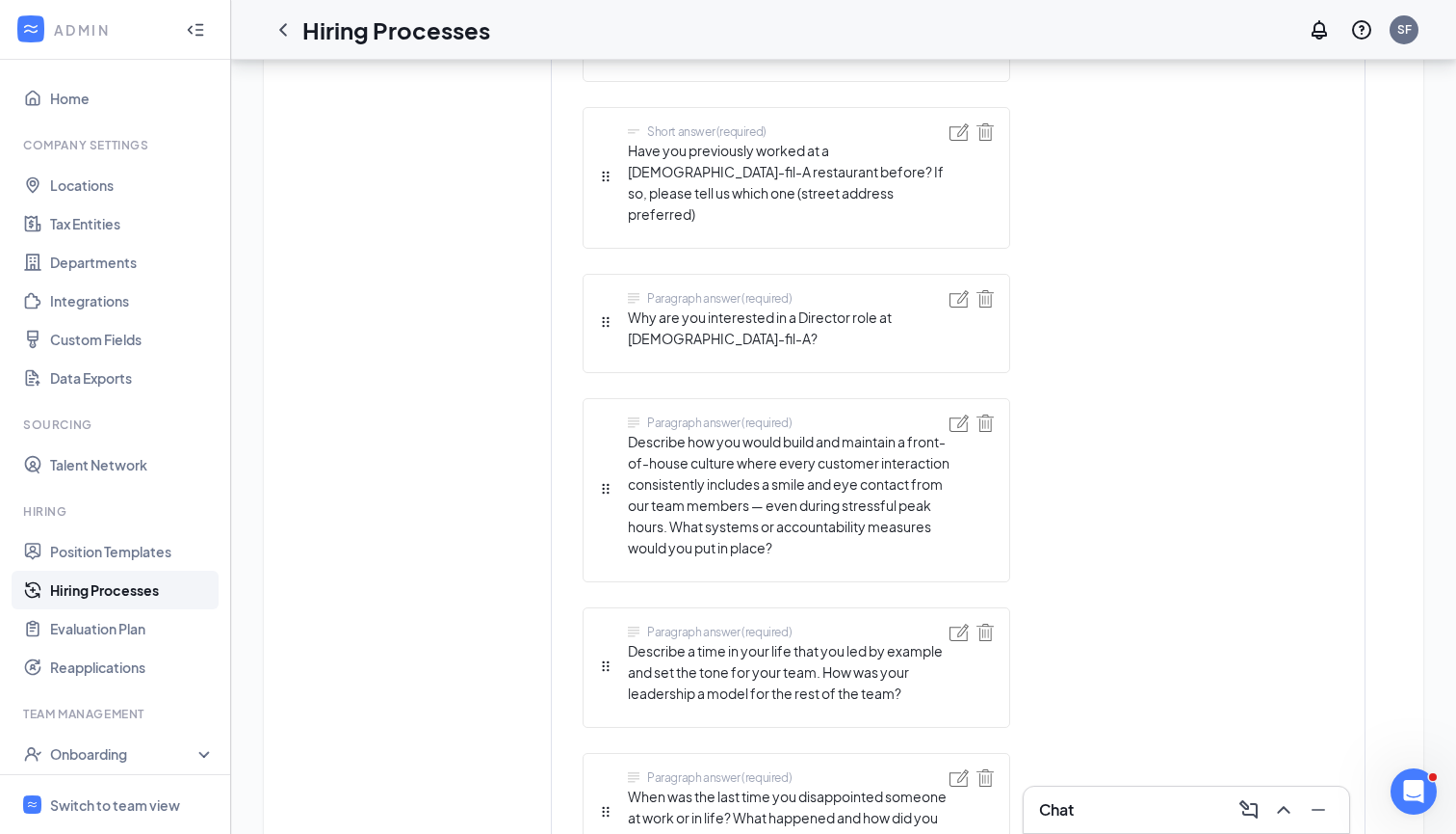
scroll to position [1476, 0]
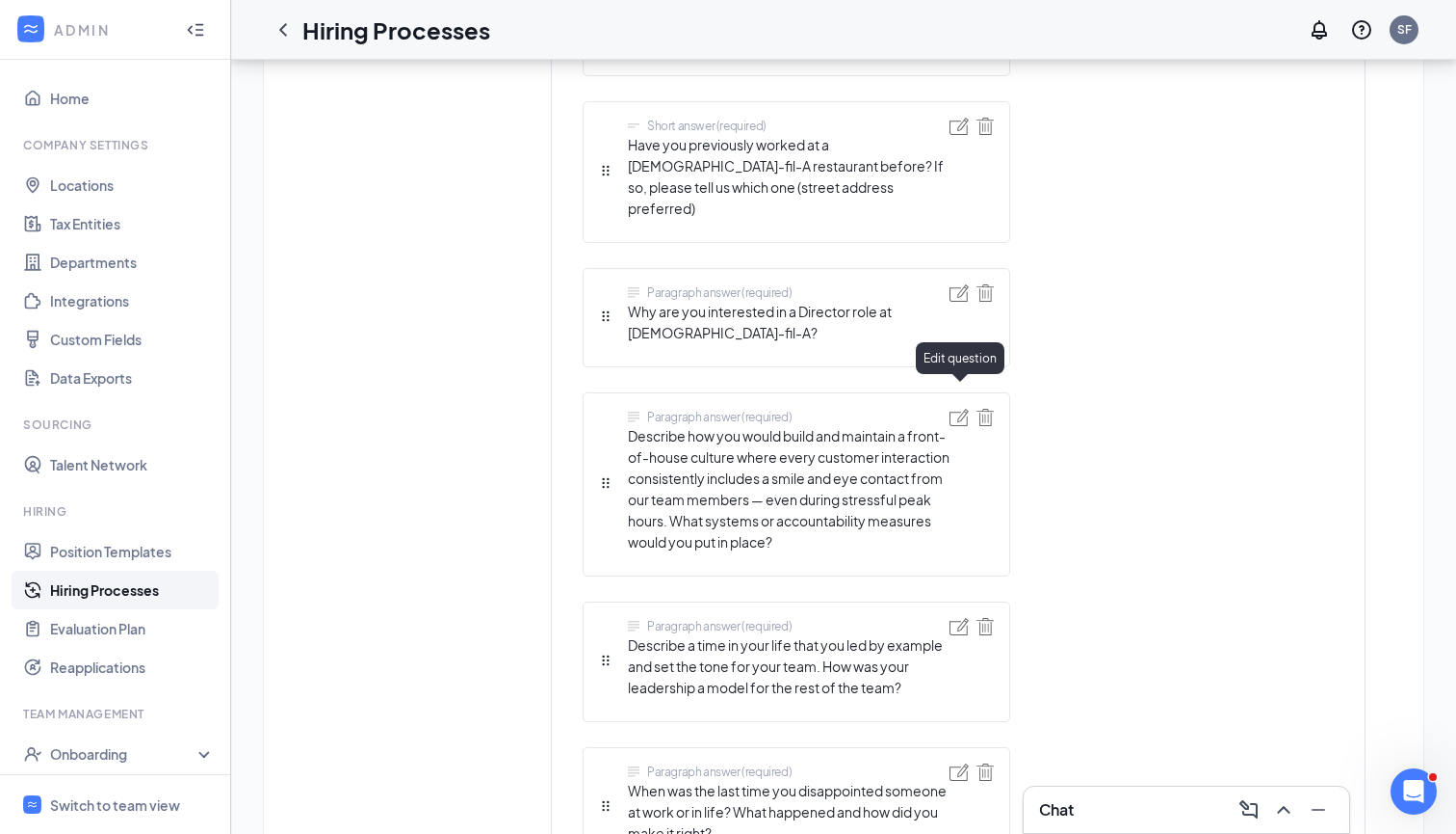
click at [963, 409] on img at bounding box center [960, 417] width 19 height 17
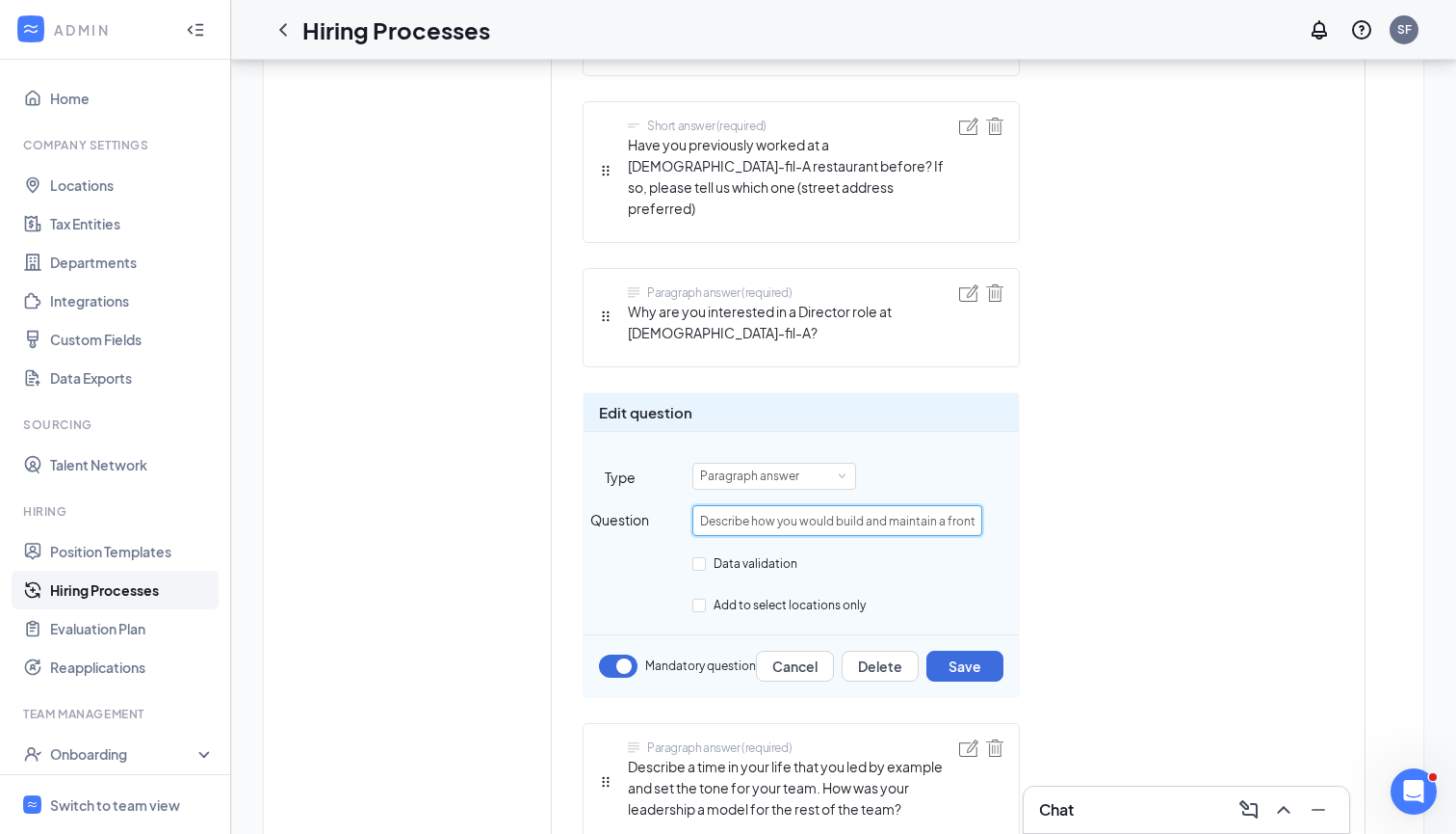
click at [917, 505] on input "Describe how you would build and maintain a front-of-house culture where every …" at bounding box center [837, 521] width 290 height 31
type input "Describe how you would build and maintain a culture where every customer intera…"
click at [980, 651] on button "Save" at bounding box center [966, 666] width 77 height 31
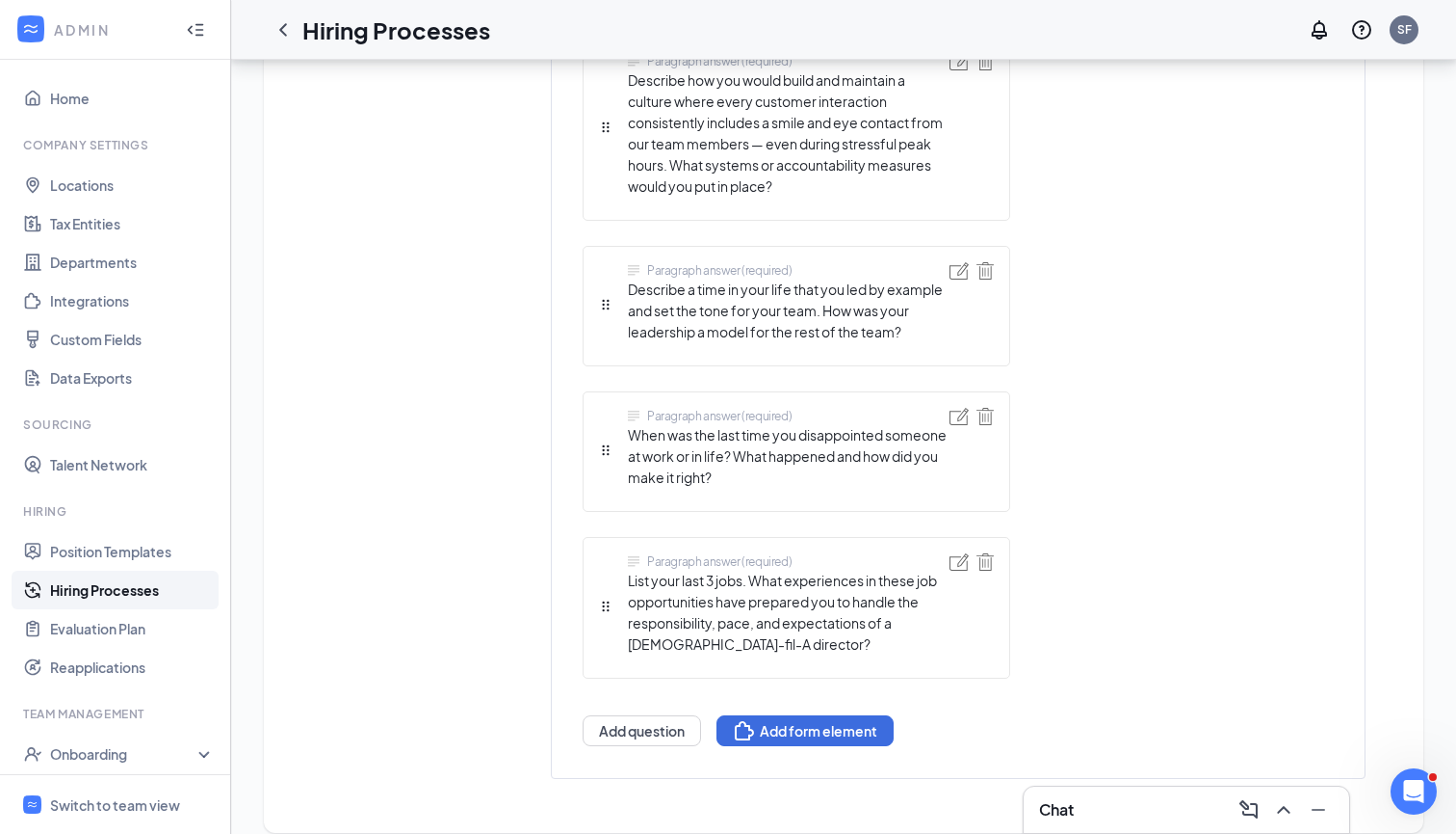
scroll to position [1831, 0]
click at [639, 716] on button "Add question" at bounding box center [642, 732] width 119 height 31
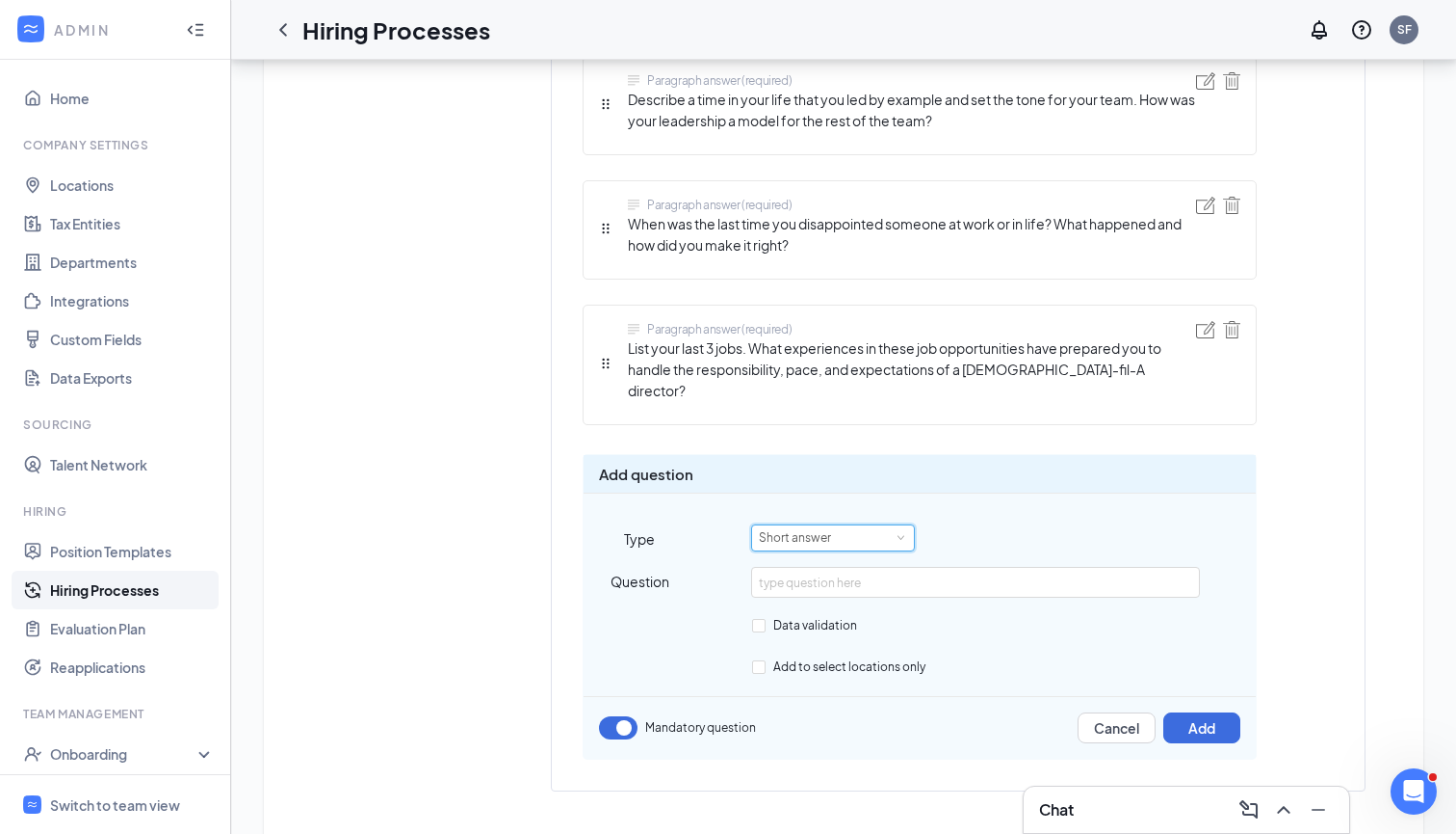
click at [842, 525] on div "Short answer" at bounding box center [802, 538] width 86 height 25
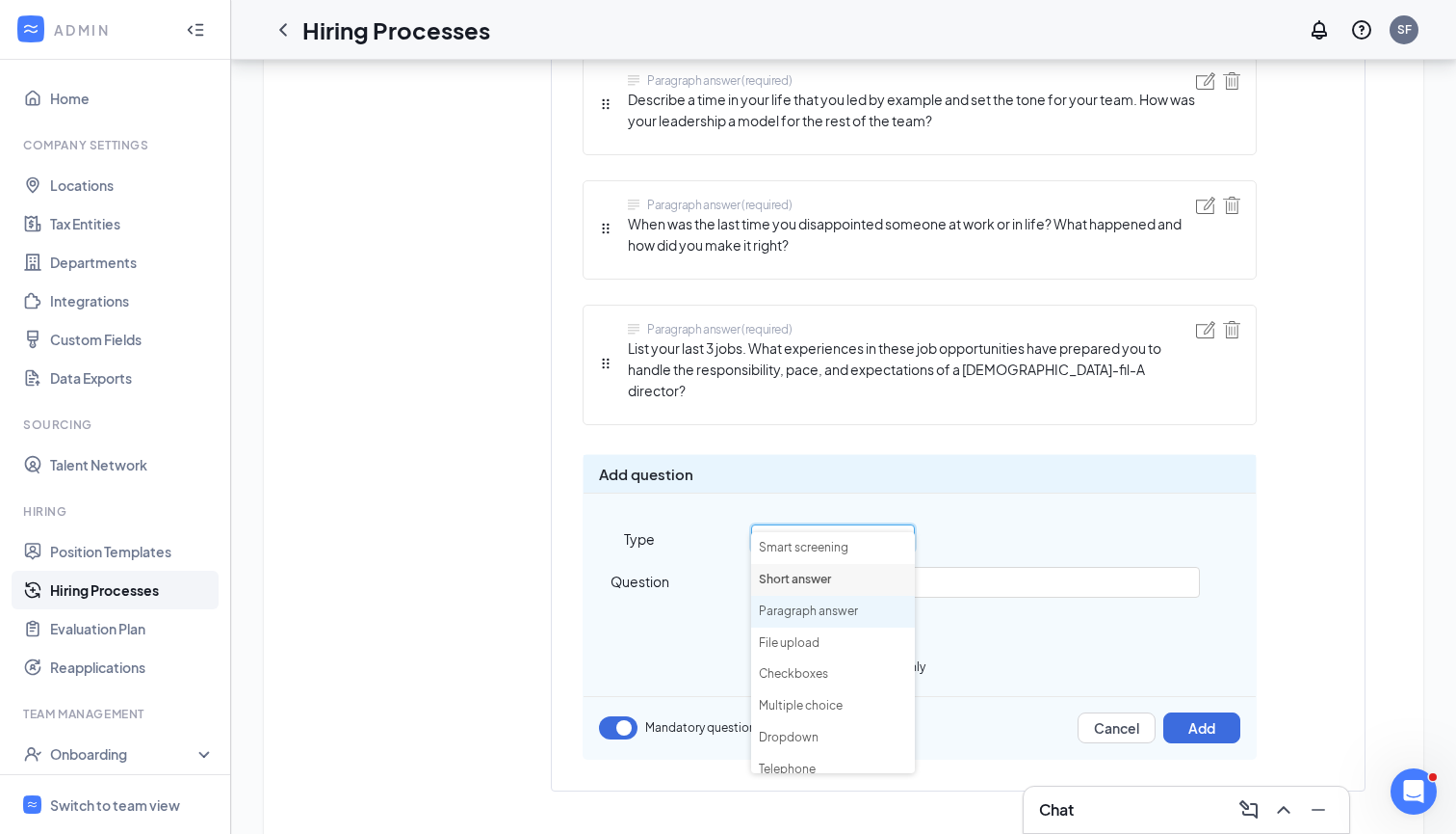
click at [831, 606] on li "Paragraph answer" at bounding box center [834, 611] width 164 height 32
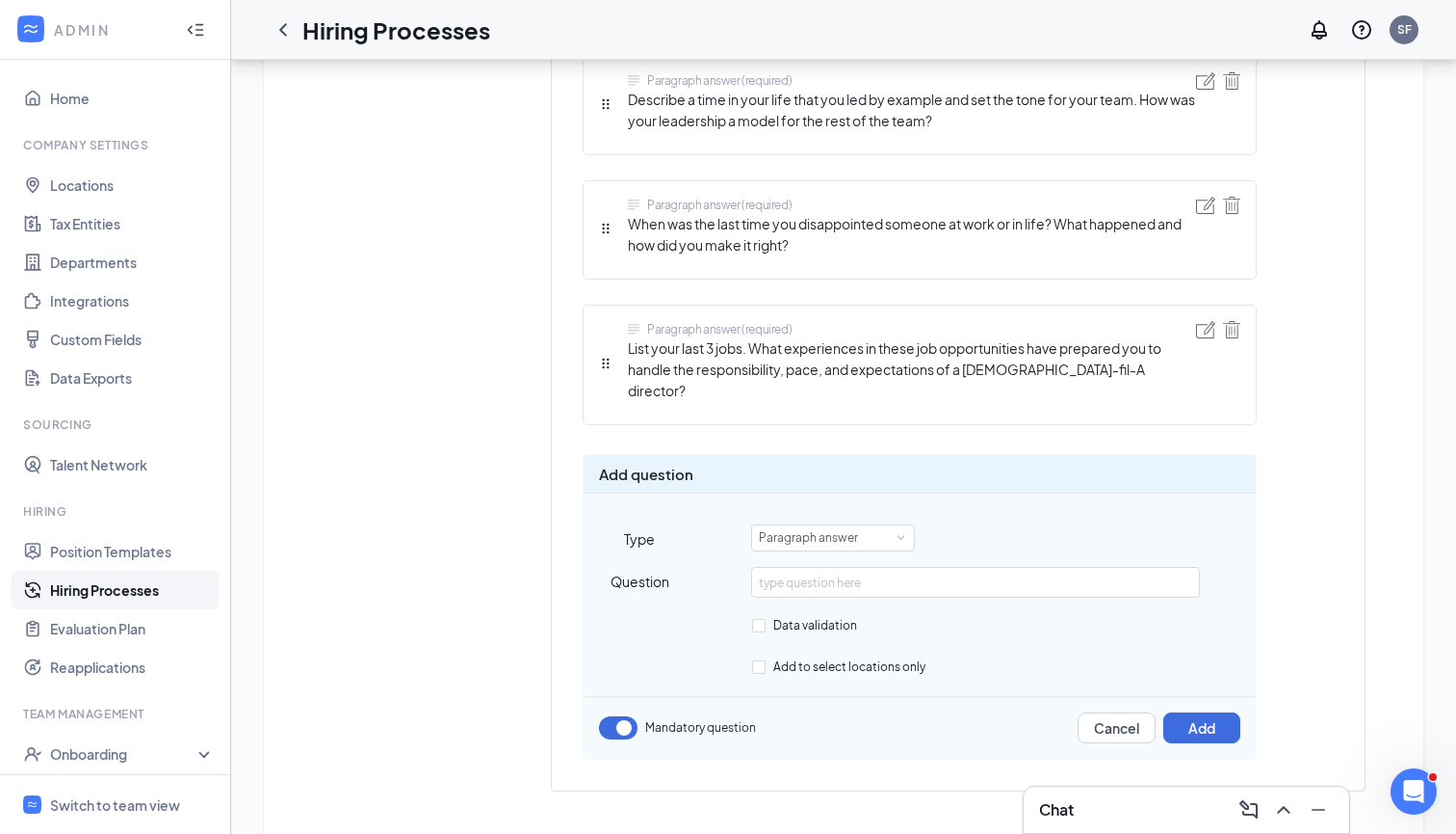
click at [1096, 697] on div "Mandatory question Cancel Add" at bounding box center [920, 720] width 673 height 46
click at [1096, 713] on button "Cancel" at bounding box center [1117, 728] width 78 height 31
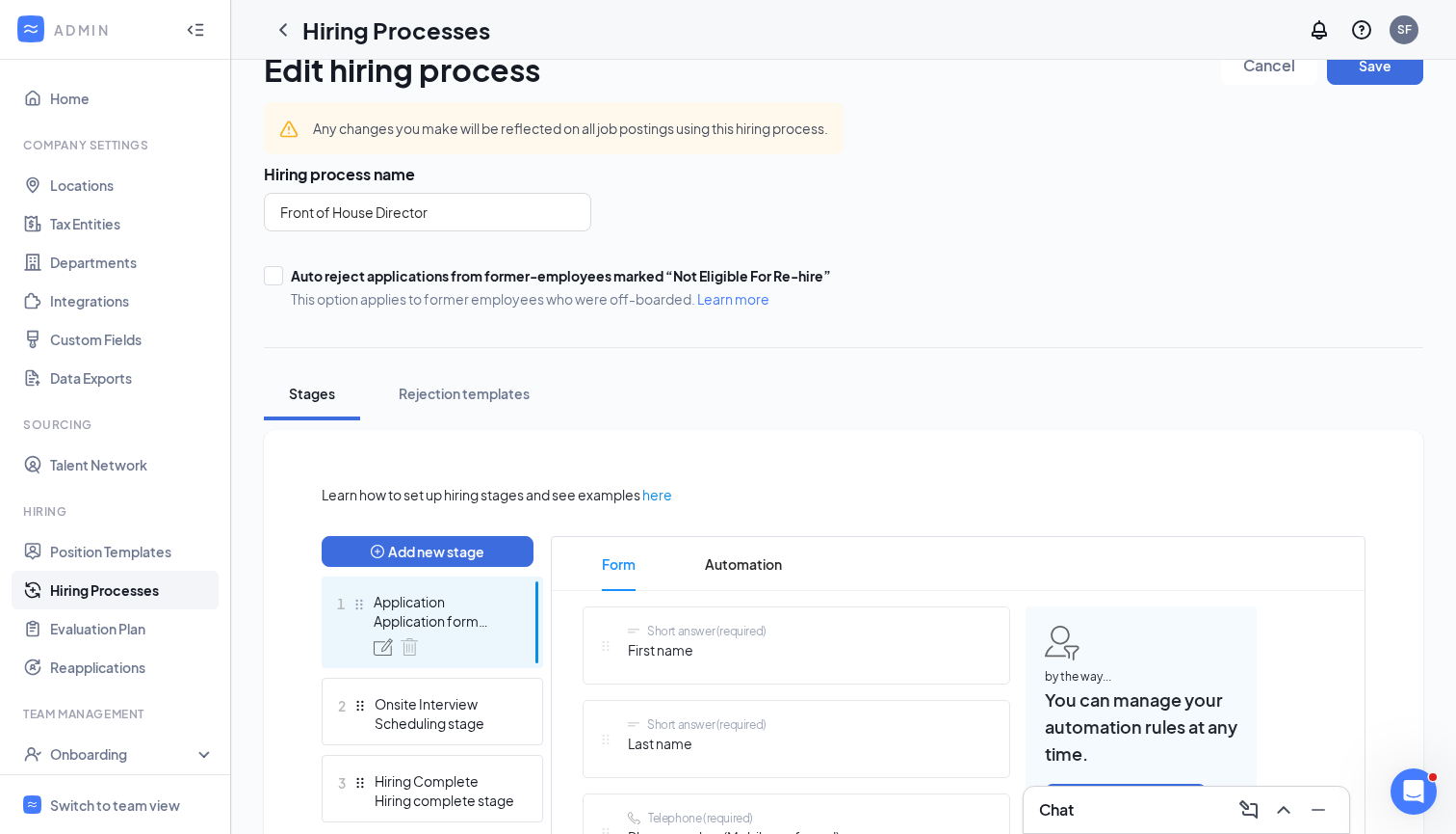
scroll to position [21, 0]
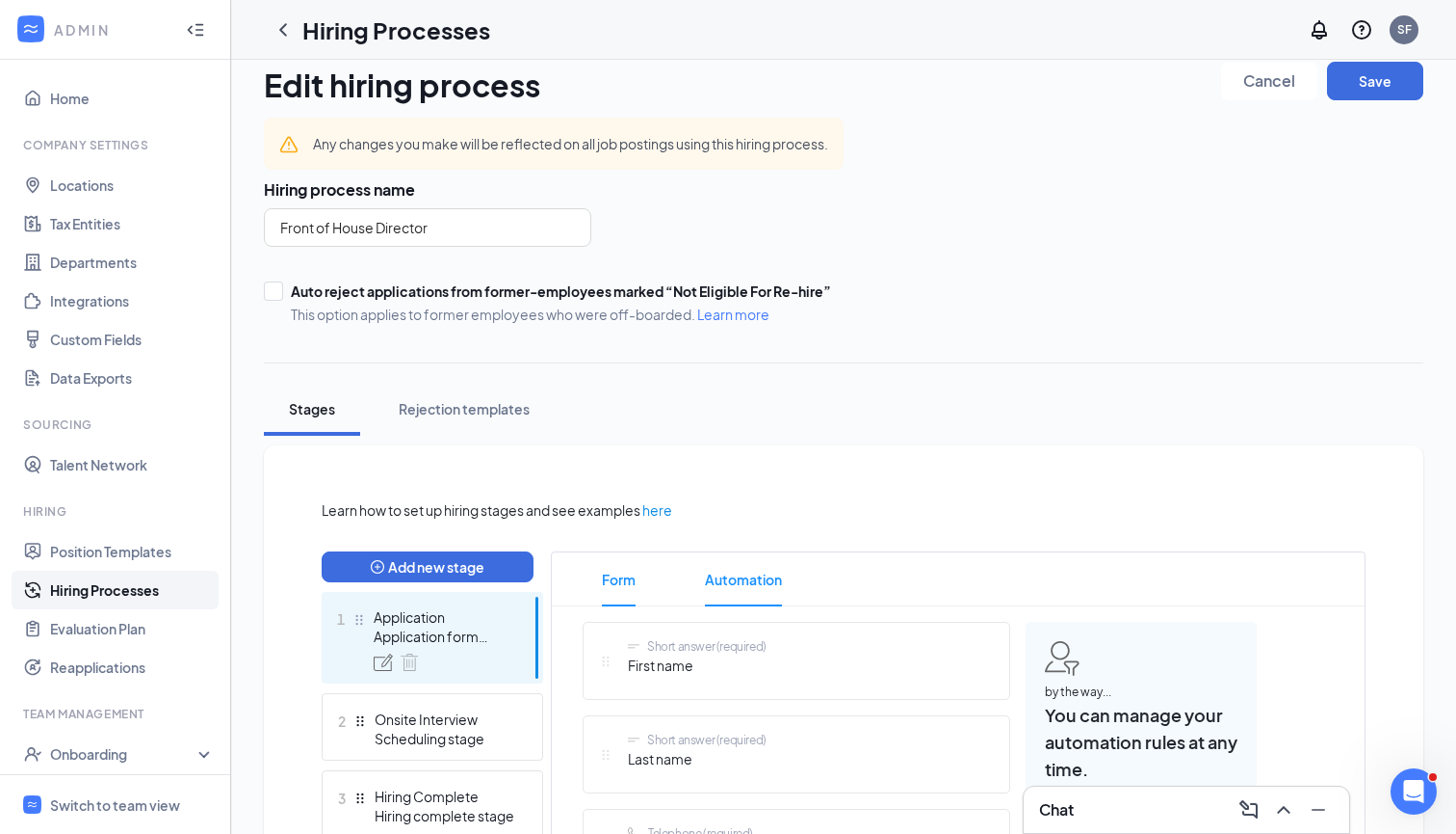
click at [735, 586] on span "Automation" at bounding box center [744, 579] width 77 height 54
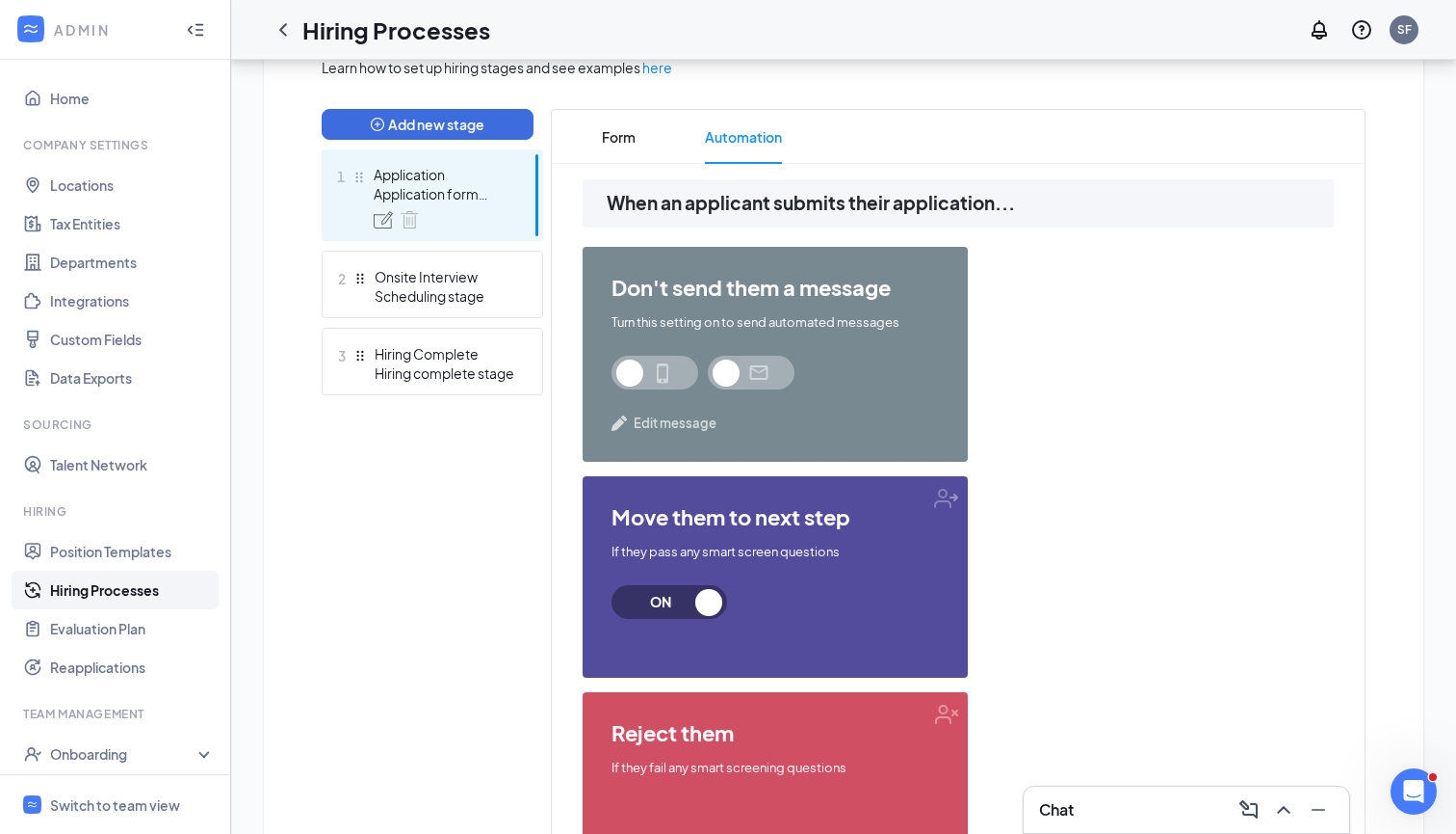
scroll to position [466, 0]
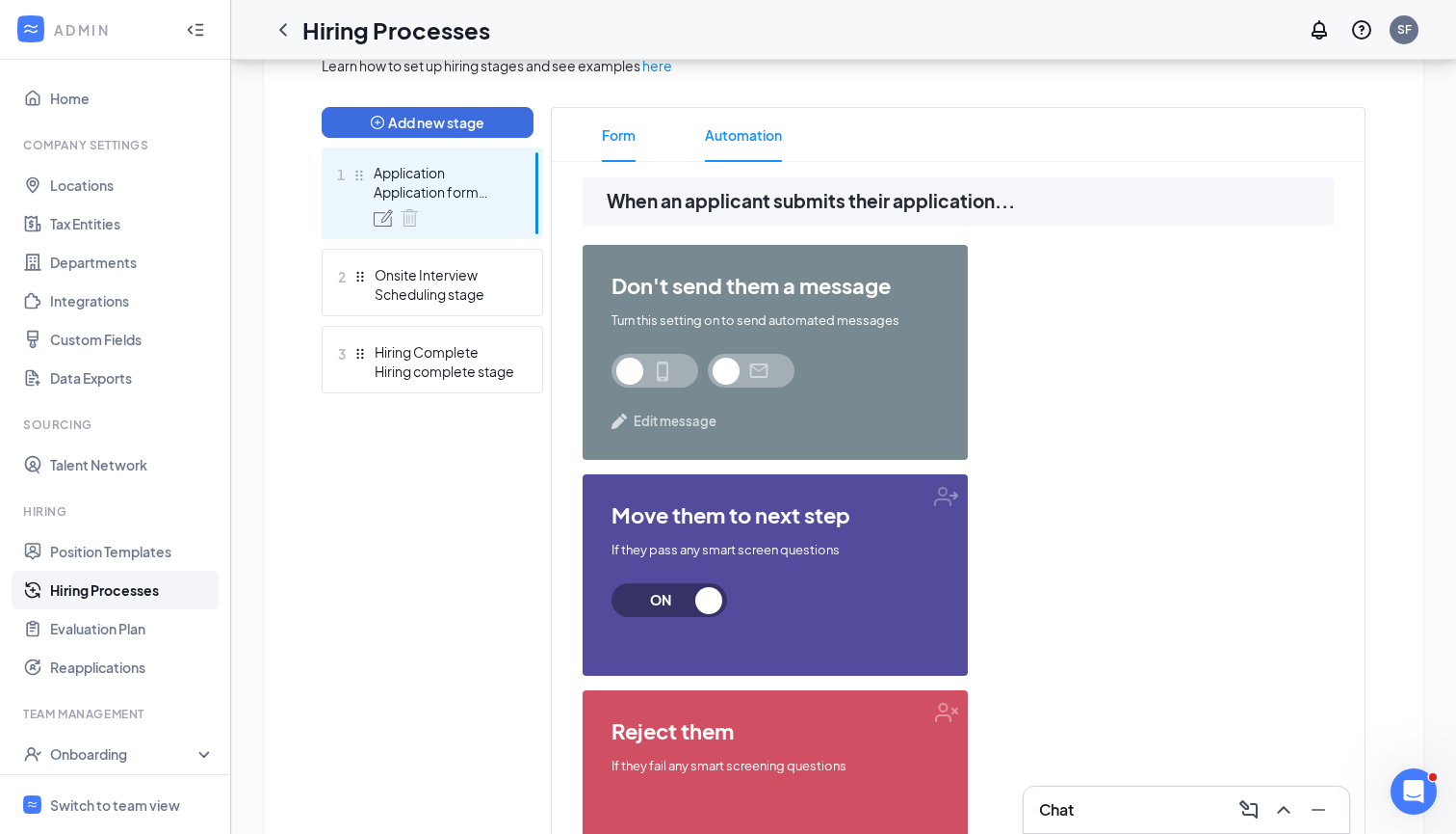
click at [632, 137] on span "Form" at bounding box center [619, 135] width 34 height 54
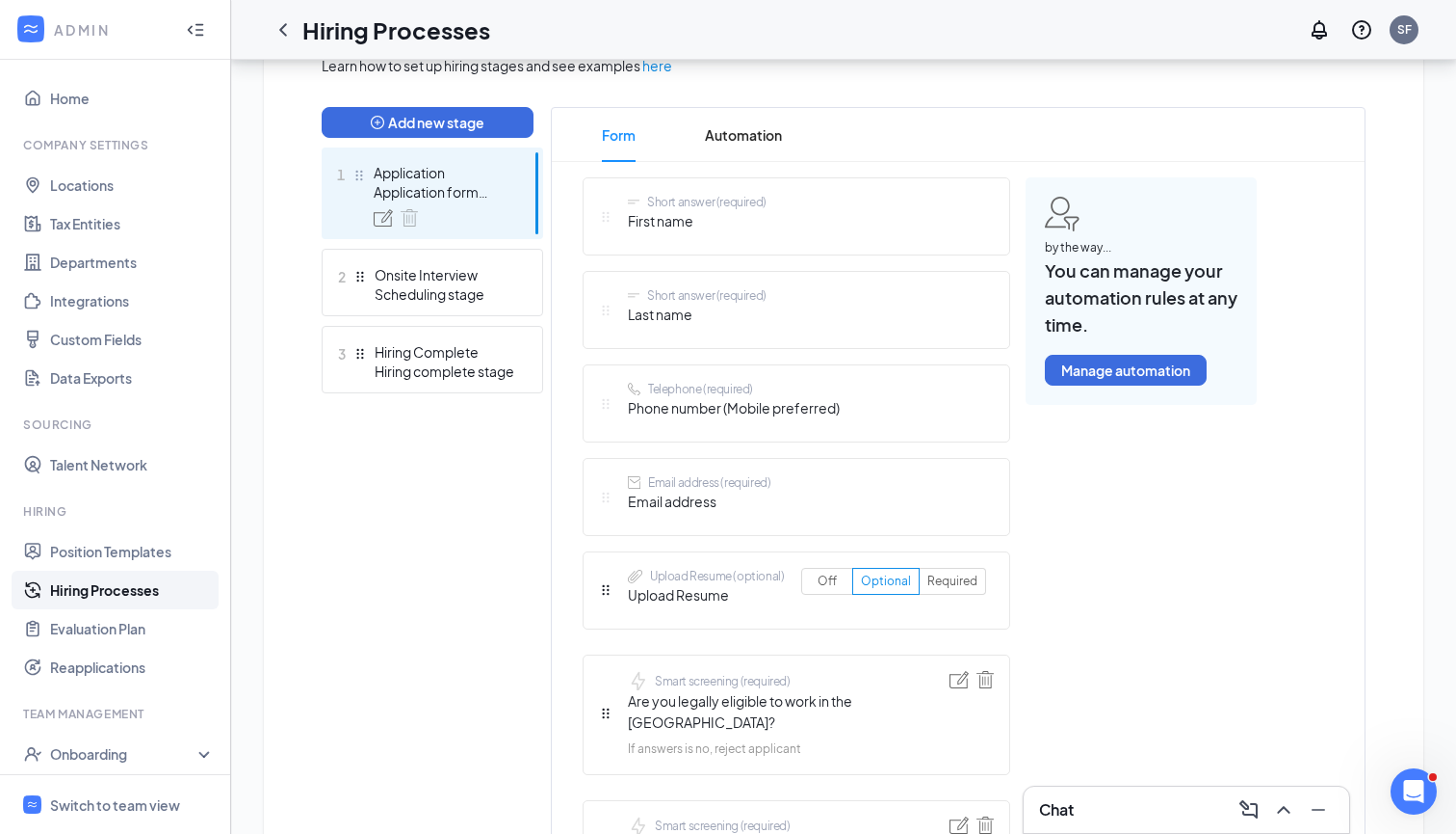
click at [526, 117] on button "Add new stage" at bounding box center [428, 122] width 212 height 31
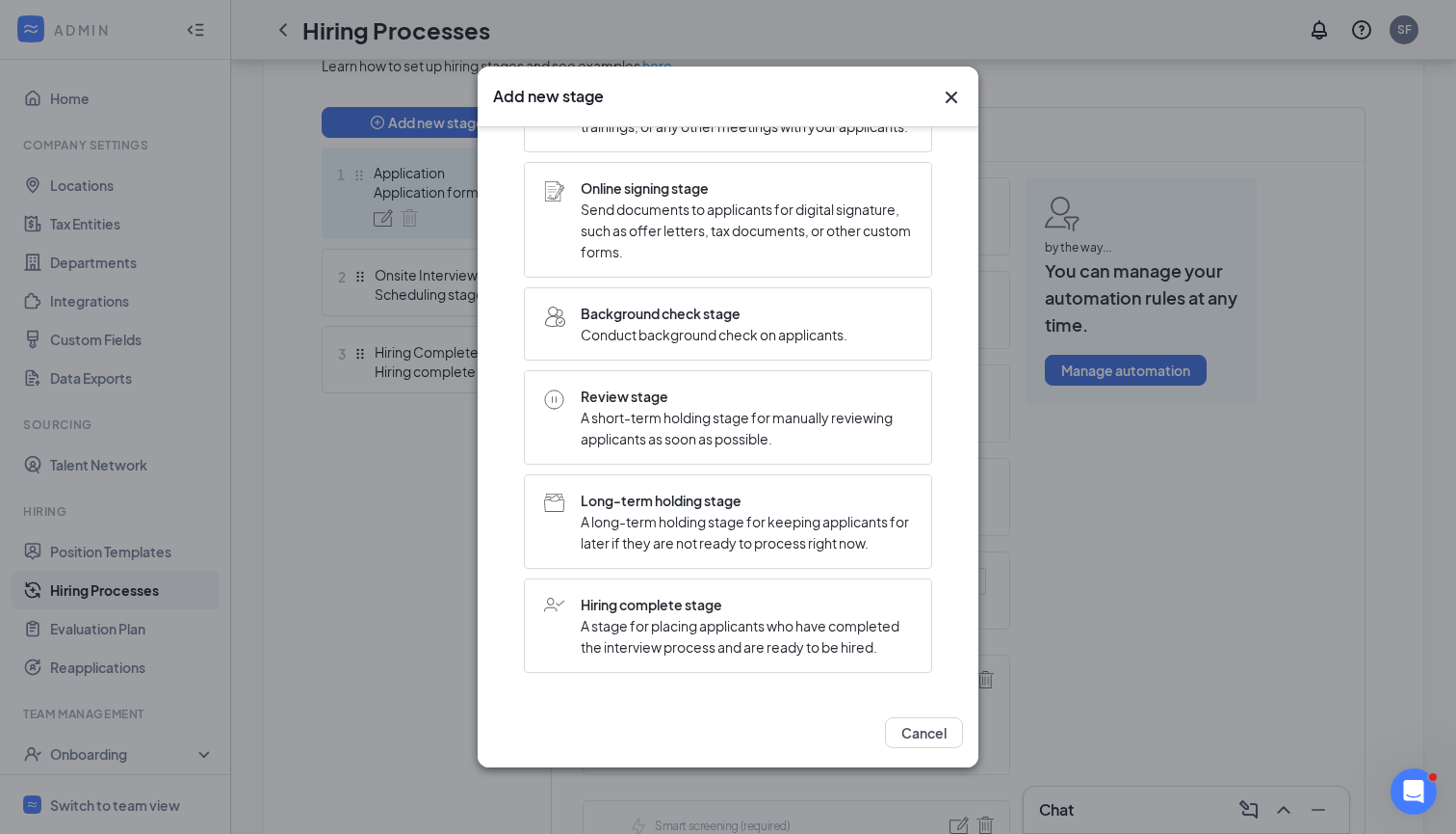
scroll to position [373, 0]
click at [789, 437] on span "A short-term holding stage for manually reviewing applicants as soon as possibl…" at bounding box center [747, 428] width 331 height 42
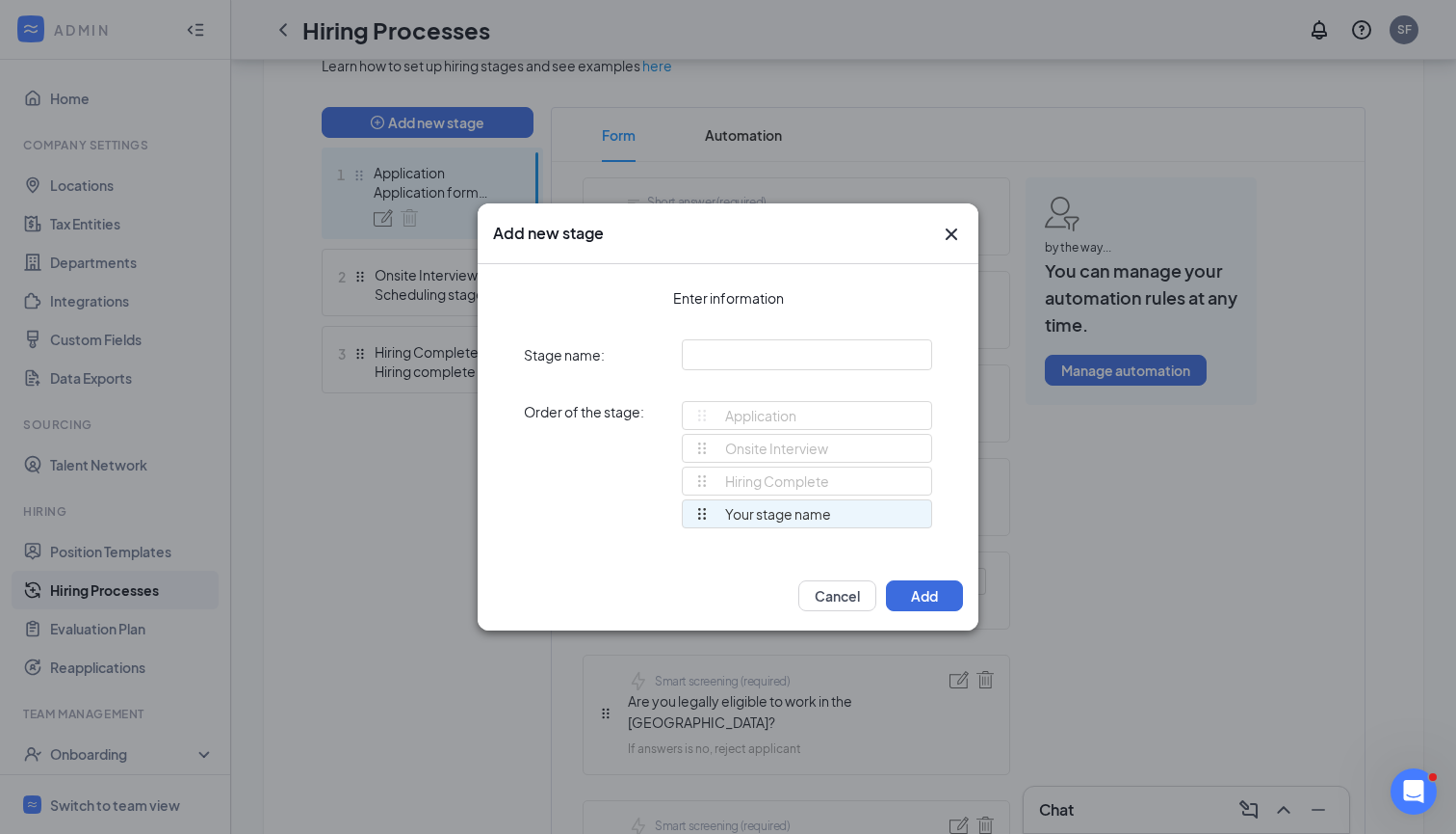
scroll to position [0, 0]
click at [782, 359] on input "text" at bounding box center [807, 355] width 251 height 31
type input "Application Review"
click at [927, 603] on button "Add" at bounding box center [925, 596] width 77 height 31
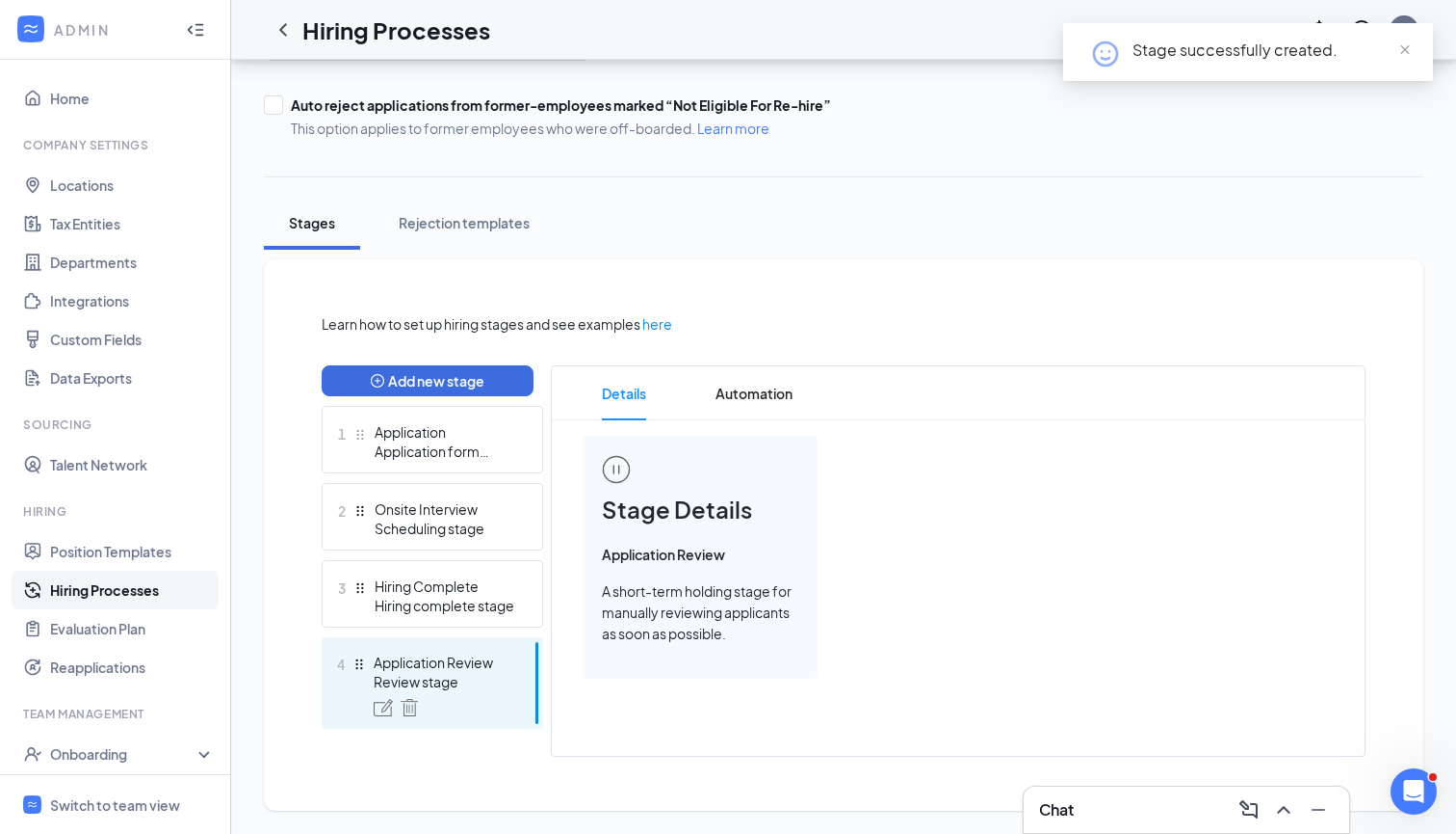
scroll to position [206, 0]
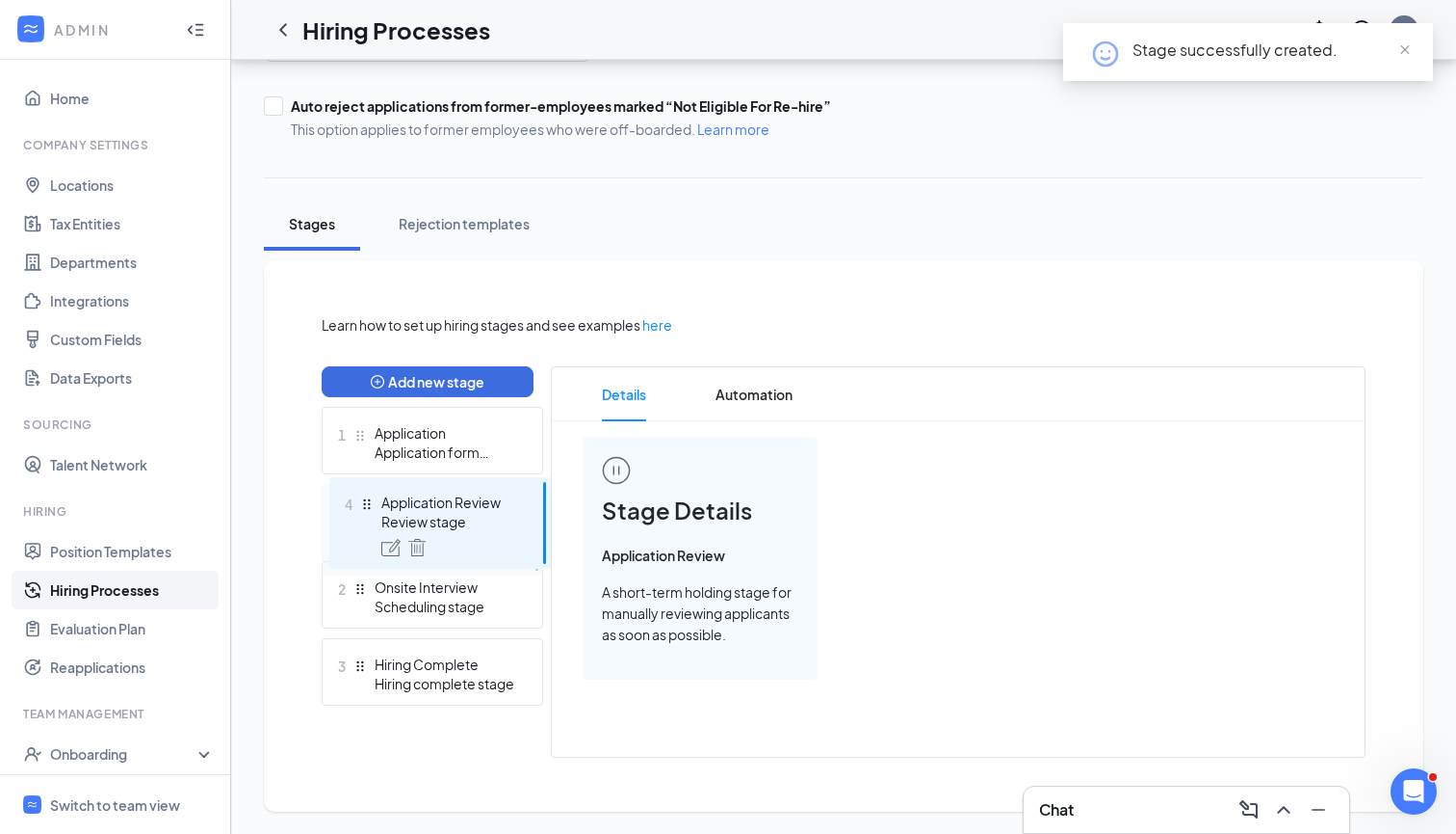
drag, startPoint x: 360, startPoint y: 663, endPoint x: 367, endPoint y: 505, distance: 158.2
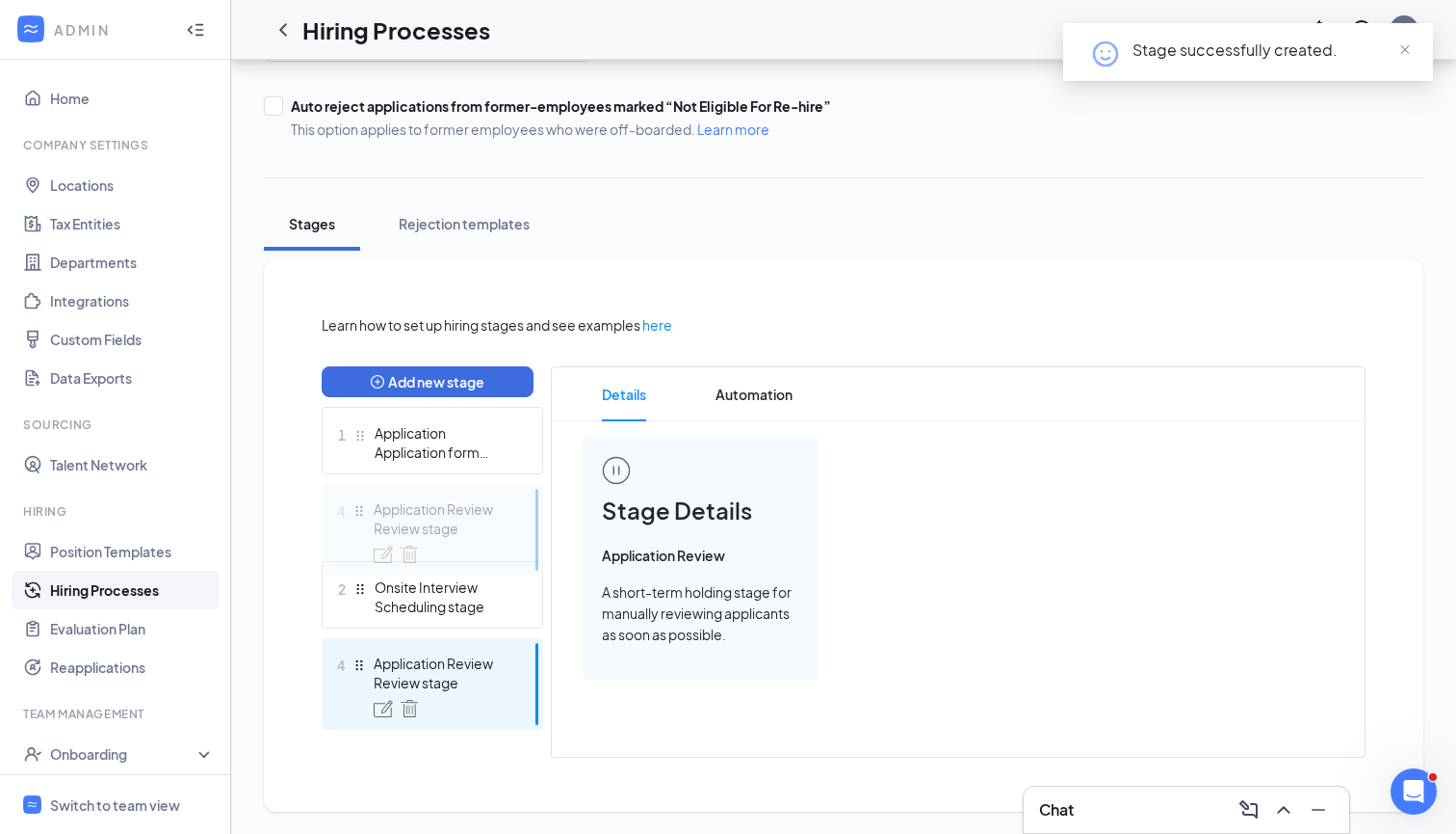
click at [368, 502] on div "Add new stage 1 Application Application form stage 2 Onsite Interview Schedulin…" at bounding box center [433, 562] width 222 height 391
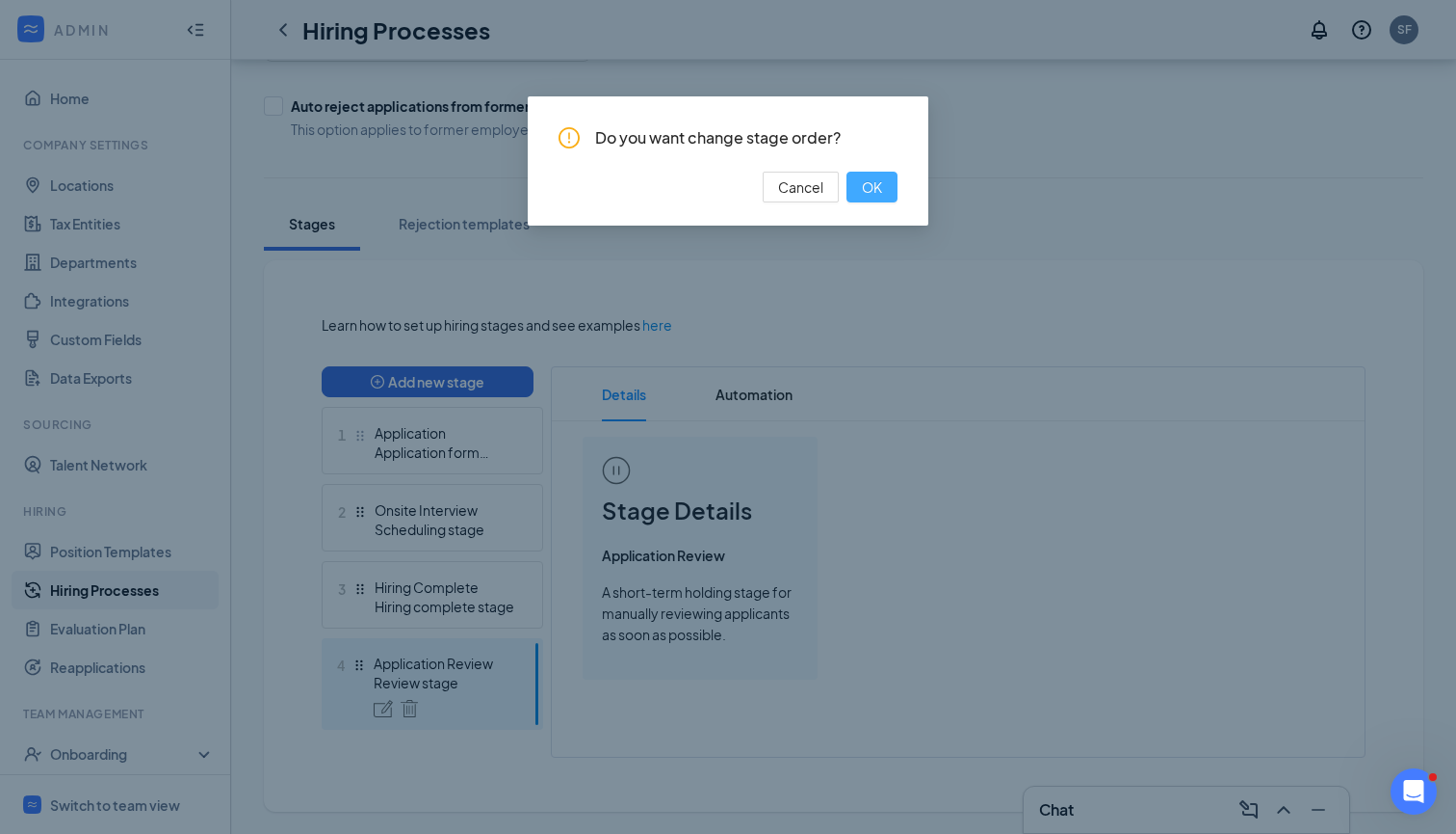
click at [879, 184] on span "OK" at bounding box center [872, 187] width 20 height 21
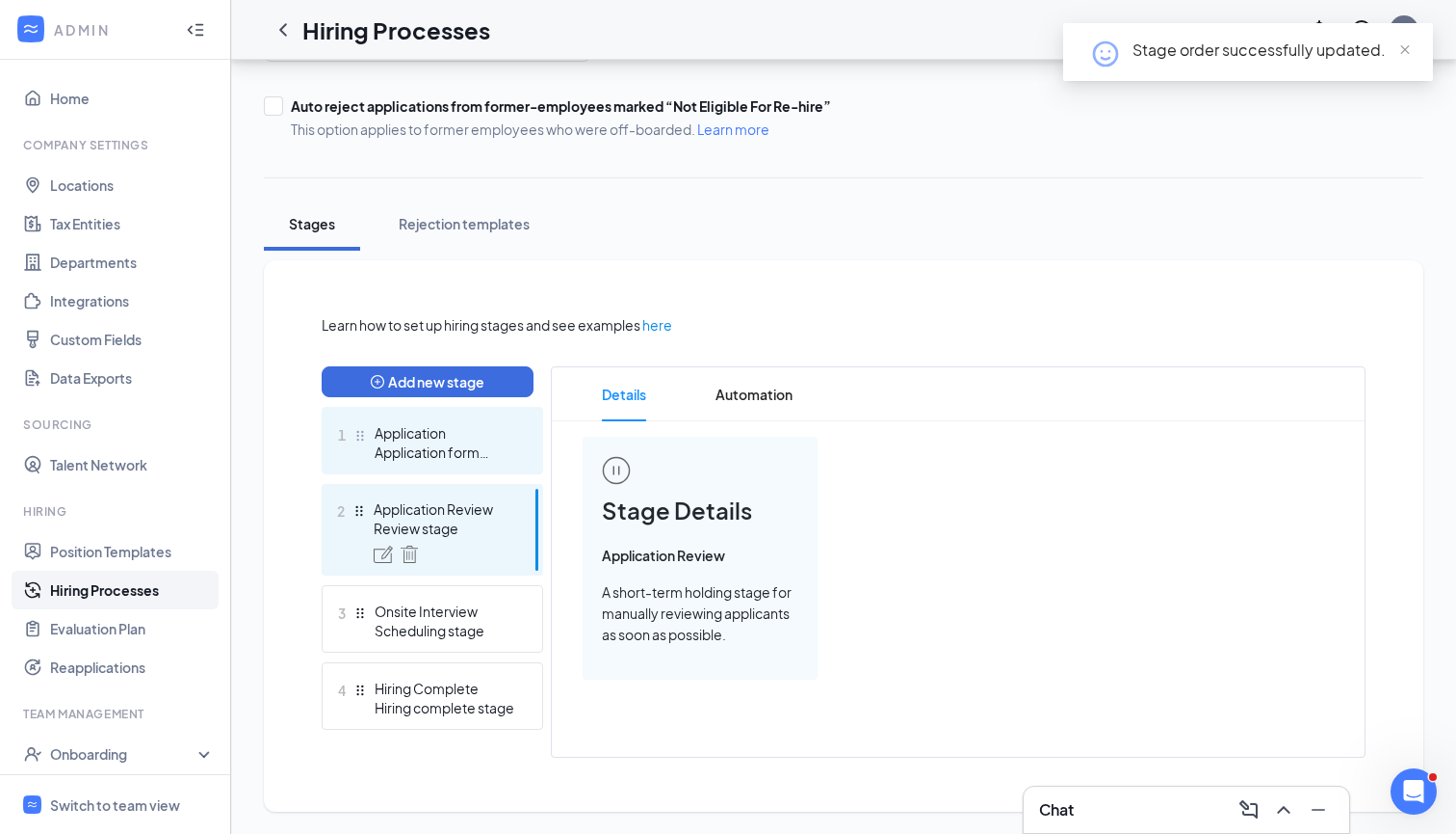
click at [471, 464] on div "1 Application Application form stage" at bounding box center [433, 441] width 222 height 67
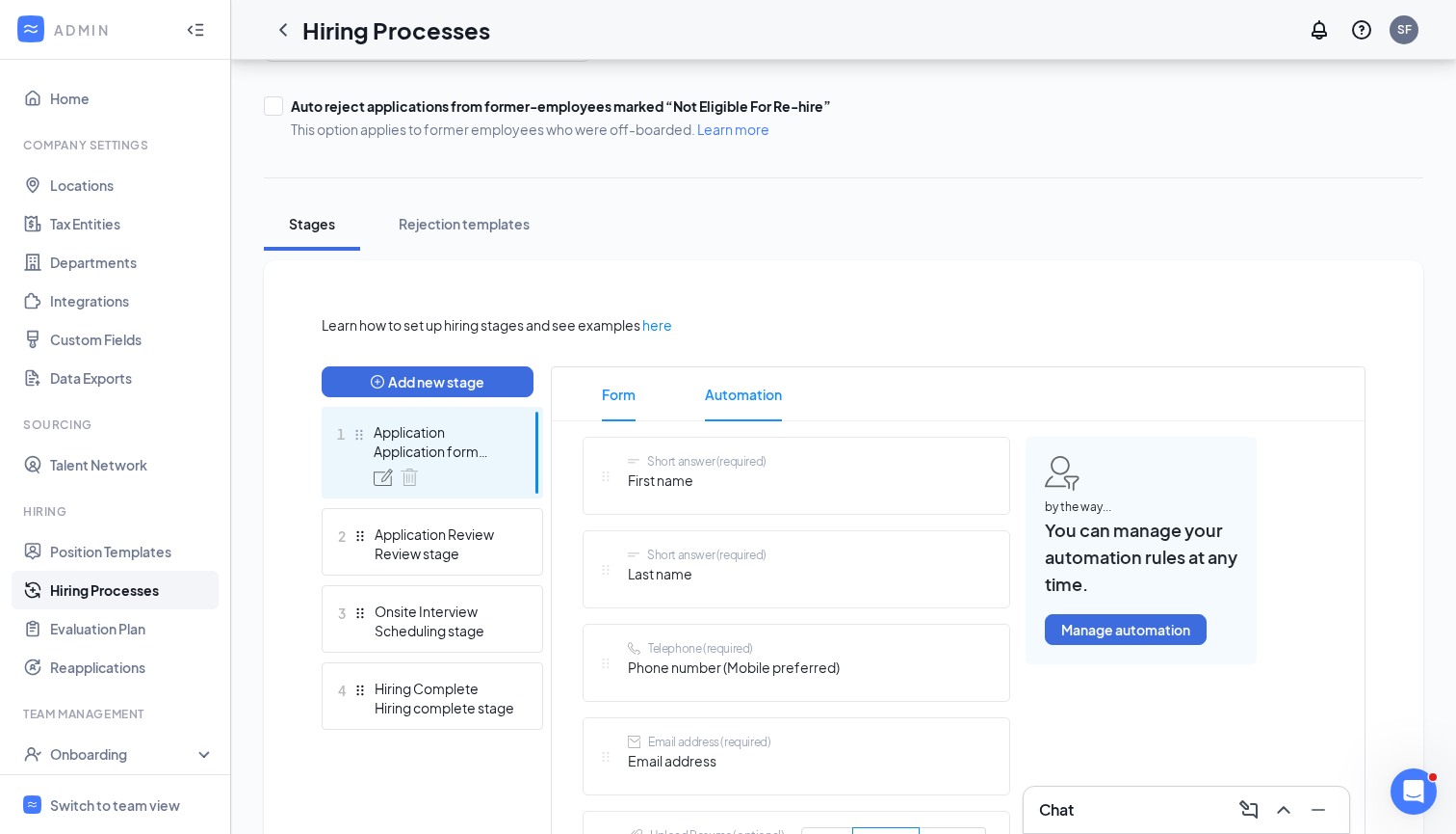
click at [732, 417] on span "Automation" at bounding box center [744, 394] width 77 height 54
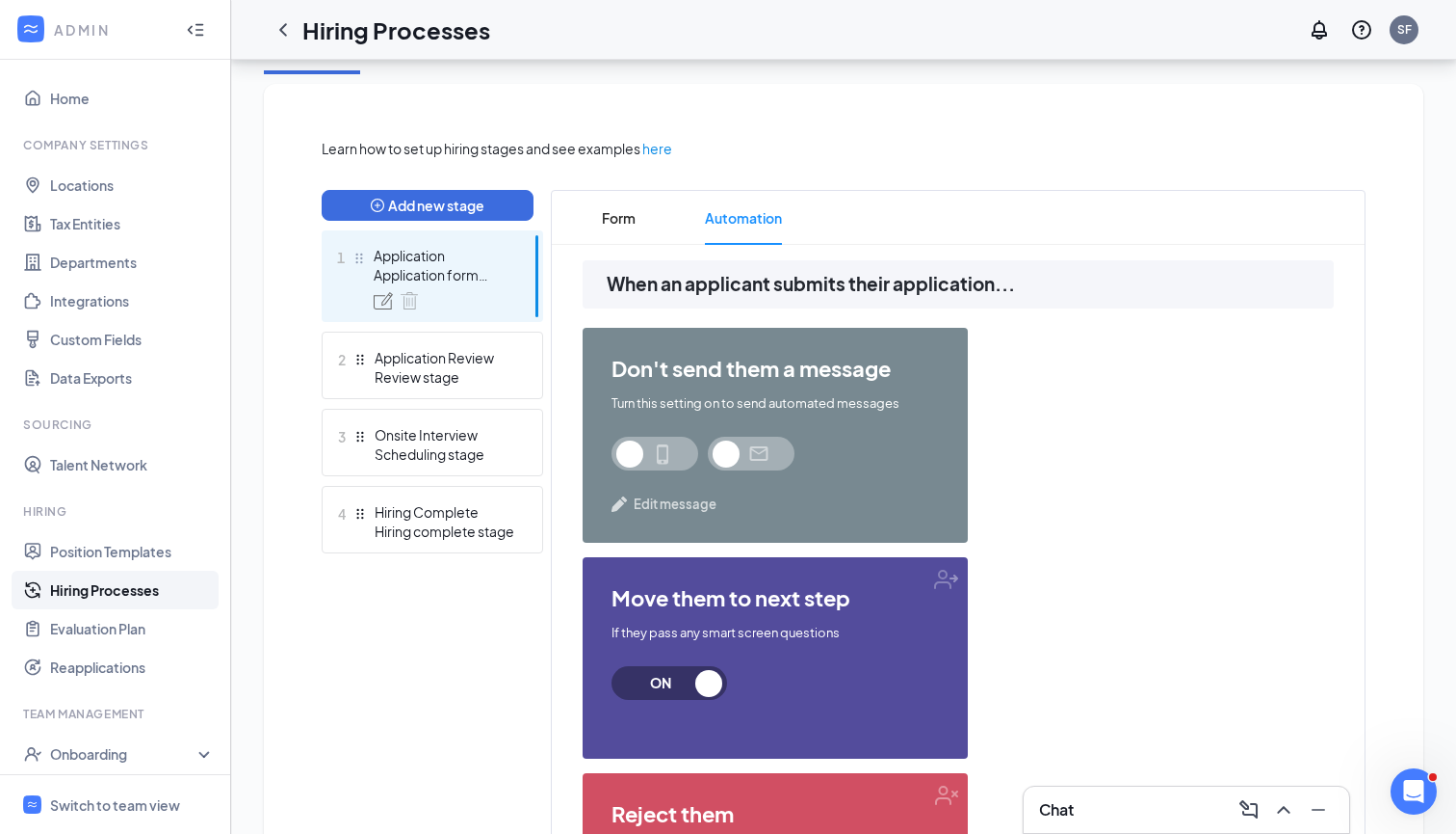
scroll to position [383, 0]
click at [652, 500] on span "Edit message" at bounding box center [675, 504] width 83 height 19
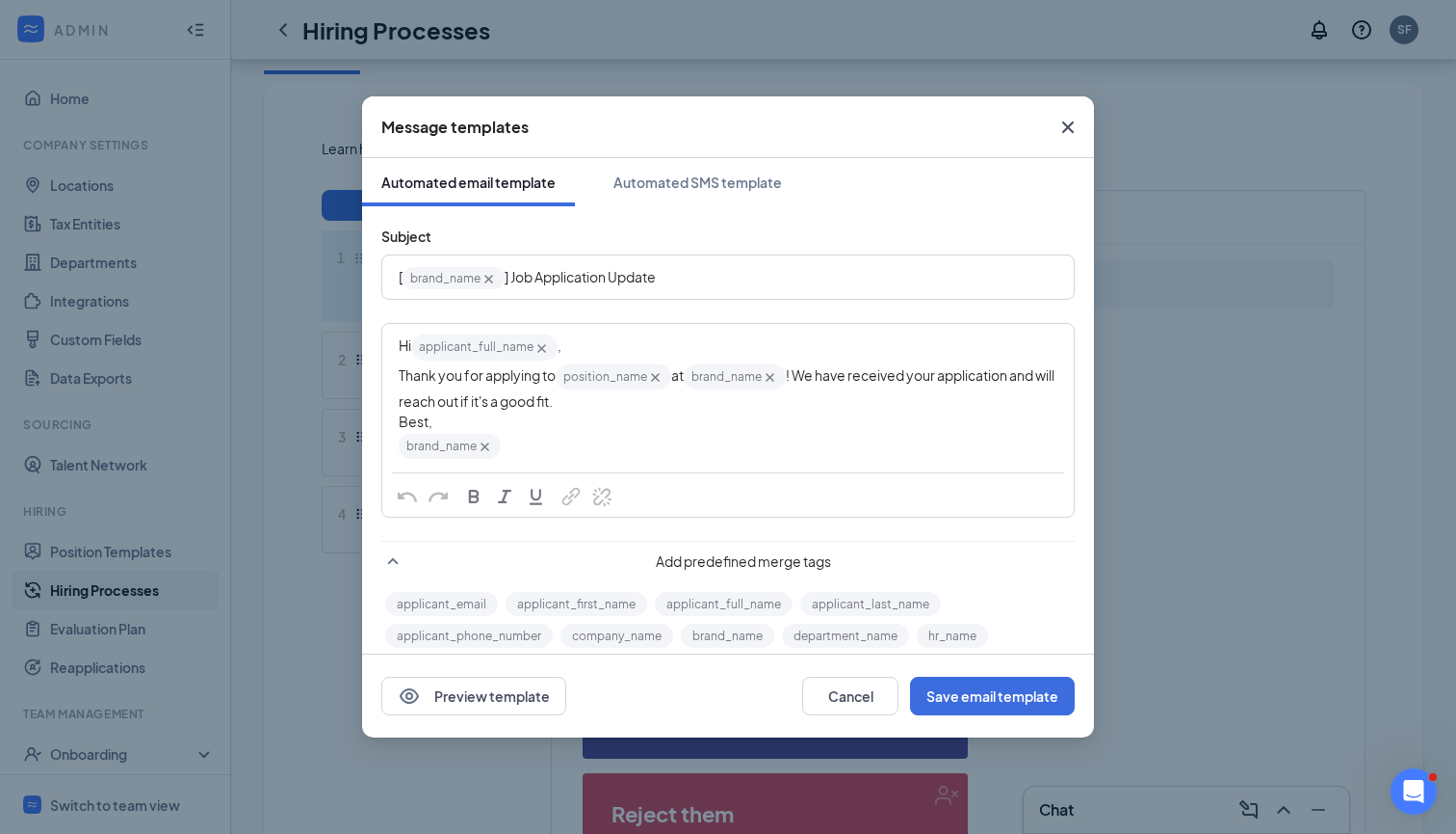
scroll to position [0, 0]
click at [1069, 121] on icon "Cross" at bounding box center [1069, 127] width 23 height 23
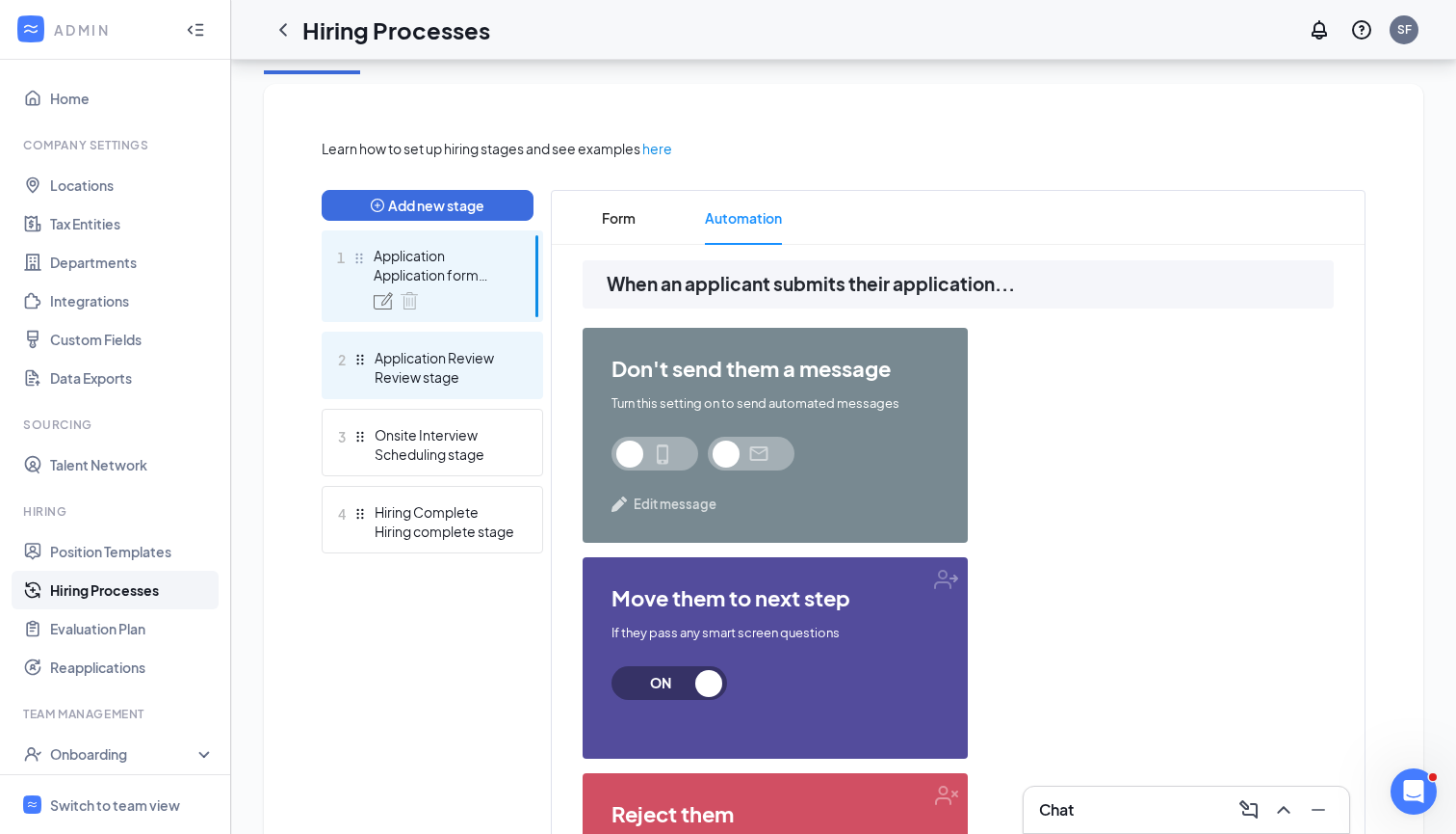
click at [468, 354] on div "Application Review" at bounding box center [445, 358] width 141 height 19
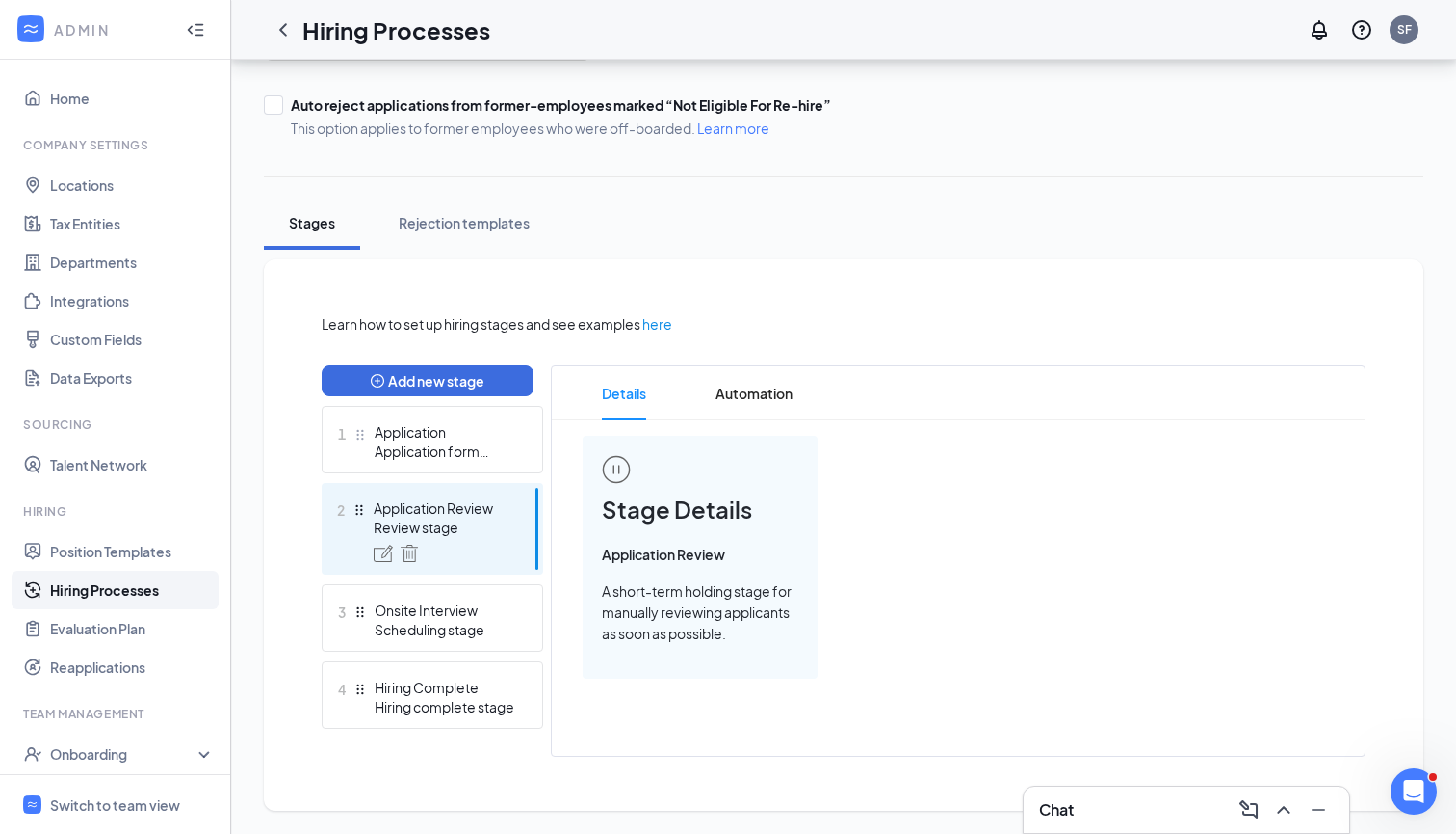
scroll to position [206, 0]
click at [751, 410] on span "Automation" at bounding box center [754, 394] width 77 height 54
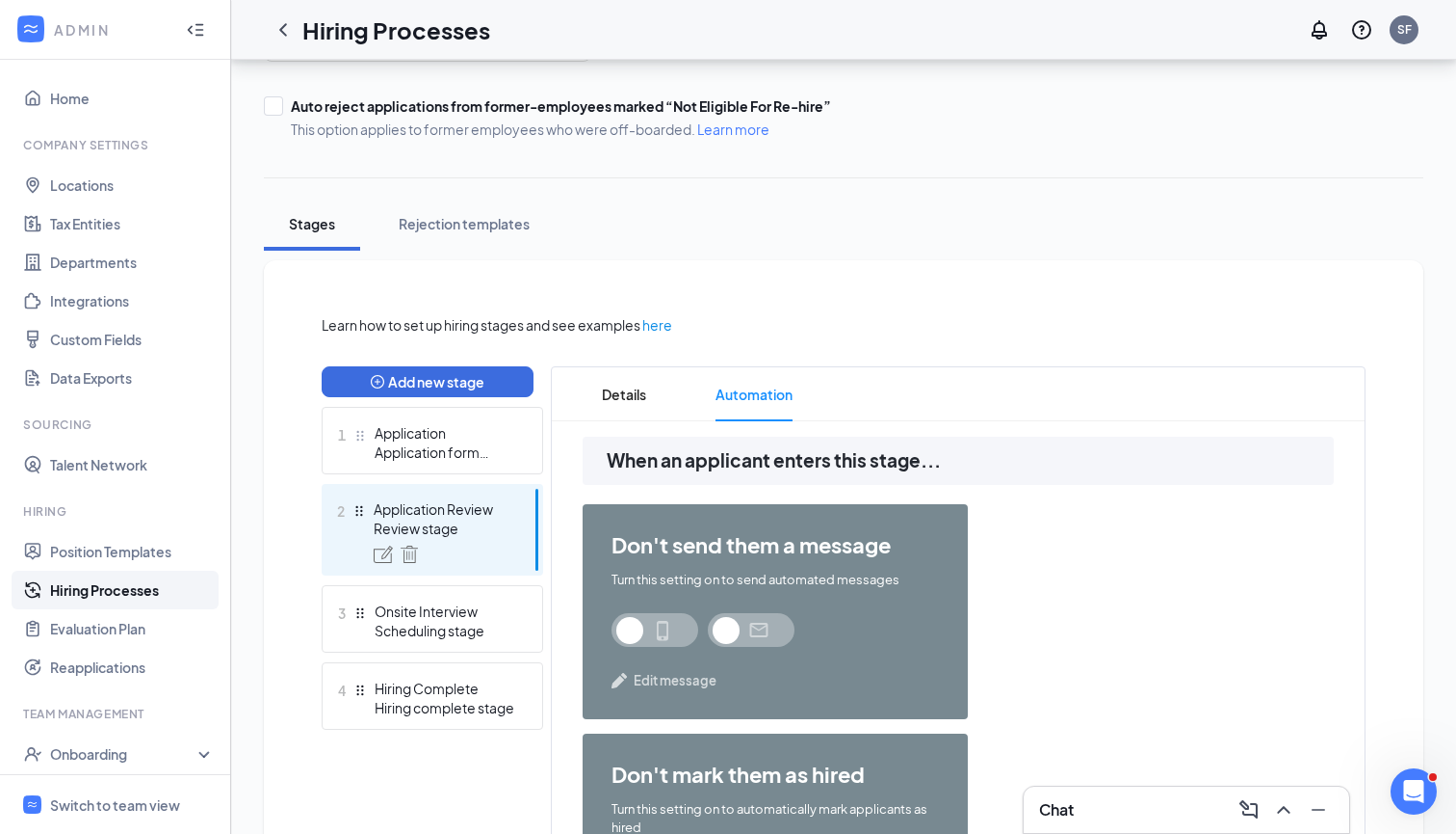
click at [671, 676] on span "Edit message" at bounding box center [675, 681] width 83 height 19
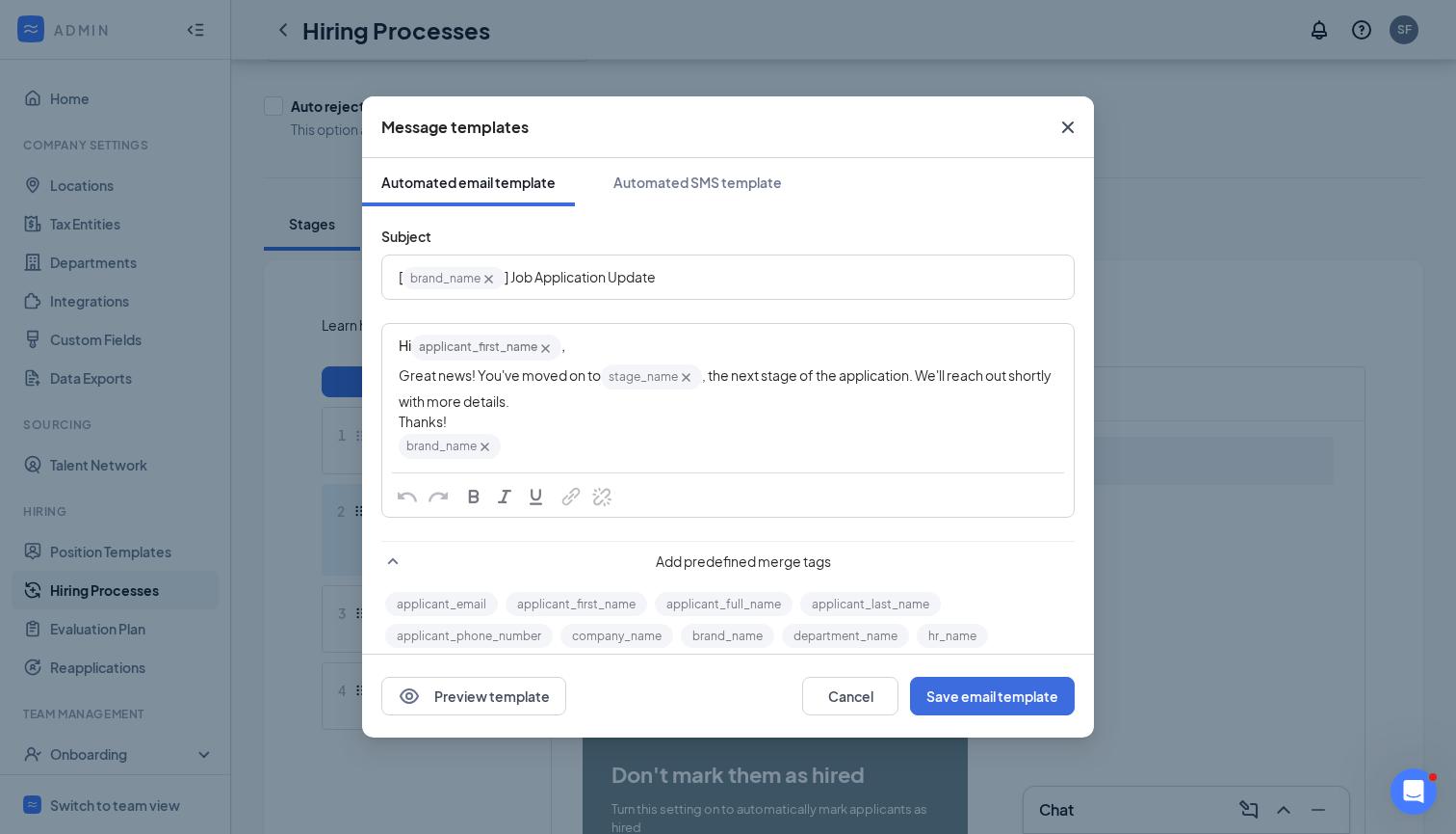
click at [1064, 124] on icon "Cross" at bounding box center [1069, 127] width 23 height 23
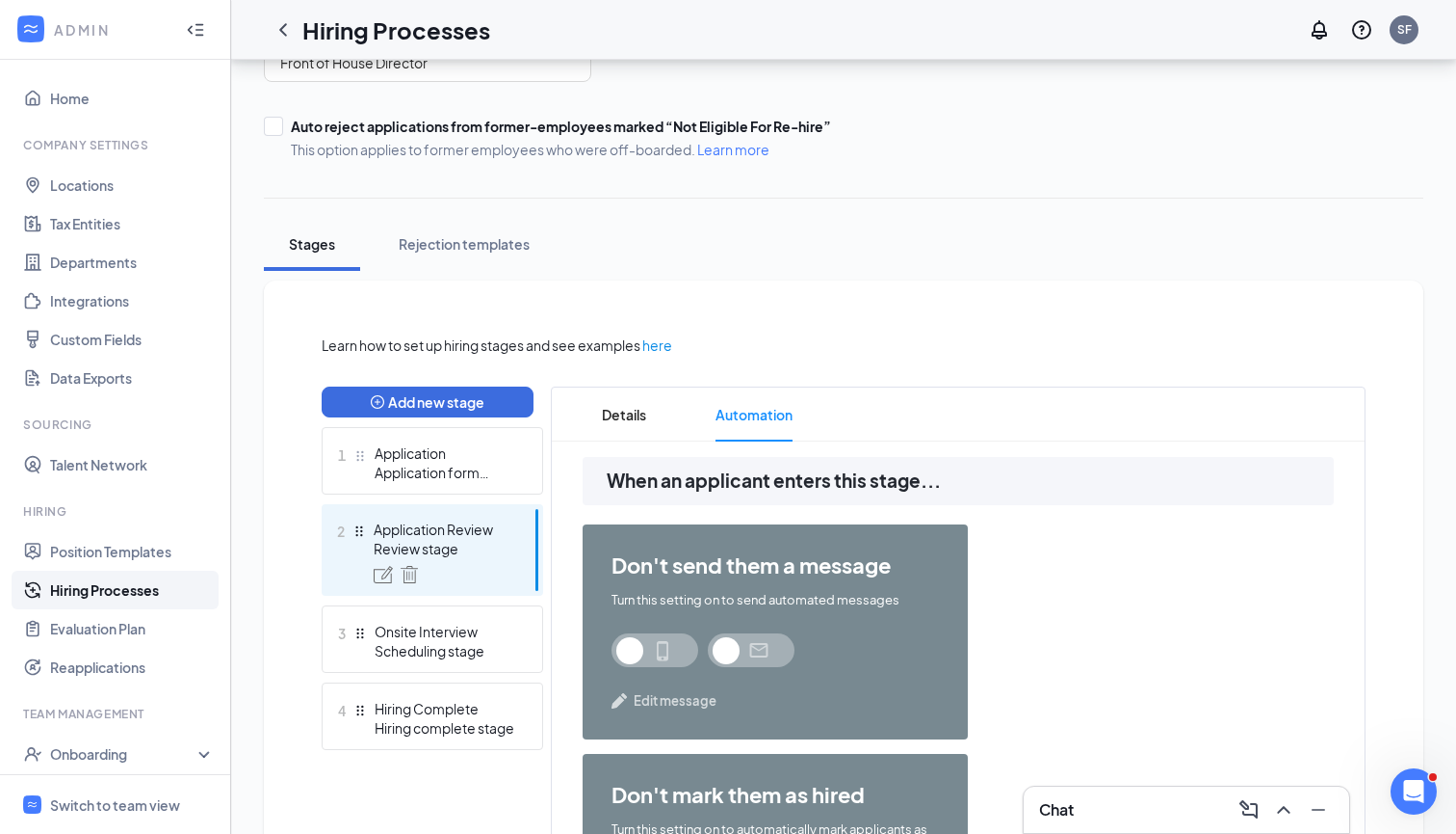
scroll to position [99, 0]
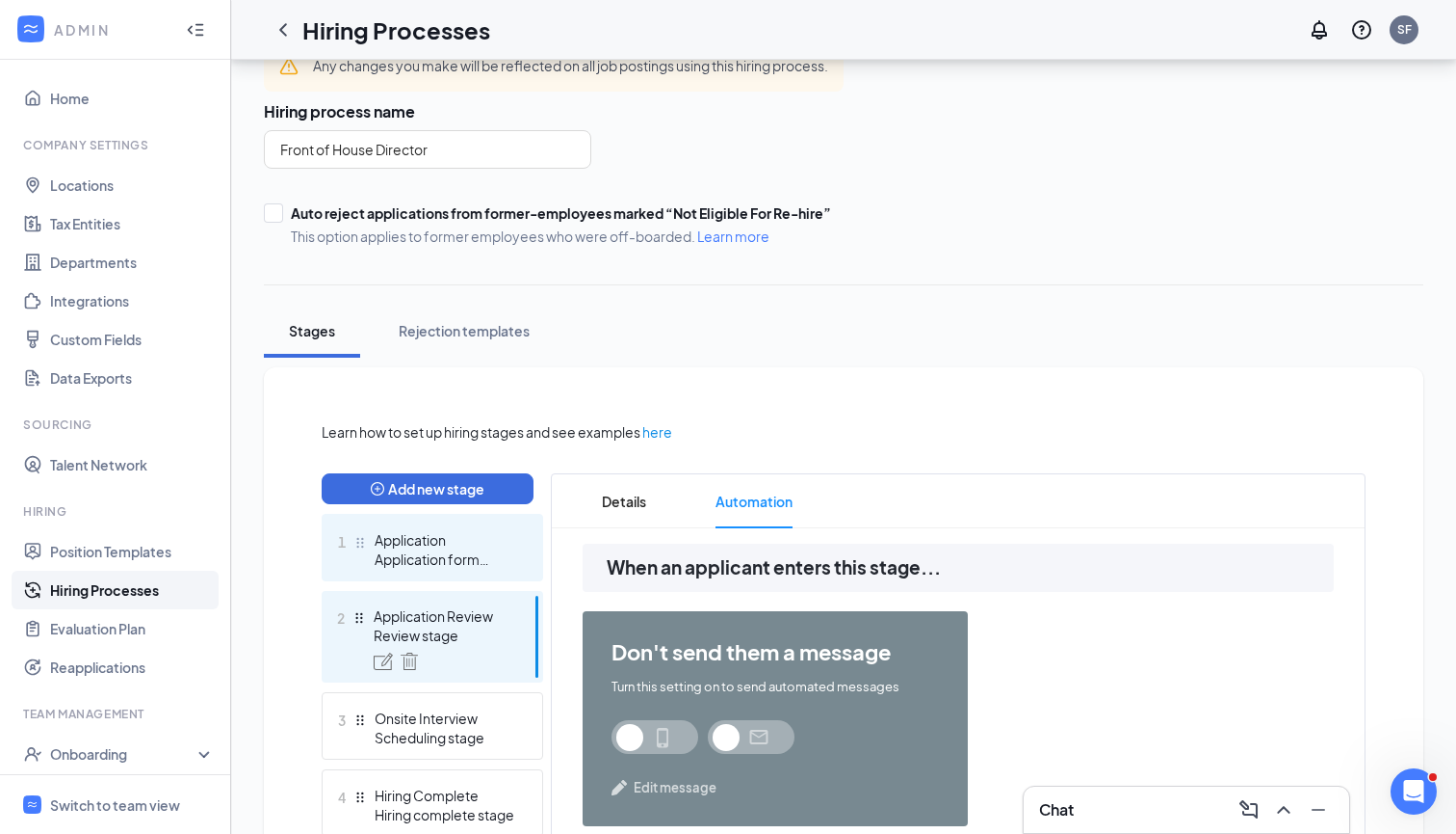
click at [479, 568] on div "Application form stage" at bounding box center [445, 559] width 141 height 19
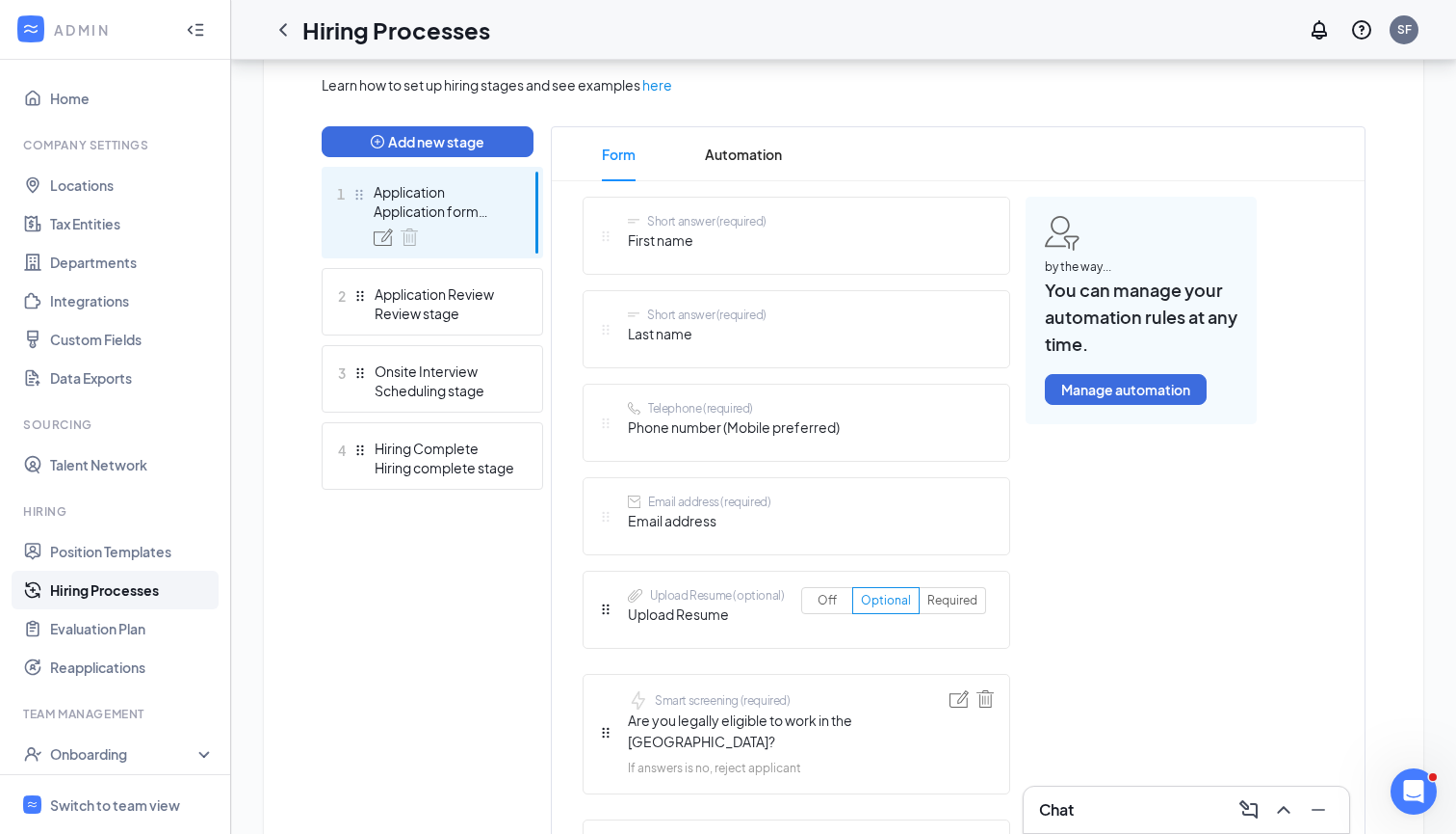
scroll to position [448, 0]
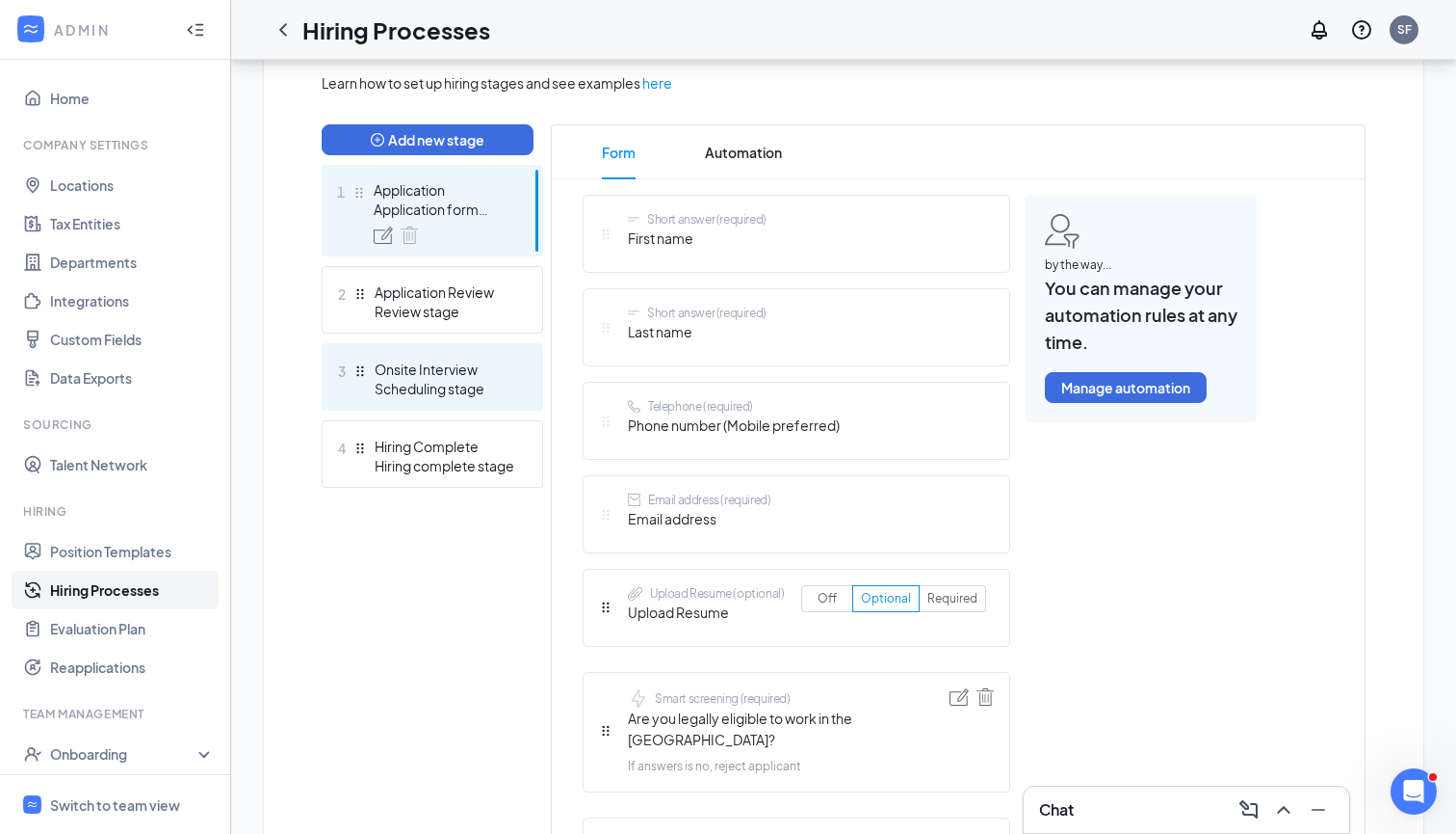
click at [411, 394] on div "Scheduling stage" at bounding box center [445, 389] width 141 height 19
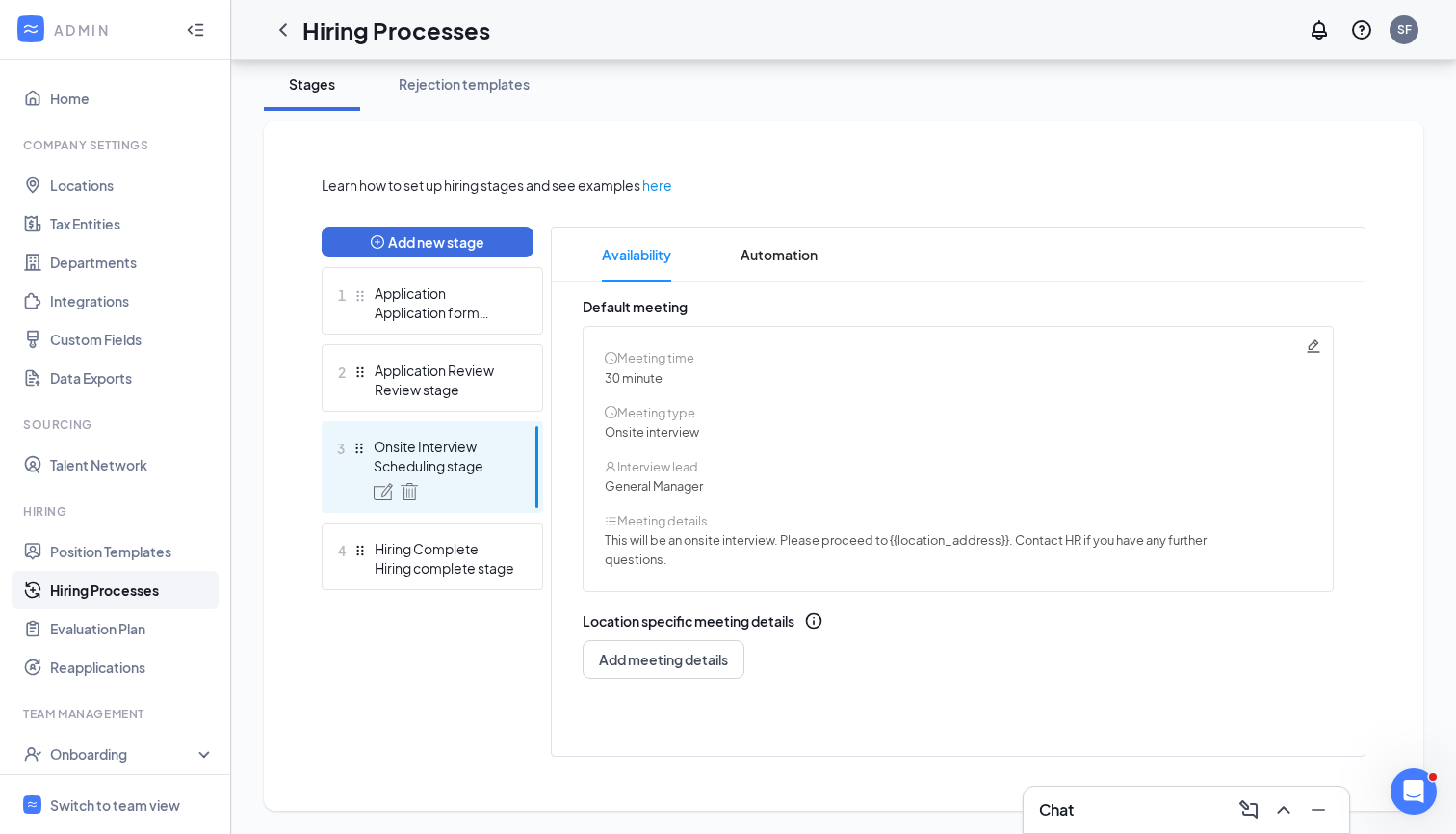
scroll to position [327, 0]
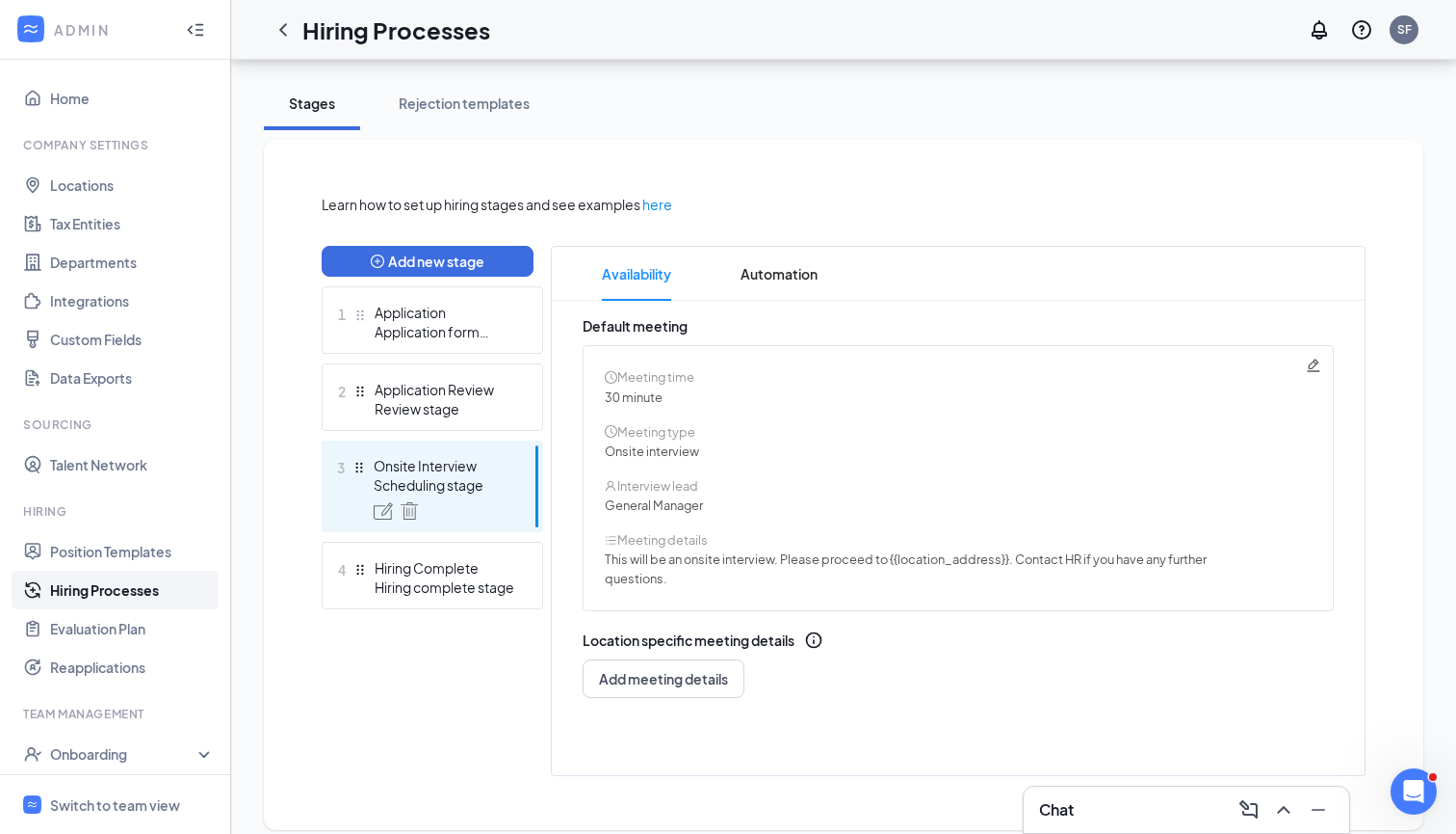
click at [1314, 364] on icon "Pencil" at bounding box center [1314, 365] width 15 height 15
radio input "true"
radio input "false"
type textarea "This will be an onsite interview. Please proceed to {{location_address}}. Conta…"
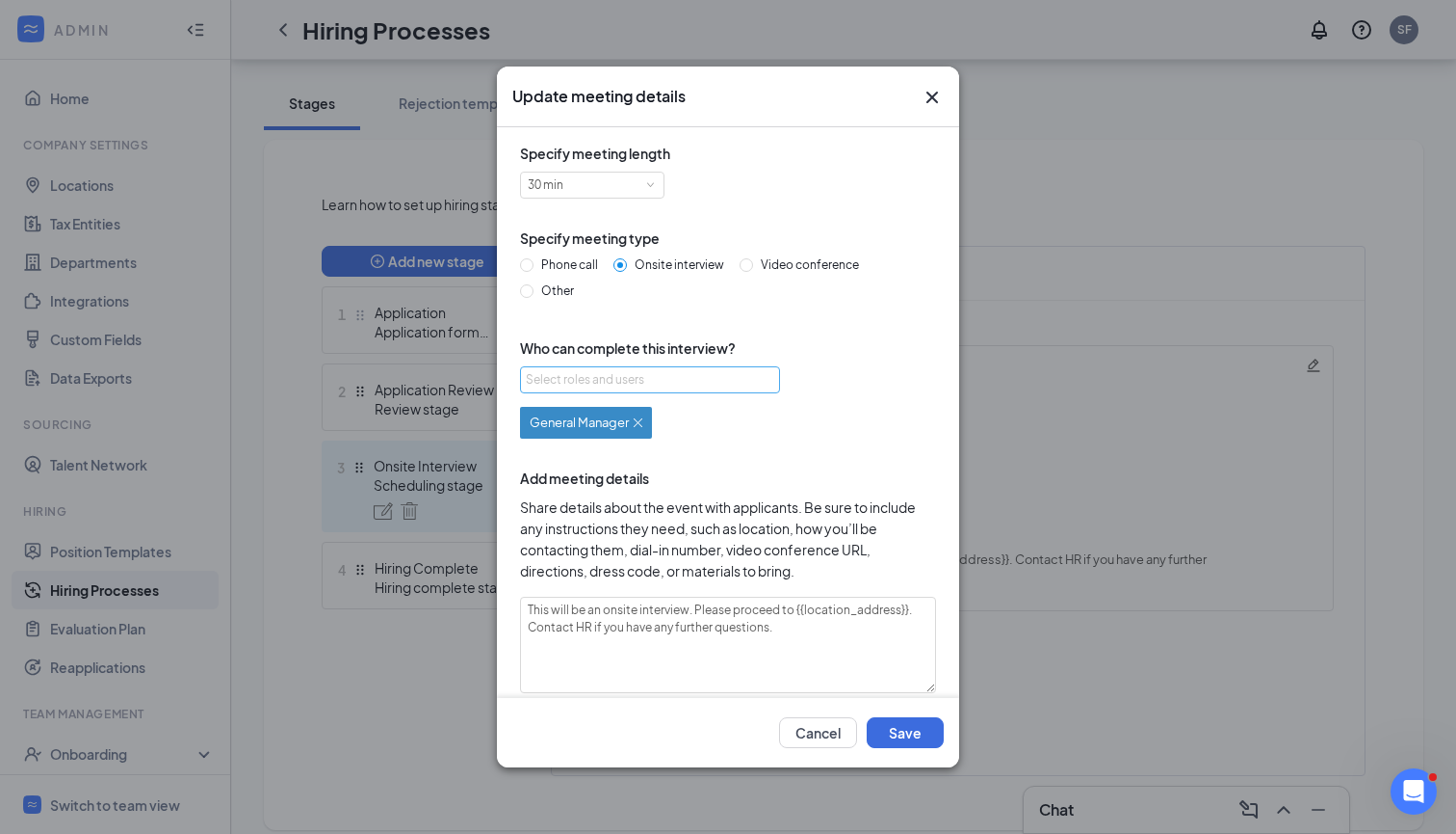
click at [684, 376] on div "Select roles and users" at bounding box center [645, 380] width 238 height 19
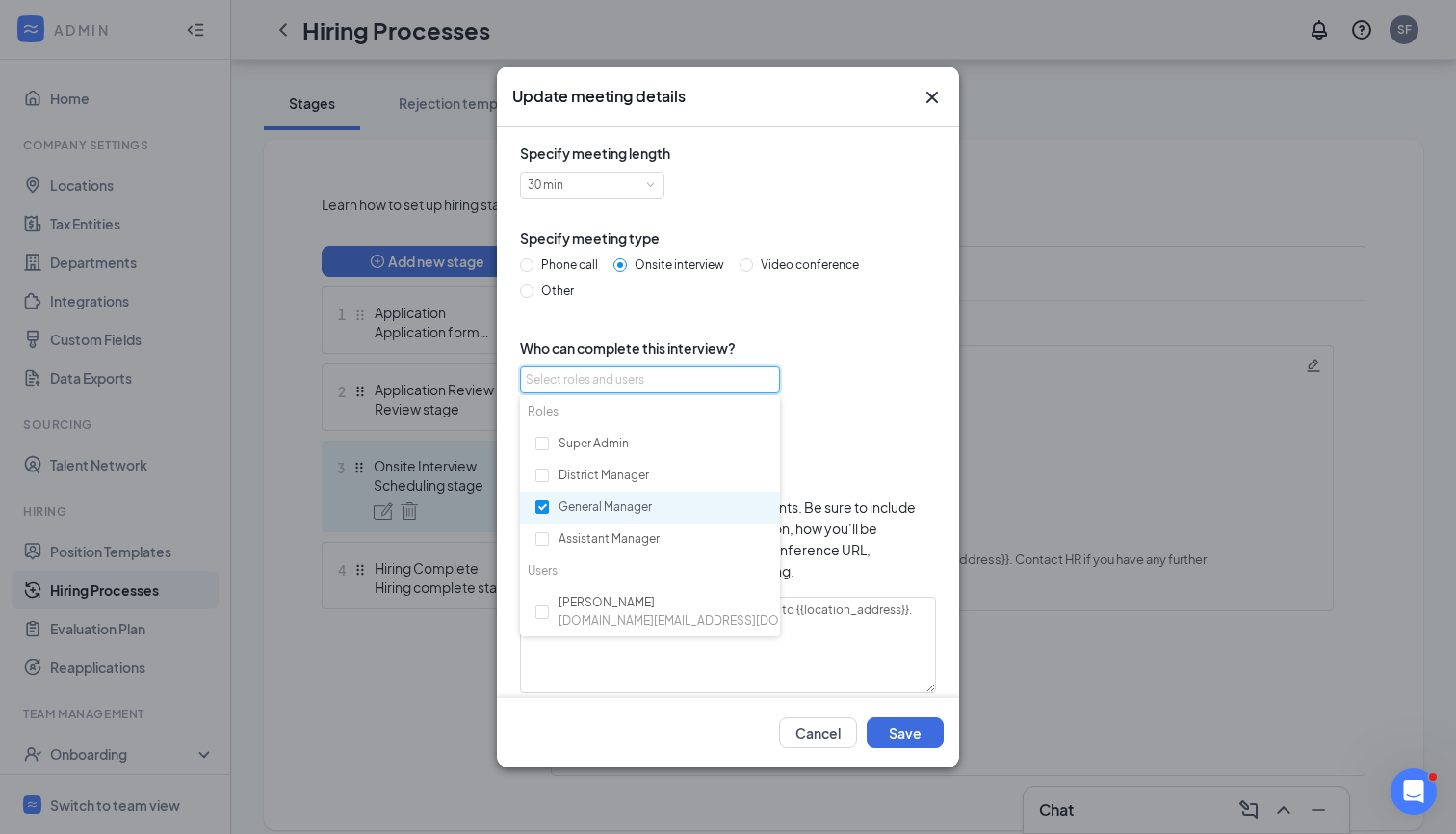
click at [546, 500] on input "checkbox" at bounding box center [543, 507] width 13 height 13
checkbox input "false"
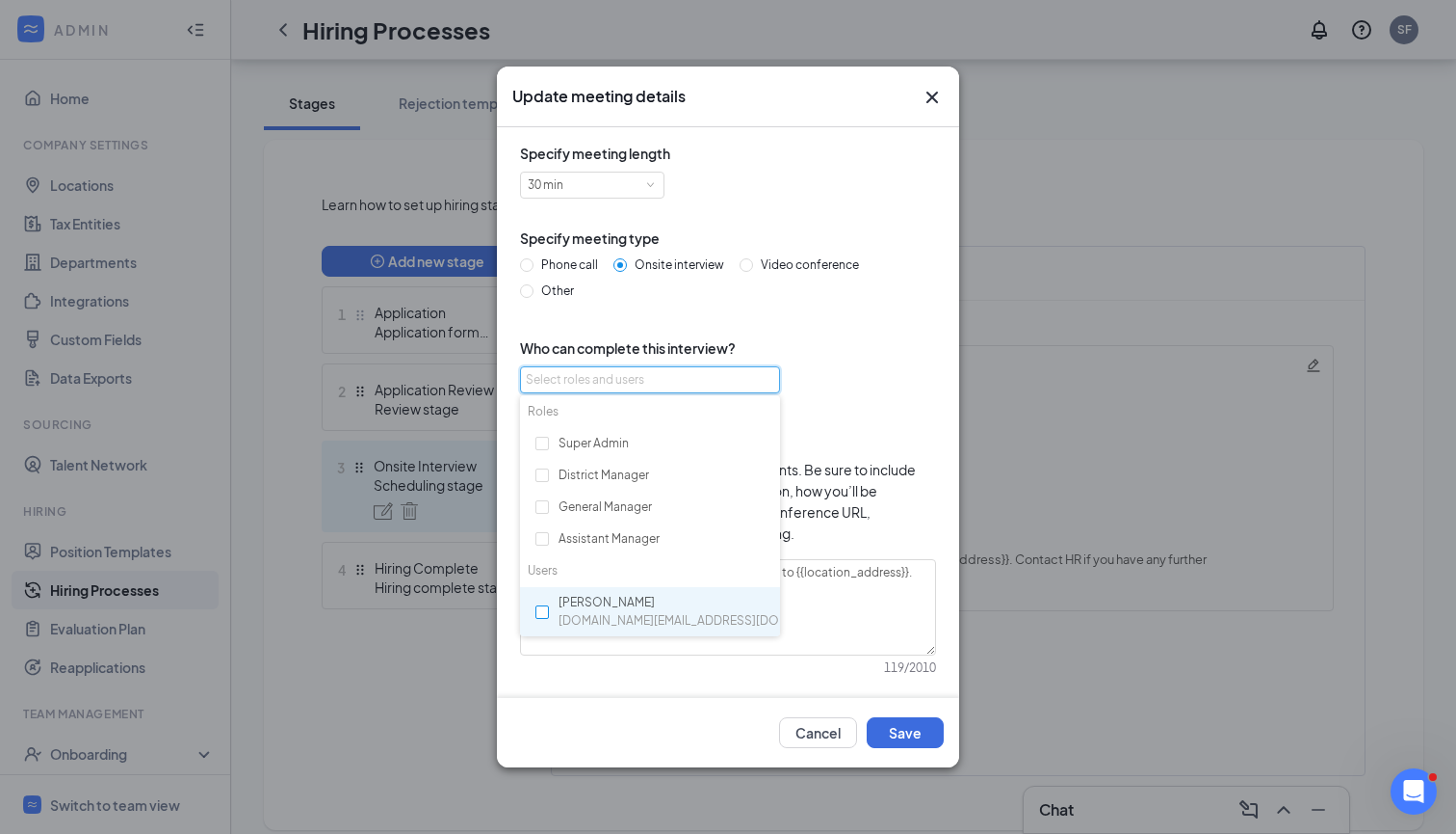
click at [544, 606] on input "checkbox" at bounding box center [543, 612] width 13 height 13
checkbox input "true"
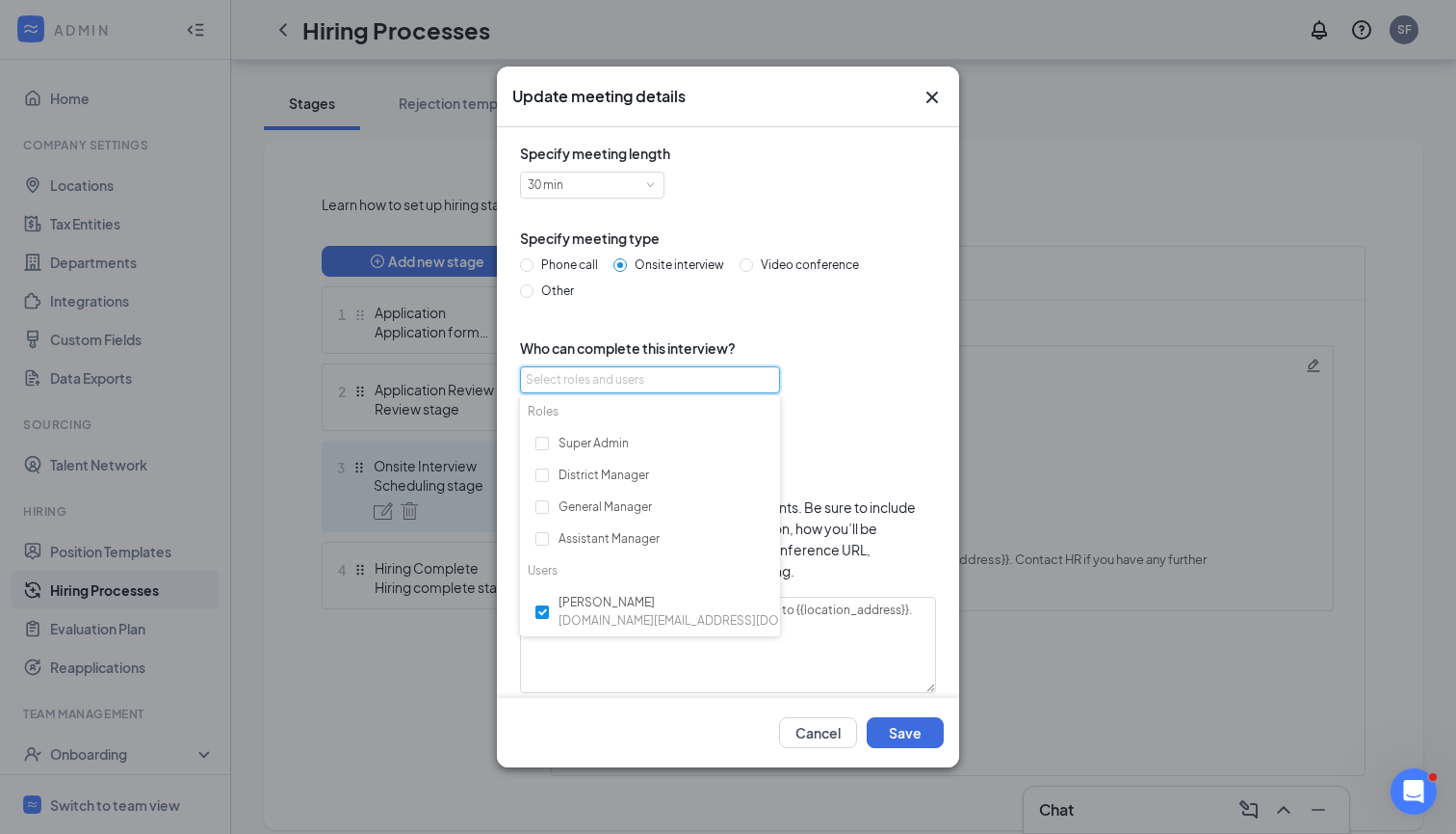
click at [837, 444] on div "Specify meeting length 30 min Specify meeting type Phone call Onsite interview …" at bounding box center [728, 439] width 432 height 592
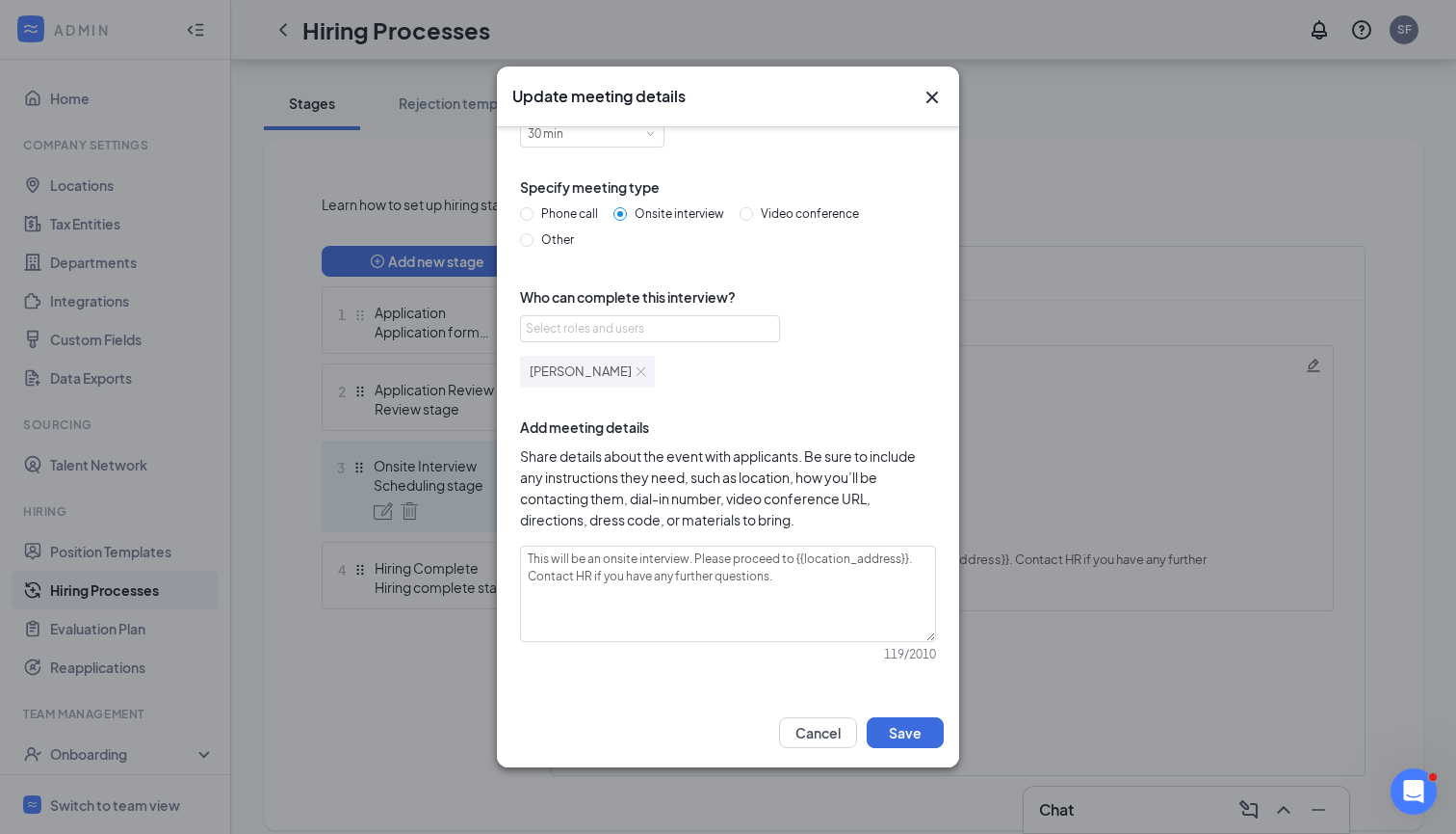
scroll to position [50, 0]
click at [591, 577] on textarea "This will be an onsite interview. Please proceed to {{location_address}}. Conta…" at bounding box center [728, 595] width 416 height 96
type textarea "This will be an onsite interview. Please proceed to {{location_address}}. Conta…"
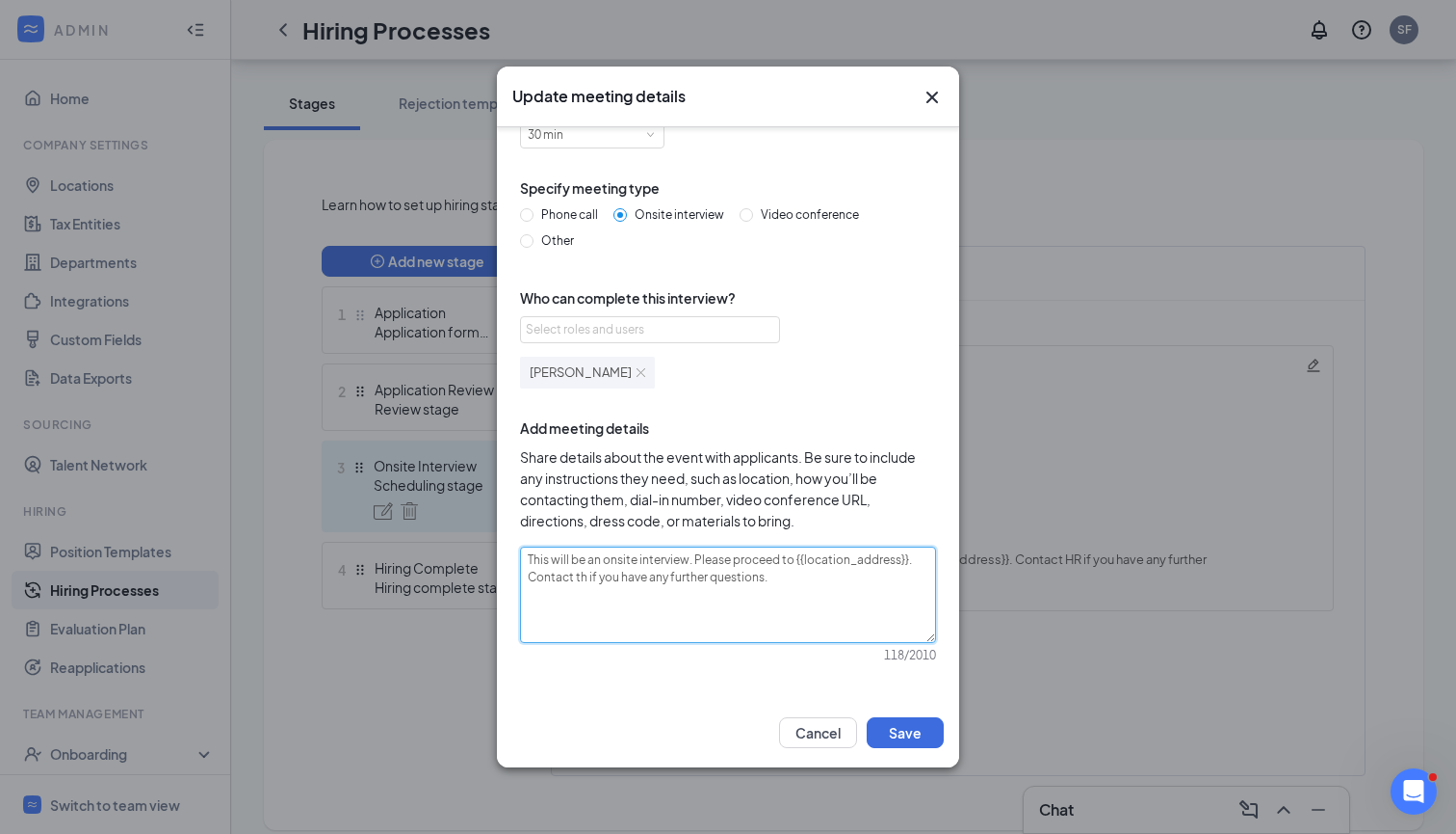
type textarea "This will be an onsite interview. Please proceed to {{location_address}}. Conta…"
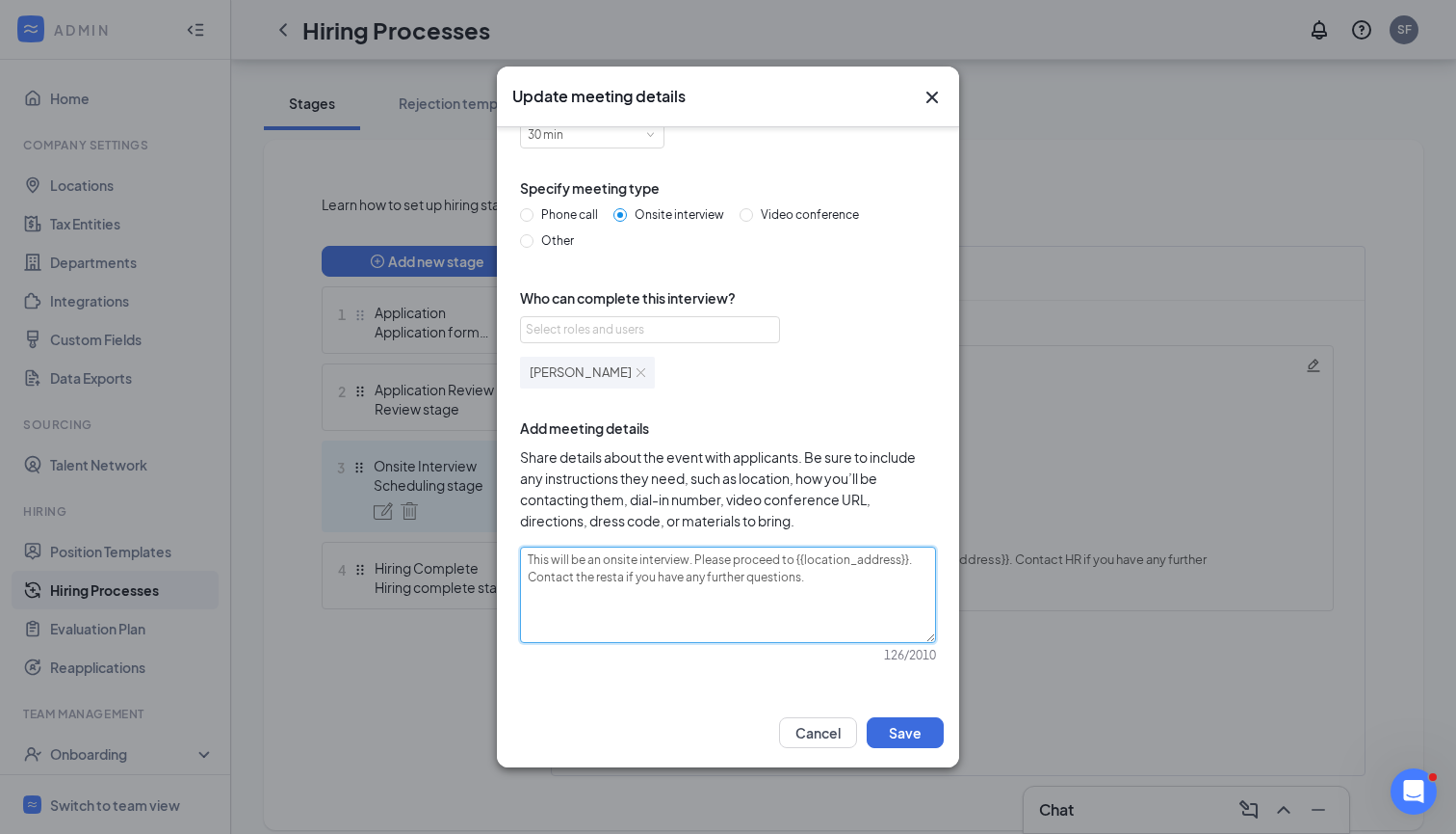
type textarea "This will be an onsite interview. Please proceed to {{location_address}}. Conta…"
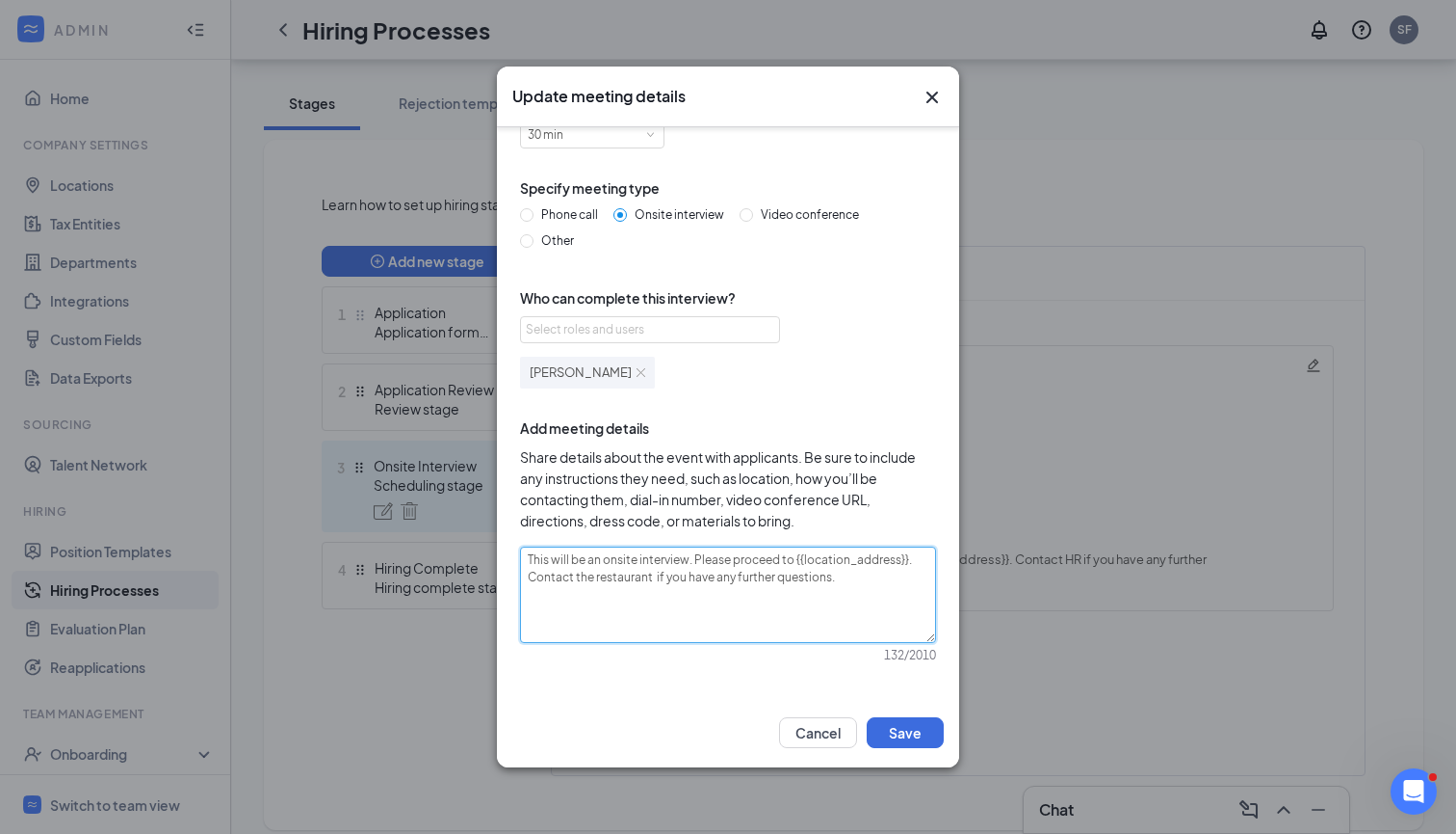
type textarea "This will be an onsite interview. Please proceed to {{location_address}}. Conta…"
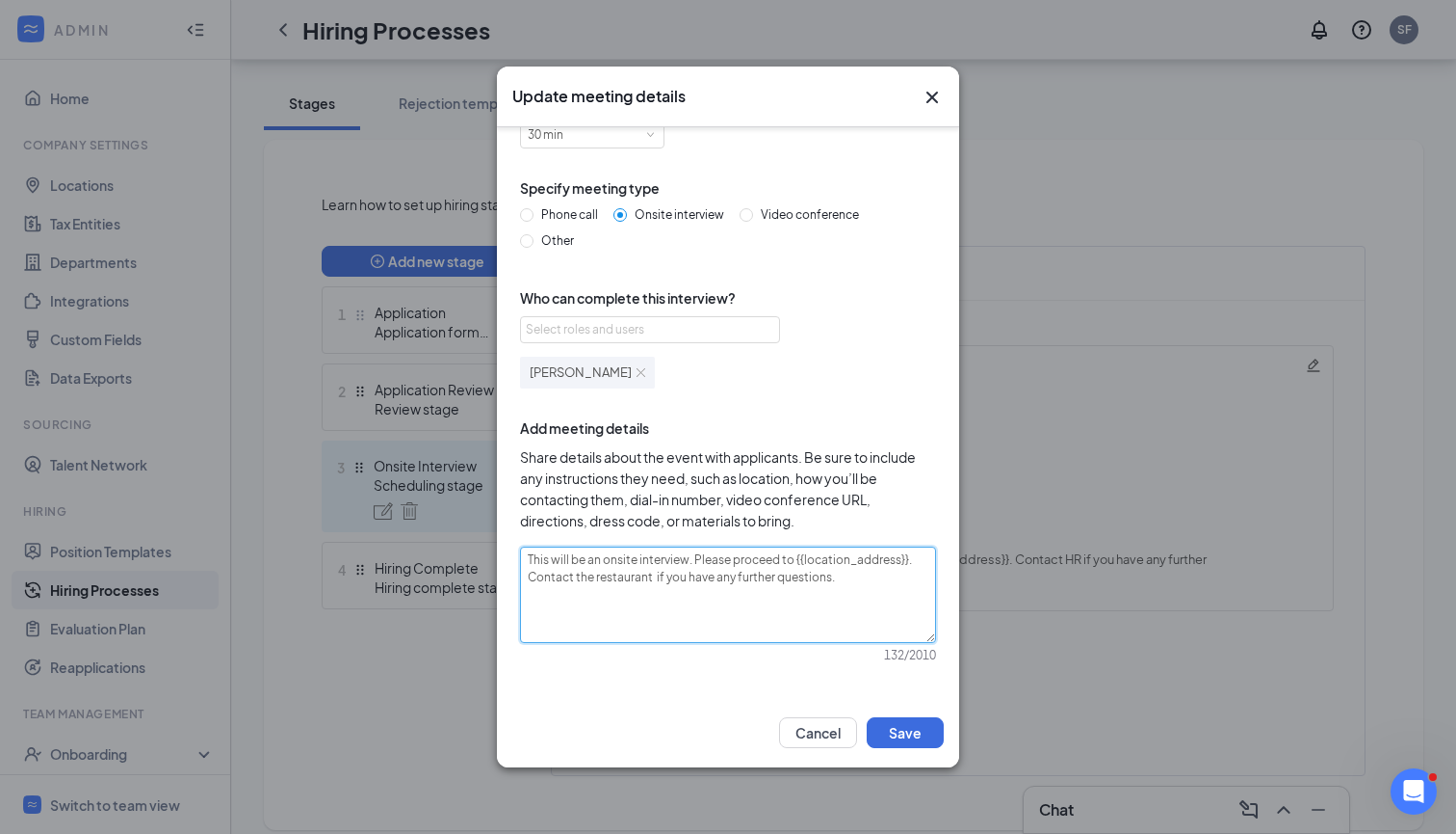
type textarea "This will be an onsite interview. Please proceed to {{location_address}}. Conta…"
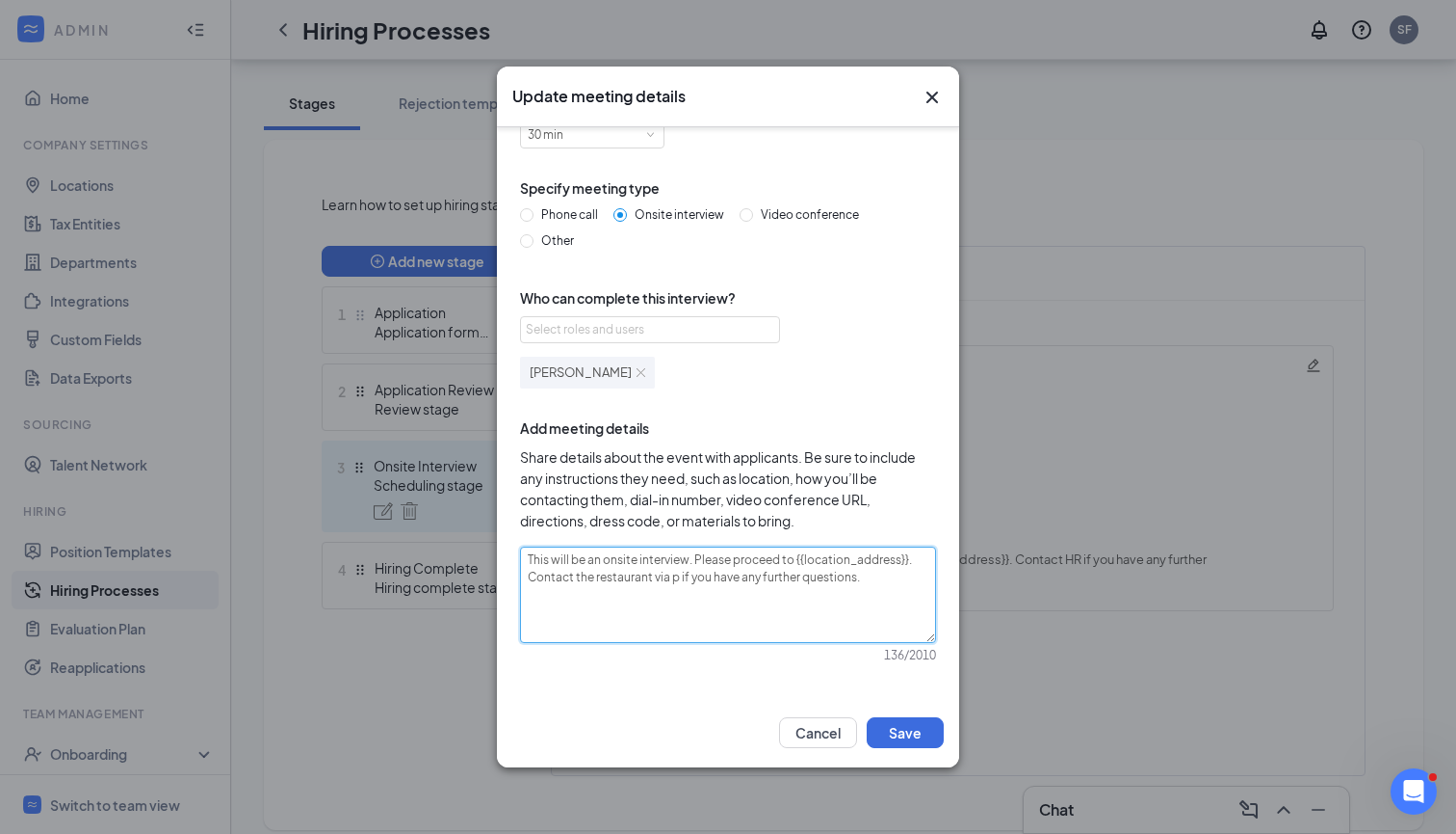
type textarea "This will be an onsite interview. Please proceed to {{location_address}}. Conta…"
click at [907, 722] on button "Save" at bounding box center [906, 733] width 77 height 31
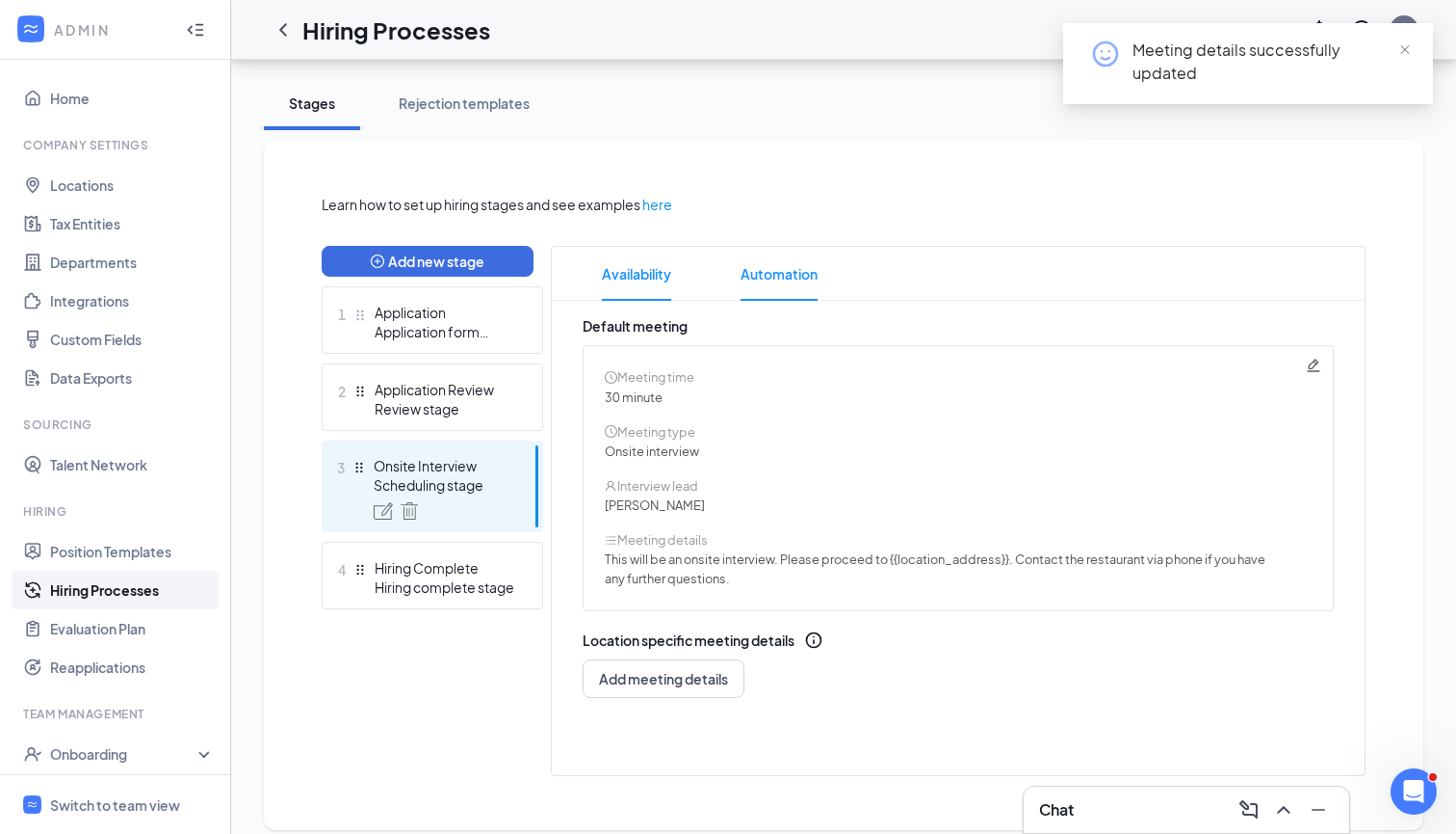
click at [808, 283] on span "Automation" at bounding box center [780, 274] width 77 height 54
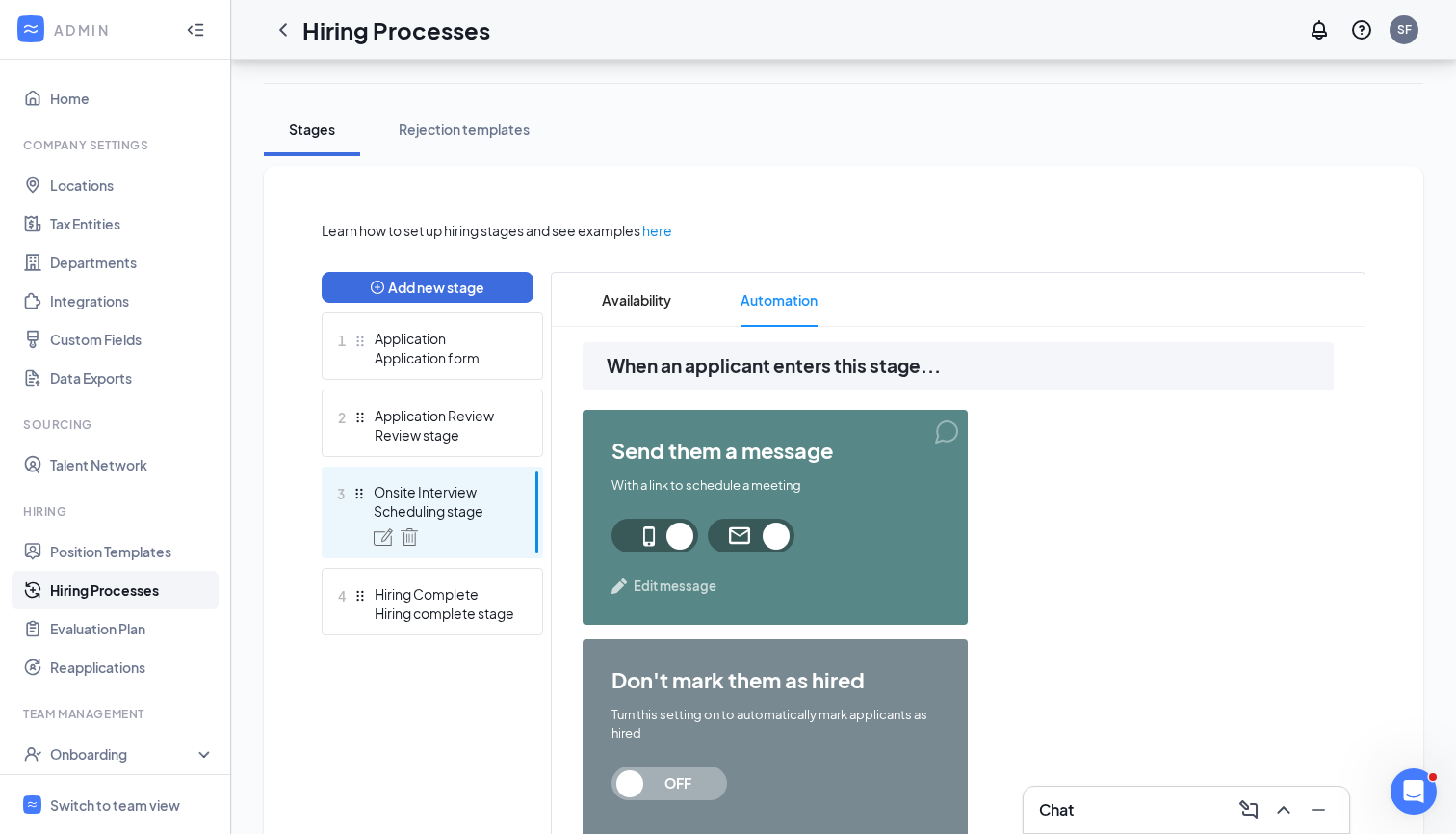
scroll to position [256, 0]
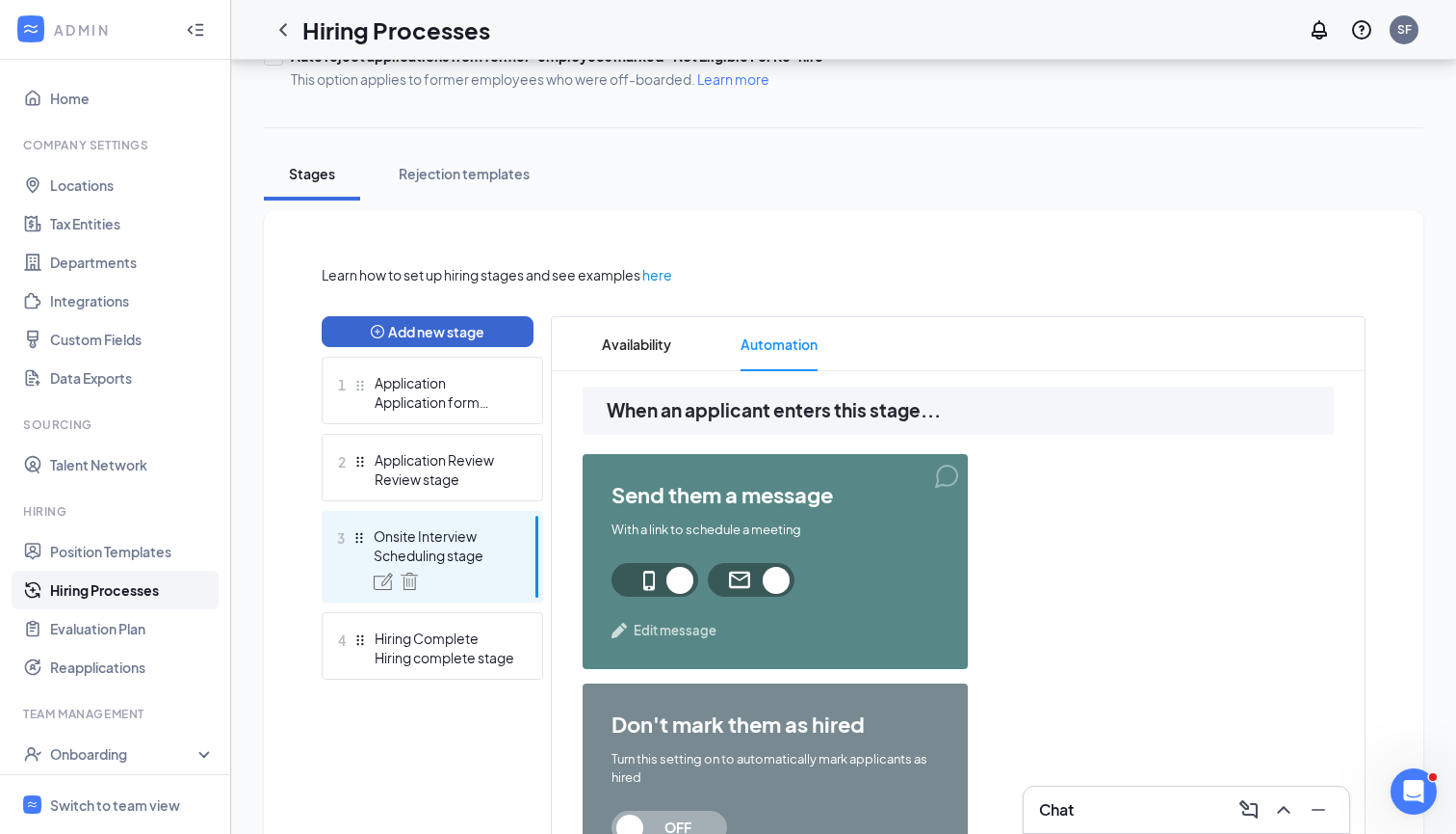
click at [523, 337] on button "Add new stage" at bounding box center [428, 332] width 212 height 31
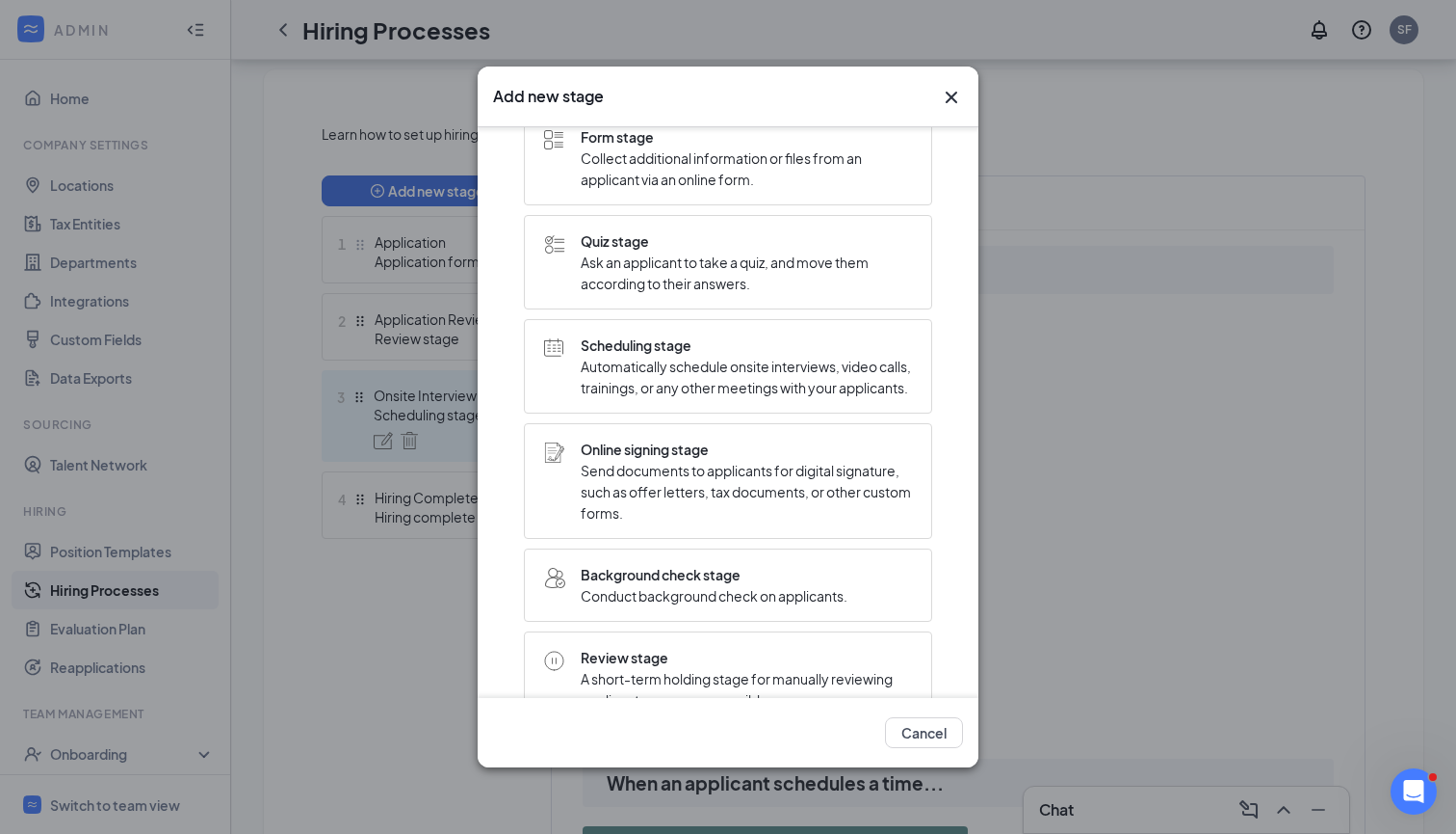
scroll to position [94, 0]
click at [701, 451] on div "Online signing stage Send documents to applicants for digital signature, such a…" at bounding box center [728, 478] width 409 height 116
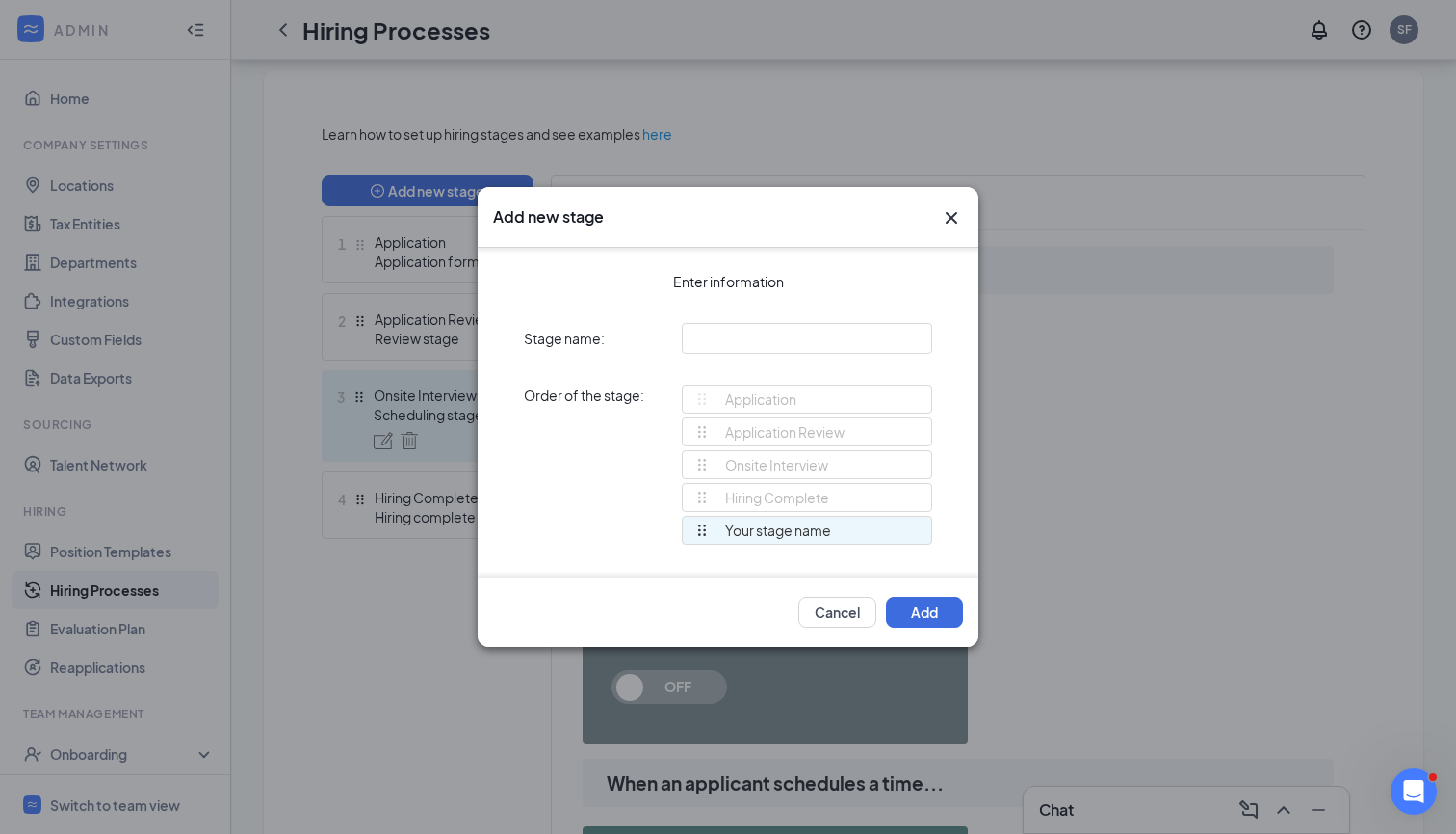
scroll to position [0, 0]
click at [742, 343] on input "text" at bounding box center [807, 338] width 251 height 31
type input "Job Offer"
click at [919, 618] on button "Add" at bounding box center [925, 612] width 77 height 31
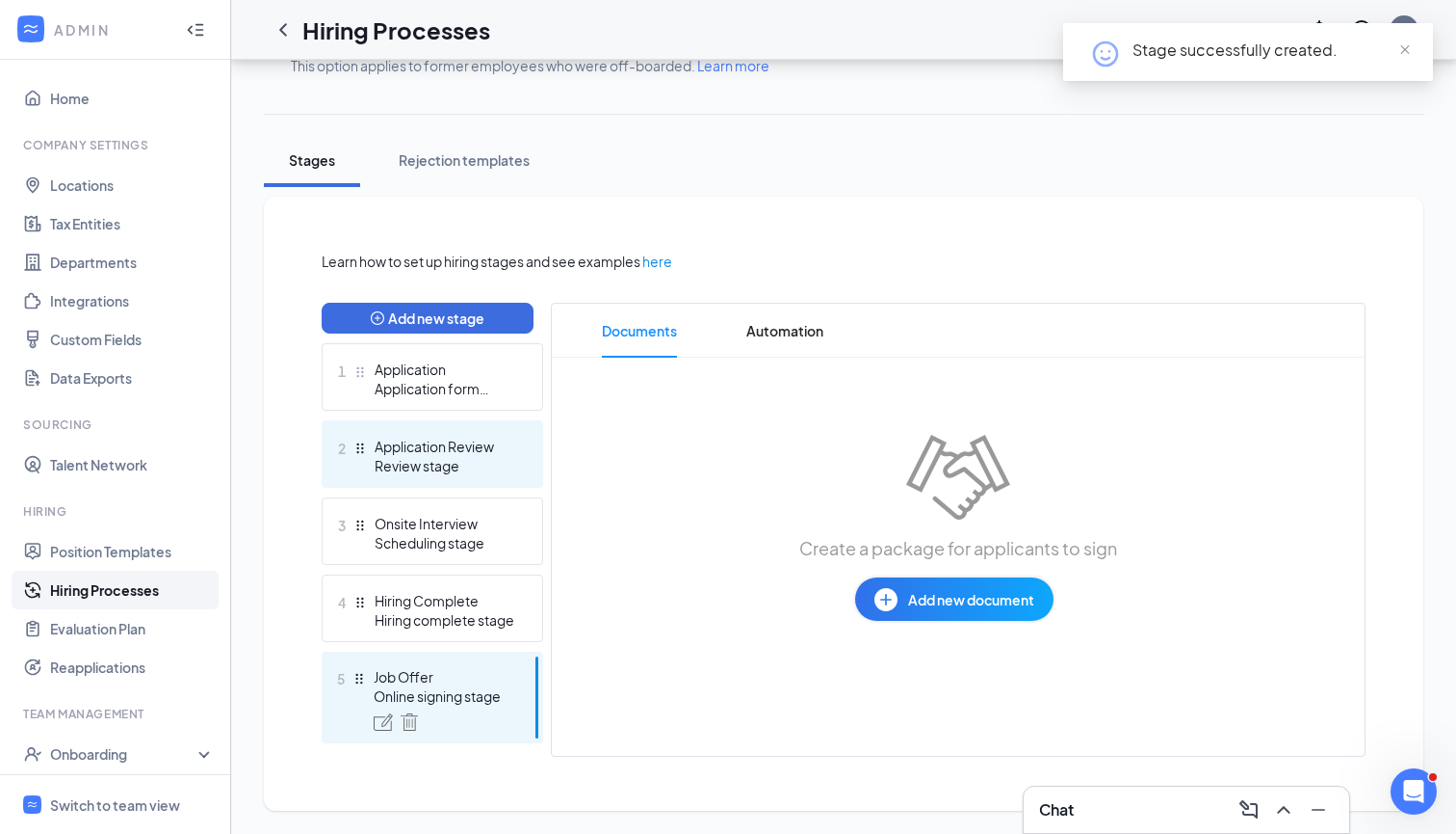
scroll to position [270, 0]
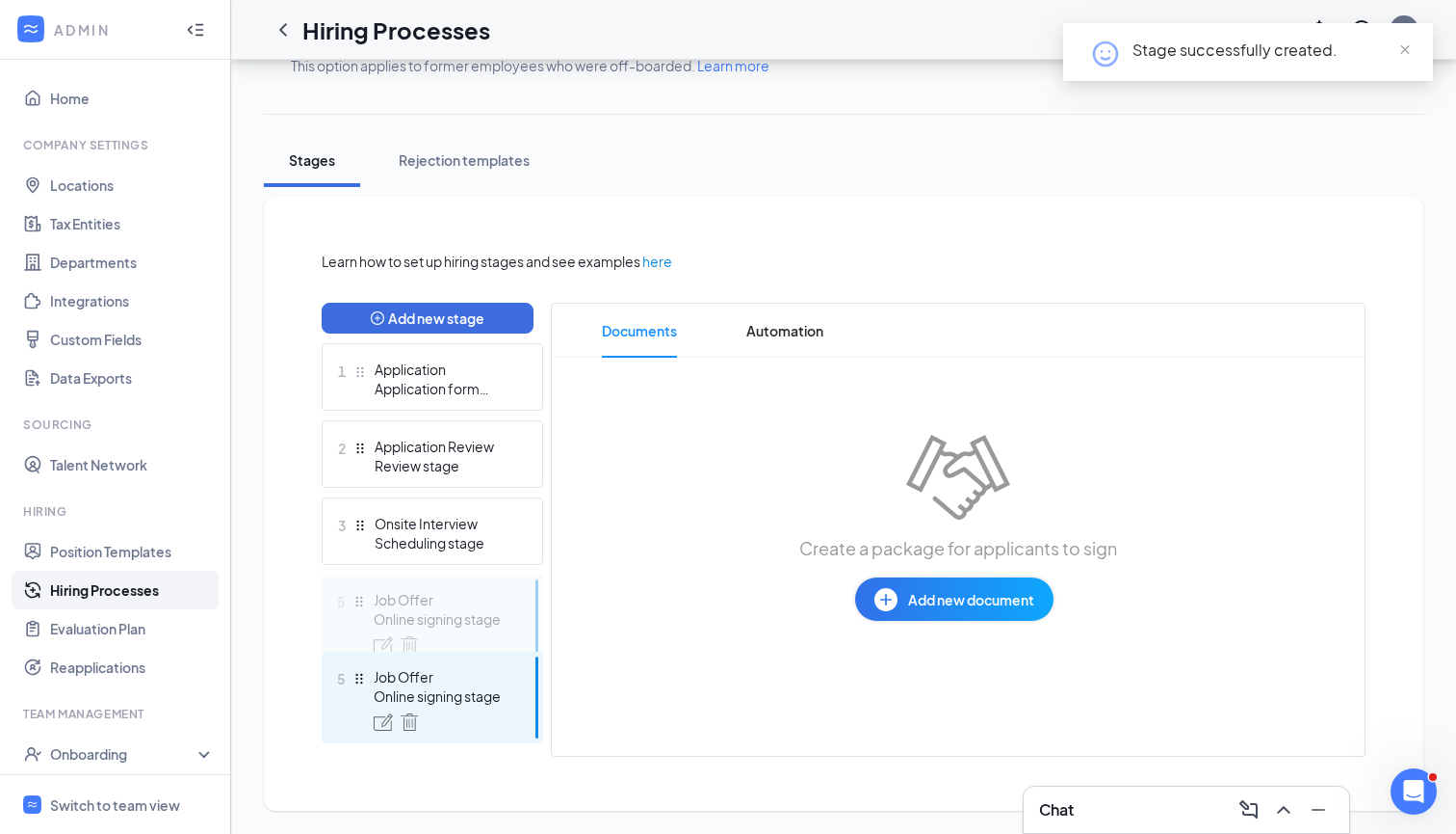
drag, startPoint x: 361, startPoint y: 676, endPoint x: 356, endPoint y: 605, distance: 71.2
click at [356, 605] on div "Add new stage 1 Application Application form stage 2 Application Review Review …" at bounding box center [433, 529] width 222 height 454
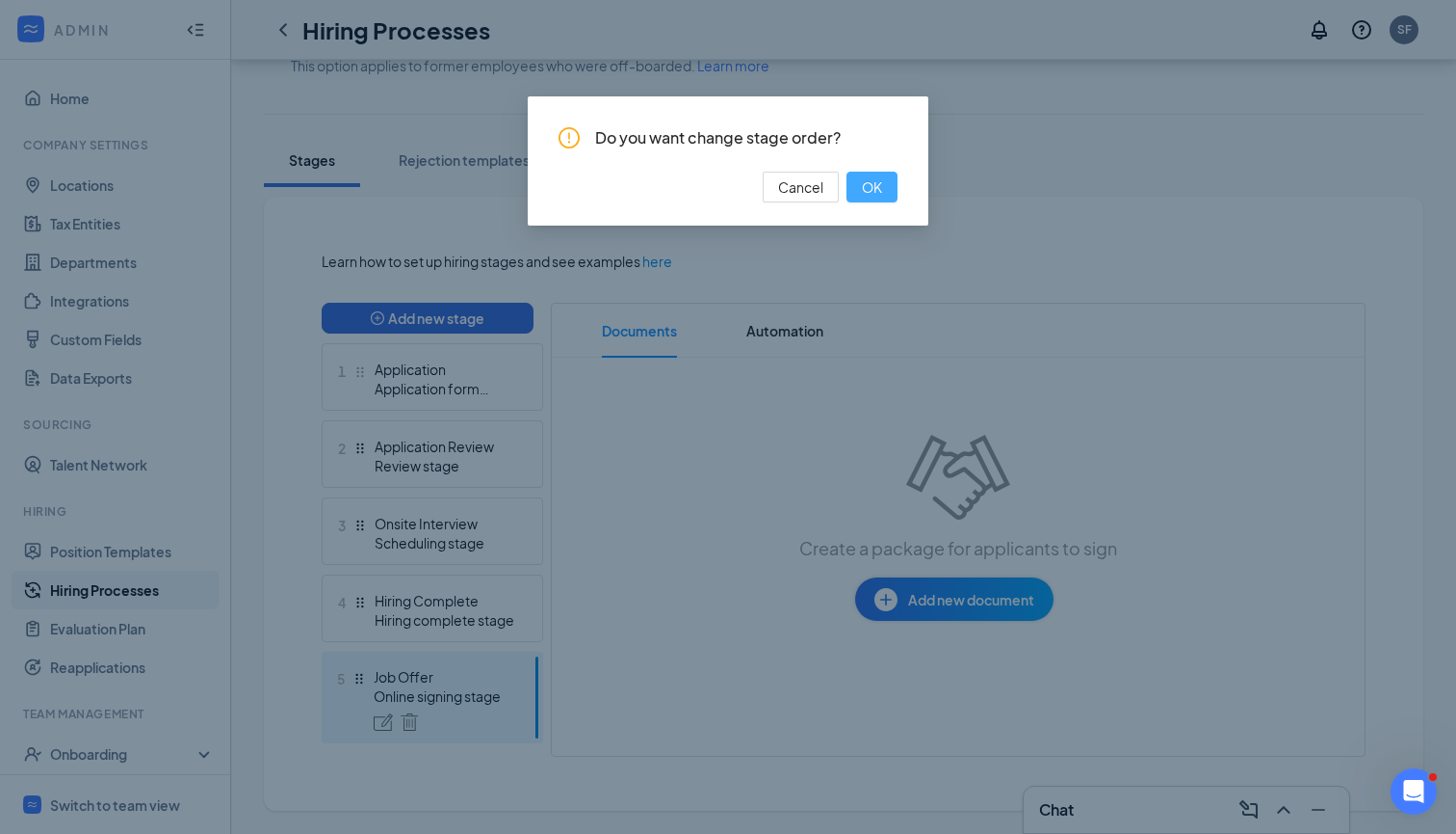
click at [863, 181] on span "OK" at bounding box center [872, 187] width 20 height 21
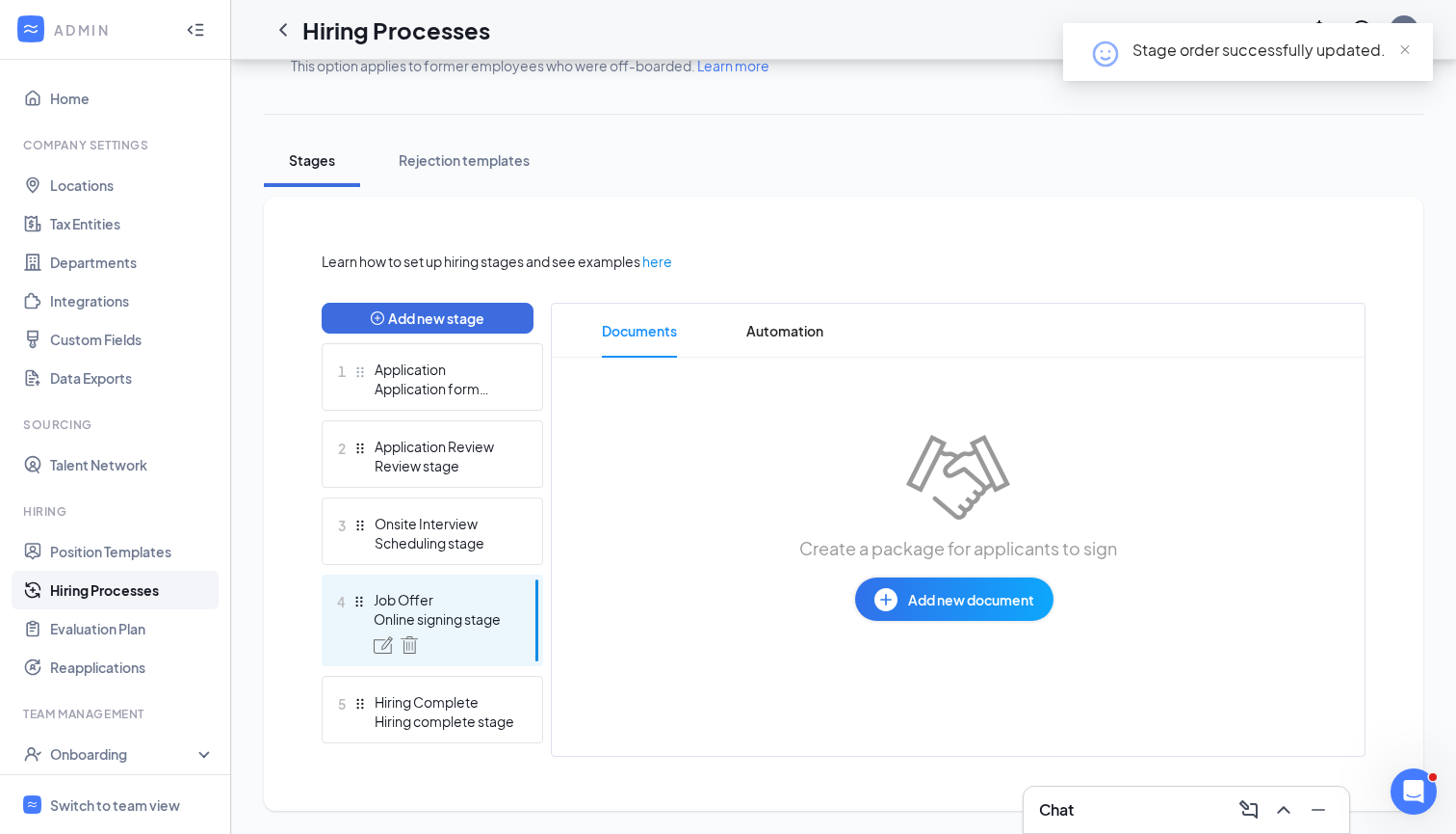
click at [917, 619] on button "Add new document" at bounding box center [955, 599] width 199 height 43
click at [899, 677] on div "Draft template" at bounding box center [901, 676] width 93 height 19
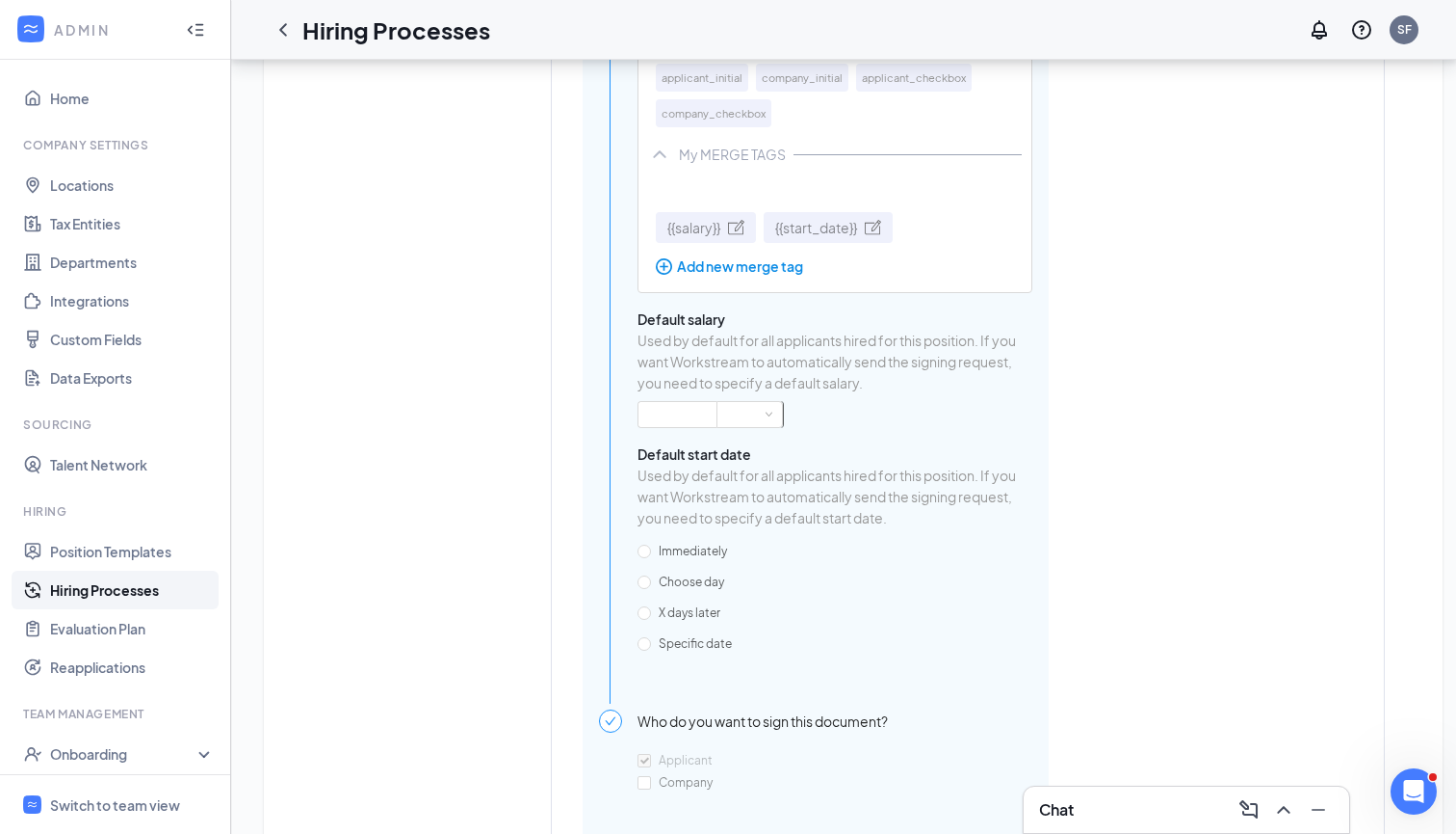
scroll to position [1573, 0]
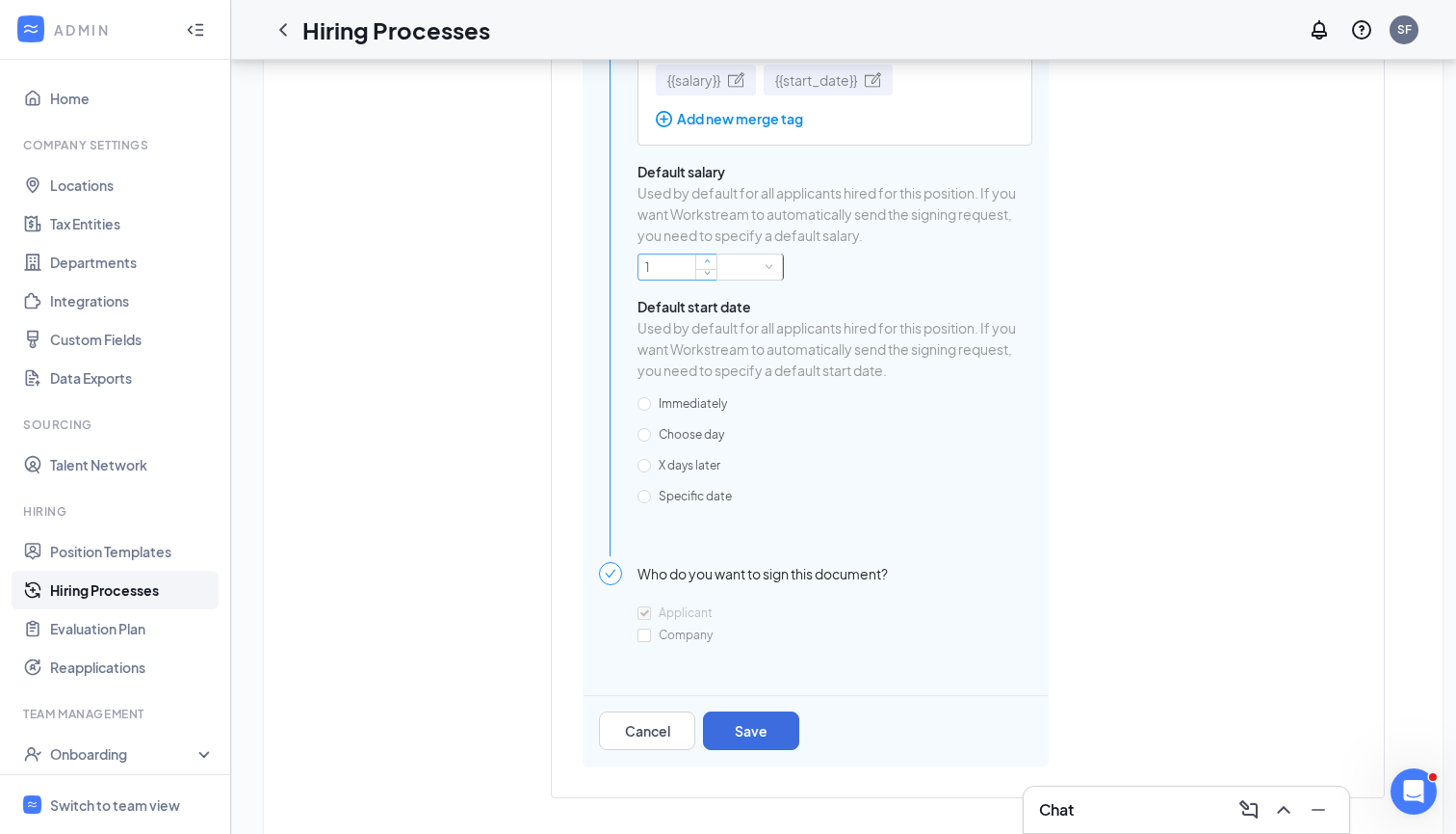
click at [710, 265] on span "Increase Value" at bounding box center [707, 261] width 7 height 7
type input "17"
click at [758, 280] on div at bounding box center [750, 267] width 51 height 25
click at [747, 328] on li "hour" at bounding box center [751, 318] width 67 height 32
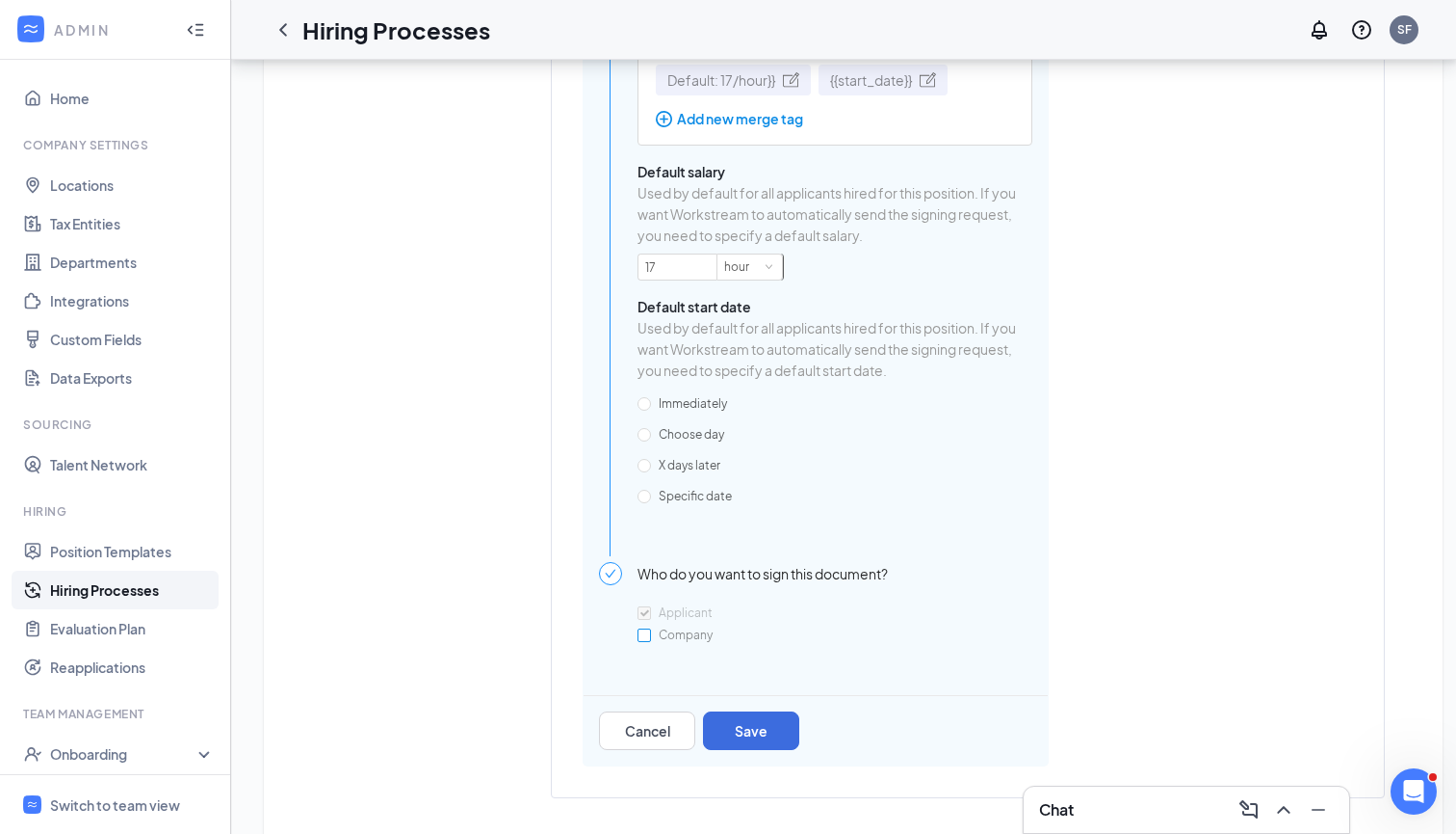
click at [644, 642] on input "Company" at bounding box center [645, 635] width 13 height 13
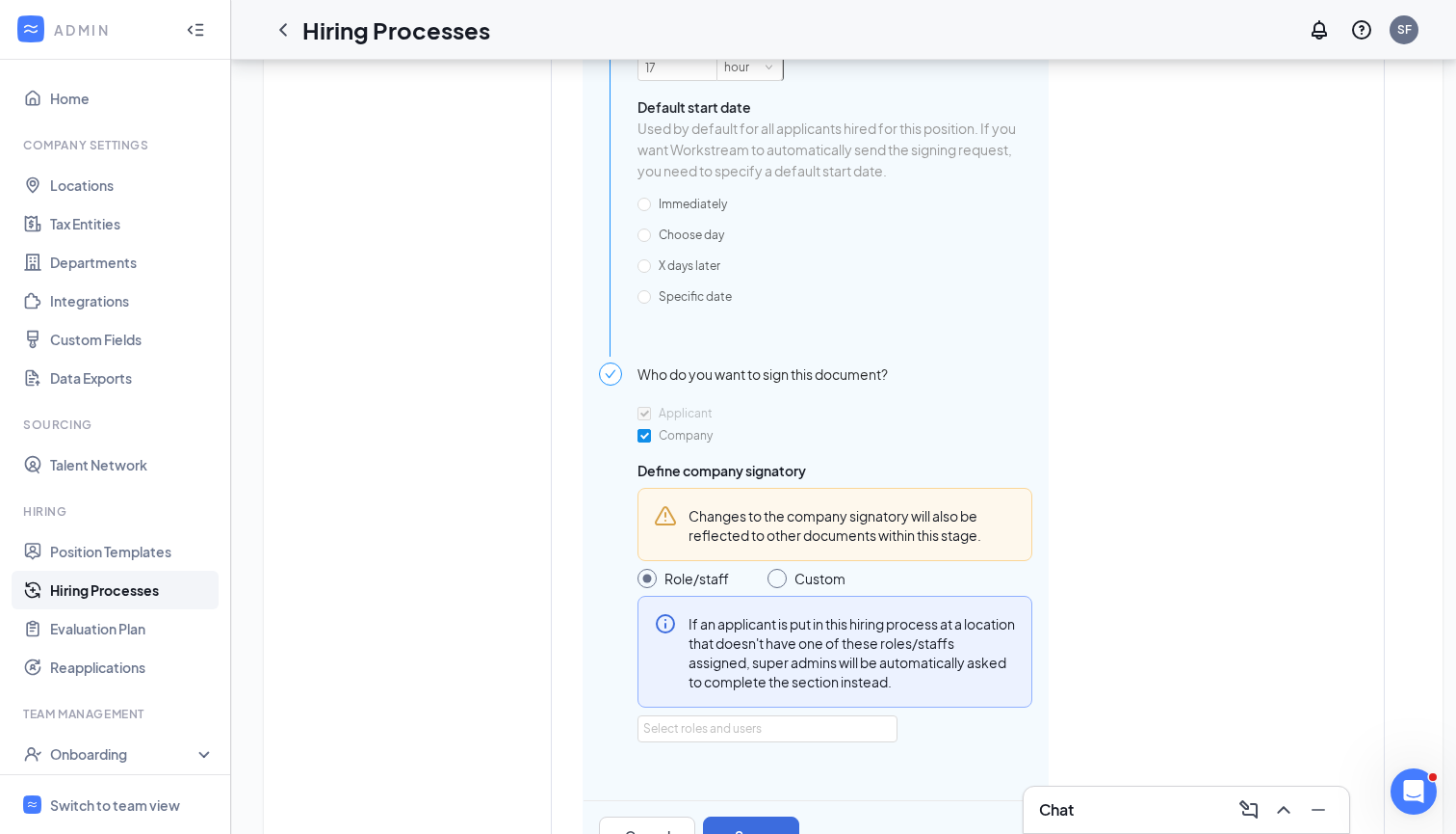
scroll to position [1778, 0]
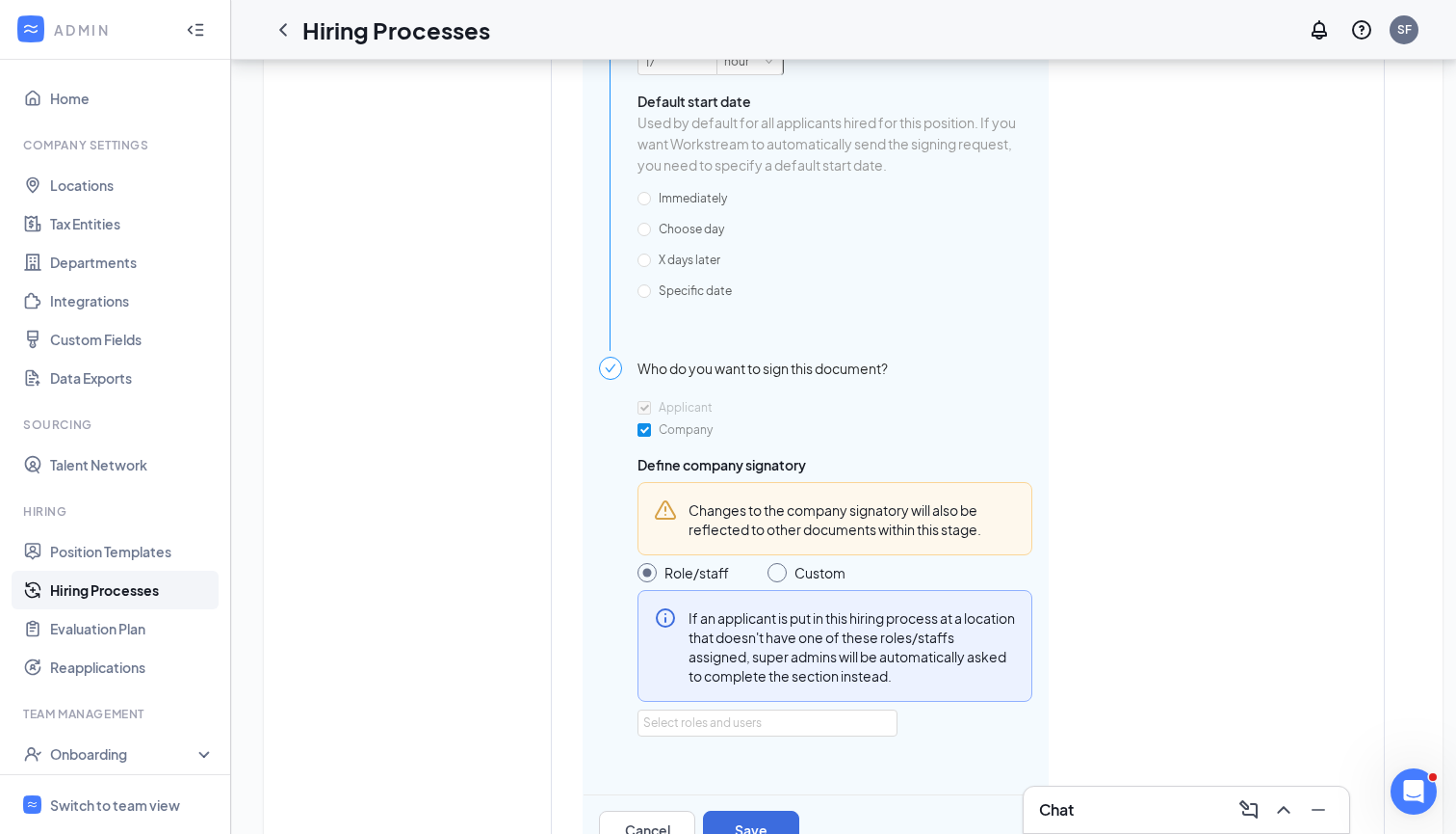
click at [650, 437] on input "Company" at bounding box center [645, 430] width 13 height 13
checkbox input "false"
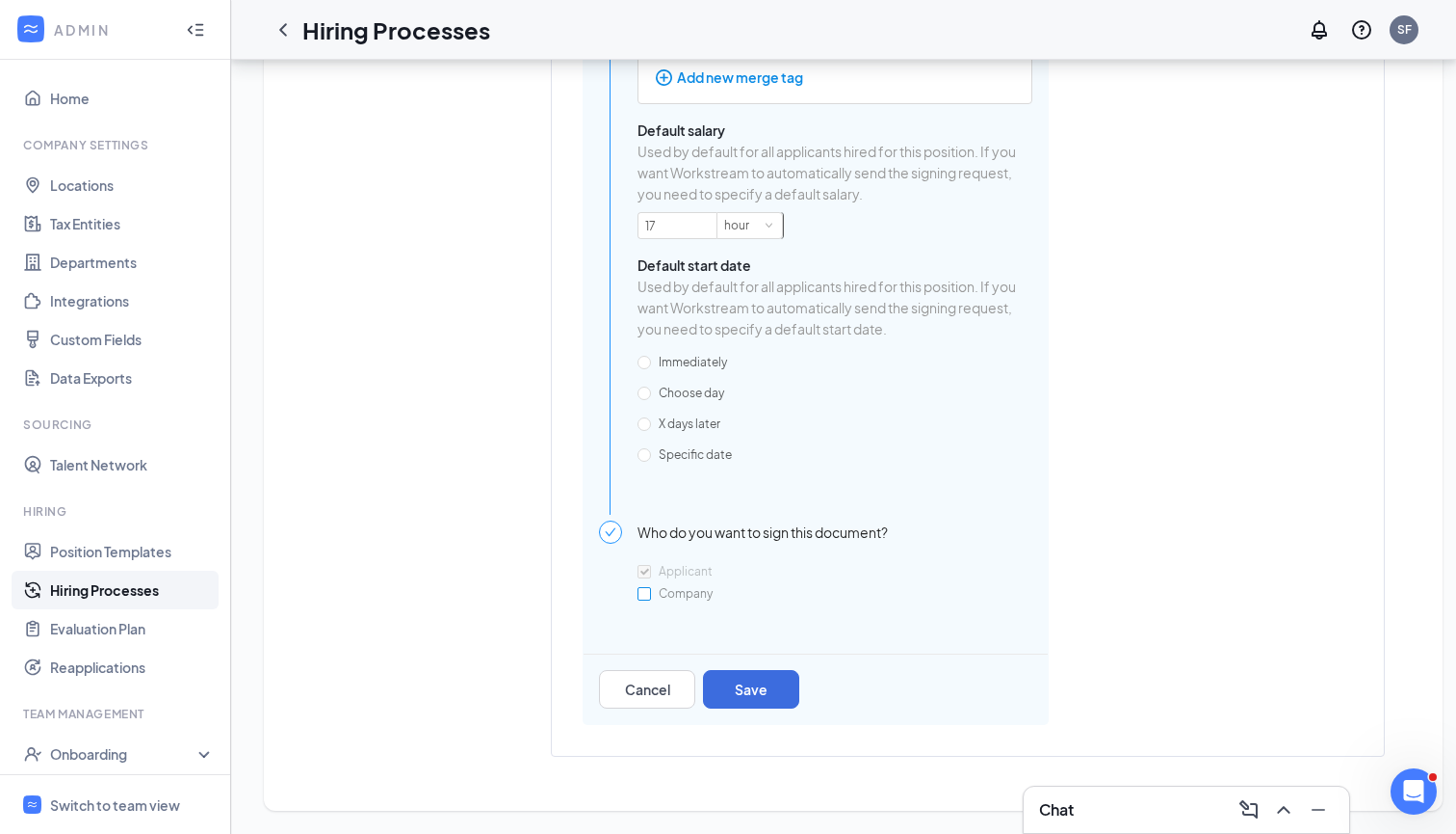
scroll to position [1627, 0]
click at [650, 390] on label "Choose day" at bounding box center [685, 393] width 94 height 31
click at [650, 390] on input "Choose day" at bounding box center [645, 393] width 13 height 13
radio input "true"
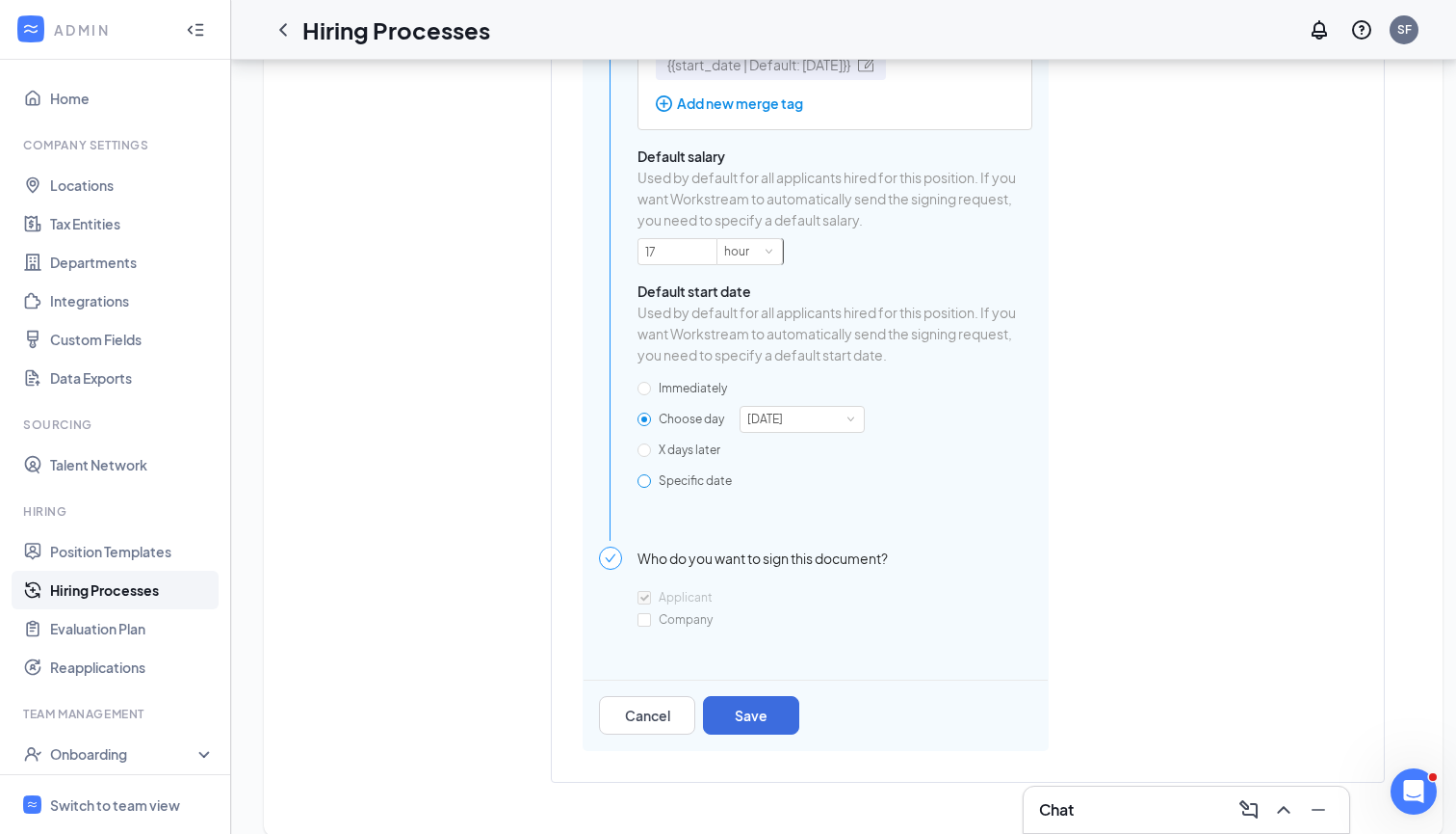
click at [647, 488] on input "Specific date" at bounding box center [645, 481] width 13 height 13
radio input "true"
click at [646, 426] on input "Choose day" at bounding box center [645, 419] width 13 height 13
radio input "true"
click at [797, 432] on div "next Monday" at bounding box center [772, 419] width 49 height 25
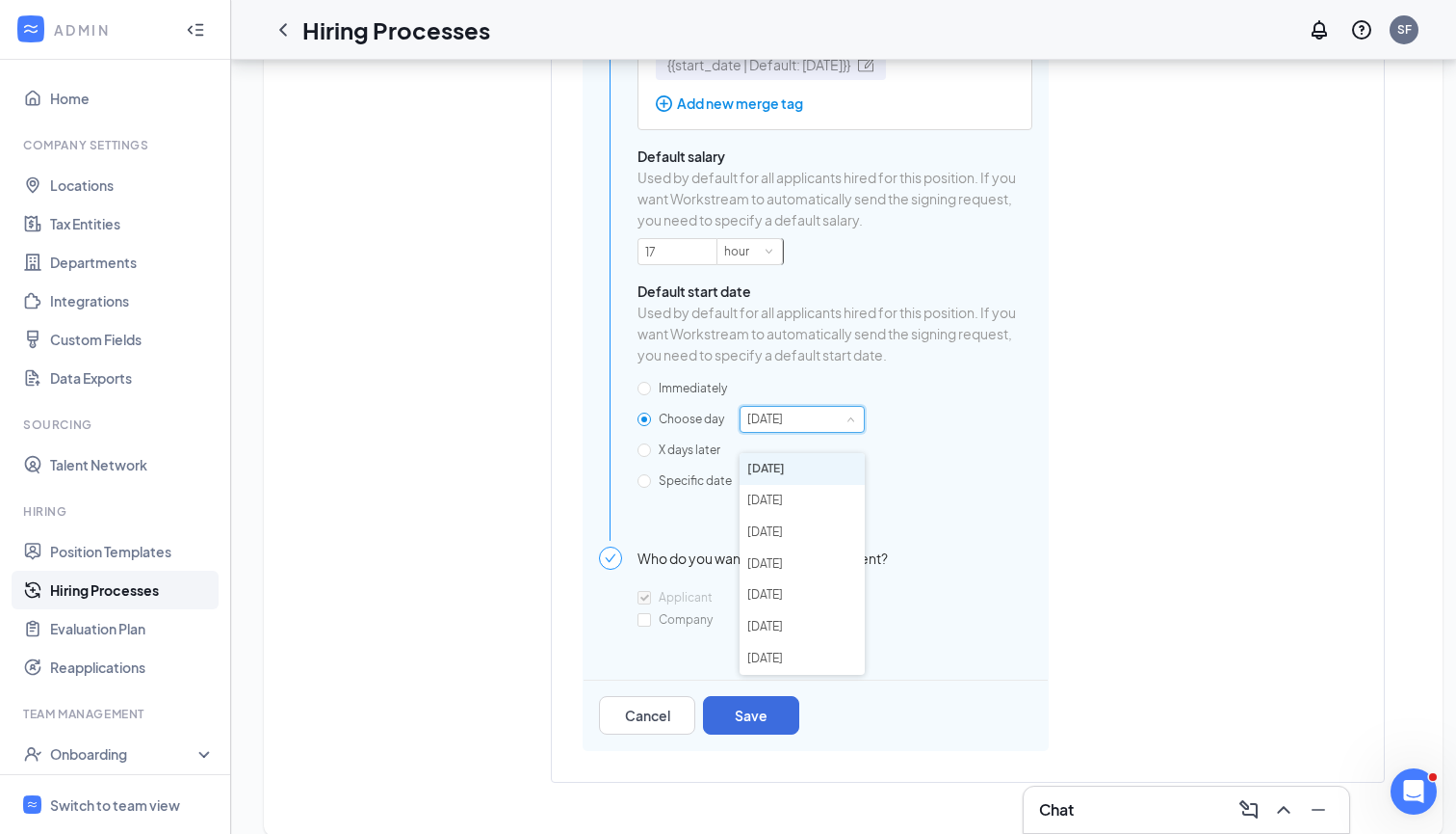
click at [905, 436] on div "Immediately Choose day next Monday X days later Specific date" at bounding box center [835, 435] width 395 height 123
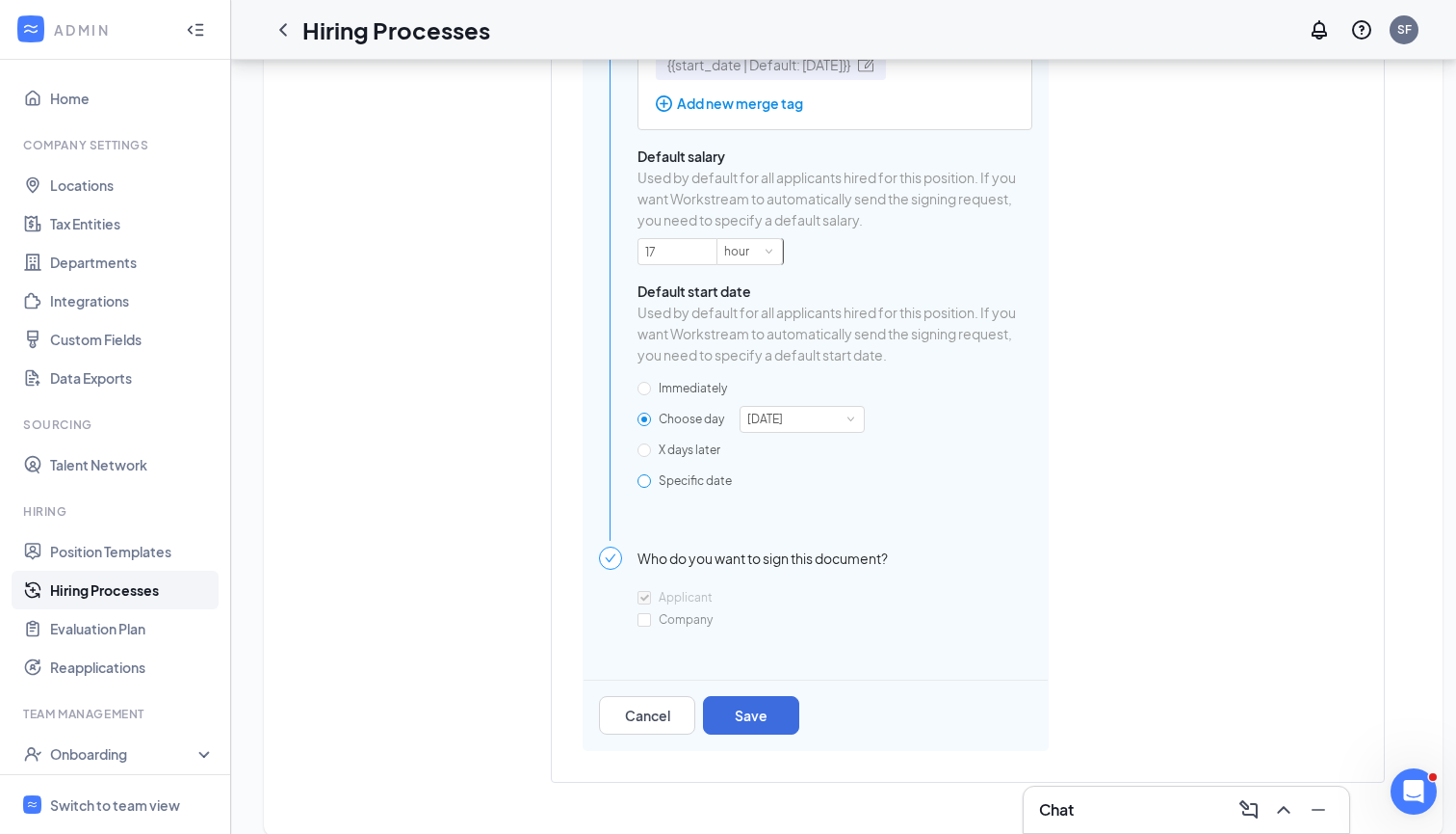
click at [639, 488] on input "Specific date" at bounding box center [645, 481] width 13 height 13
radio input "true"
radio input "false"
click at [762, 714] on button "Save" at bounding box center [752, 715] width 96 height 39
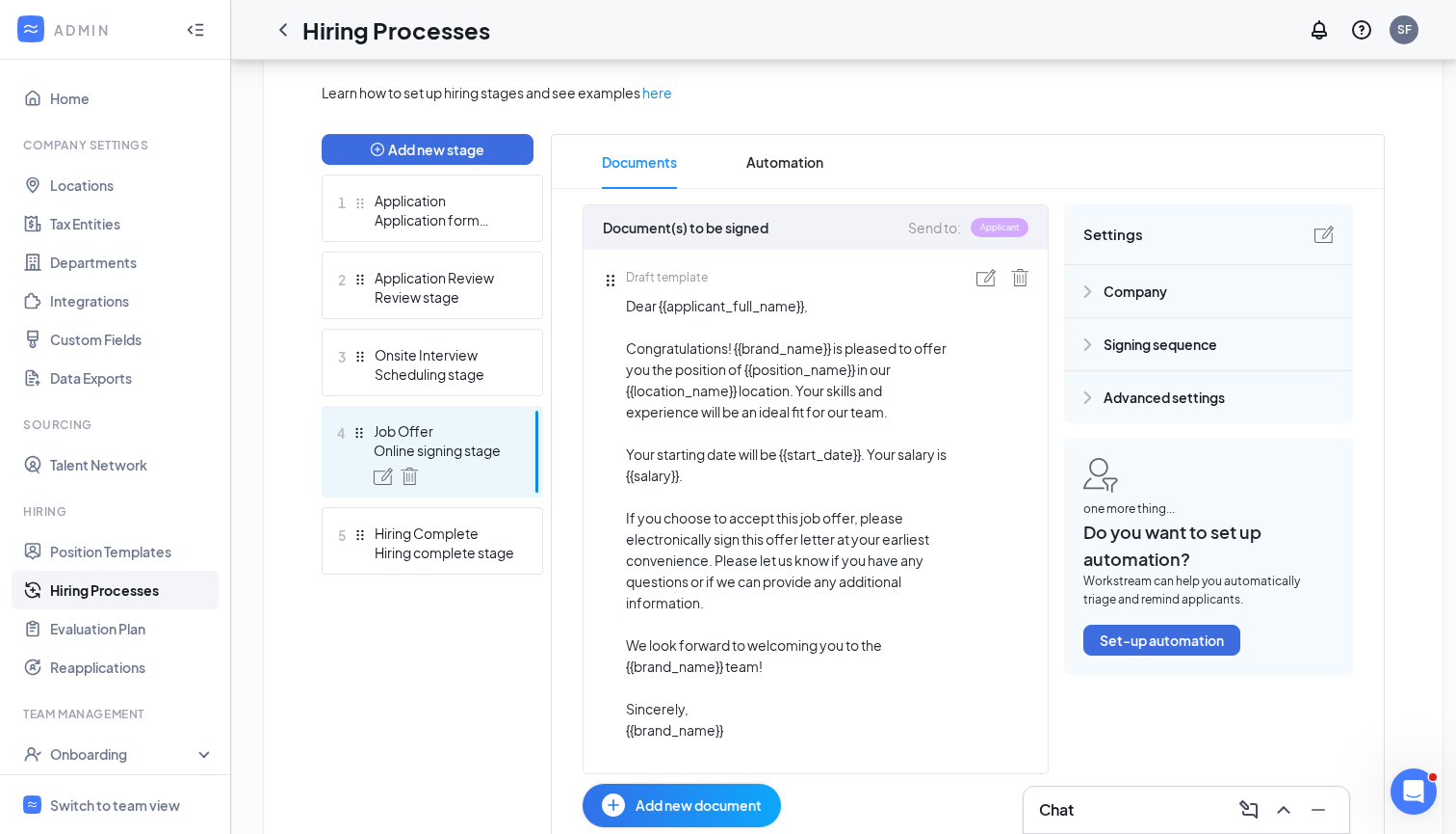
scroll to position [438, 0]
click at [776, 155] on span "Automation" at bounding box center [785, 163] width 77 height 54
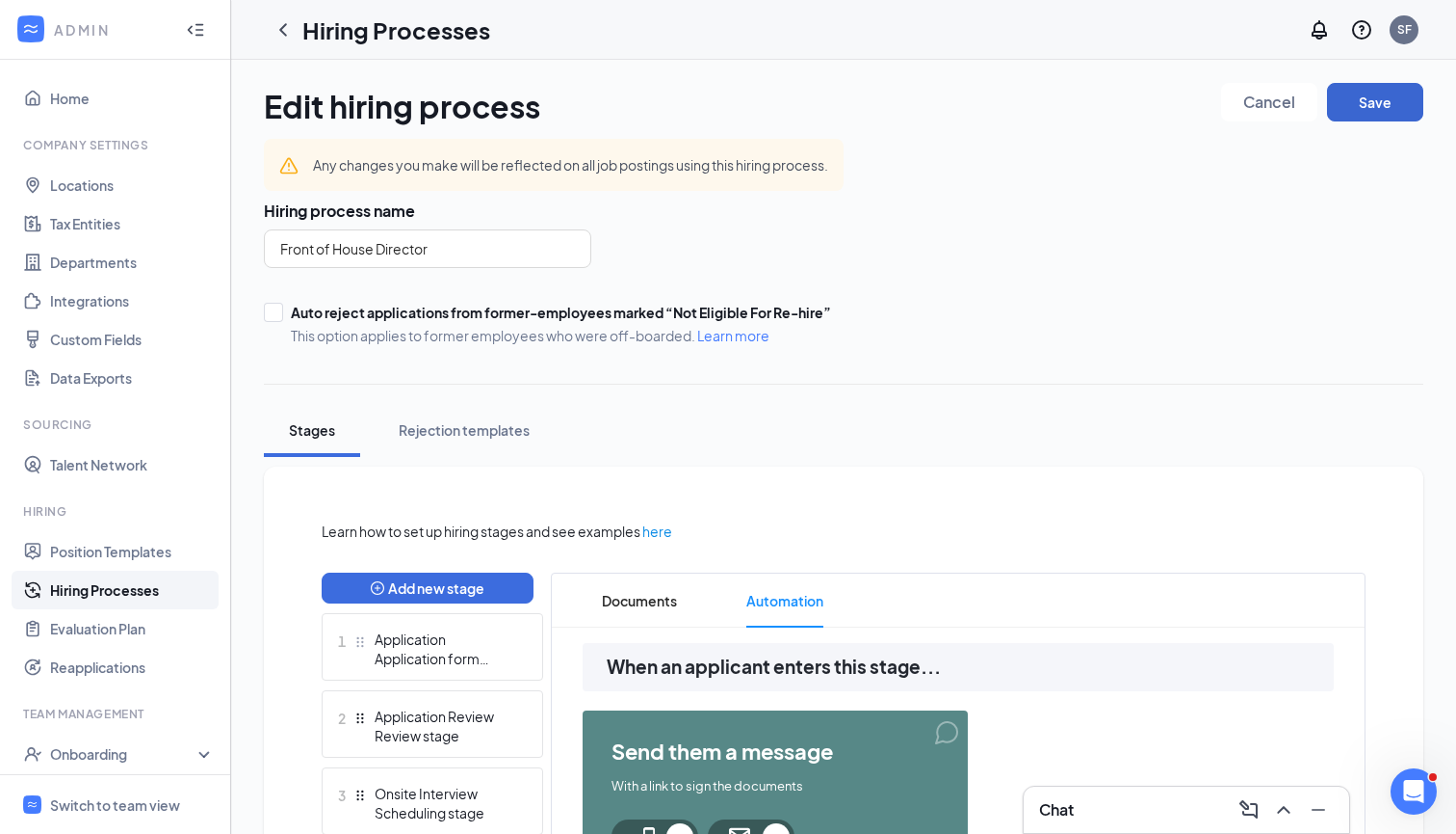
click at [1368, 121] on button "Save" at bounding box center [1376, 102] width 96 height 39
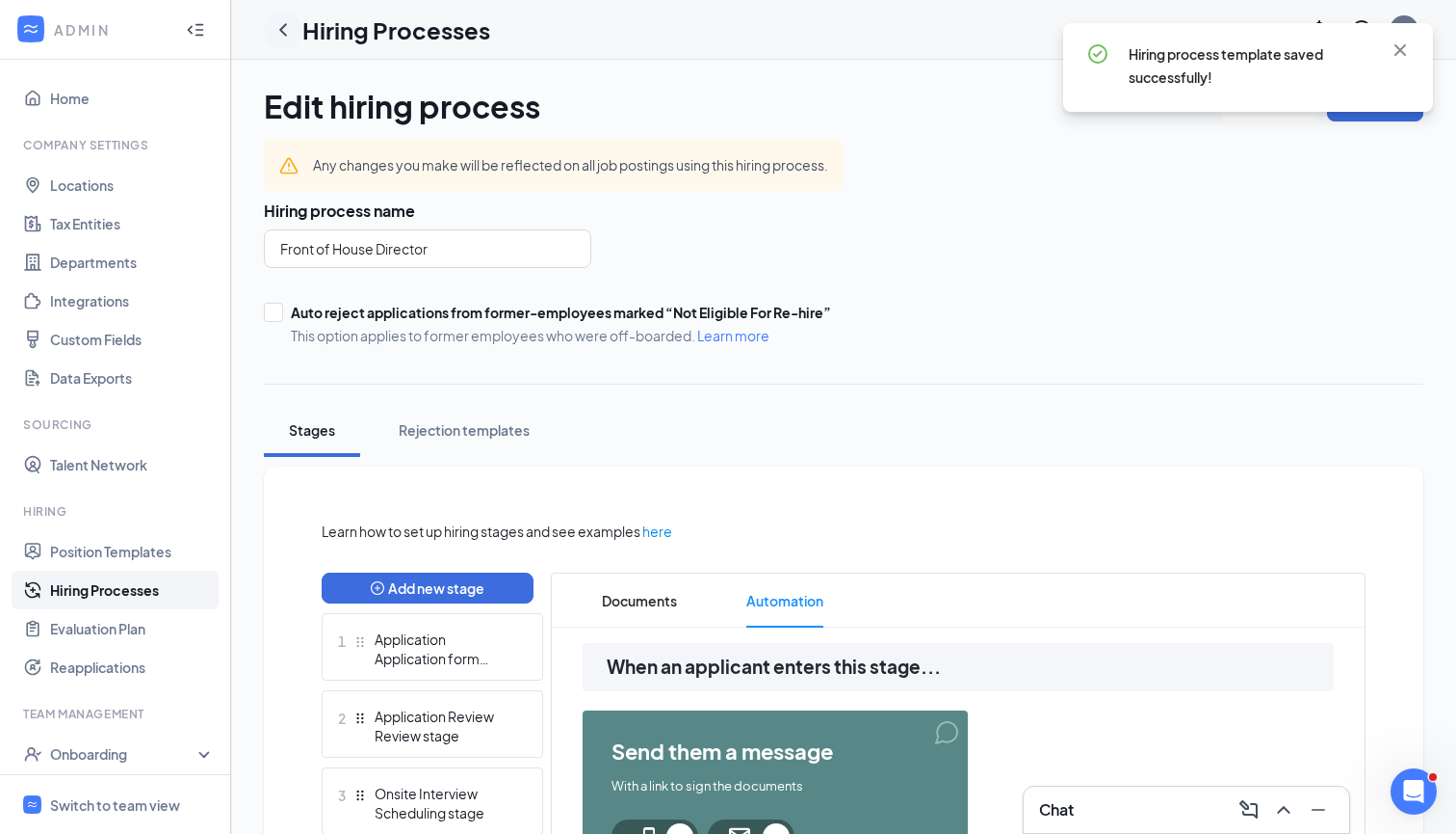
click at [276, 12] on div at bounding box center [283, 30] width 39 height 39
click at [276, 22] on icon "ChevronLeft" at bounding box center [283, 30] width 23 height 23
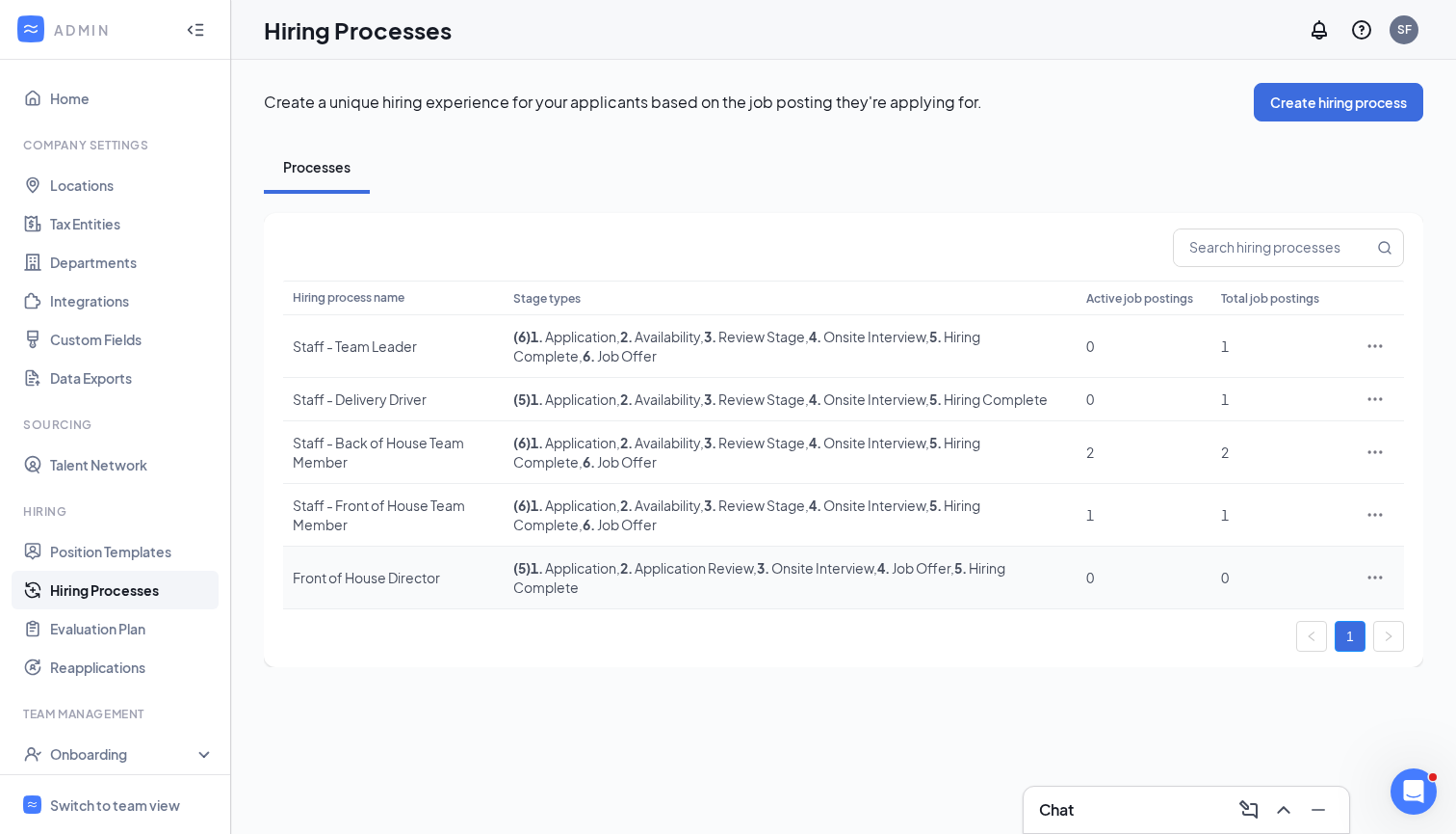
click at [1382, 587] on icon "Ellipses" at bounding box center [1376, 578] width 19 height 19
click at [1226, 648] on li "Edit" at bounding box center [1287, 636] width 197 height 44
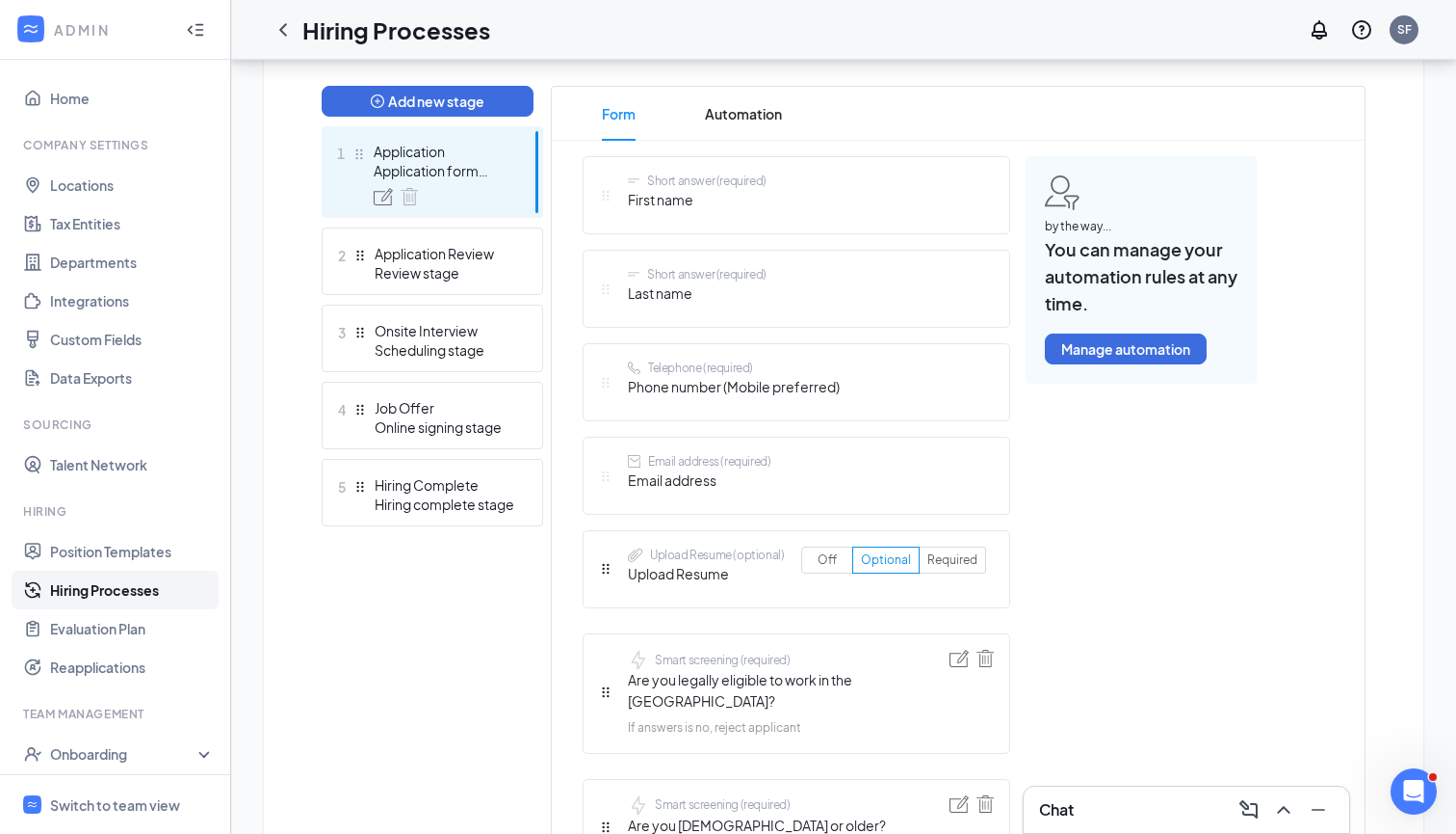
scroll to position [600, 0]
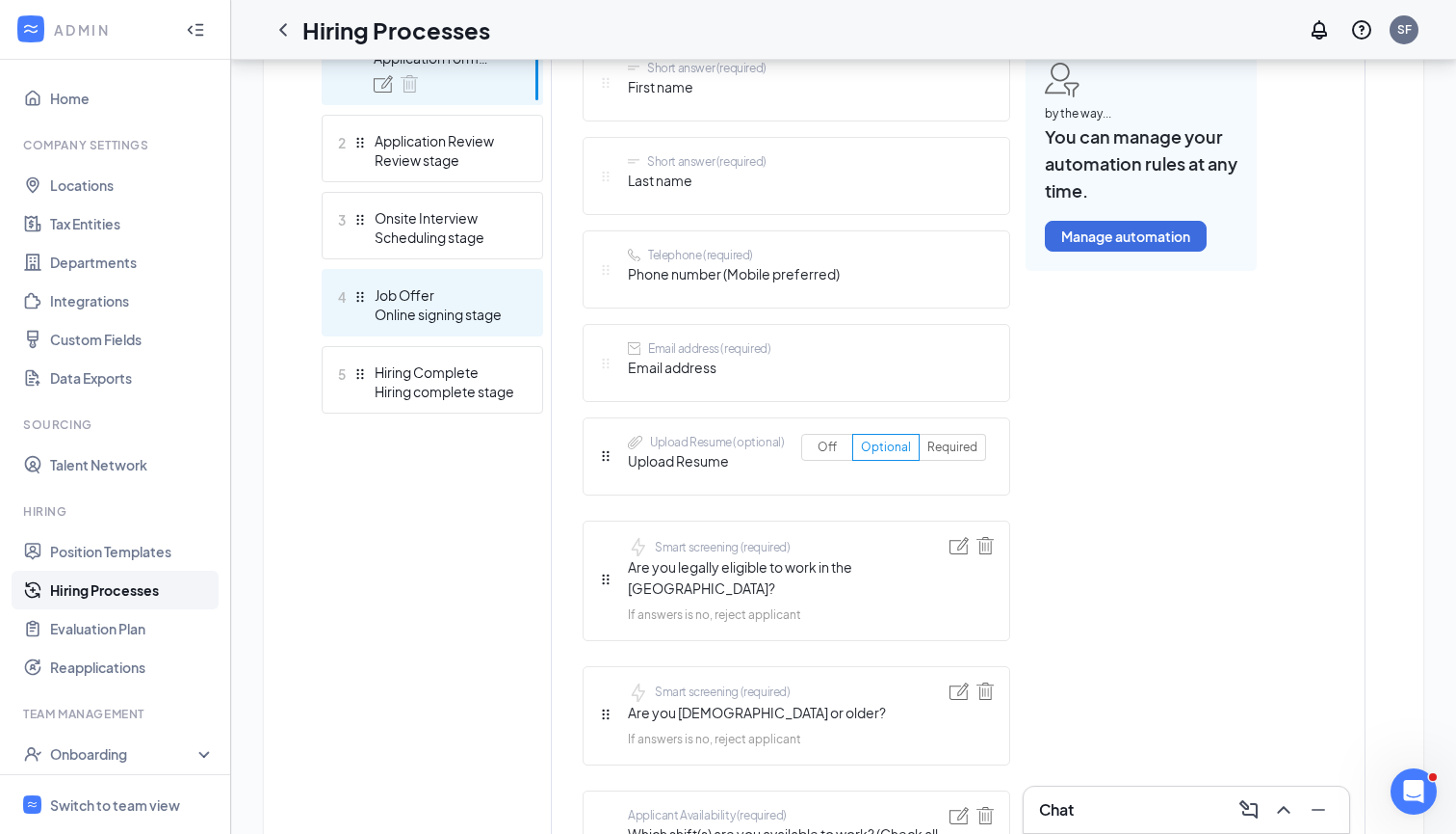
drag, startPoint x: 353, startPoint y: 369, endPoint x: 352, endPoint y: 304, distance: 65.0
click at [352, 304] on ul "1 Application Application form stage 2 Application Review Review stage 3 Onsite…" at bounding box center [433, 213] width 222 height 400
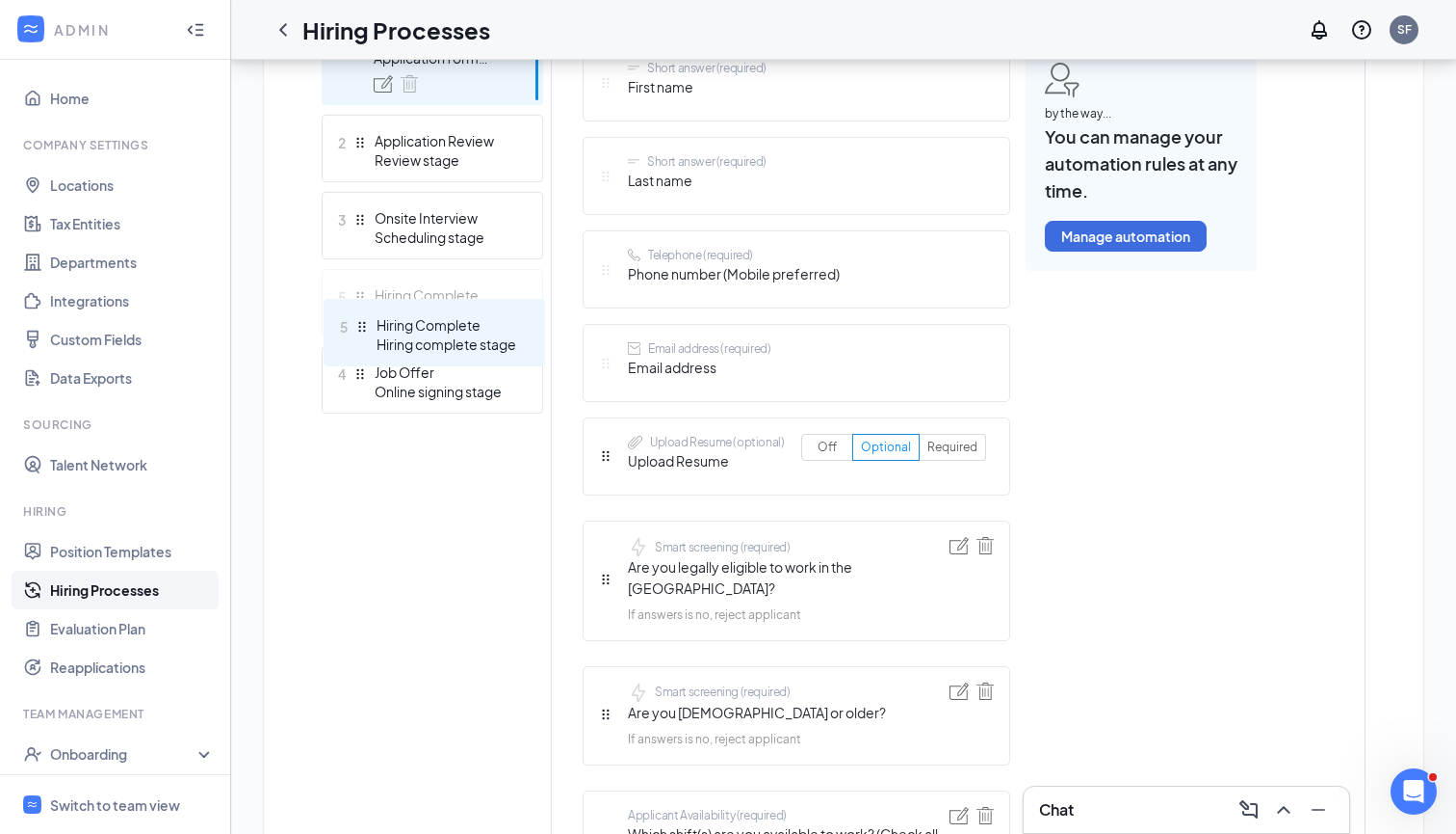
drag, startPoint x: 355, startPoint y: 373, endPoint x: 362, endPoint y: 306, distance: 67.4
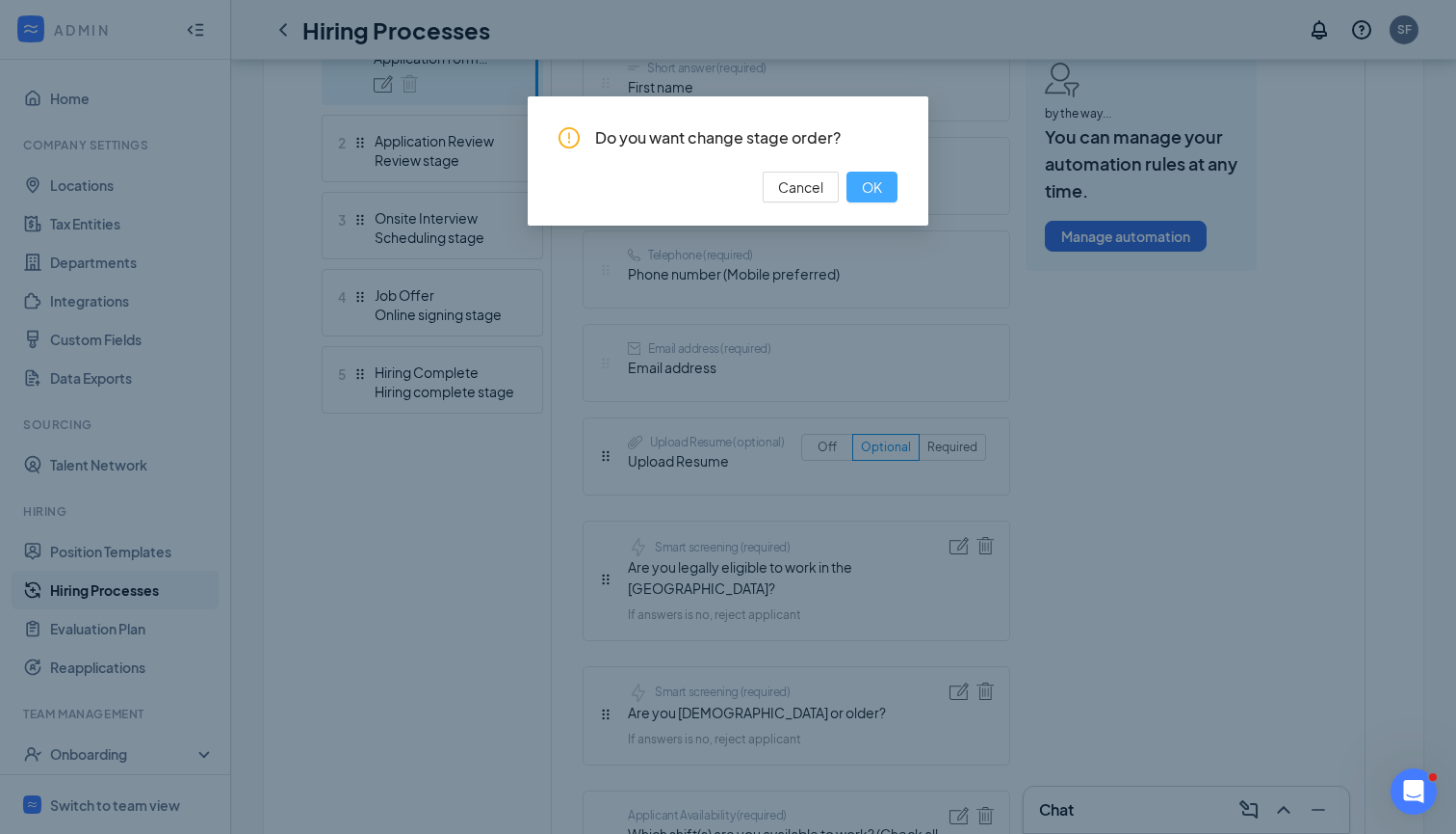
click at [883, 185] on button "OK" at bounding box center [872, 187] width 51 height 31
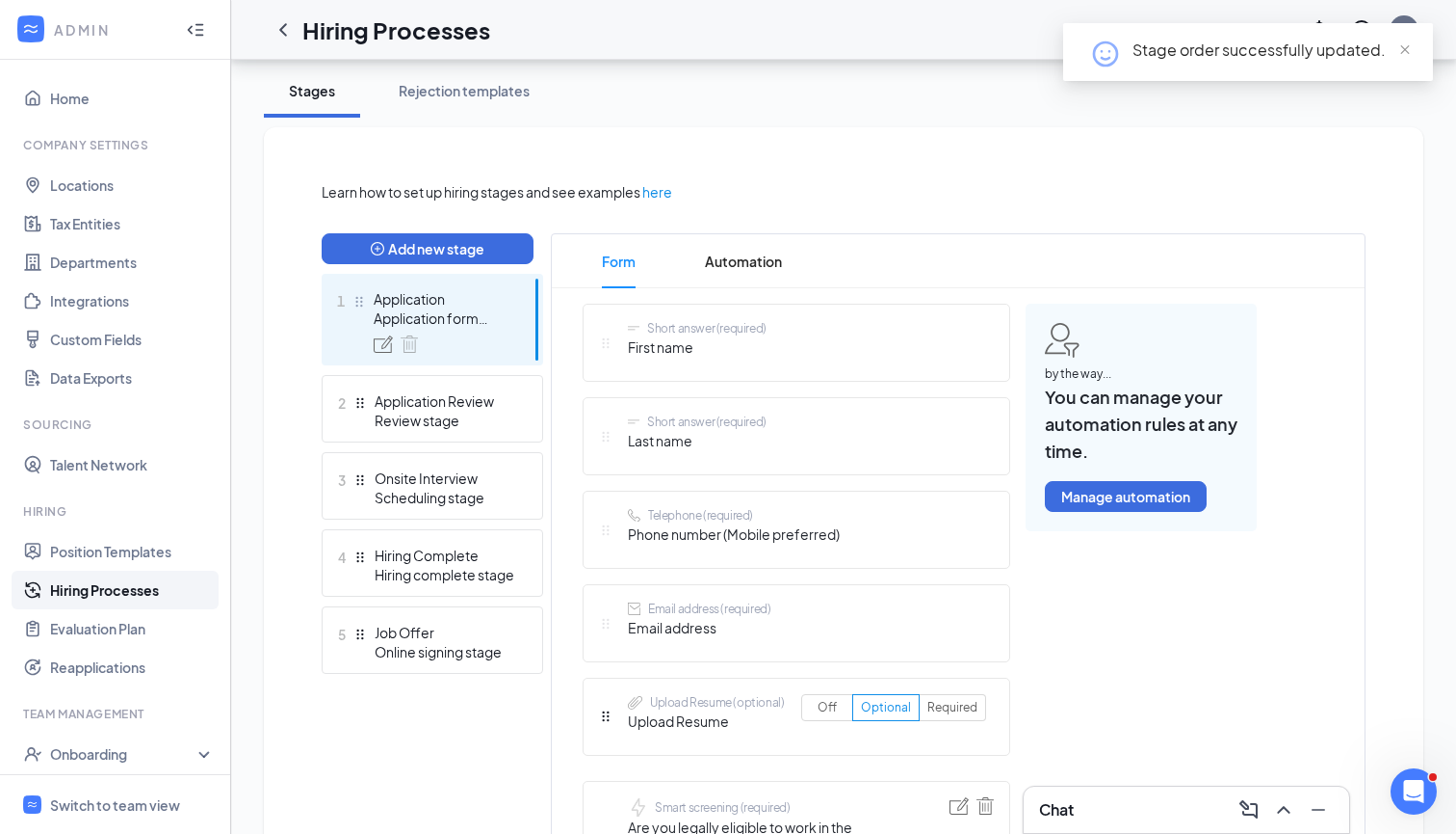
scroll to position [337, 0]
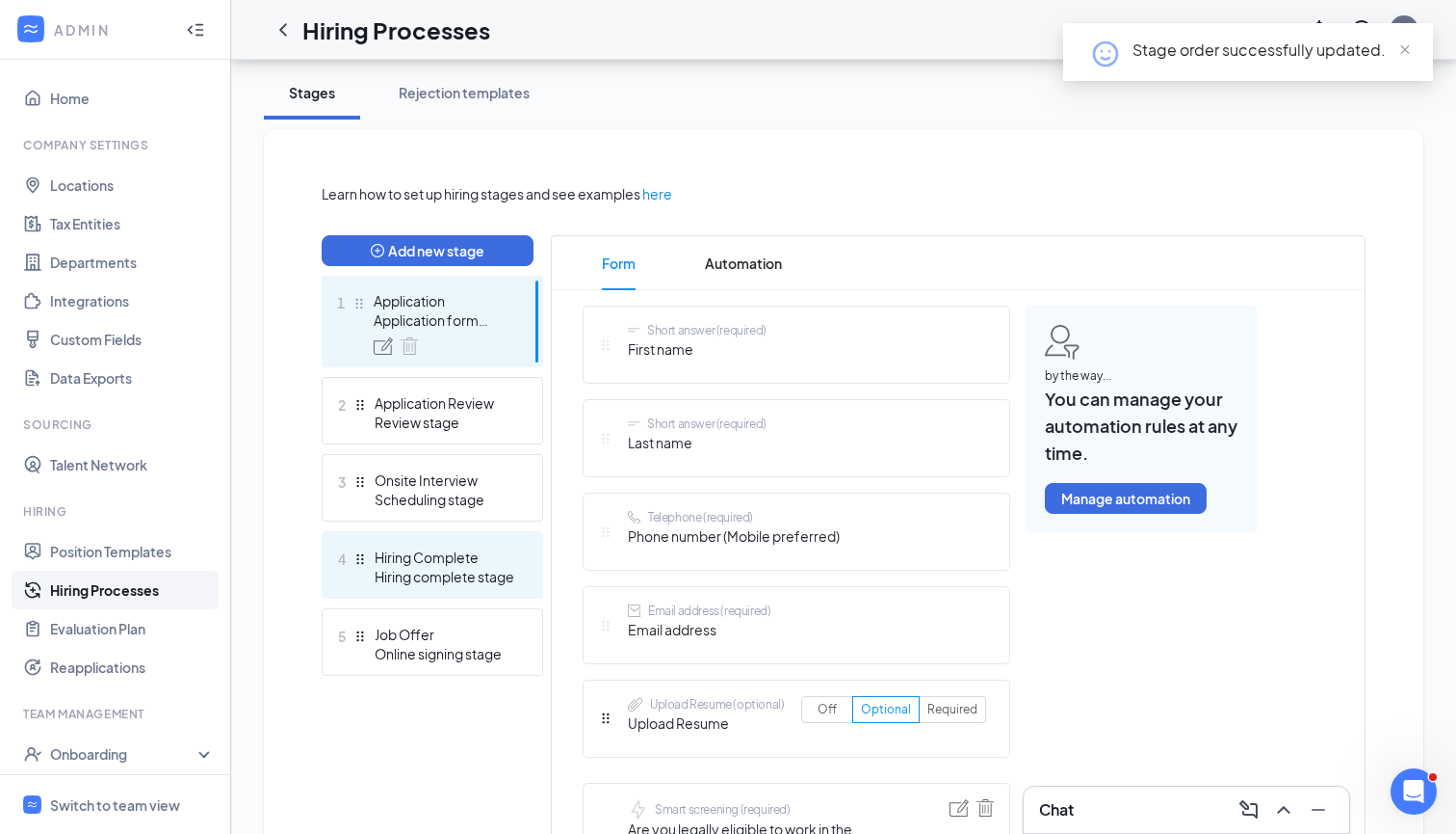
click at [422, 559] on div "Hiring Complete" at bounding box center [445, 557] width 141 height 19
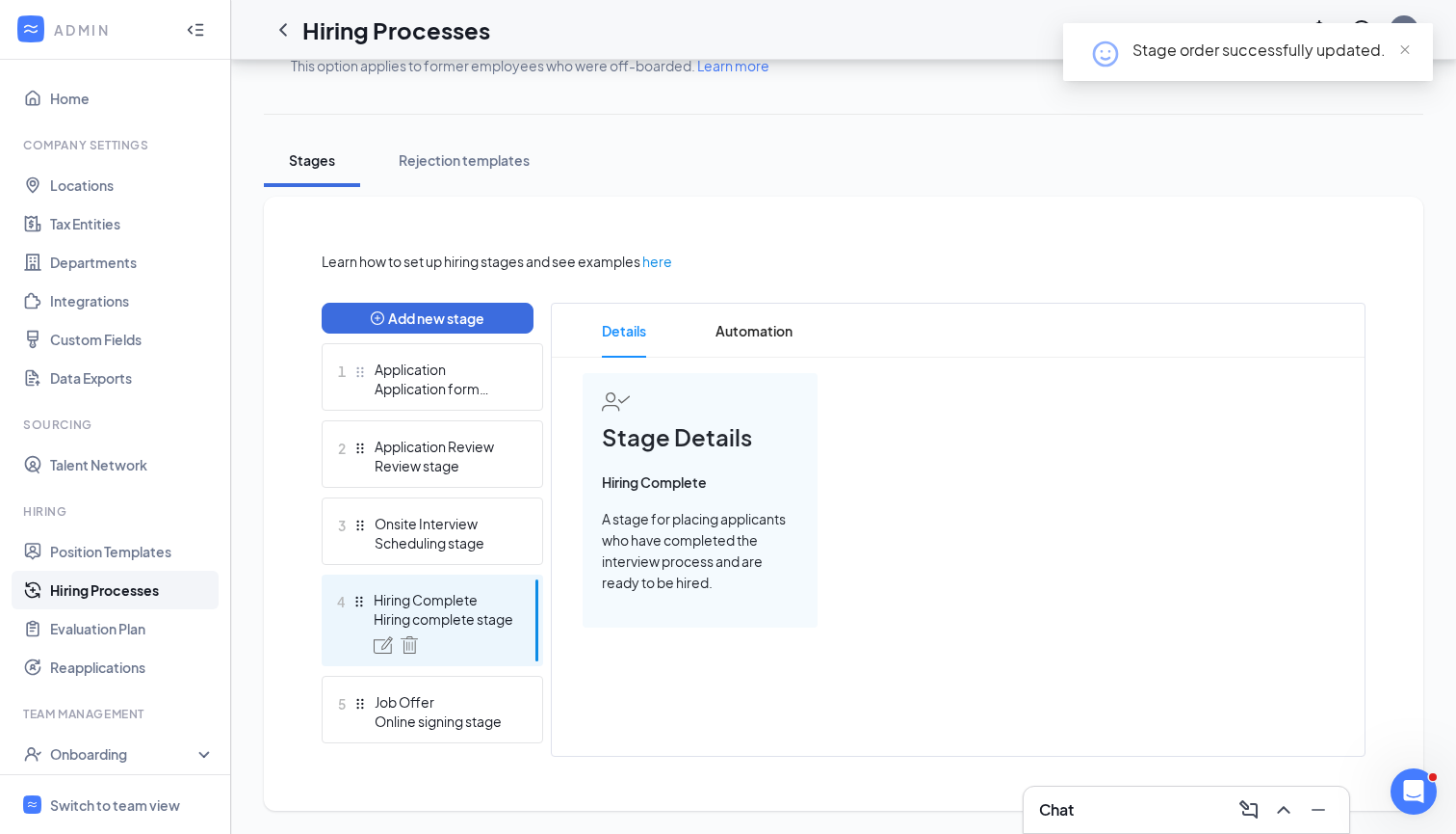
scroll to position [270, 0]
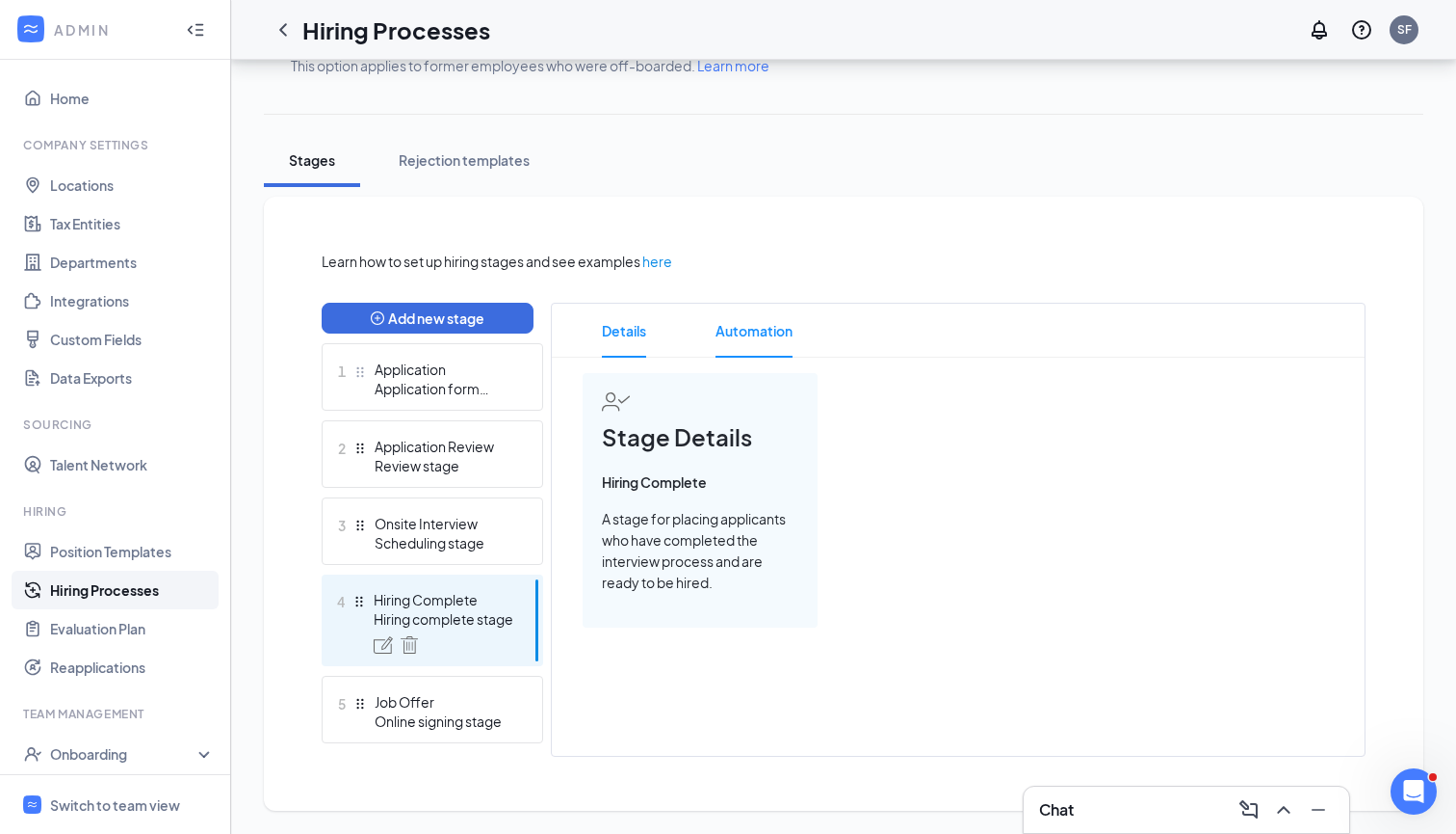
click at [762, 325] on span "Automation" at bounding box center [754, 331] width 77 height 54
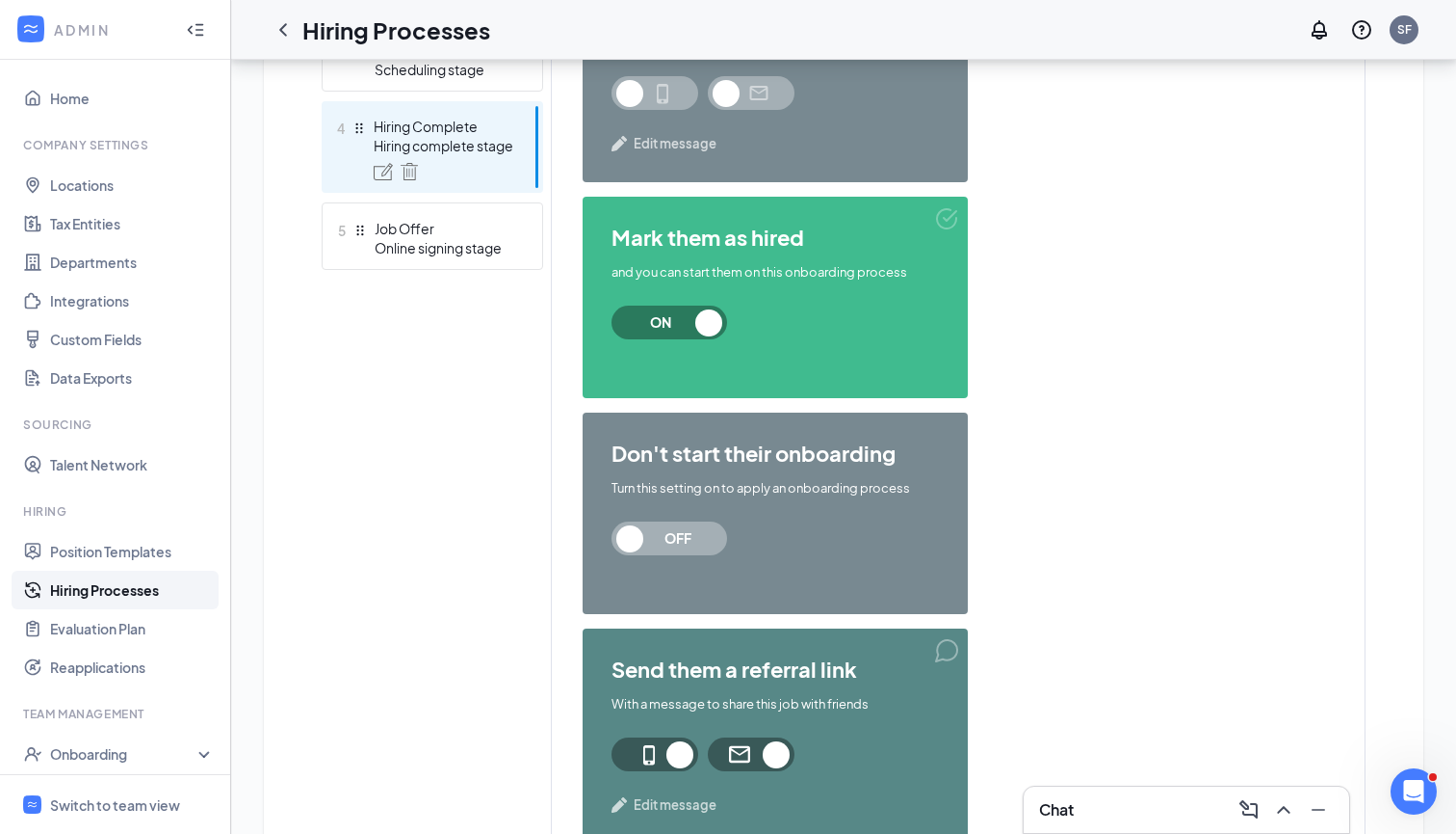
scroll to position [722, 0]
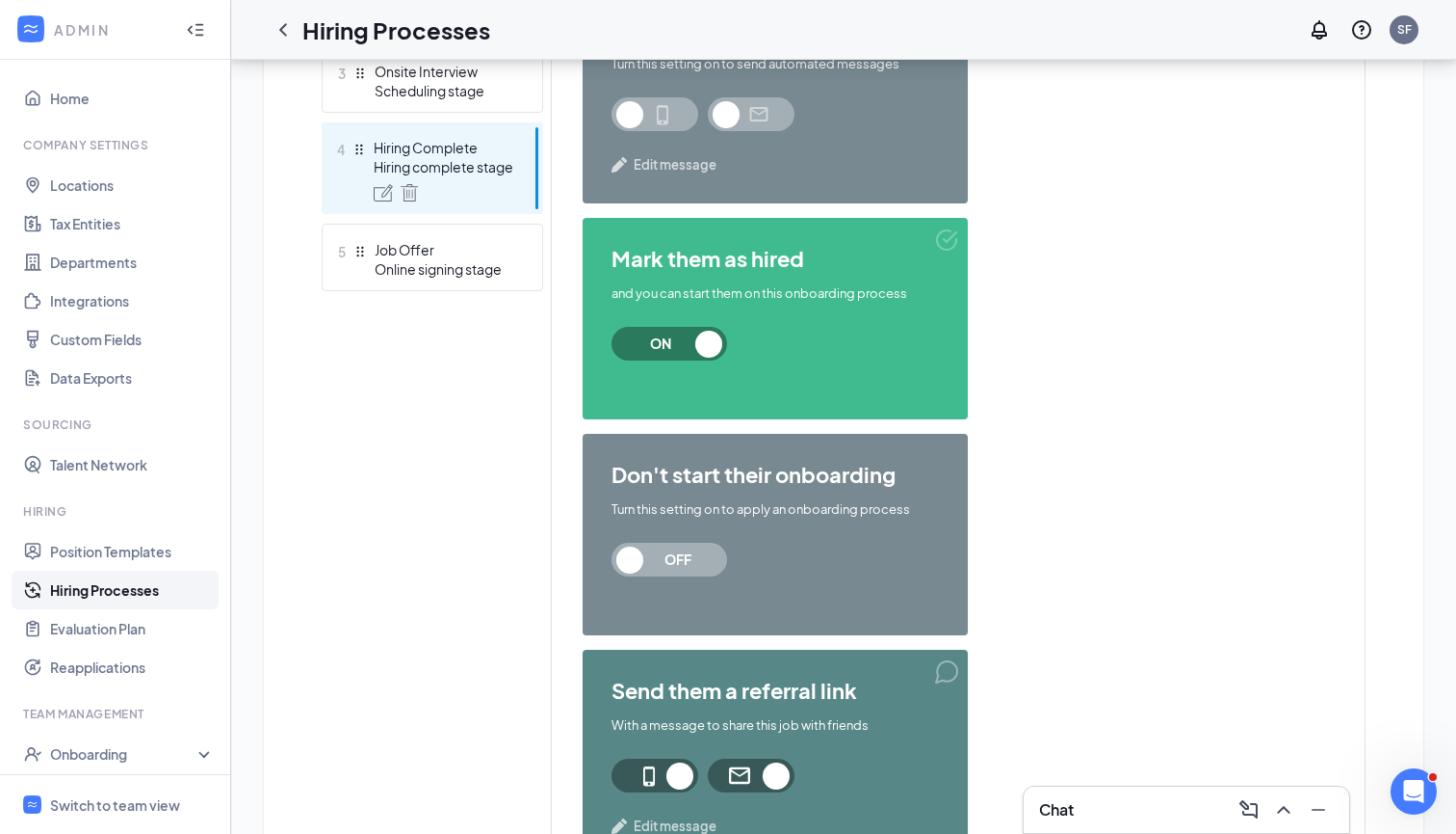
drag, startPoint x: 366, startPoint y: 262, endPoint x: 364, endPoint y: 174, distance: 88.0
click at [364, 174] on ul "1 Application Application form stage 2 Application Review Review stage 3 Onsite…" at bounding box center [433, 91] width 222 height 400
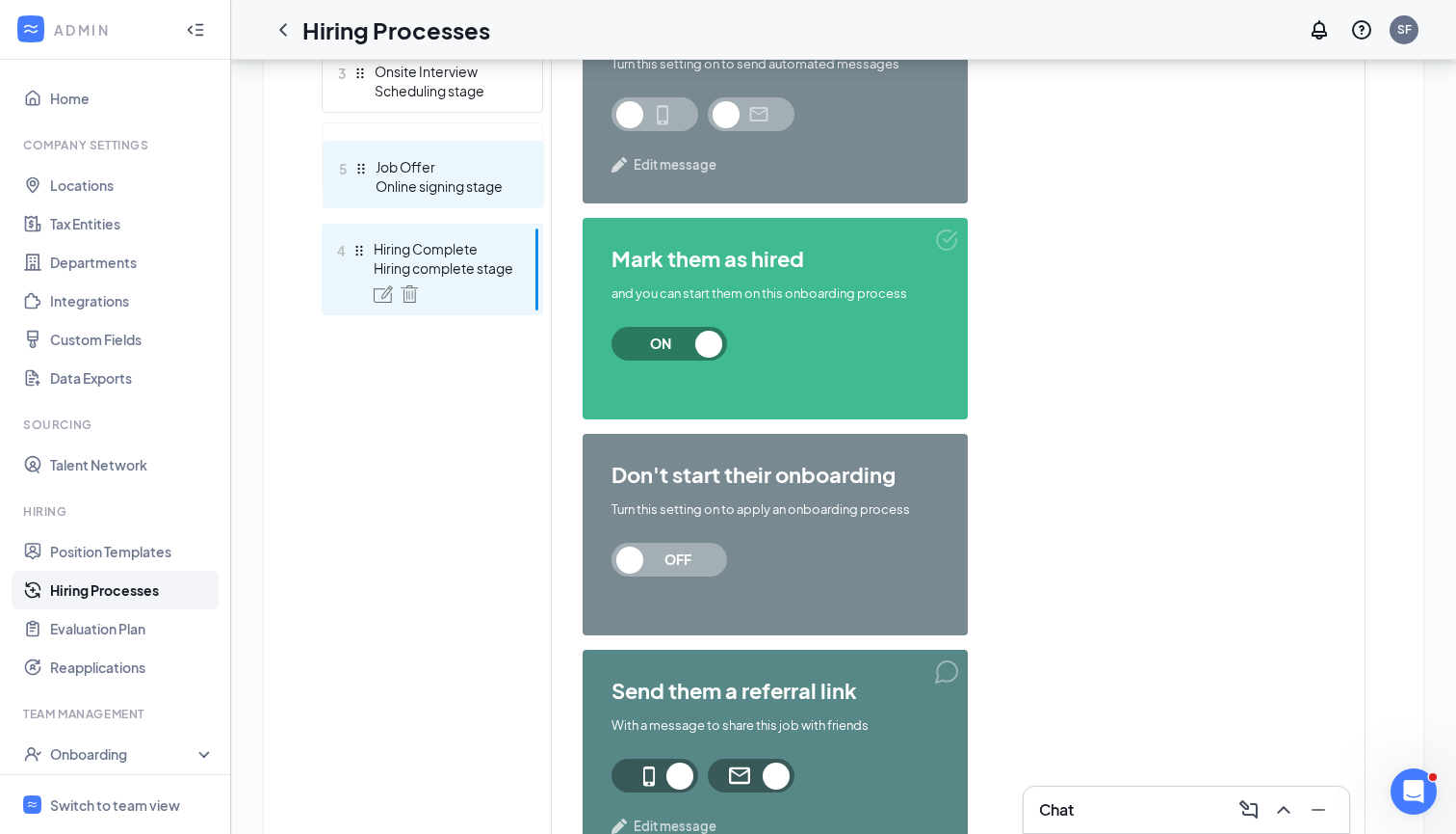
drag, startPoint x: 362, startPoint y: 257, endPoint x: 363, endPoint y: 174, distance: 83.0
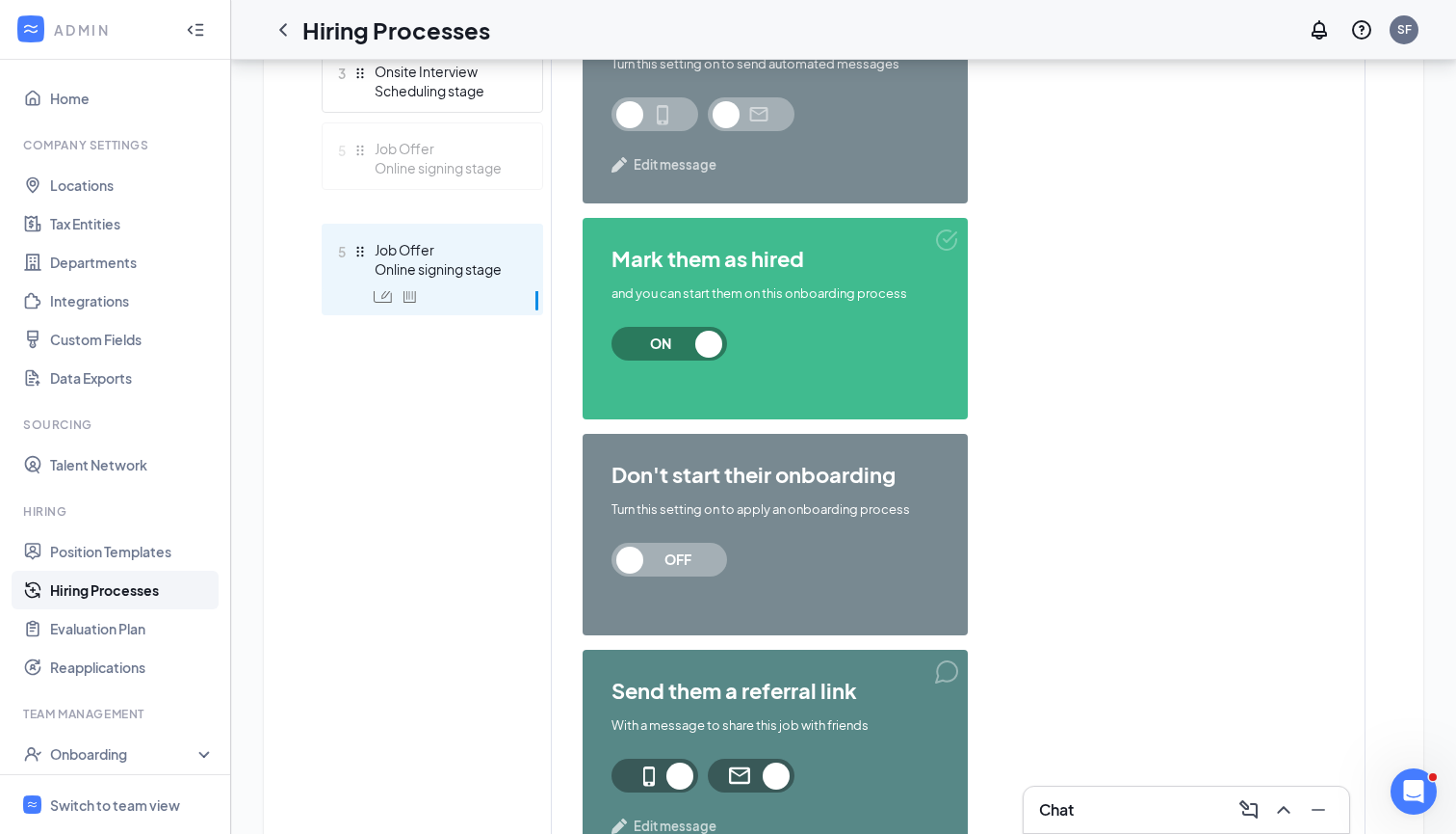
click at [363, 174] on div "Add new stage 1 Application Application form stage 2 Application Review Review …" at bounding box center [433, 381] width 222 height 1062
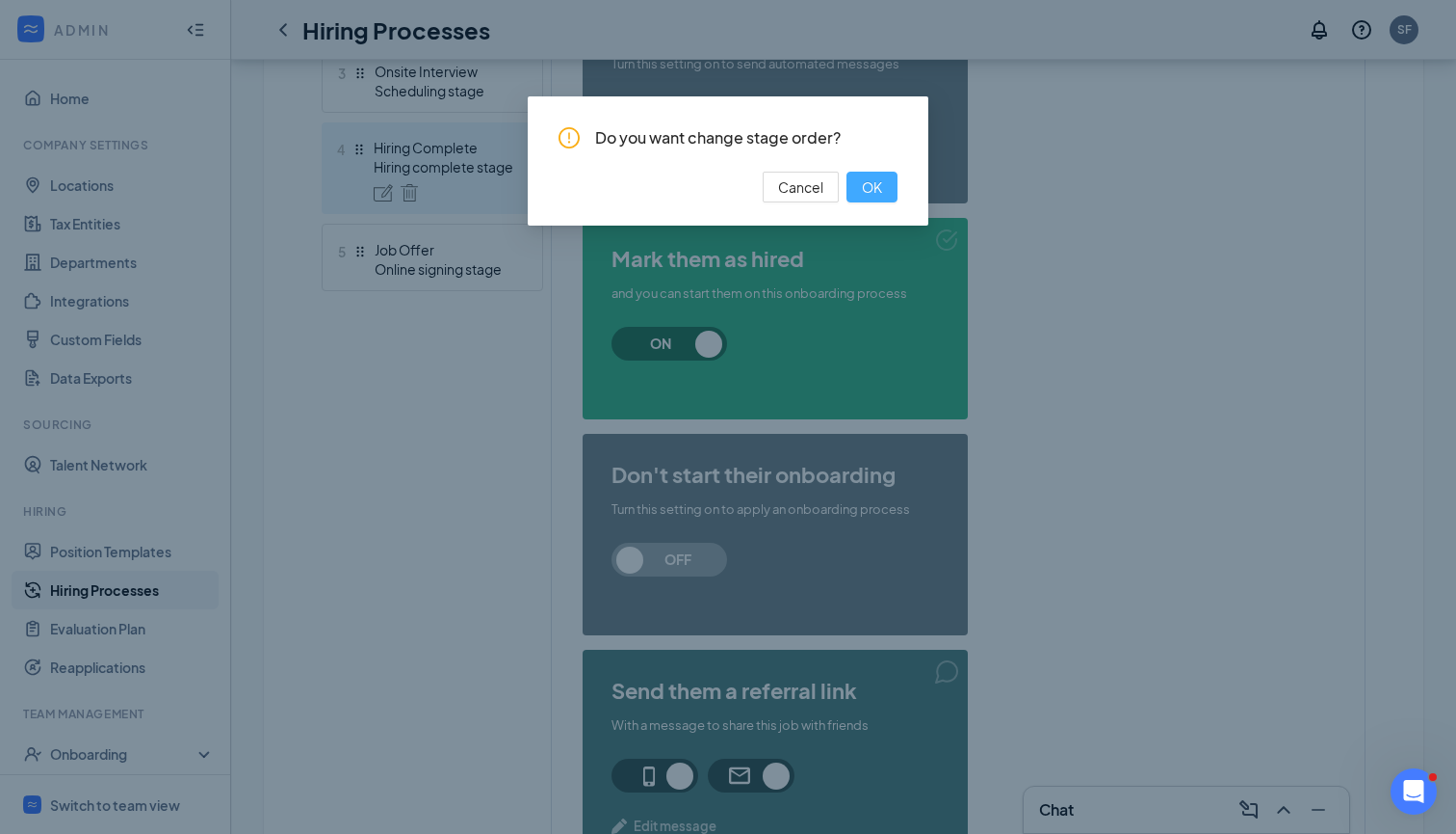
click at [869, 199] on button "OK" at bounding box center [872, 187] width 51 height 31
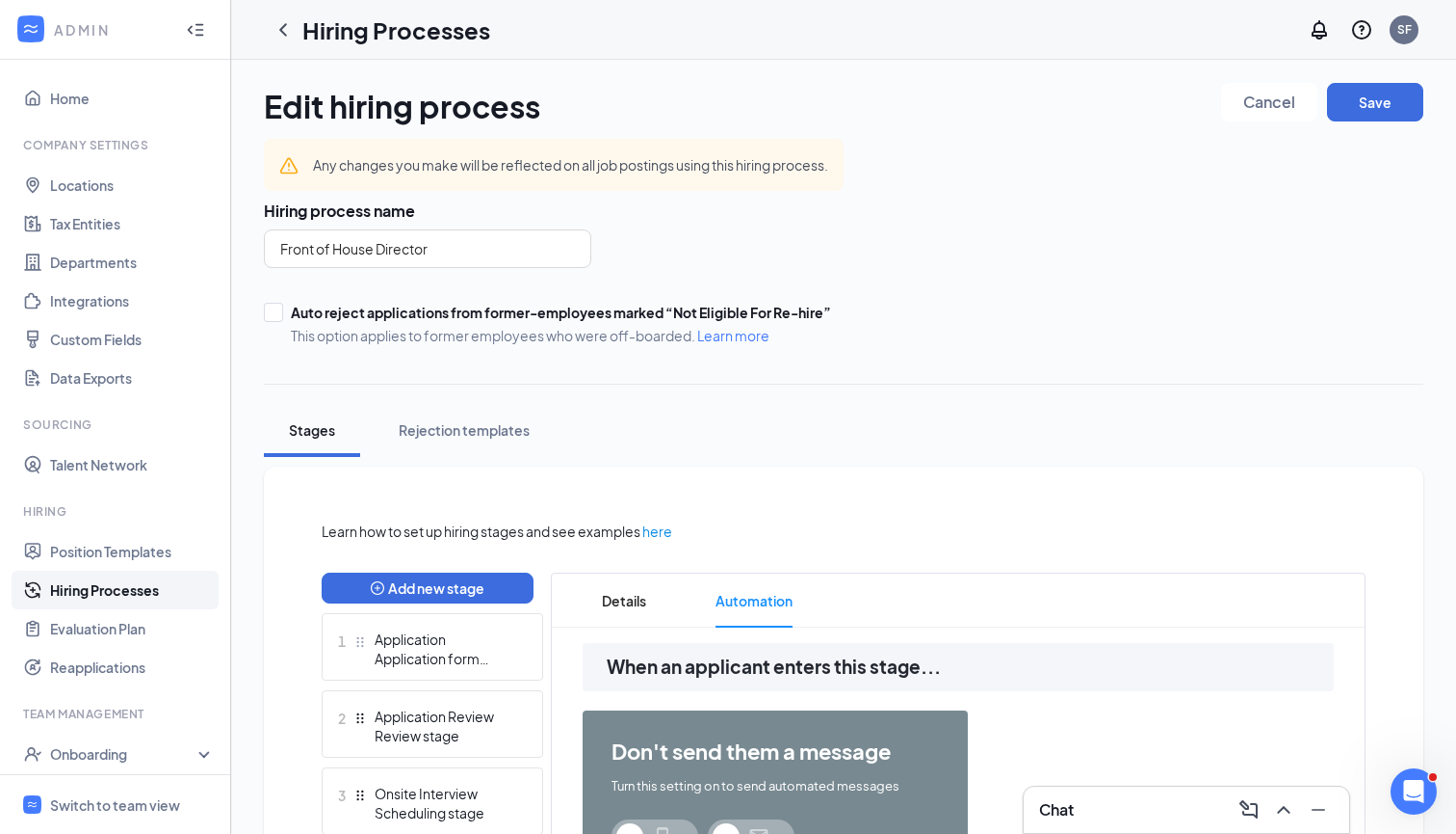
scroll to position [0, 0]
click at [1392, 115] on button "Save" at bounding box center [1376, 102] width 96 height 39
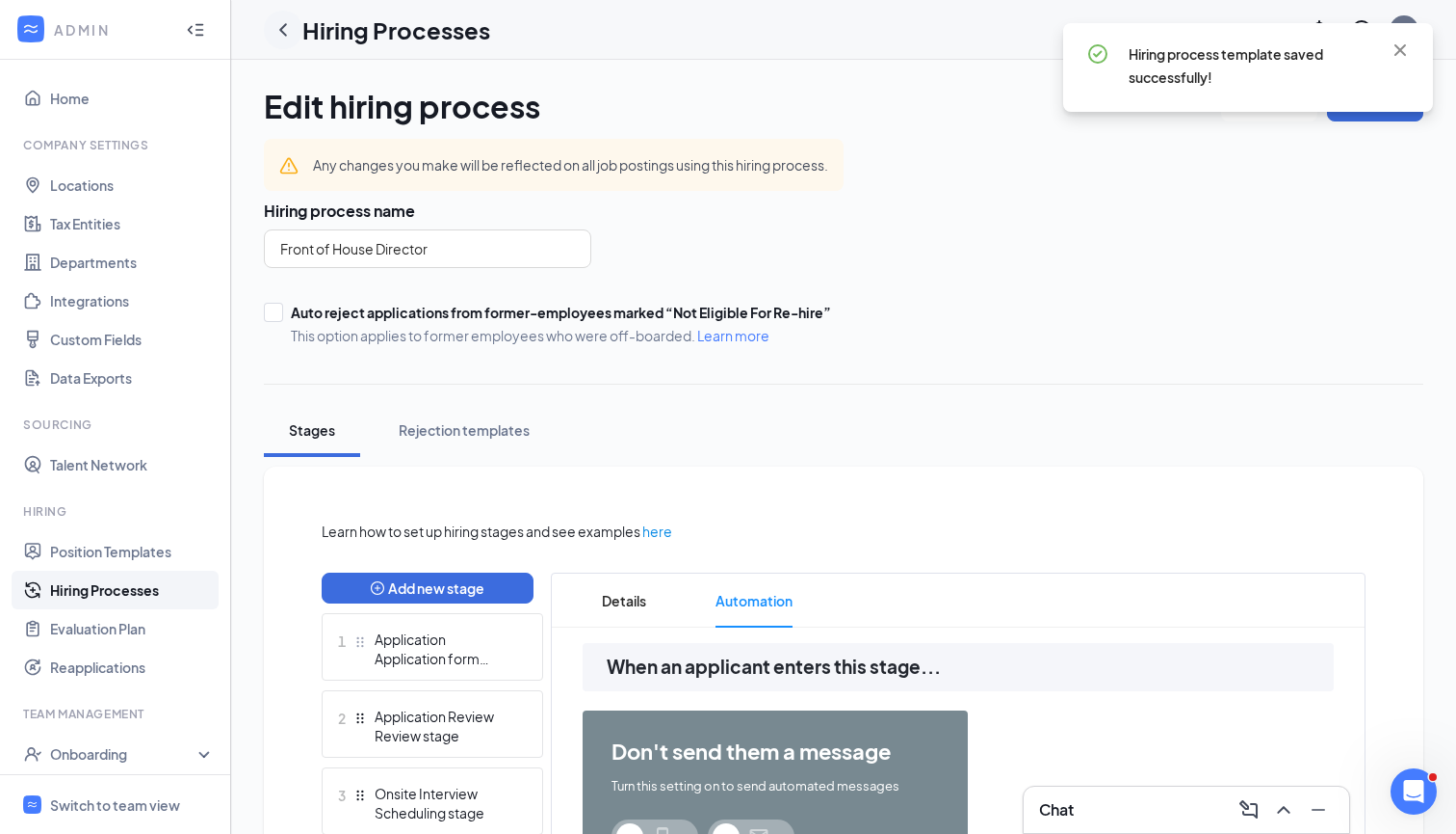
click at [285, 30] on icon "ChevronLeft" at bounding box center [283, 30] width 23 height 23
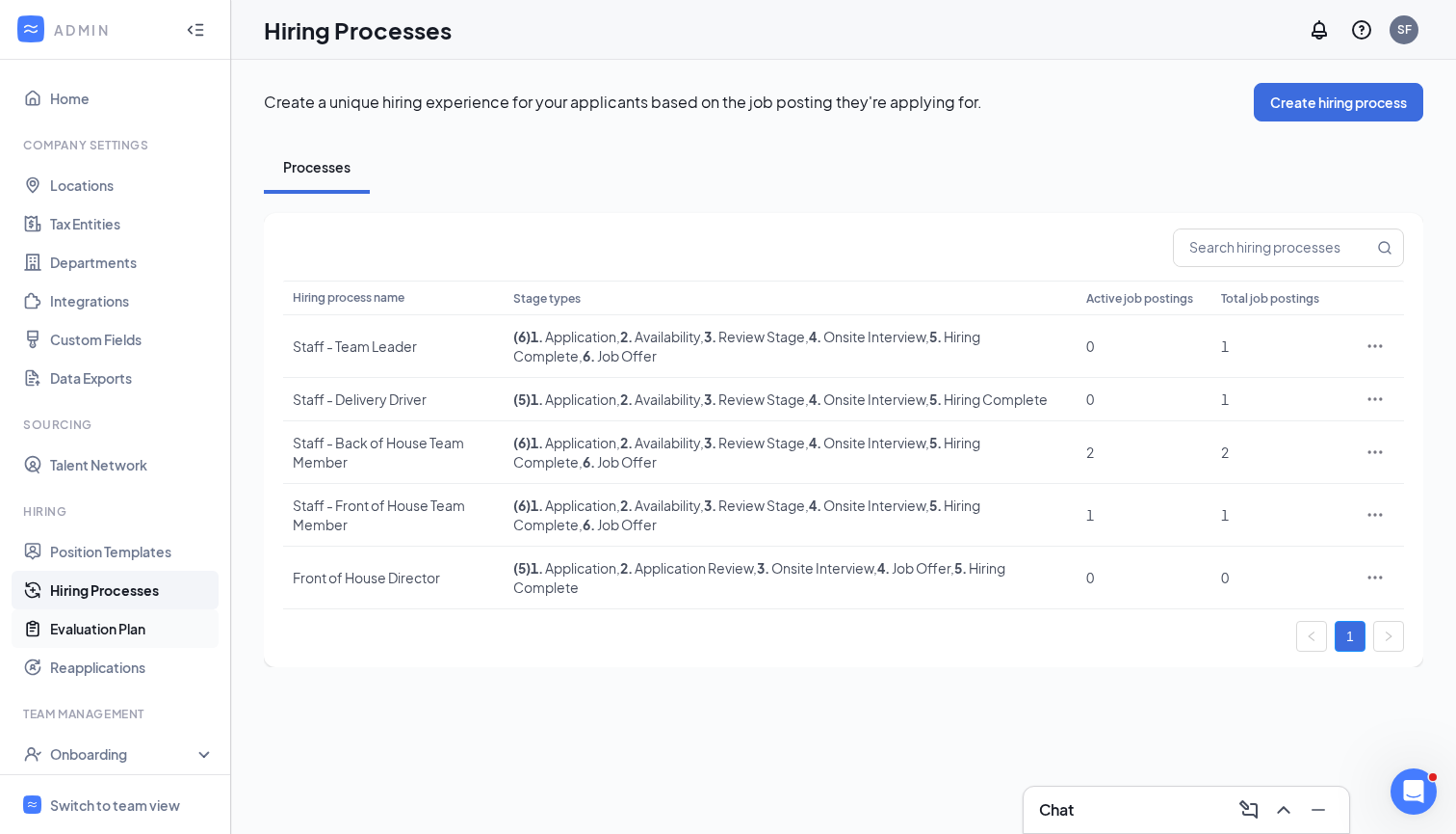
click at [90, 629] on link "Evaluation Plan" at bounding box center [132, 629] width 165 height 39
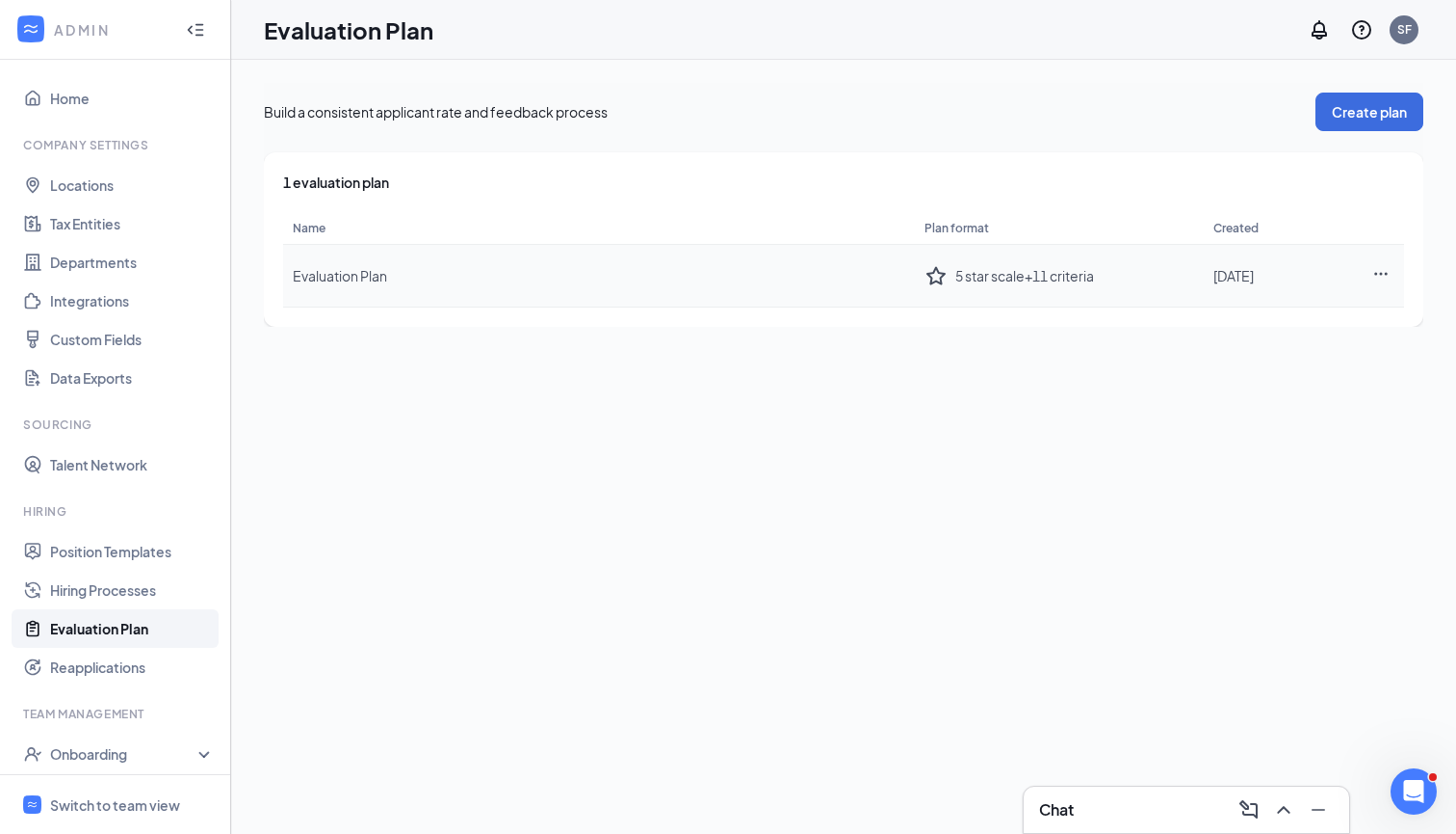
click at [1380, 272] on icon "Ellipses" at bounding box center [1382, 274] width 17 height 17
click at [1257, 316] on div "Edit plan" at bounding box center [1275, 315] width 208 height 19
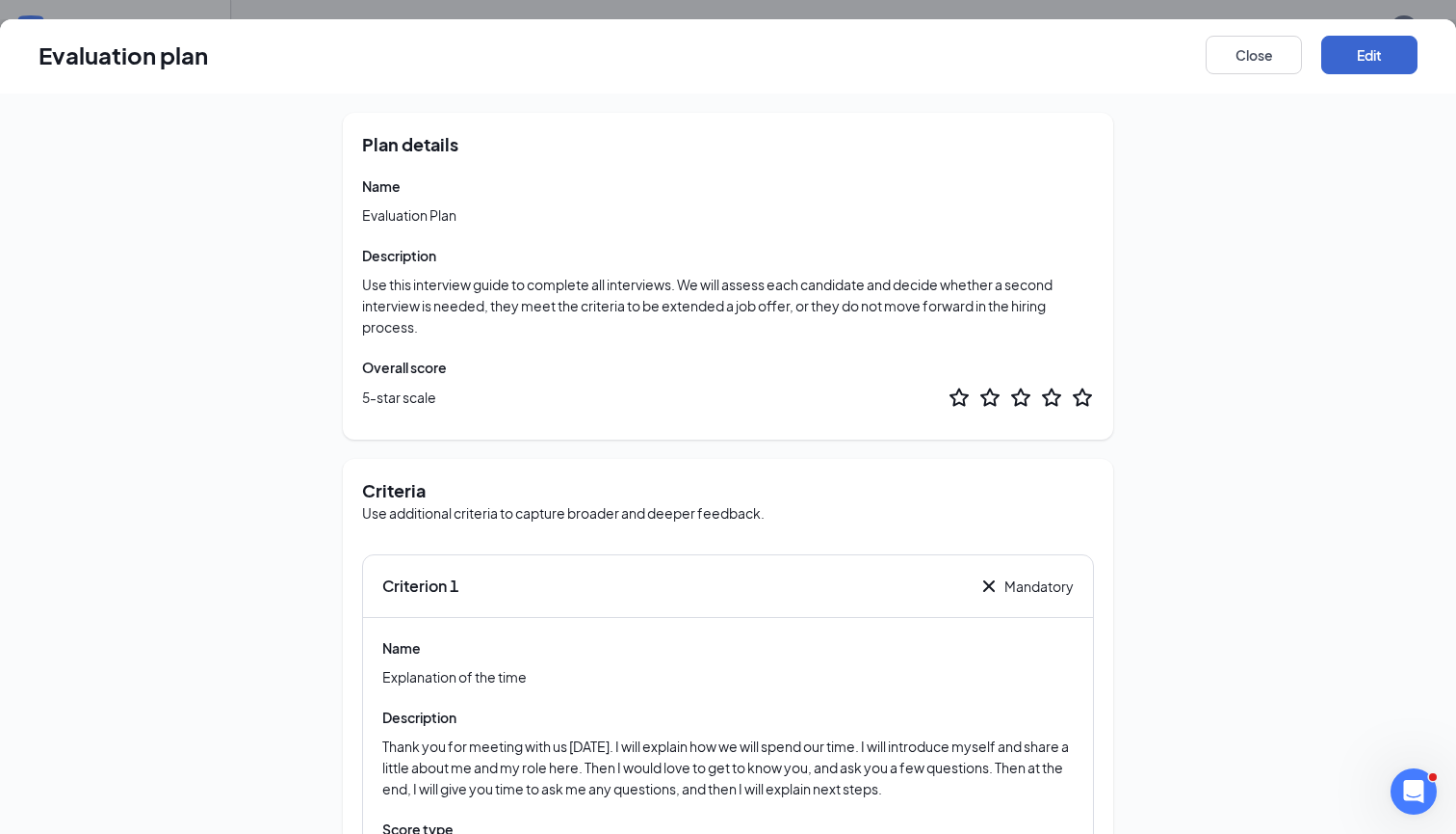
click at [1385, 55] on button "Edit" at bounding box center [1370, 55] width 96 height 39
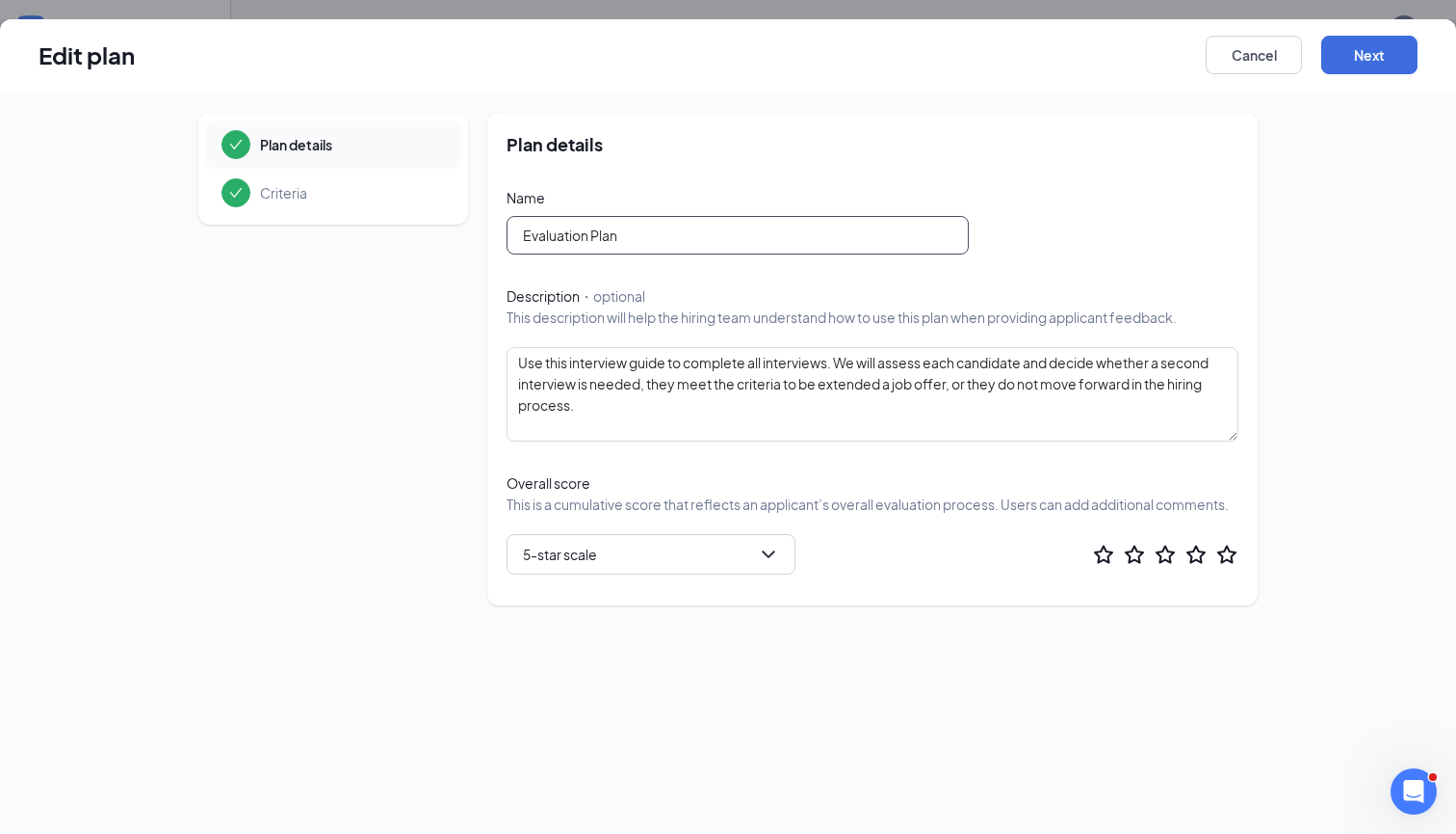
click at [660, 239] on input "Evaluation Plan" at bounding box center [738, 235] width 463 height 39
type input "Evaluation Plan- Team Member"
click at [1370, 47] on button "Next" at bounding box center [1370, 55] width 96 height 39
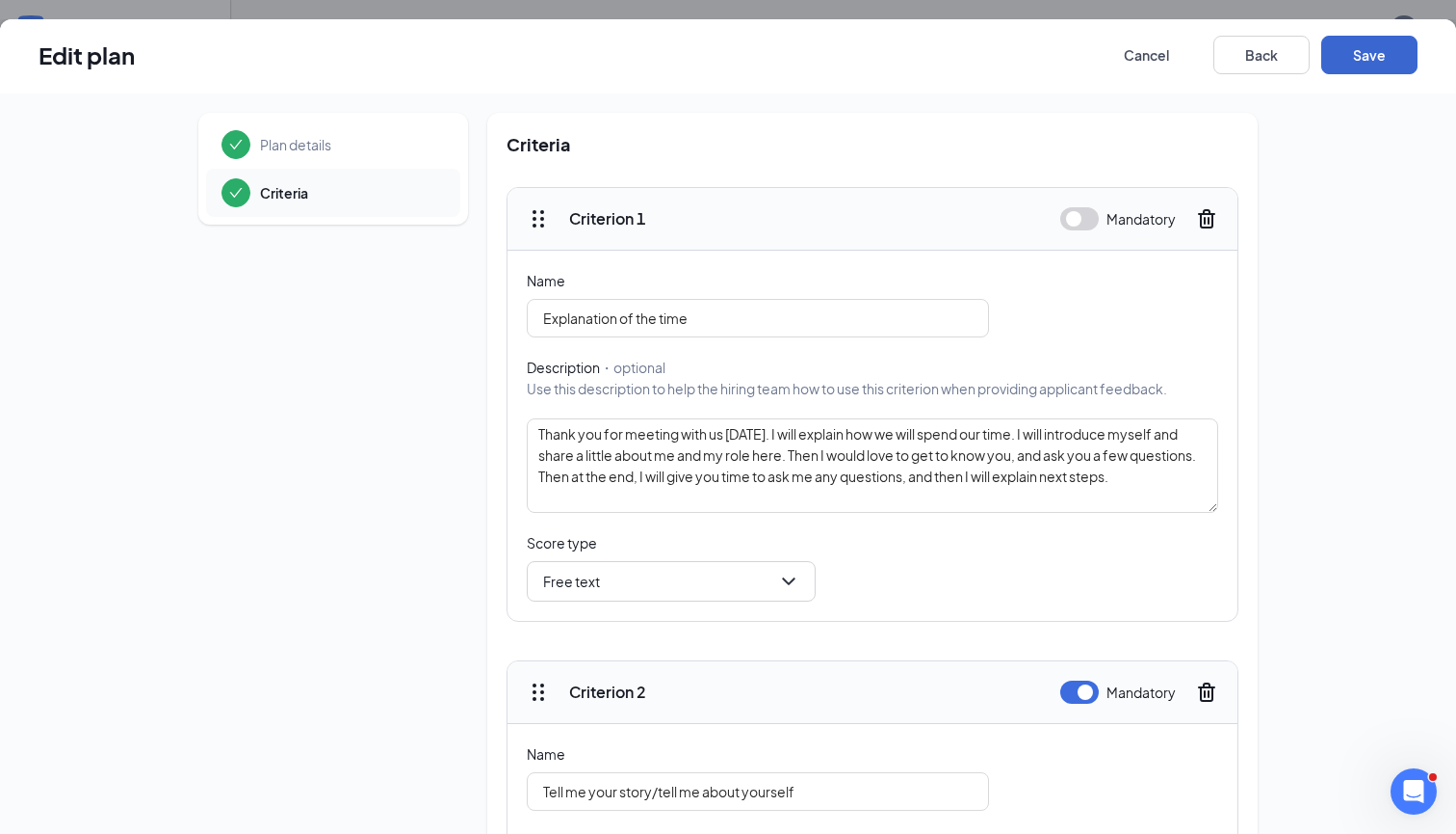
click at [1370, 47] on button "Save" at bounding box center [1370, 55] width 96 height 39
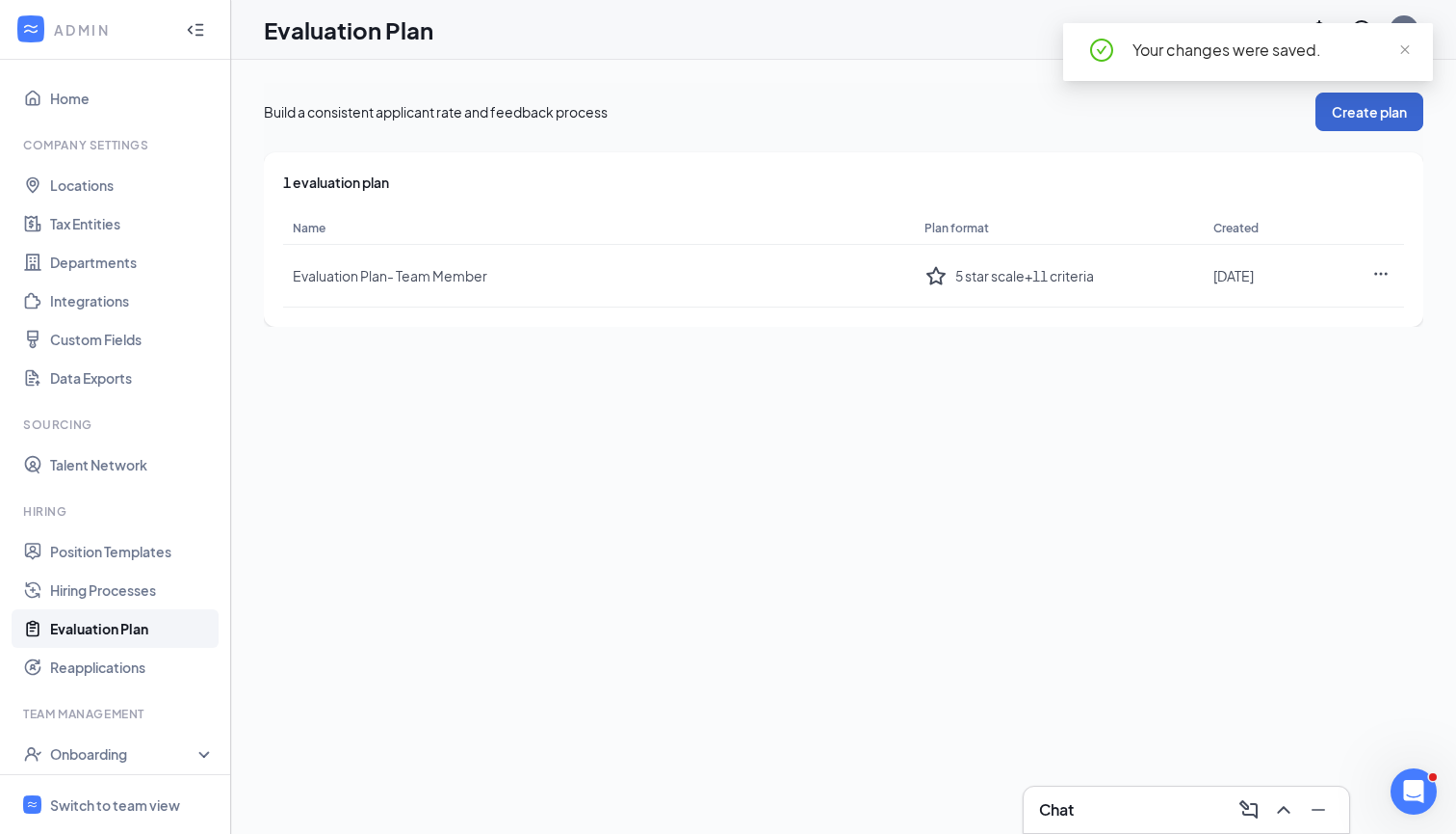
click at [1341, 119] on button "Create plan" at bounding box center [1370, 112] width 108 height 39
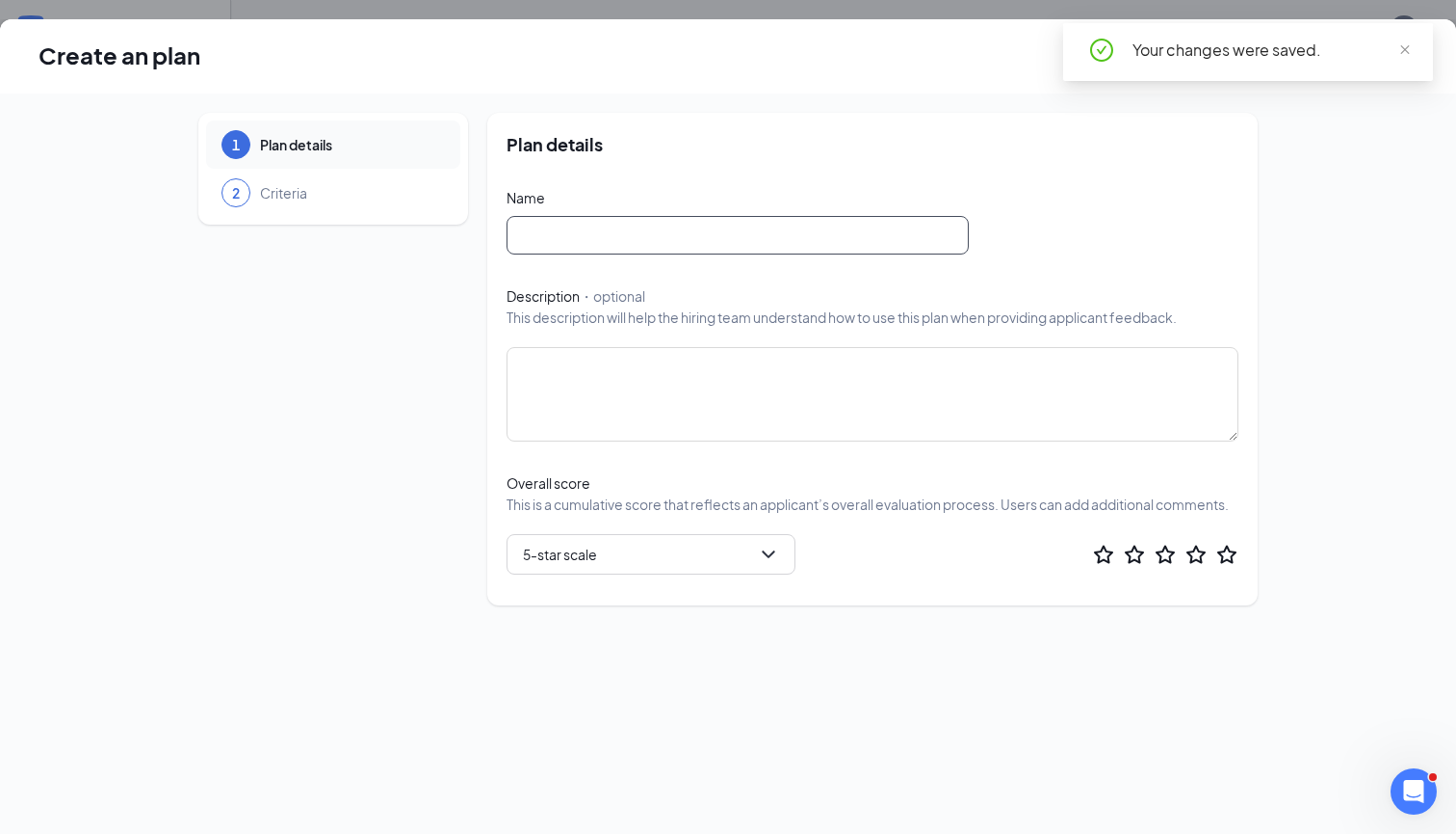
click at [838, 250] on input "text" at bounding box center [738, 235] width 463 height 39
click at [766, 569] on span "5-star scale" at bounding box center [651, 554] width 256 height 29
type input "Director"
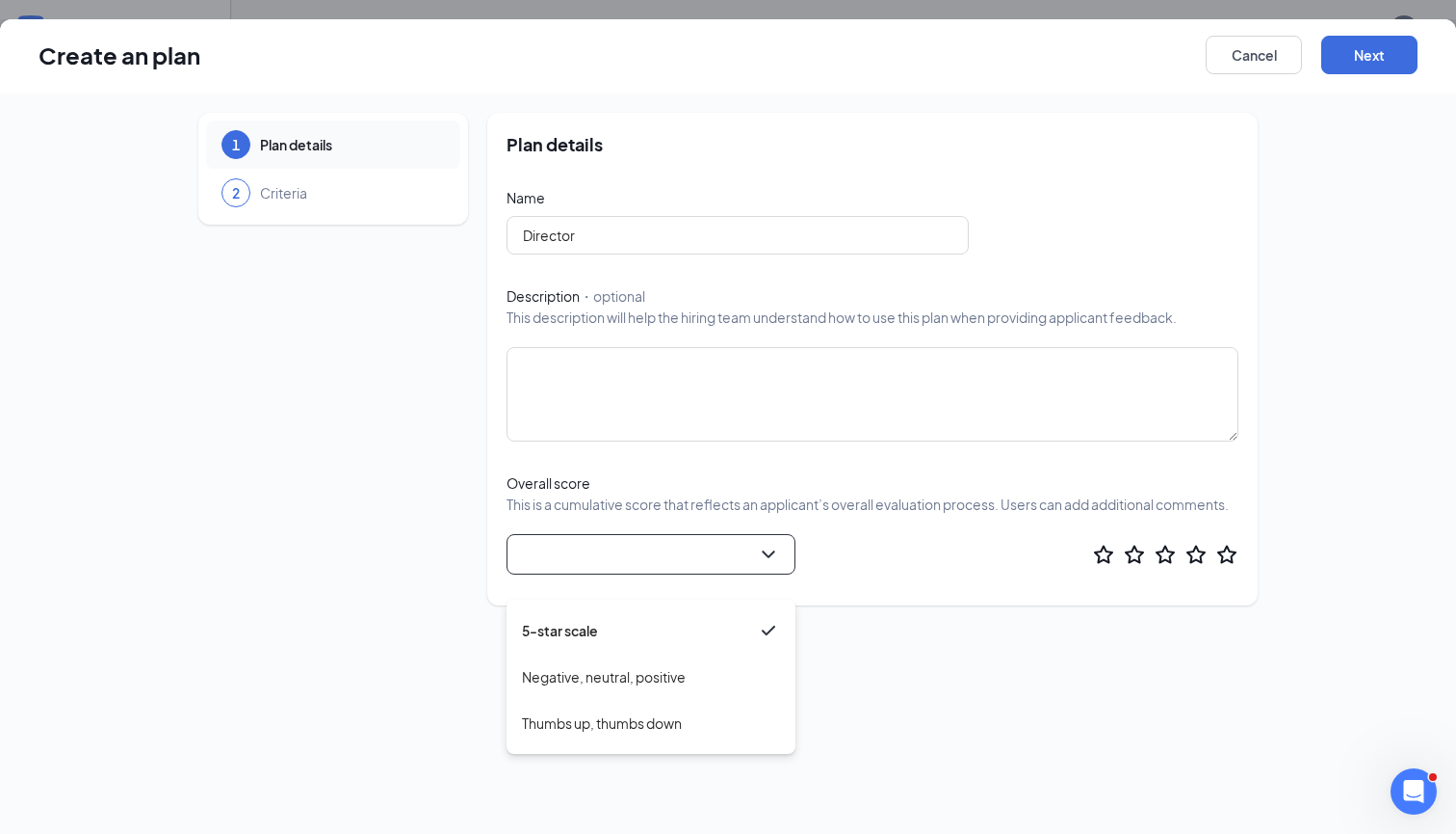
click at [852, 566] on div "5-star scale" at bounding box center [873, 554] width 732 height 40
click at [1356, 69] on button "Next" at bounding box center [1370, 55] width 96 height 39
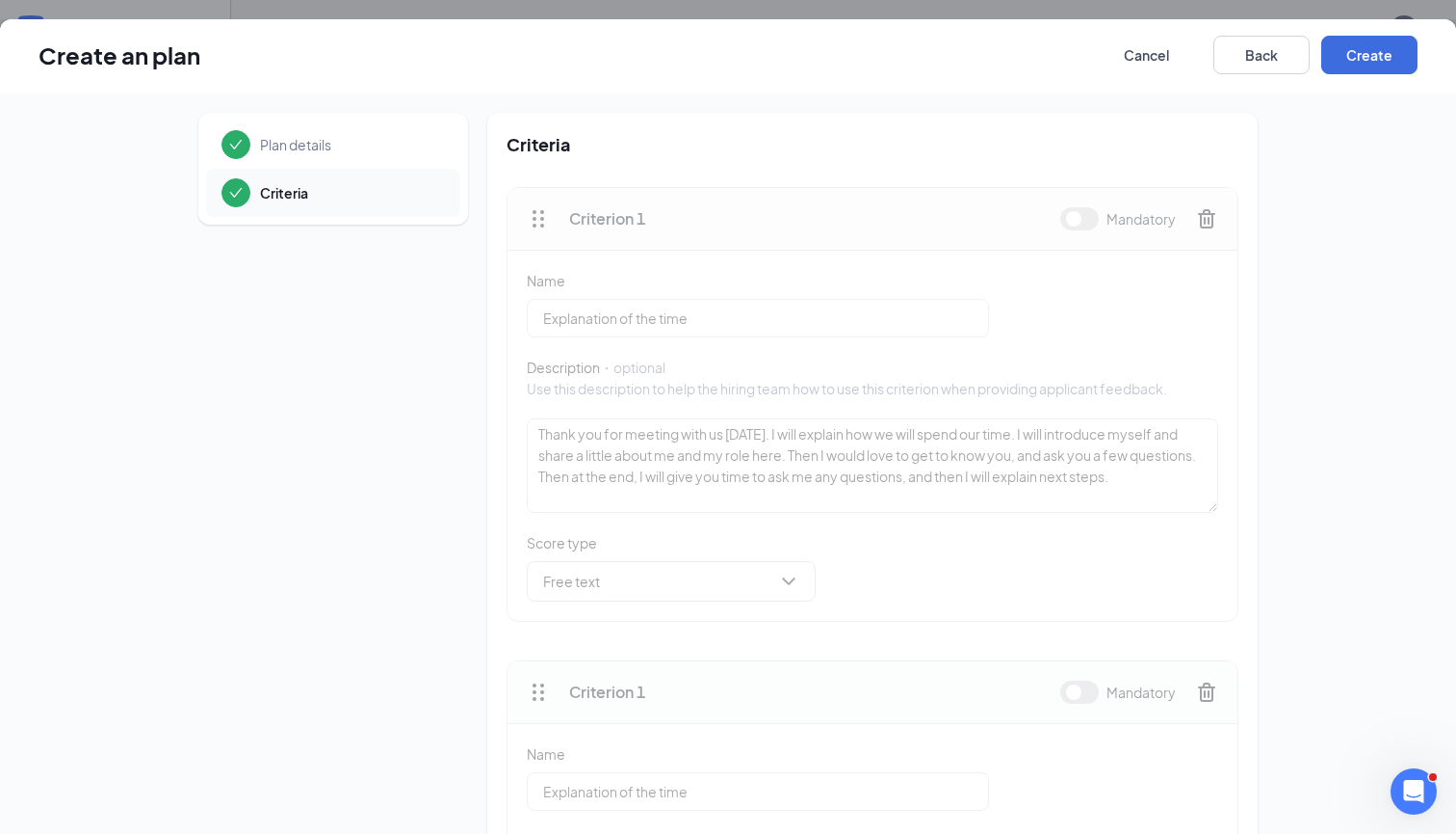
click at [849, 202] on div "Criterion 1 Mandatory" at bounding box center [873, 219] width 730 height 63
click at [736, 248] on div "Criterion 1 Mandatory" at bounding box center [873, 219] width 730 height 63
click at [596, 214] on h3 "Criterion 1" at bounding box center [815, 219] width 491 height 21
click at [555, 216] on div "Criterion 1" at bounding box center [794, 219] width 534 height 23
click at [739, 214] on h3 "Criterion 1" at bounding box center [815, 219] width 491 height 21
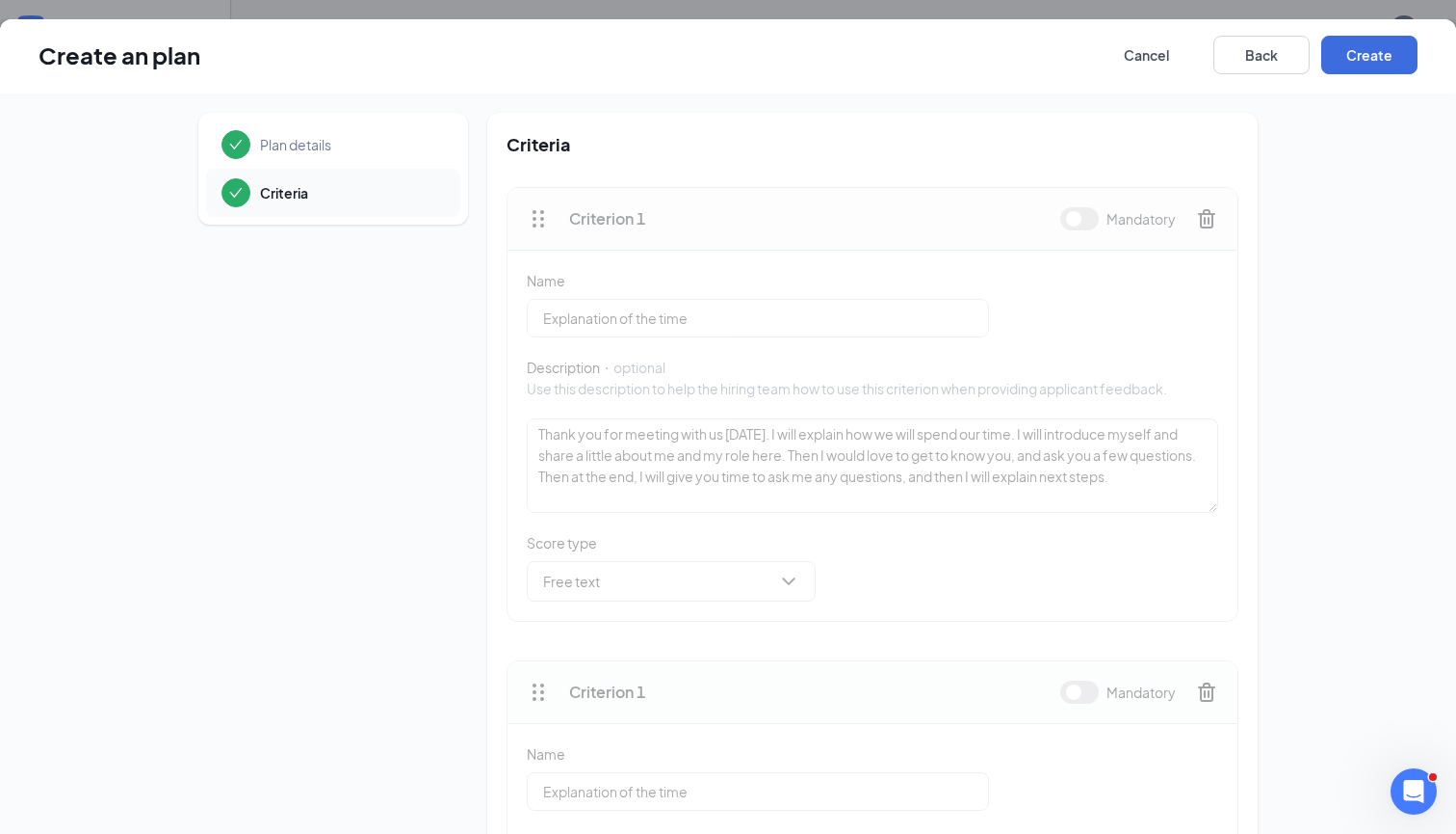
click at [1166, 229] on span "Mandatory" at bounding box center [1142, 219] width 69 height 23
click at [1074, 223] on button "button" at bounding box center [1080, 219] width 39 height 23
click at [789, 330] on input "Explanation of the time" at bounding box center [758, 318] width 463 height 39
click at [1088, 226] on button "button" at bounding box center [1080, 219] width 39 height 23
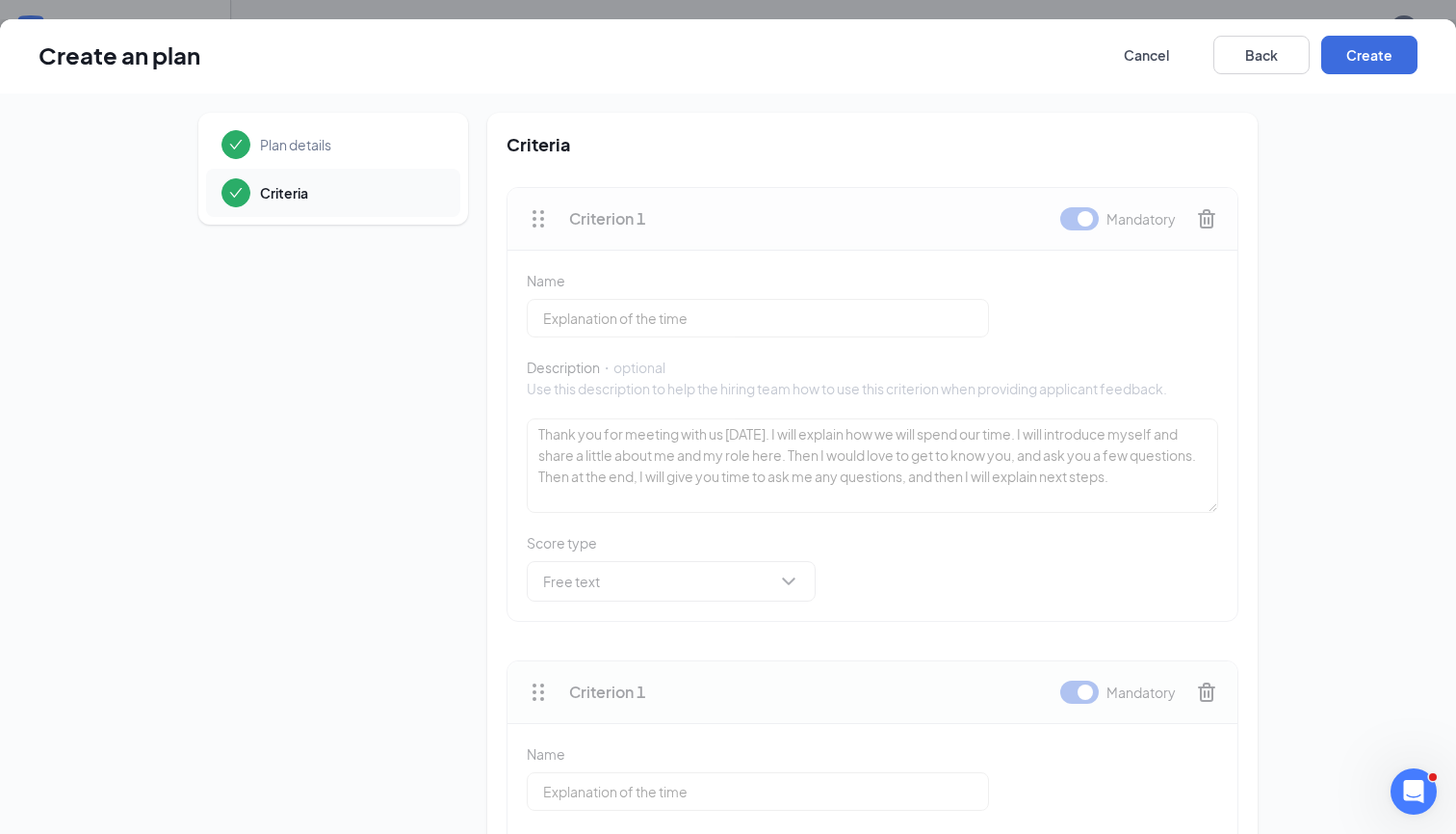
click at [537, 230] on div at bounding box center [539, 219] width 23 height 23
click at [537, 225] on icon "Drag" at bounding box center [539, 219] width 23 height 23
drag, startPoint x: 537, startPoint y: 225, endPoint x: 537, endPoint y: 238, distance: 13.0
click at [537, 238] on div "Criterion 1 Mandatory" at bounding box center [873, 219] width 730 height 63
click at [747, 336] on input "Explanation of the time" at bounding box center [758, 318] width 463 height 39
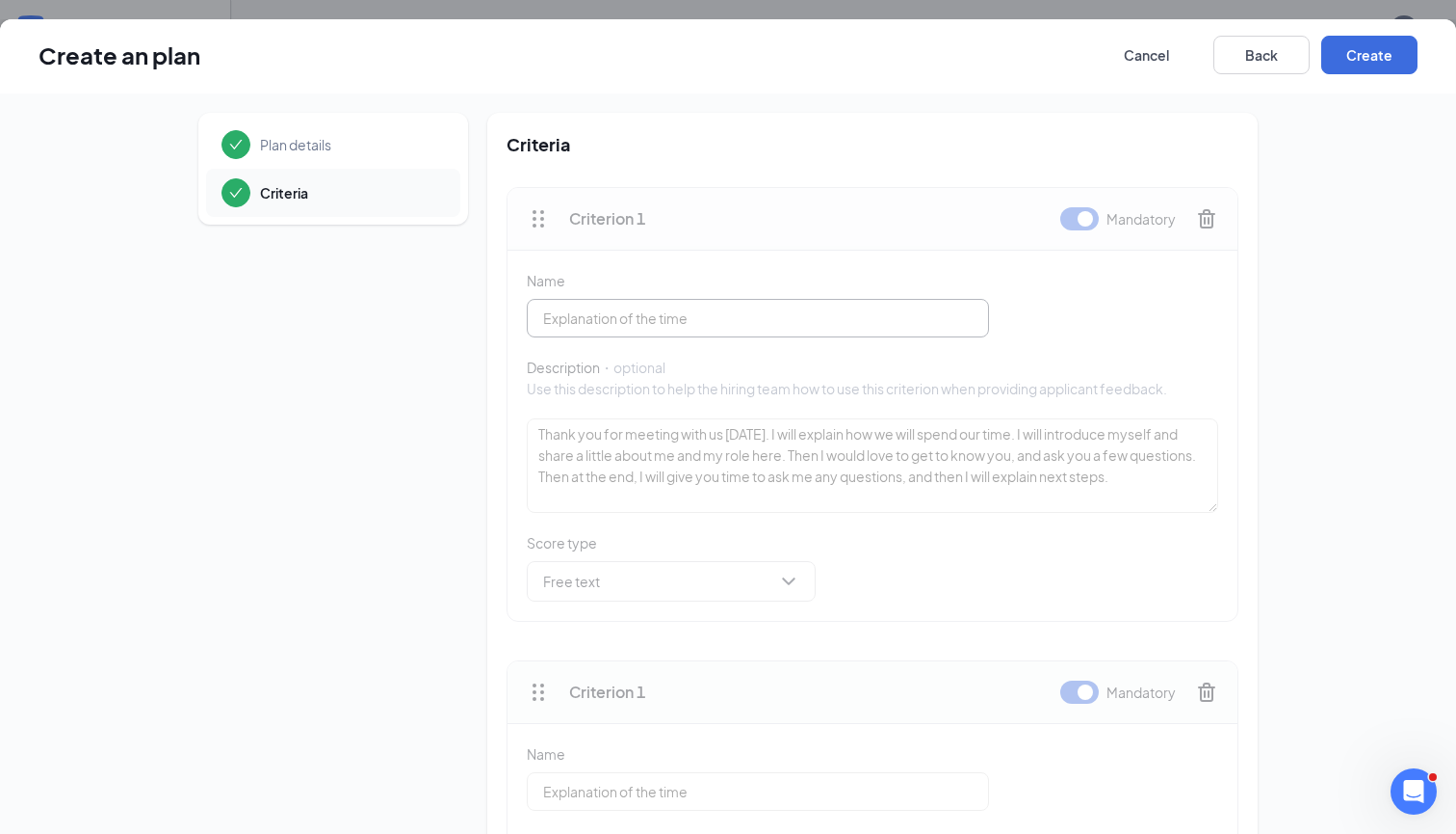
click at [747, 336] on input "Explanation of the time" at bounding box center [758, 318] width 463 height 39
click at [1154, 51] on button "Cancel" at bounding box center [1147, 55] width 96 height 39
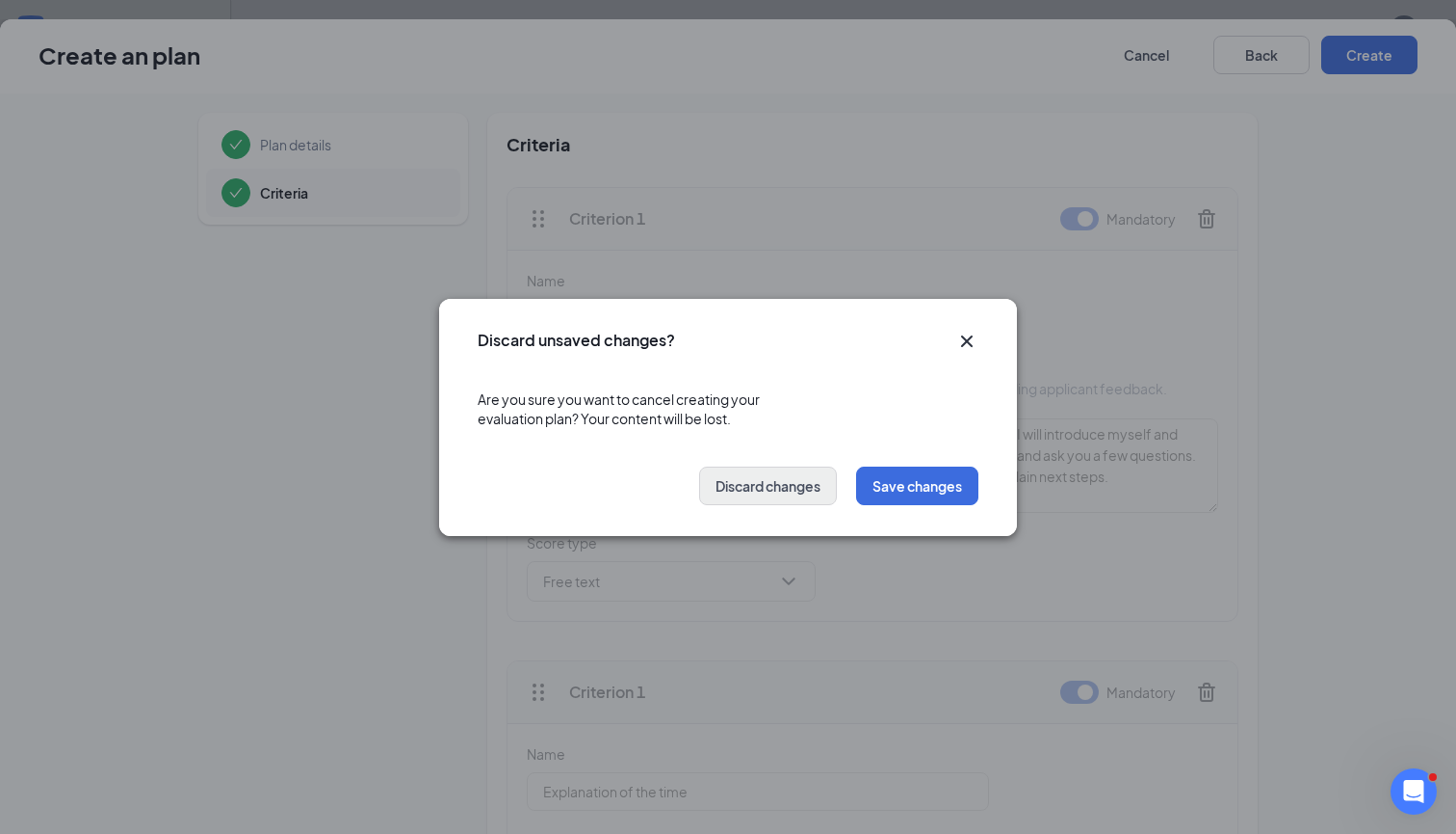
click at [803, 498] on button "Discard changes" at bounding box center [768, 486] width 138 height 39
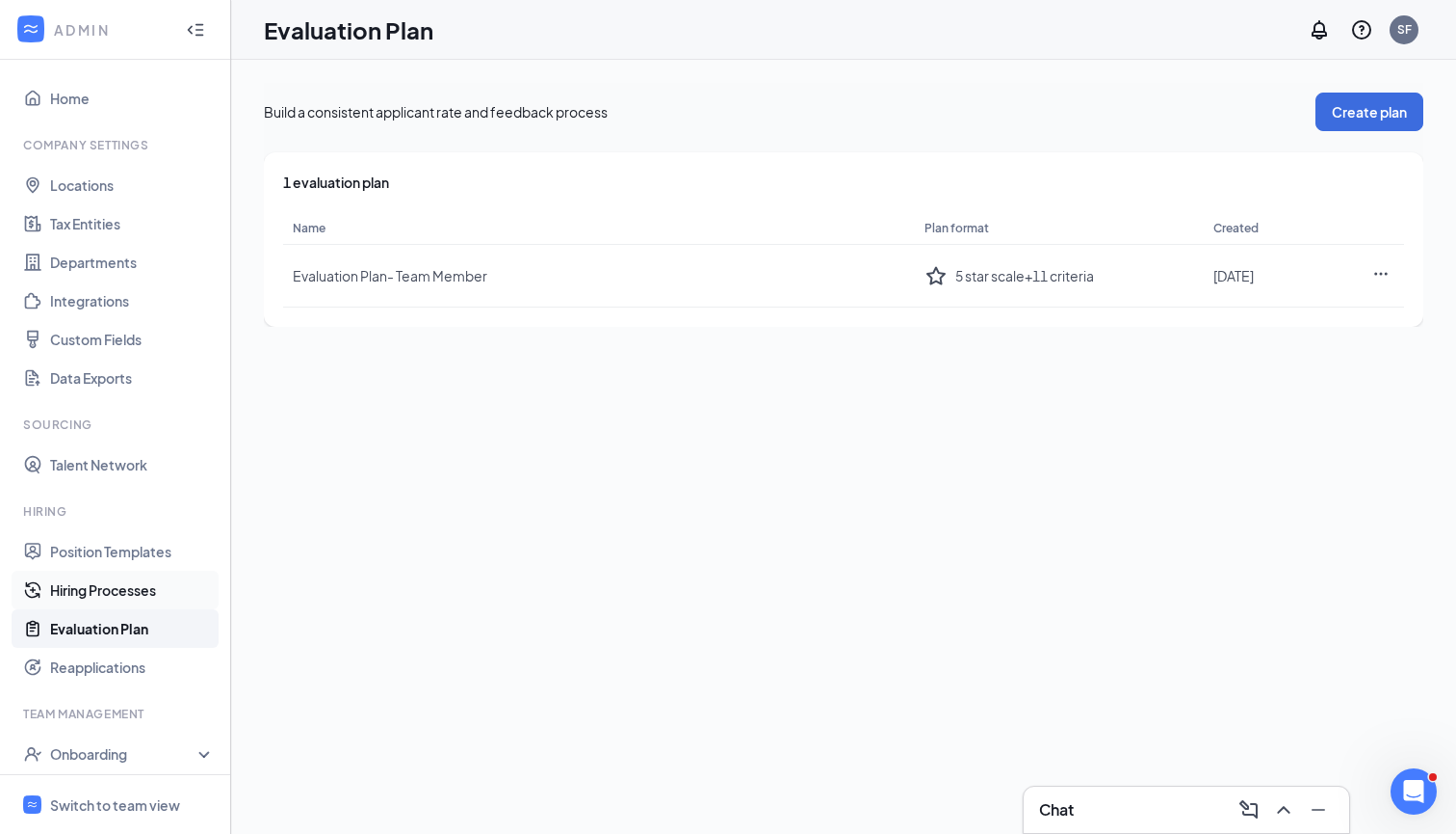
click at [165, 582] on link "Hiring Processes" at bounding box center [132, 590] width 165 height 39
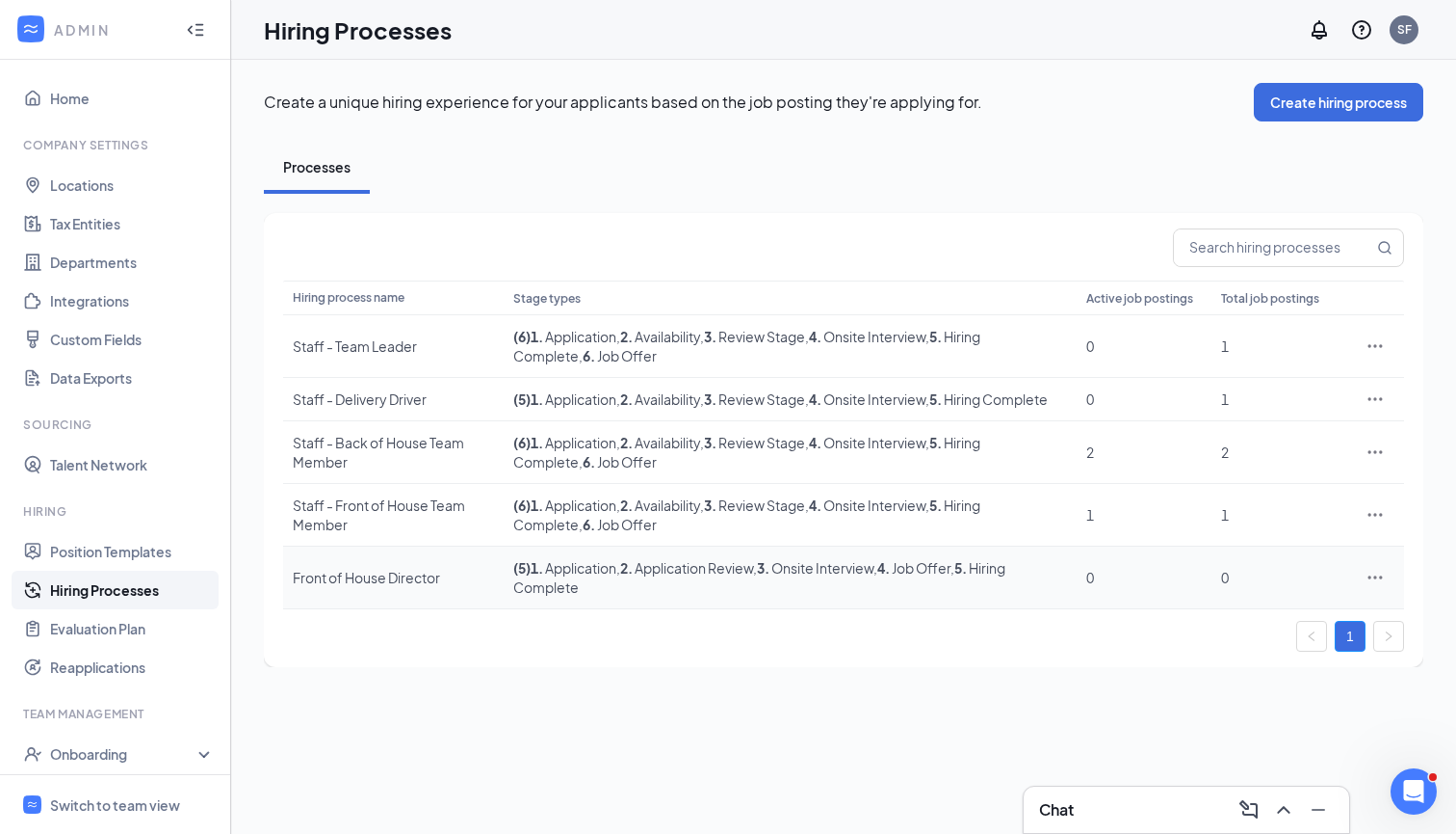
click at [1386, 587] on icon "Ellipses" at bounding box center [1376, 578] width 19 height 19
click at [1219, 635] on span "Edit" at bounding box center [1217, 636] width 25 height 17
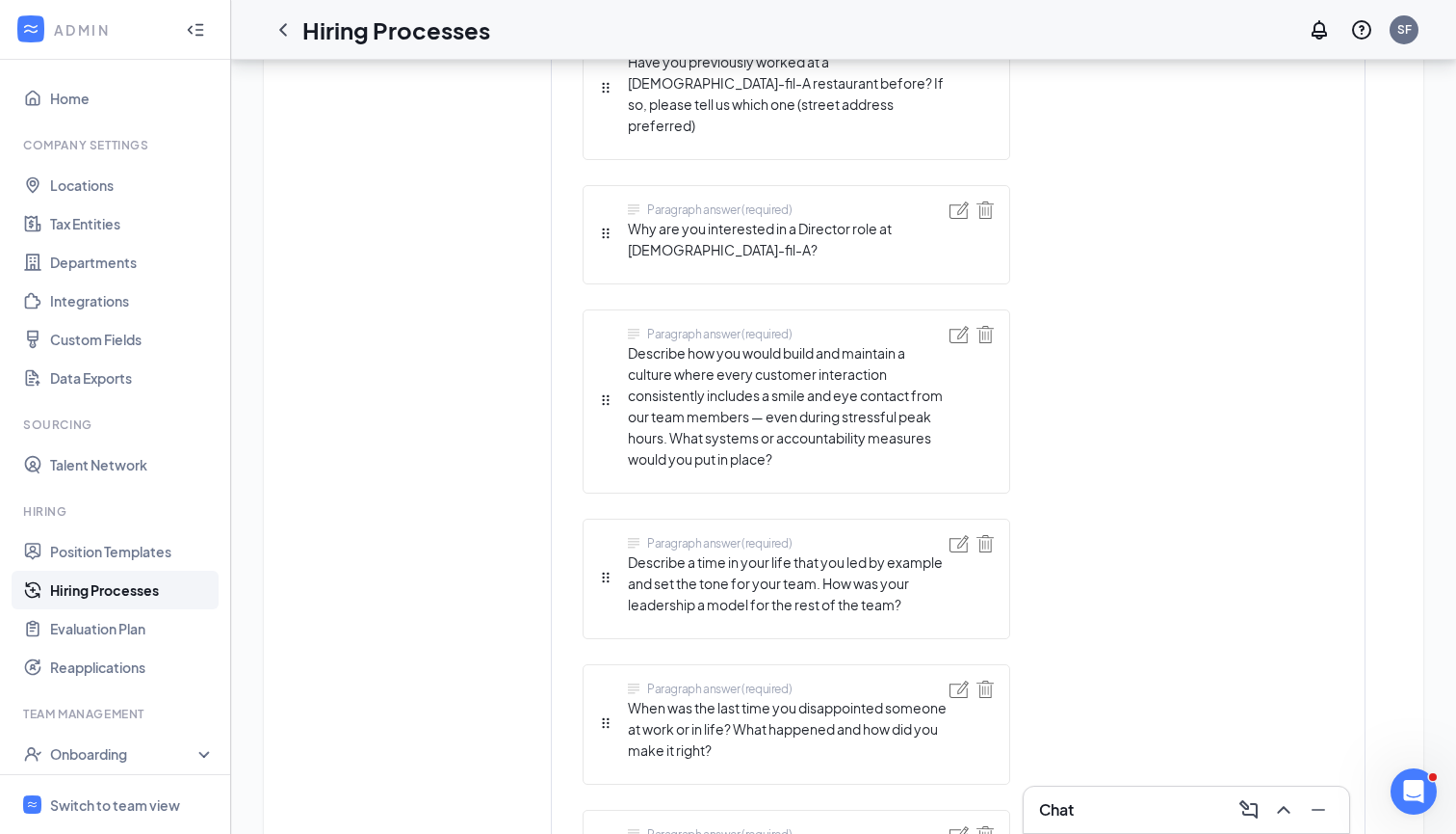
scroll to position [1563, 0]
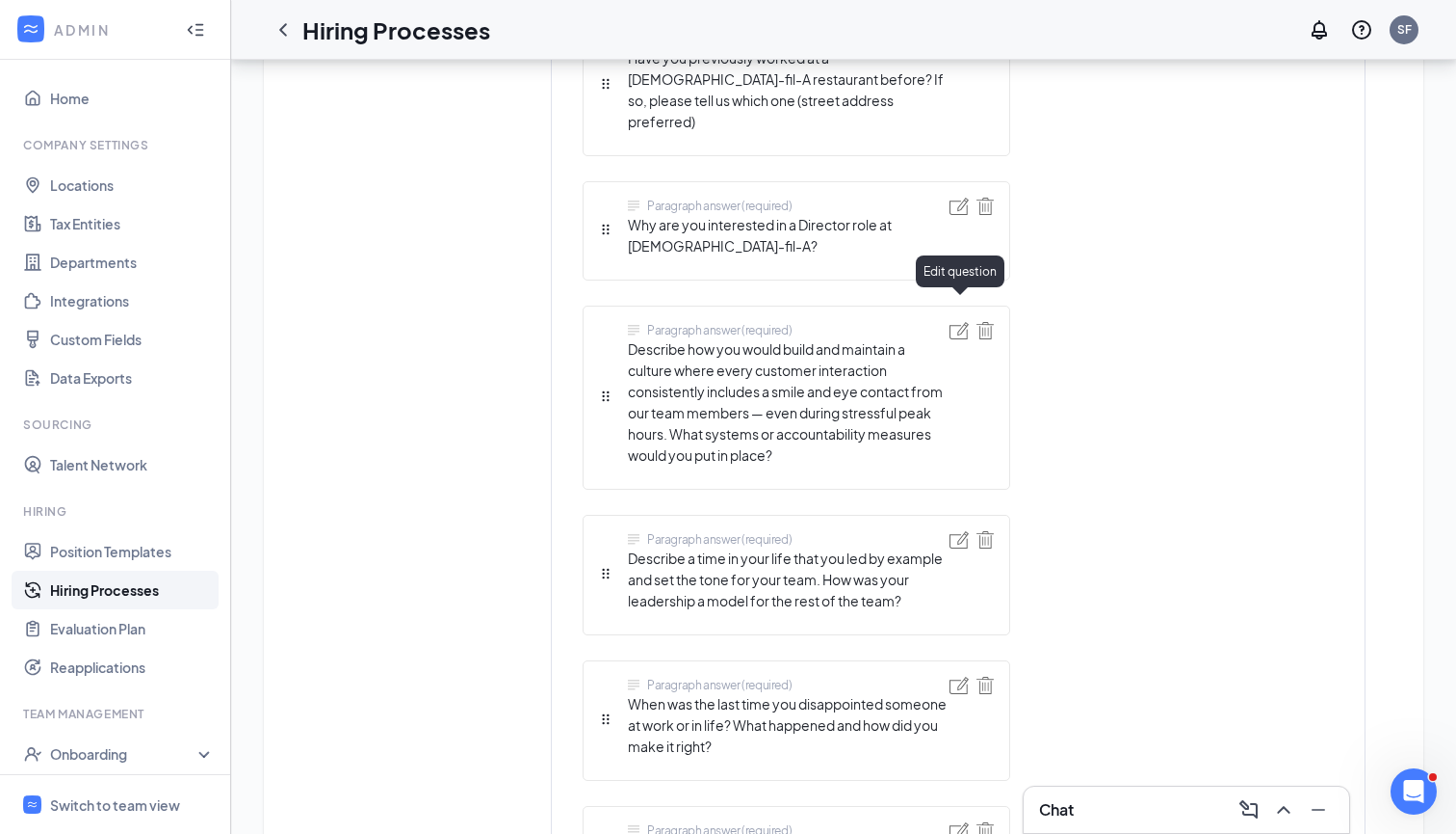
click at [959, 322] on img at bounding box center [960, 331] width 19 height 17
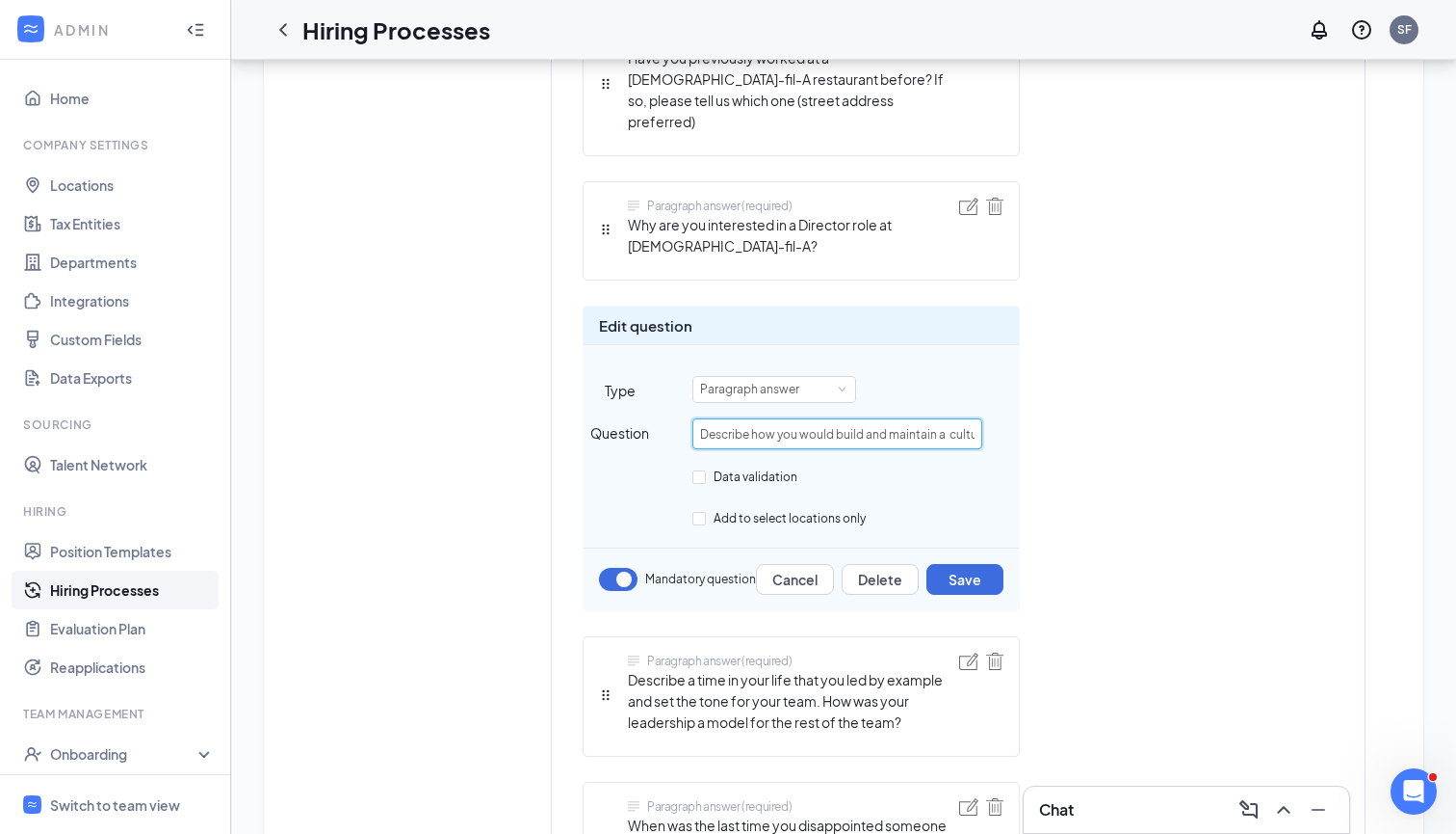
click at [870, 418] on input "Describe how you would build and maintain a culture where every customer intera…" at bounding box center [837, 434] width 290 height 31
click at [966, 418] on input "Describe how you would build and maintain a culture where every customer intera…" at bounding box center [837, 434] width 290 height 31
type input "Describe how you would build and maintain a culture where every customer intera…"
click at [976, 564] on button "Save" at bounding box center [966, 579] width 77 height 31
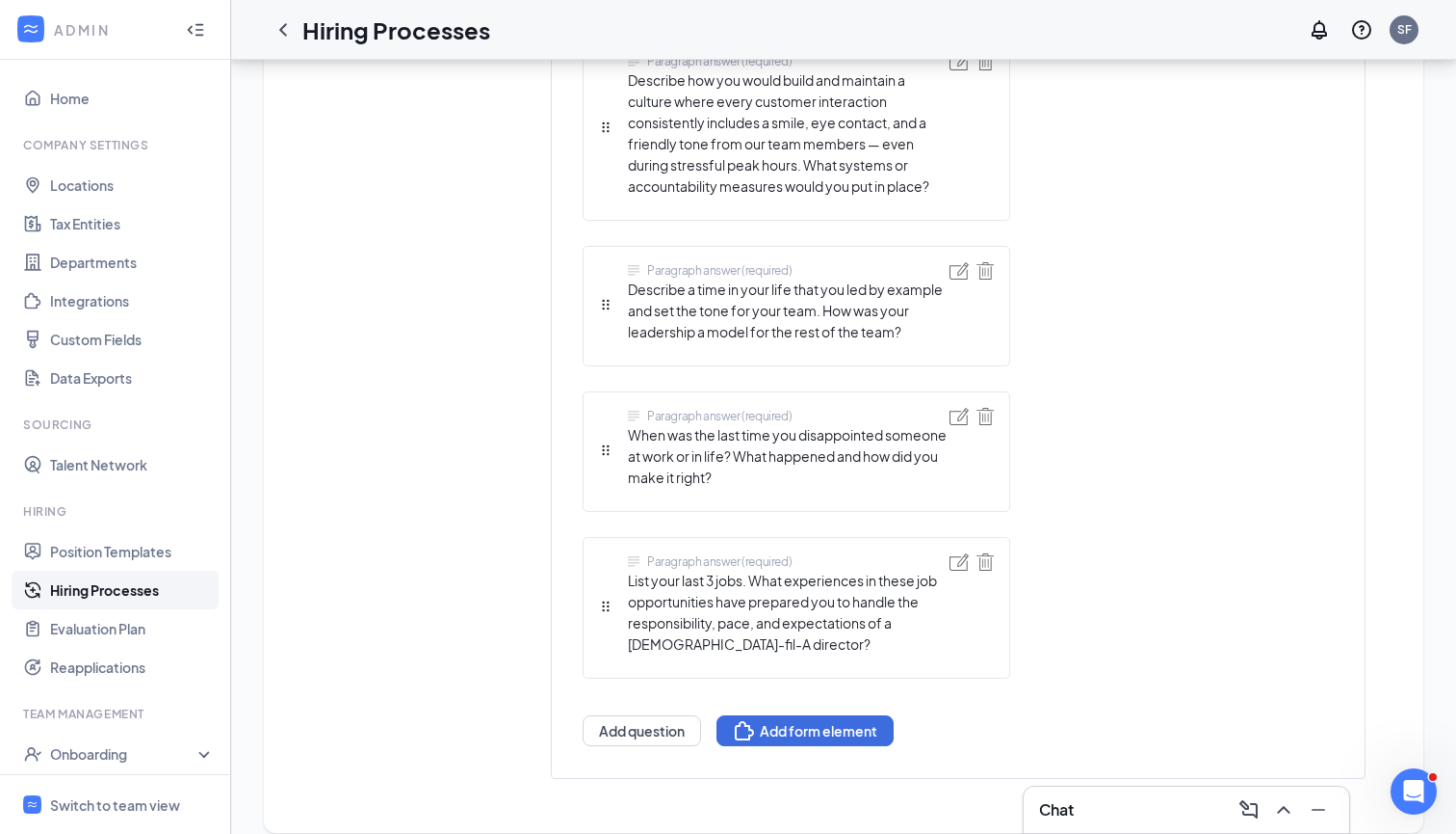
scroll to position [1831, 0]
click at [955, 554] on img at bounding box center [960, 563] width 19 height 17
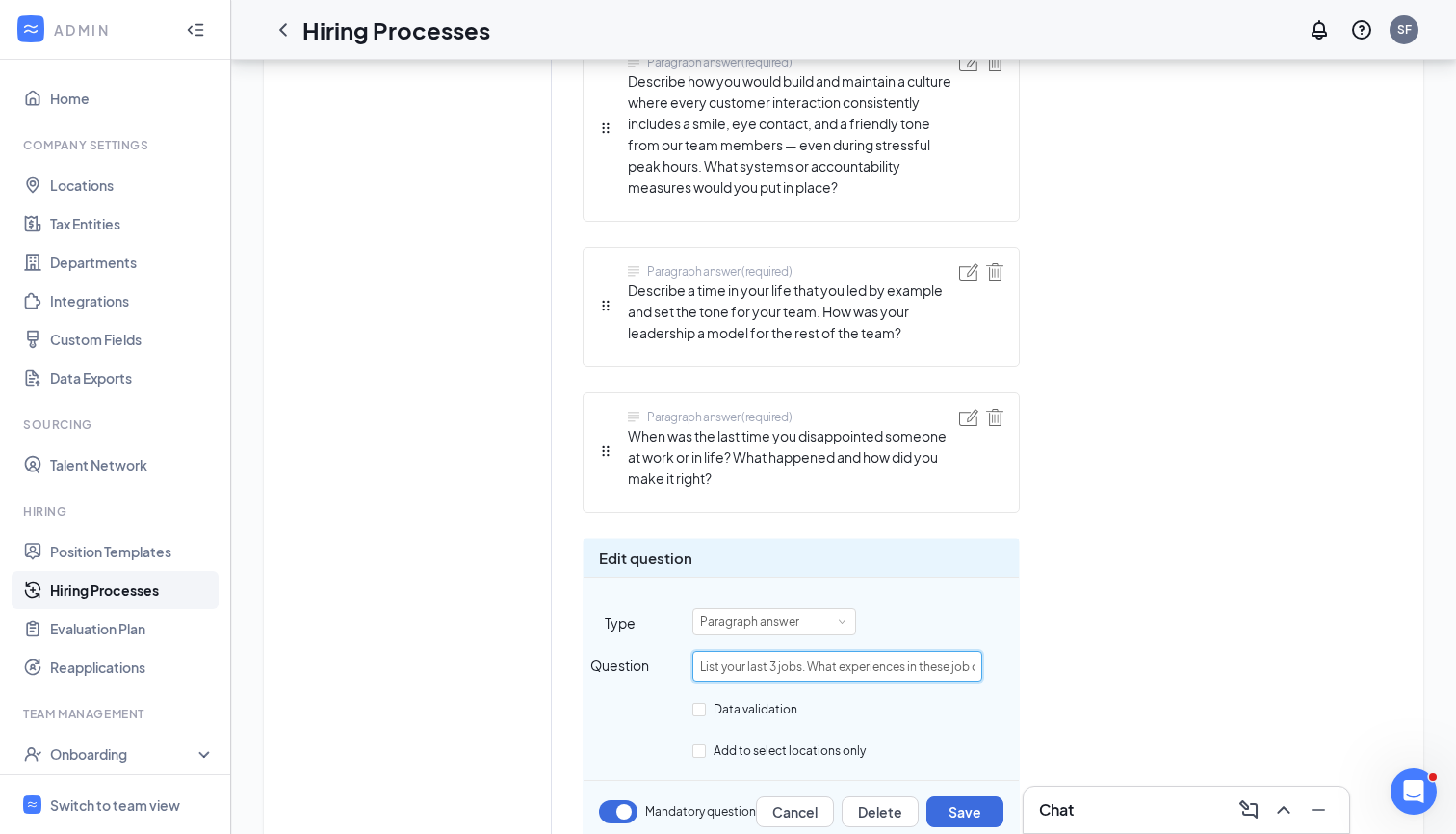
click at [841, 651] on input "List your last 3 jobs. What experiences in these job opportunities have prepare…" at bounding box center [837, 666] width 290 height 31
click at [966, 651] on input "List your last 3 jobs. What experiences in these job opportunities have prepare…" at bounding box center [837, 666] width 290 height 31
click at [798, 651] on input "List your last 3 jobs. What experiences in these job opportunities have prepare…" at bounding box center [837, 666] width 290 height 31
click at [779, 651] on input "List your last 3 jobs. What experiences in these job opportunities have prepare…" at bounding box center [837, 666] width 290 height 31
type input "List your last 3 jobs. What experiences in these job opportunities have prepare…"
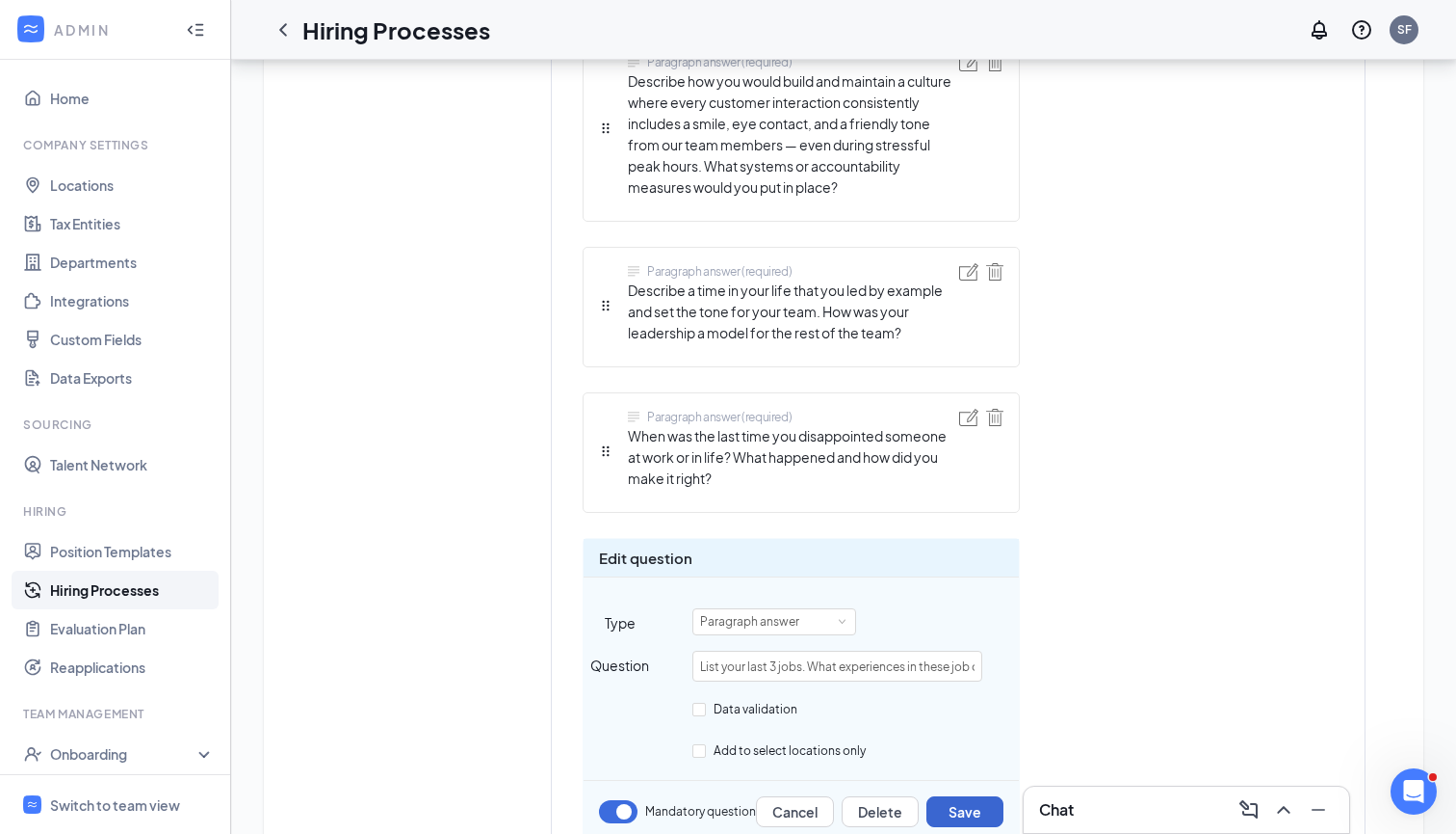
click at [967, 796] on button "Save" at bounding box center [966, 812] width 77 height 31
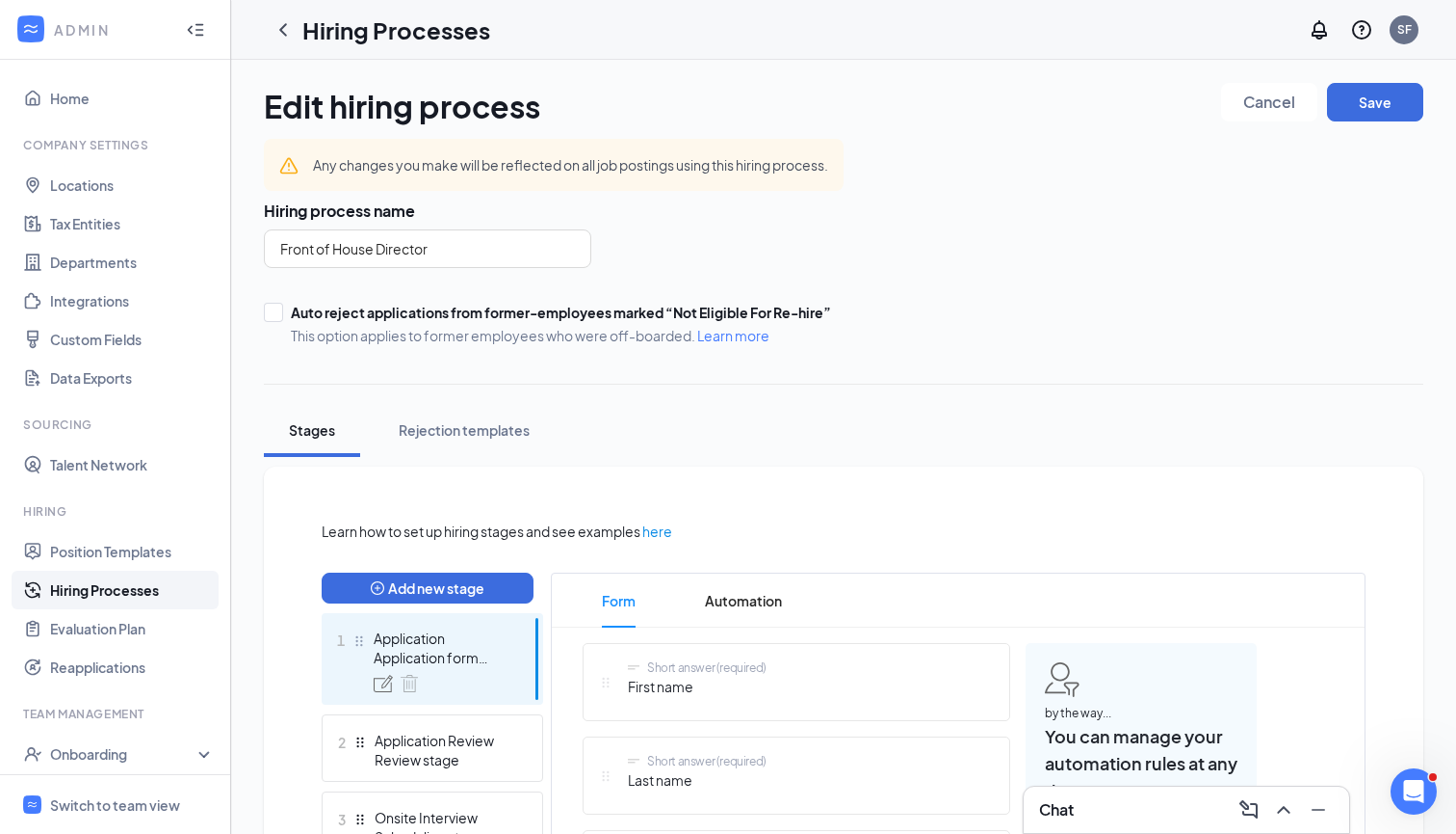
scroll to position [0, 0]
click at [1353, 96] on button "Save" at bounding box center [1376, 102] width 96 height 39
click at [132, 794] on span "Switch to team view" at bounding box center [132, 804] width 165 height 59
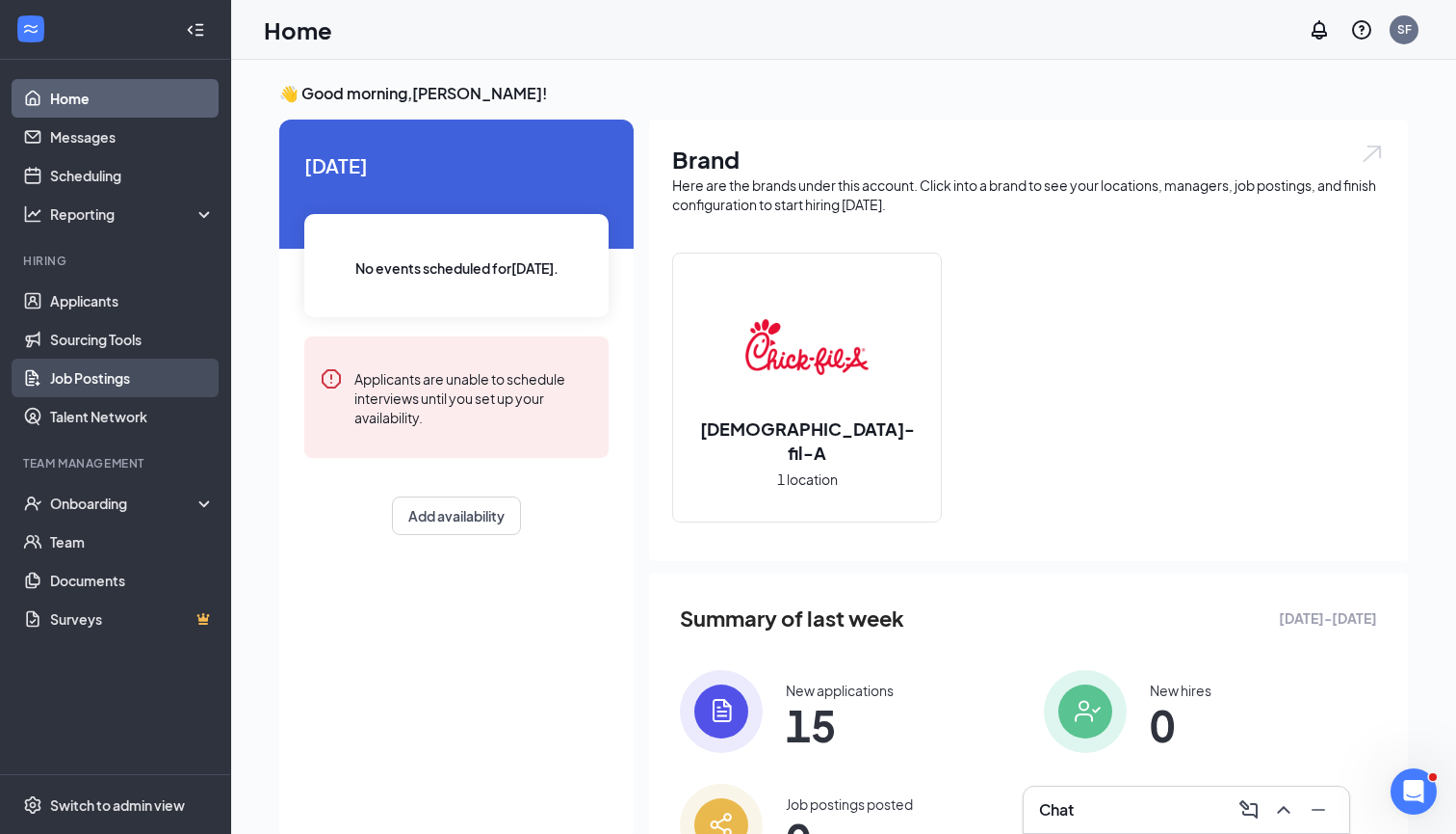
click at [129, 383] on link "Job Postings" at bounding box center [132, 378] width 165 height 39
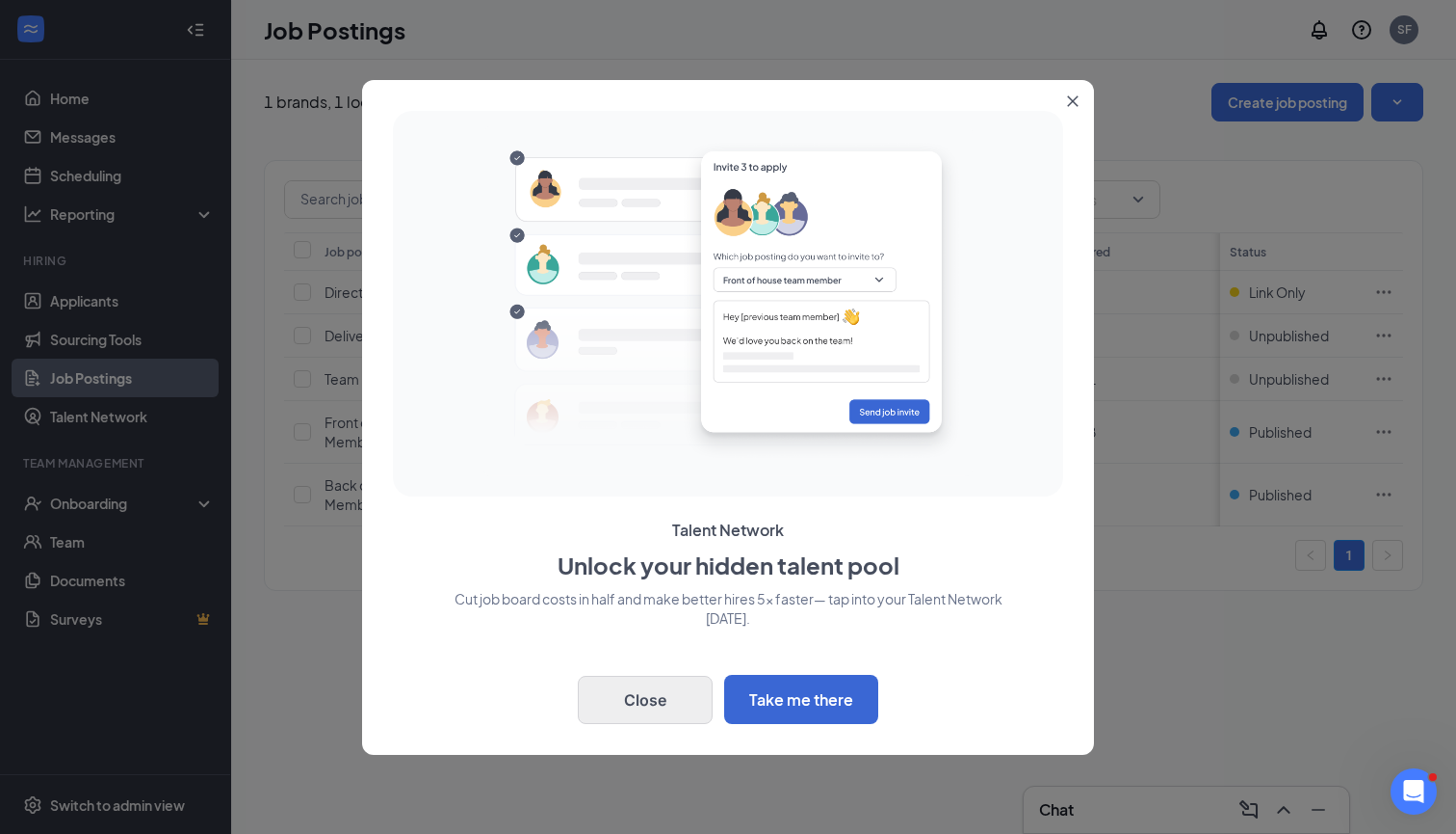
click at [657, 678] on button "Close" at bounding box center [646, 700] width 135 height 48
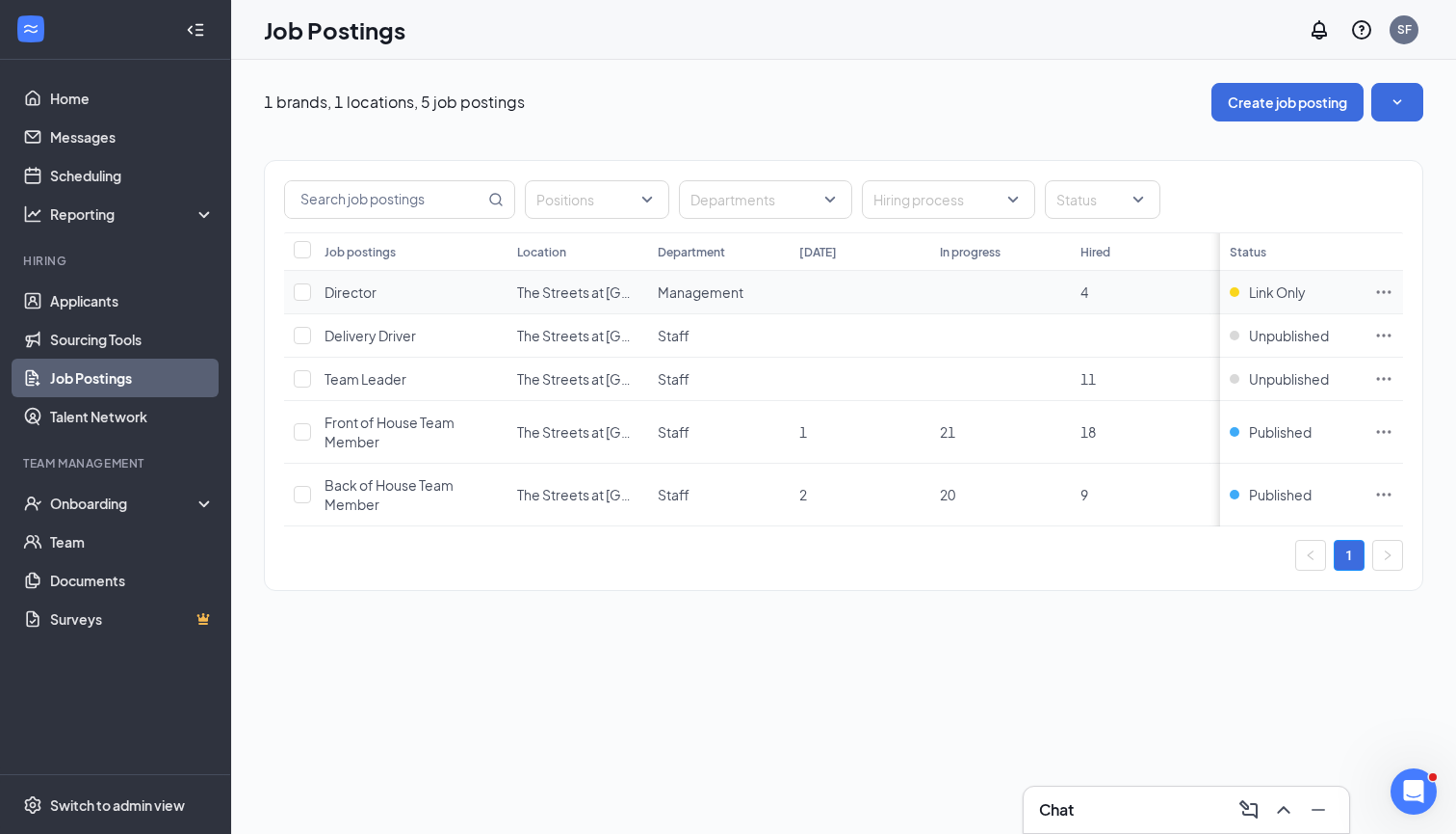
click at [1383, 292] on icon "Ellipses" at bounding box center [1385, 292] width 19 height 19
click at [306, 294] on input "checkbox" at bounding box center [303, 292] width 17 height 17
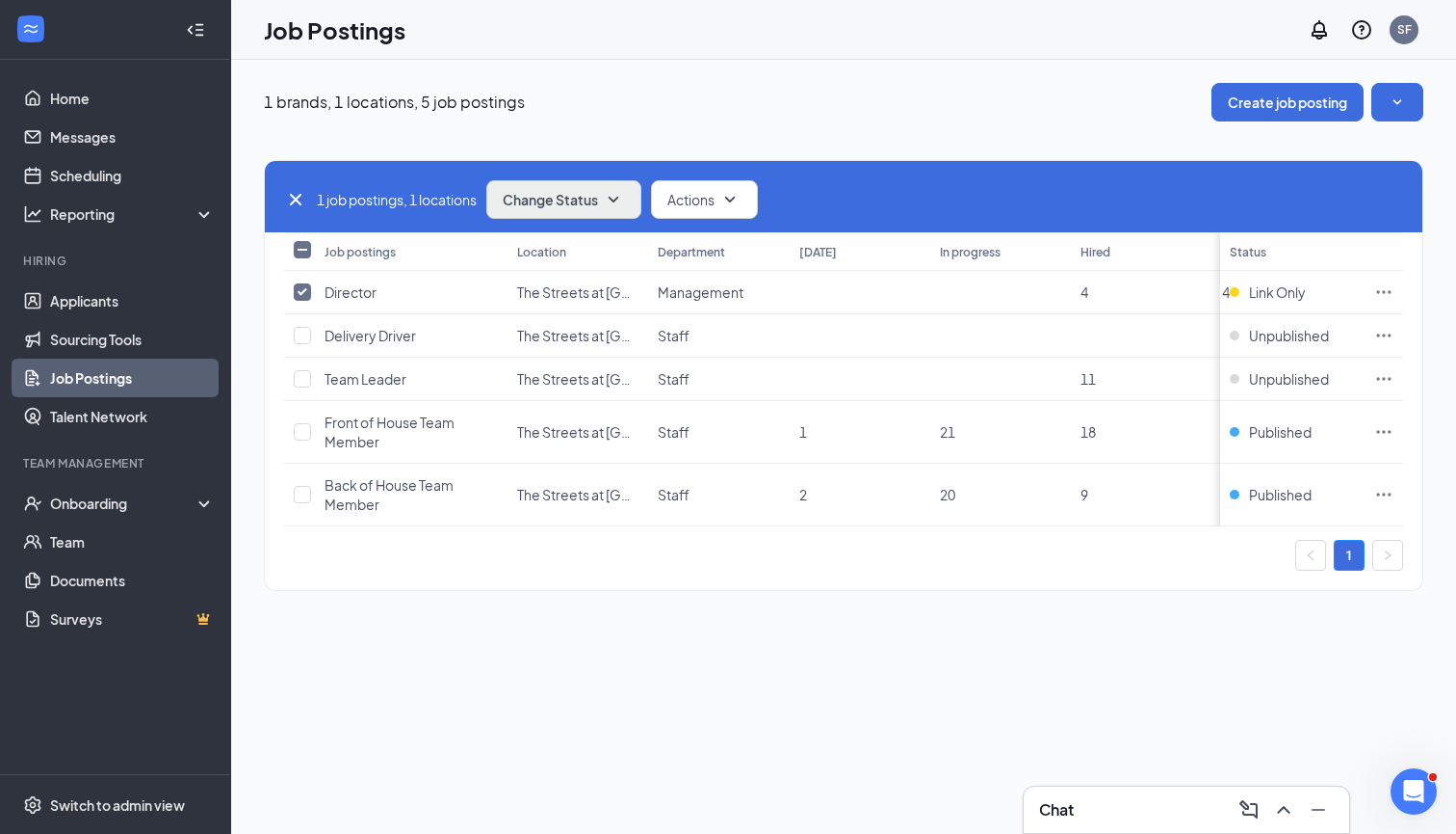
click at [617, 199] on icon "SmallChevronDown" at bounding box center [614, 200] width 11 height 6
click at [526, 239] on div "Publish" at bounding box center [607, 252] width 231 height 42
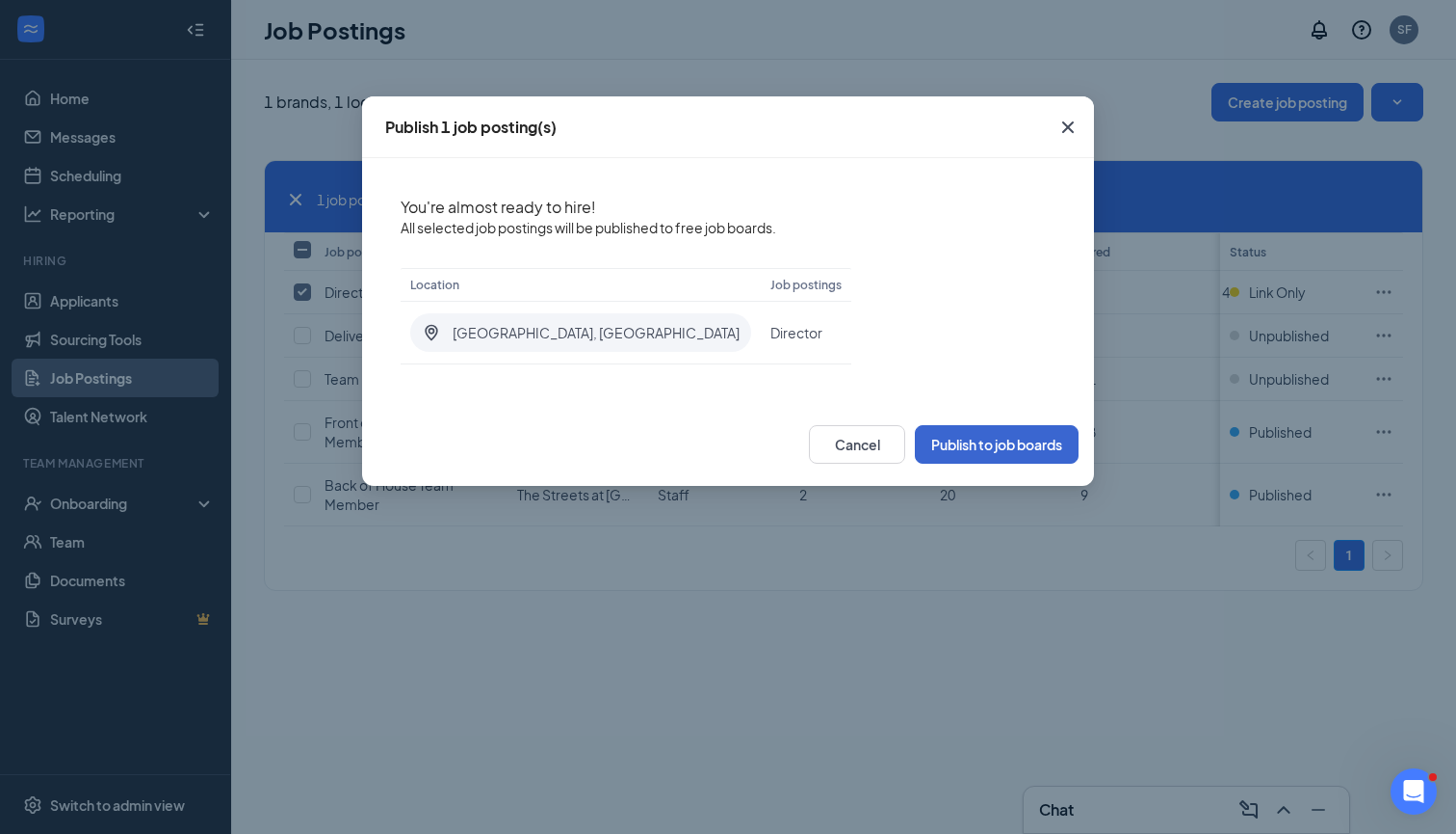
click at [984, 443] on button "Publish to job boards" at bounding box center [997, 444] width 164 height 39
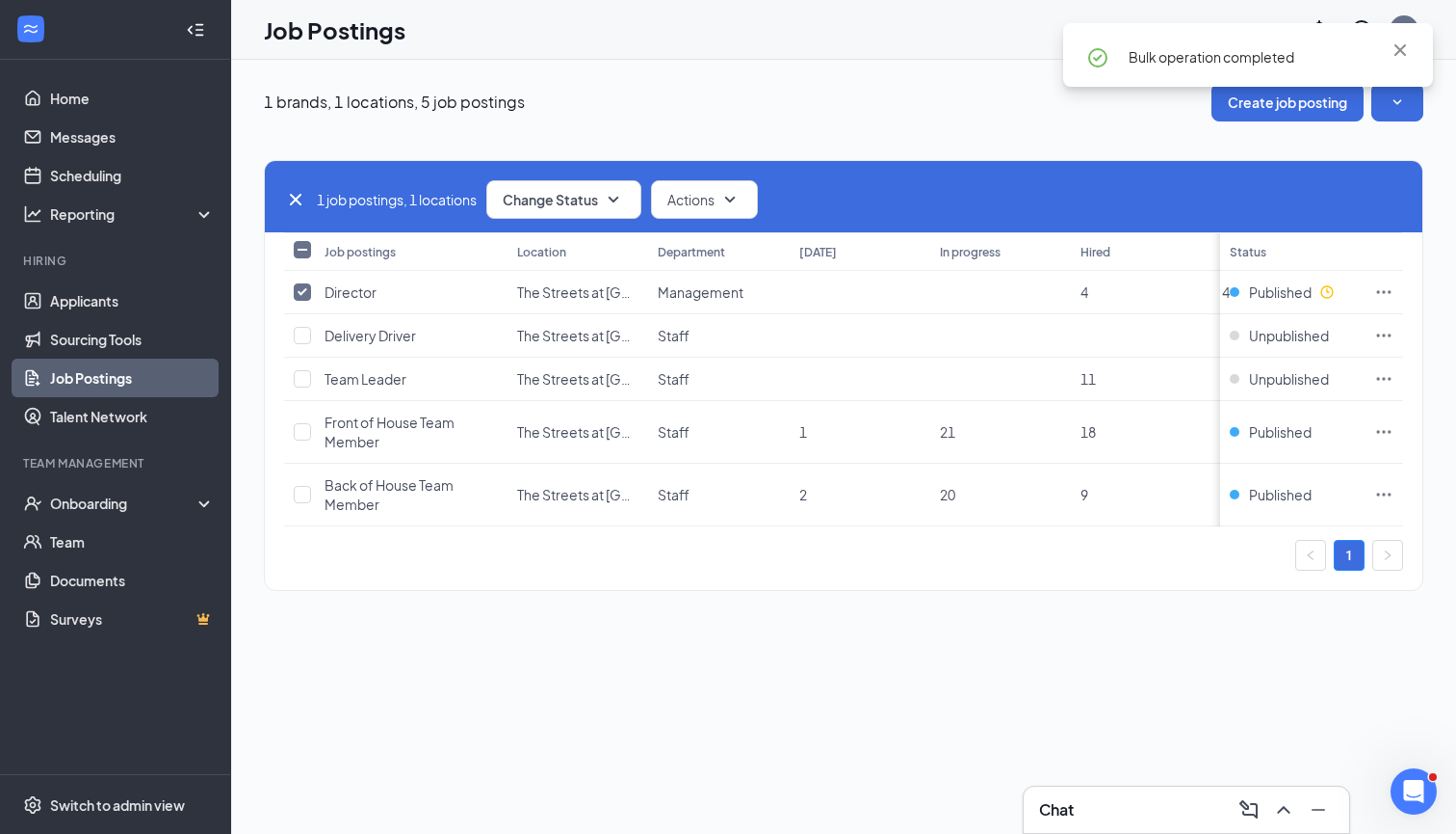
click at [294, 191] on icon "Cross" at bounding box center [296, 200] width 23 height 23
checkbox input "false"
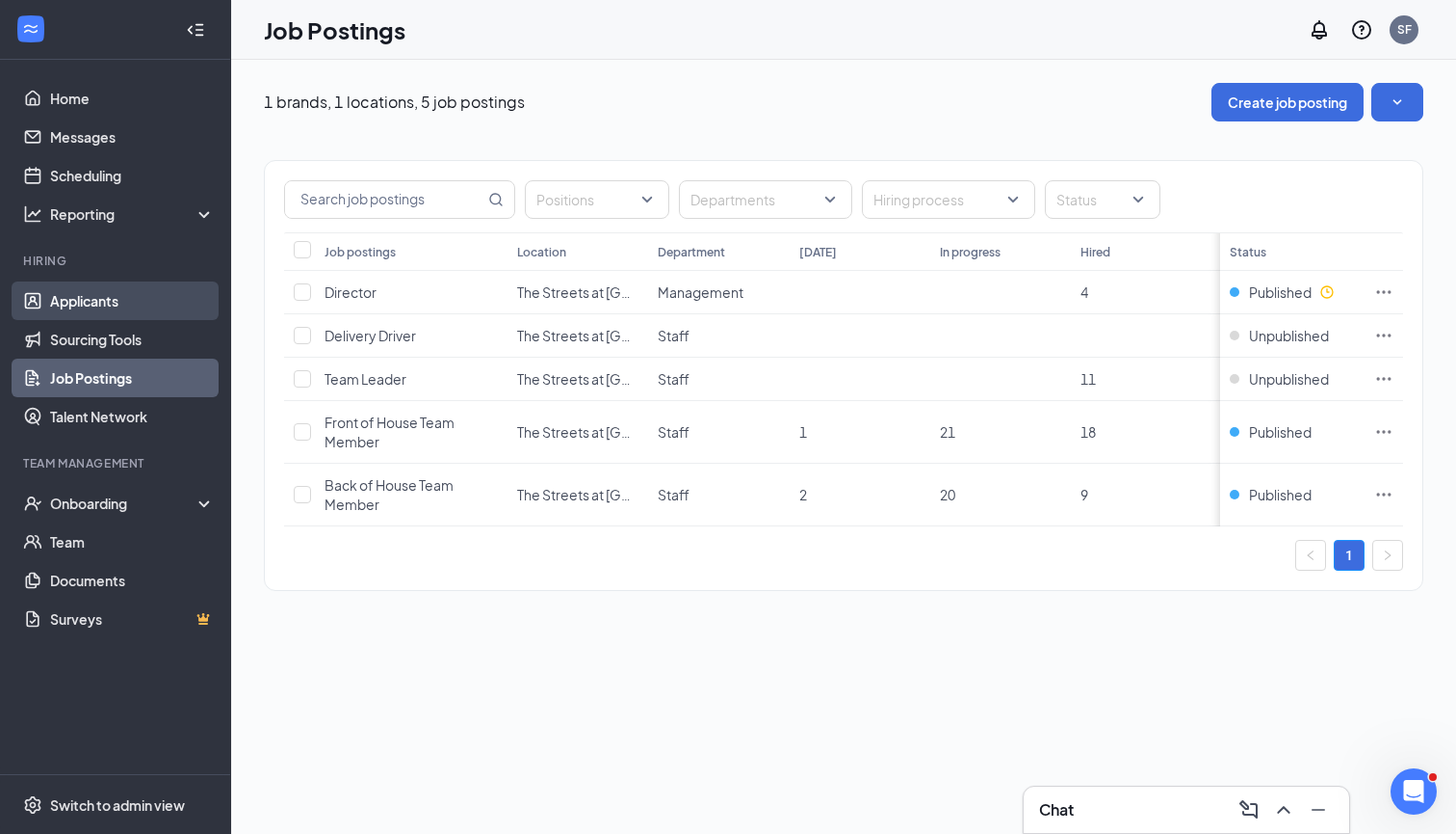
click at [105, 299] on link "Applicants" at bounding box center [132, 301] width 165 height 39
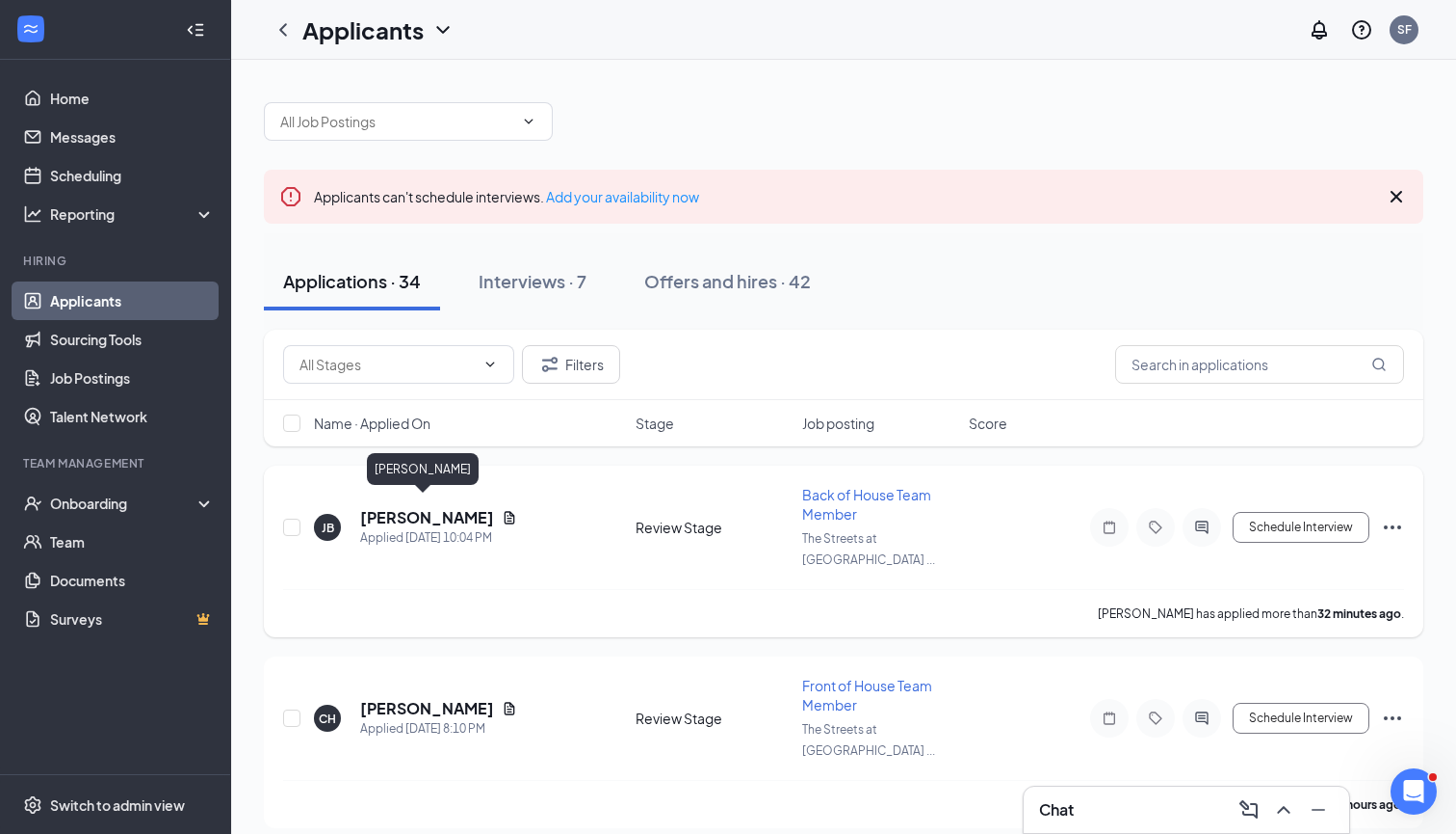
click at [425, 507] on h5 "Jimmi Barrera" at bounding box center [427, 518] width 134 height 21
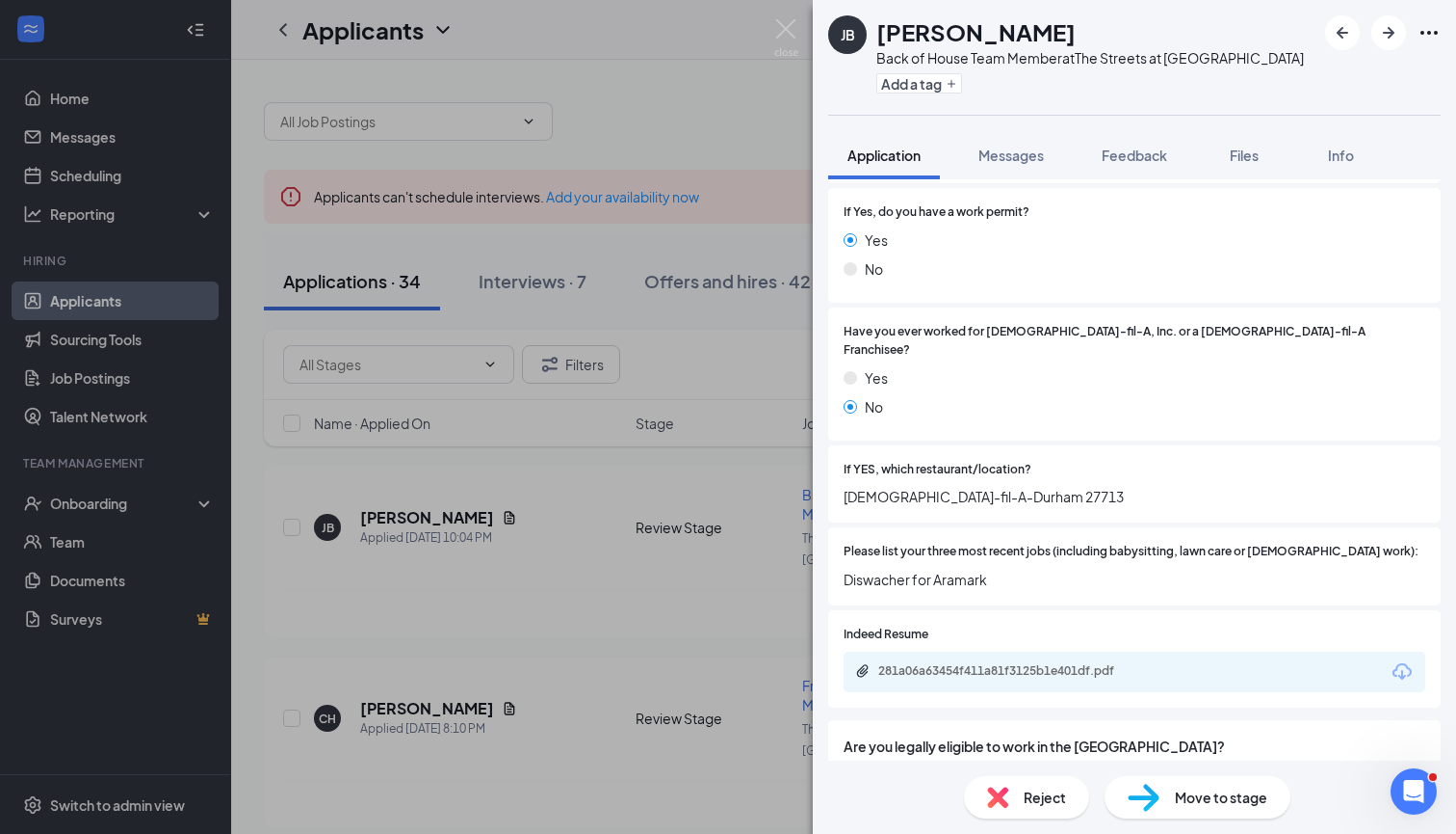
scroll to position [408, 0]
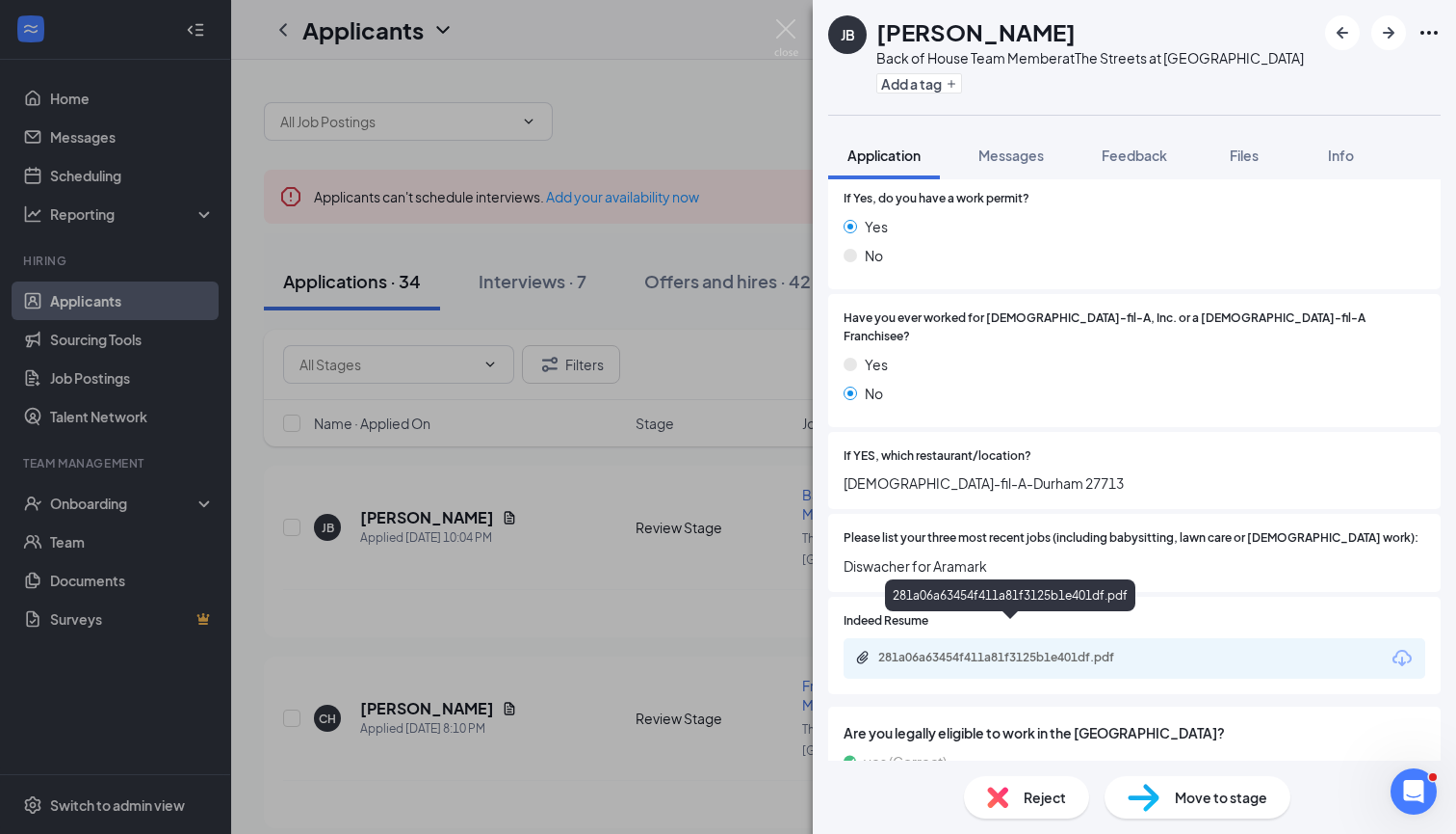
click at [1046, 650] on div "281a06a63454f411a81f3125b1e401df.pdf" at bounding box center [1014, 658] width 270 height 15
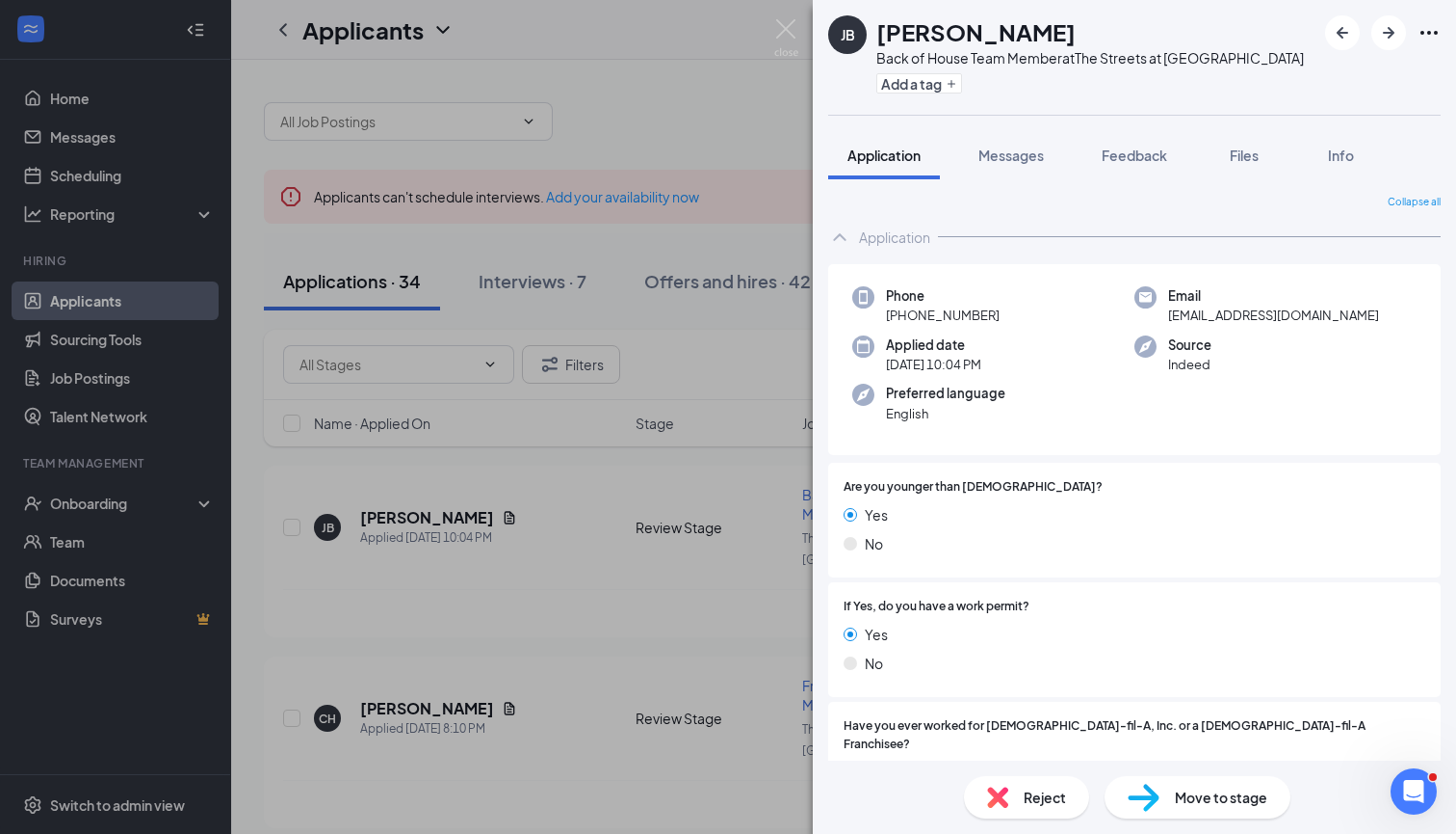
scroll to position [0, 0]
click at [782, 20] on img at bounding box center [786, 38] width 24 height 38
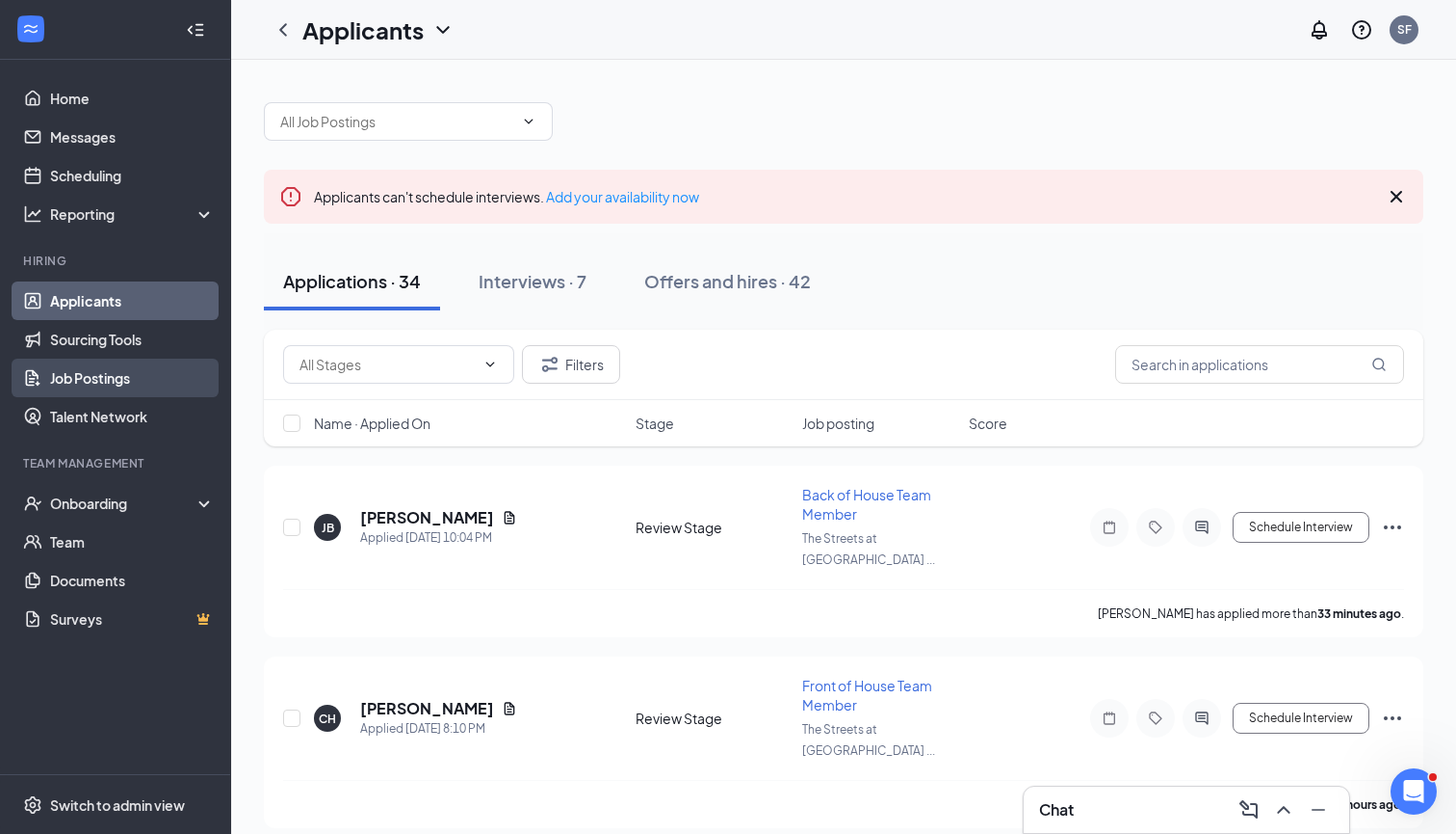
click at [117, 388] on link "Job Postings" at bounding box center [132, 378] width 165 height 39
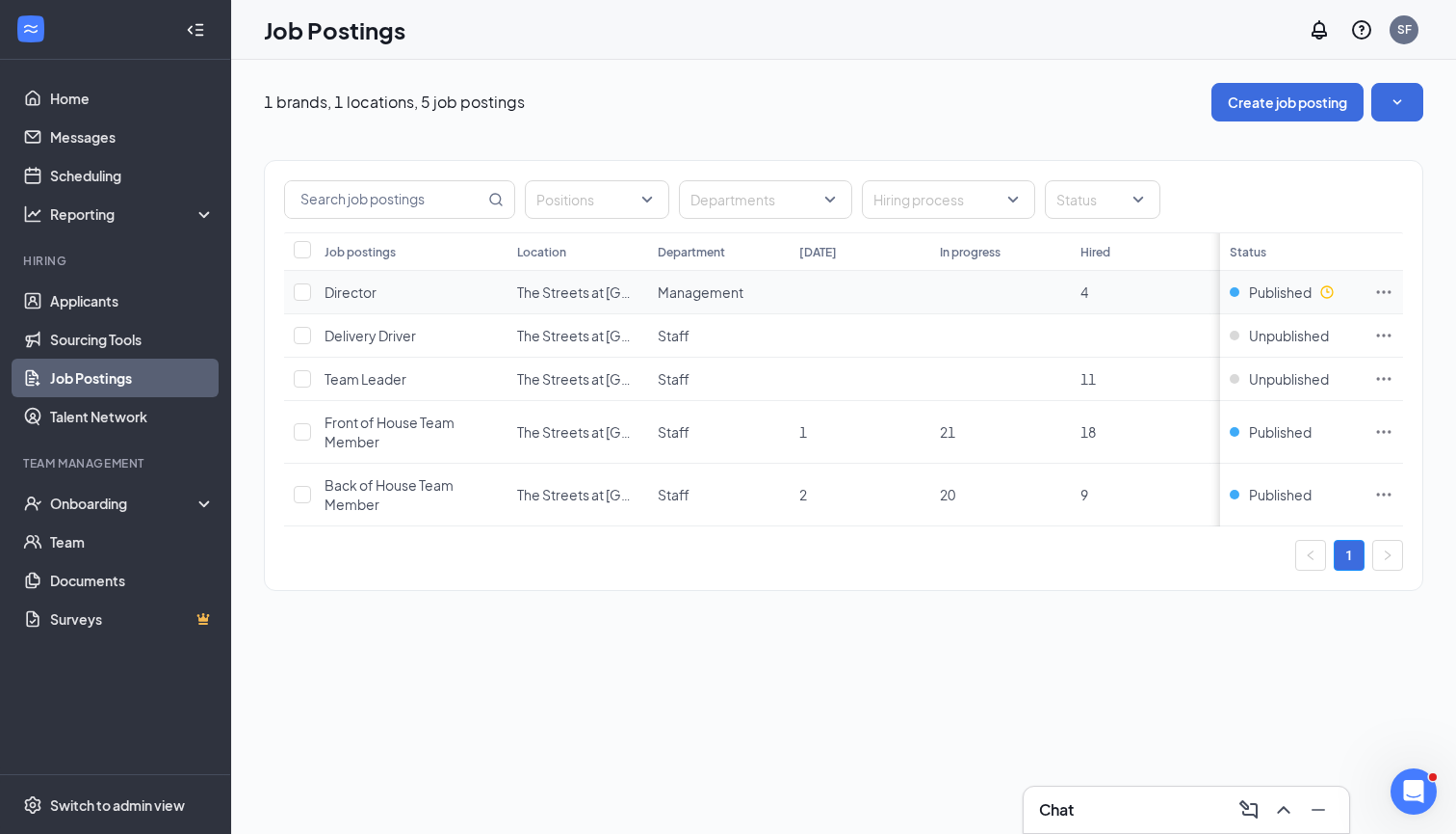
click at [336, 284] on span "Director" at bounding box center [351, 292] width 52 height 17
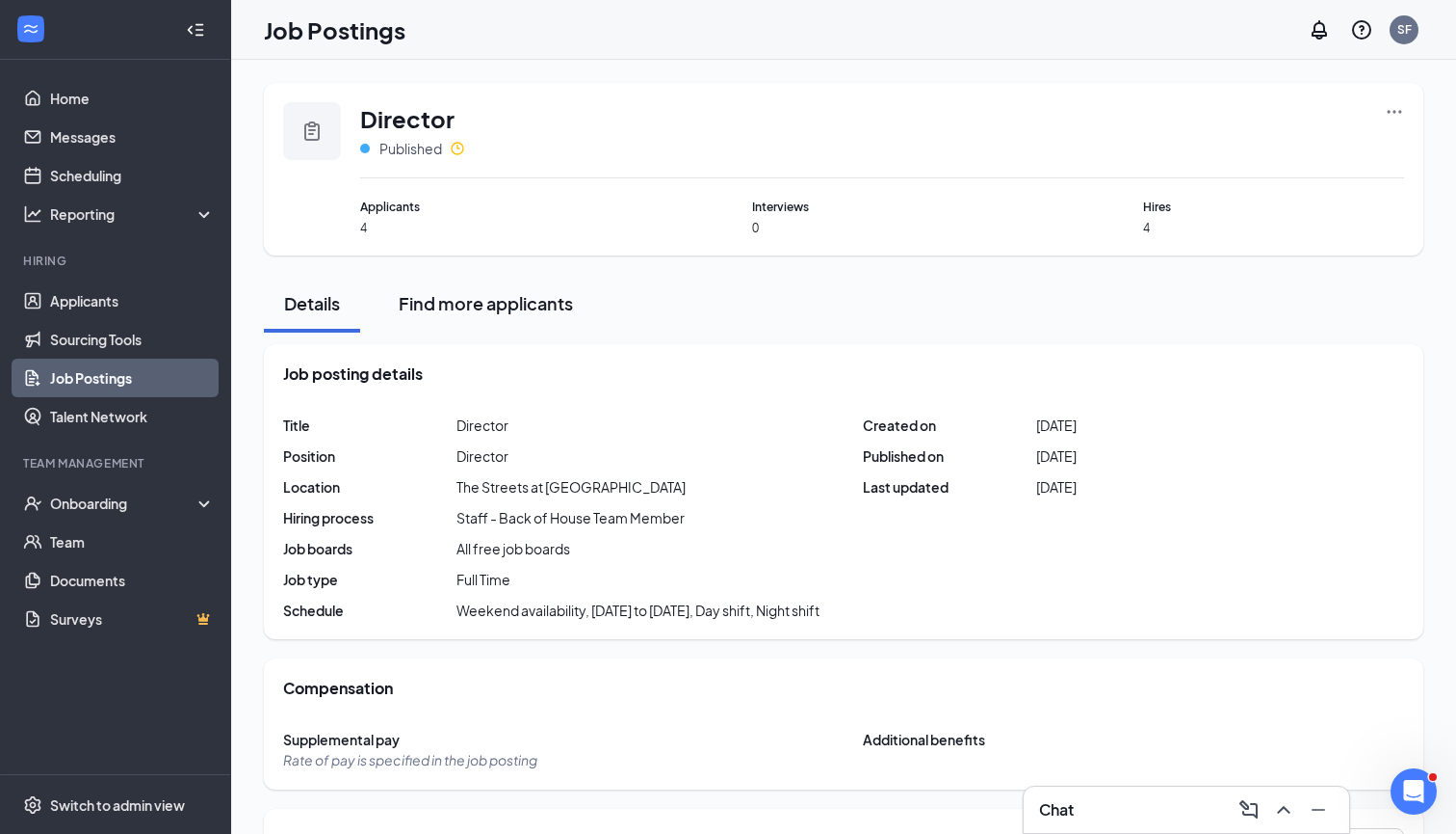
click at [541, 309] on div "Find more applicants" at bounding box center [486, 303] width 174 height 24
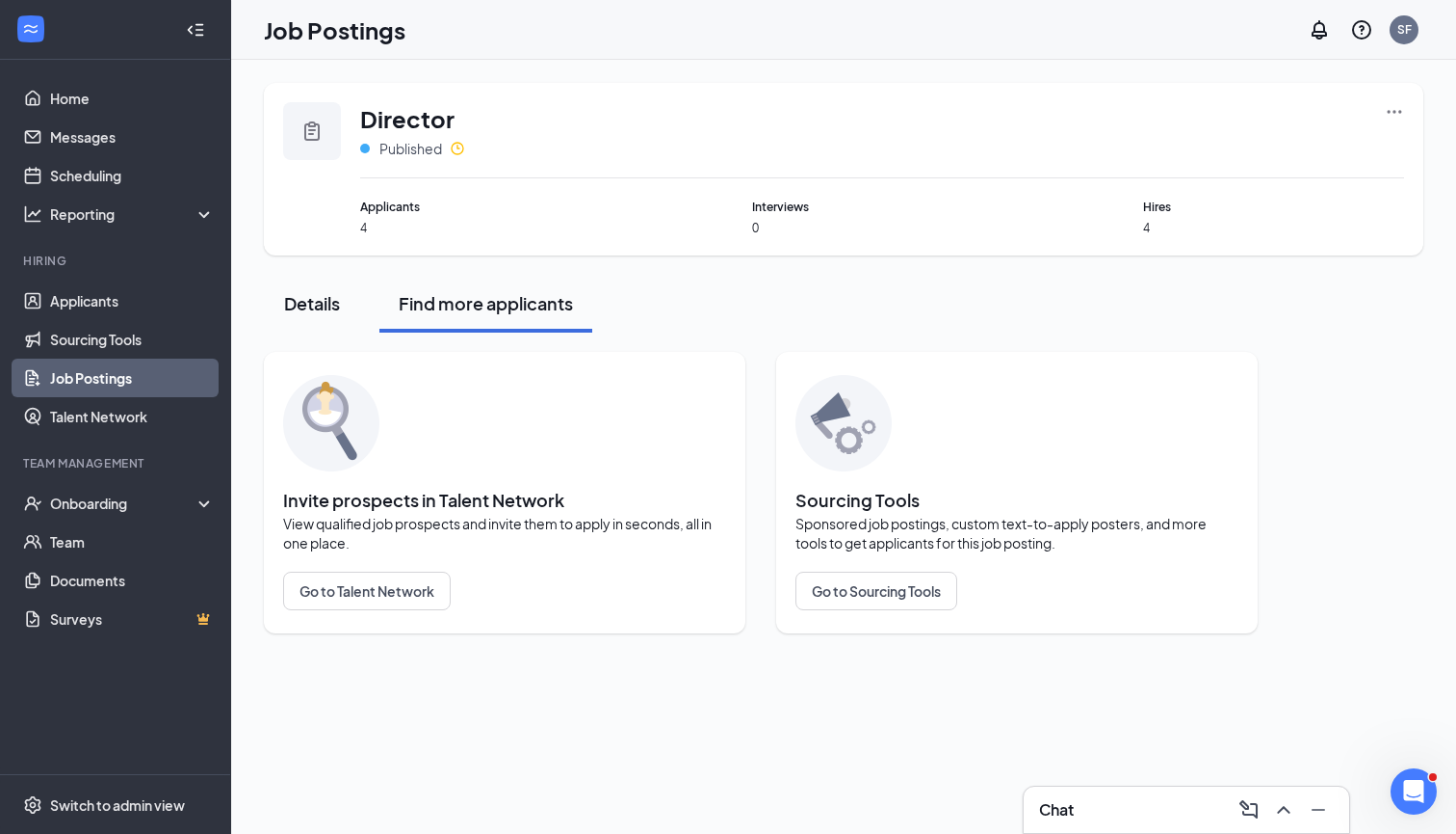
click at [267, 327] on button "Details" at bounding box center [312, 304] width 96 height 58
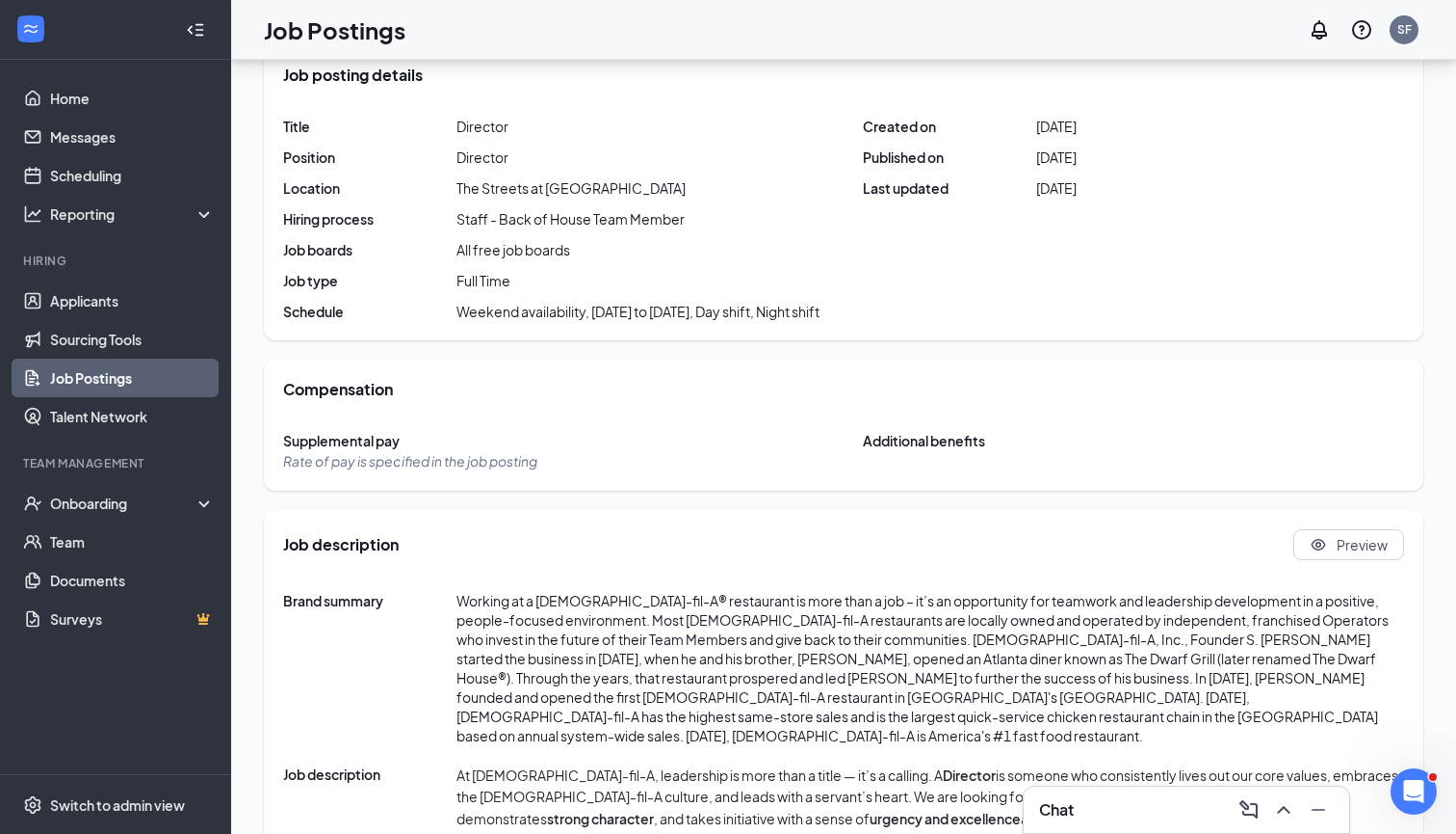
scroll to position [303, 0]
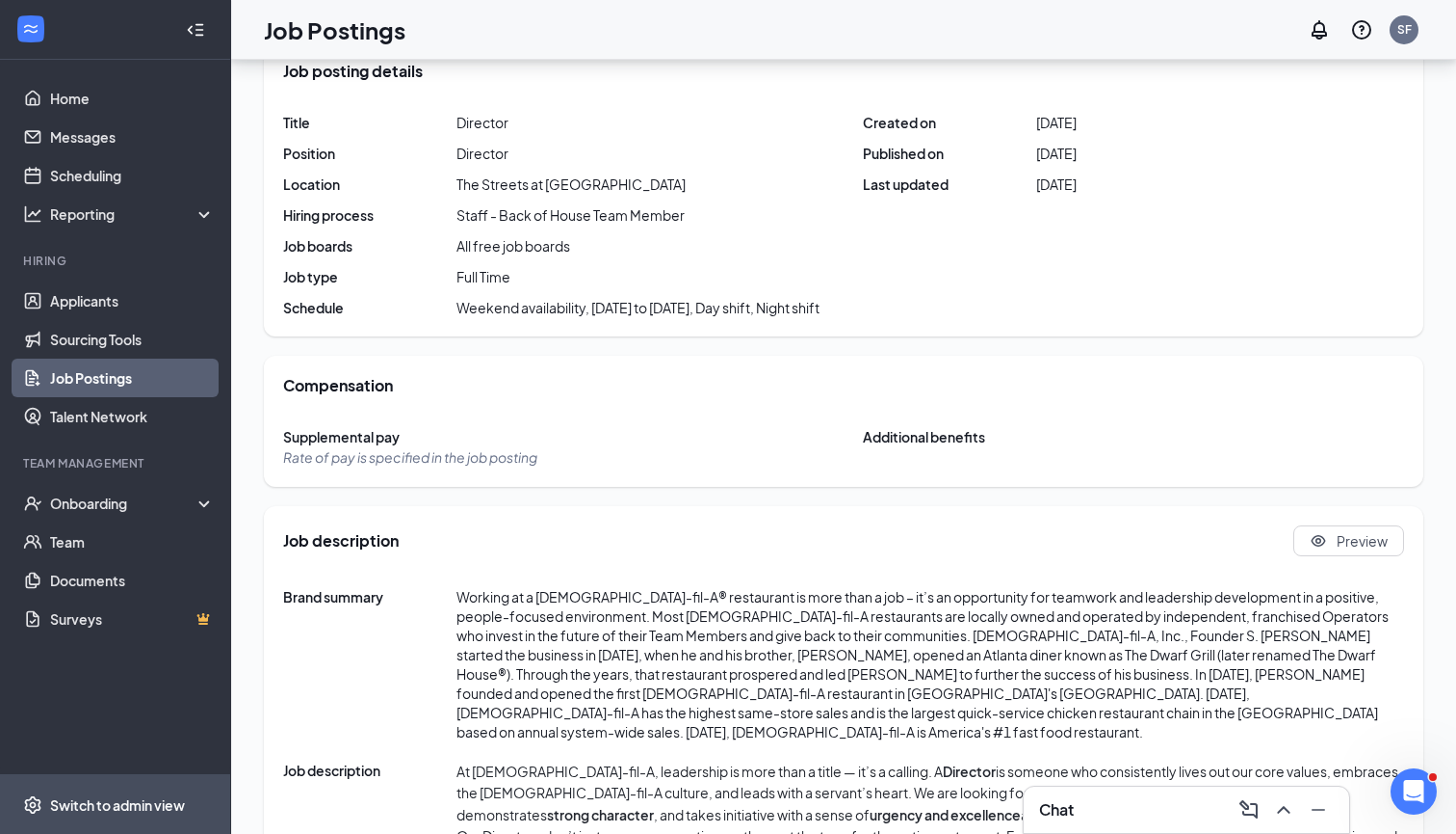
click at [105, 787] on span "Switch to admin view" at bounding box center [132, 804] width 165 height 59
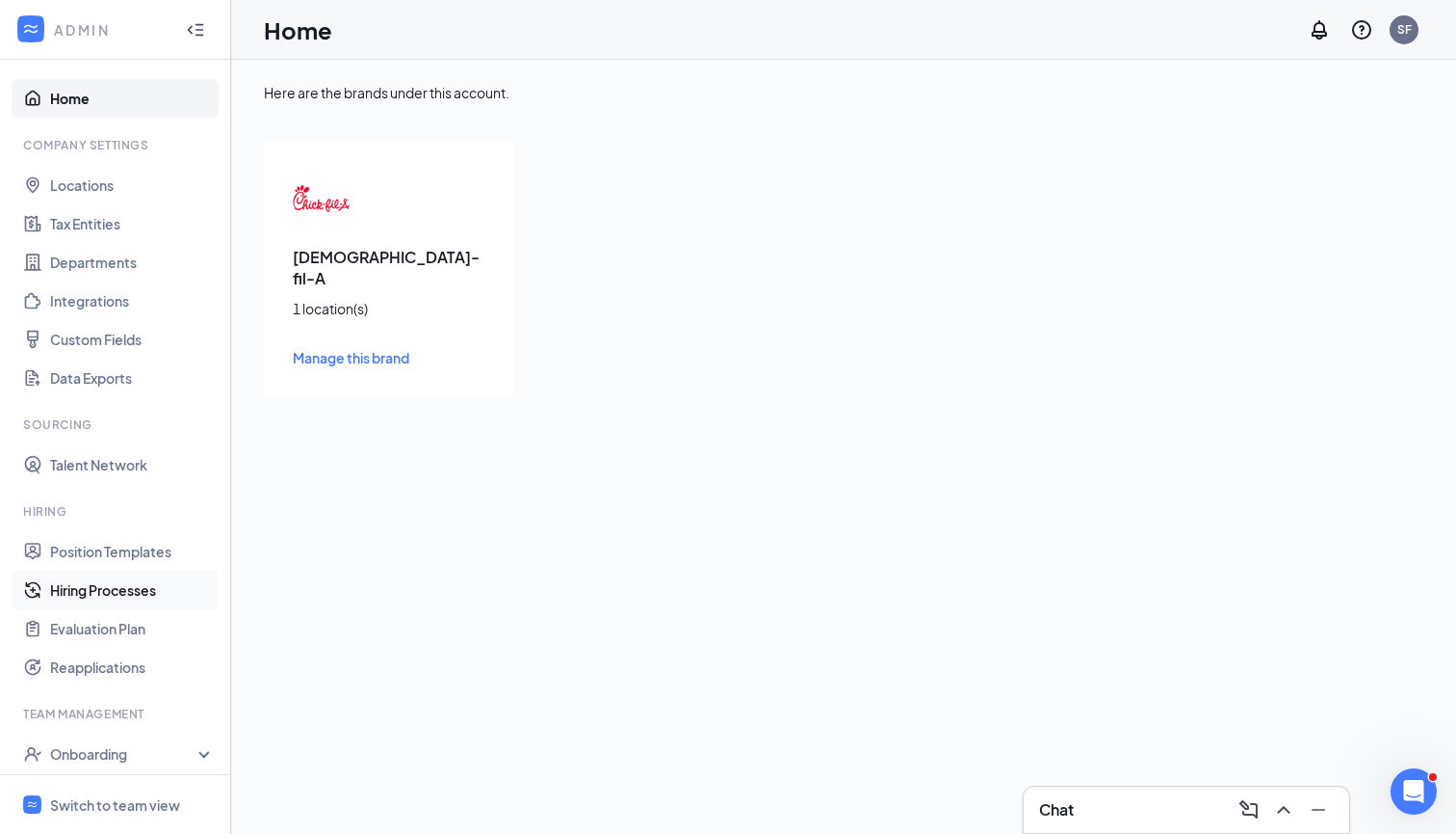
click at [117, 582] on link "Hiring Processes" at bounding box center [132, 590] width 165 height 39
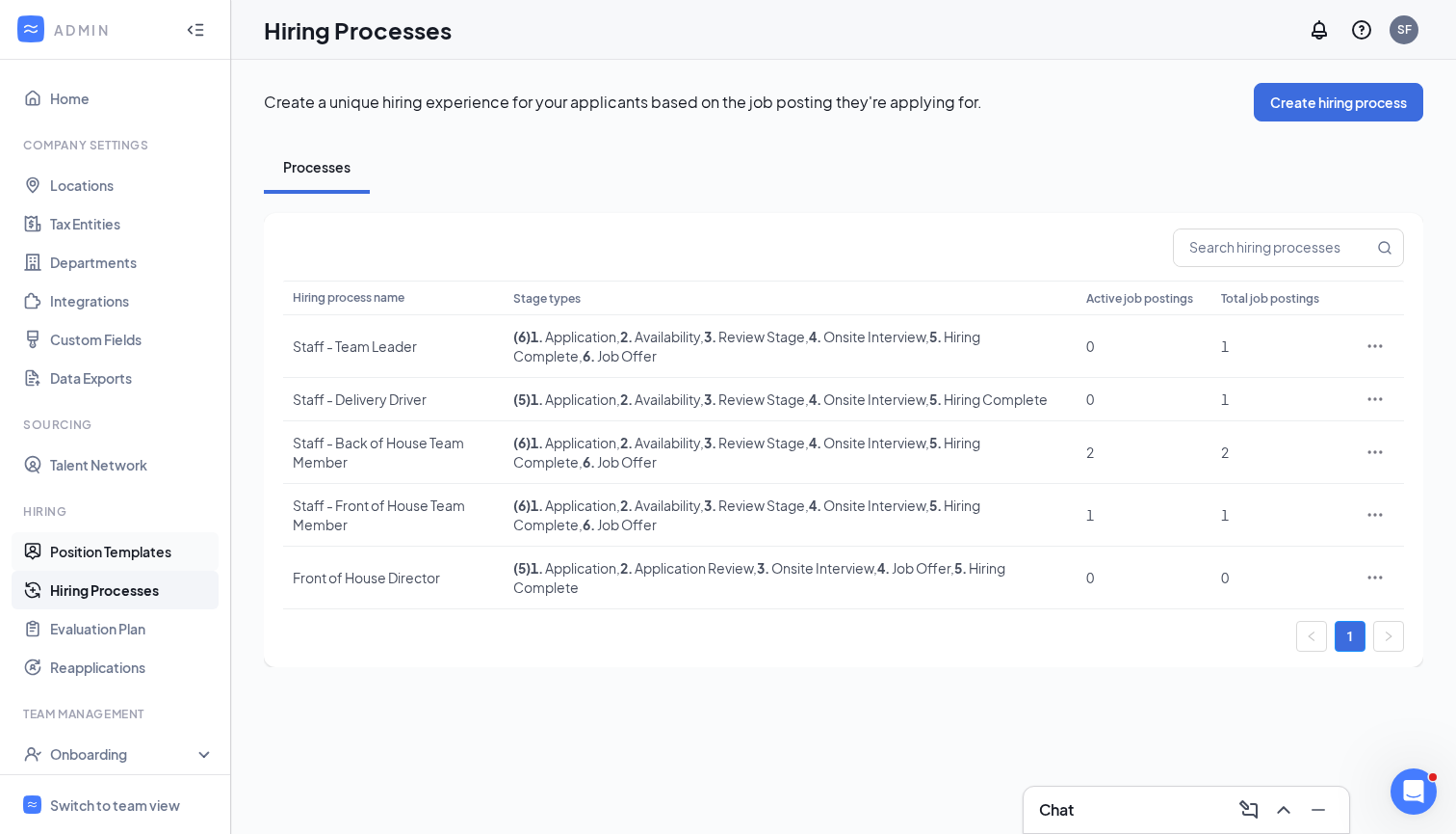
click at [136, 544] on link "Position Templates" at bounding box center [132, 552] width 165 height 39
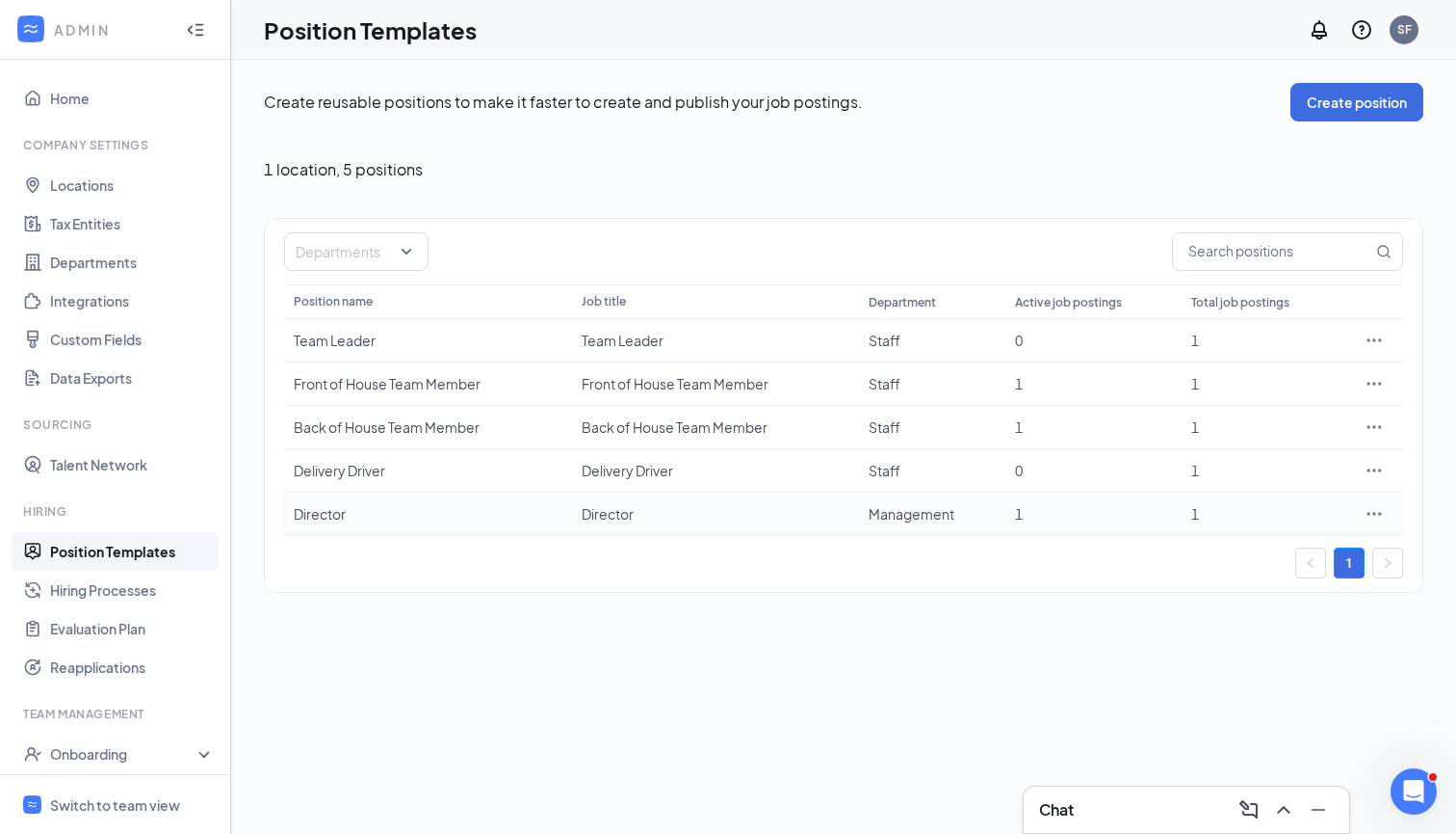
click at [894, 521] on td "Management" at bounding box center [933, 514] width 146 height 43
click at [1375, 511] on icon "Ellipses" at bounding box center [1375, 514] width 19 height 19
click at [1215, 552] on span "Edit" at bounding box center [1216, 553] width 25 height 17
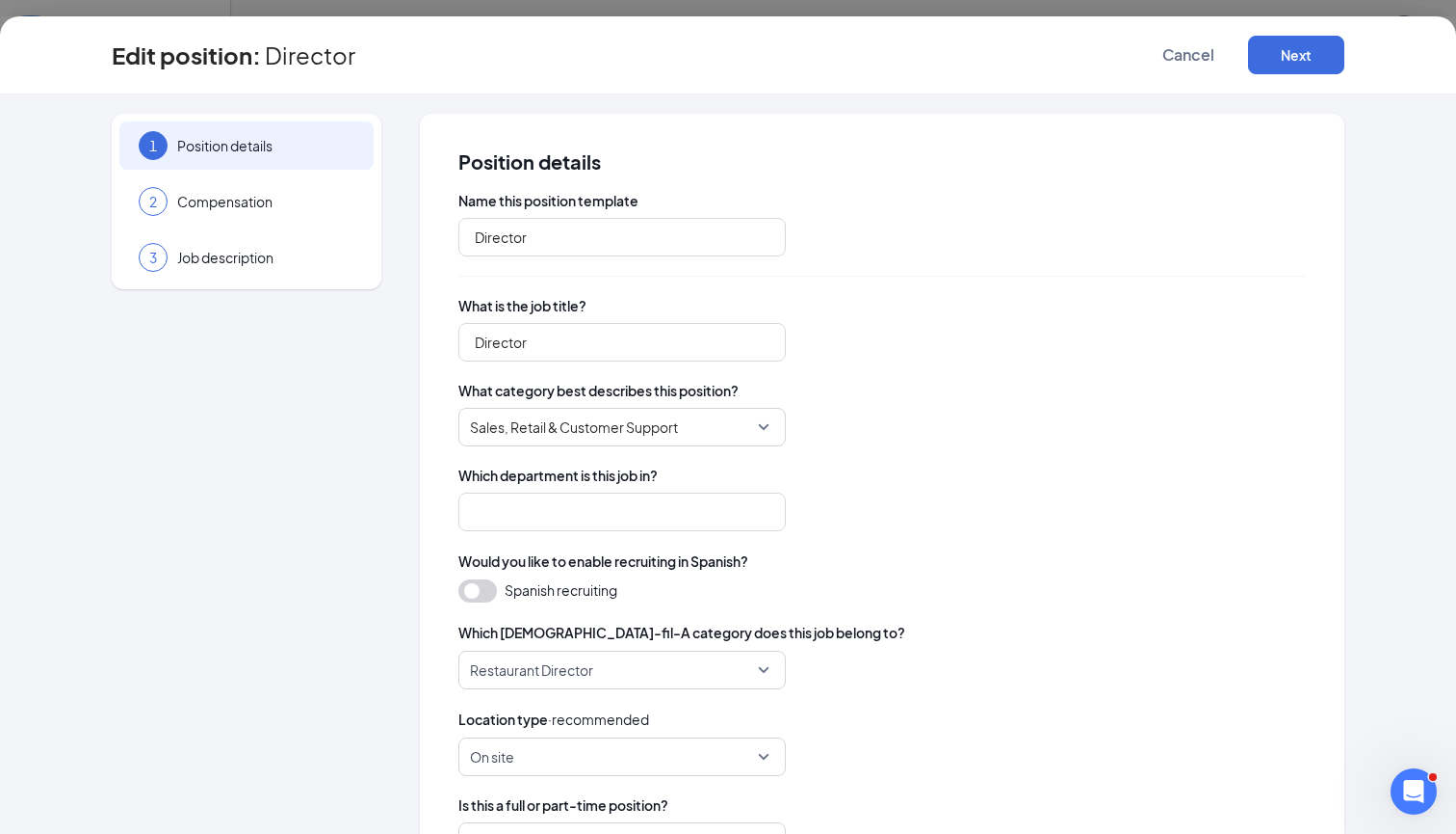
type input "Management"
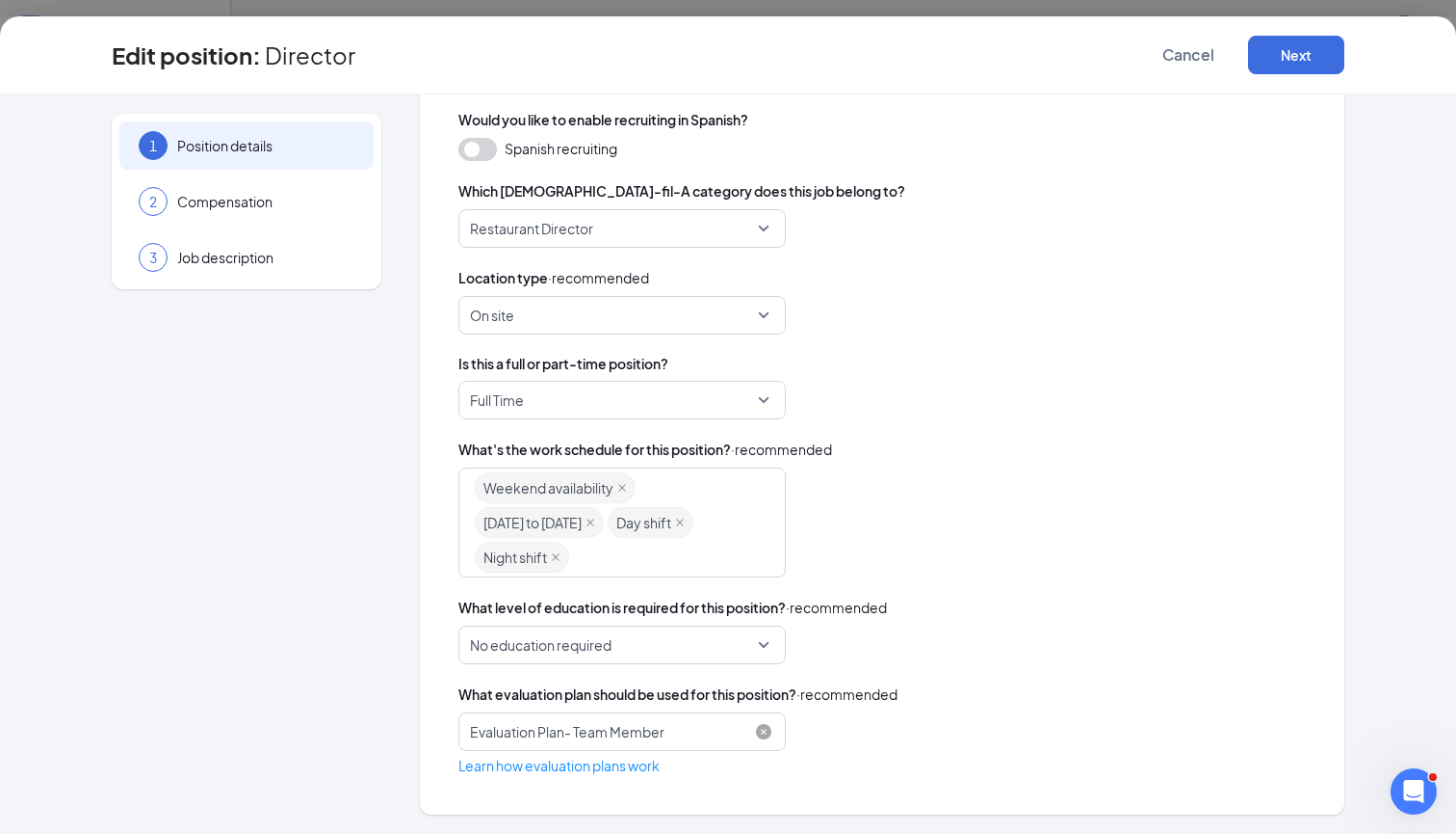
click at [738, 718] on span "Evaluation Plan- Team Member" at bounding box center [614, 732] width 287 height 37
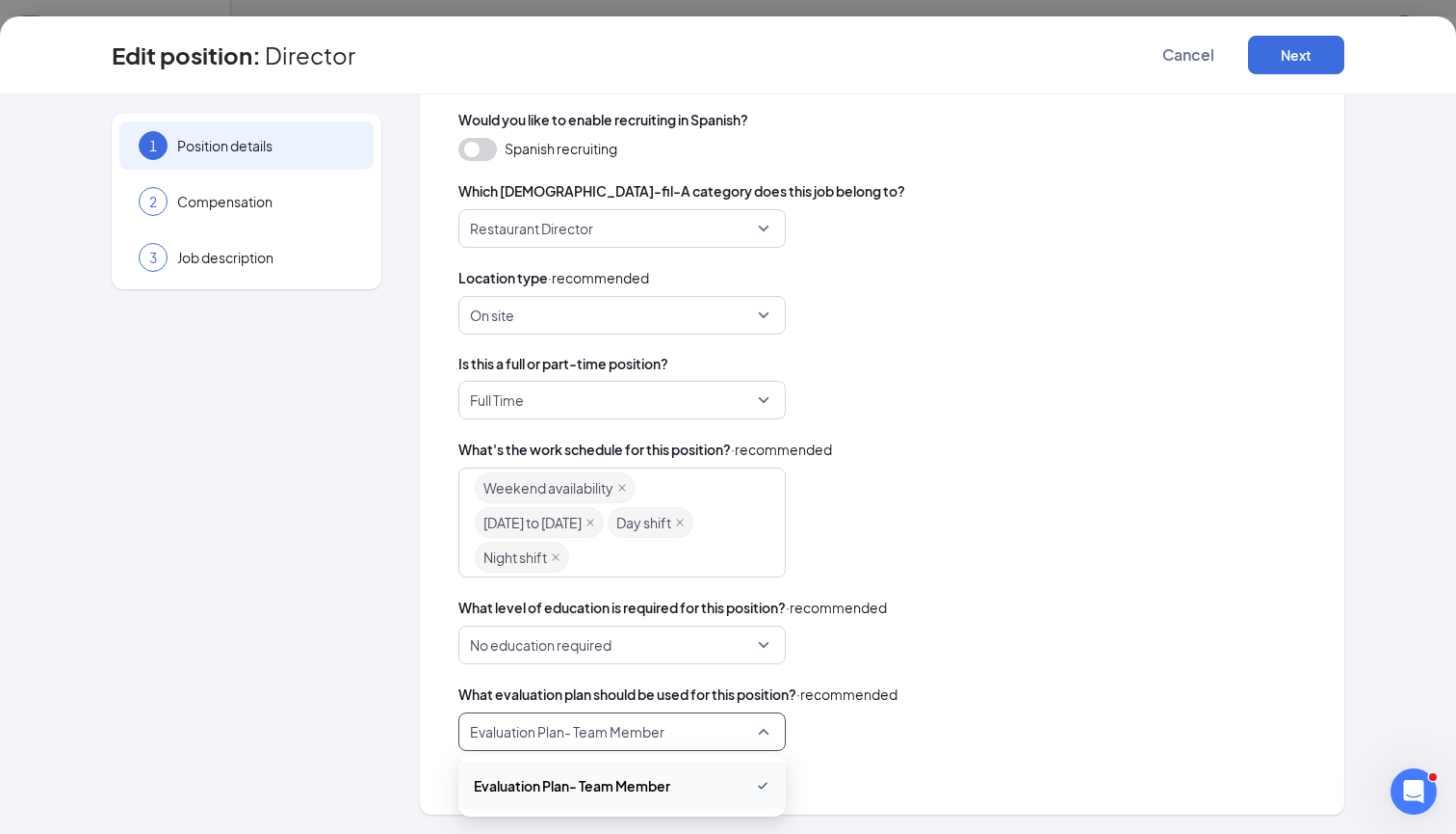
click at [859, 666] on div "Name this position template Director What is the job title? Director What categ…" at bounding box center [883, 262] width 848 height 1027
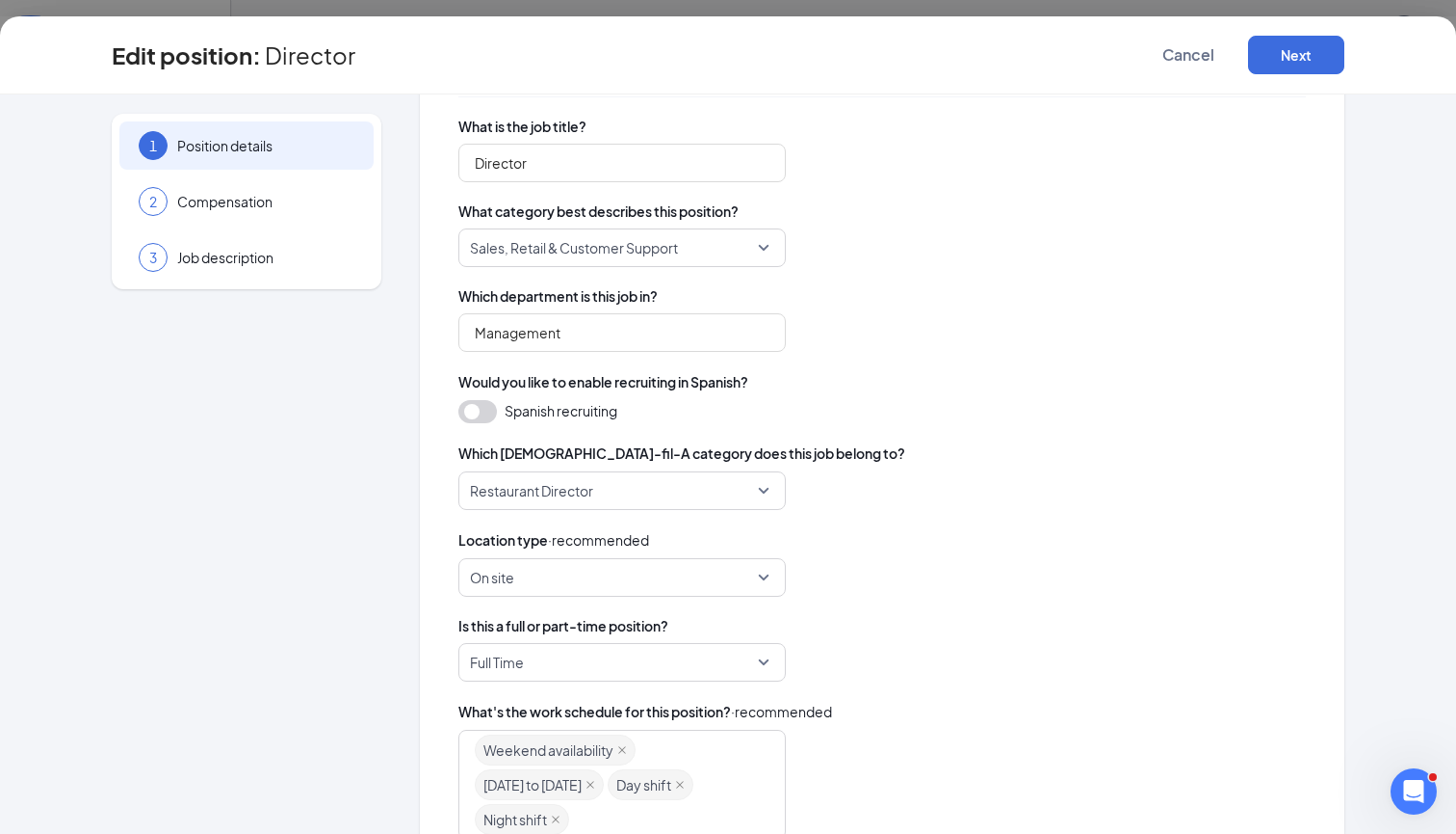
scroll to position [100, 0]
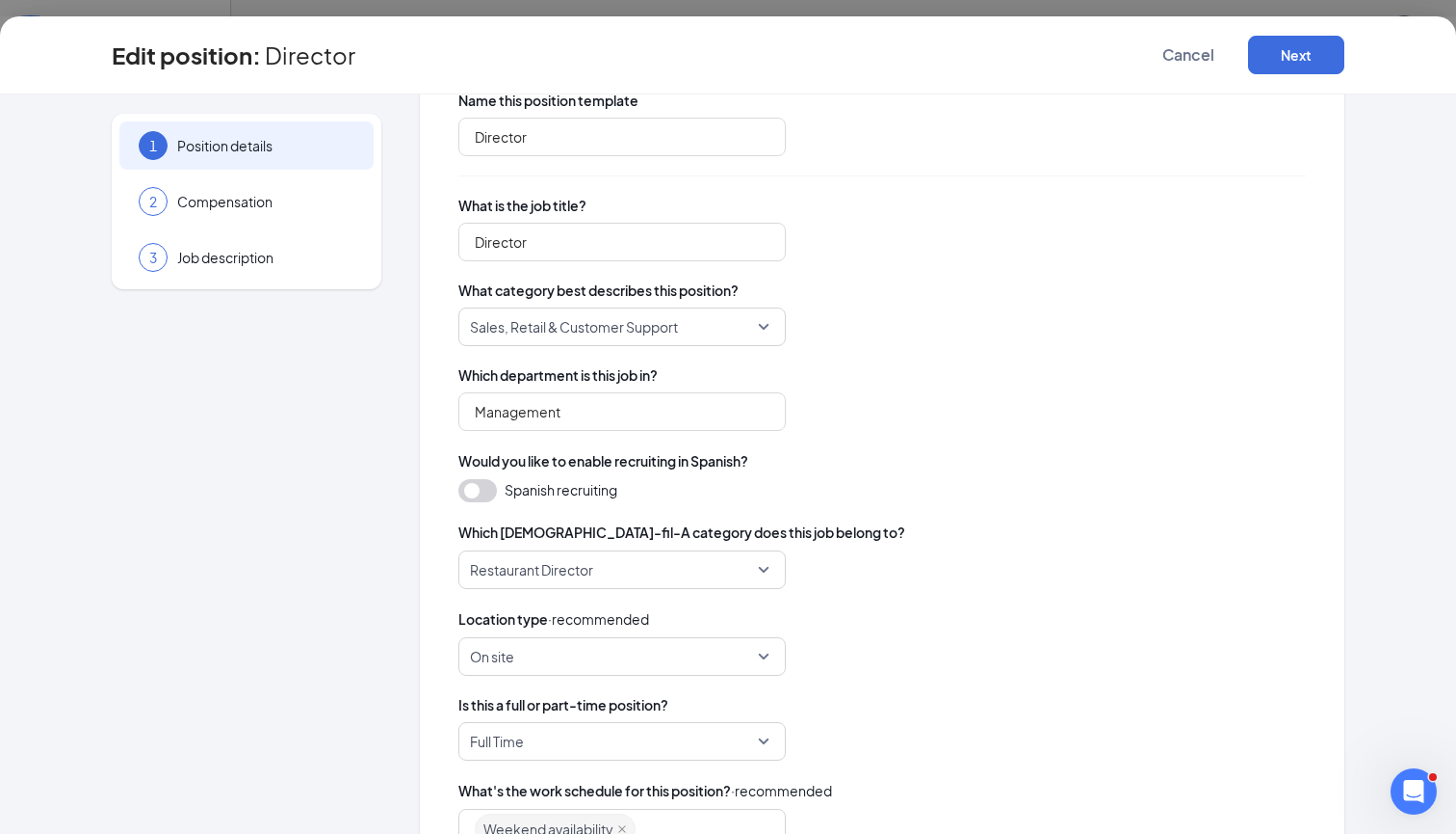
click at [1173, 85] on div "Edit position : Director Cancel Next" at bounding box center [728, 55] width 1456 height 78
click at [1179, 75] on div "Edit position : Director Cancel Next" at bounding box center [728, 55] width 1456 height 78
click at [1184, 64] on span "Cancel" at bounding box center [1189, 55] width 52 height 19
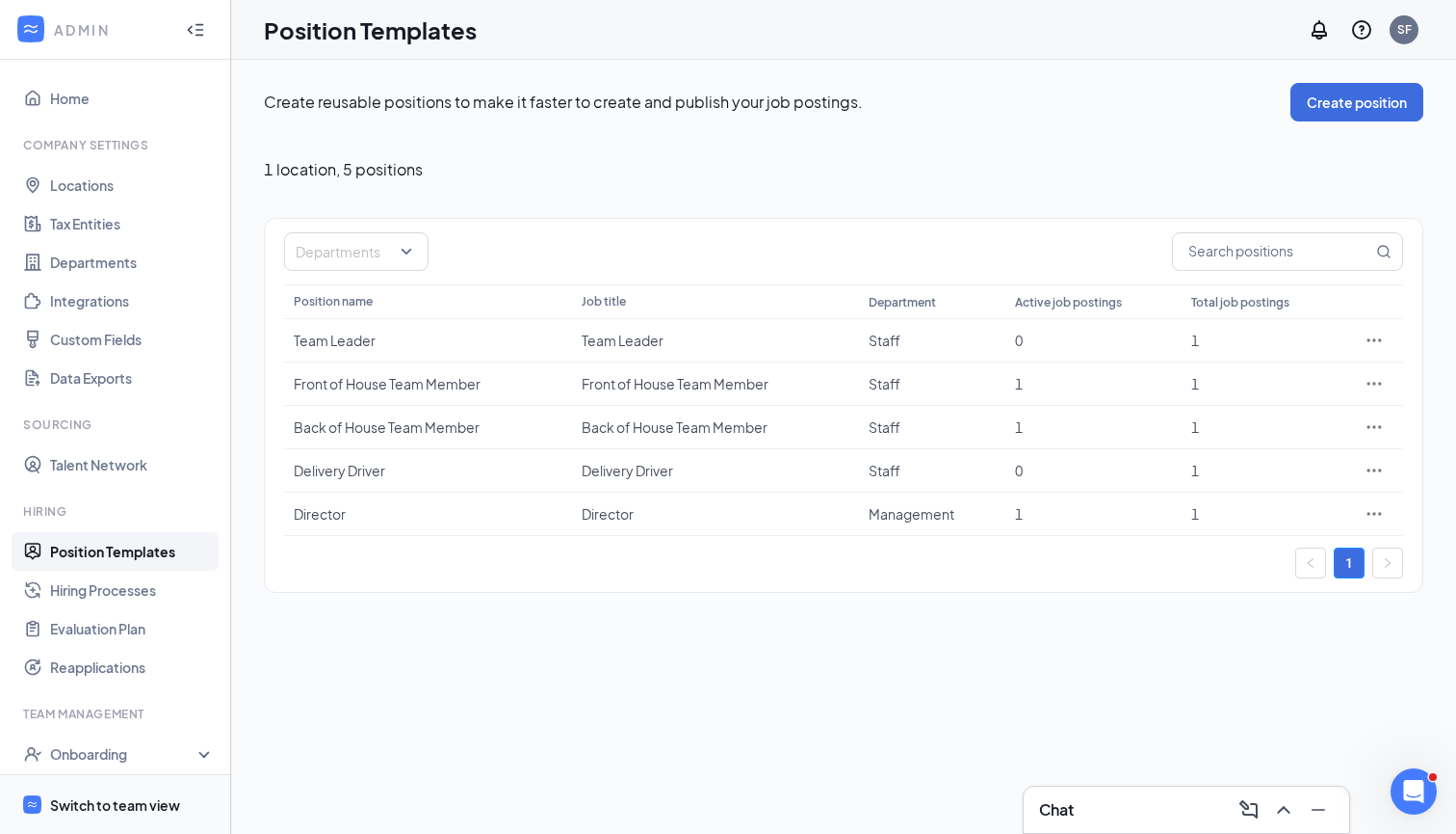
click at [152, 810] on div "Switch to team view" at bounding box center [115, 805] width 130 height 19
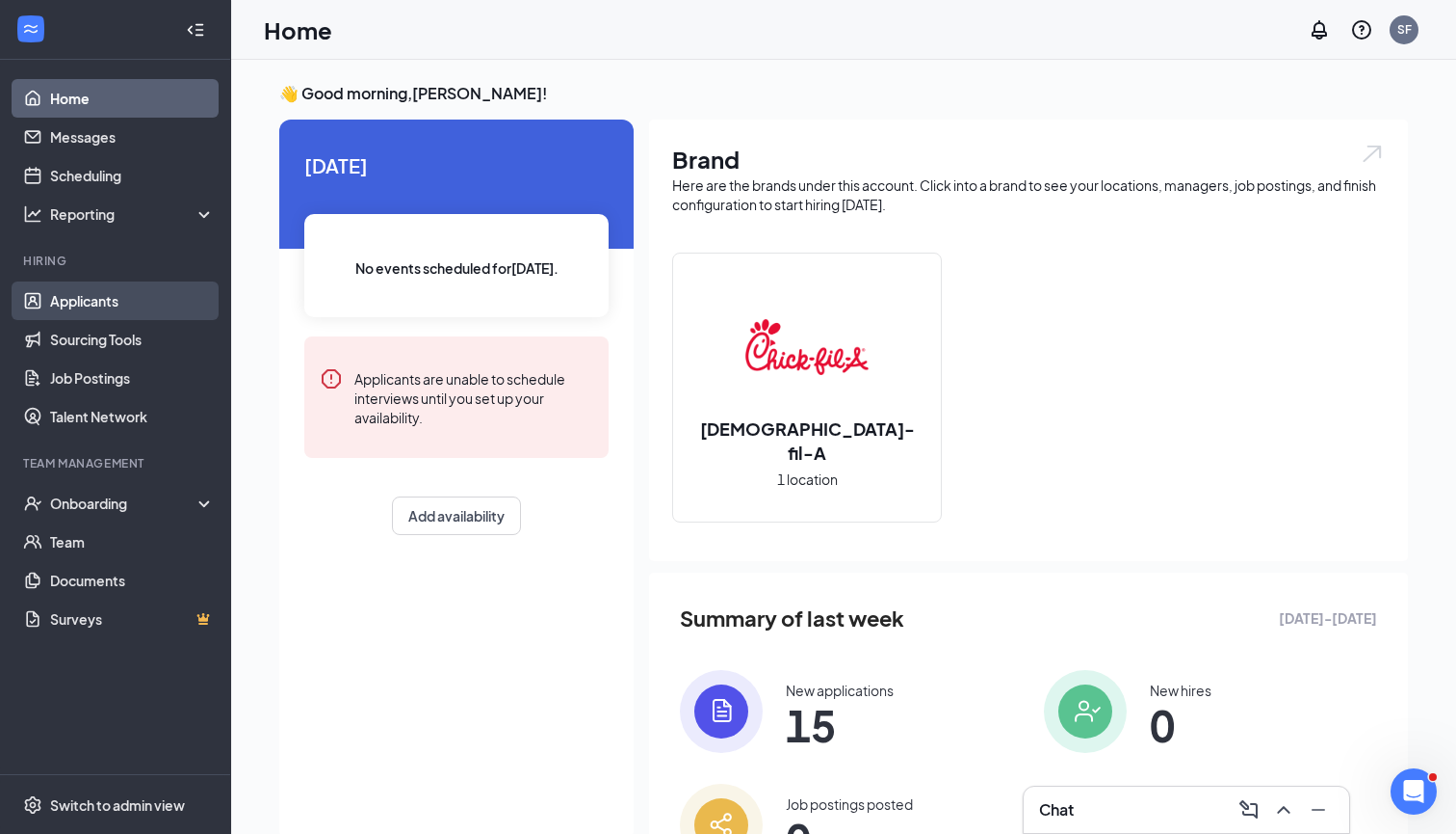
click at [146, 290] on link "Applicants" at bounding box center [132, 301] width 165 height 39
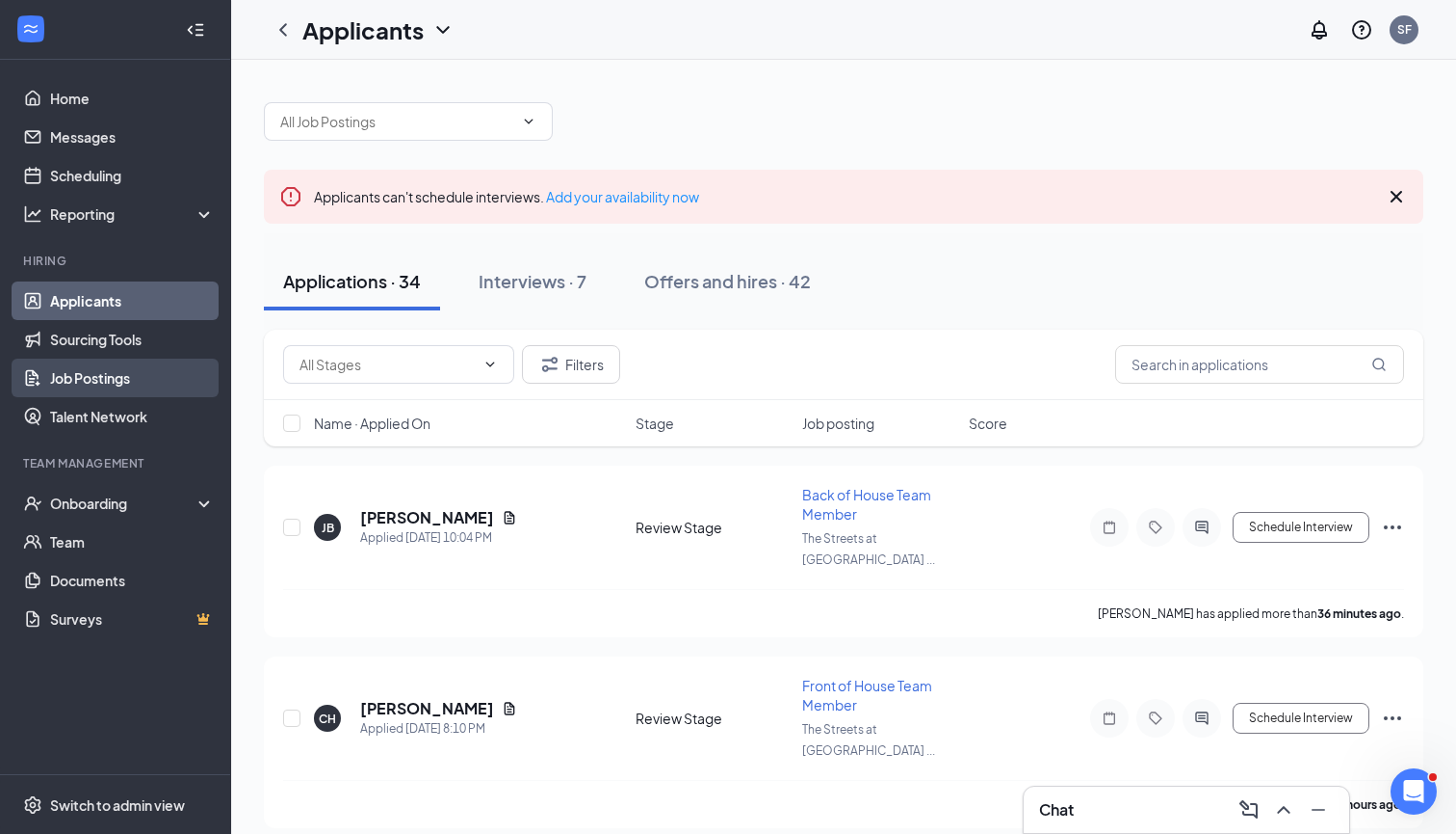
click at [113, 374] on link "Job Postings" at bounding box center [132, 378] width 165 height 39
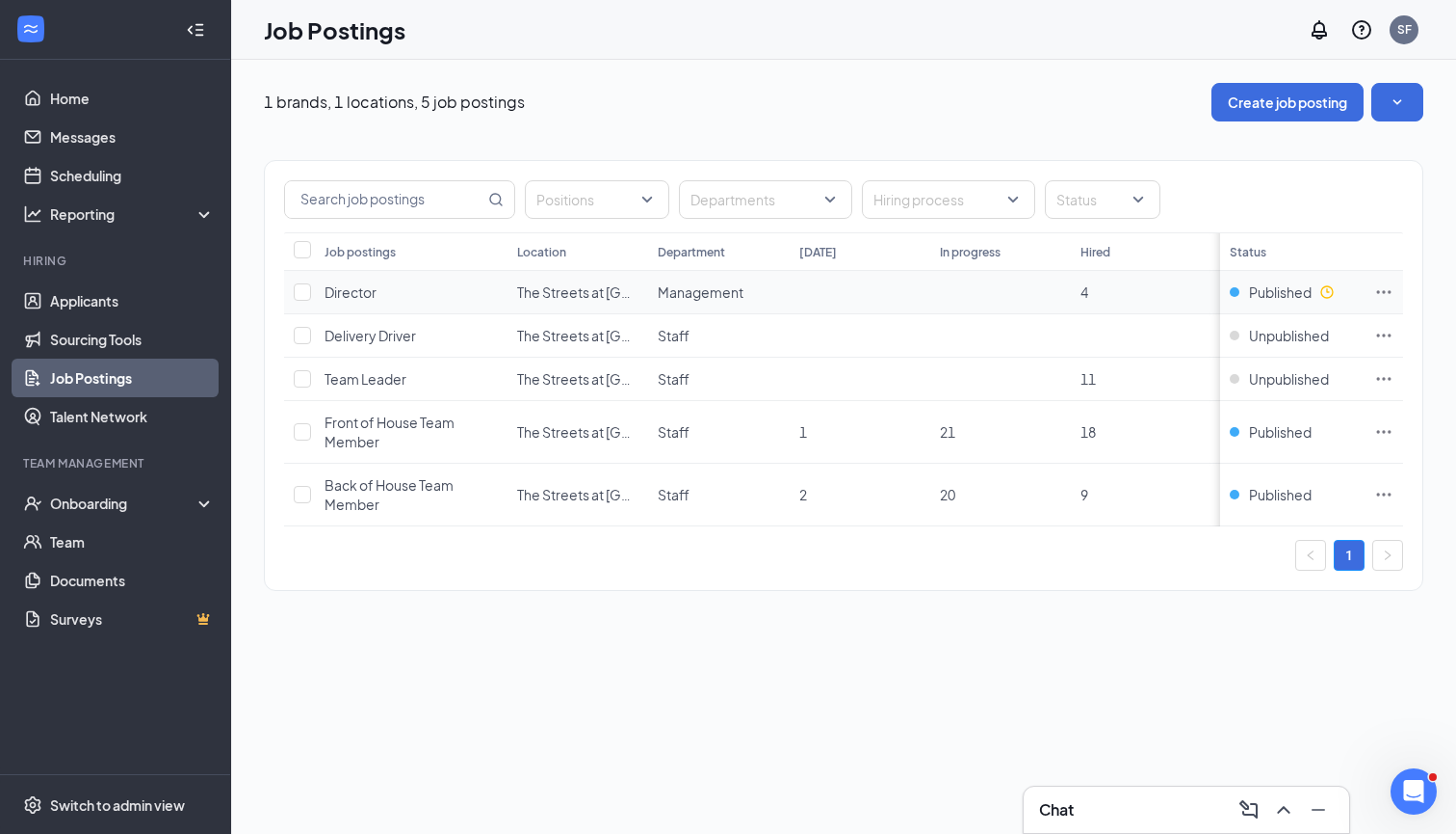
click at [604, 284] on span "The Streets at [GEOGRAPHIC_DATA]" at bounding box center [632, 292] width 229 height 17
click at [1391, 288] on icon "Ellipses" at bounding box center [1385, 292] width 19 height 19
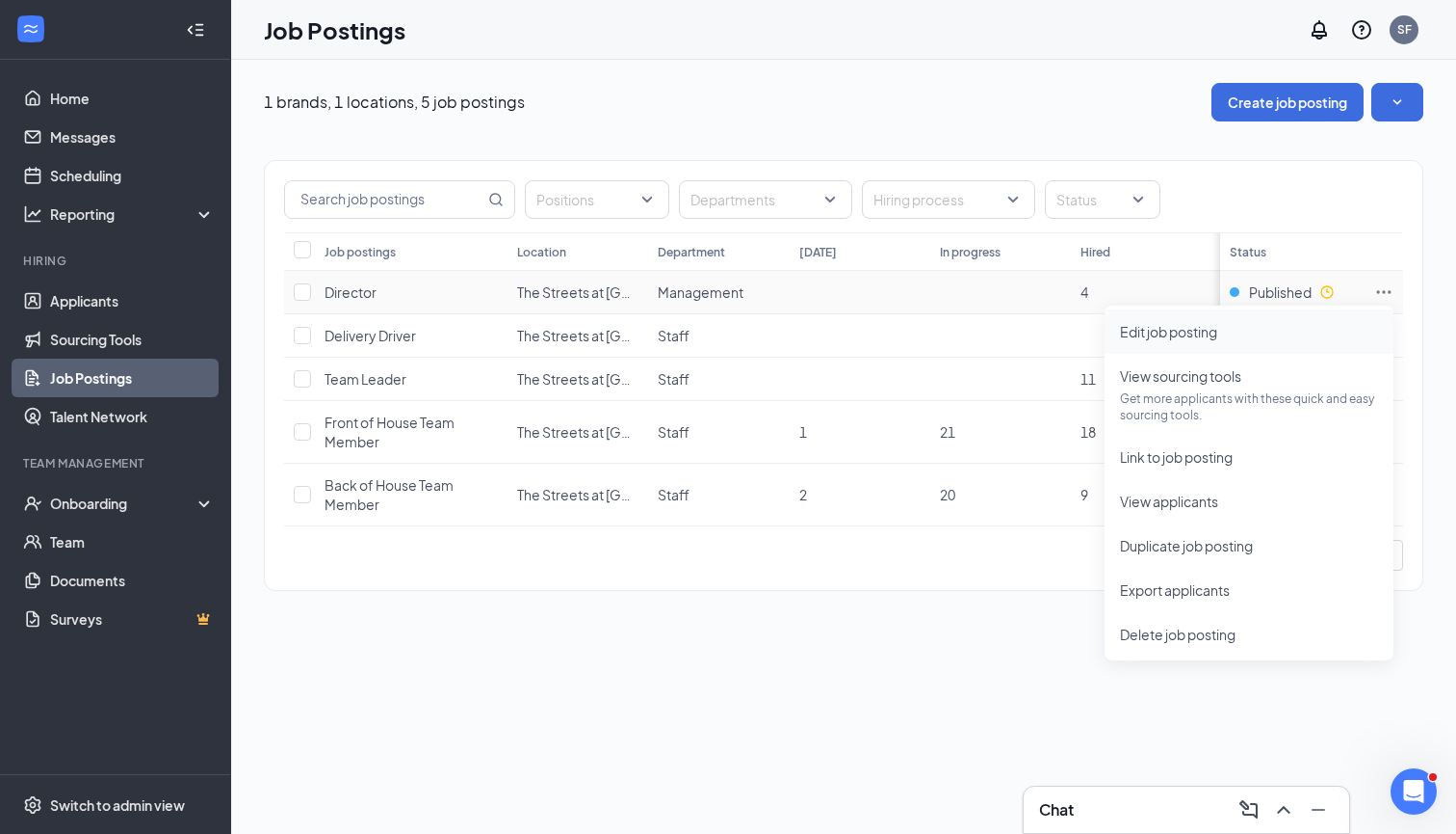
click at [1200, 317] on li "Edit job posting" at bounding box center [1250, 332] width 289 height 44
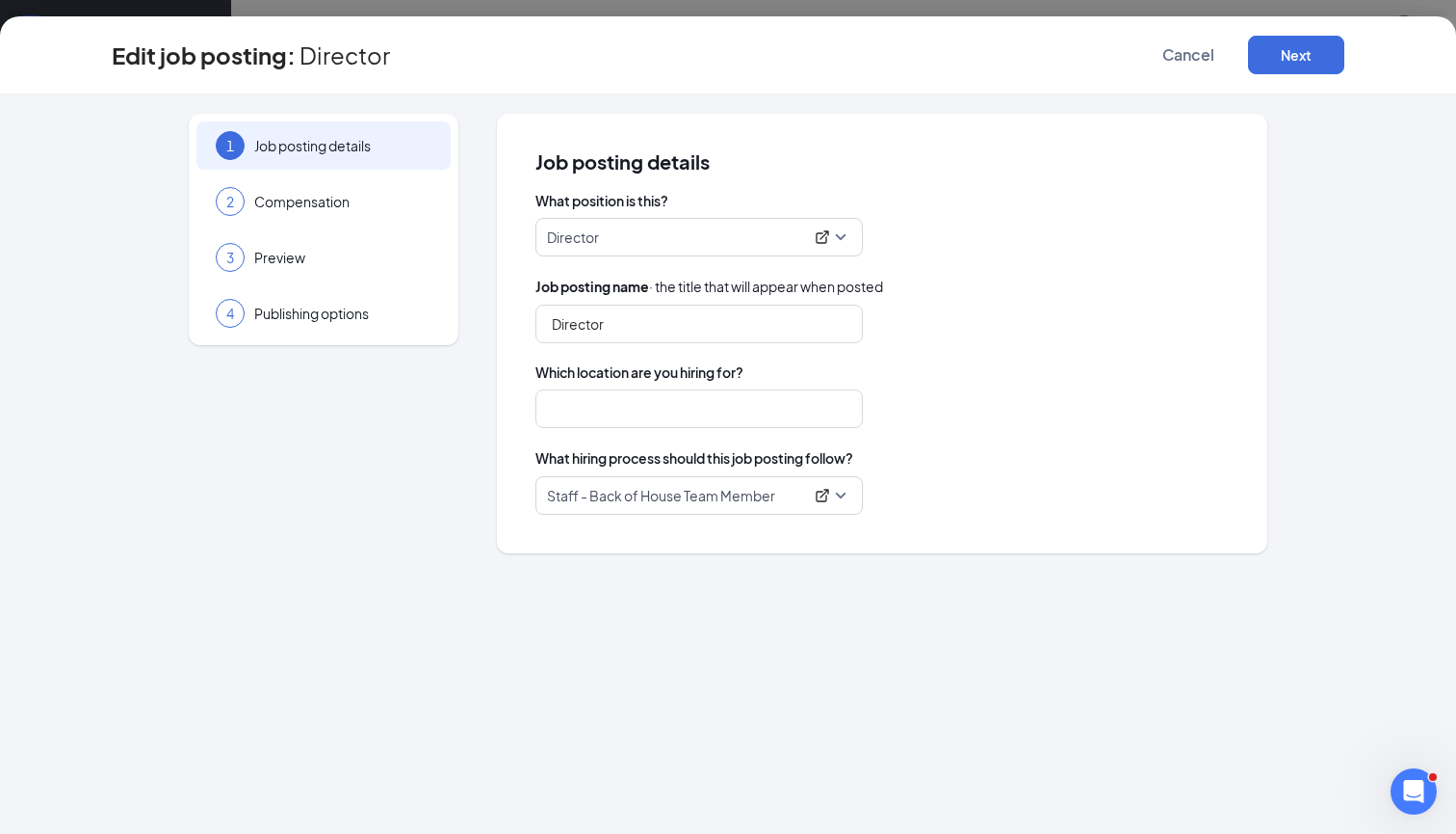
type input "The Streets at [GEOGRAPHIC_DATA]"
click at [843, 494] on span "Staff - Back of House Team Member" at bounding box center [700, 496] width 304 height 37
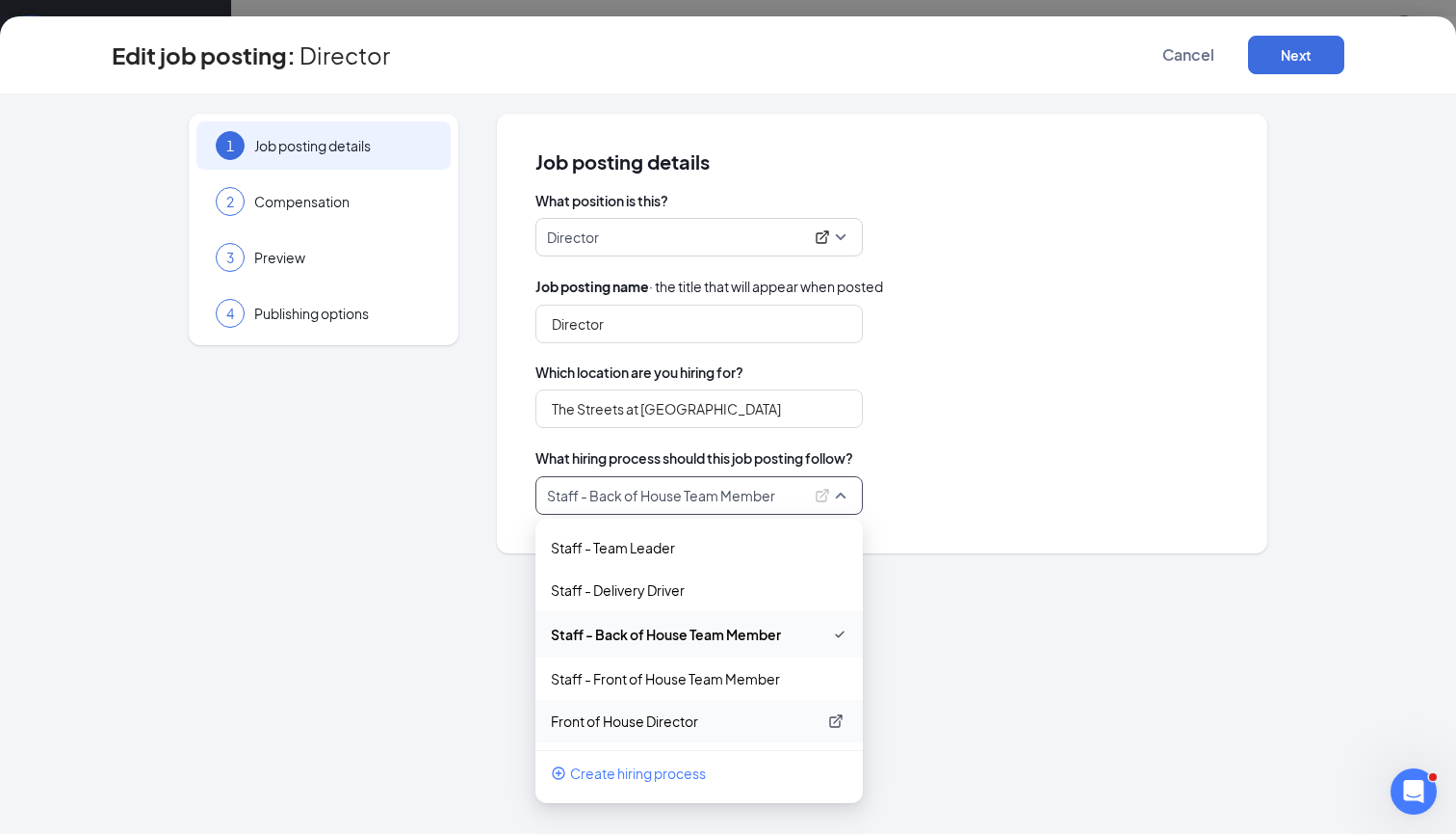
click at [664, 718] on p "Front of House Director" at bounding box center [684, 721] width 266 height 19
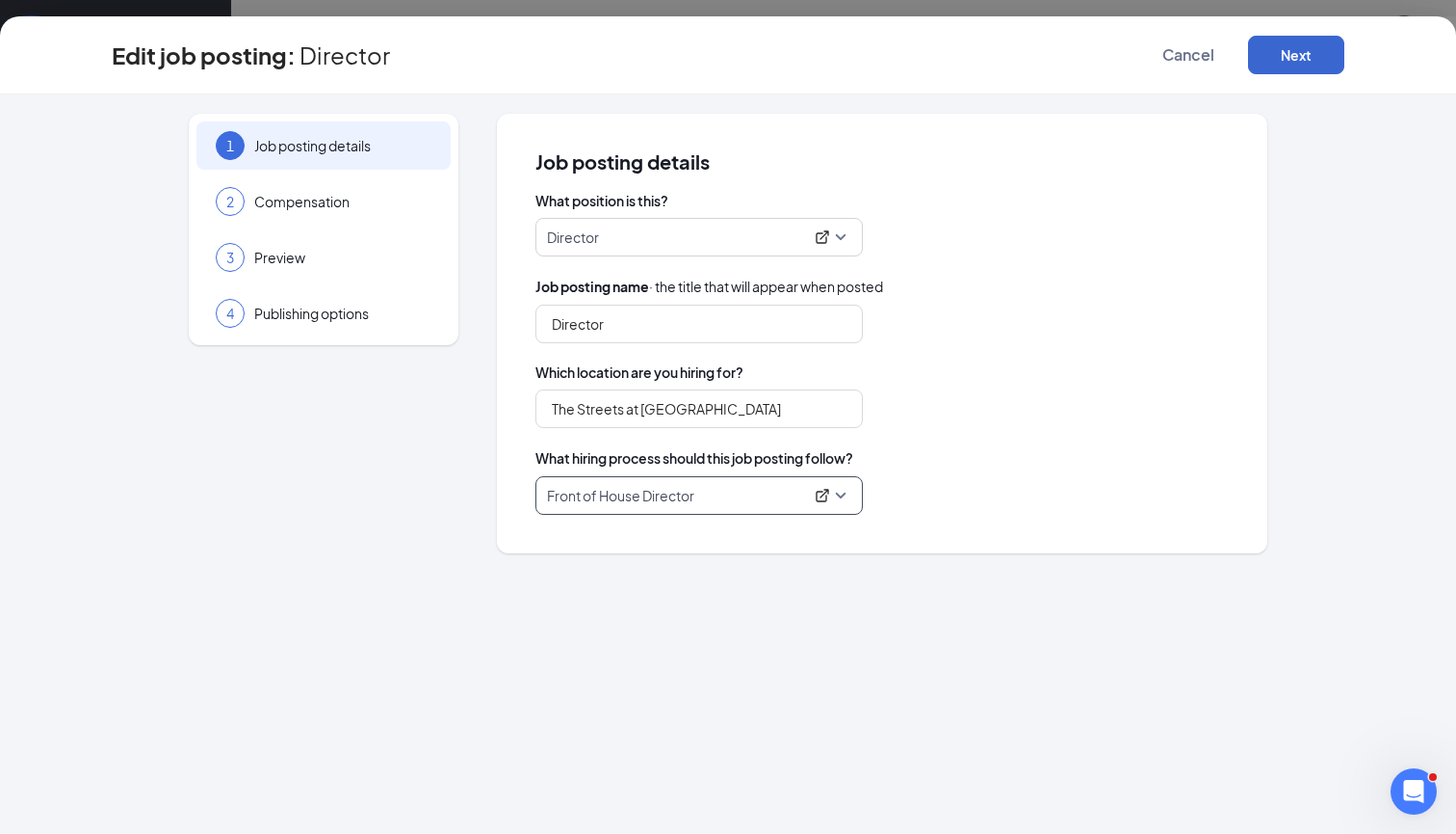
click at [1302, 55] on button "Next" at bounding box center [1297, 55] width 96 height 39
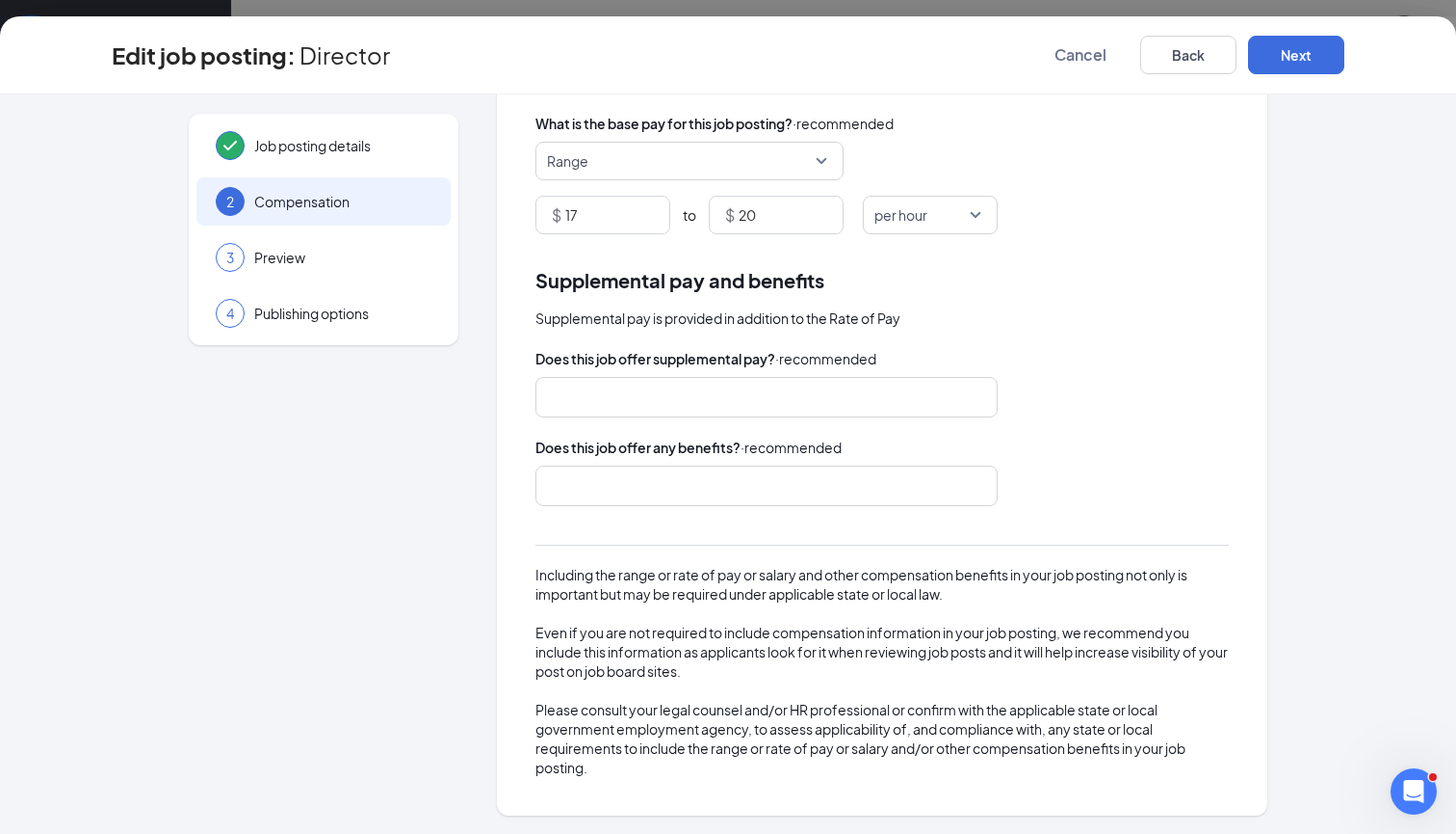
scroll to position [171, 0]
click at [1264, 67] on button "Next" at bounding box center [1297, 55] width 96 height 39
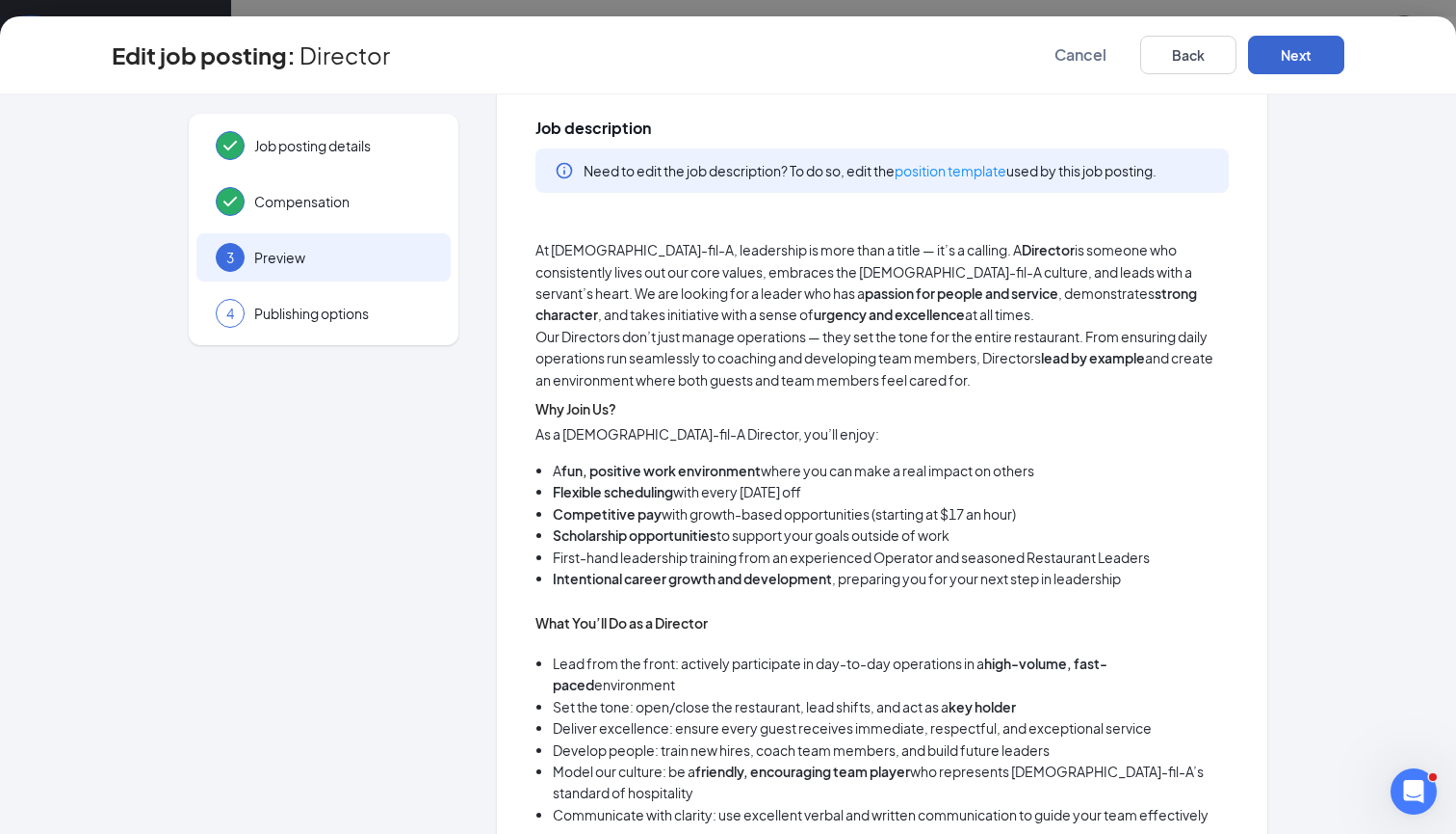
click at [1264, 67] on button "Next" at bounding box center [1297, 55] width 96 height 39
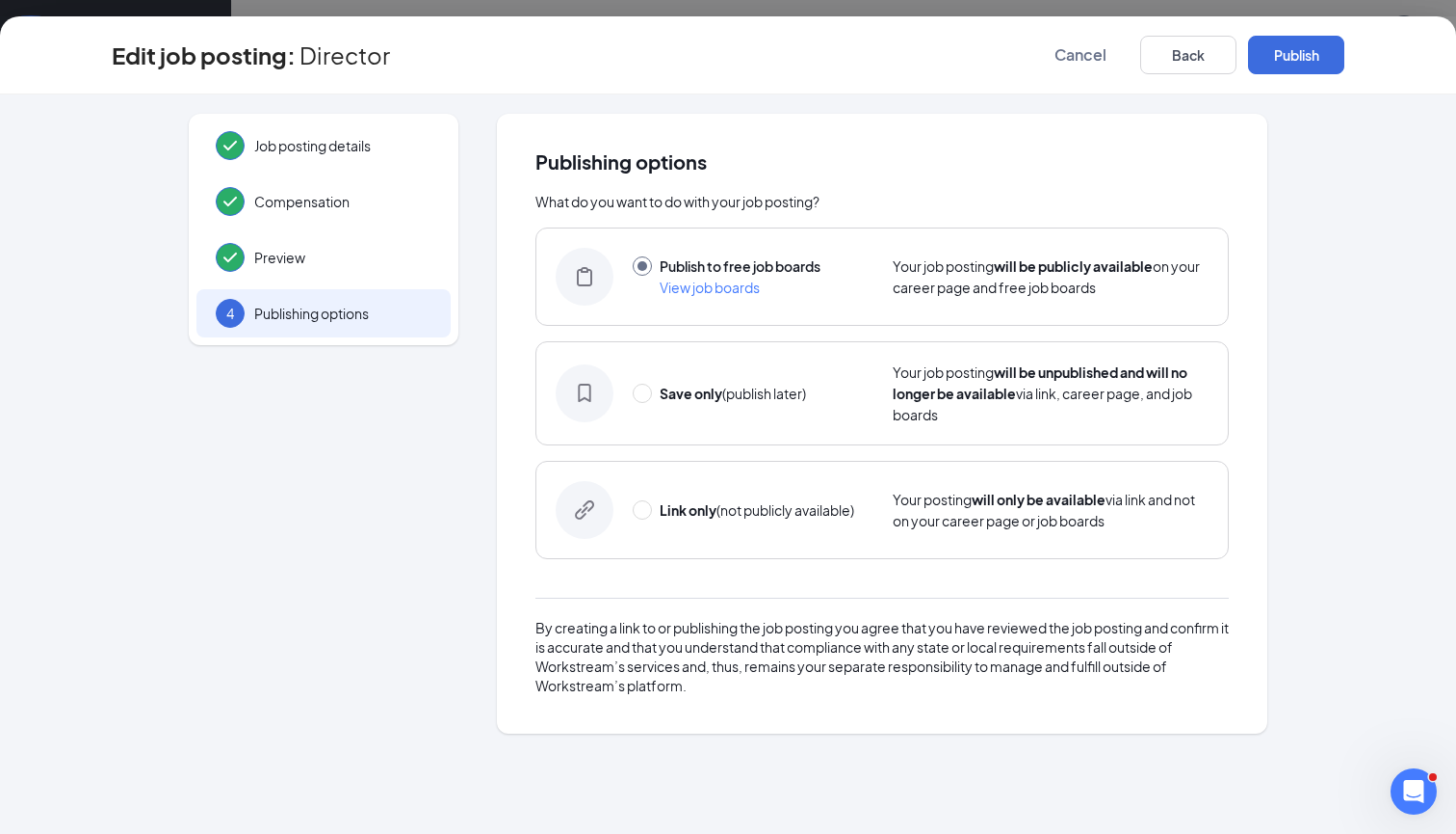
scroll to position [0, 0]
click at [1288, 66] on button "Publish" at bounding box center [1297, 55] width 96 height 39
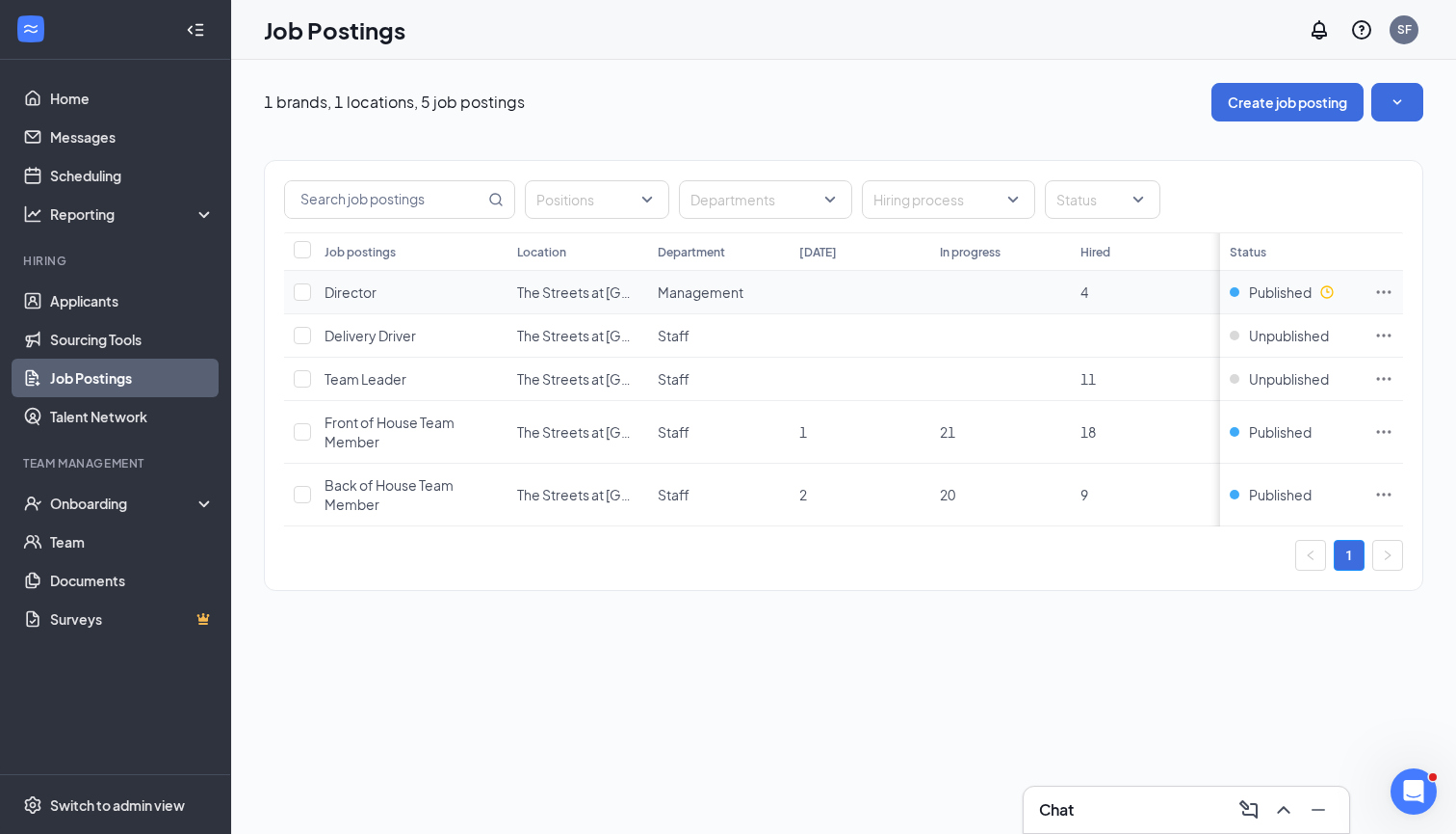
click at [360, 287] on span "Director" at bounding box center [351, 292] width 52 height 17
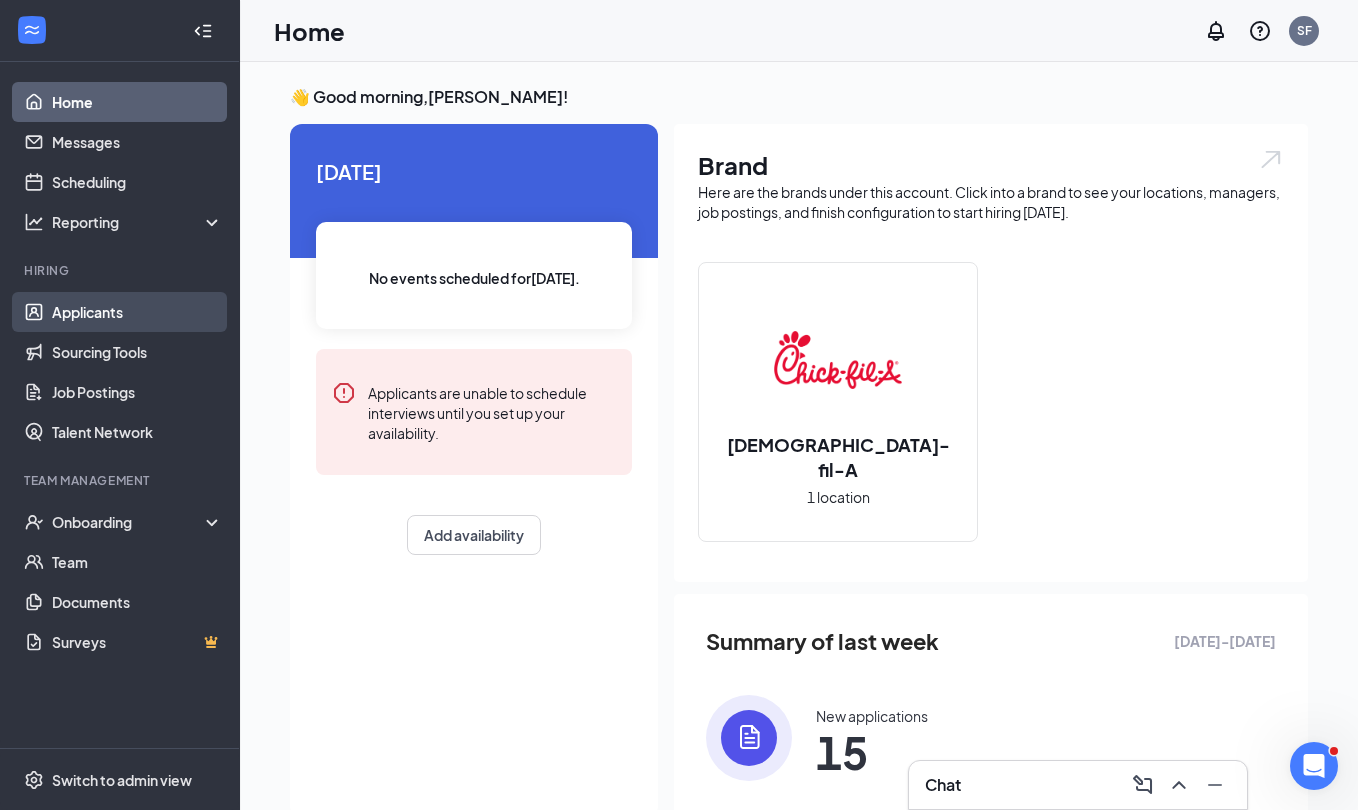
click at [172, 312] on link "Applicants" at bounding box center [137, 312] width 171 height 40
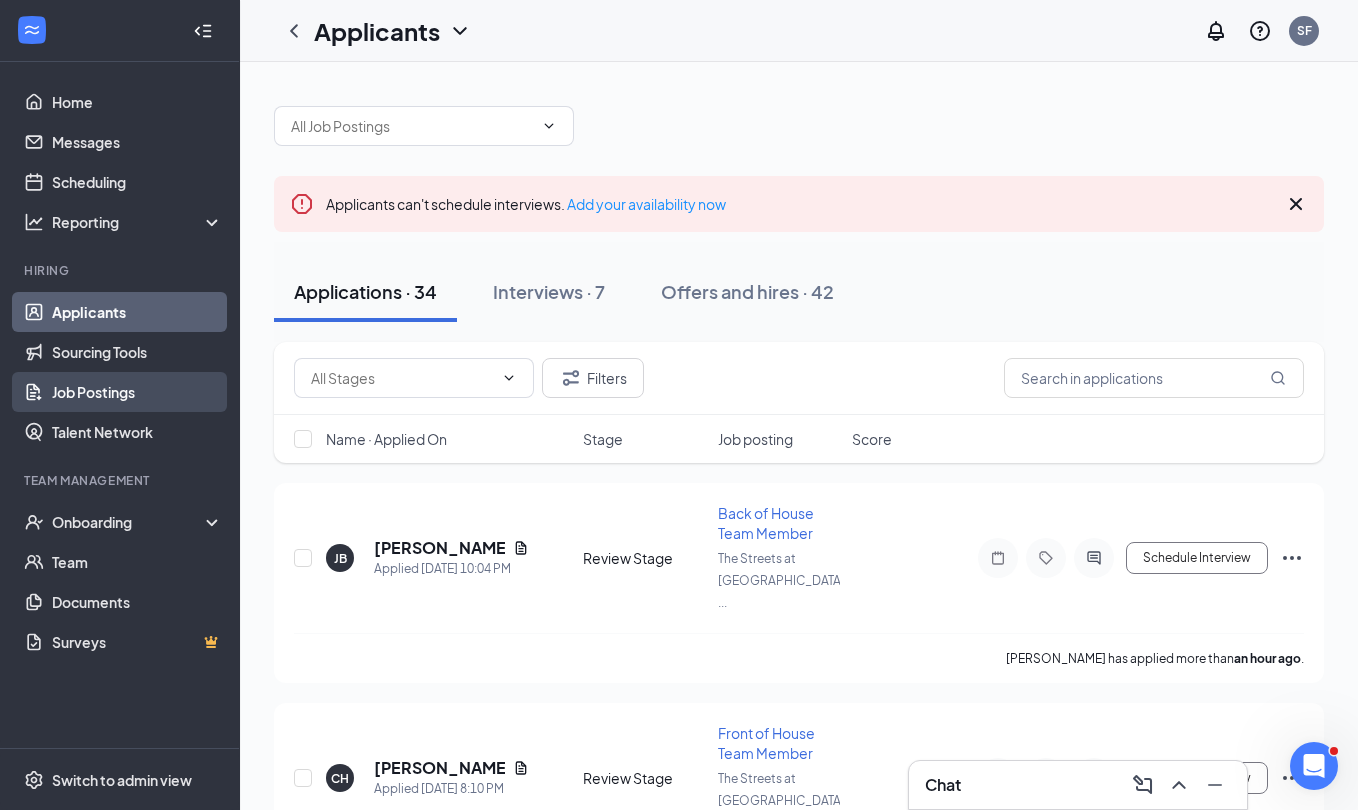
click at [158, 386] on link "Job Postings" at bounding box center [137, 392] width 171 height 40
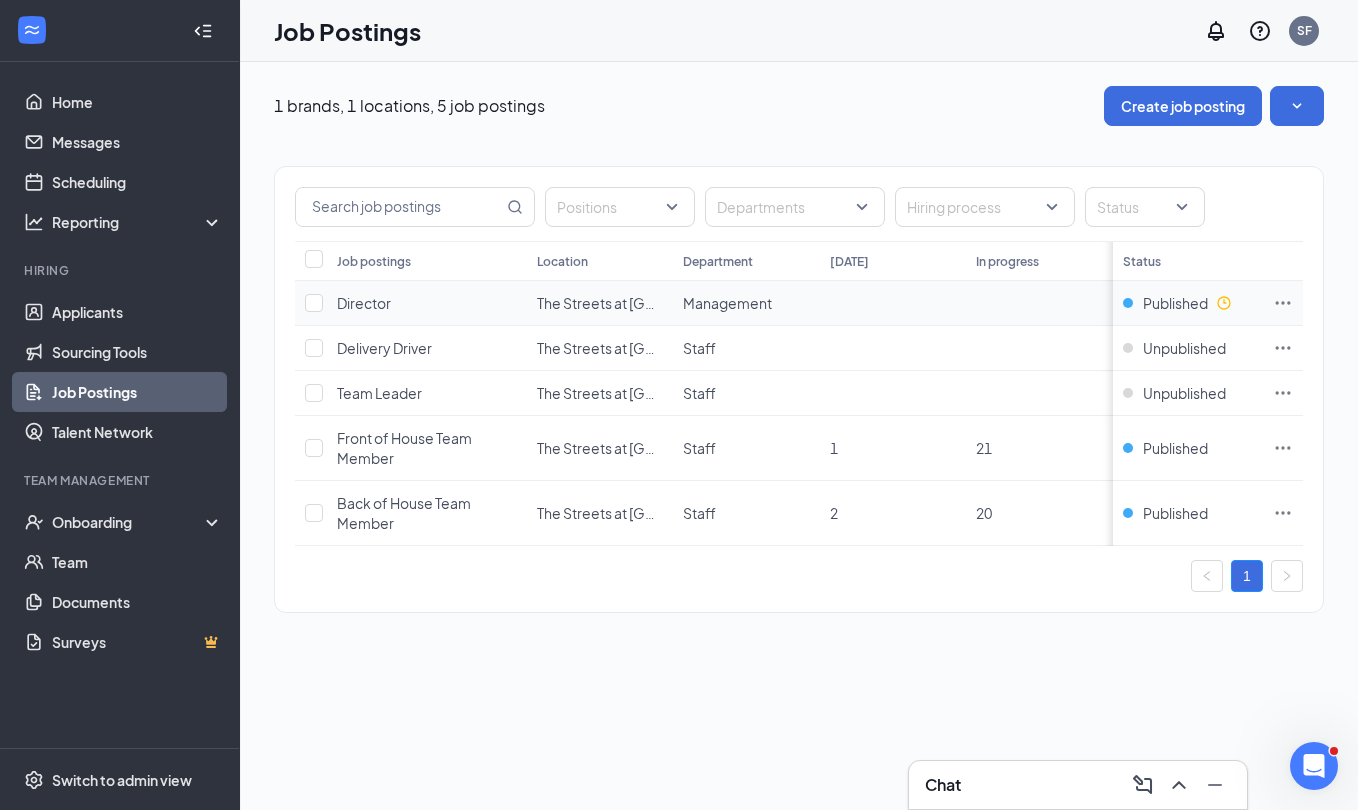
click at [367, 301] on span "Director" at bounding box center [364, 303] width 54 height 18
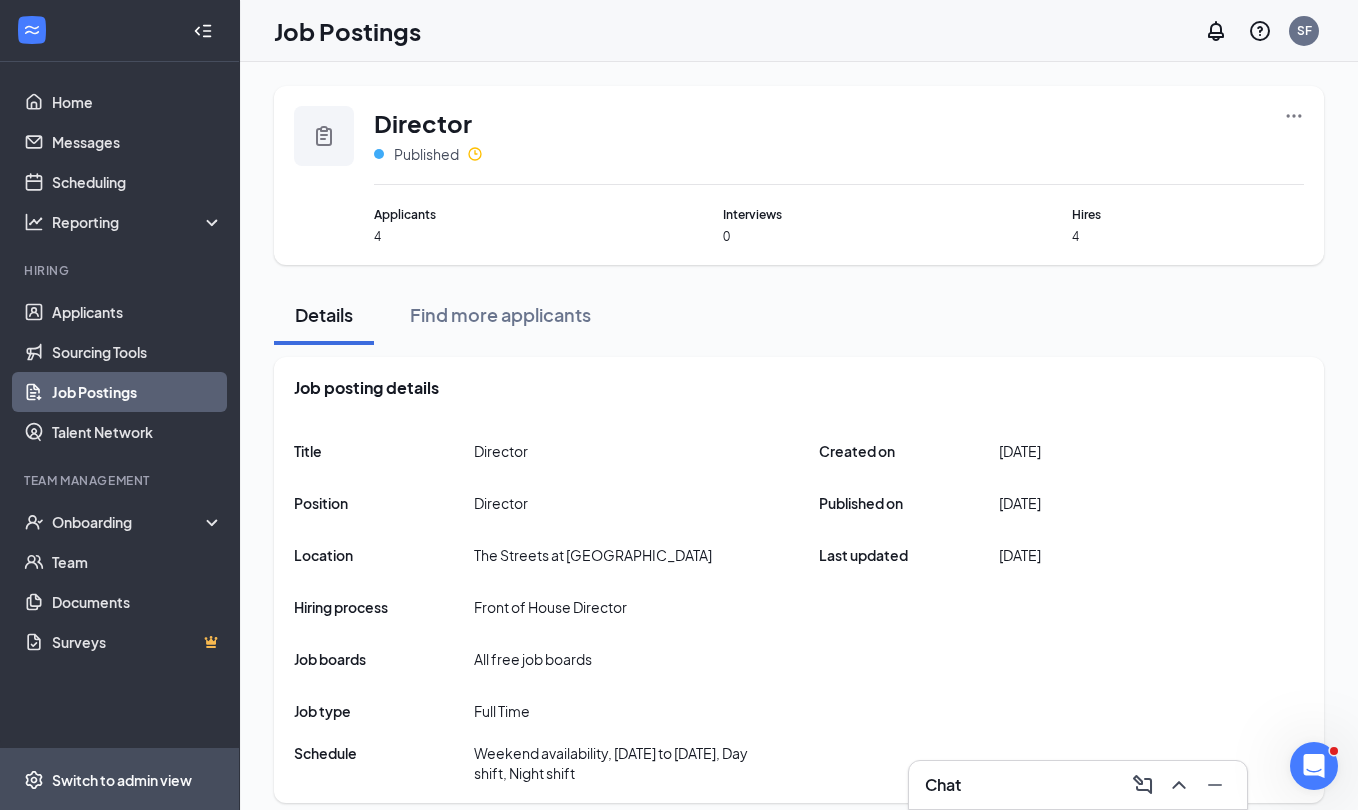
click at [134, 763] on span "Switch to admin view" at bounding box center [137, 779] width 171 height 61
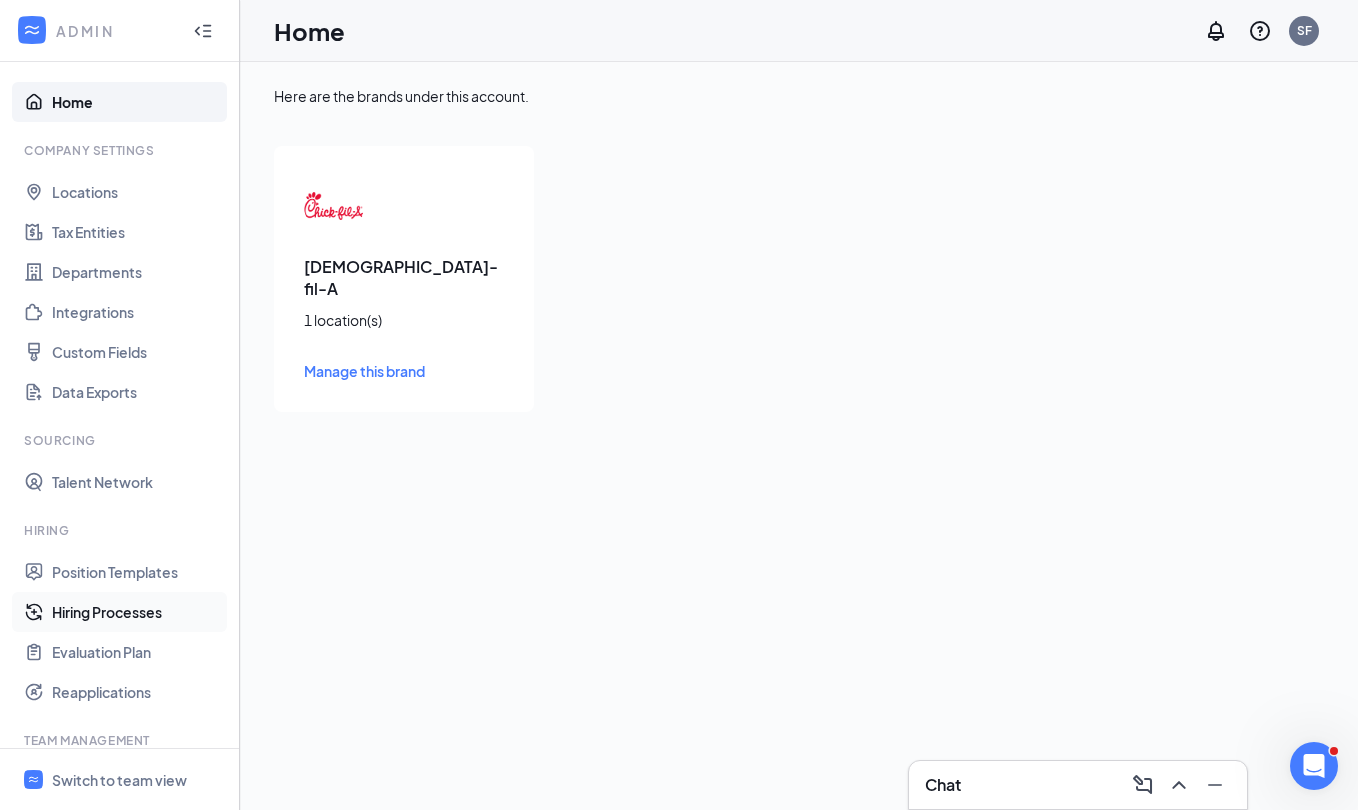
click at [146, 616] on link "Hiring Processes" at bounding box center [137, 612] width 171 height 40
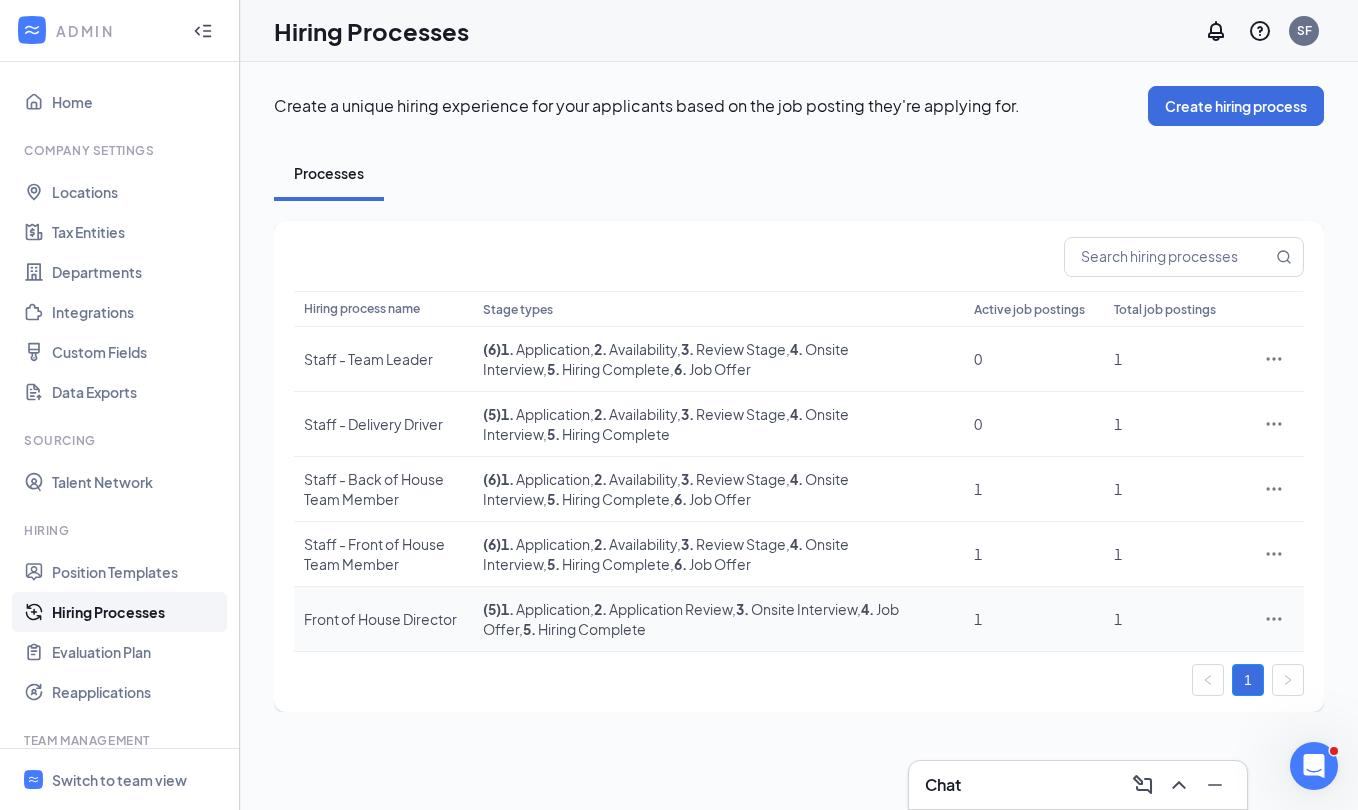
click at [459, 628] on div "Front of House Director" at bounding box center [383, 619] width 159 height 20
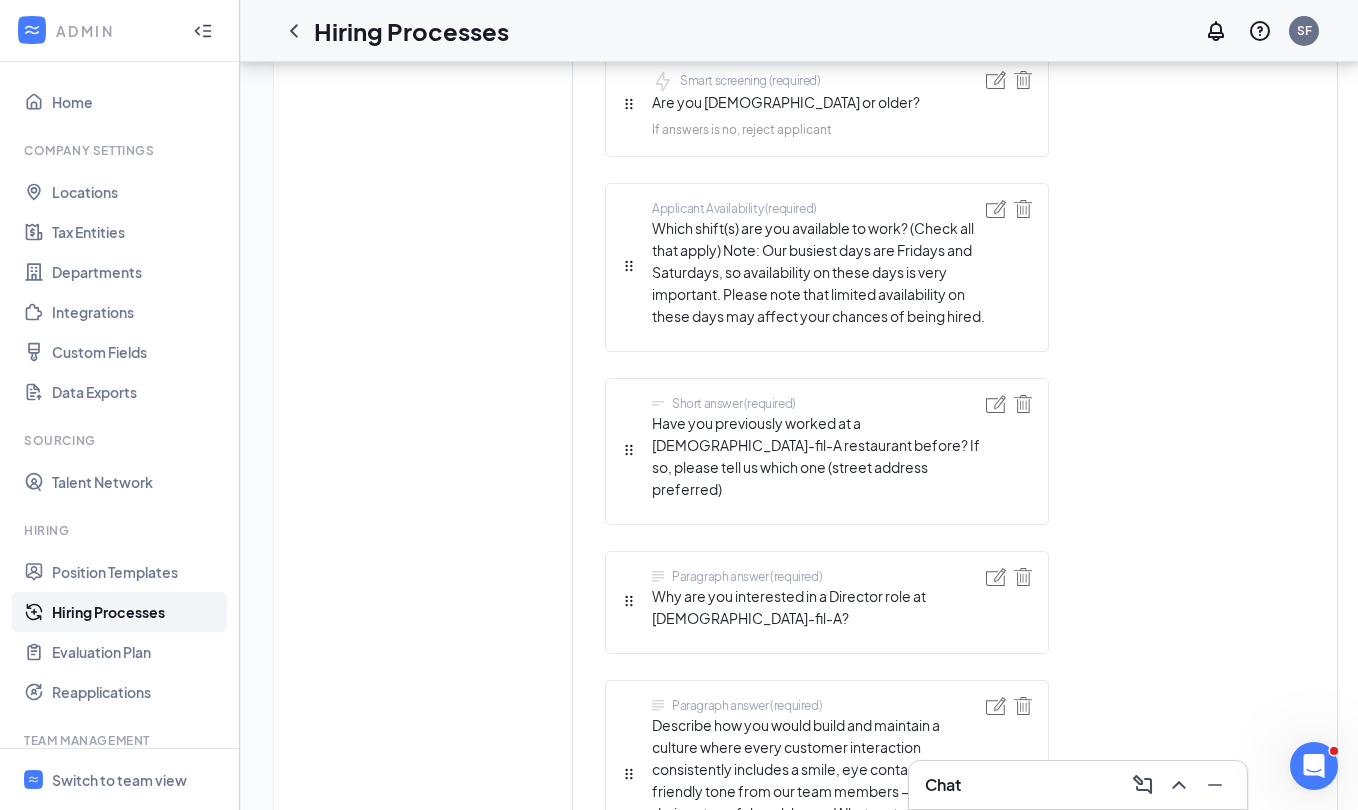
scroll to position [1261, 0]
click at [167, 793] on span "Switch to team view" at bounding box center [137, 779] width 171 height 61
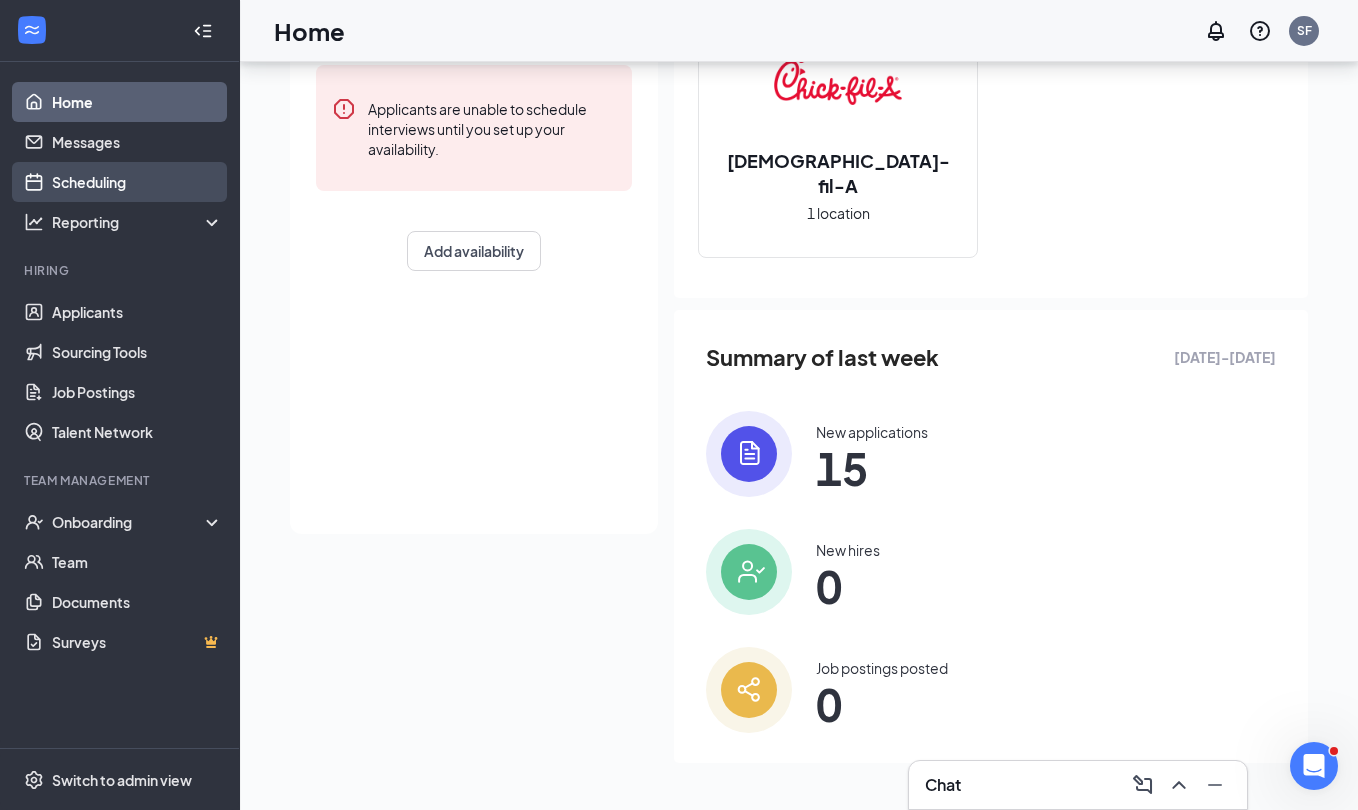
click at [146, 187] on link "Scheduling" at bounding box center [137, 182] width 171 height 40
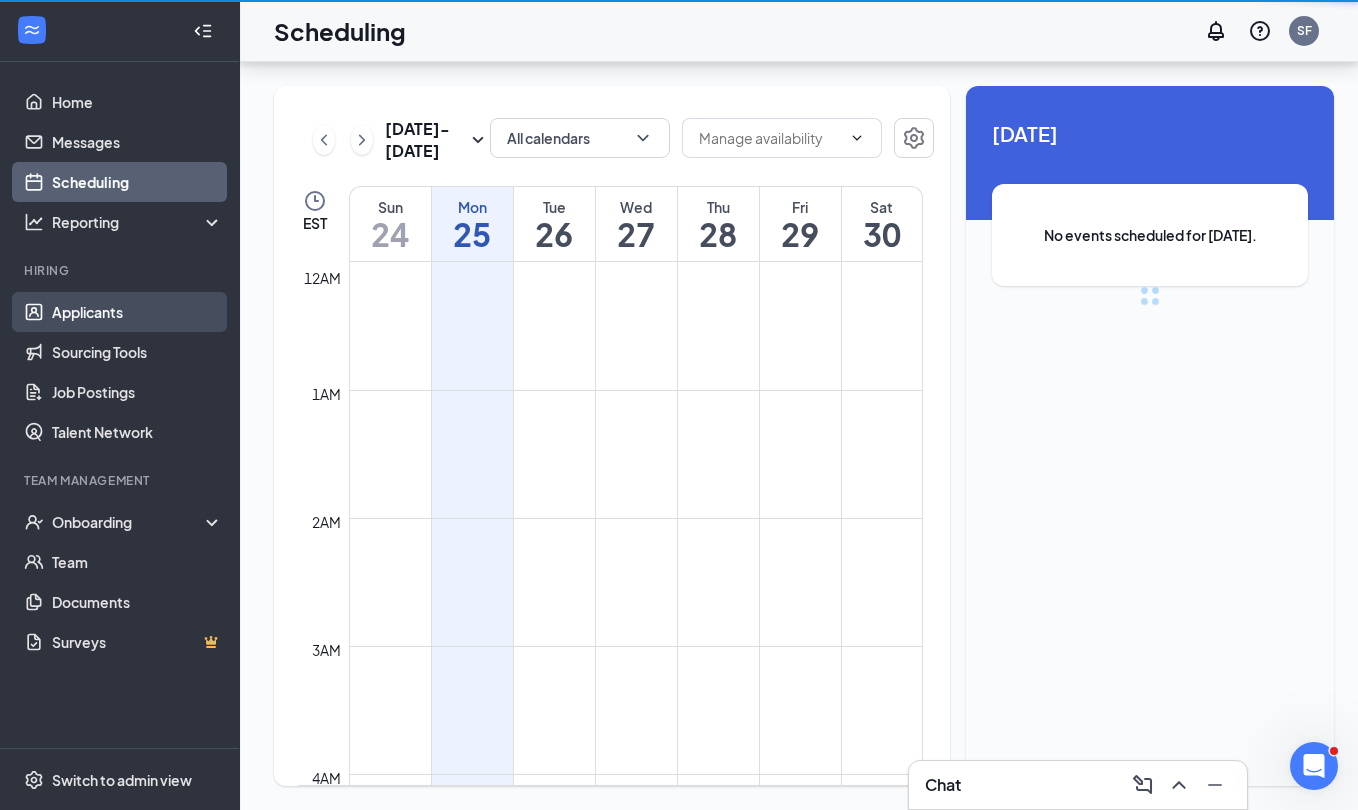
scroll to position [983, 0]
click at [94, 327] on link "Applicants" at bounding box center [137, 312] width 171 height 40
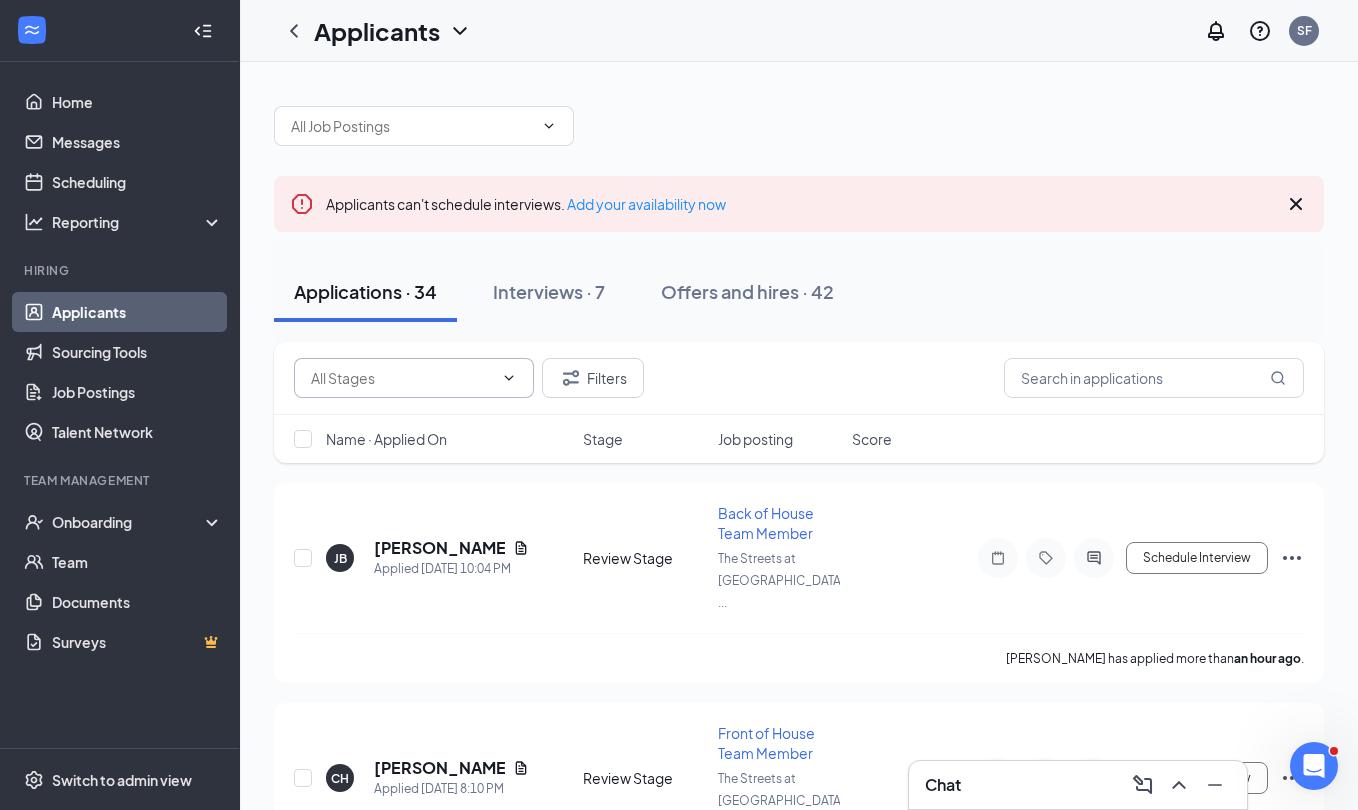
click at [483, 380] on input "text" at bounding box center [402, 378] width 182 height 22
click at [389, 477] on div "Review Stage (23)" at bounding box center [368, 471] width 116 height 22
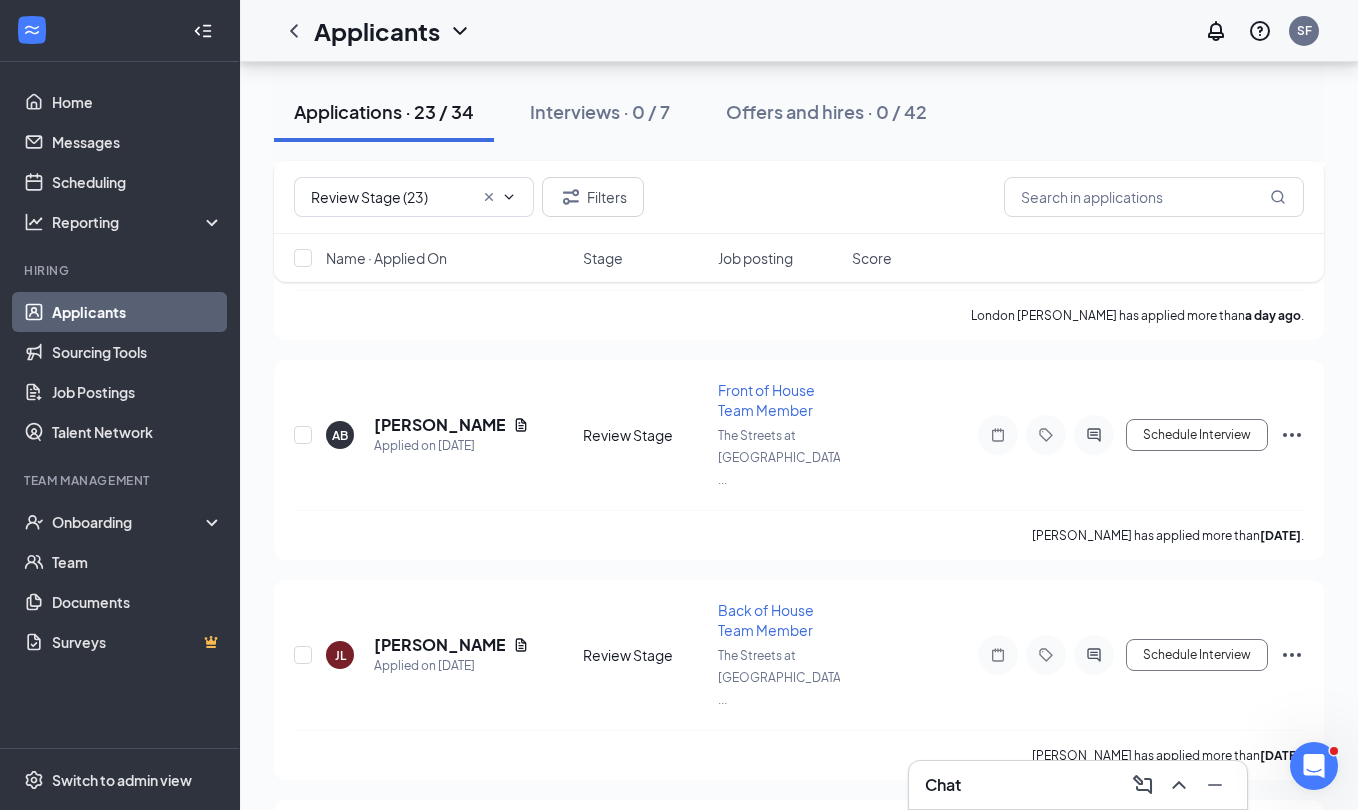
scroll to position [719, 0]
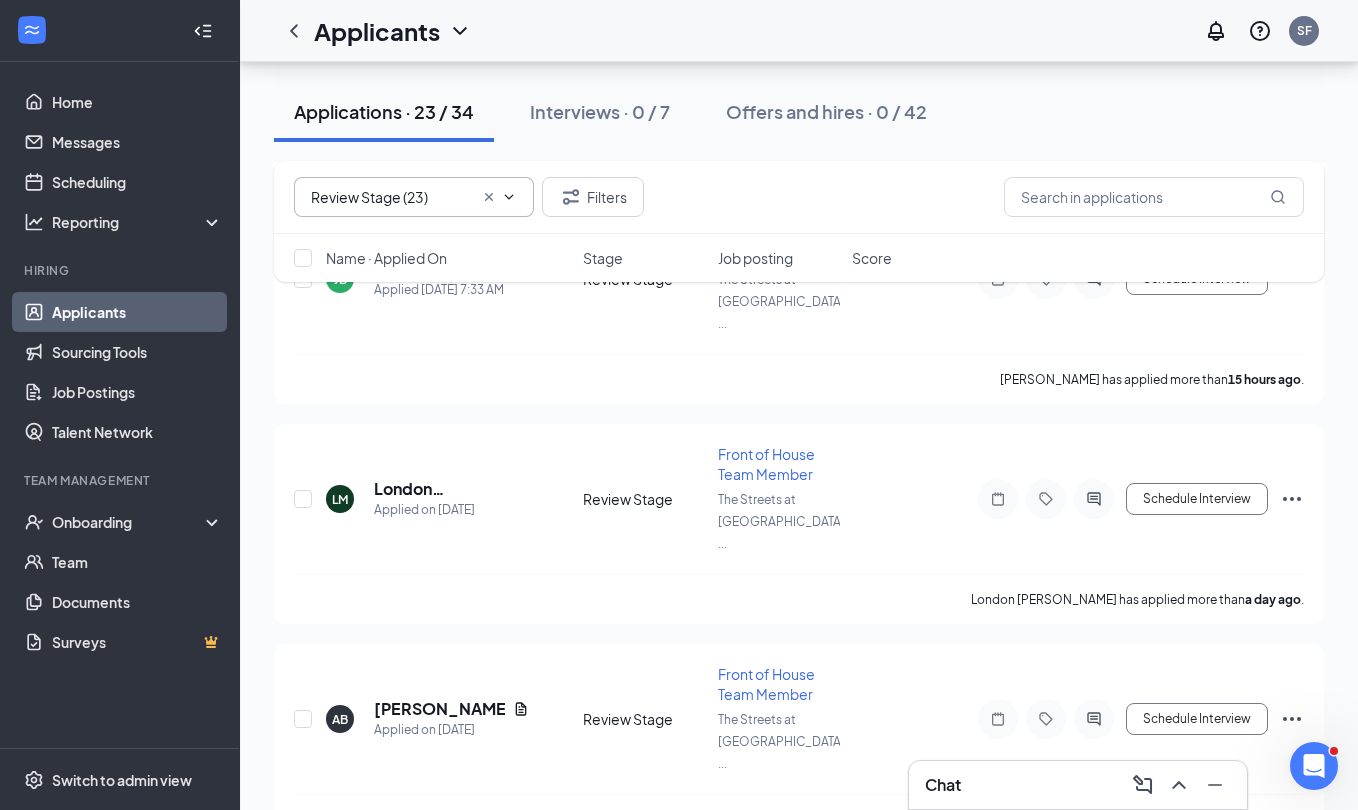
click at [461, 193] on input "Review Stage (23)" at bounding box center [392, 197] width 162 height 22
click at [386, 249] on div "Availability (11)" at bounding box center [357, 244] width 95 height 22
type input "Availability (11)"
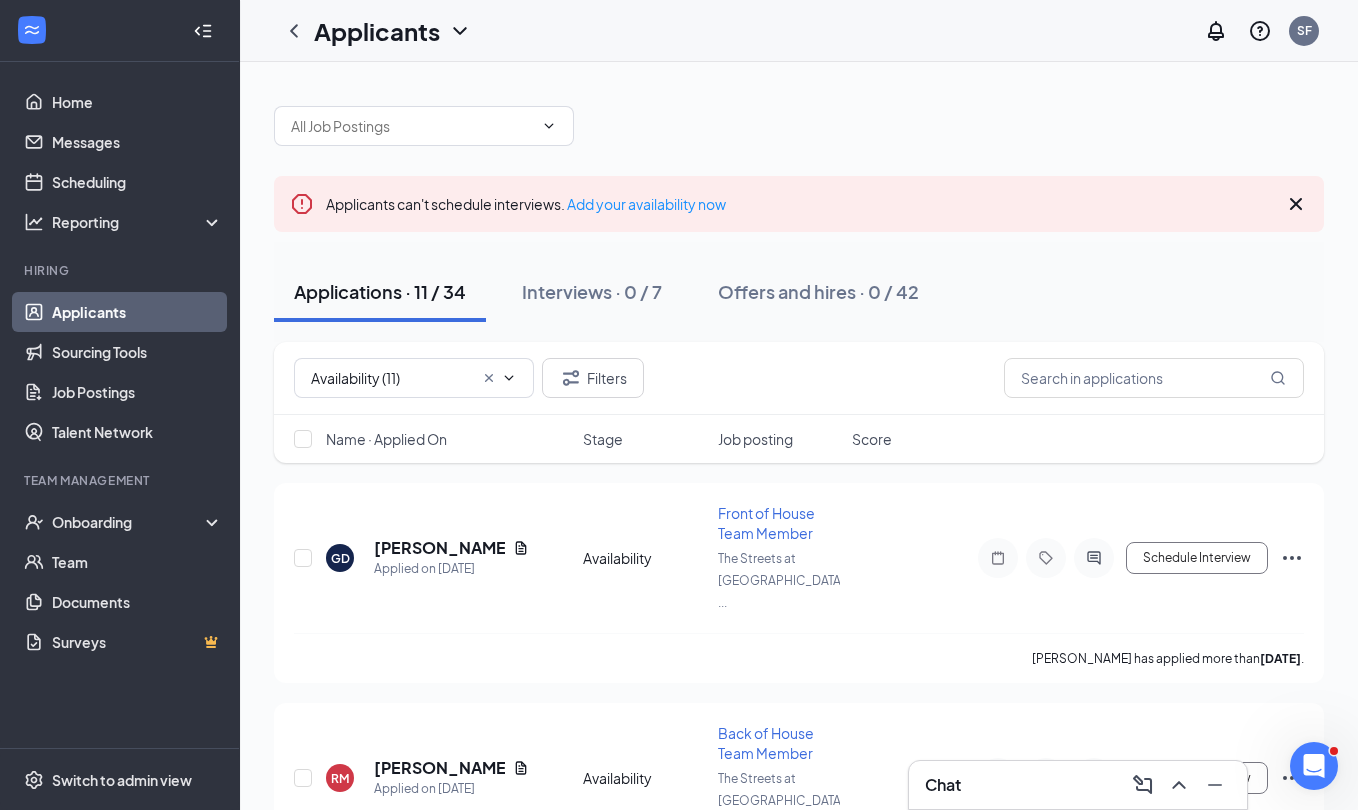
scroll to position [73, 0]
